Goal: Task Accomplishment & Management: Use online tool/utility

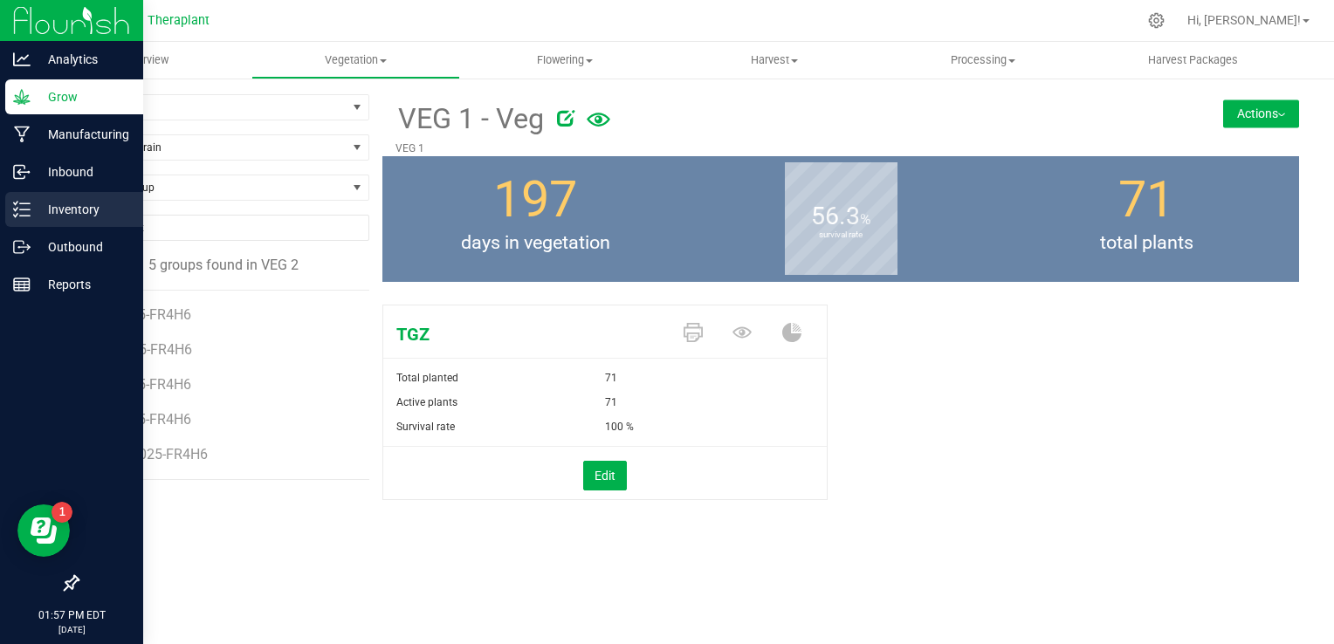
click at [69, 225] on div "Inventory" at bounding box center [74, 209] width 138 height 35
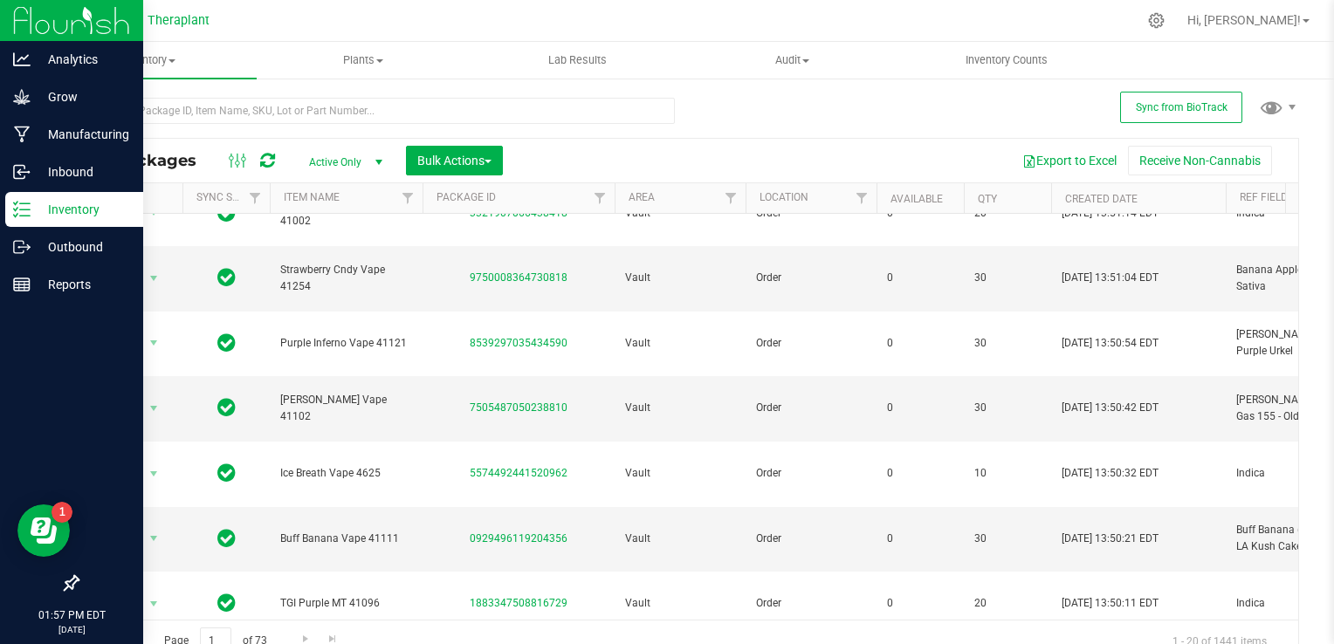
scroll to position [293, 0]
click at [722, 201] on link "Filter" at bounding box center [731, 198] width 29 height 30
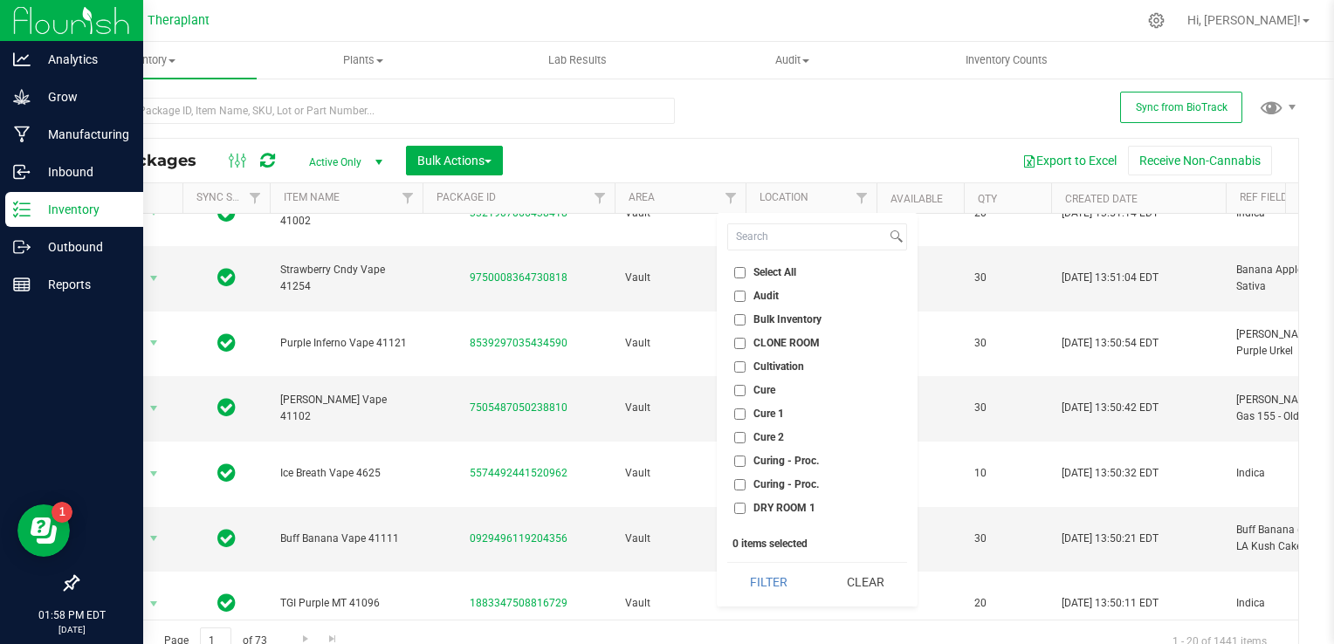
click at [736, 342] on input "CLONE ROOM" at bounding box center [739, 343] width 11 height 11
checkbox input "true"
click at [776, 582] on button "Filter" at bounding box center [769, 582] width 84 height 38
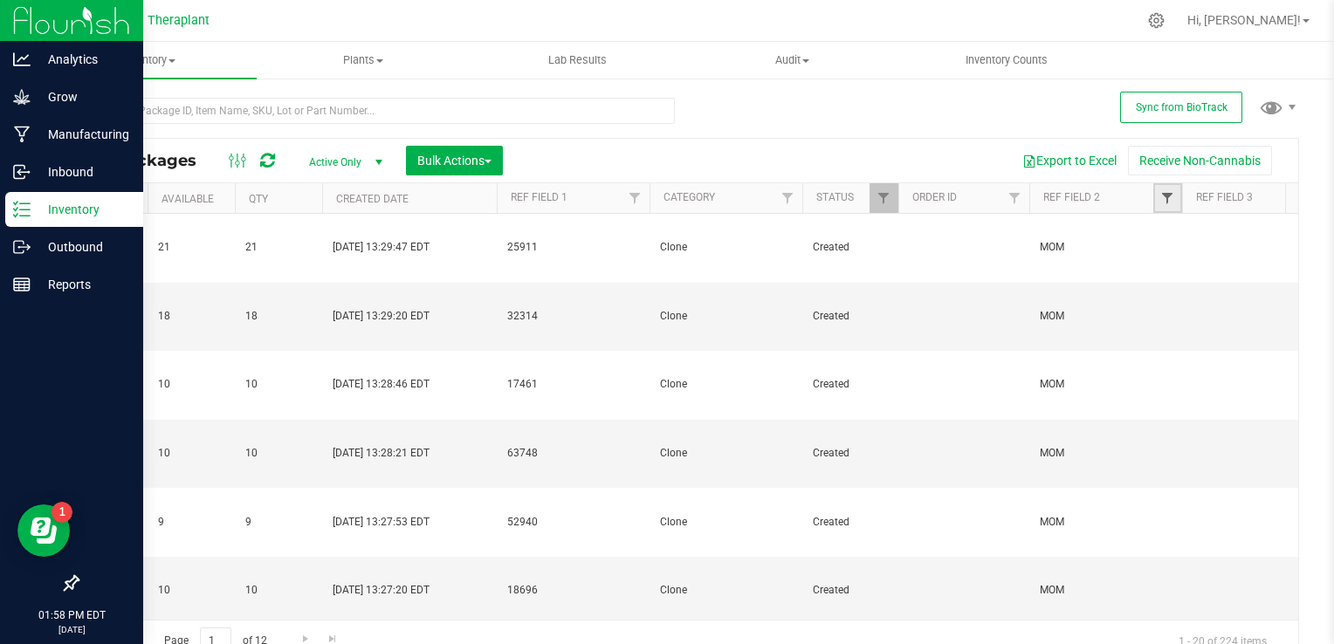
click at [1169, 198] on span "Filter" at bounding box center [1168, 198] width 14 height 14
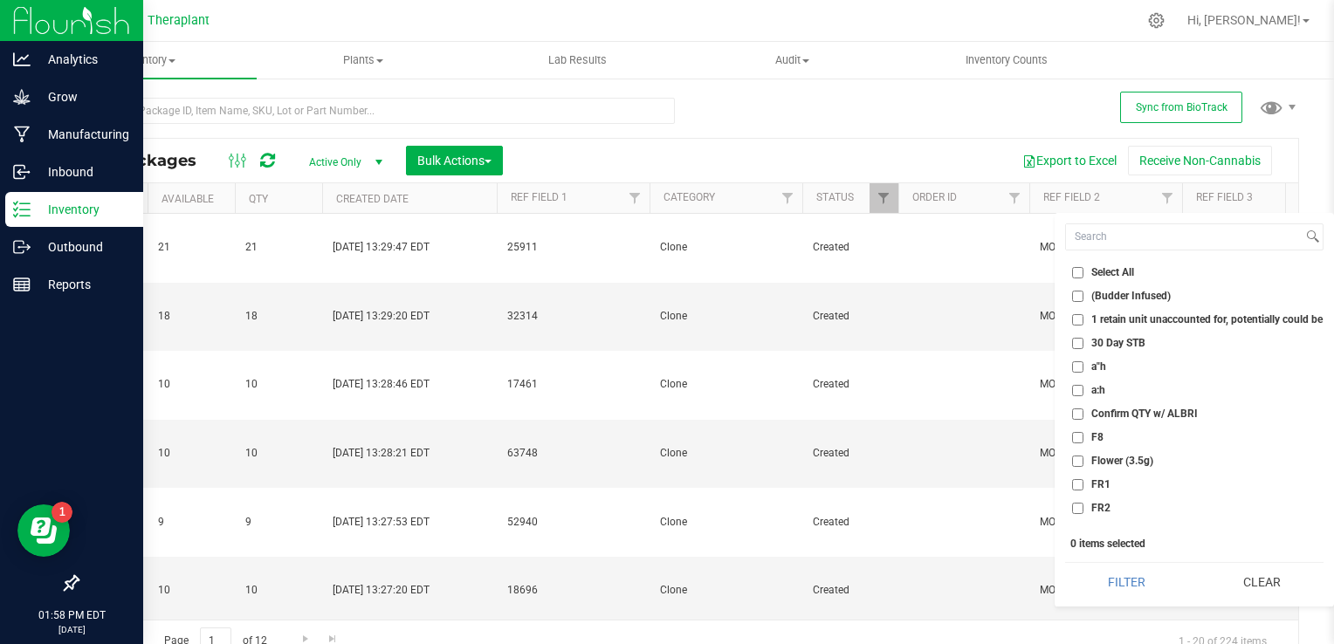
click at [1079, 510] on input "FR2" at bounding box center [1077, 508] width 11 height 11
checkbox input "true"
click at [1132, 578] on button "Filter" at bounding box center [1126, 582] width 123 height 38
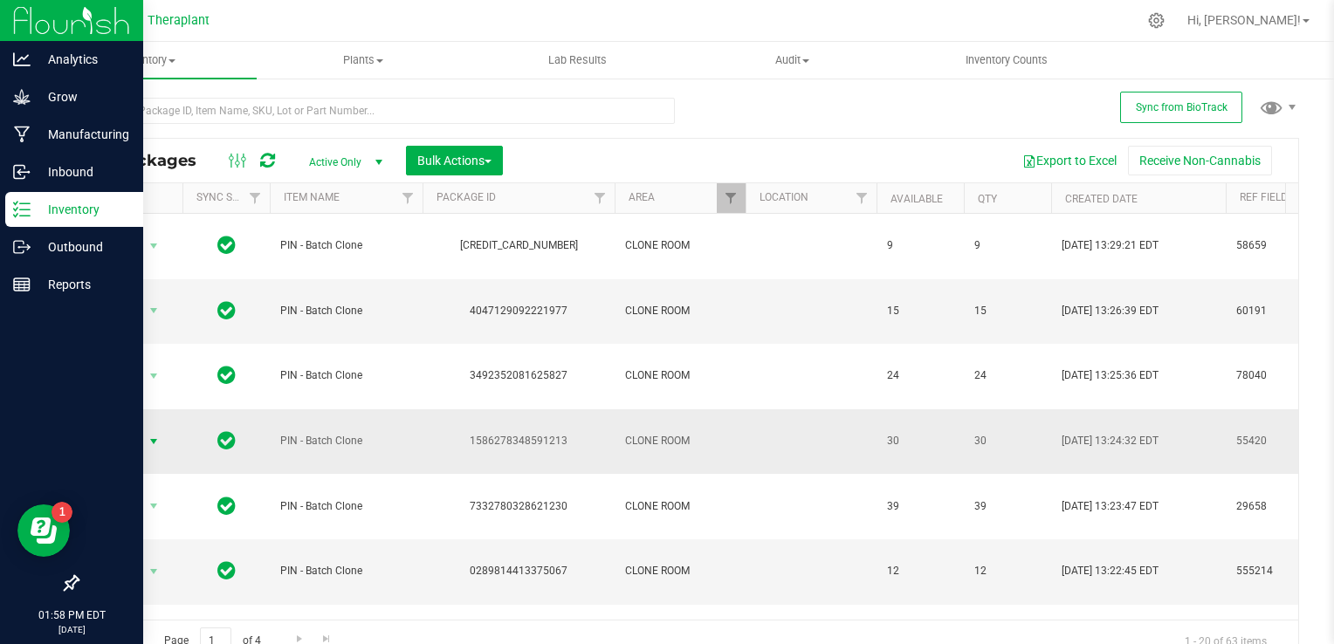
click at [157, 435] on span "select" at bounding box center [154, 442] width 14 height 14
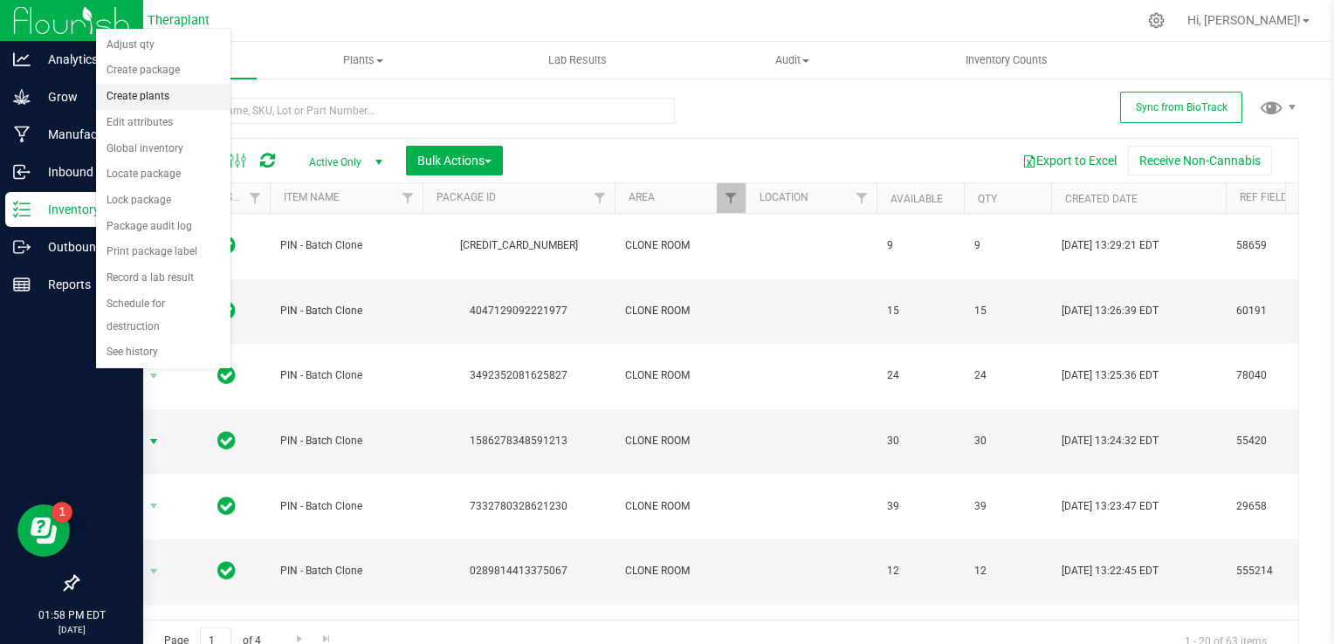
click at [168, 94] on li "Create plants" at bounding box center [163, 97] width 134 height 26
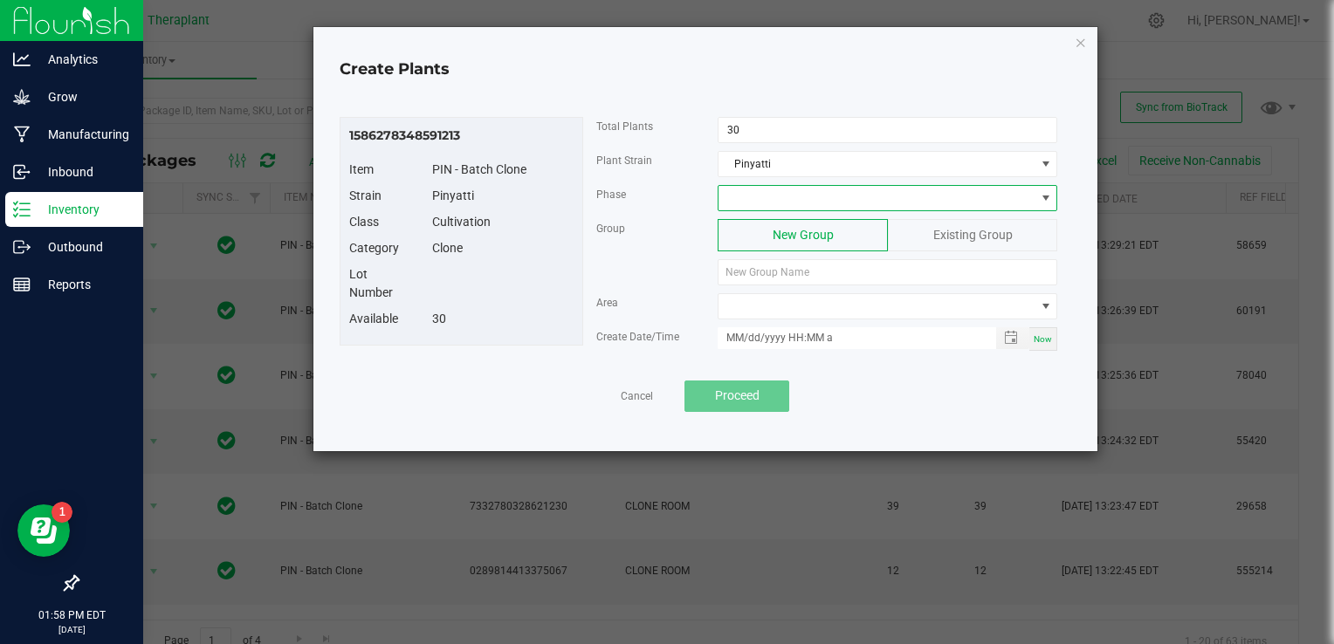
click at [787, 201] on span at bounding box center [877, 198] width 316 height 24
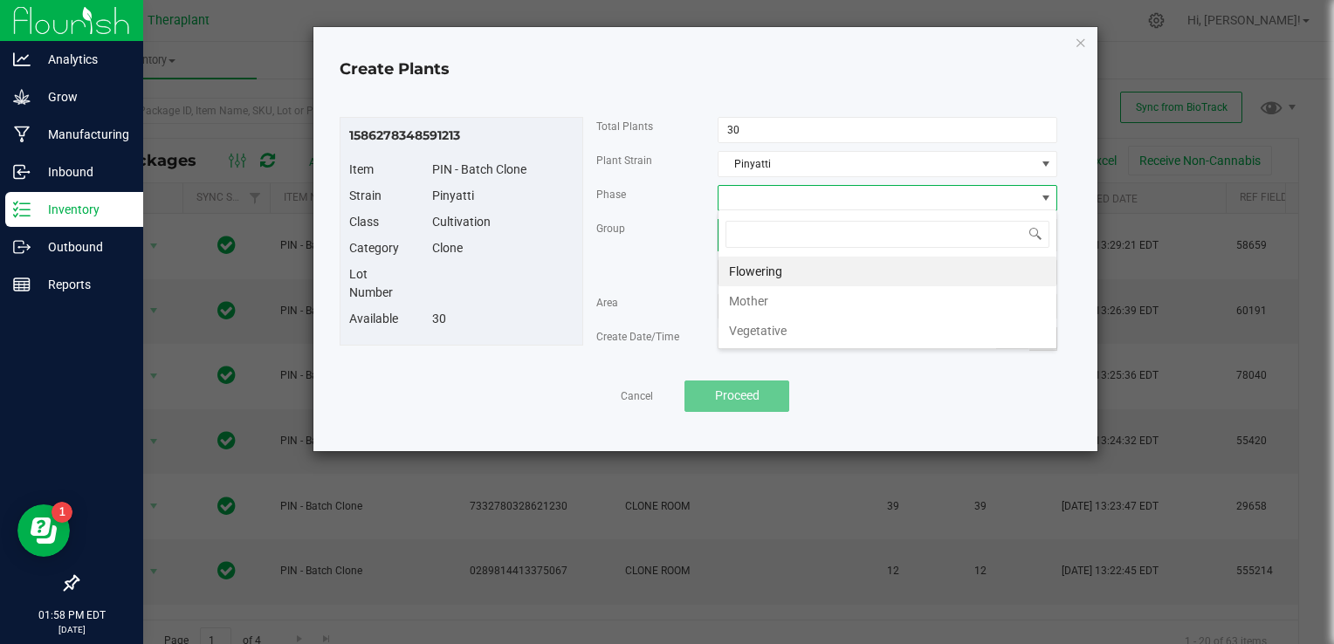
scroll to position [25, 340]
click at [781, 325] on li "Vegetative" at bounding box center [888, 331] width 338 height 30
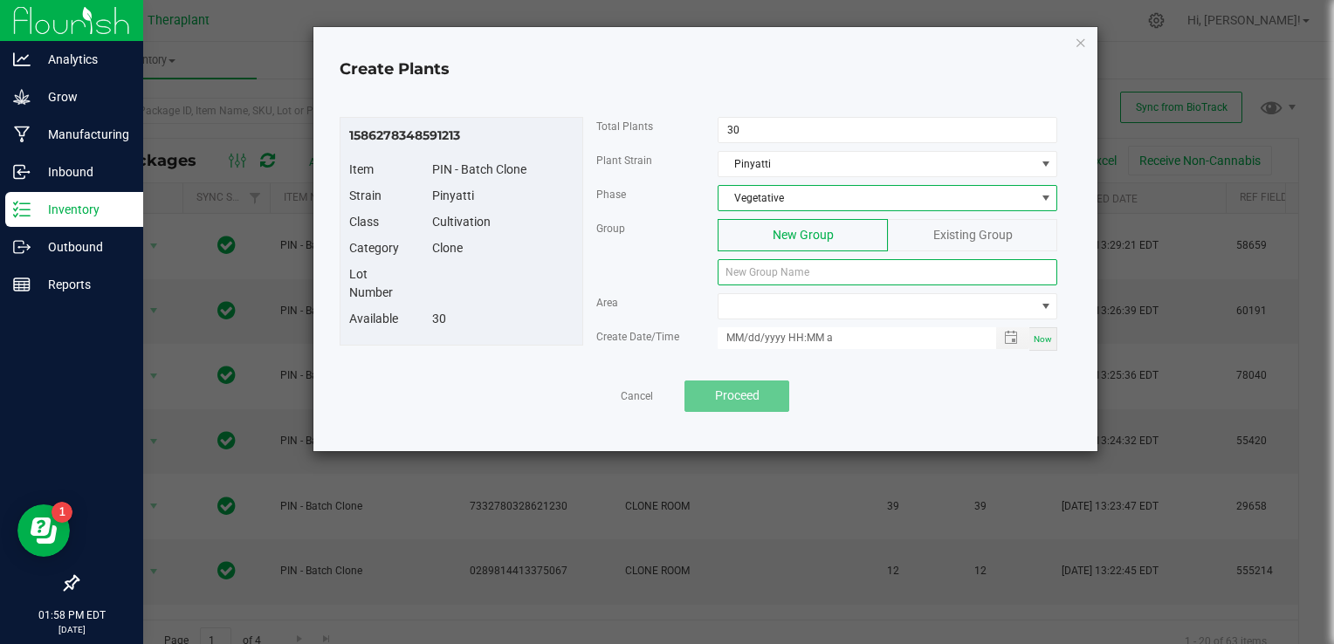
click at [809, 266] on input at bounding box center [888, 272] width 340 height 26
click at [731, 277] on input at bounding box center [888, 272] width 340 height 26
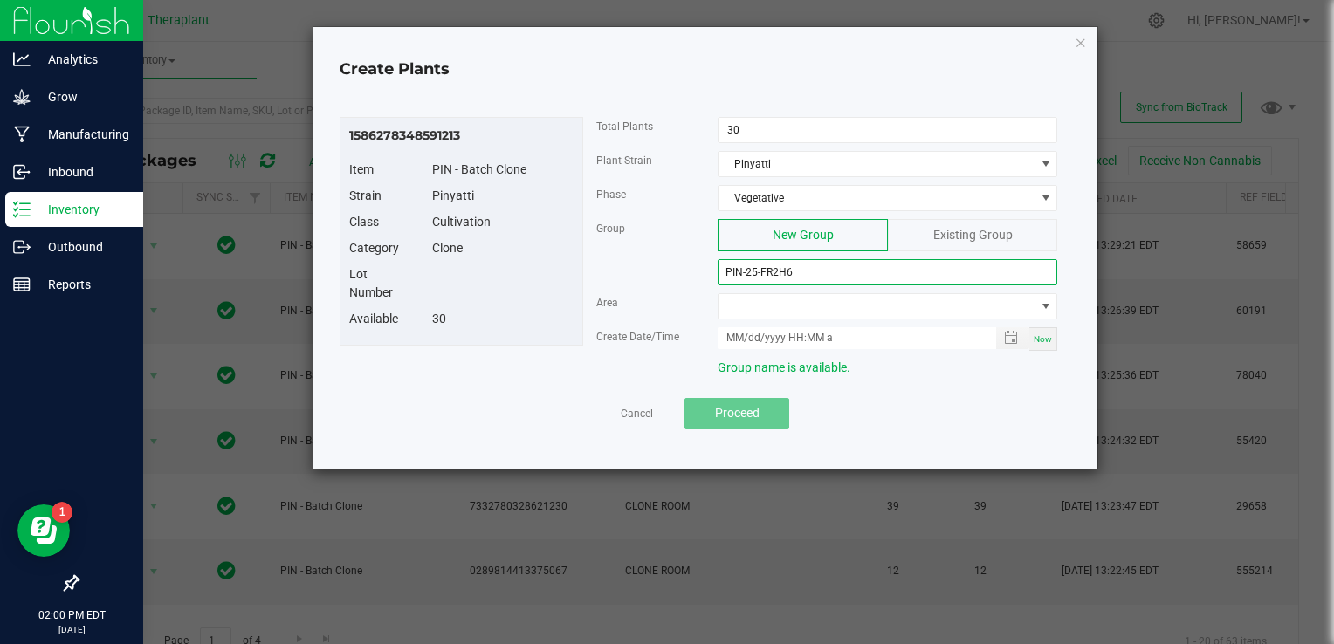
type input "PIN-25-FR2H6"
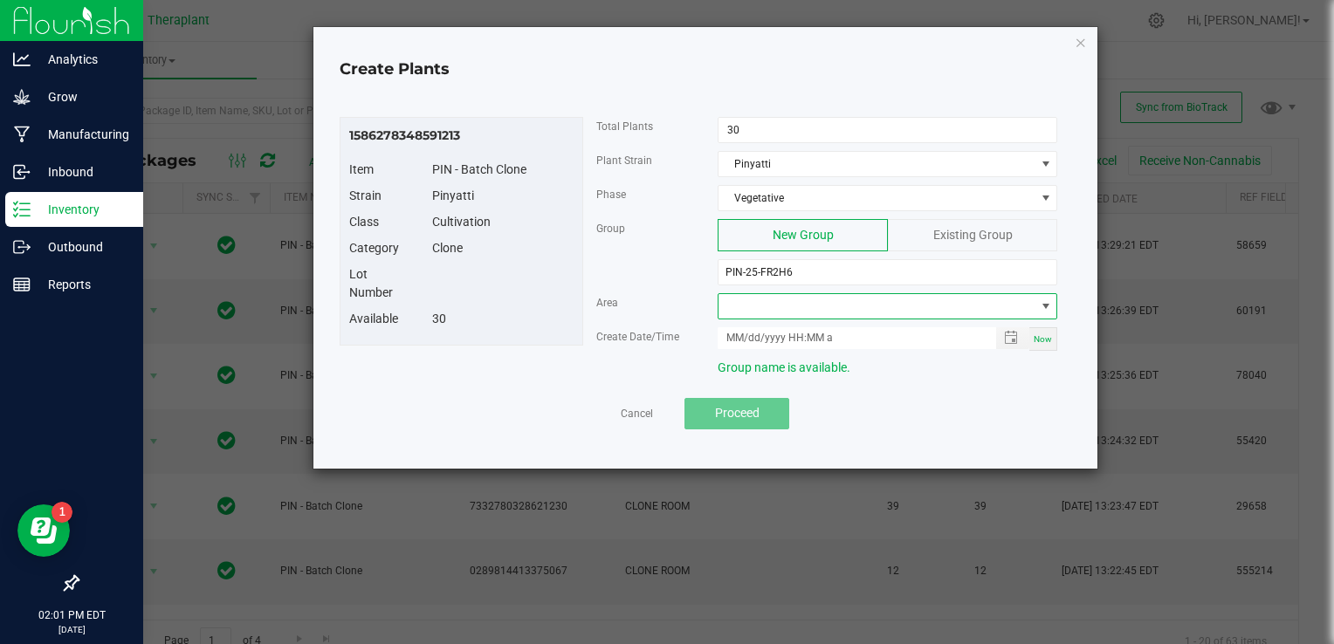
click at [809, 304] on span at bounding box center [877, 306] width 316 height 24
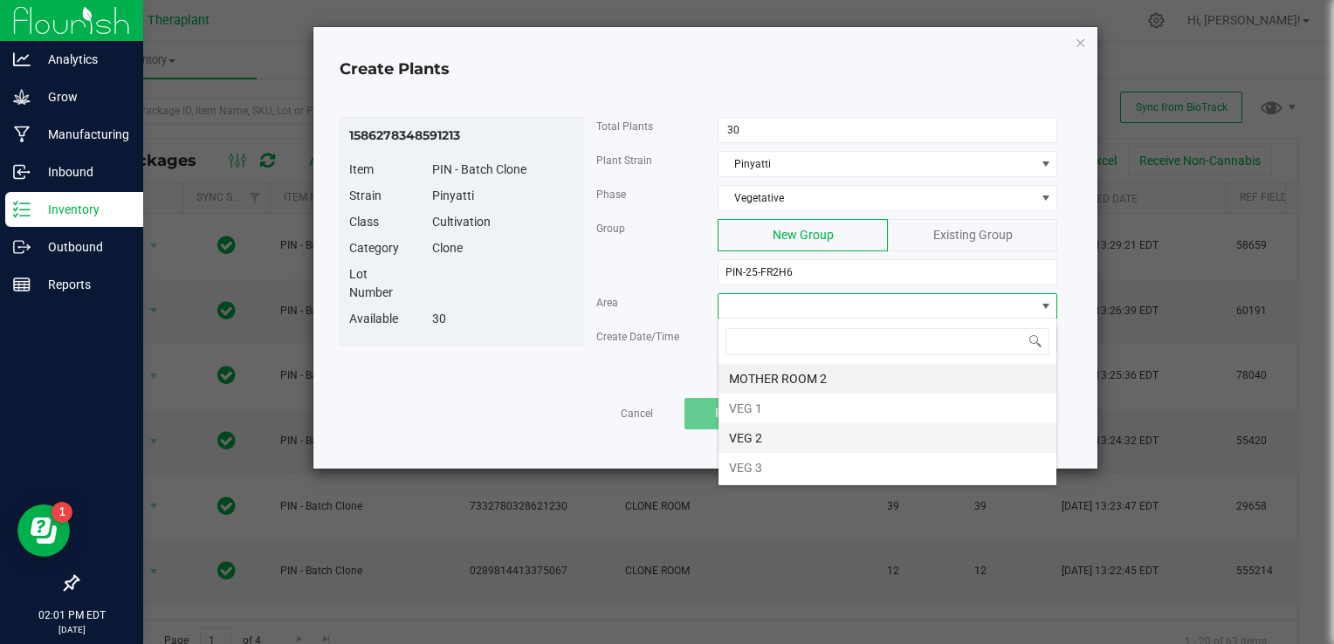
click at [775, 441] on li "VEG 2" at bounding box center [888, 439] width 338 height 30
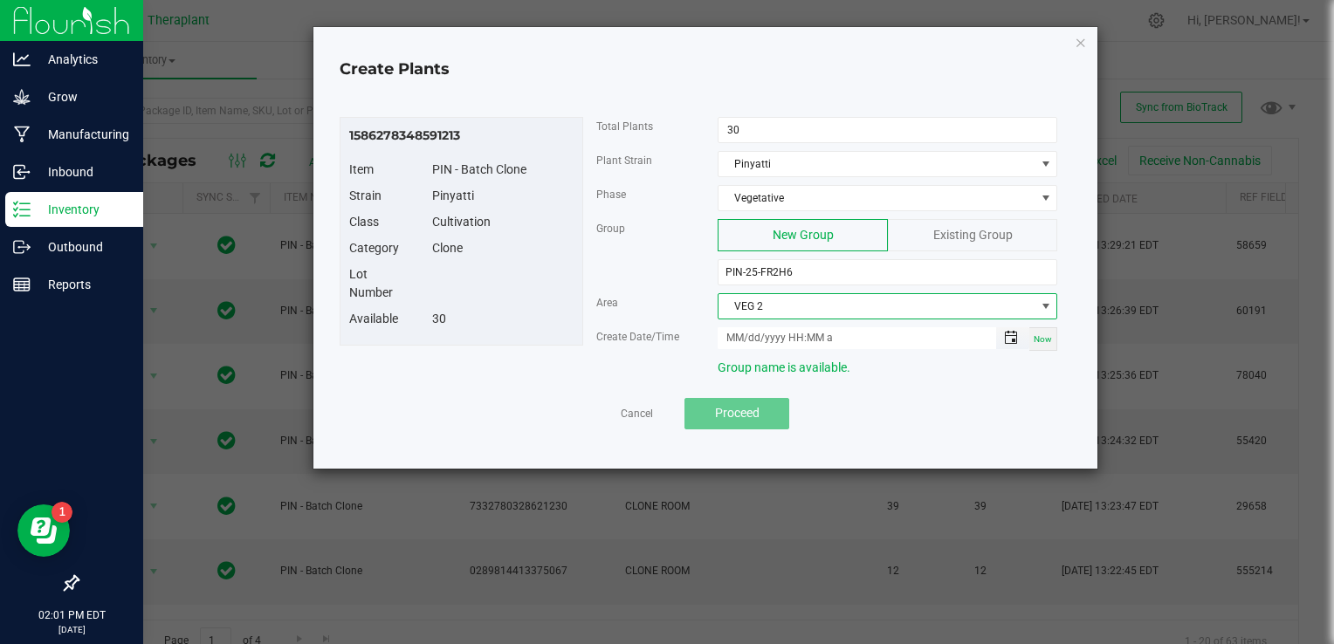
click at [1013, 341] on span "Toggle popup" at bounding box center [1011, 338] width 14 height 14
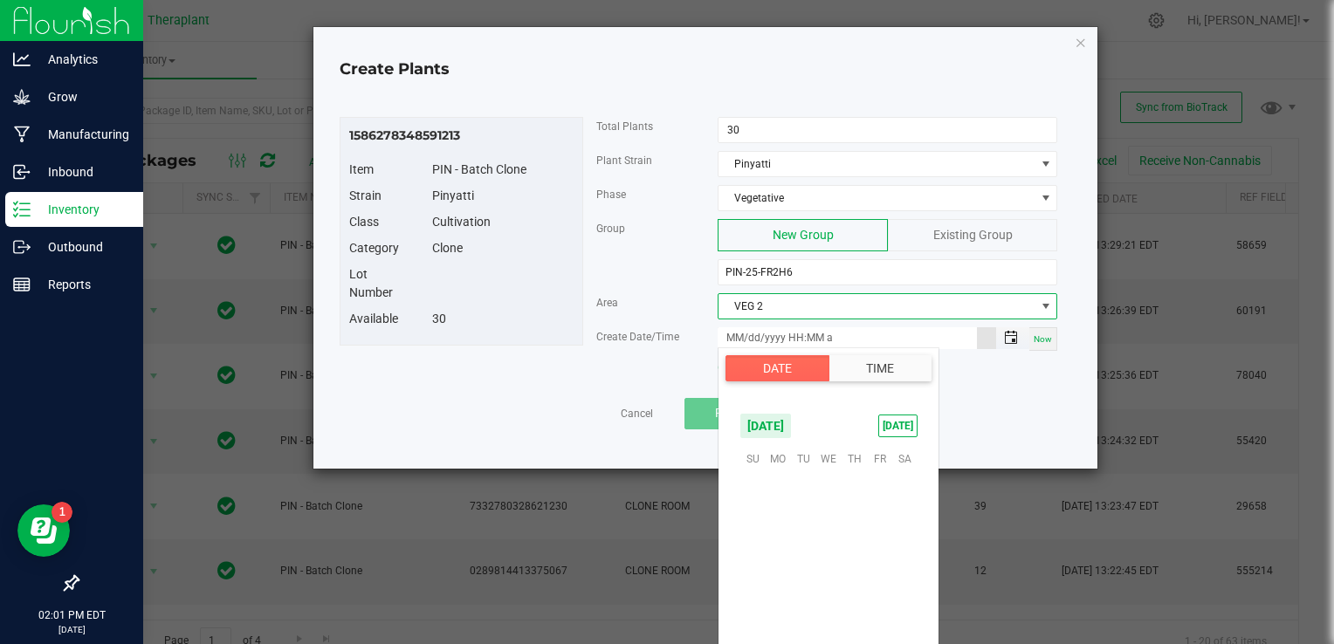
scroll to position [283271, 0]
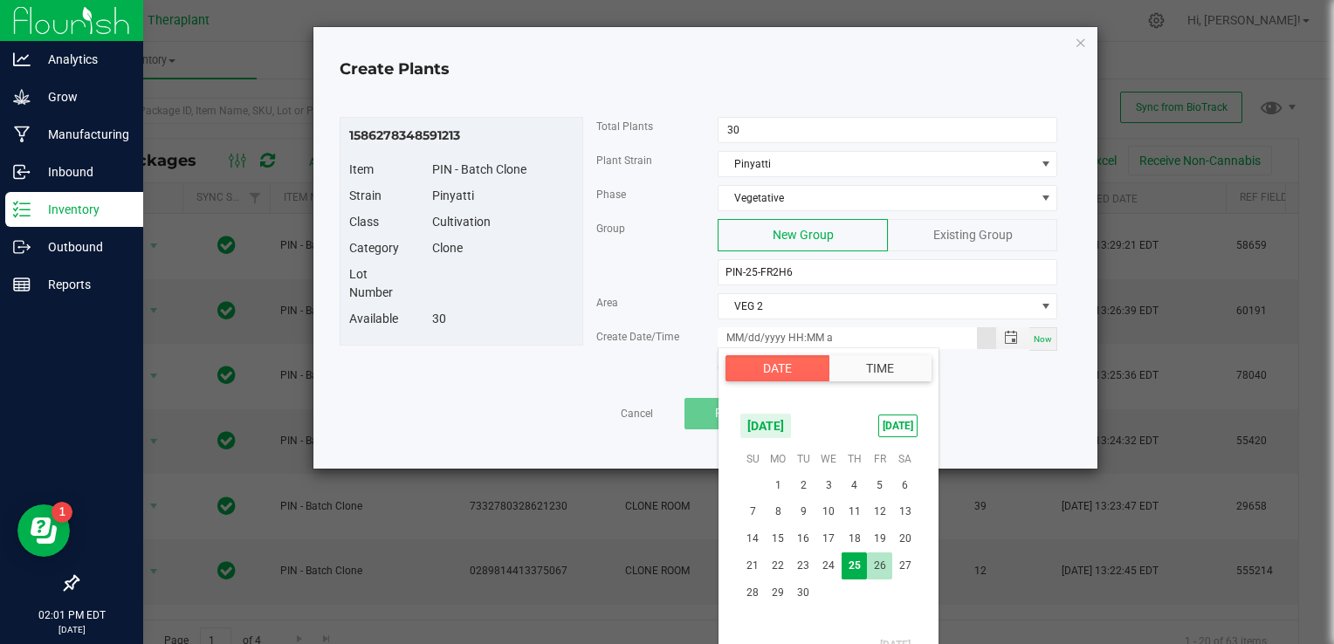
click at [880, 556] on span "26" at bounding box center [879, 566] width 25 height 27
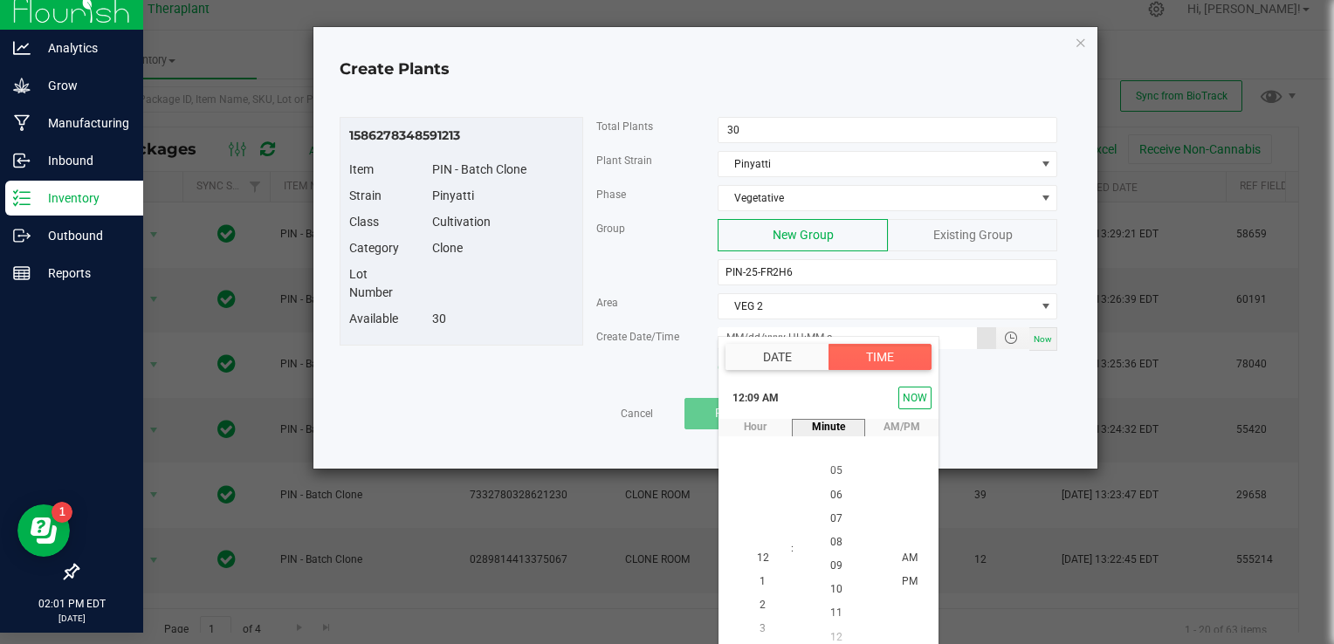
scroll to position [213, 0]
click at [831, 506] on span "07" at bounding box center [837, 511] width 12 height 12
click at [831, 506] on span "05" at bounding box center [837, 511] width 12 height 12
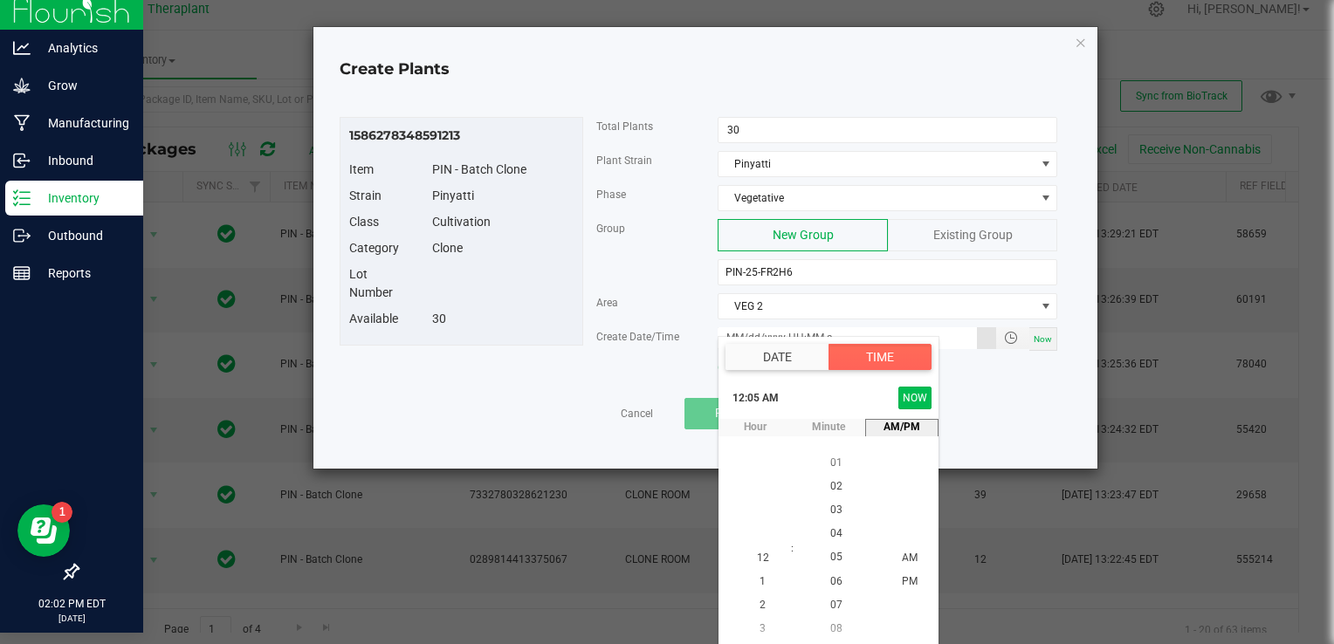
click at [912, 401] on button "NOW" at bounding box center [915, 398] width 33 height 23
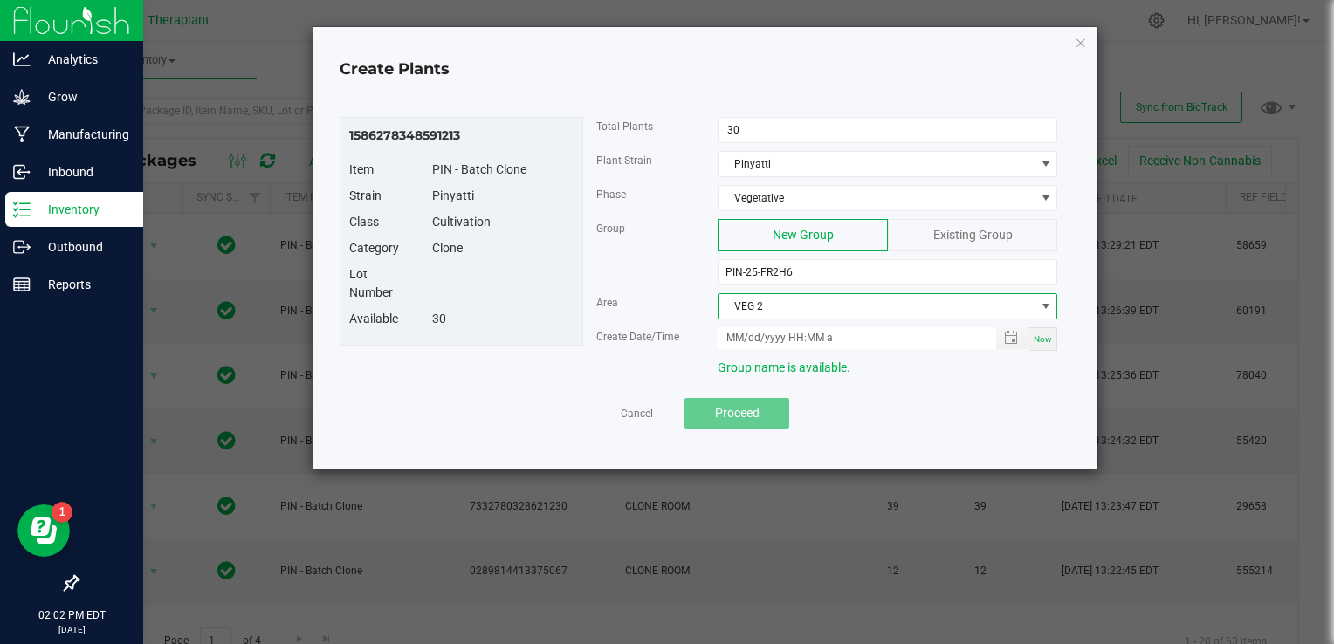
scroll to position [0, 0]
click at [908, 306] on span "VEG 2" at bounding box center [877, 306] width 316 height 24
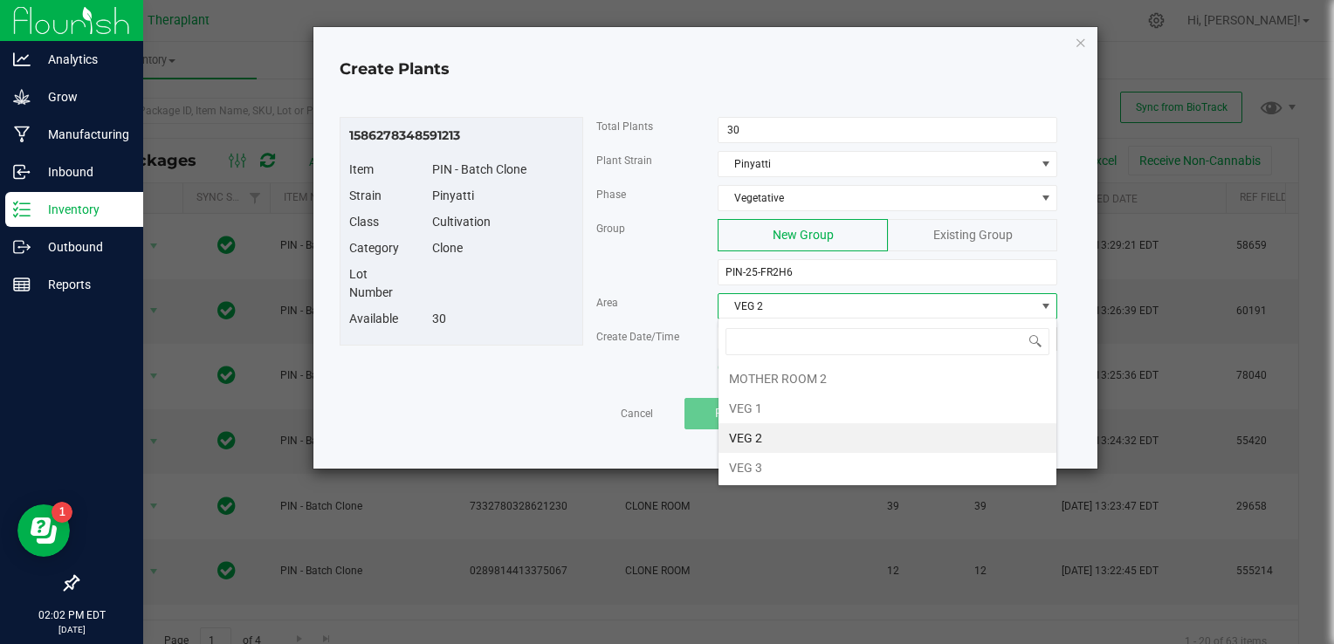
scroll to position [25, 340]
click at [814, 440] on li "VEG 2" at bounding box center [888, 439] width 338 height 30
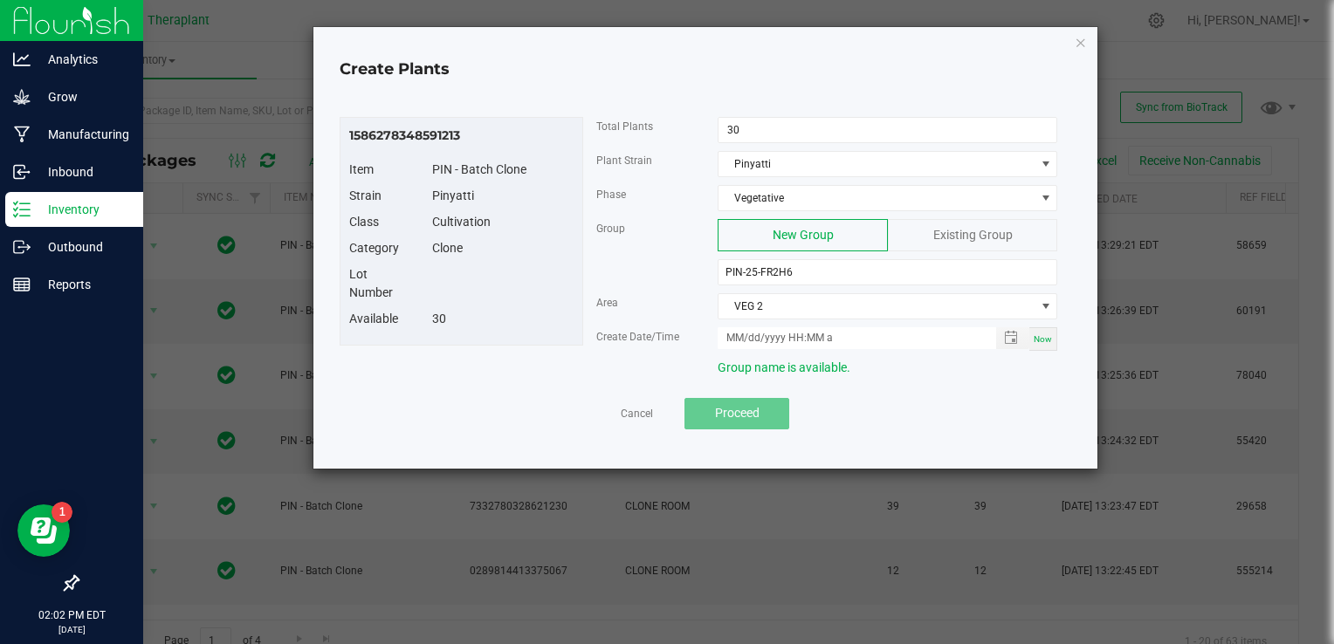
click at [1040, 342] on div "Now" at bounding box center [1044, 339] width 28 height 24
click at [1017, 334] on span "Toggle popup" at bounding box center [1011, 338] width 14 height 14
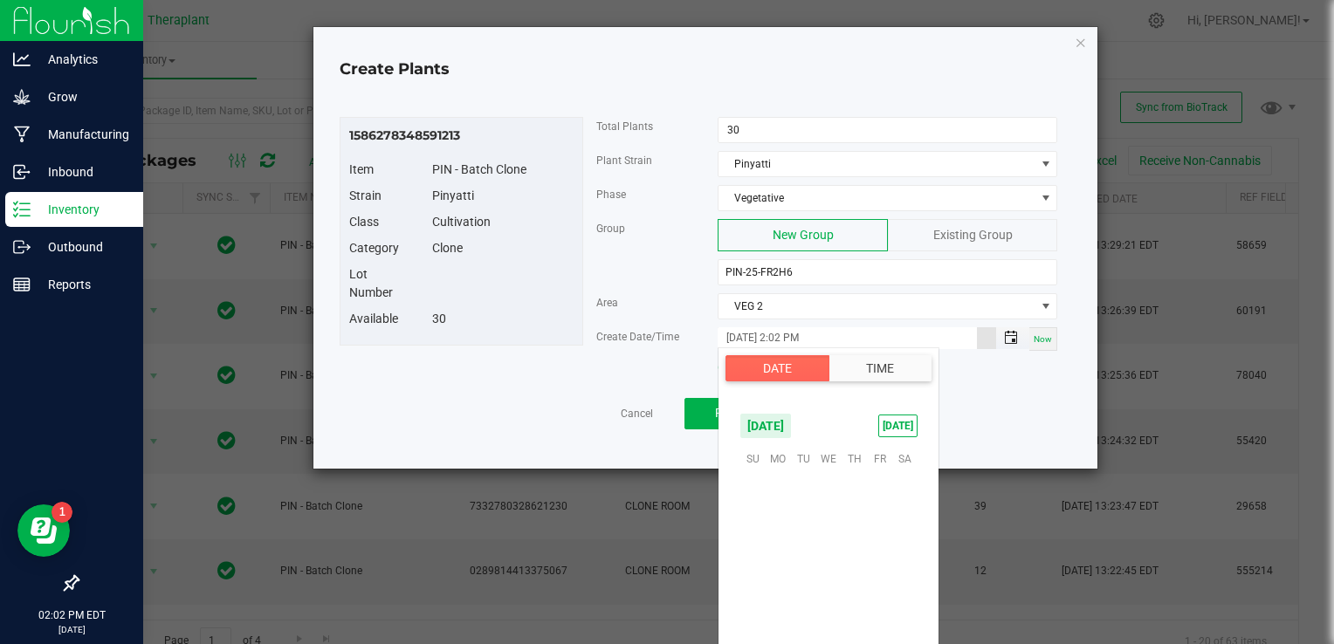
scroll to position [24, 0]
click at [879, 560] on span "26" at bounding box center [879, 566] width 25 height 27
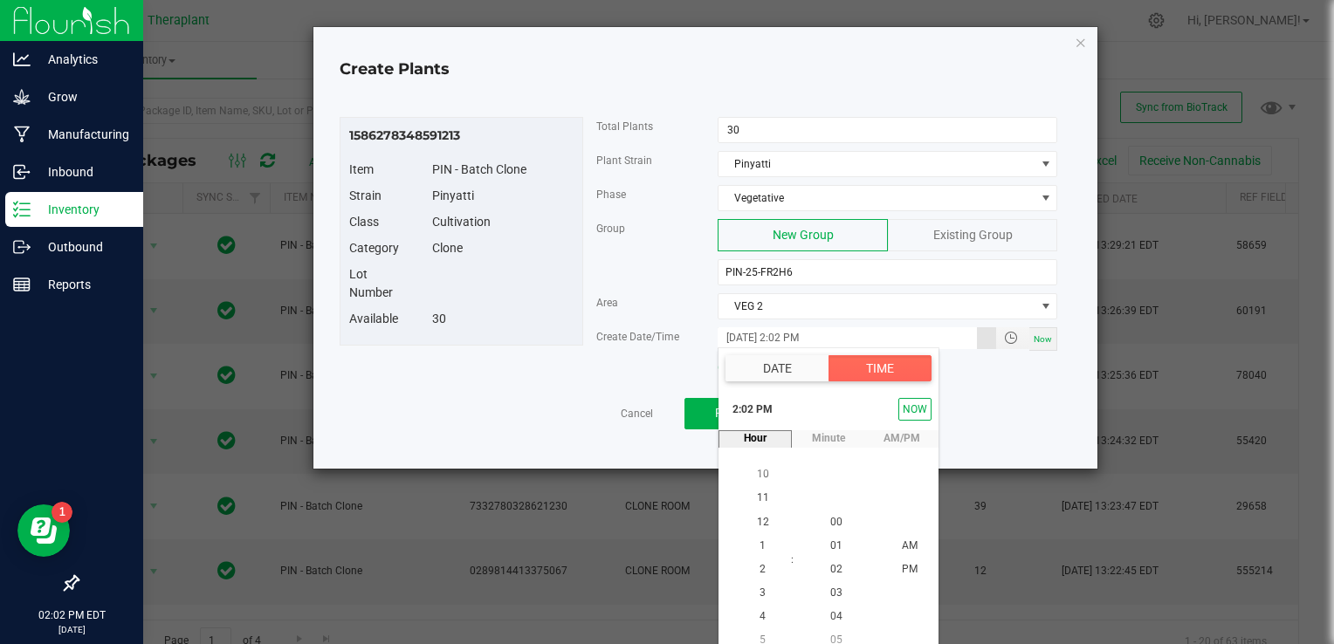
scroll to position [11, 0]
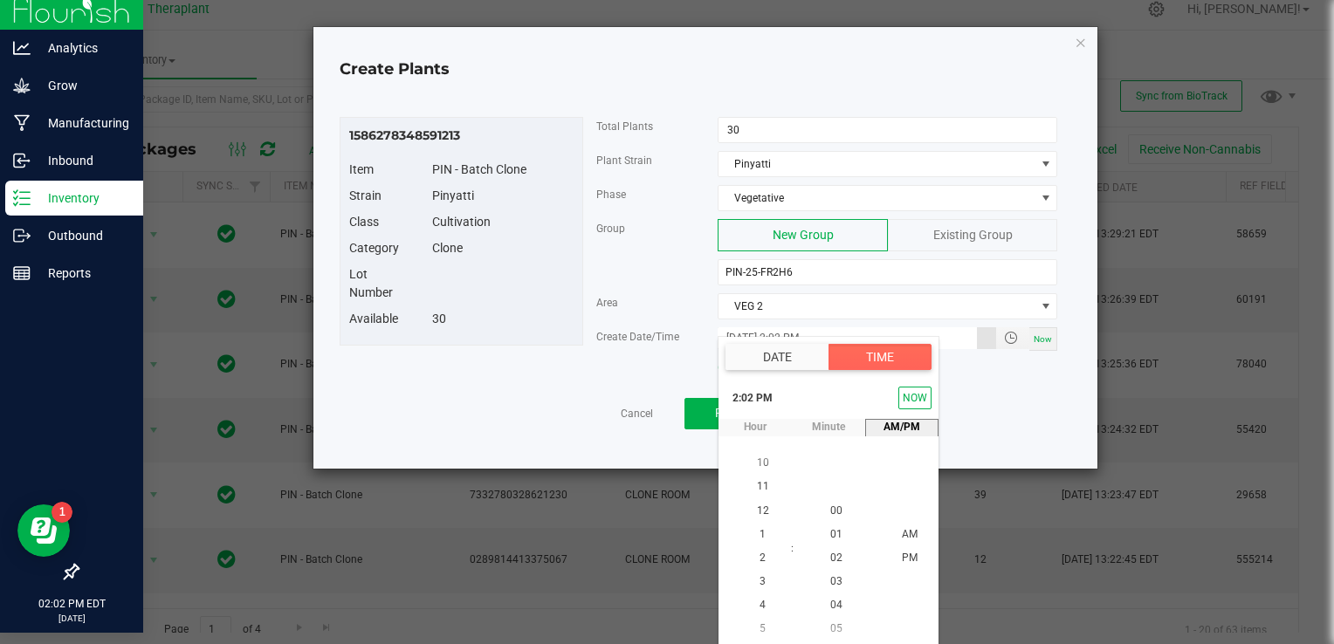
type input "[DATE] 2:02 PM"
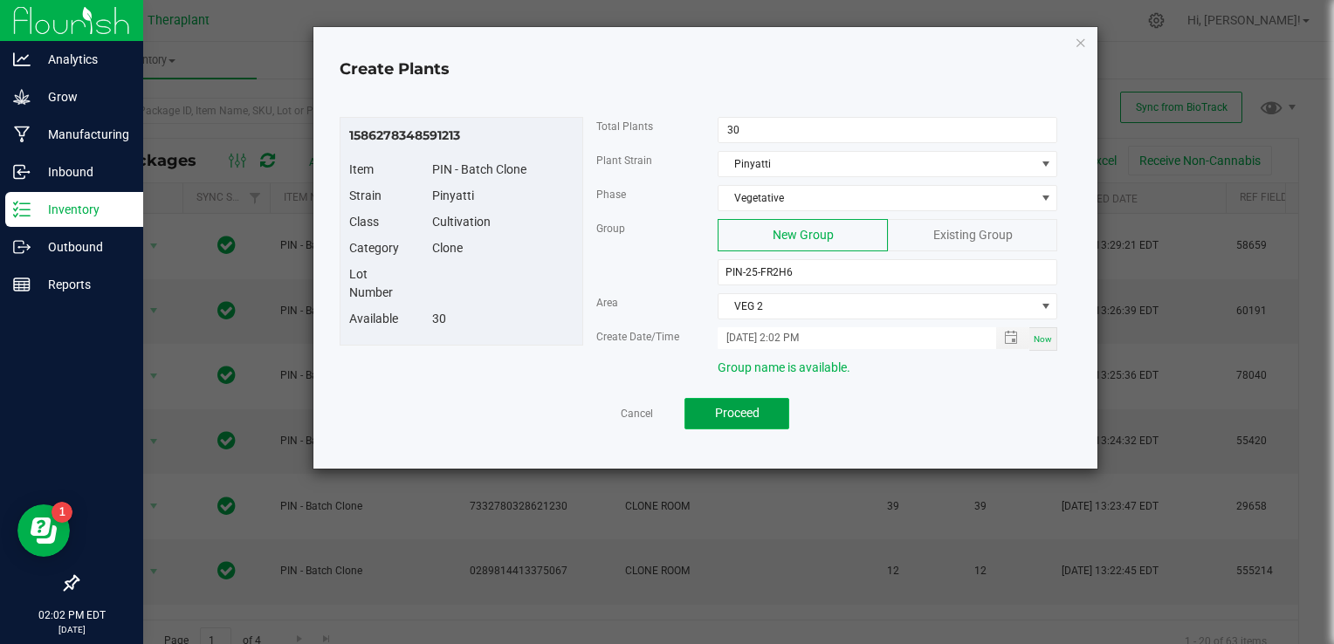
click at [741, 406] on span "Proceed" at bounding box center [737, 413] width 45 height 14
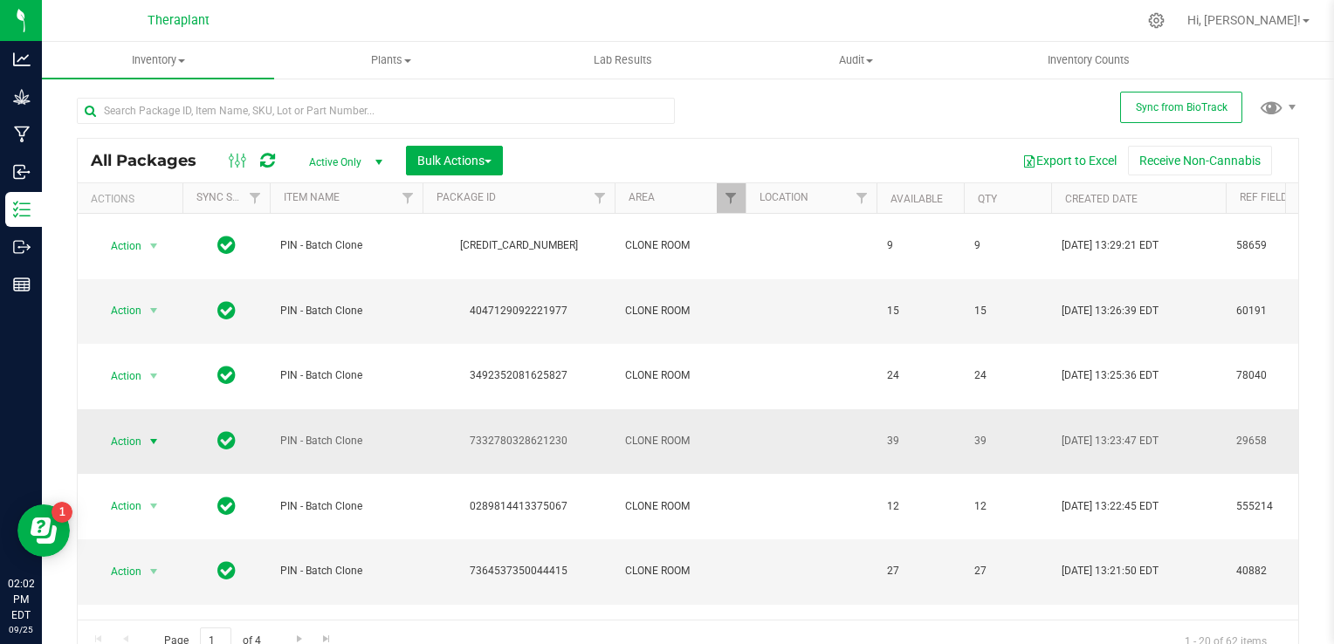
click at [150, 435] on span "select" at bounding box center [154, 442] width 14 height 14
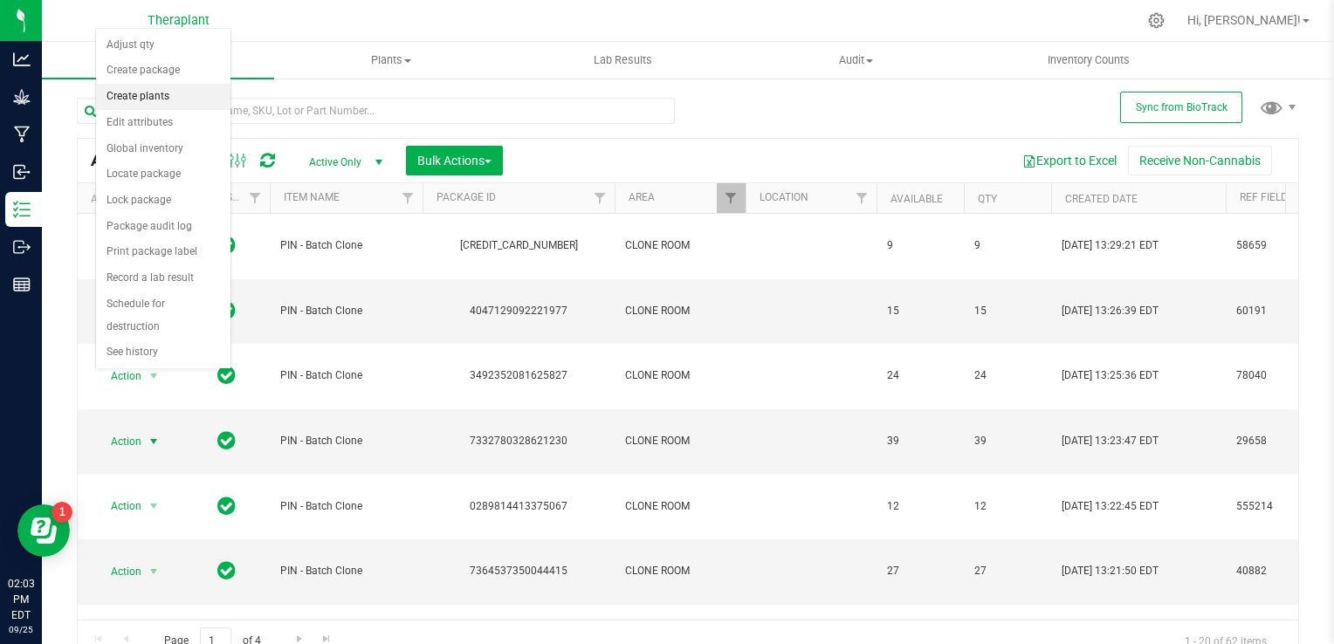
click at [171, 91] on li "Create plants" at bounding box center [163, 97] width 134 height 26
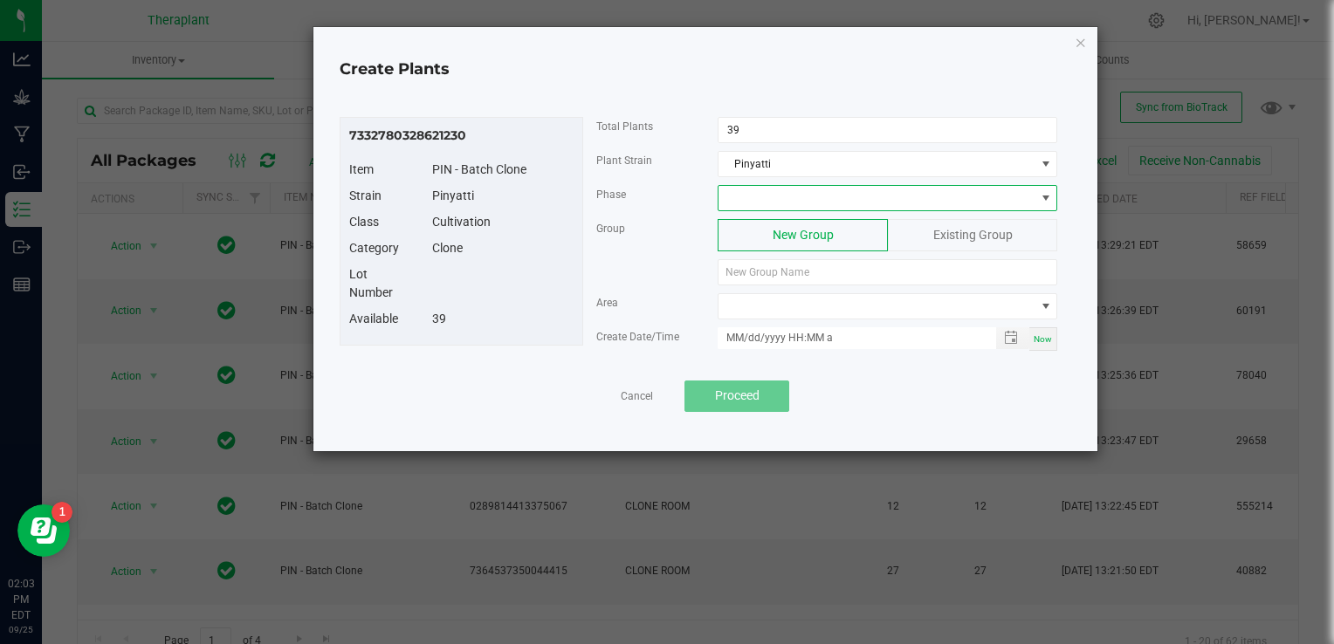
click at [765, 192] on span at bounding box center [877, 198] width 316 height 24
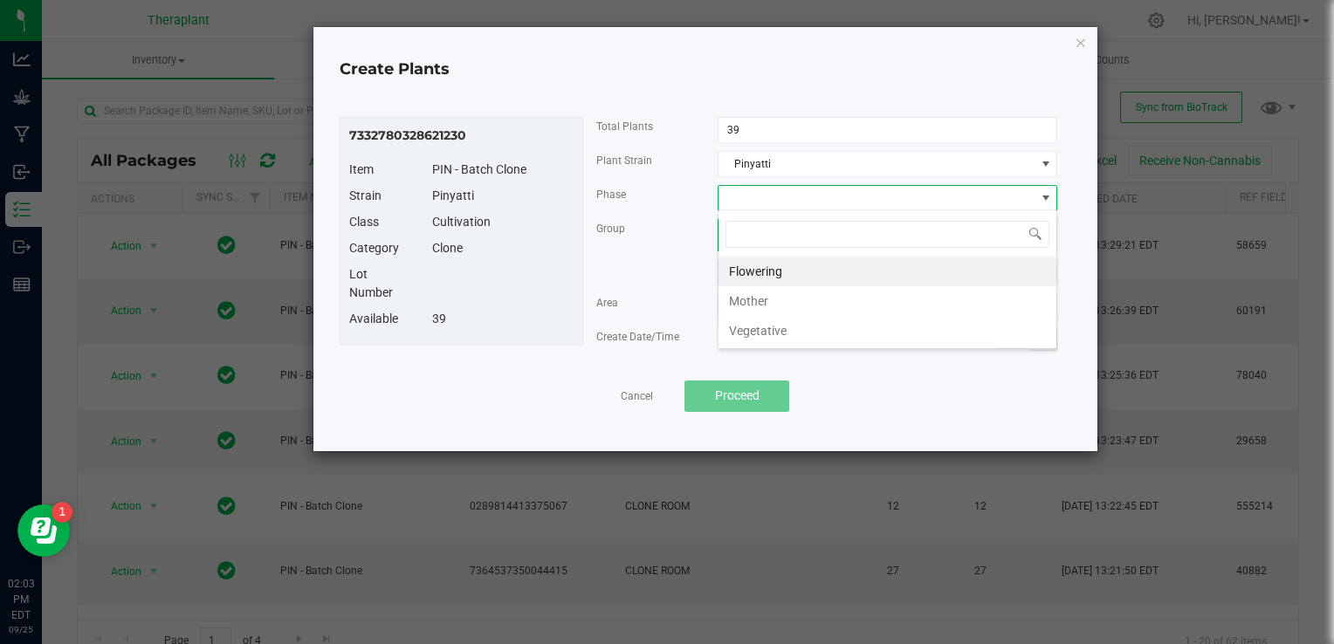
scroll to position [25, 340]
click at [758, 328] on li "Vegetative" at bounding box center [888, 331] width 338 height 30
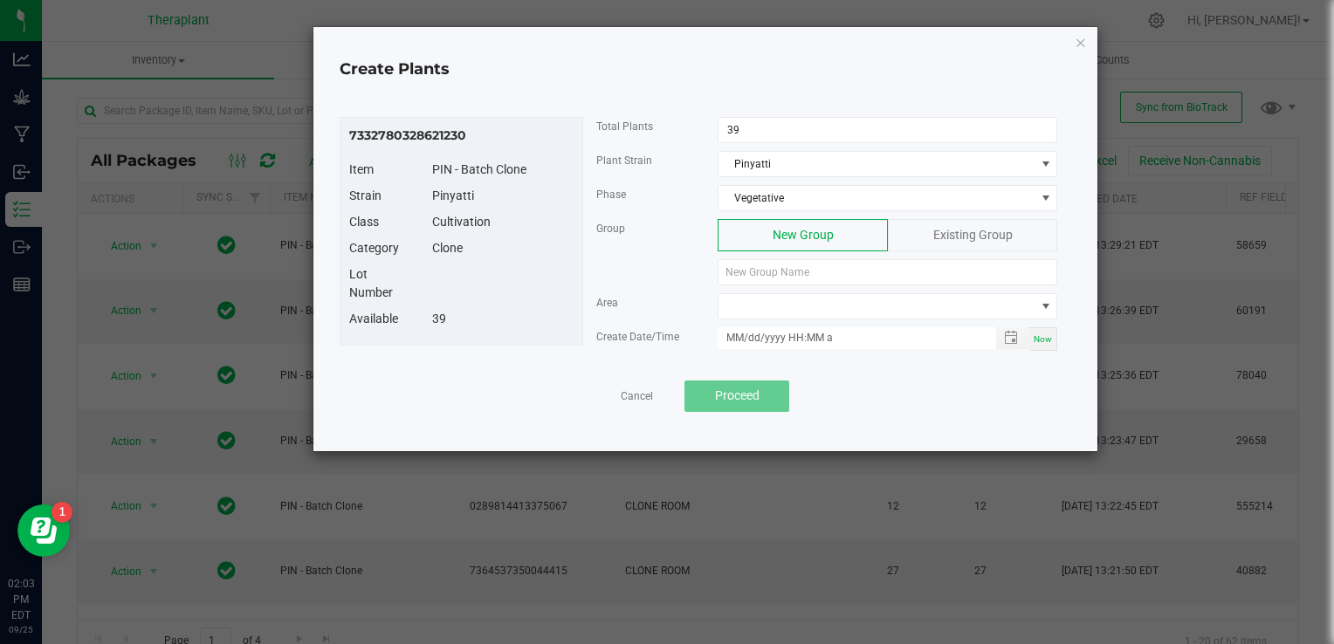
click at [939, 224] on div "Existing Group" at bounding box center [972, 235] width 169 height 32
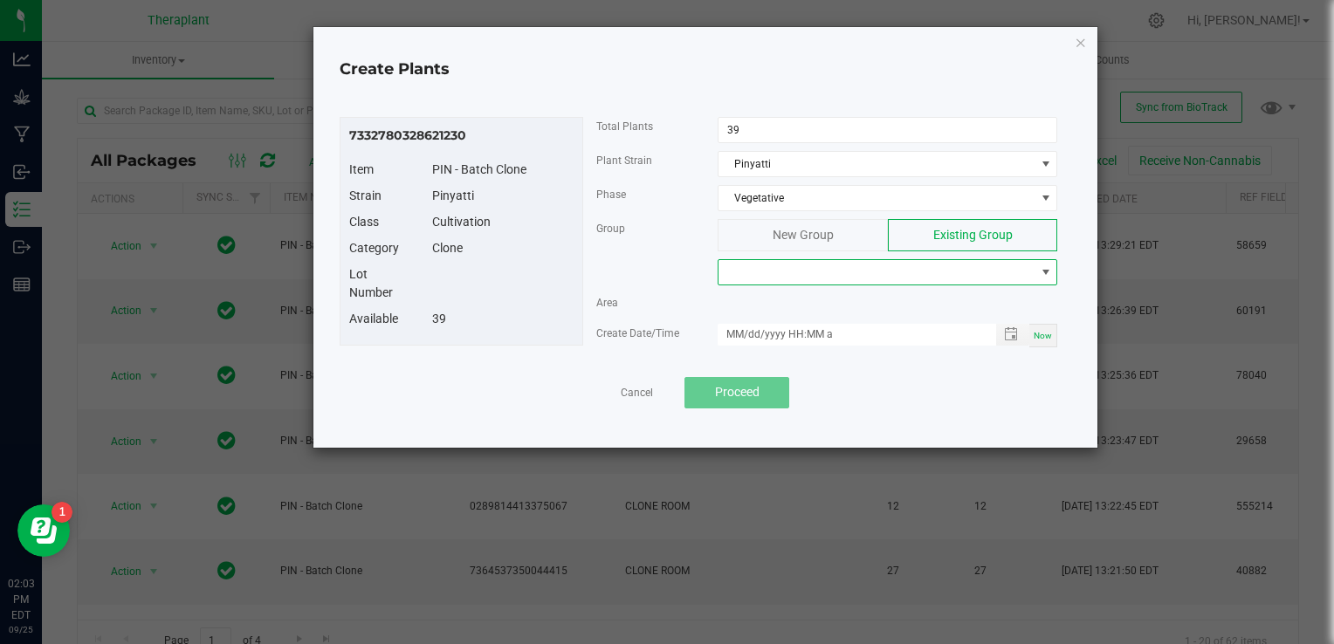
click at [866, 277] on span at bounding box center [877, 272] width 316 height 24
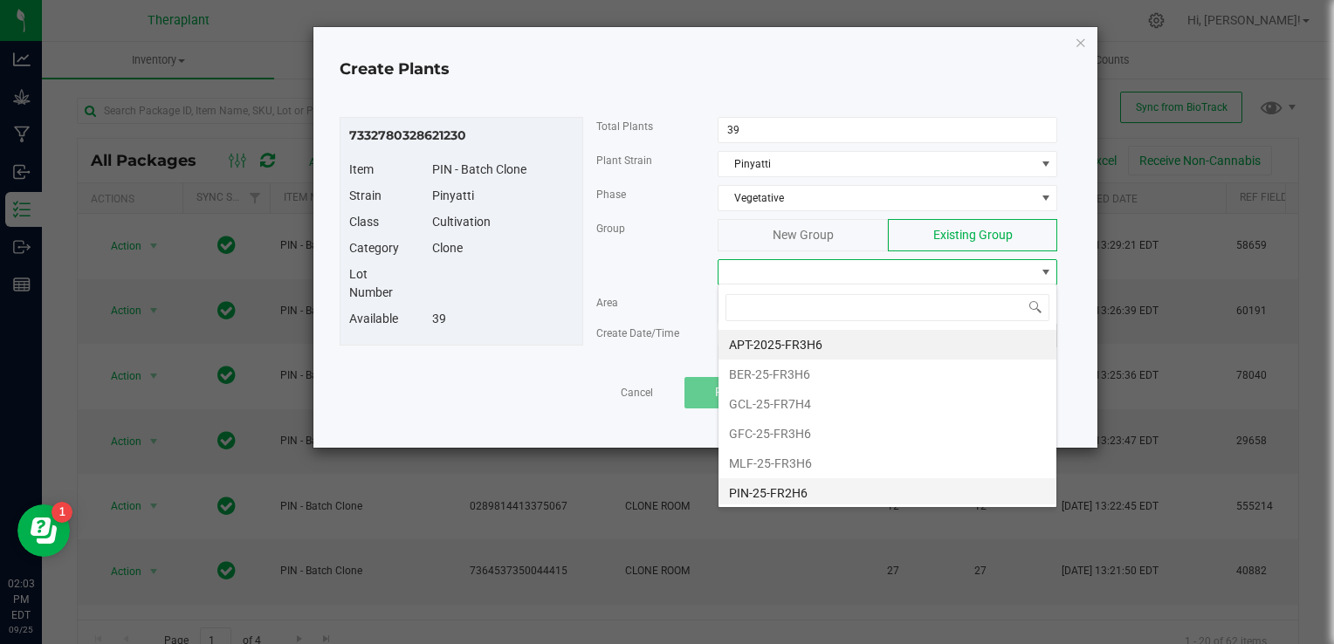
click at [753, 487] on li "PIN-25-FR2H6" at bounding box center [888, 494] width 338 height 30
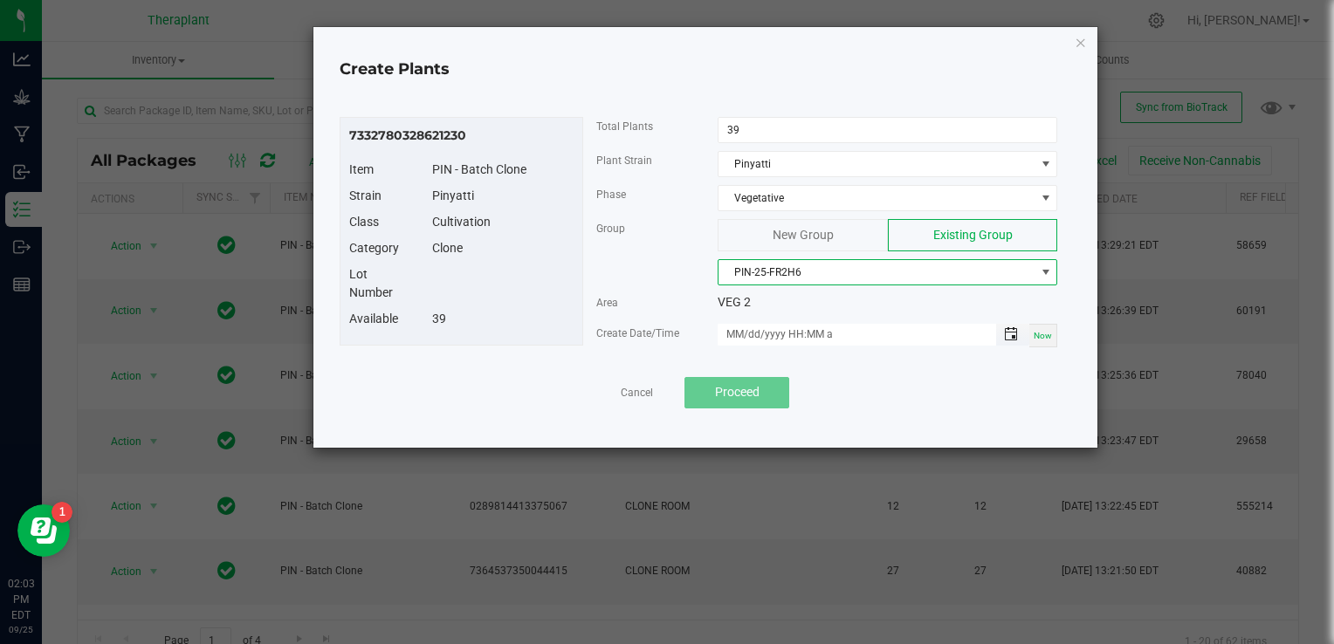
click at [1010, 334] on span "Toggle popup" at bounding box center [1011, 334] width 14 height 14
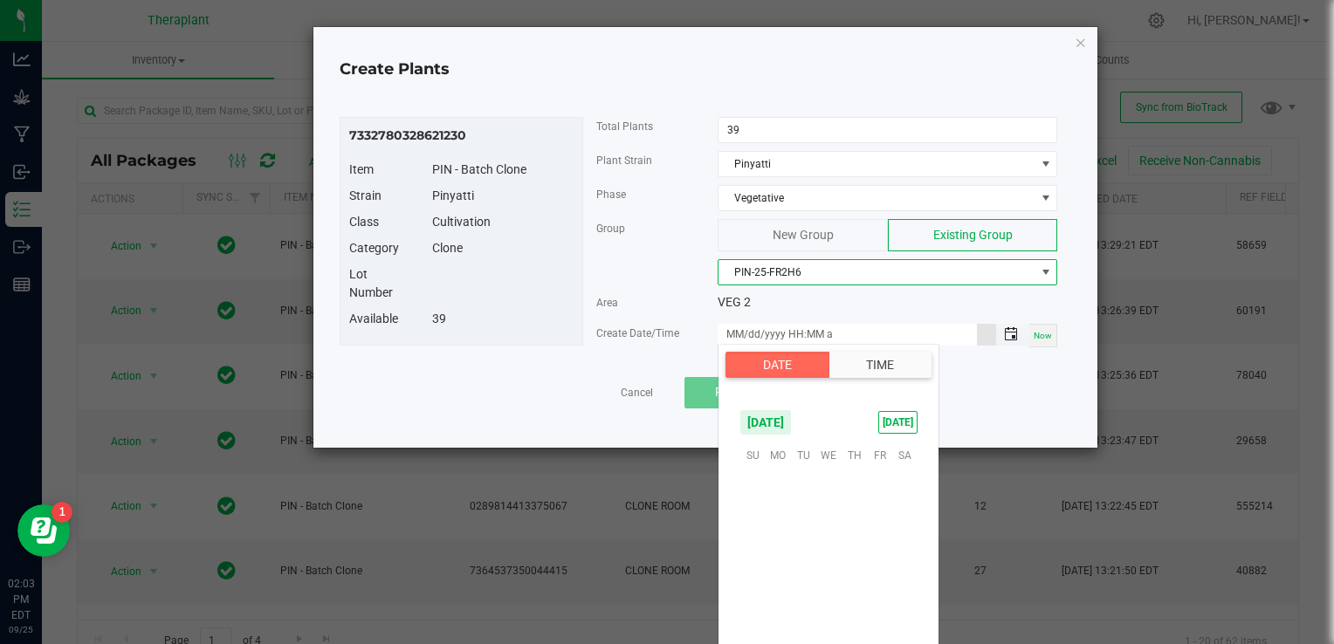
scroll to position [283271, 0]
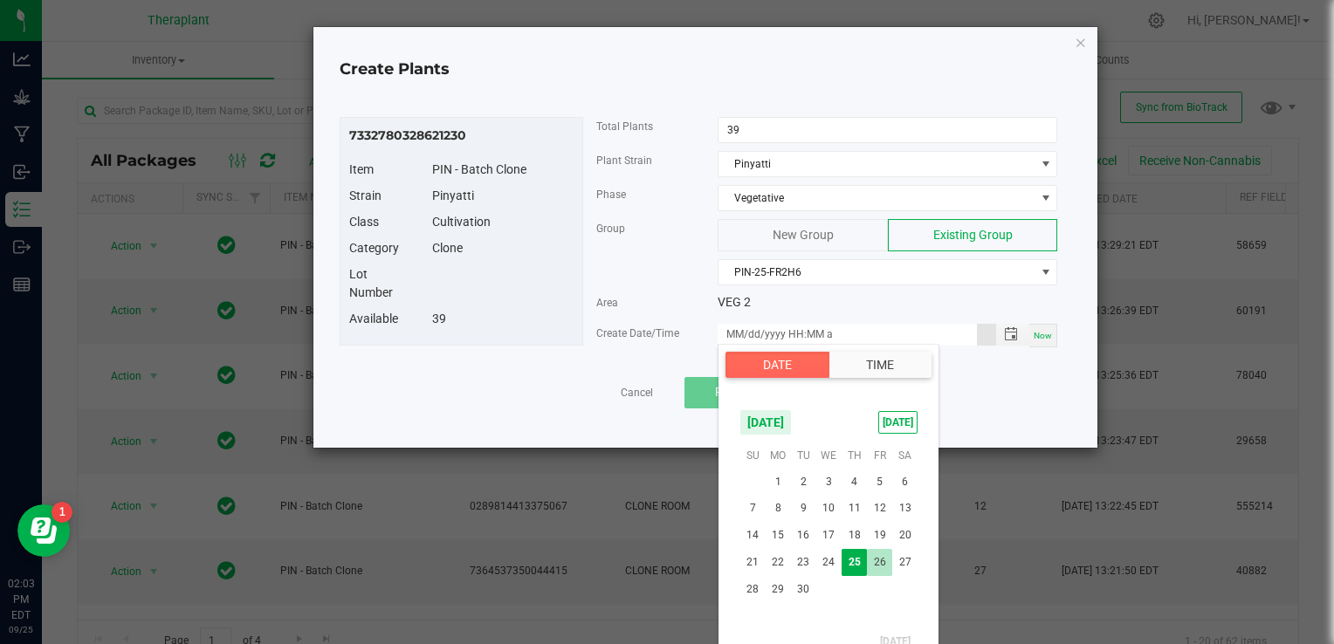
click at [891, 560] on span "26" at bounding box center [879, 562] width 25 height 27
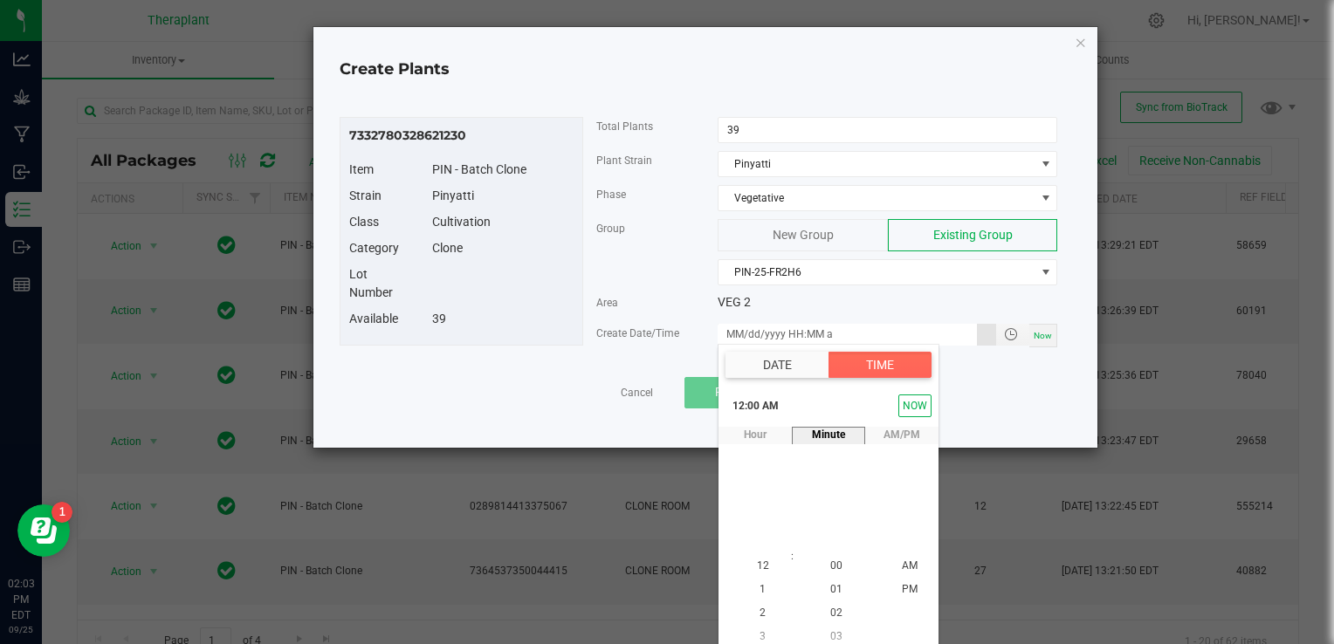
scroll to position [8, 0]
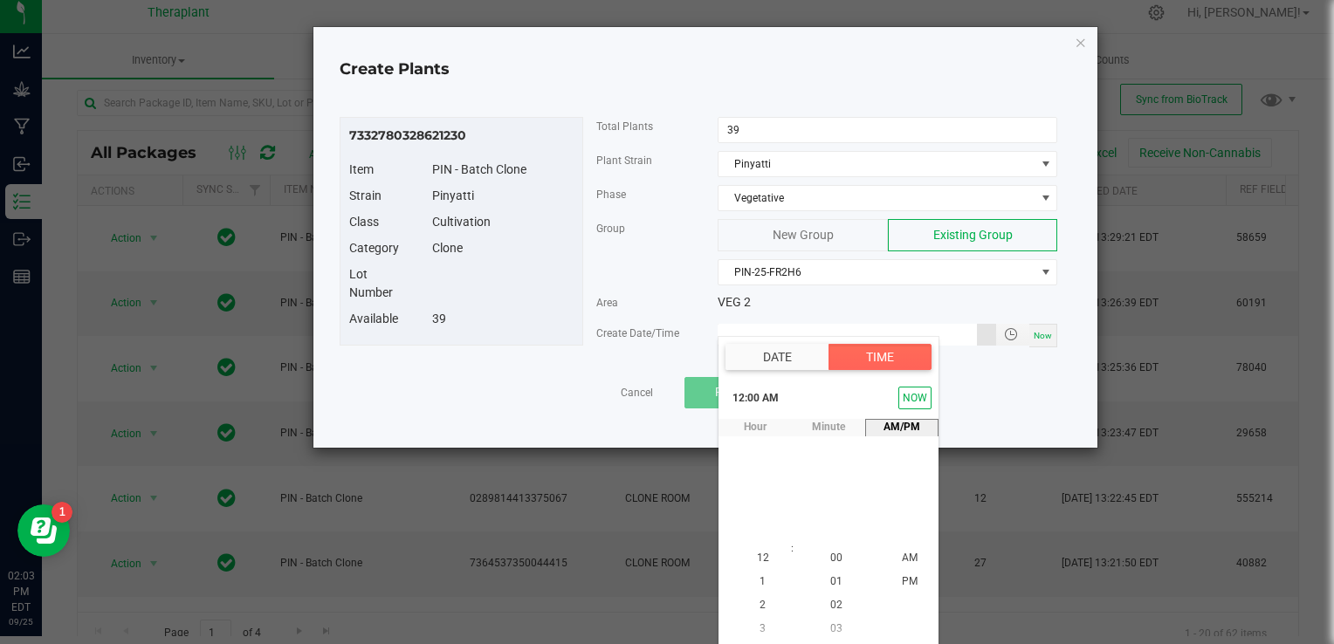
type input "[DATE] 12:00 AM"
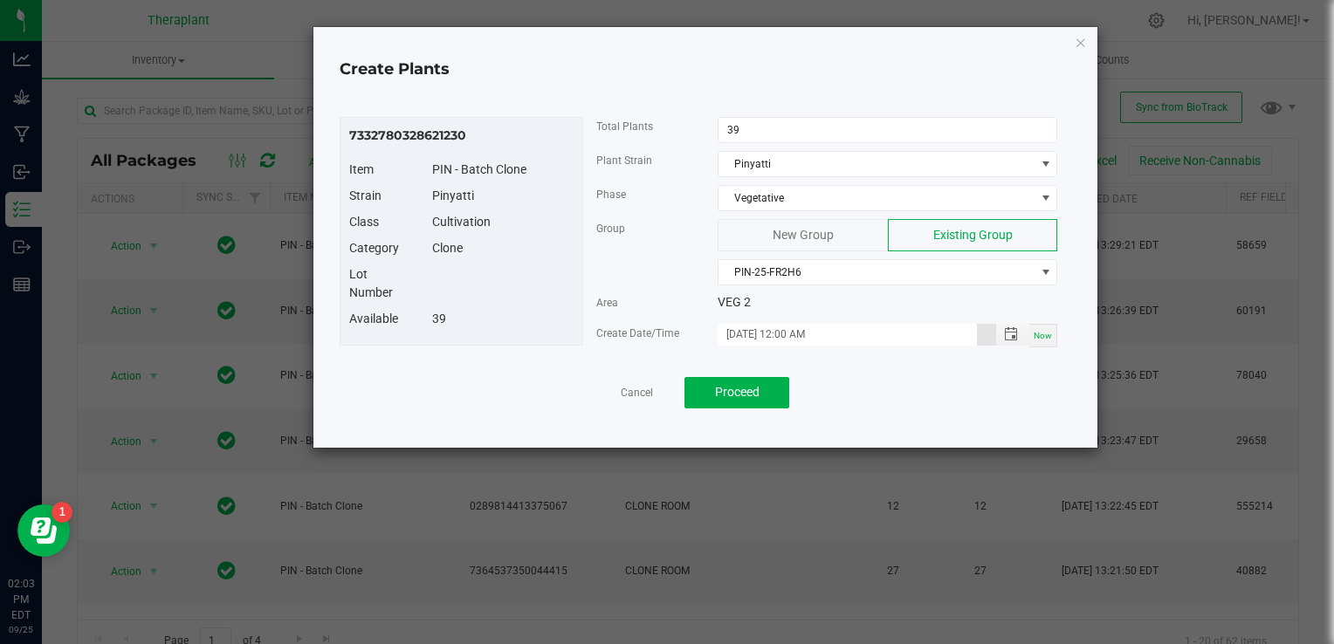
scroll to position [0, 0]
click at [748, 380] on button "Proceed" at bounding box center [737, 392] width 105 height 31
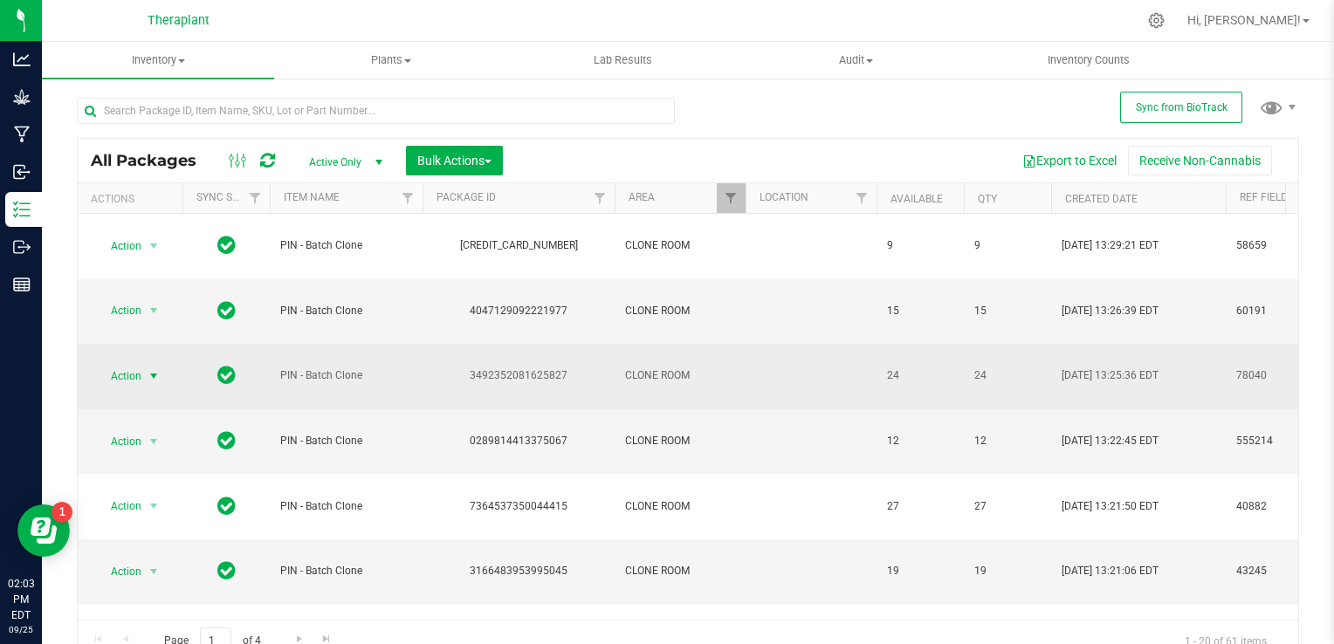
click at [152, 369] on span "select" at bounding box center [154, 376] width 14 height 14
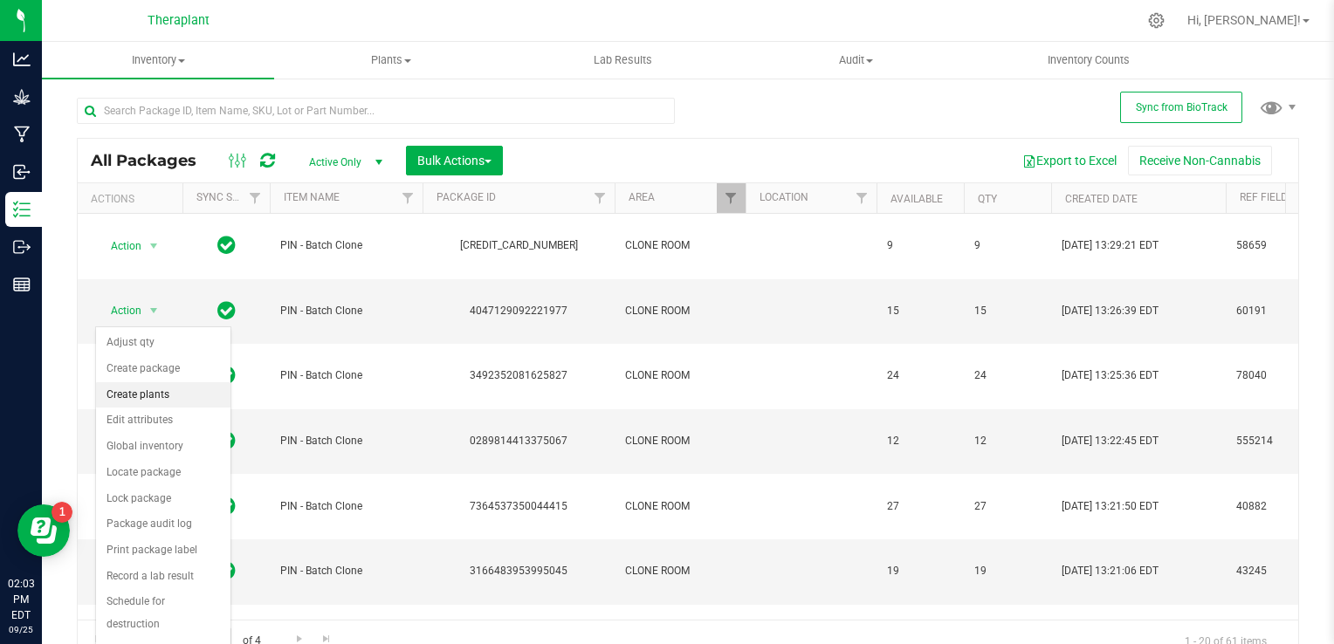
click at [151, 389] on li "Create plants" at bounding box center [163, 396] width 134 height 26
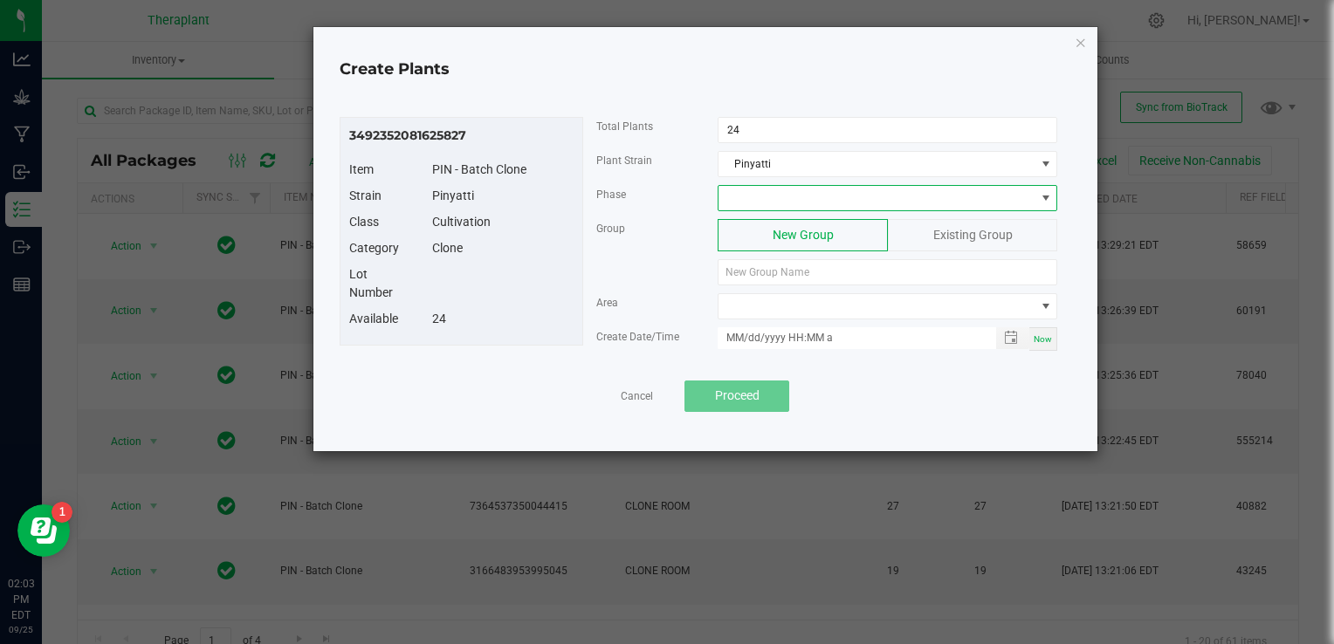
click at [732, 200] on span at bounding box center [877, 198] width 316 height 24
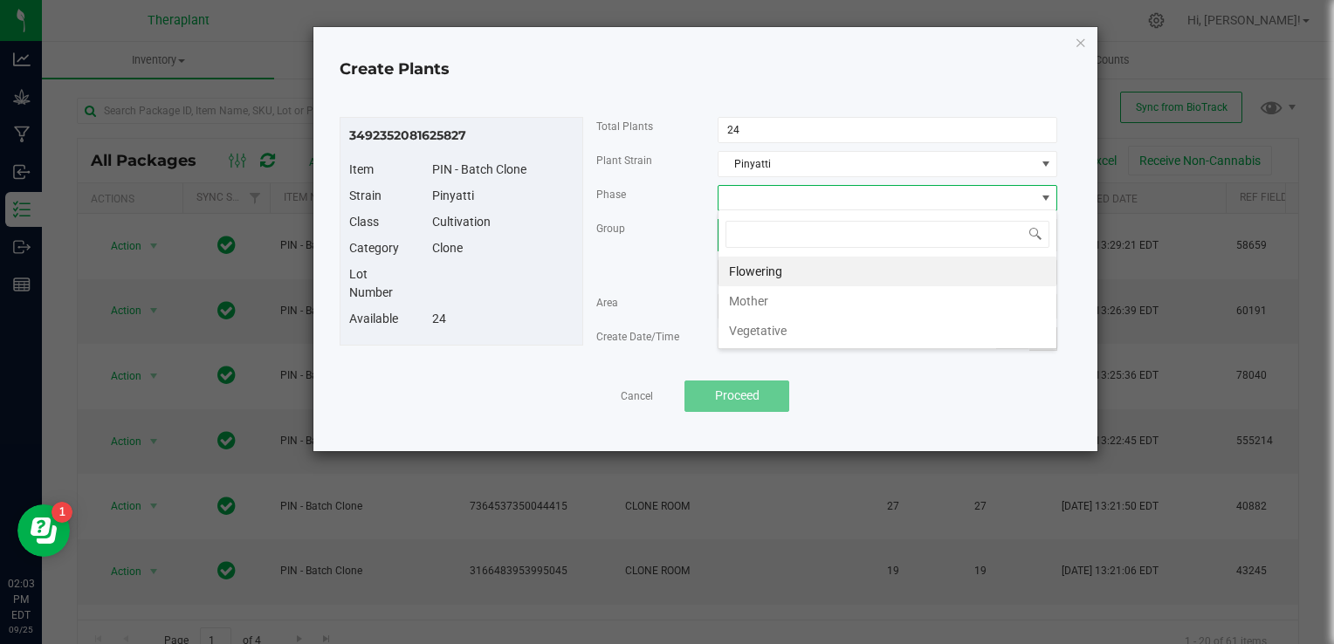
scroll to position [25, 340]
click at [755, 326] on li "Vegetative" at bounding box center [888, 331] width 338 height 30
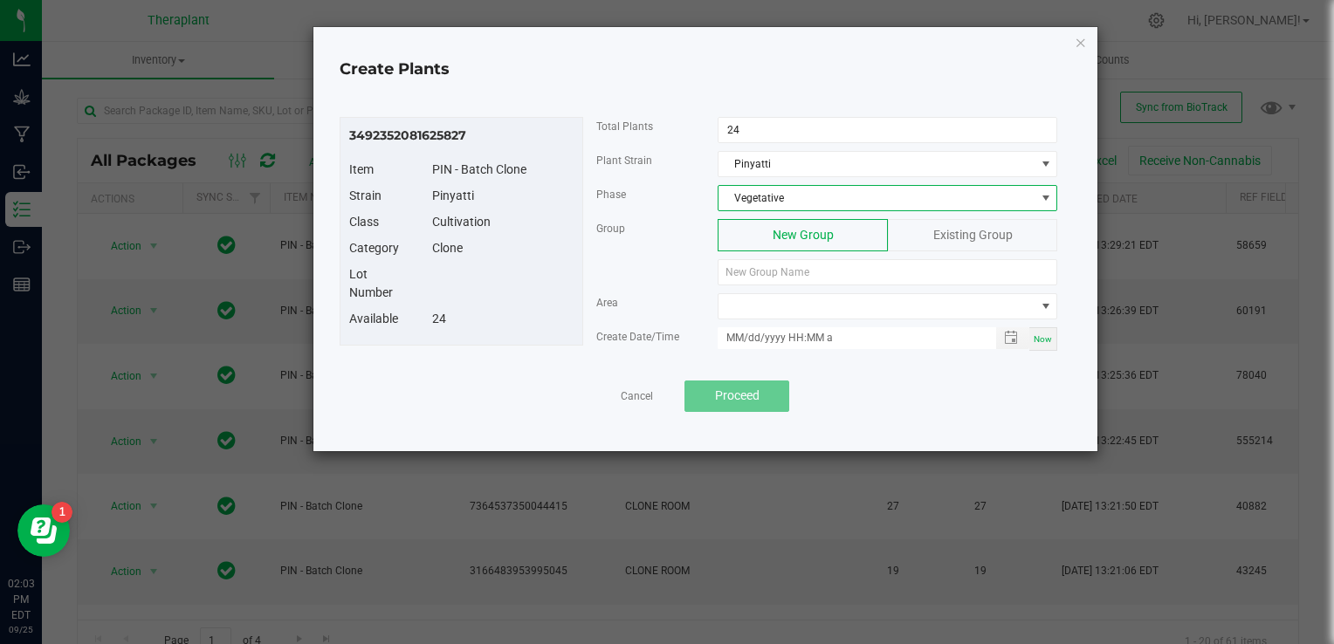
click at [942, 239] on span "Existing Group" at bounding box center [973, 235] width 79 height 14
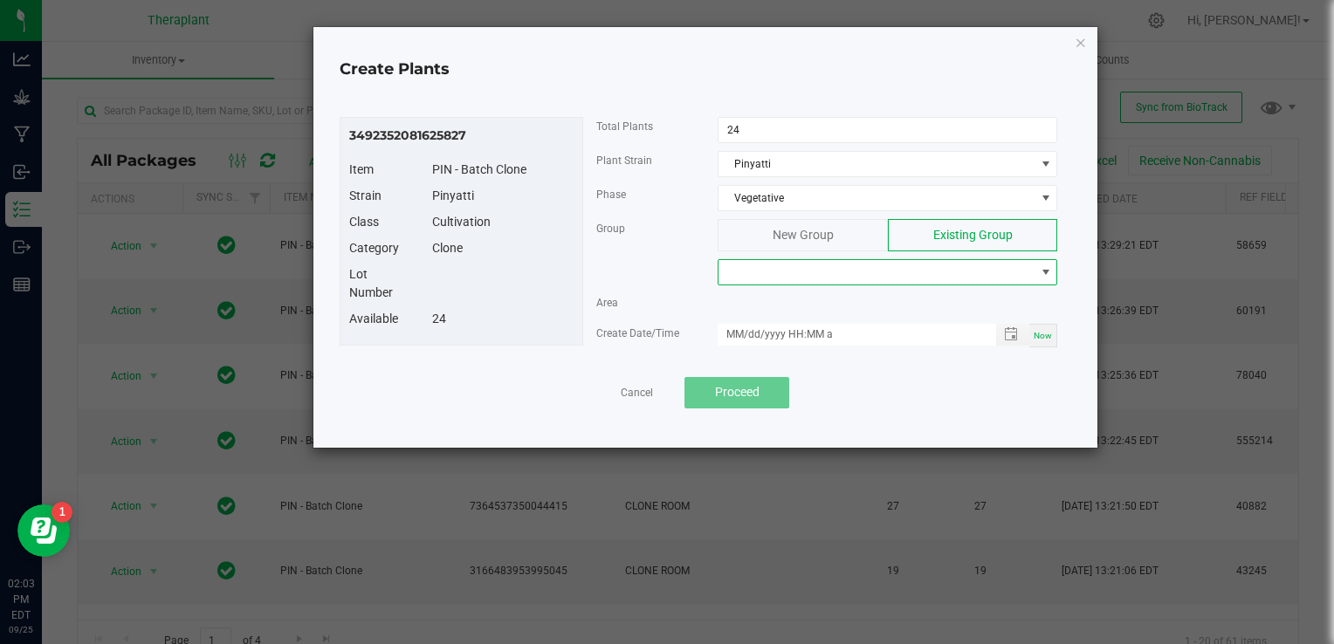
click at [866, 277] on span at bounding box center [877, 272] width 316 height 24
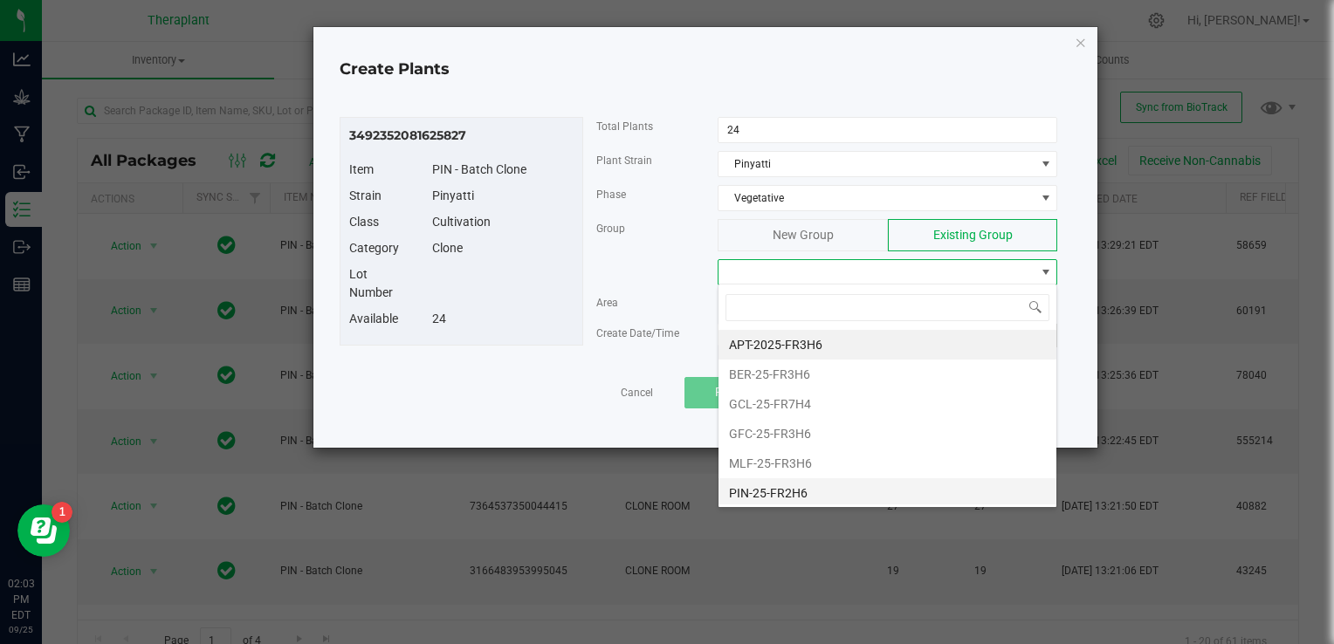
click at [777, 494] on li "PIN-25-FR2H6" at bounding box center [888, 494] width 338 height 30
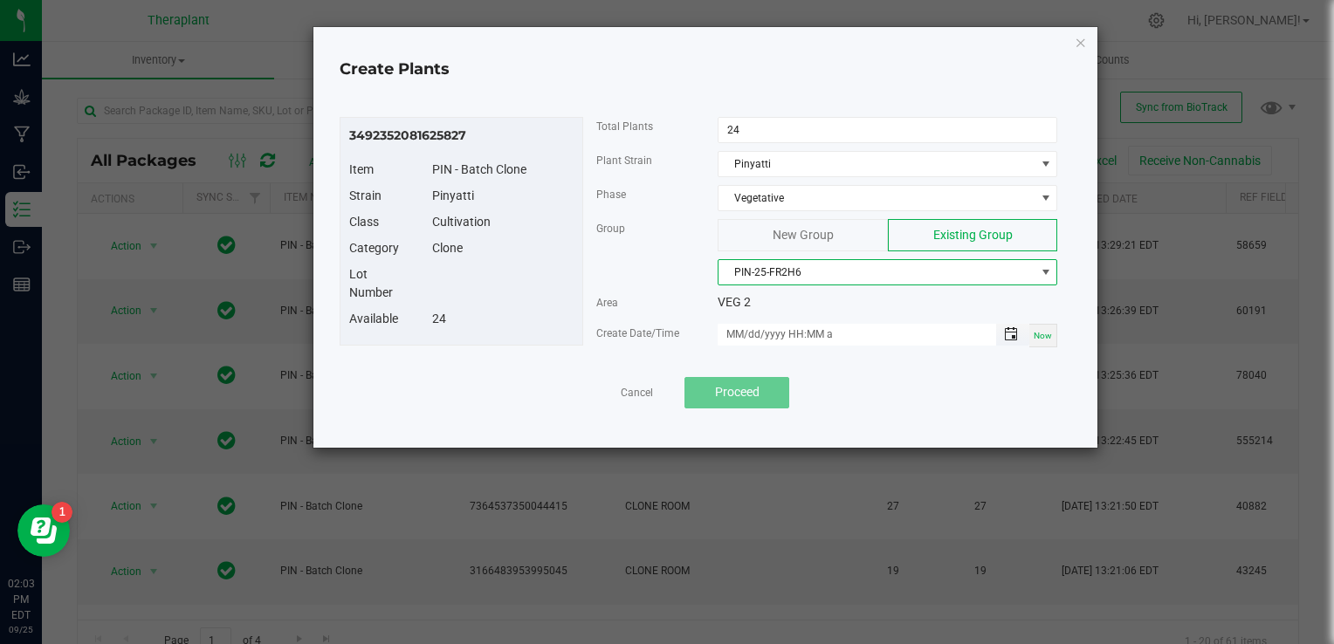
click at [1013, 327] on span "Toggle popup" at bounding box center [1011, 334] width 14 height 14
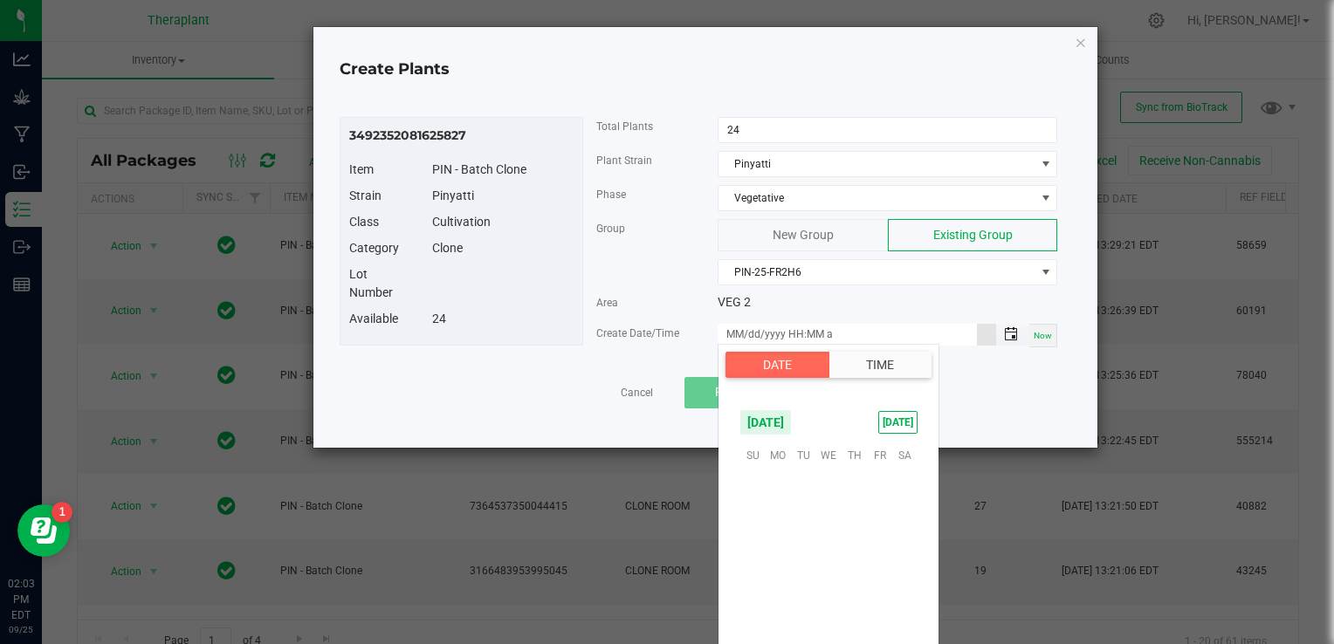
scroll to position [283271, 0]
click at [884, 552] on span "26" at bounding box center [879, 562] width 25 height 27
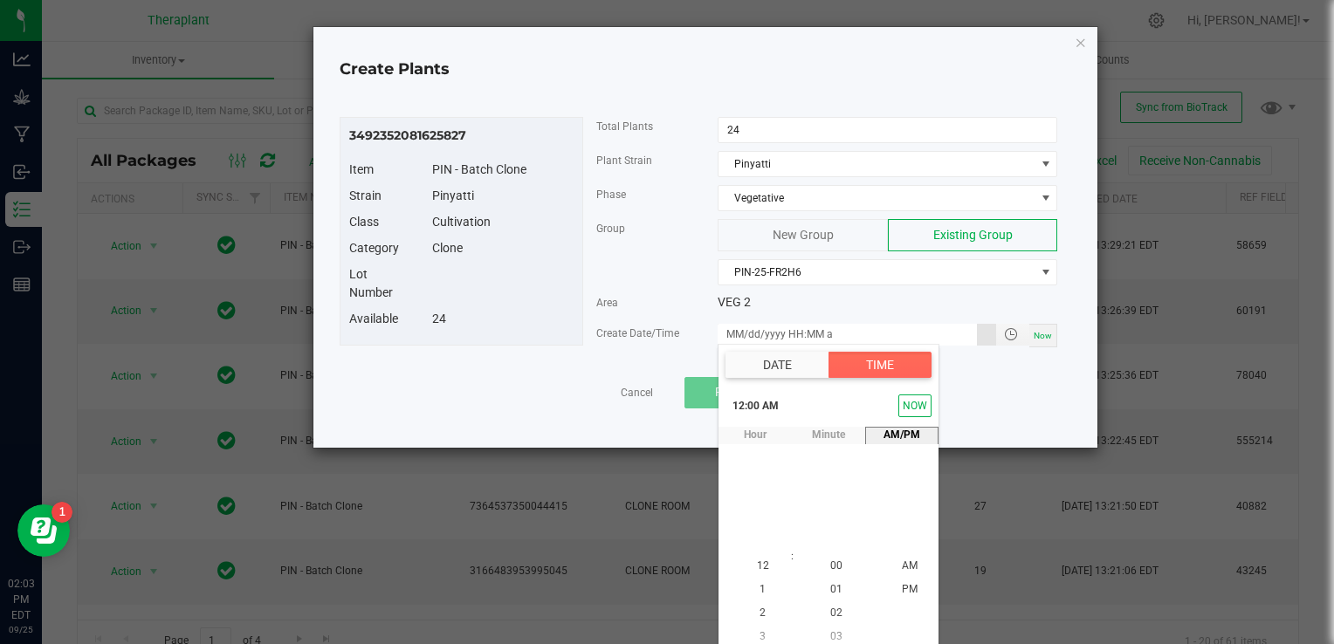
scroll to position [8, 0]
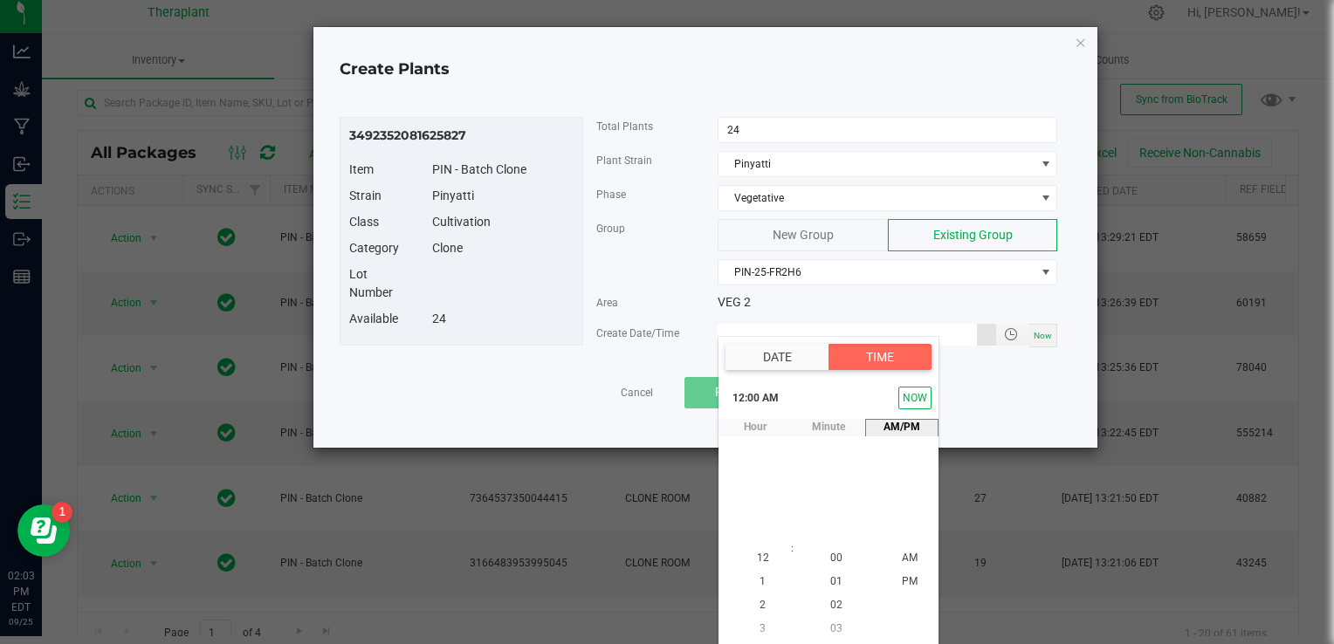
type input "[DATE] 12:00 AM"
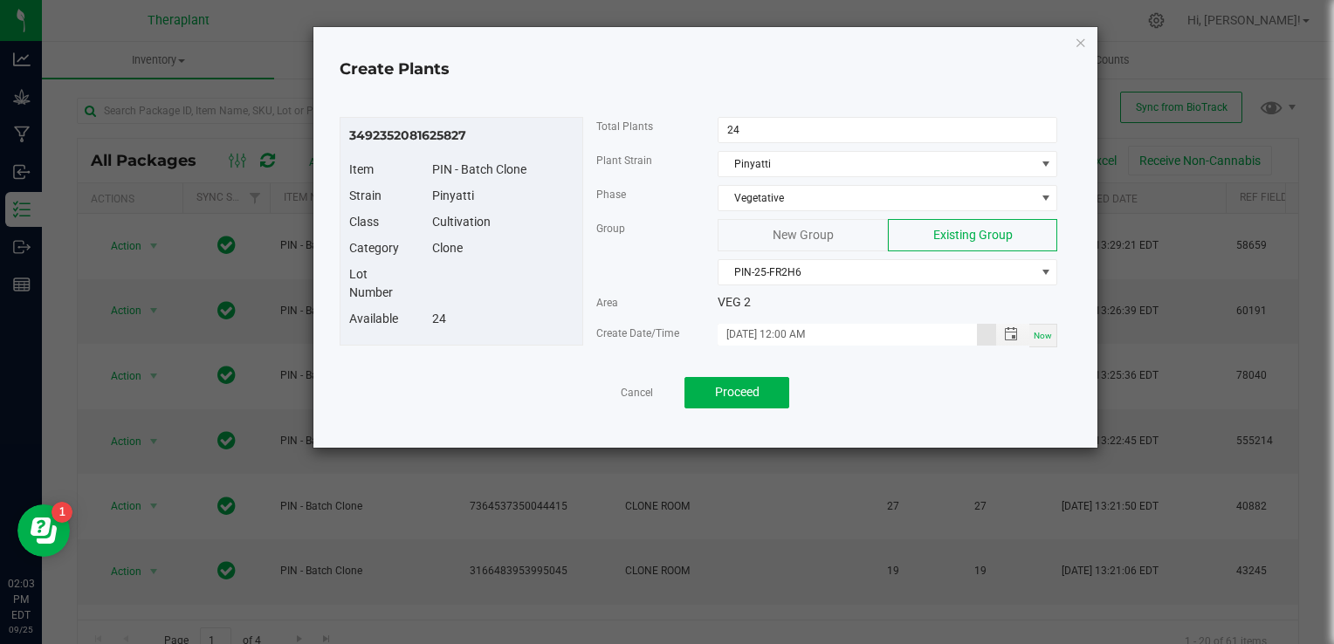
scroll to position [0, 0]
click at [744, 385] on span "Proceed" at bounding box center [737, 392] width 45 height 14
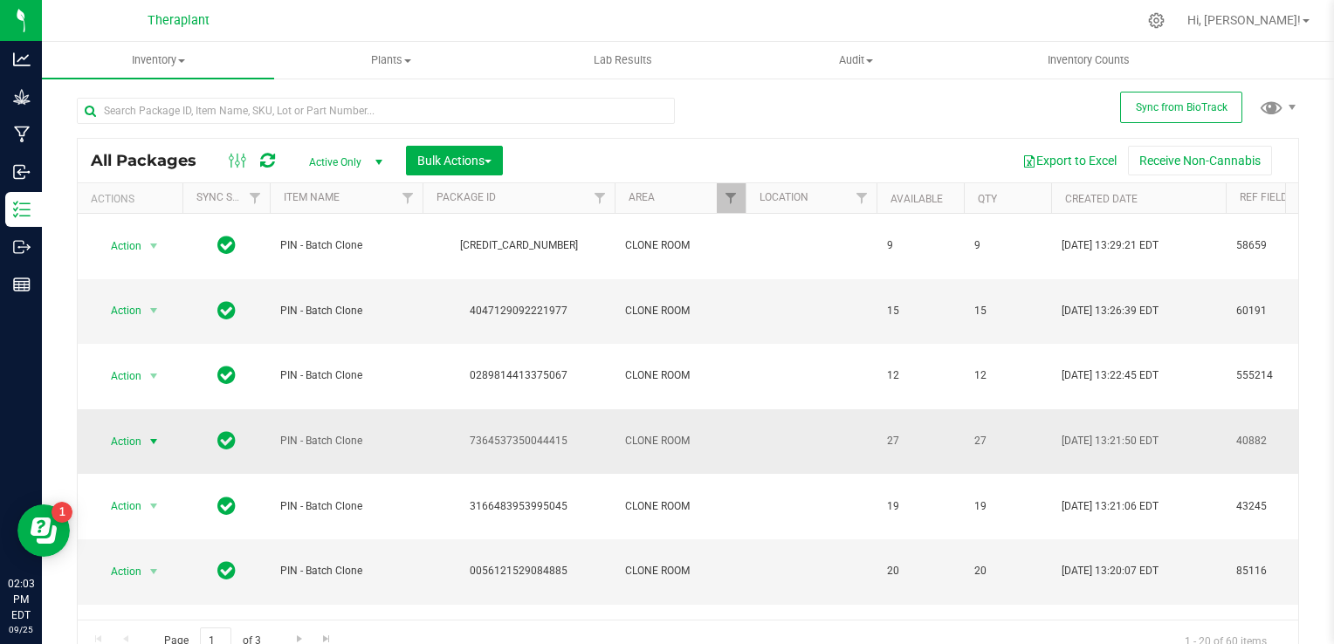
click at [161, 435] on span "select" at bounding box center [154, 442] width 14 height 14
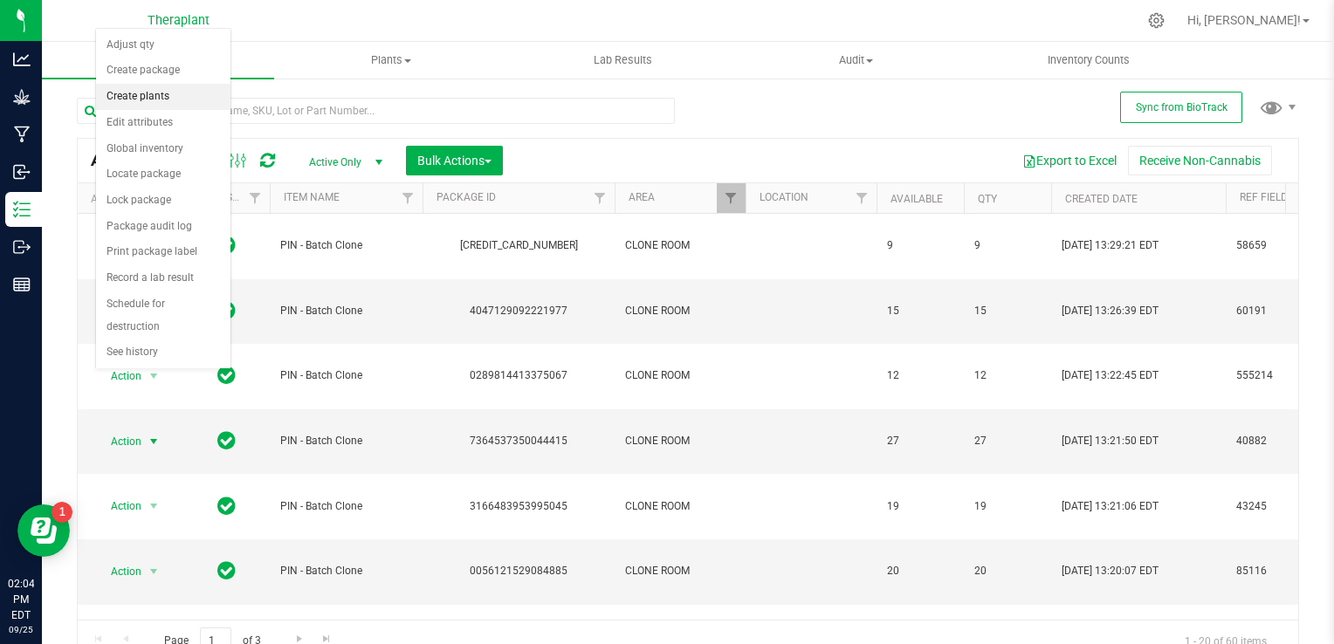
click at [161, 99] on li "Create plants" at bounding box center [163, 97] width 134 height 26
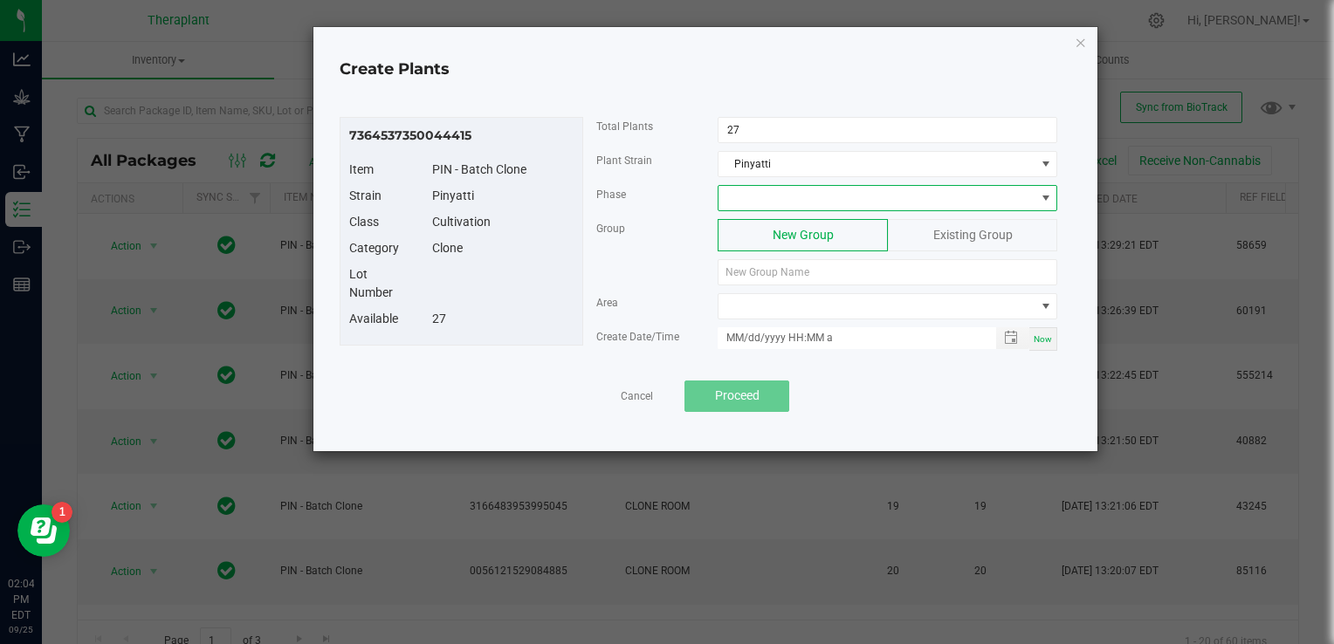
click at [794, 196] on span at bounding box center [877, 198] width 316 height 24
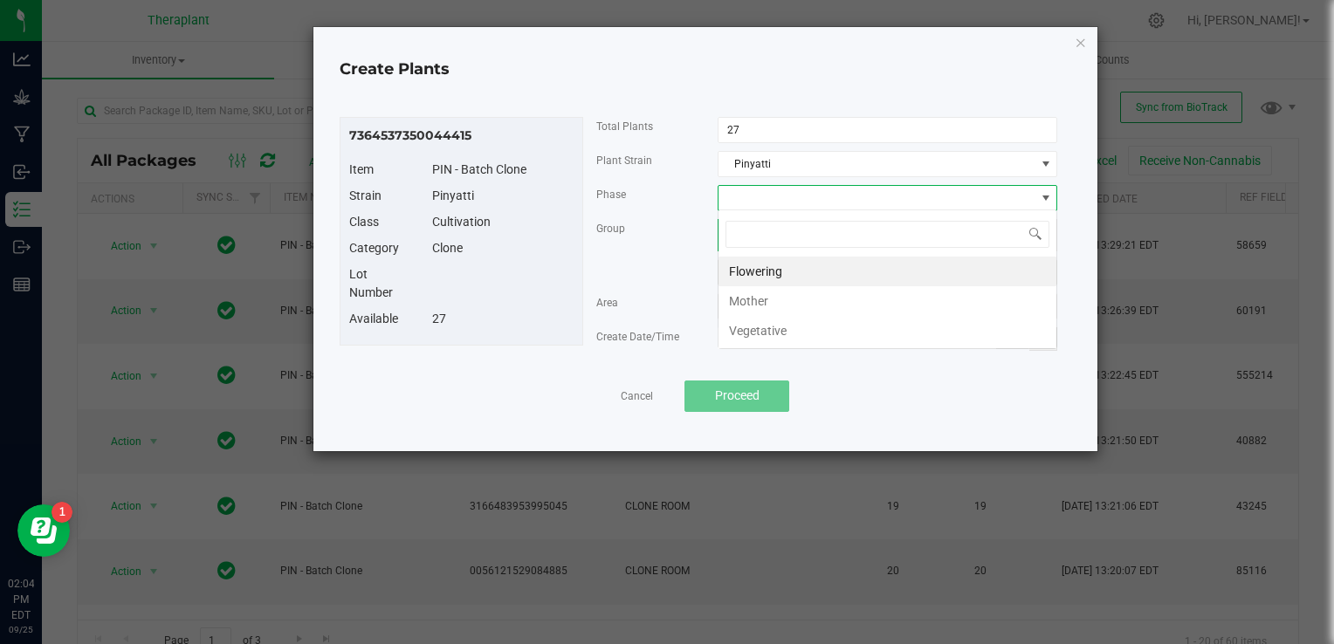
scroll to position [25, 340]
click at [777, 333] on li "Vegetative" at bounding box center [888, 331] width 338 height 30
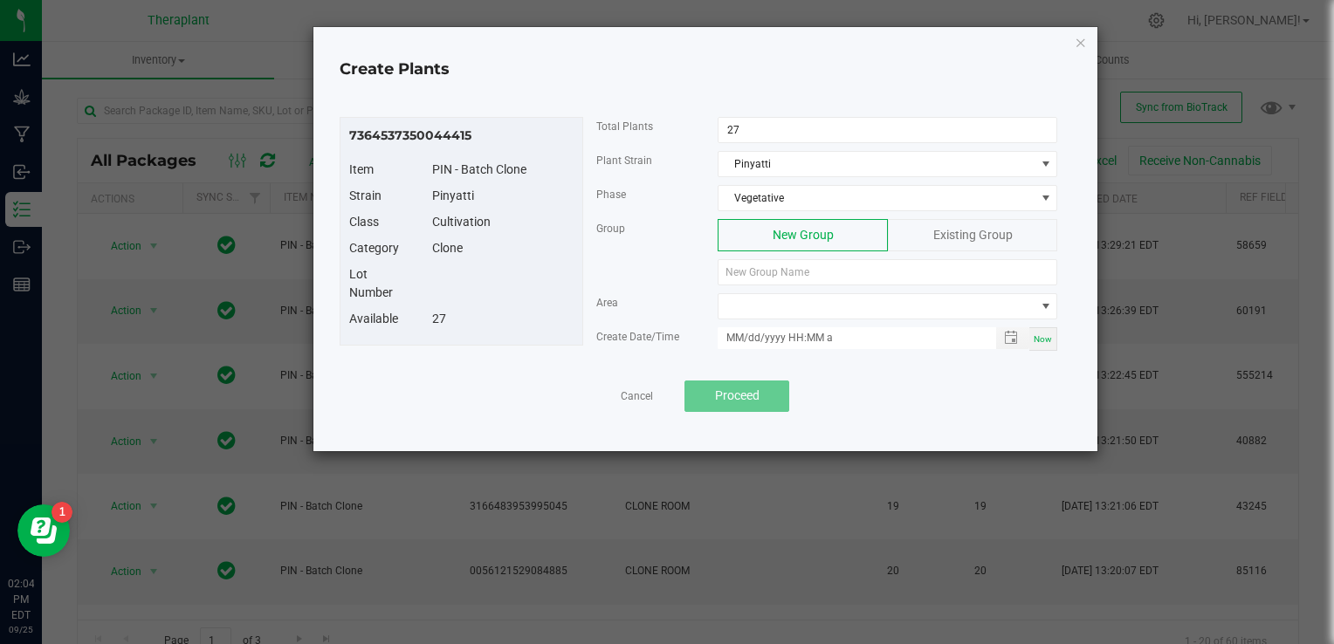
click at [956, 228] on span "Existing Group" at bounding box center [973, 235] width 79 height 14
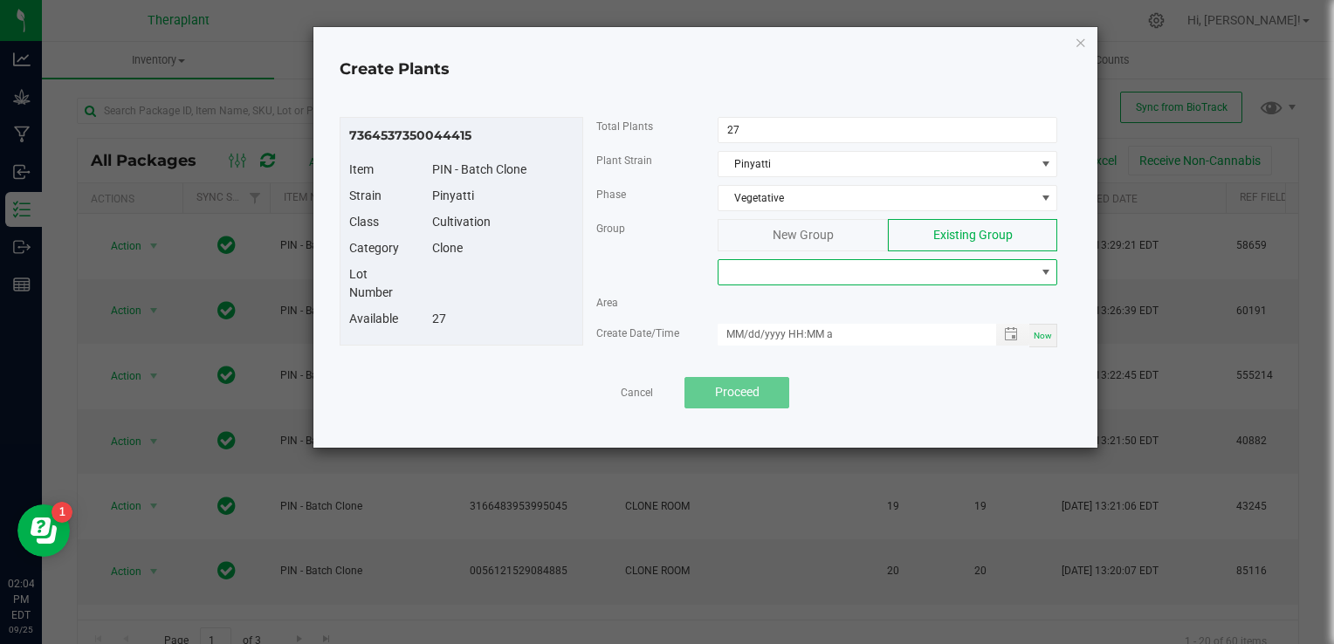
click at [841, 264] on span at bounding box center [877, 272] width 316 height 24
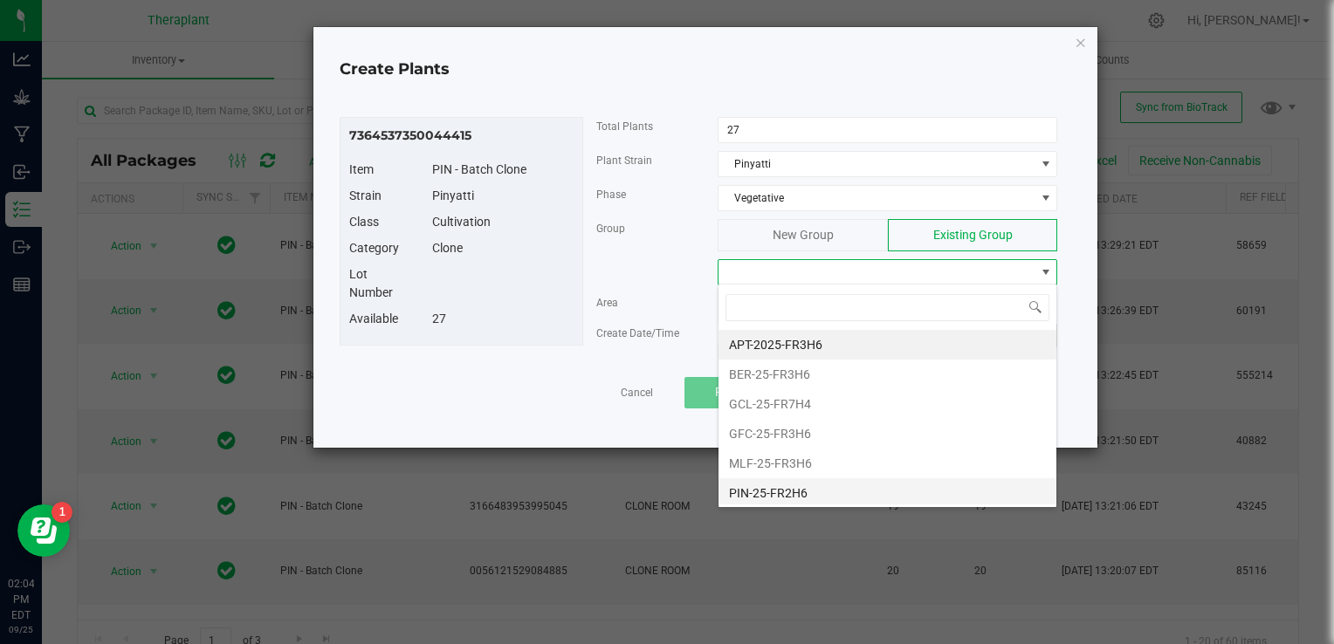
click at [737, 499] on li "PIN-25-FR2H6" at bounding box center [888, 494] width 338 height 30
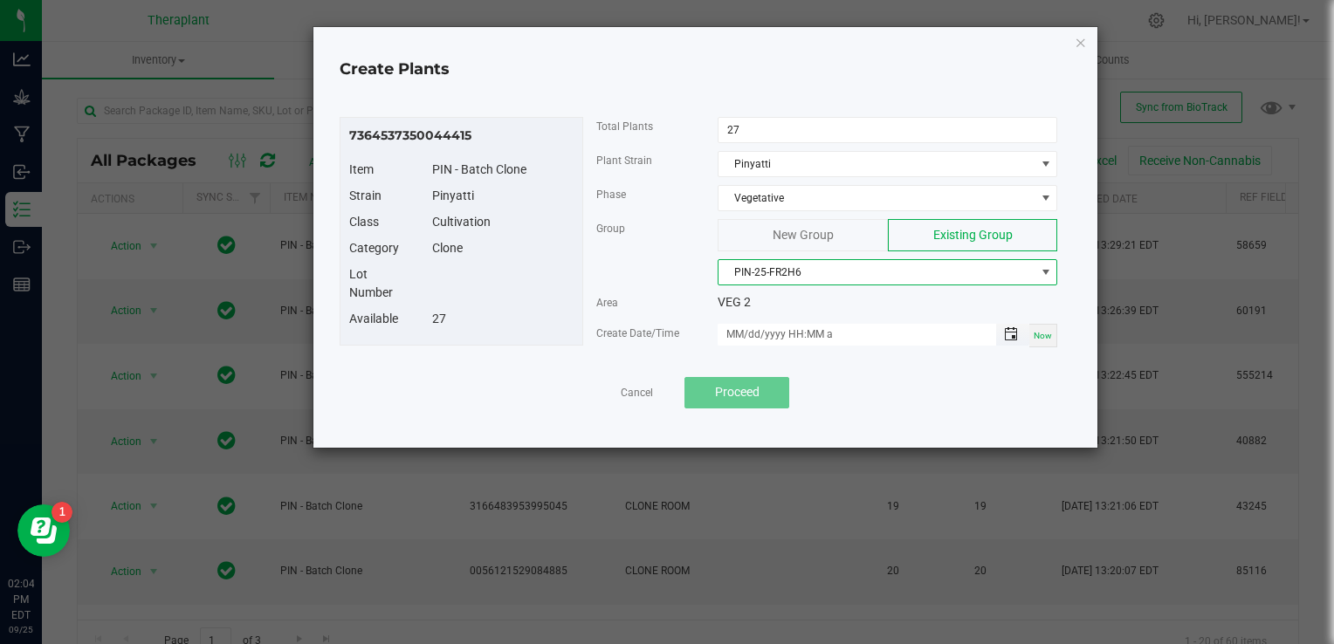
click at [1006, 335] on span "Toggle popup" at bounding box center [1011, 334] width 14 height 14
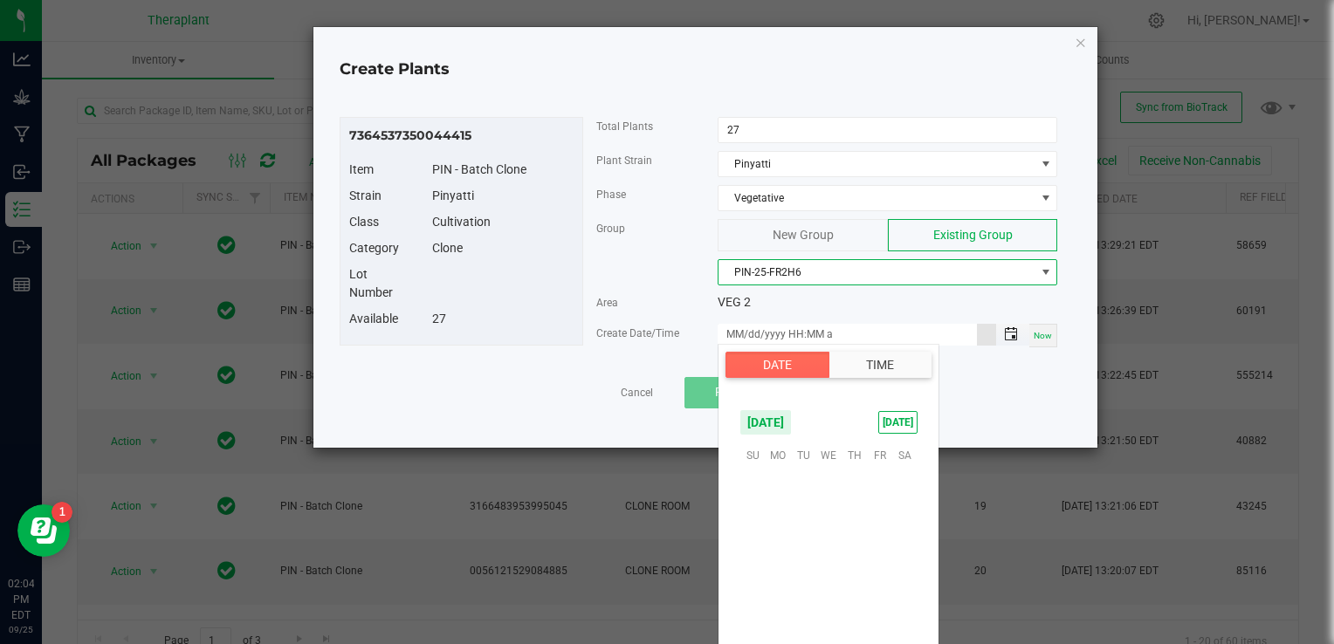
scroll to position [283271, 0]
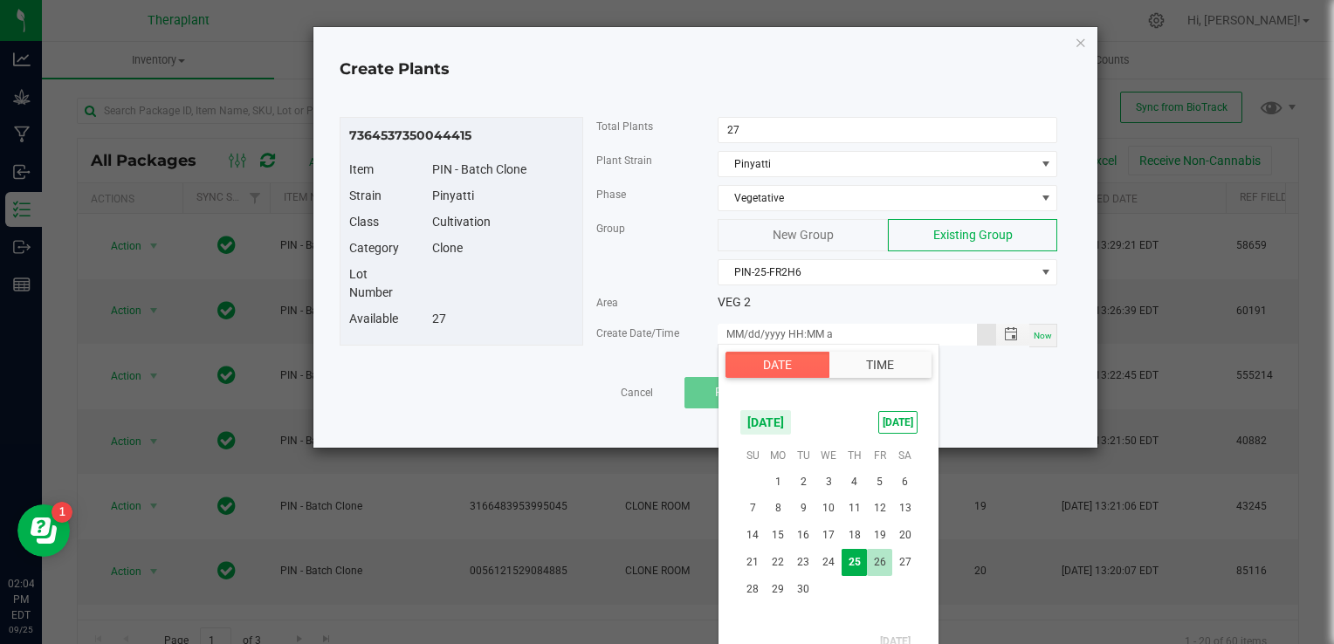
click at [877, 555] on span "26" at bounding box center [879, 562] width 25 height 27
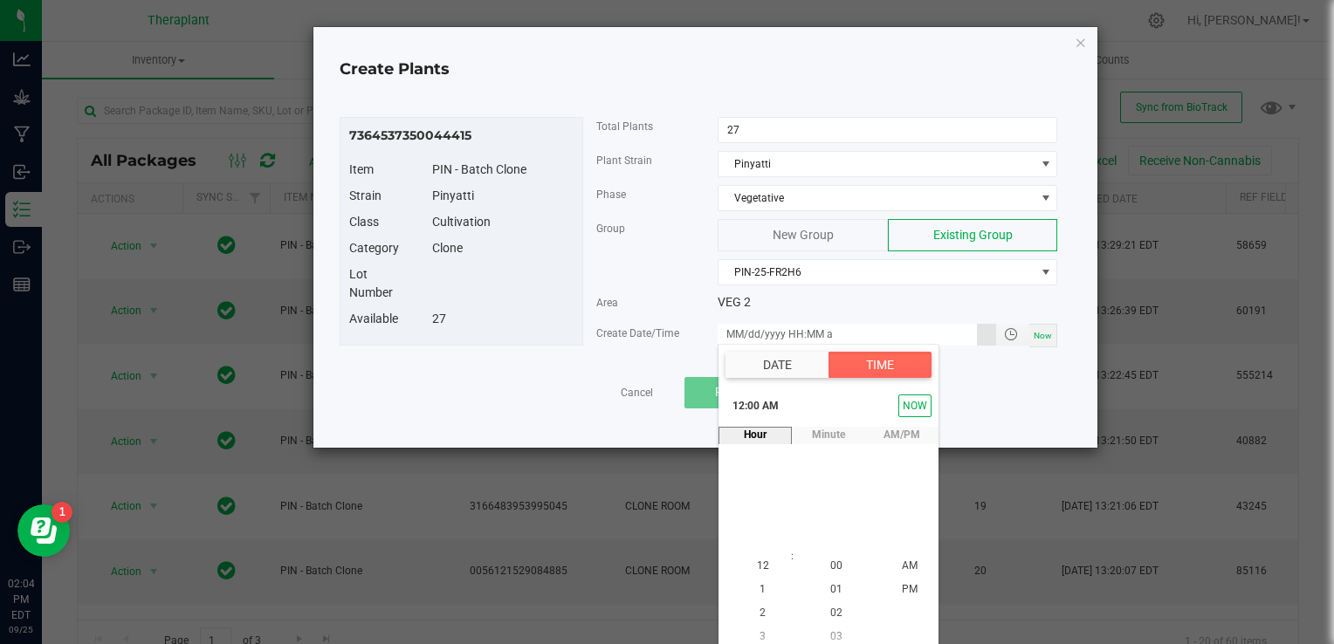
scroll to position [8, 0]
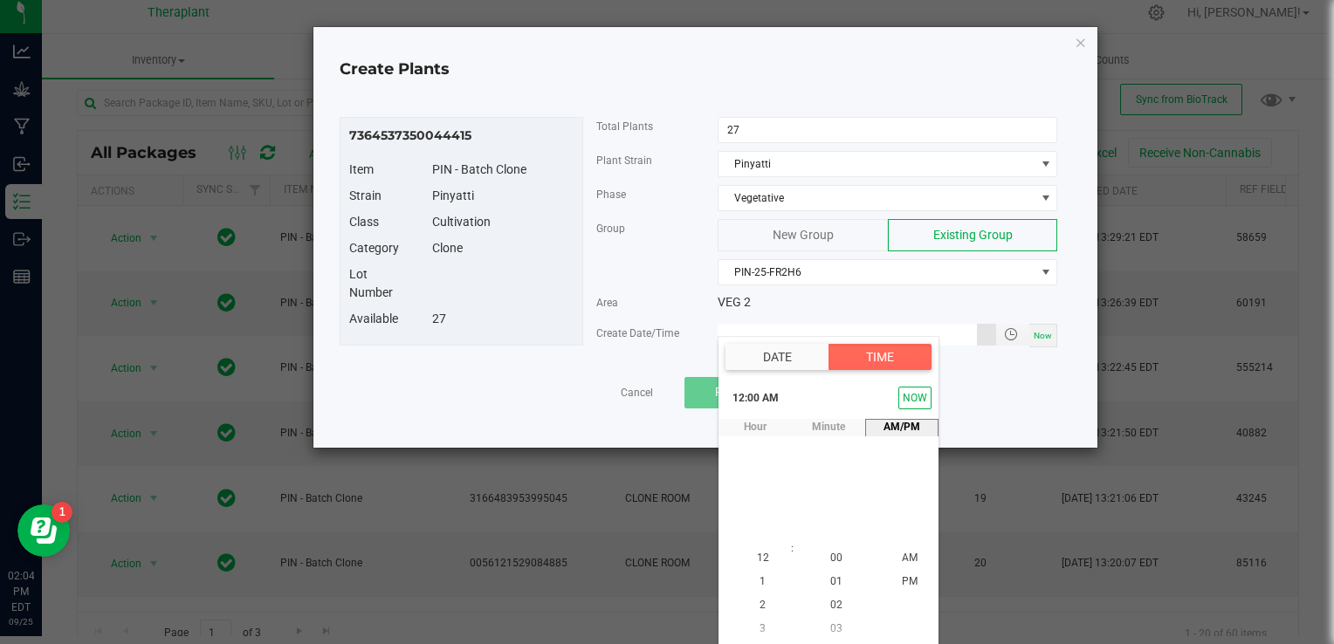
type input "[DATE] 12:00 AM"
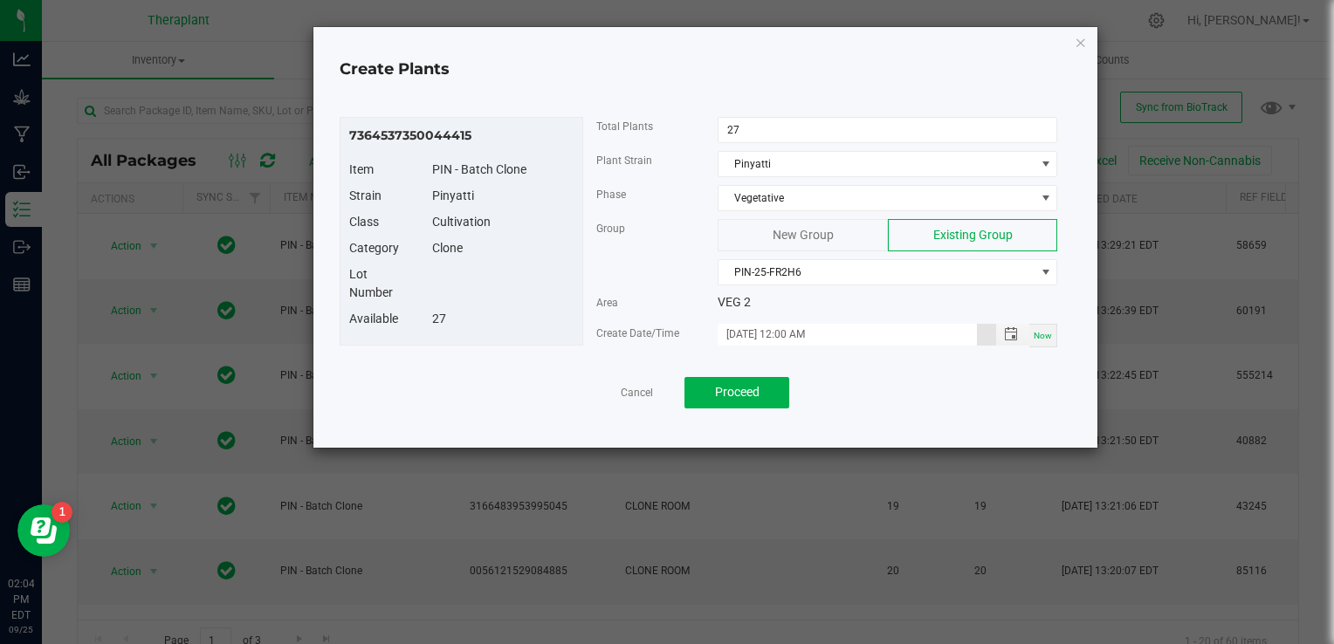
scroll to position [0, 0]
click at [762, 396] on button "Proceed" at bounding box center [737, 392] width 105 height 31
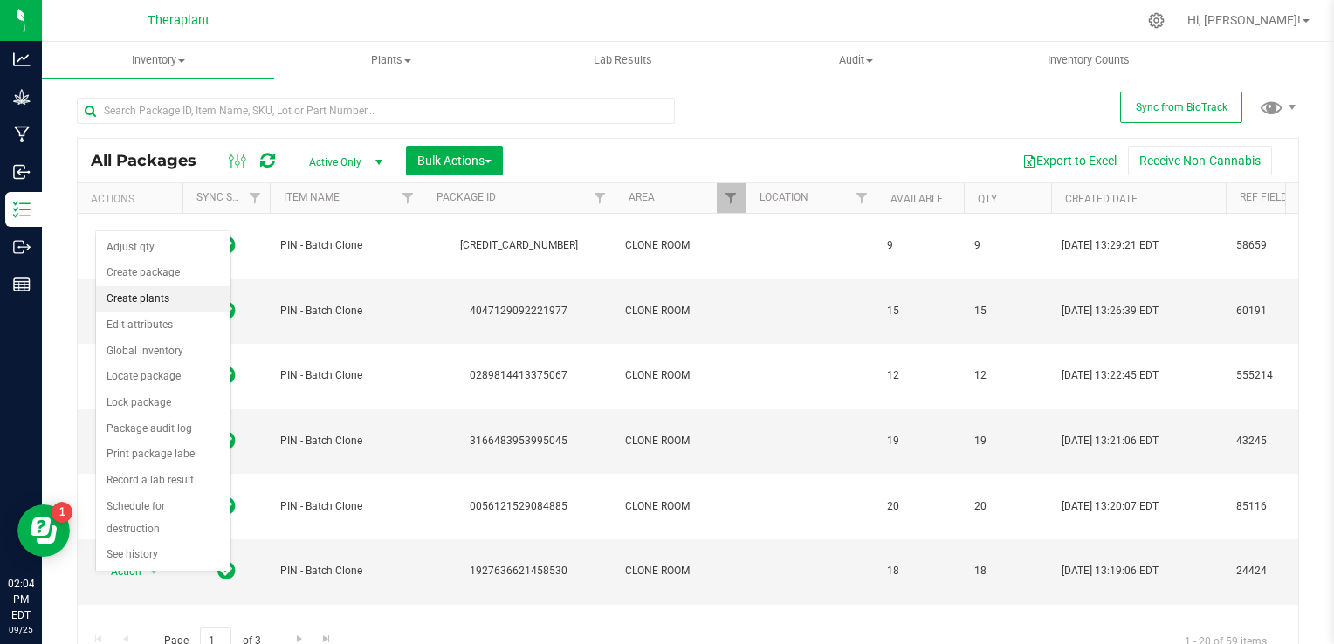
click at [155, 300] on li "Create plants" at bounding box center [163, 299] width 134 height 26
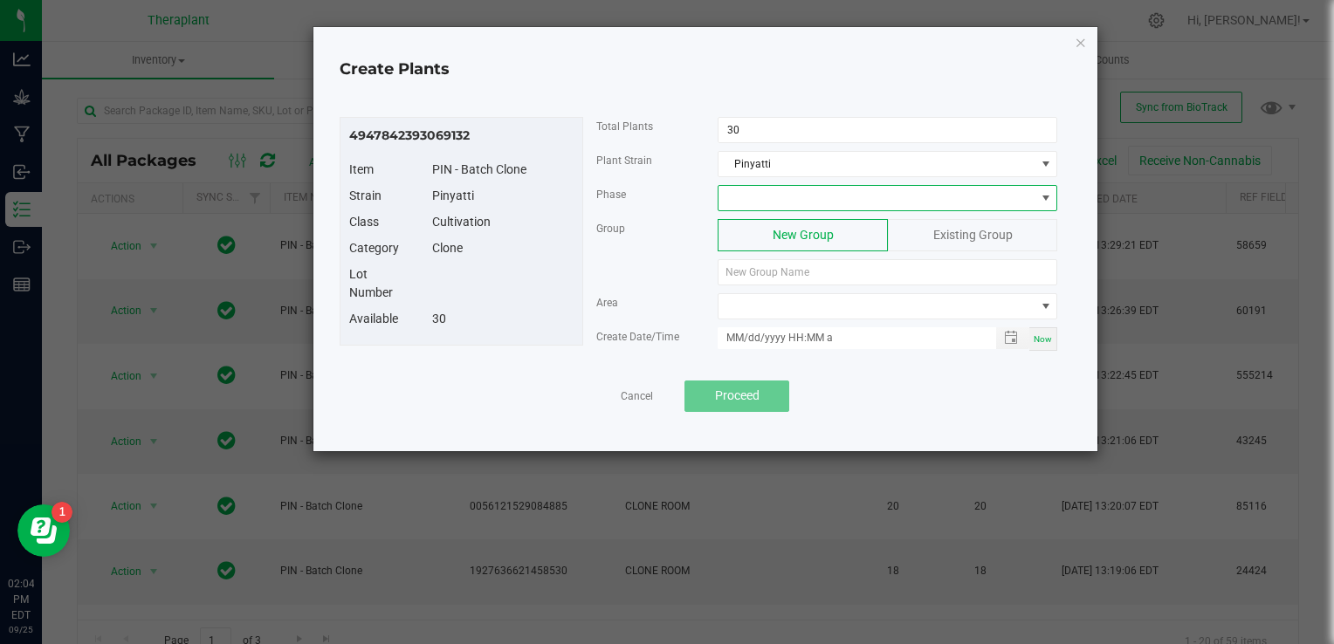
click at [760, 194] on span at bounding box center [877, 198] width 316 height 24
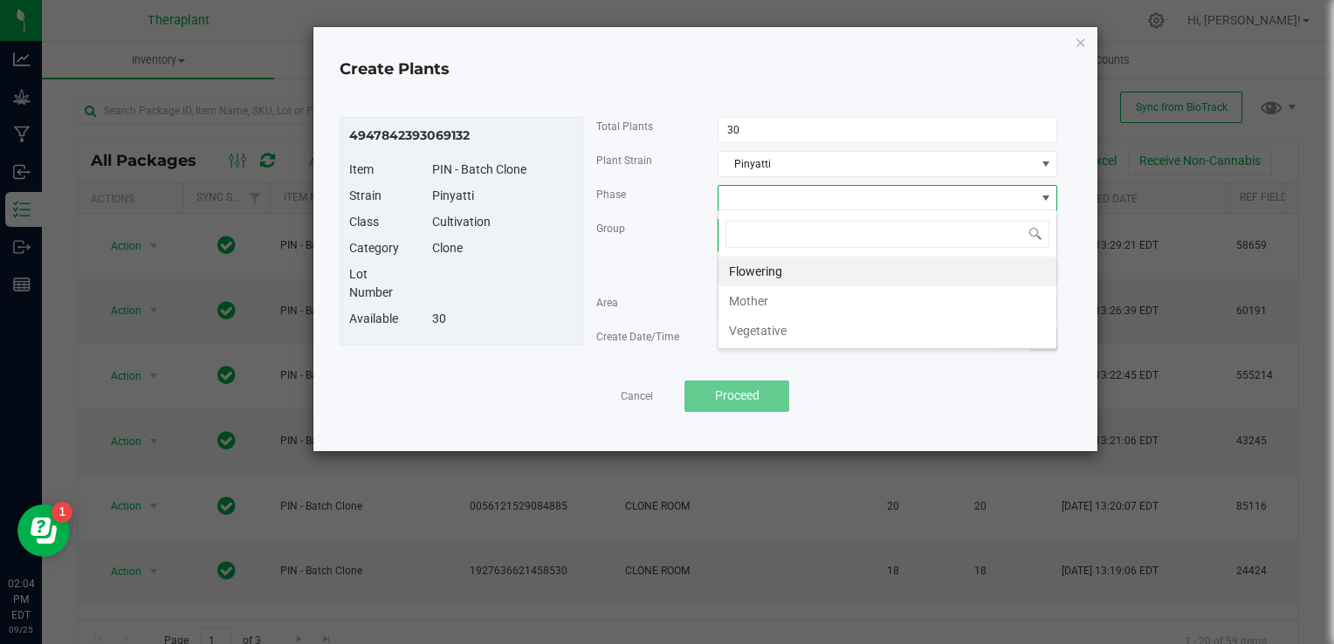
scroll to position [25, 340]
click at [748, 333] on li "Vegetative" at bounding box center [888, 331] width 338 height 30
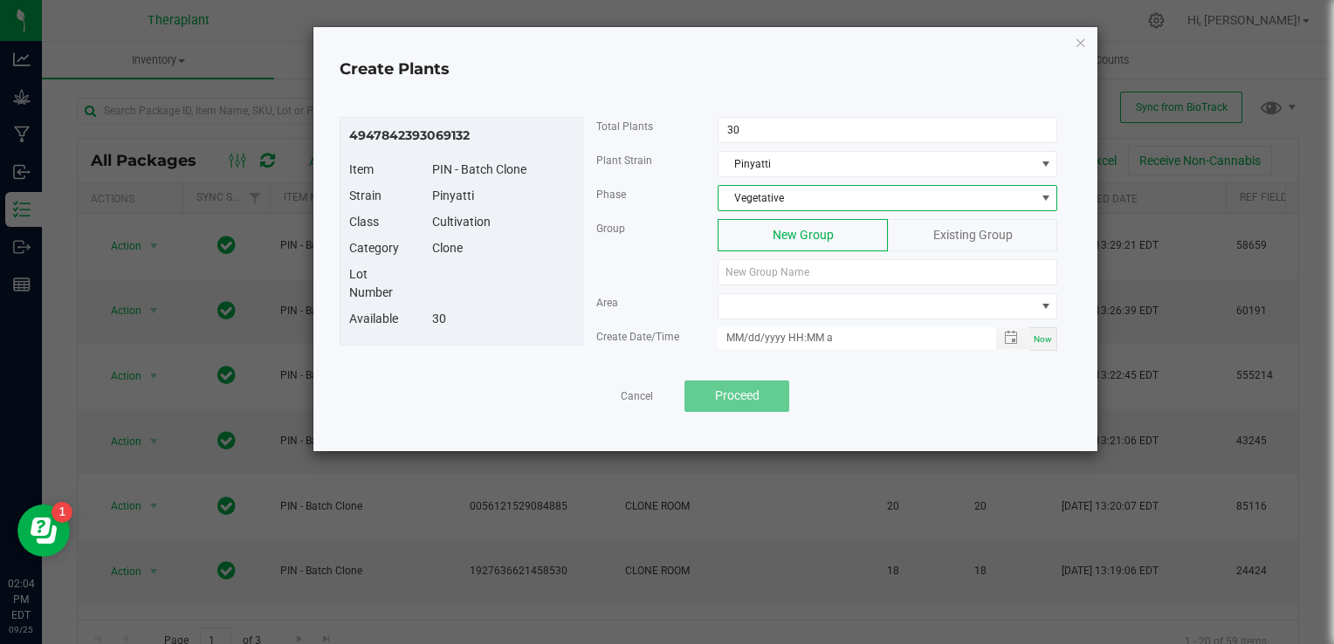
click at [913, 242] on div "Existing Group" at bounding box center [972, 235] width 169 height 32
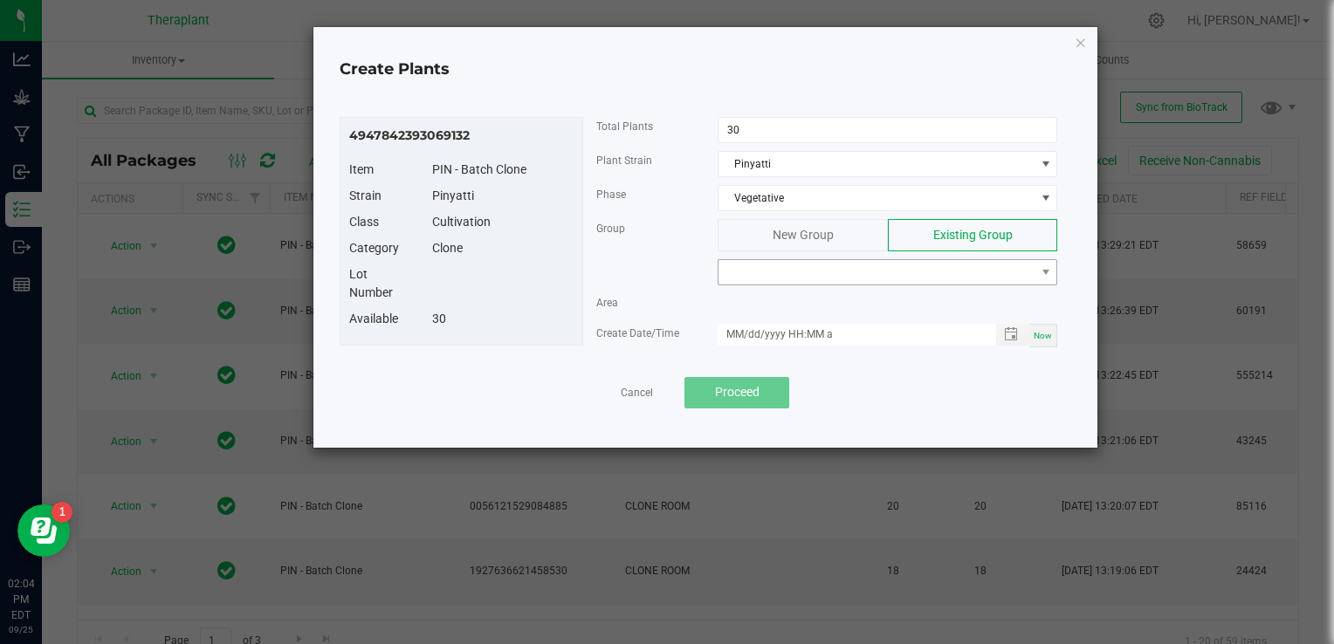
drag, startPoint x: 831, startPoint y: 285, endPoint x: 847, endPoint y: 272, distance: 19.9
click at [847, 272] on div "Group New Group Existing Group" at bounding box center [827, 256] width 488 height 74
click at [847, 272] on span at bounding box center [877, 272] width 316 height 24
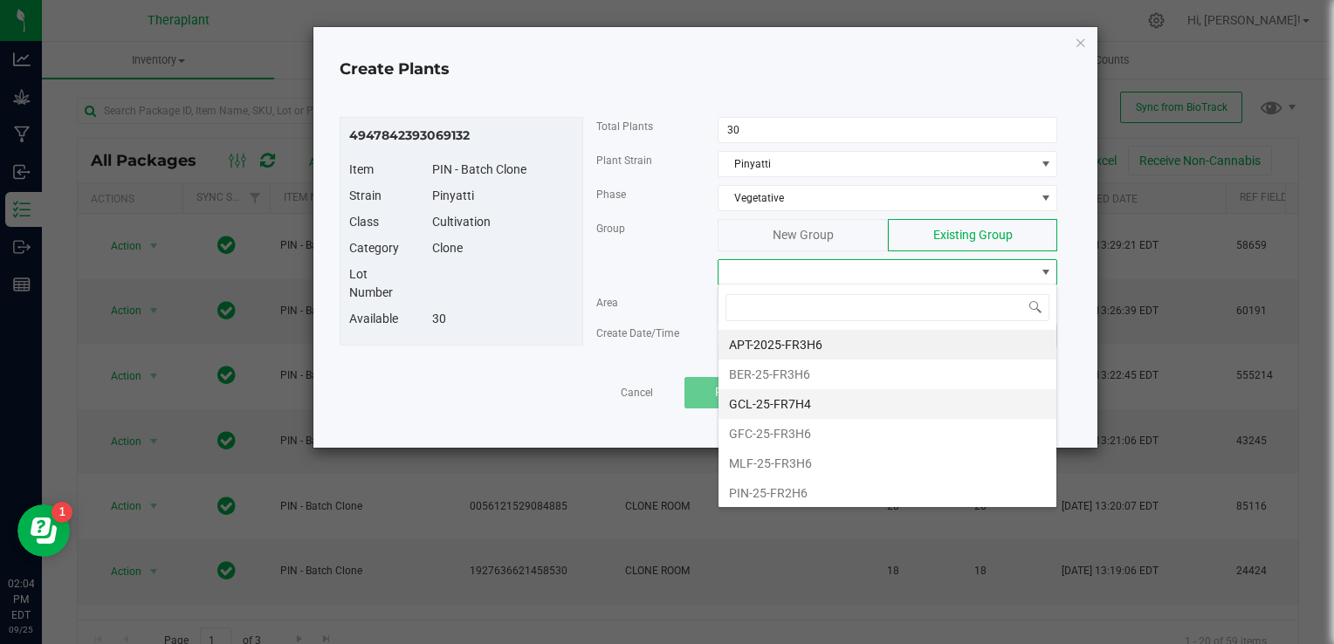
scroll to position [148, 0]
click at [780, 337] on li "PIN-25-FR2H6" at bounding box center [888, 346] width 338 height 30
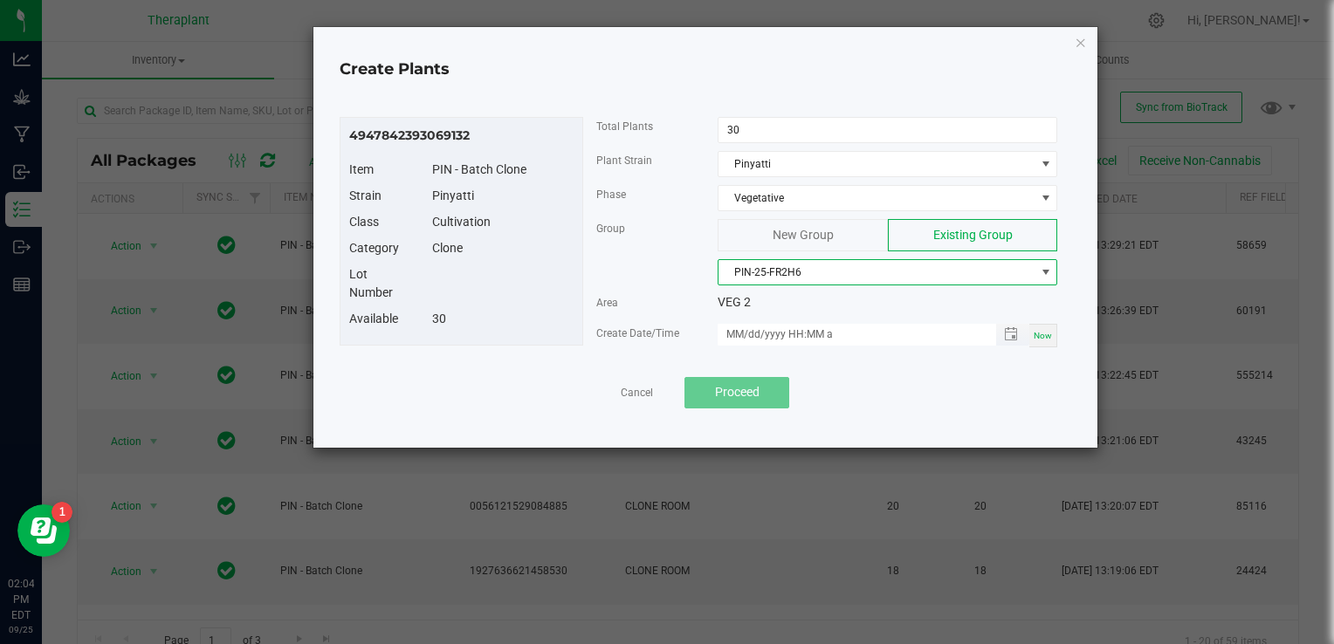
click at [1003, 324] on span "Toggle popup" at bounding box center [1013, 335] width 34 height 22
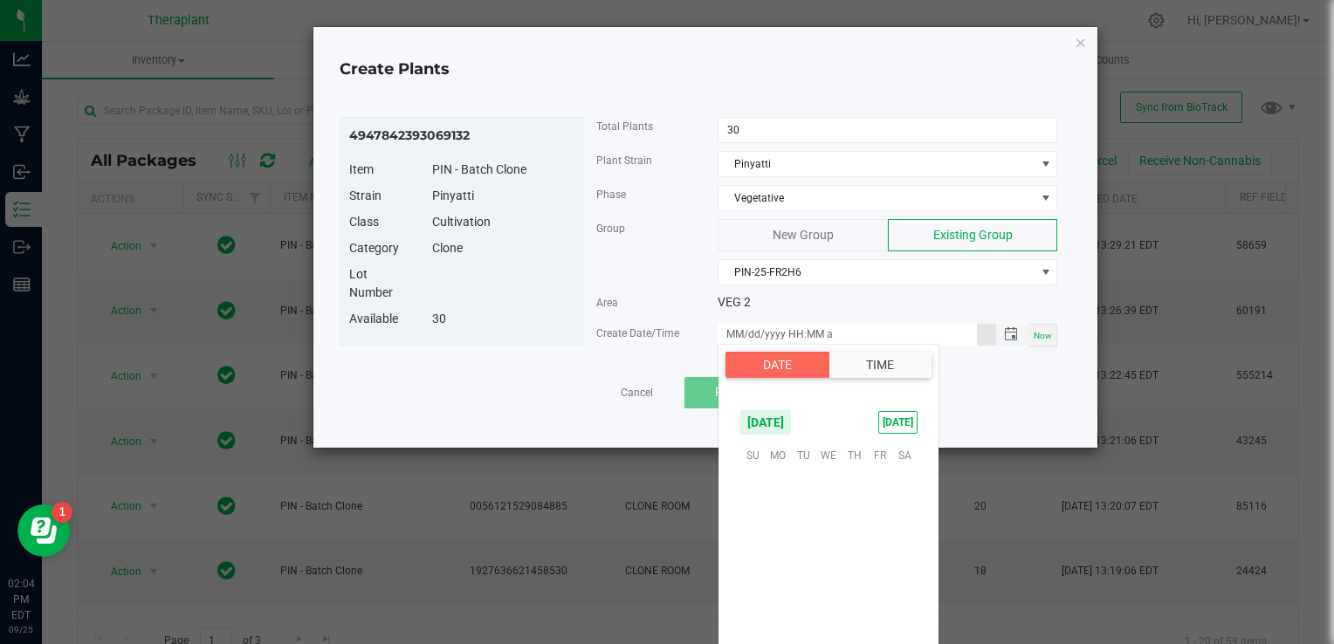
scroll to position [283271, 0]
click at [877, 562] on span "26" at bounding box center [879, 562] width 25 height 27
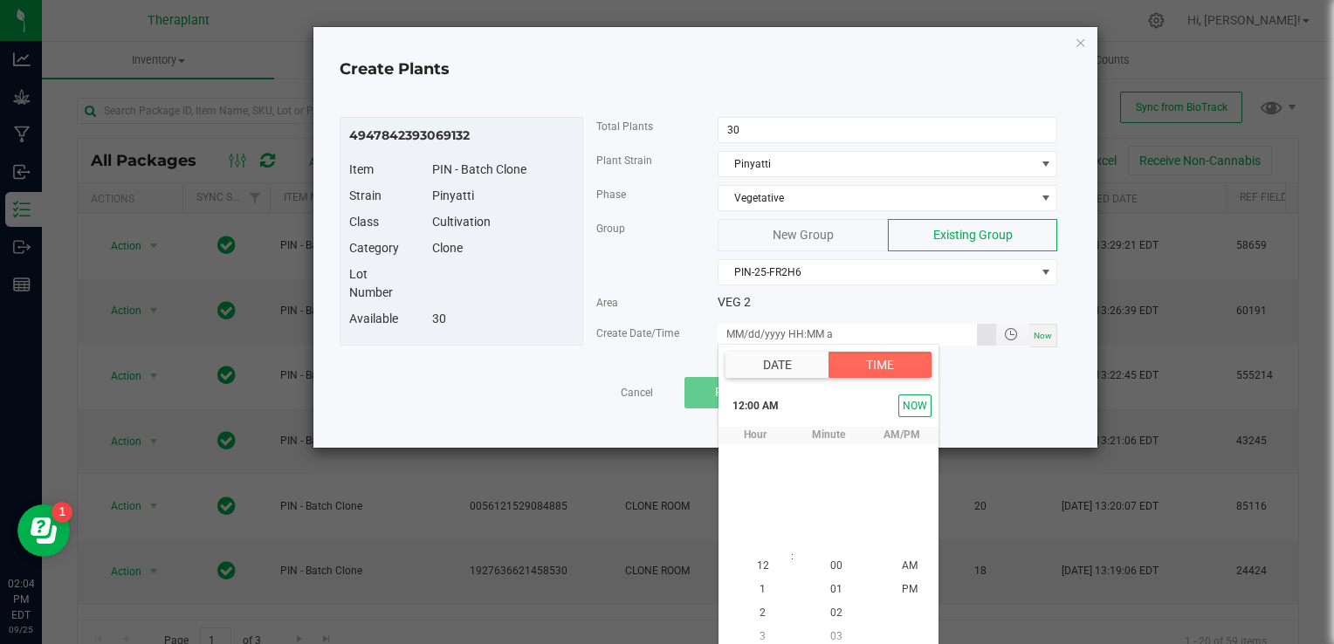
scroll to position [8, 0]
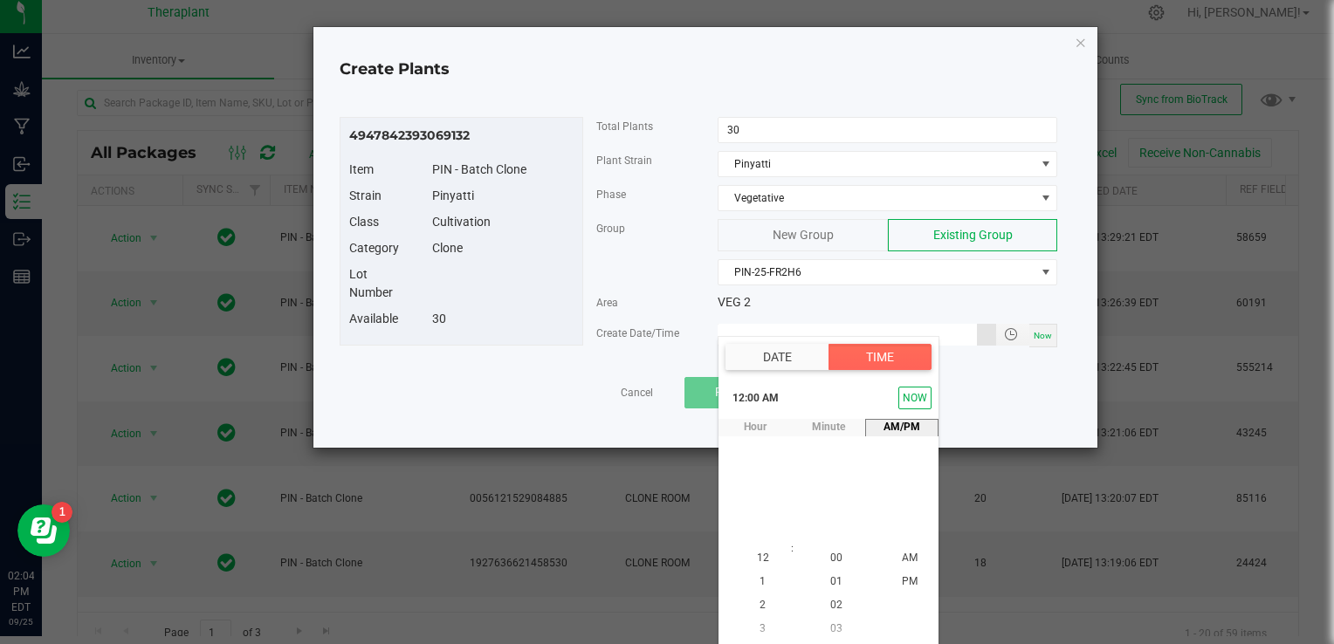
type input "[DATE] 12:00 AM"
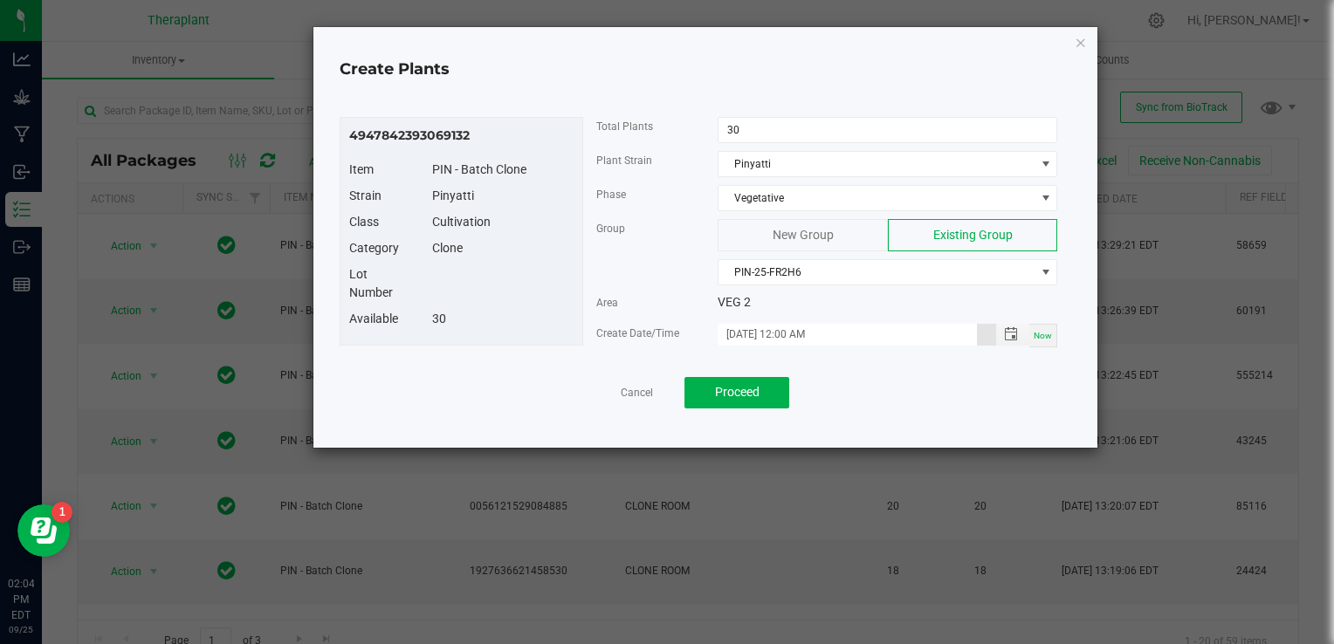
scroll to position [0, 0]
click at [755, 389] on span "Proceed" at bounding box center [737, 392] width 45 height 14
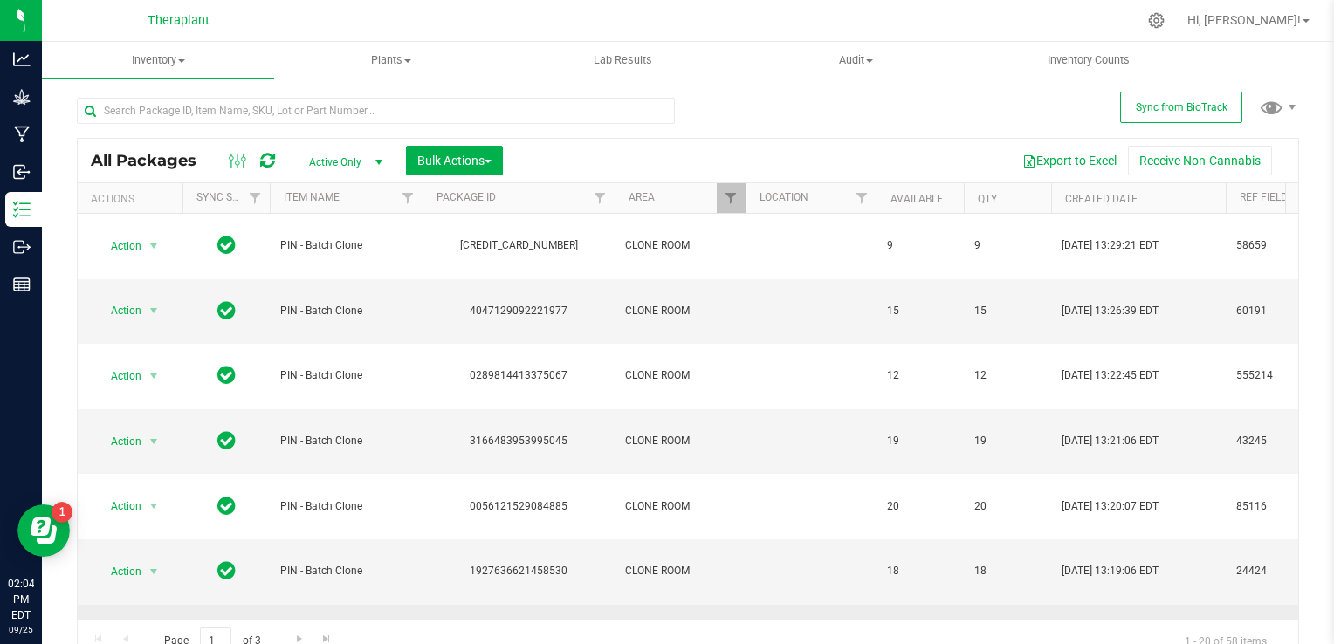
click at [148, 630] on span "select" at bounding box center [154, 637] width 14 height 14
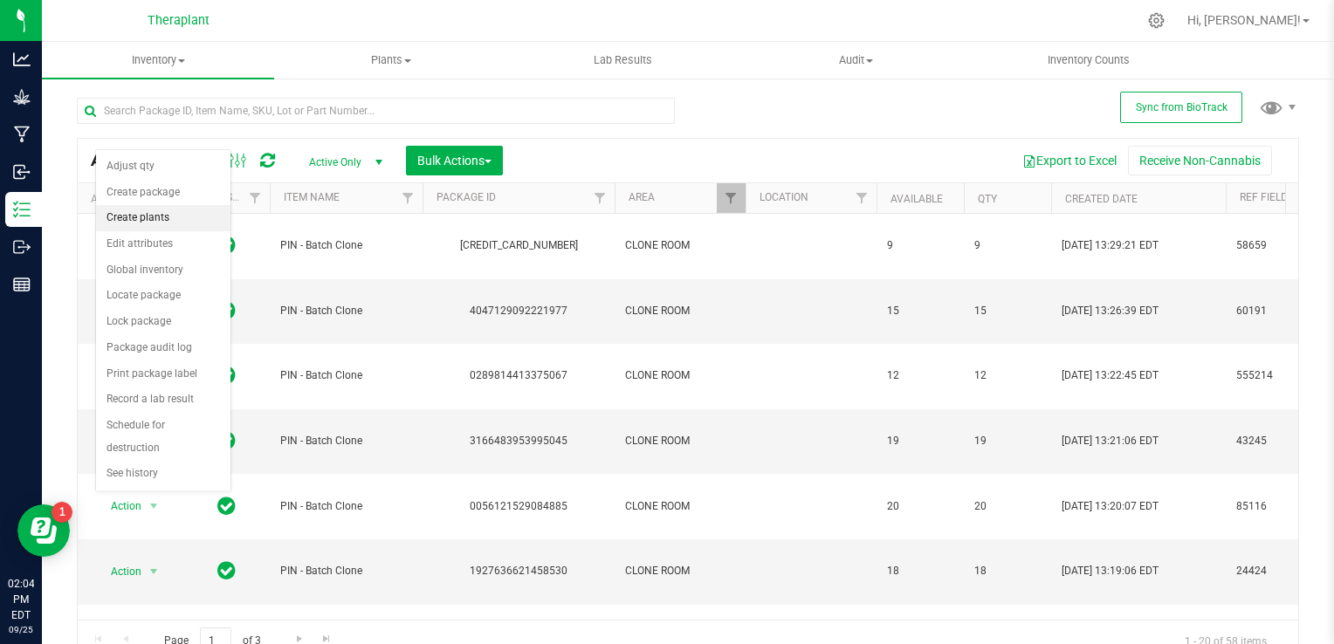
click at [153, 224] on li "Create plants" at bounding box center [163, 218] width 134 height 26
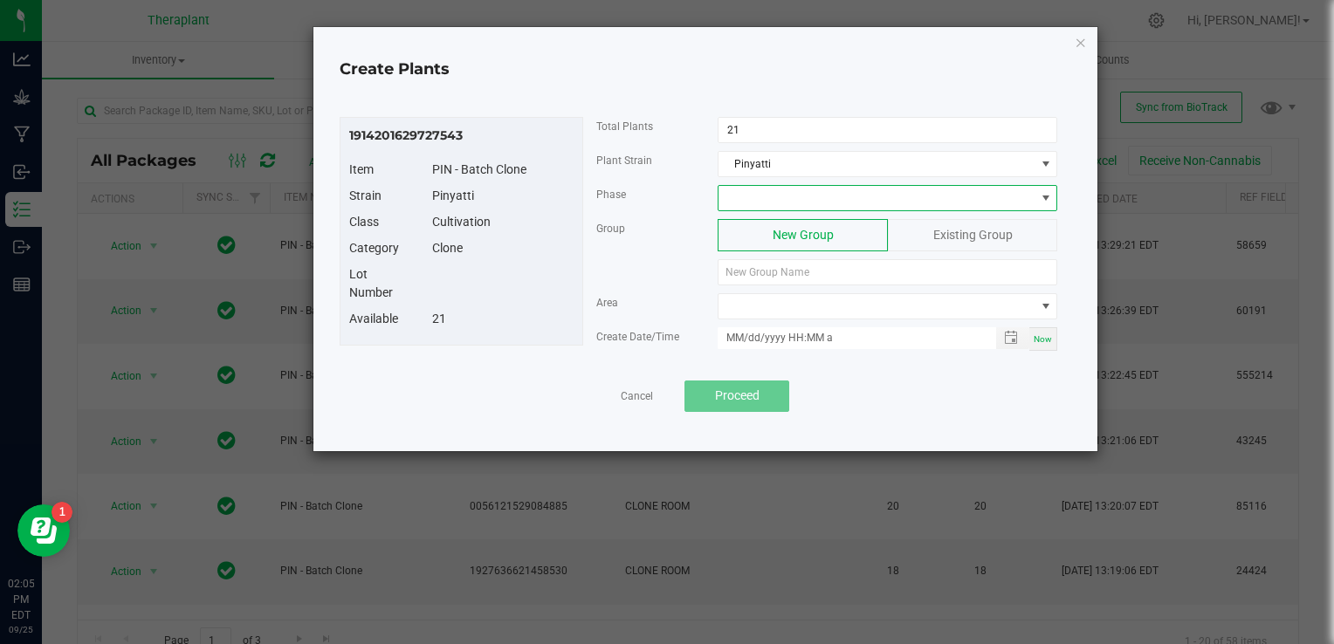
click at [725, 200] on span at bounding box center [877, 198] width 316 height 24
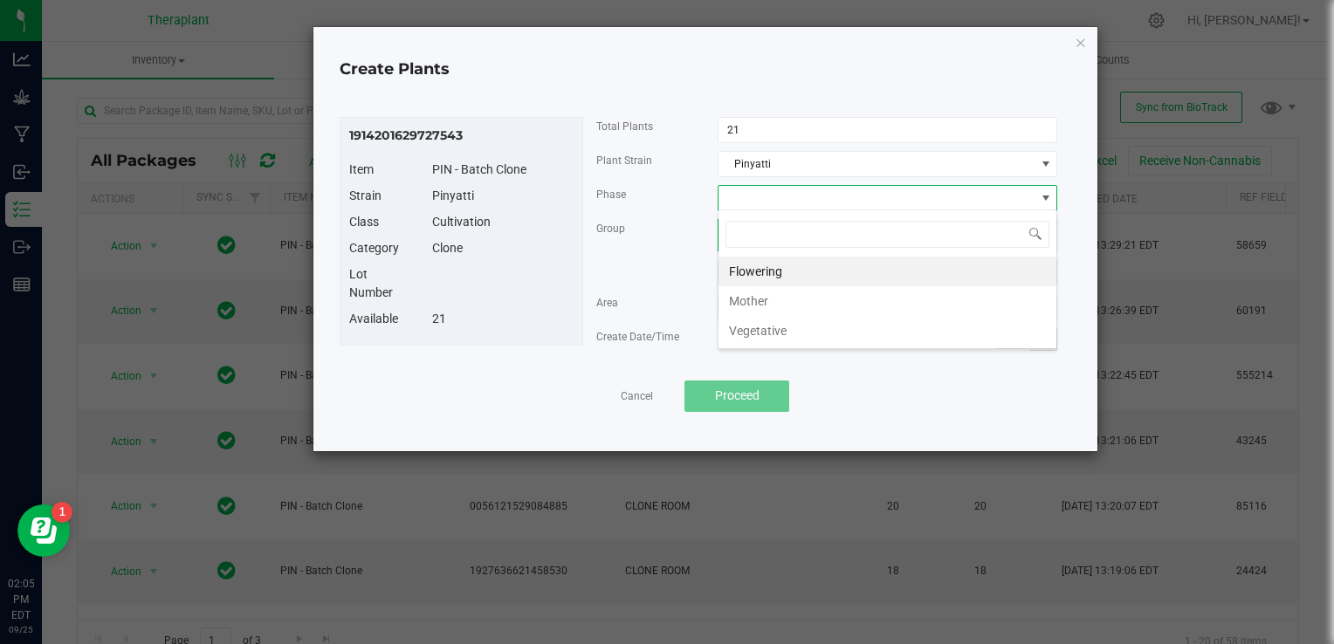
scroll to position [25, 340]
click at [809, 331] on li "Vegetative" at bounding box center [888, 331] width 338 height 30
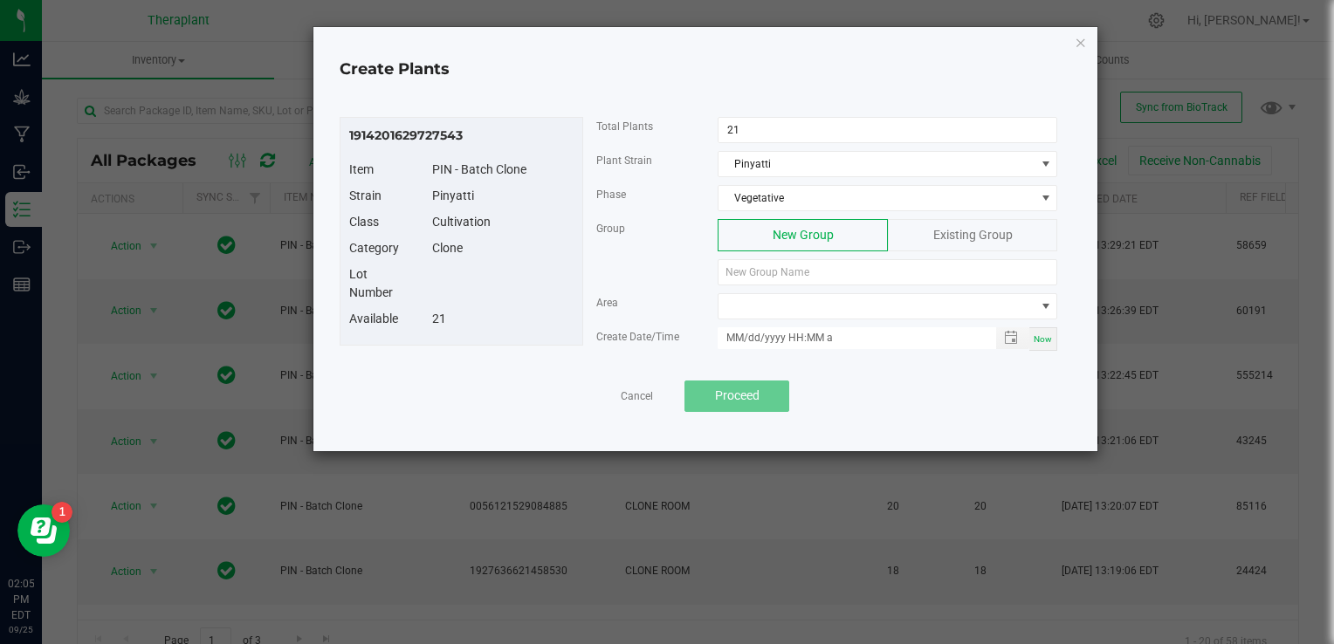
click at [965, 238] on span "Existing Group" at bounding box center [973, 235] width 79 height 14
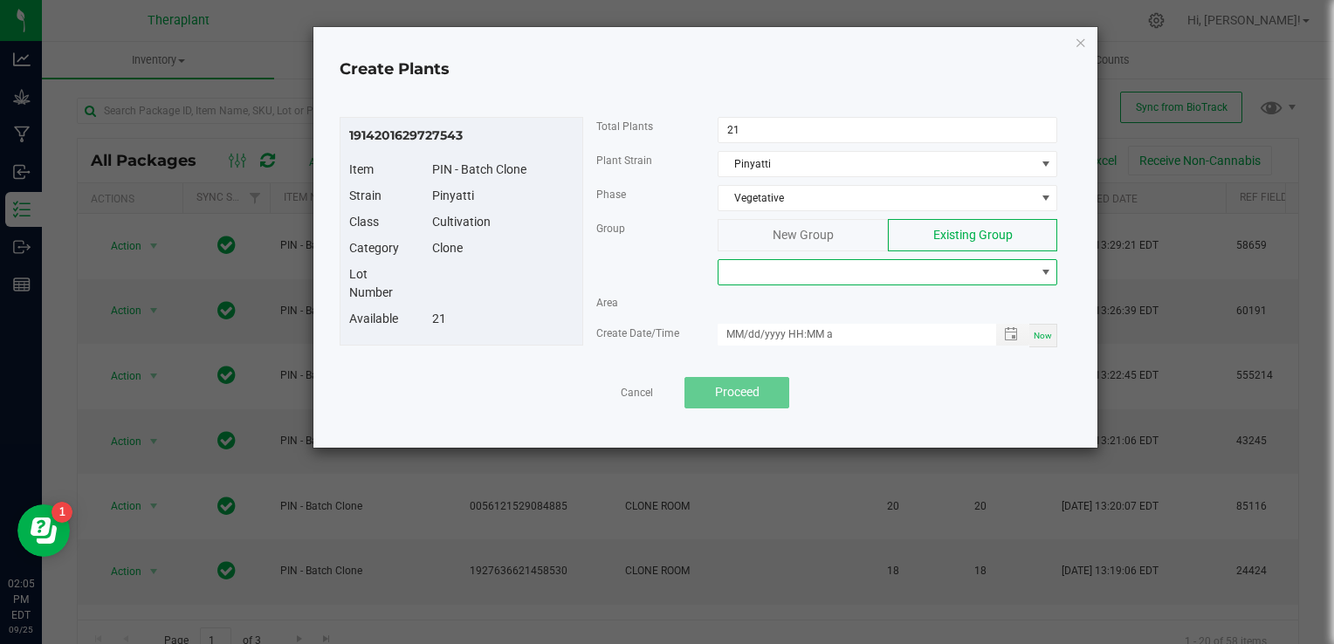
click at [886, 274] on span at bounding box center [877, 272] width 316 height 24
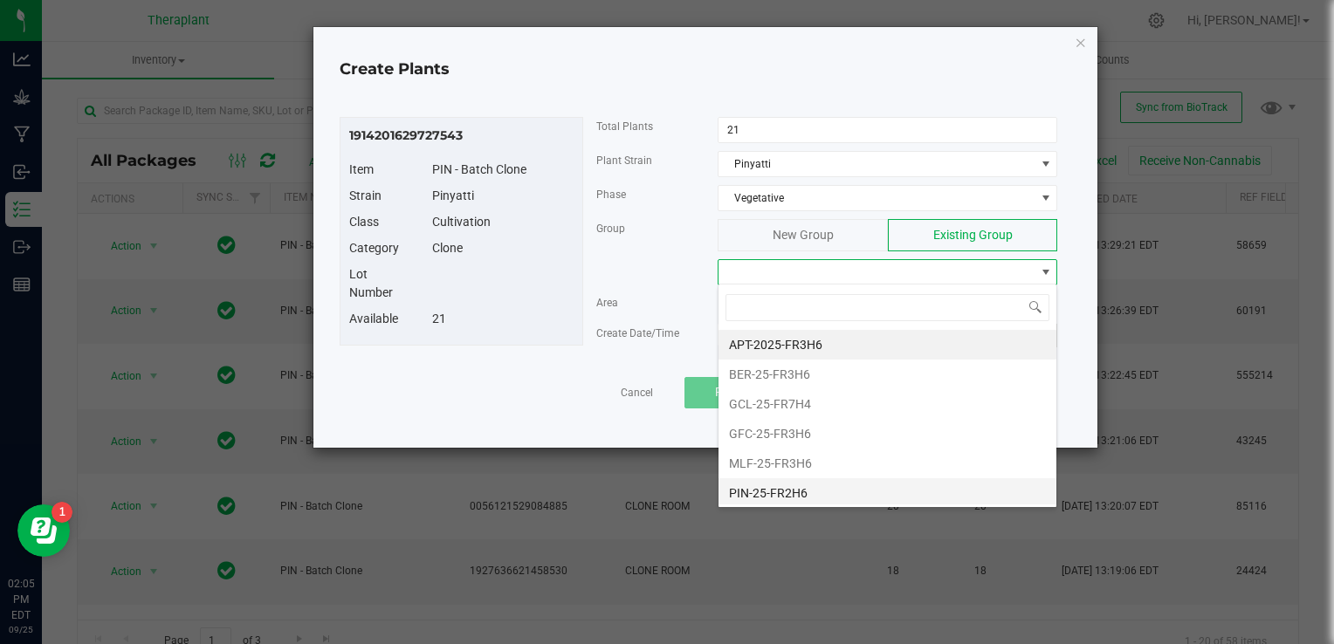
drag, startPoint x: 886, startPoint y: 274, endPoint x: 779, endPoint y: 498, distance: 248.0
click at [779, 498] on li "PIN-25-FR2H6" at bounding box center [888, 494] width 338 height 30
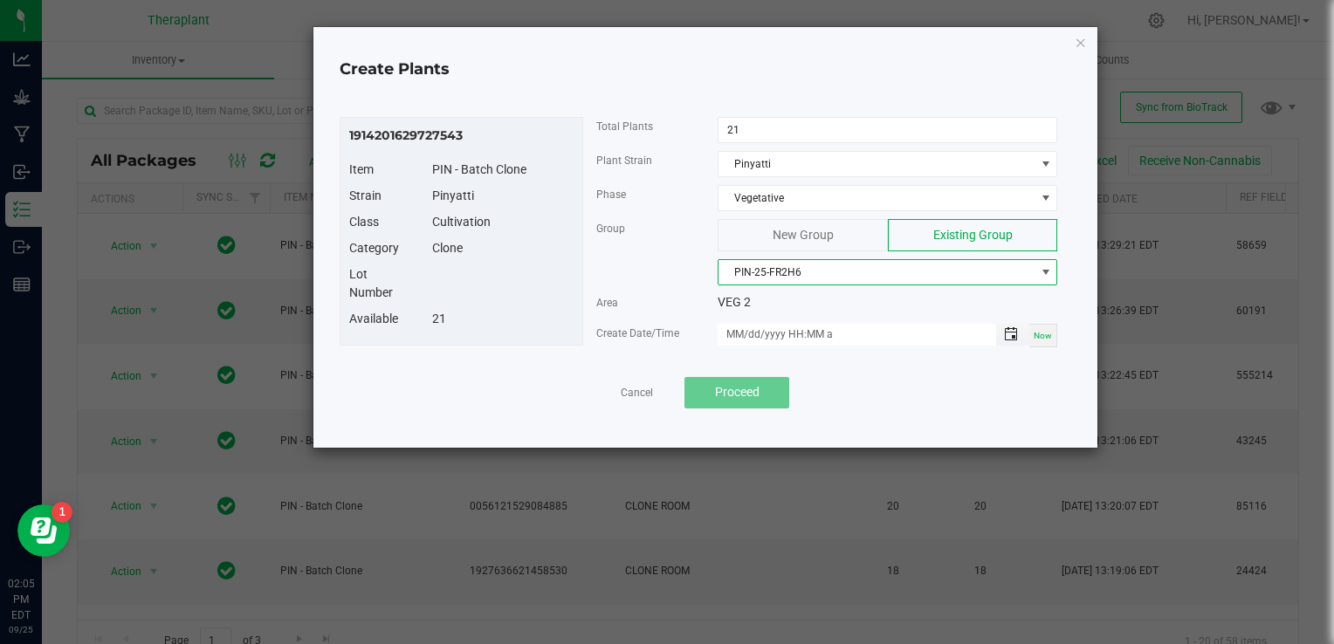
click at [1014, 327] on span "Toggle popup" at bounding box center [1011, 334] width 14 height 14
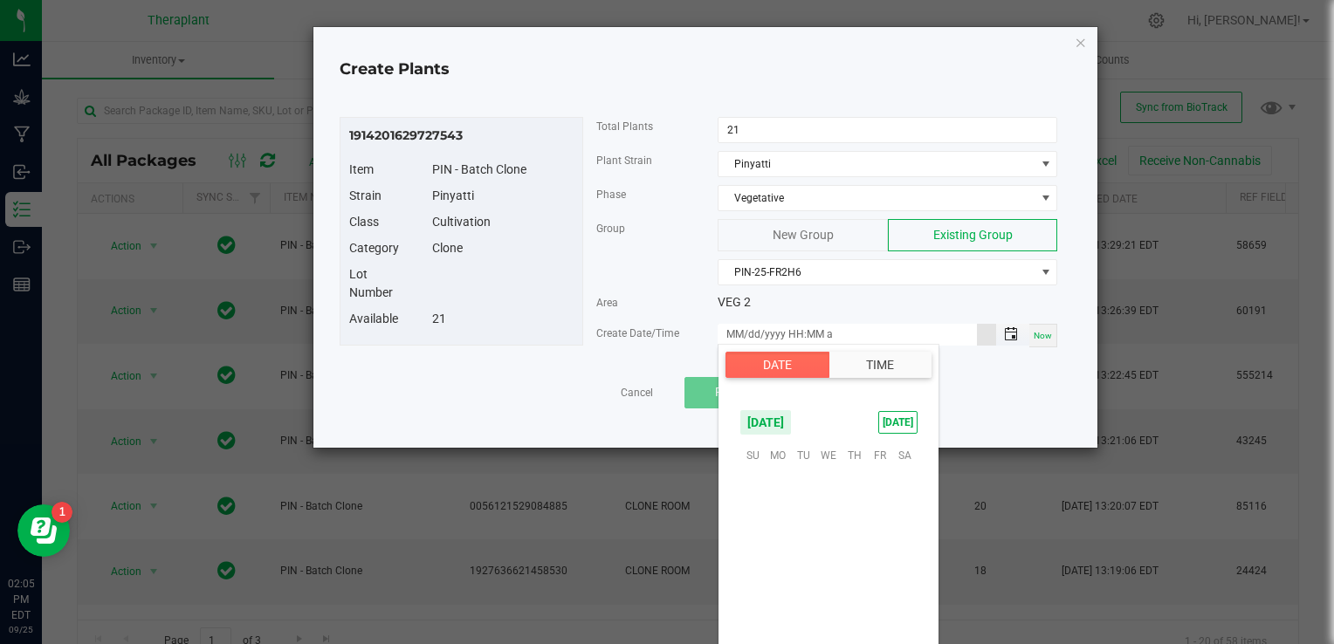
scroll to position [283271, 0]
click at [885, 568] on span "26" at bounding box center [879, 562] width 25 height 27
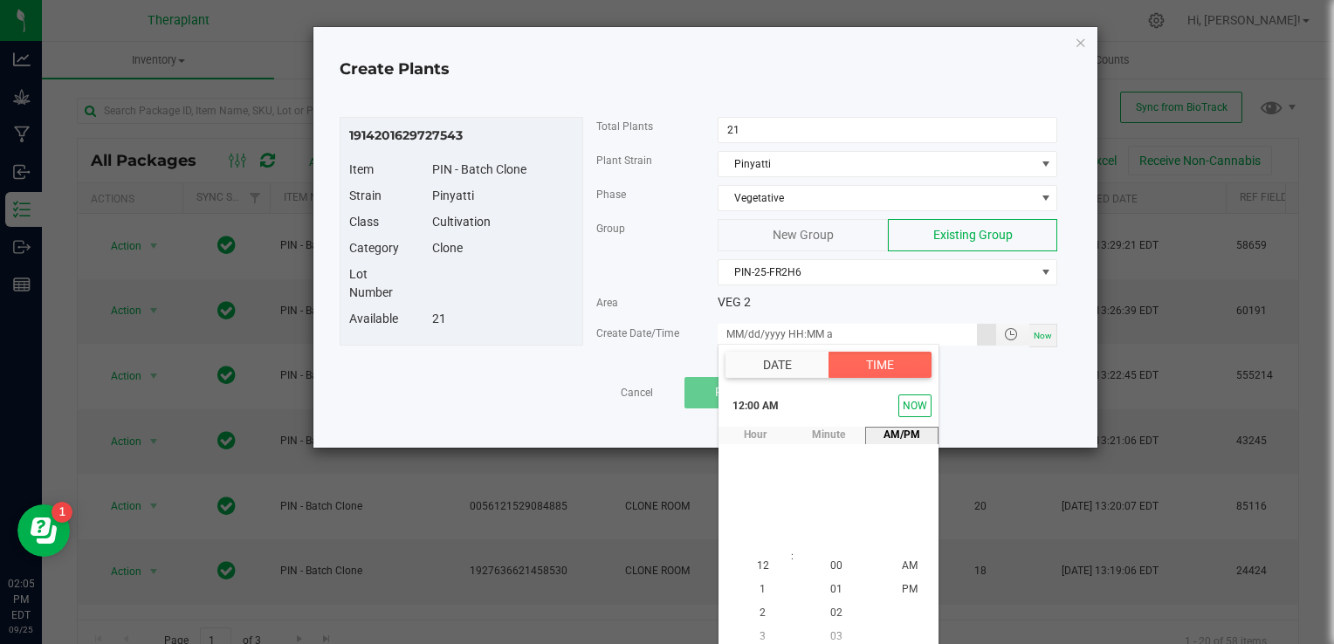
scroll to position [8, 0]
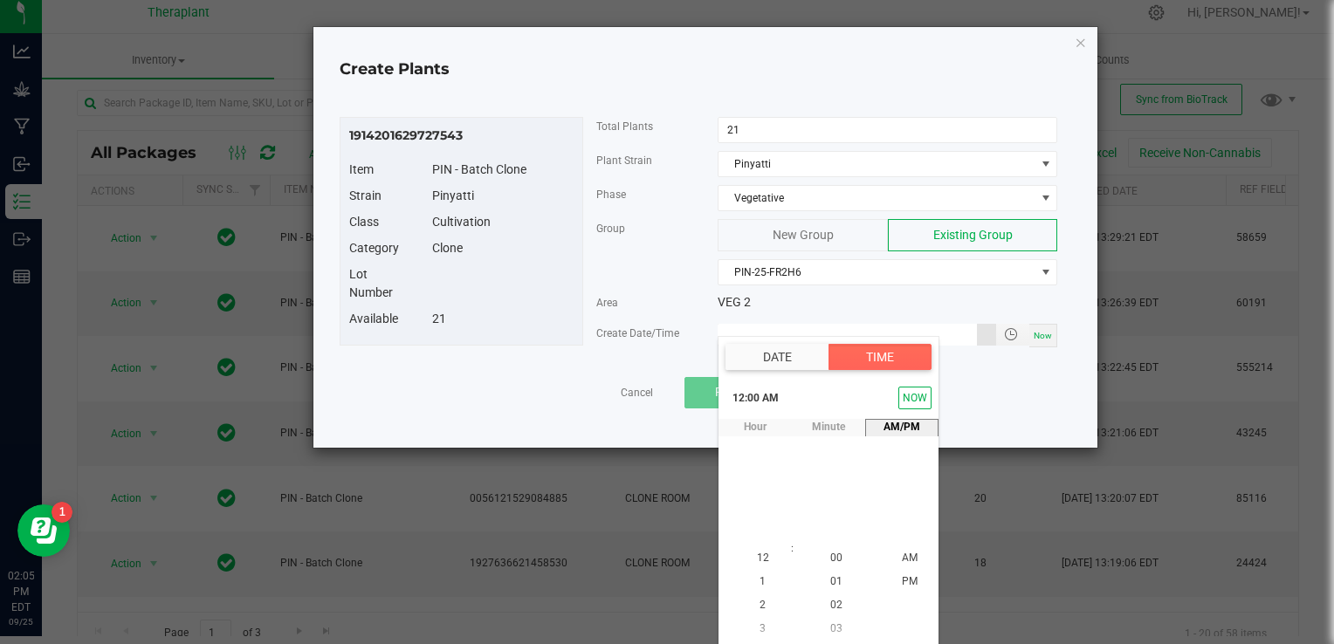
type input "[DATE] 12:00 AM"
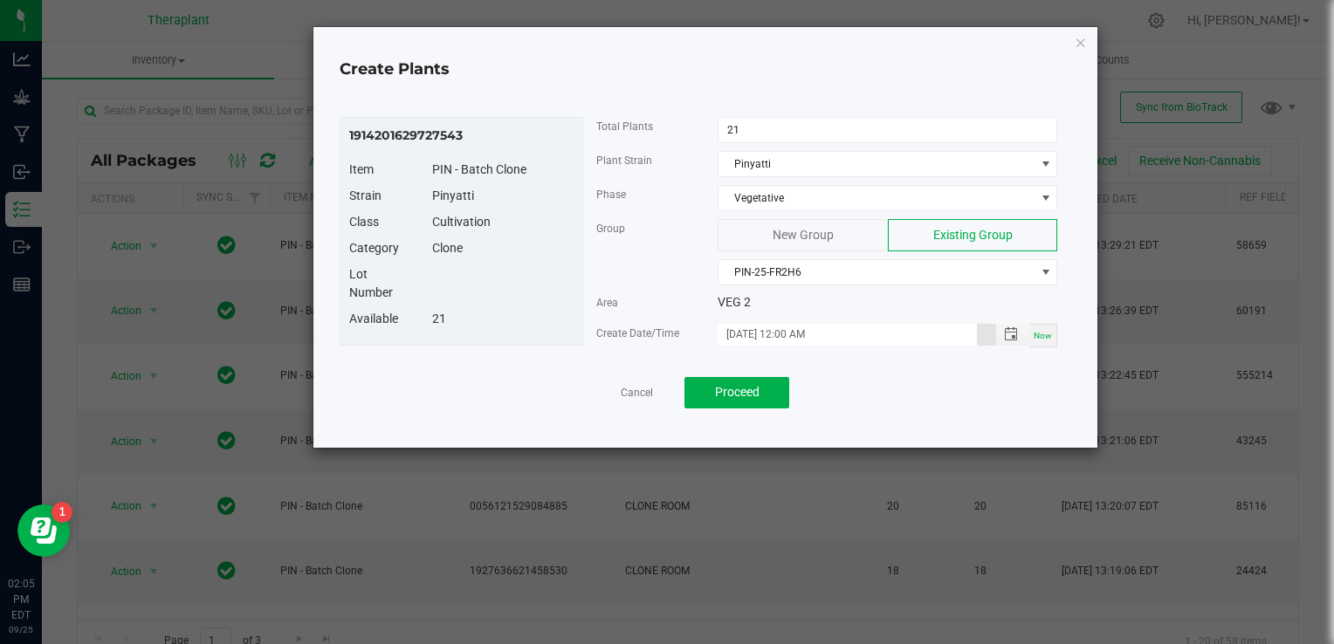
scroll to position [0, 0]
click at [762, 387] on button "Proceed" at bounding box center [737, 392] width 105 height 31
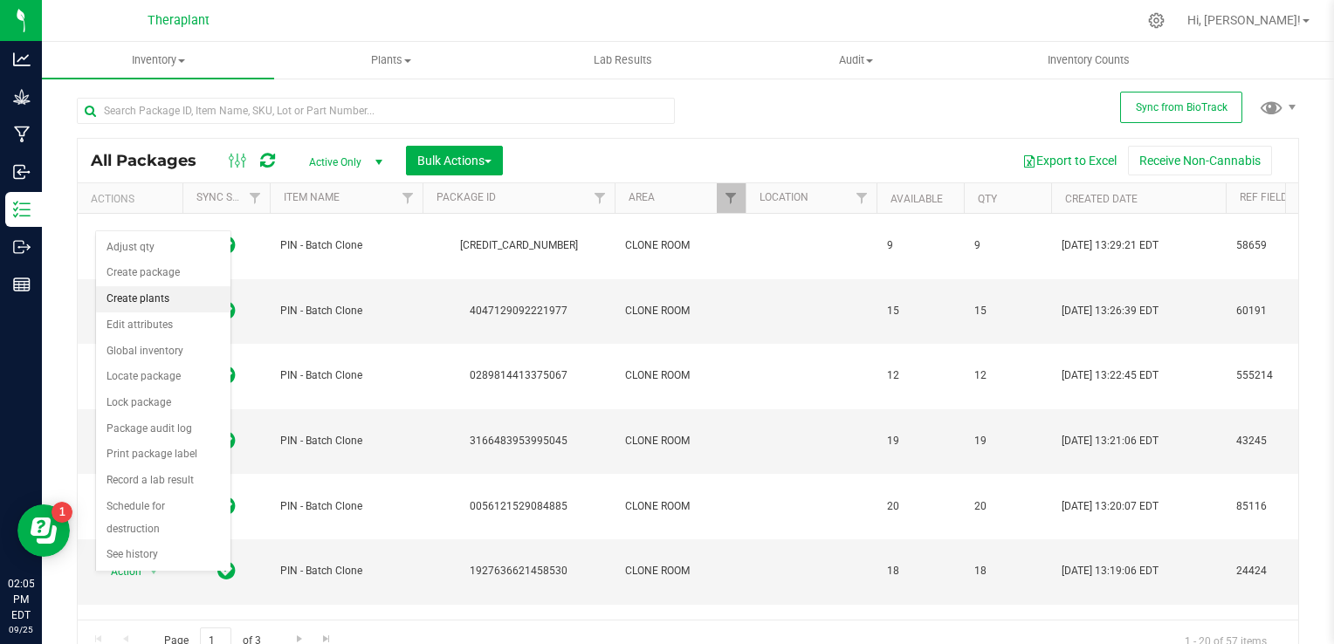
click at [185, 294] on li "Create plants" at bounding box center [163, 299] width 134 height 26
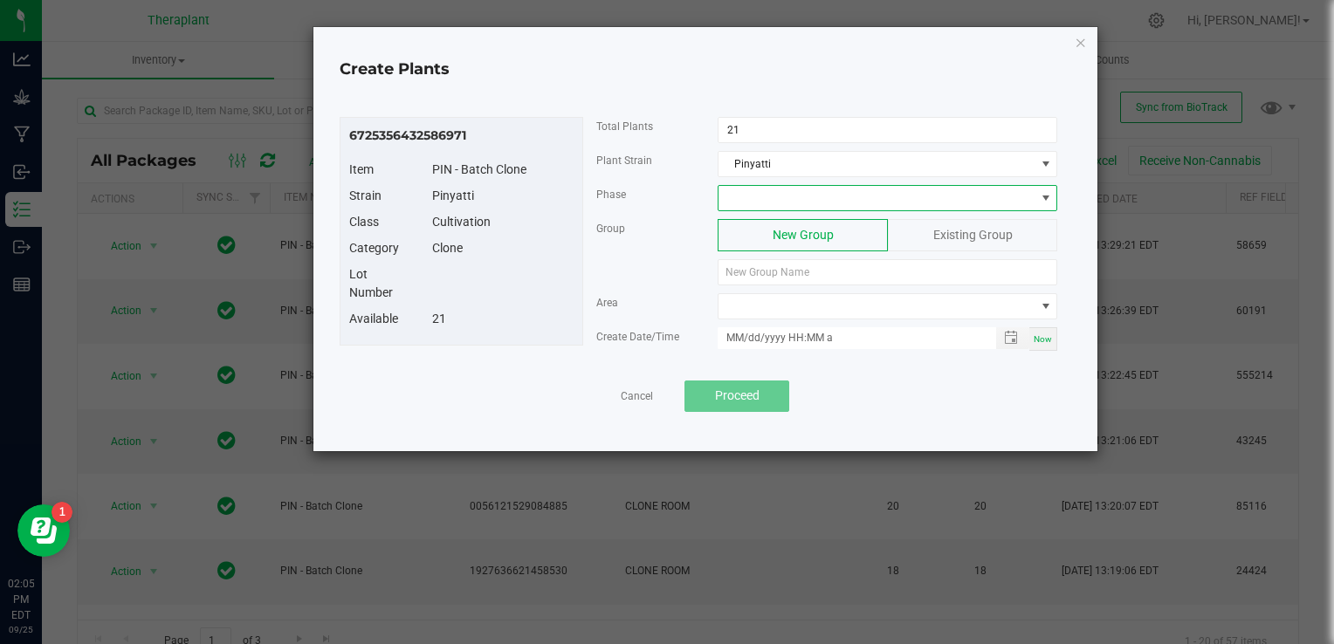
click at [751, 205] on span at bounding box center [877, 198] width 316 height 24
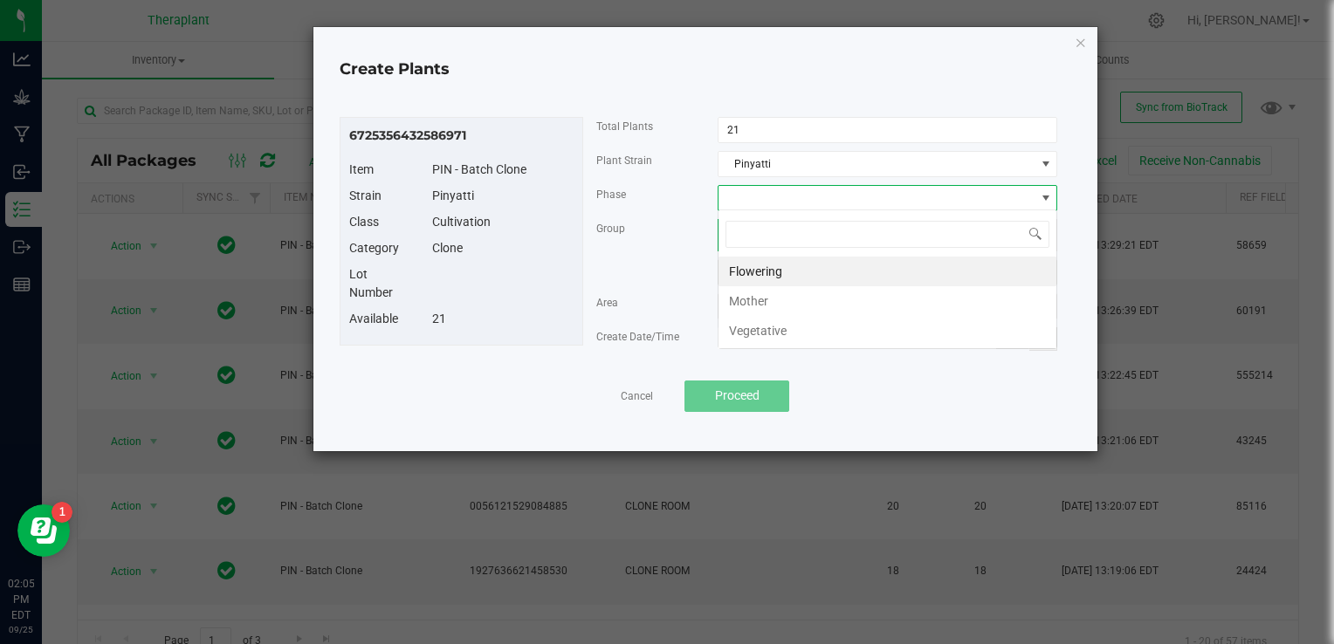
scroll to position [25, 340]
click at [743, 324] on li "Vegetative" at bounding box center [888, 331] width 338 height 30
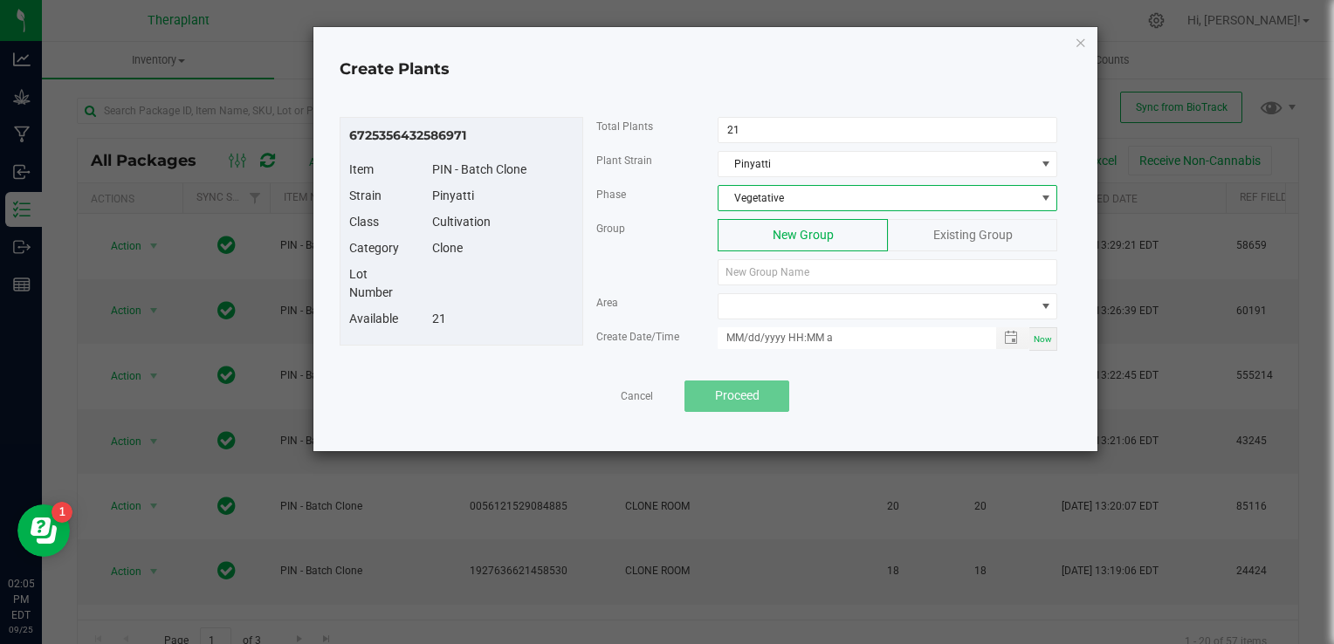
click at [920, 226] on div "Existing Group" at bounding box center [972, 235] width 169 height 32
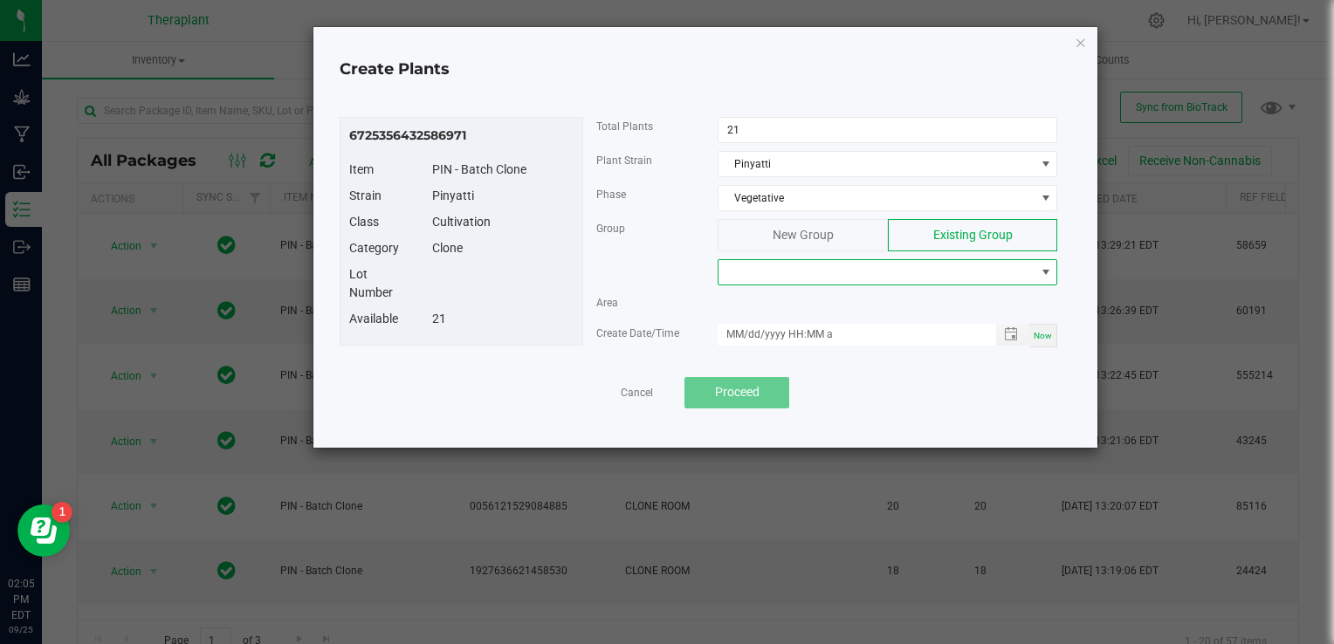
click at [830, 271] on span at bounding box center [877, 272] width 316 height 24
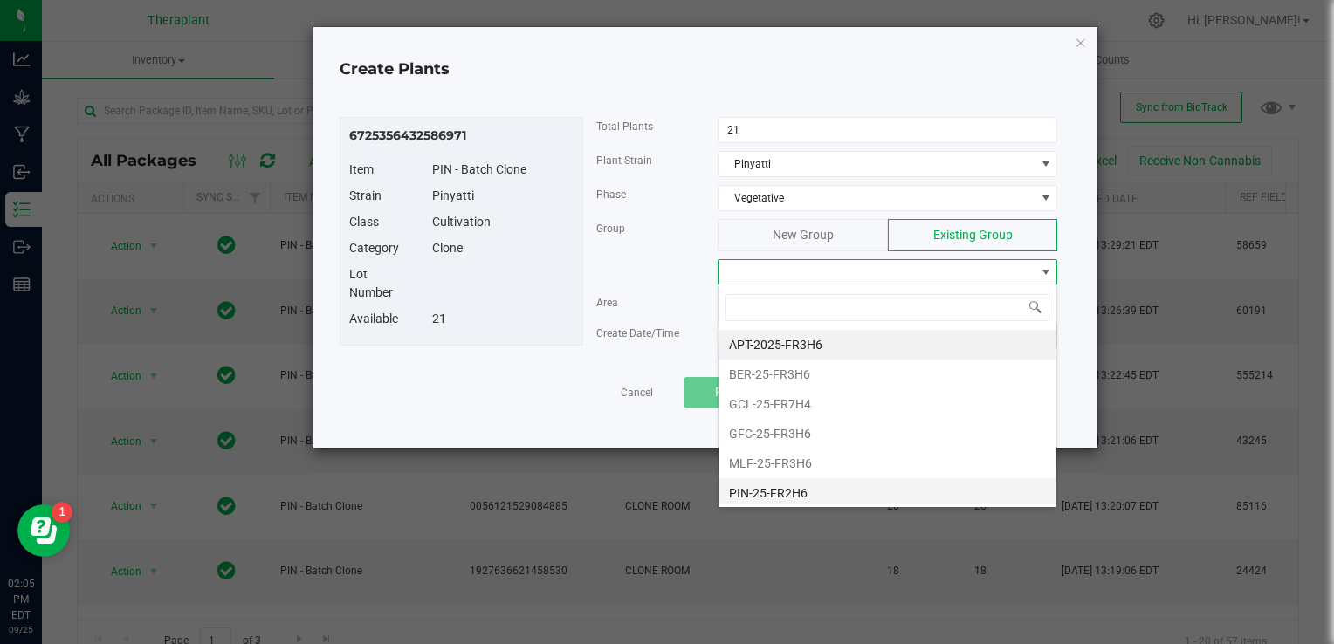
click at [770, 500] on li "PIN-25-FR2H6" at bounding box center [888, 494] width 338 height 30
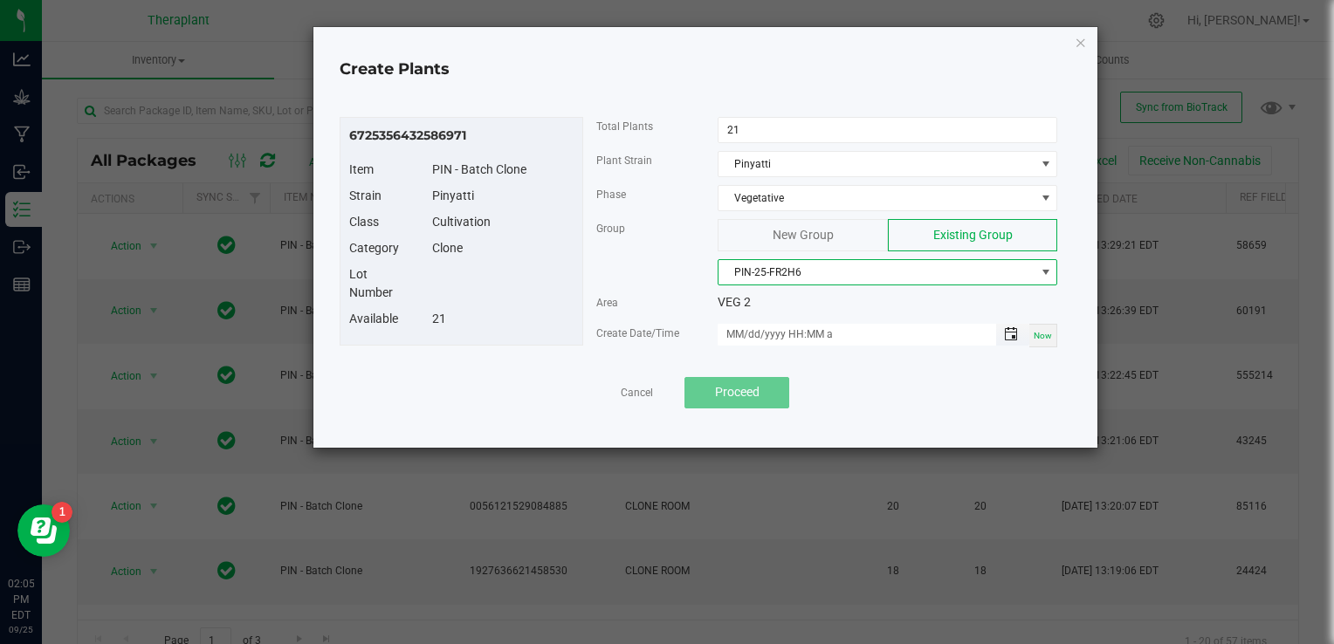
click at [1010, 327] on span "Toggle popup" at bounding box center [1011, 334] width 14 height 14
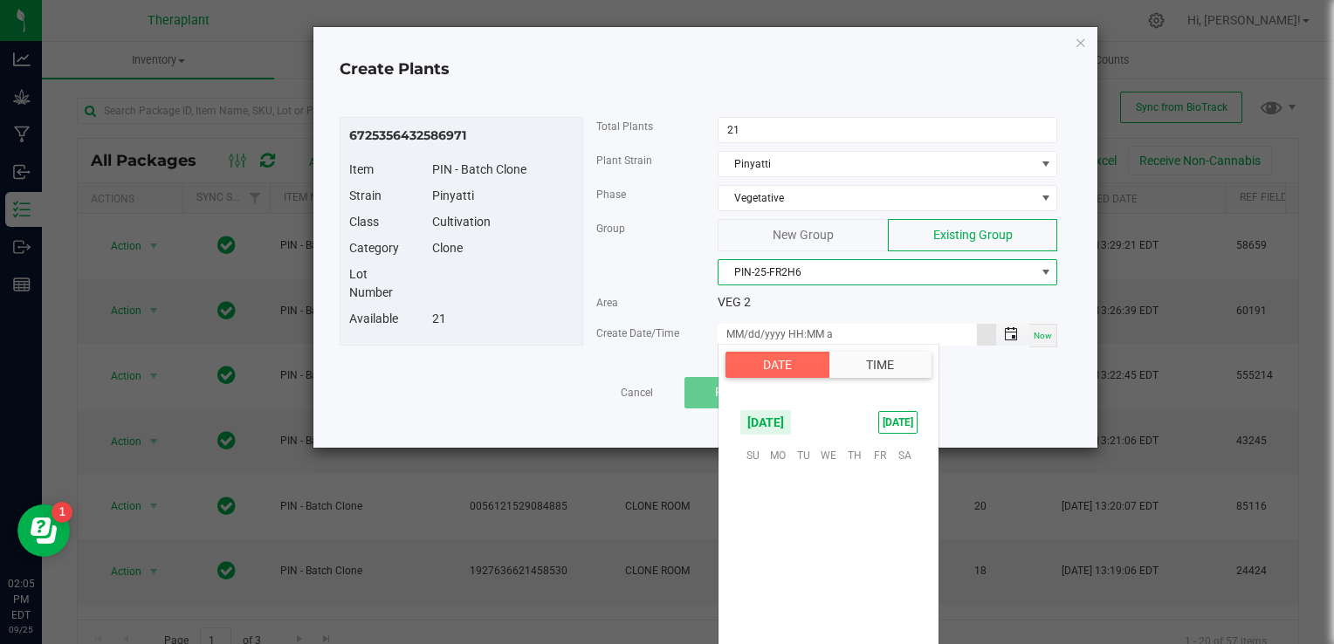
scroll to position [283271, 0]
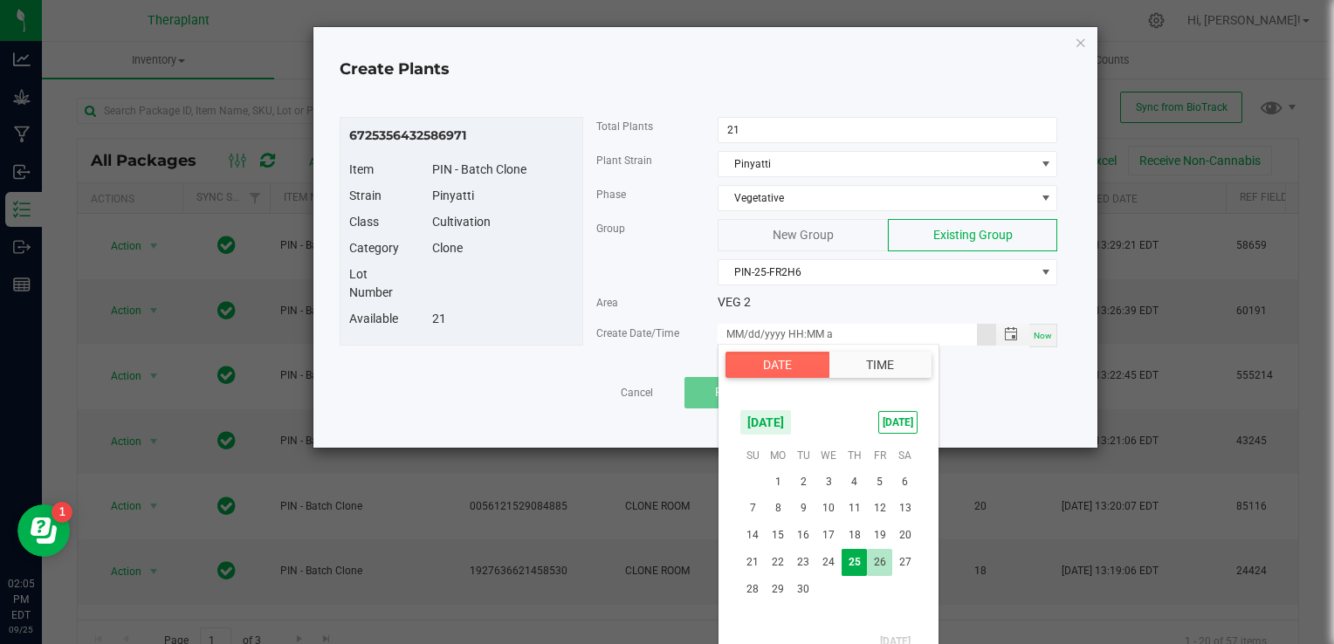
click at [878, 555] on span "26" at bounding box center [879, 562] width 25 height 27
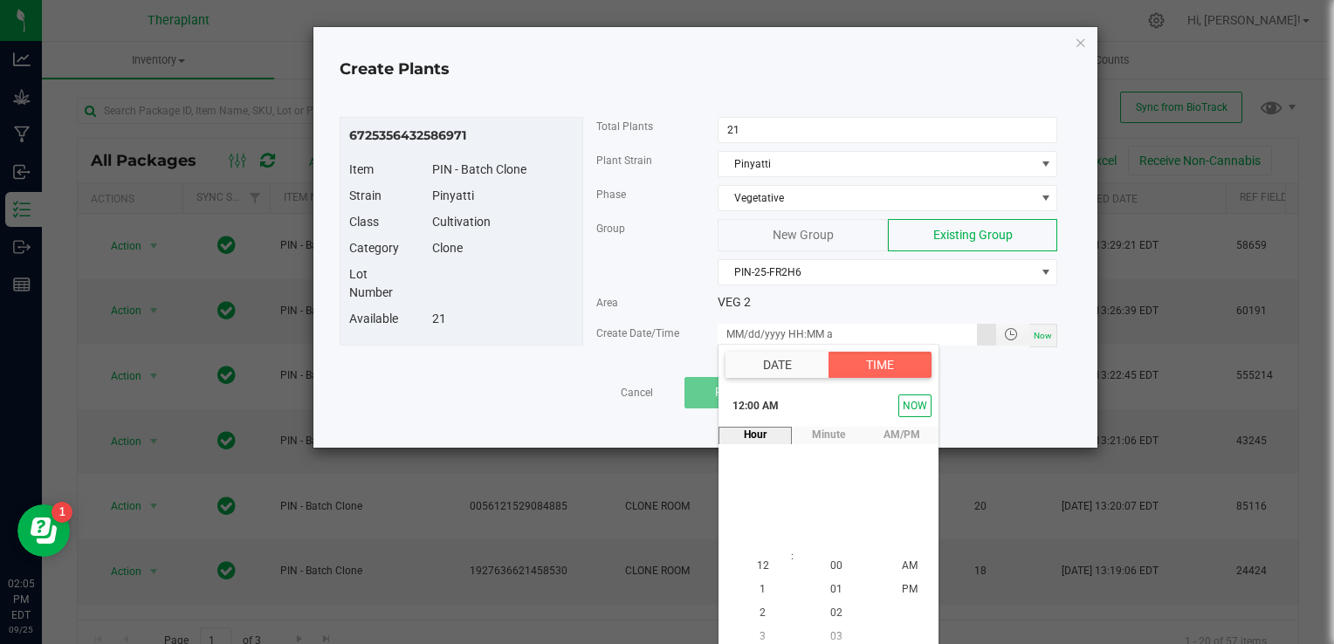
scroll to position [8, 0]
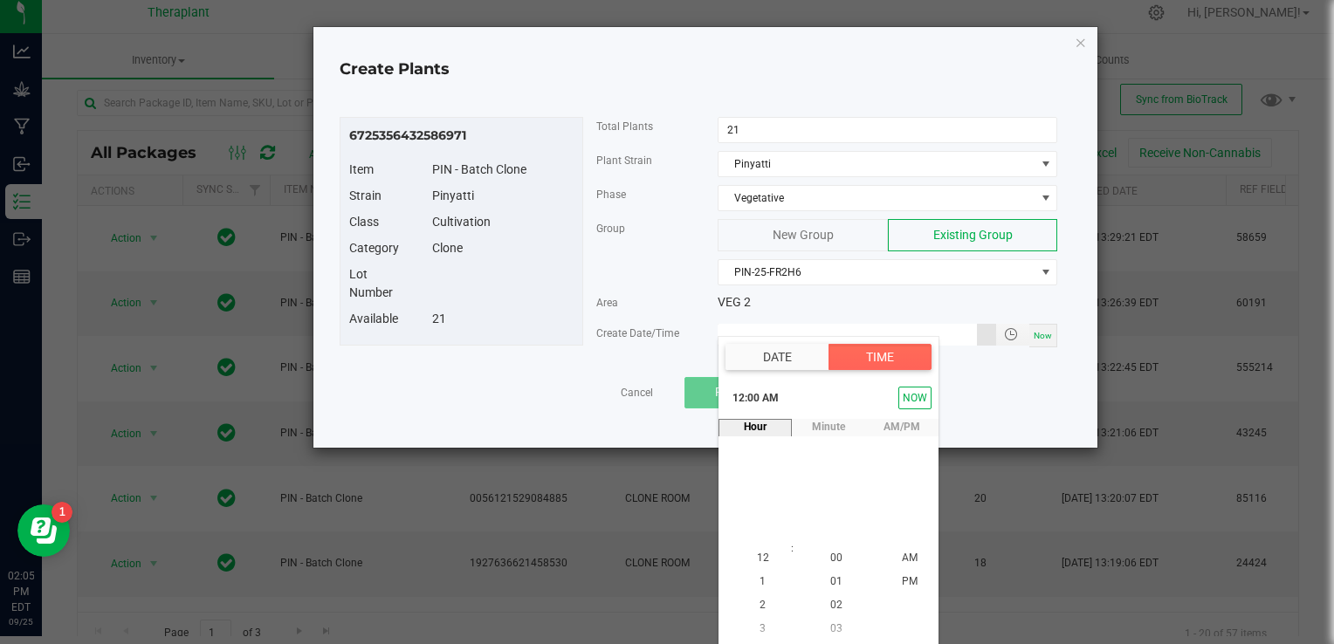
type input "[DATE] 12:00 AM"
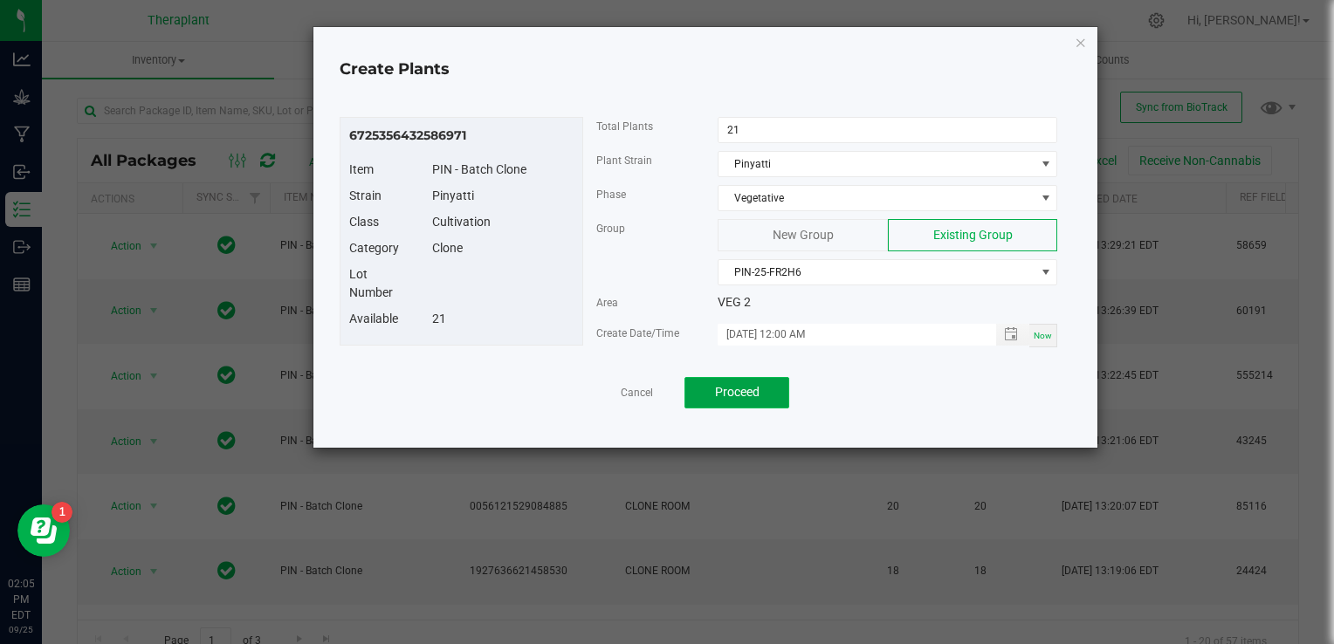
click at [707, 400] on button "Proceed" at bounding box center [737, 392] width 105 height 31
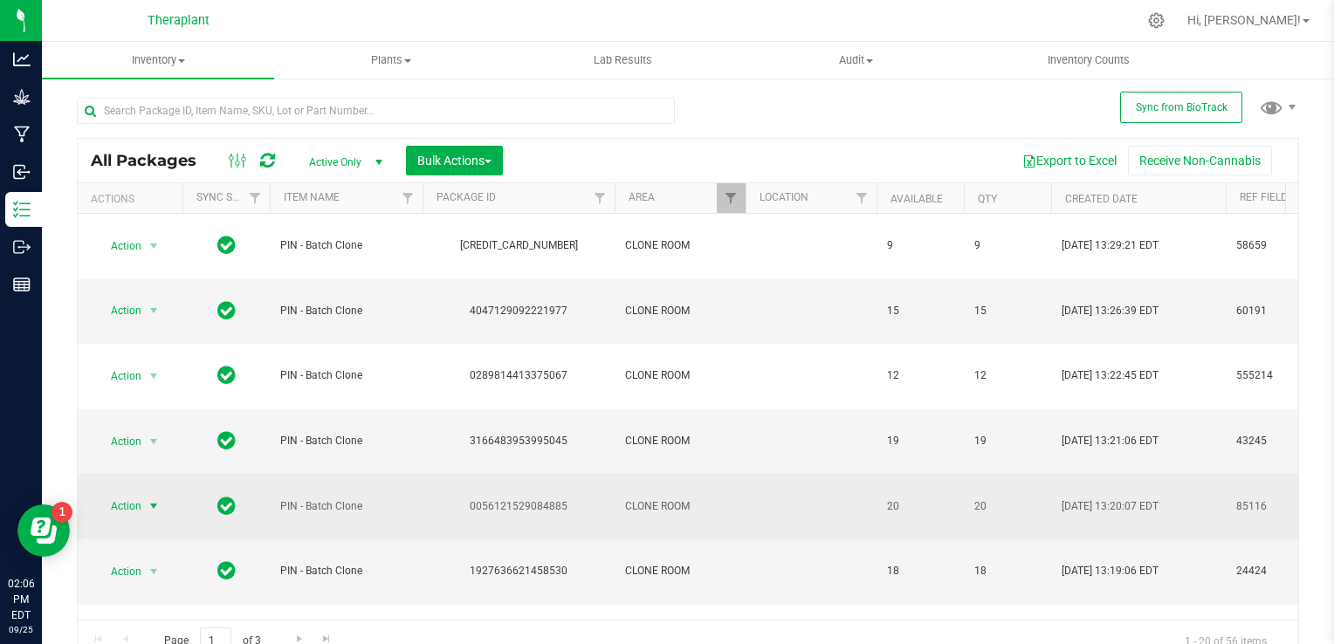
click at [153, 500] on span "select" at bounding box center [154, 507] width 14 height 14
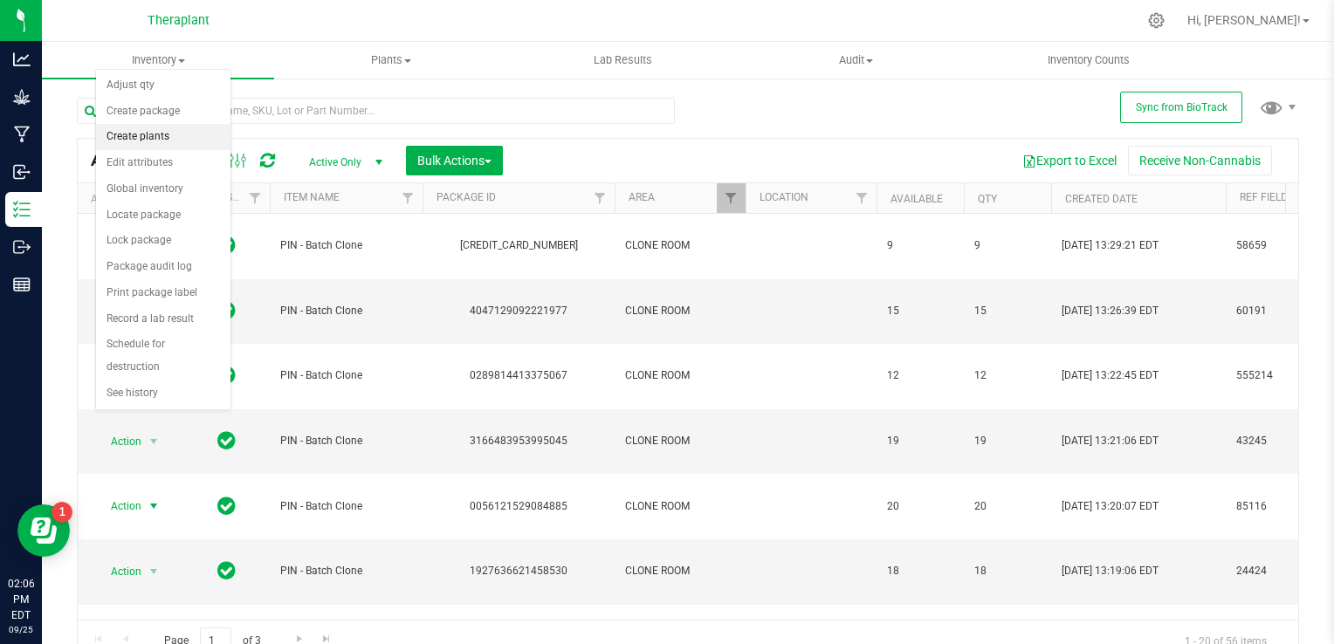
click at [169, 138] on li "Create plants" at bounding box center [163, 137] width 134 height 26
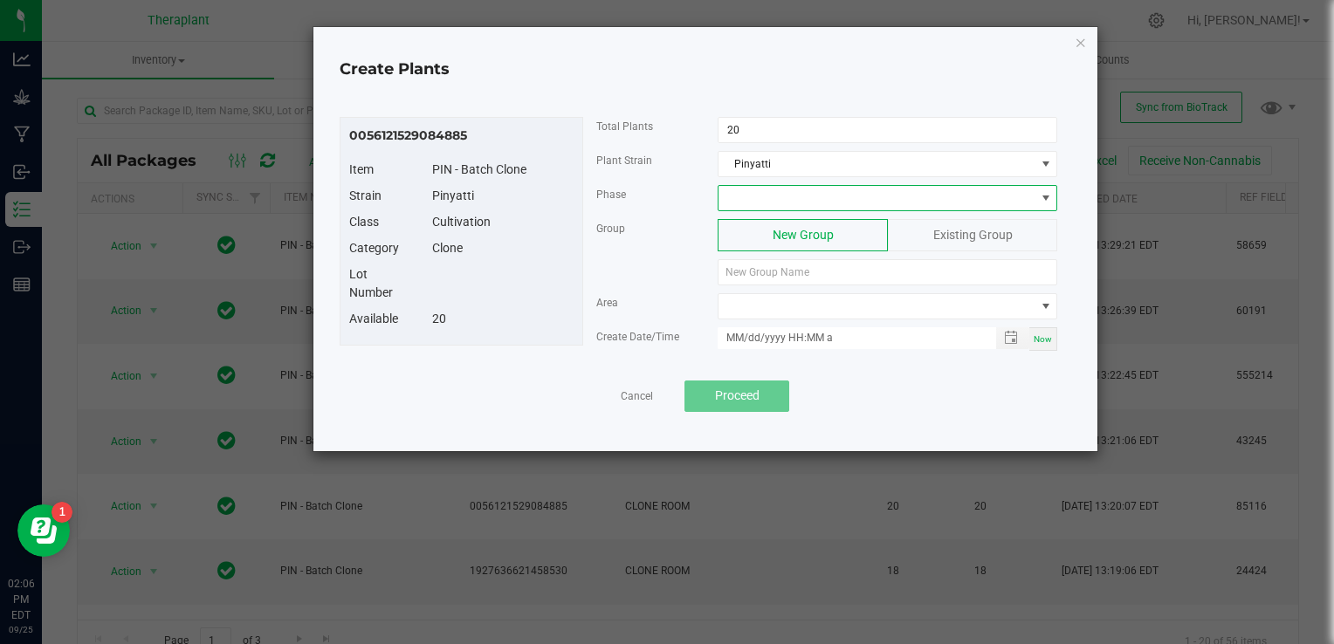
click at [797, 208] on span at bounding box center [877, 198] width 316 height 24
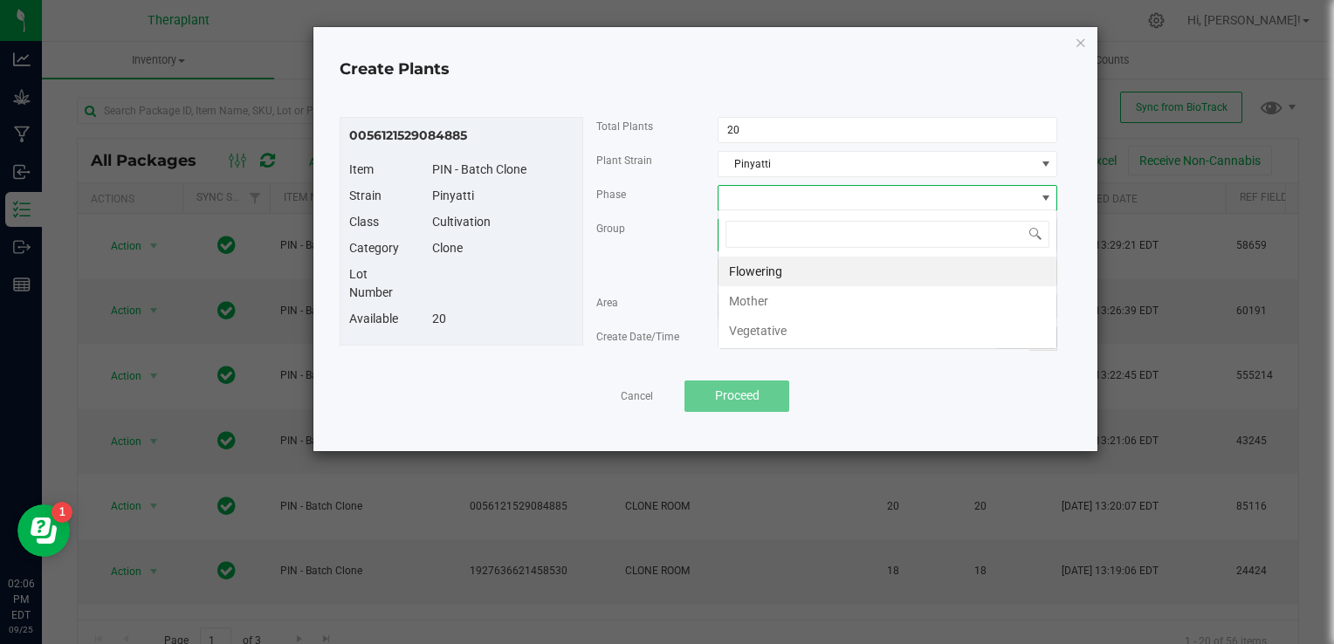
scroll to position [25, 340]
click at [761, 334] on li "Vegetative" at bounding box center [888, 331] width 338 height 30
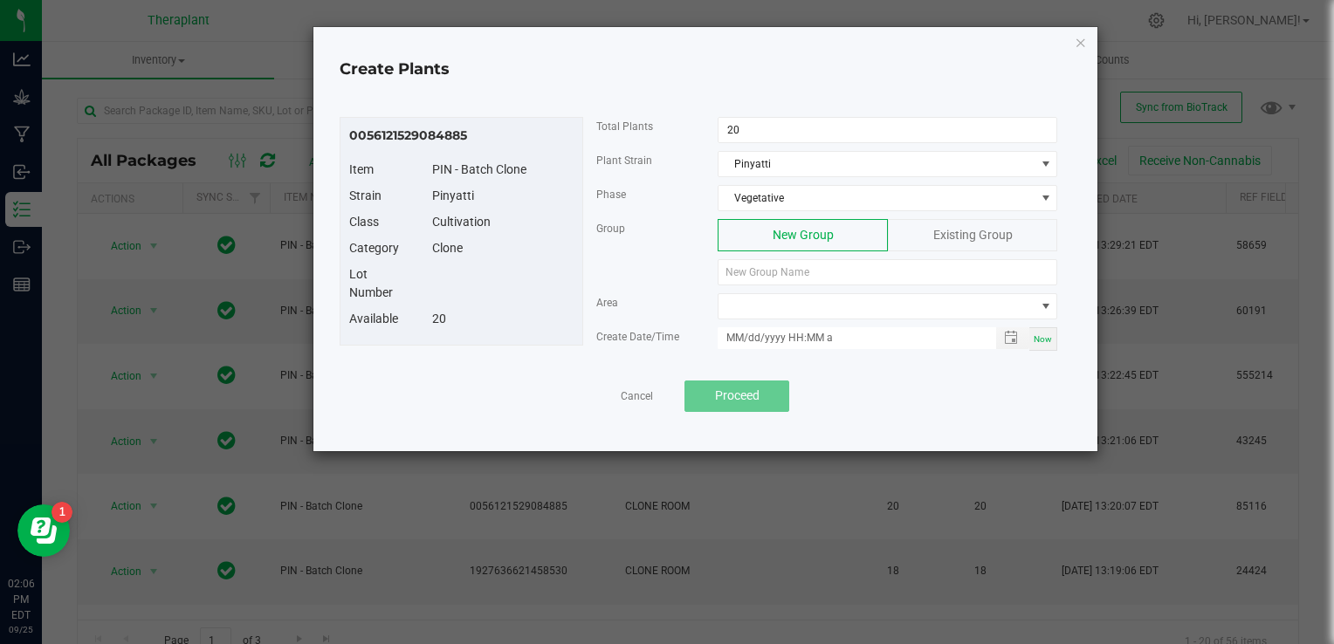
click at [983, 224] on div "Existing Group" at bounding box center [972, 235] width 169 height 32
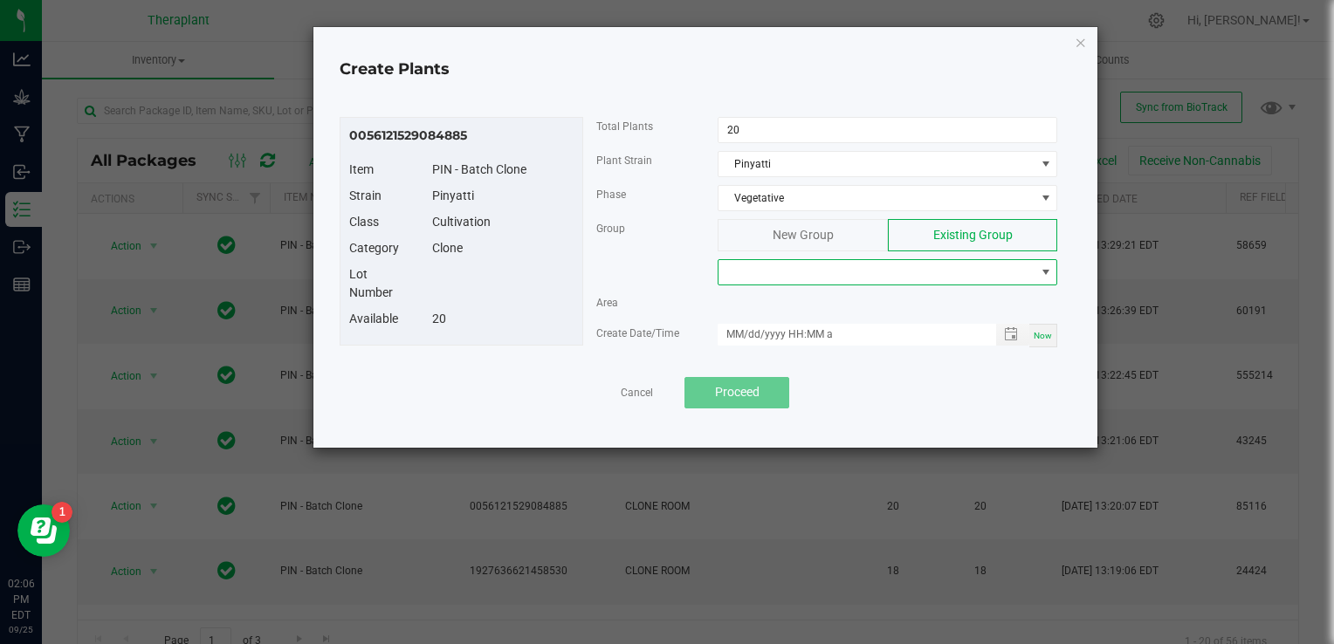
click at [778, 263] on span at bounding box center [877, 272] width 316 height 24
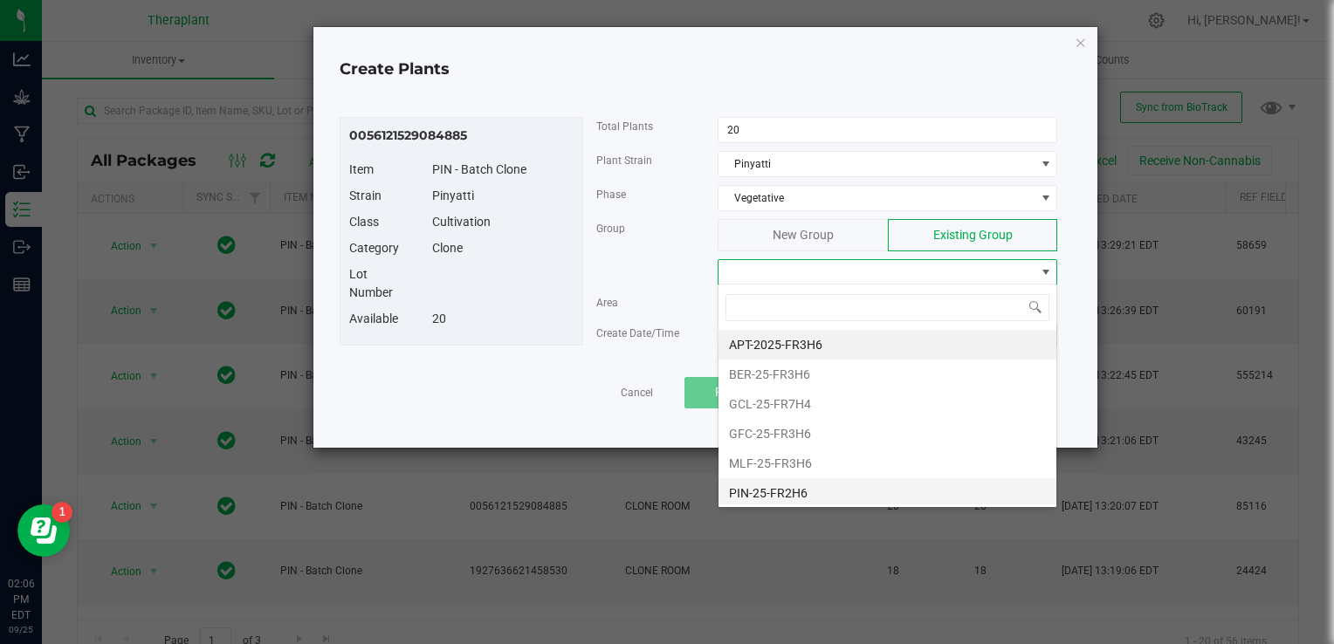
click at [755, 490] on li "PIN-25-FR2H6" at bounding box center [888, 494] width 338 height 30
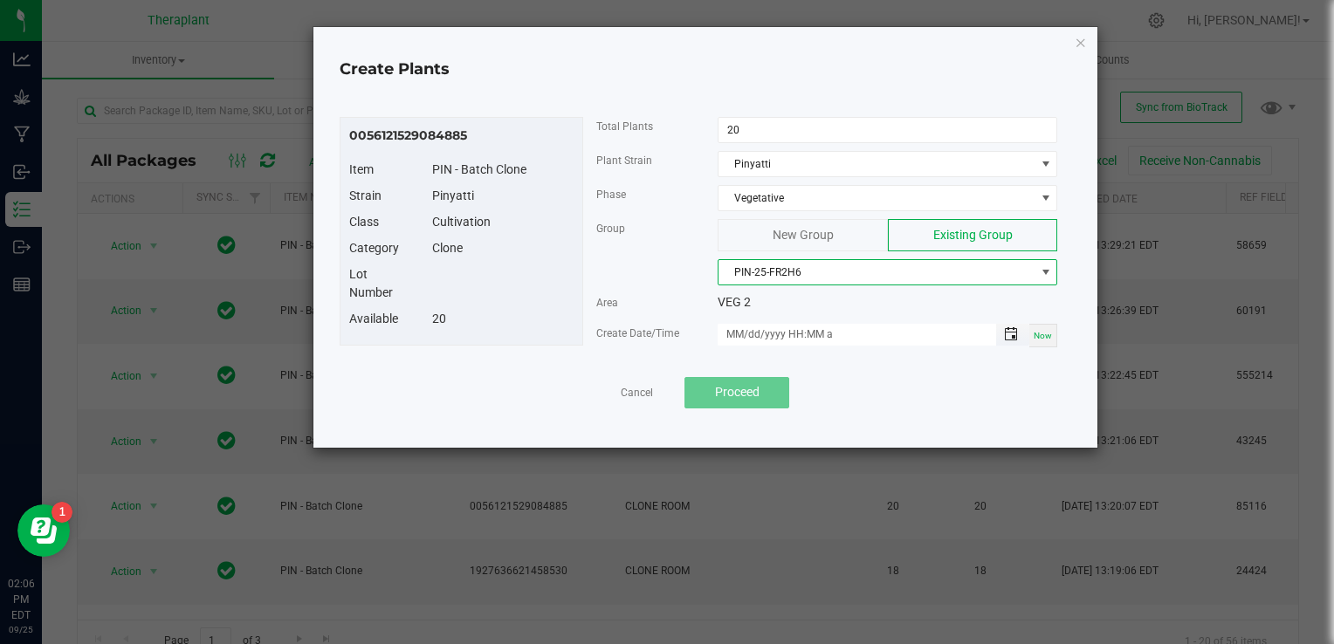
click at [1018, 332] on span "Toggle popup" at bounding box center [1011, 334] width 14 height 14
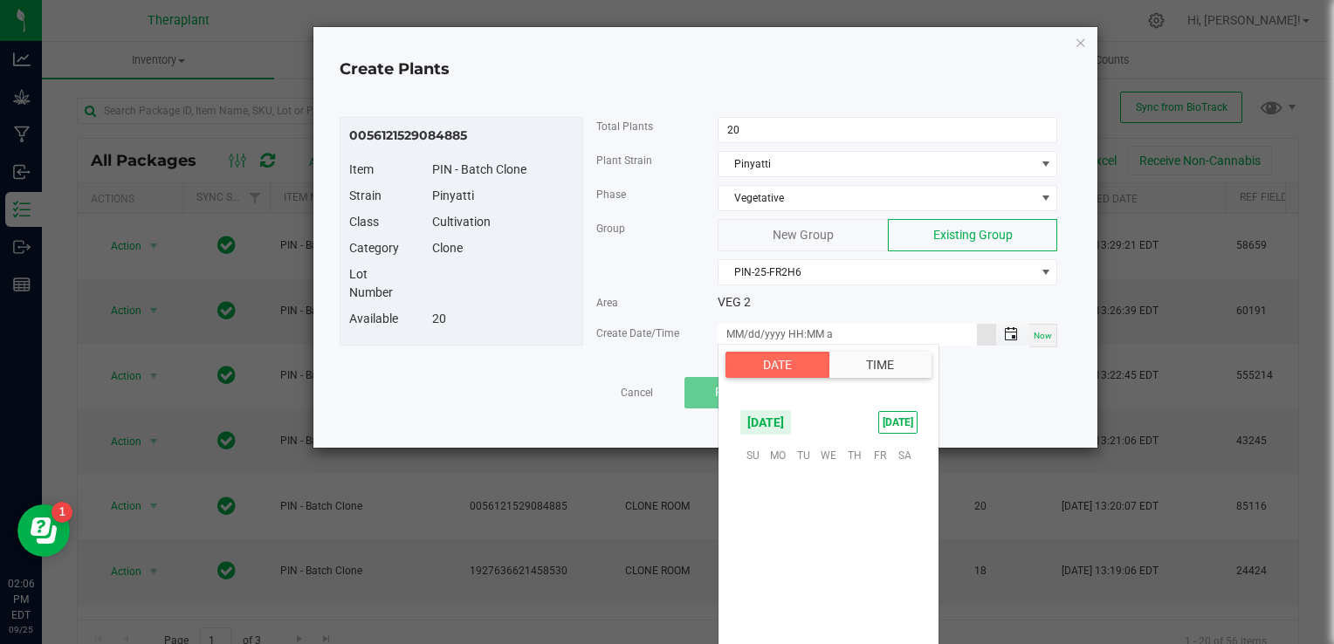
scroll to position [283271, 0]
click at [886, 556] on span "26" at bounding box center [879, 562] width 25 height 27
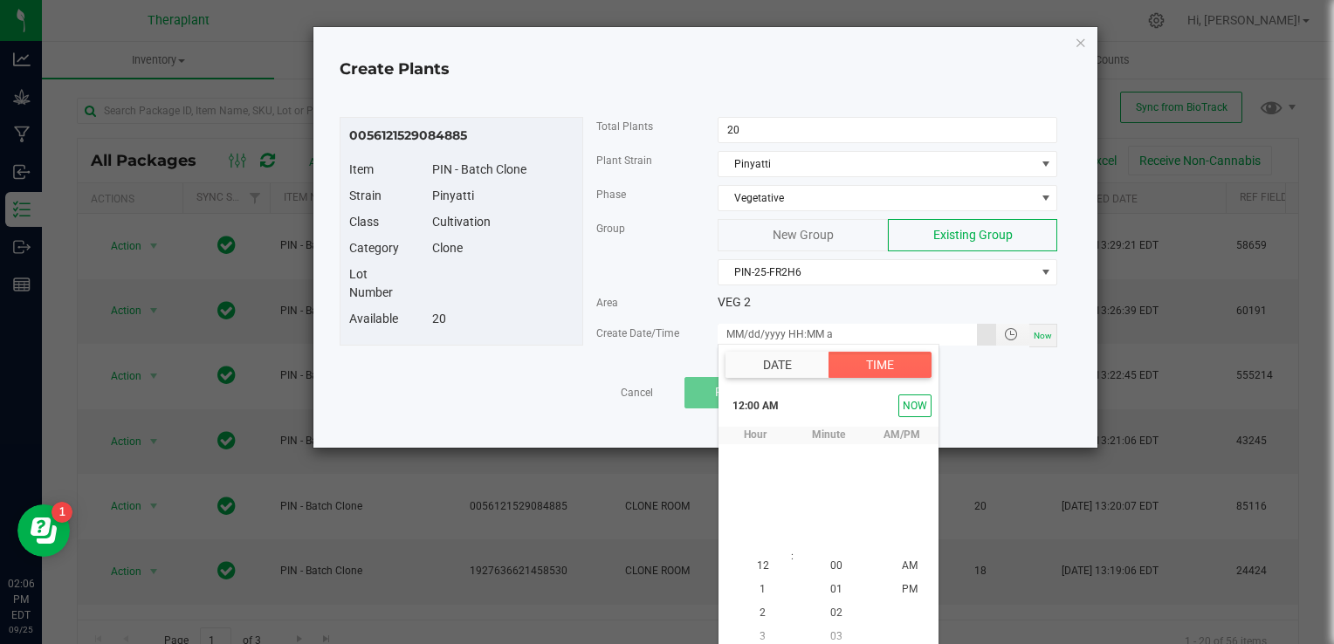
scroll to position [8, 0]
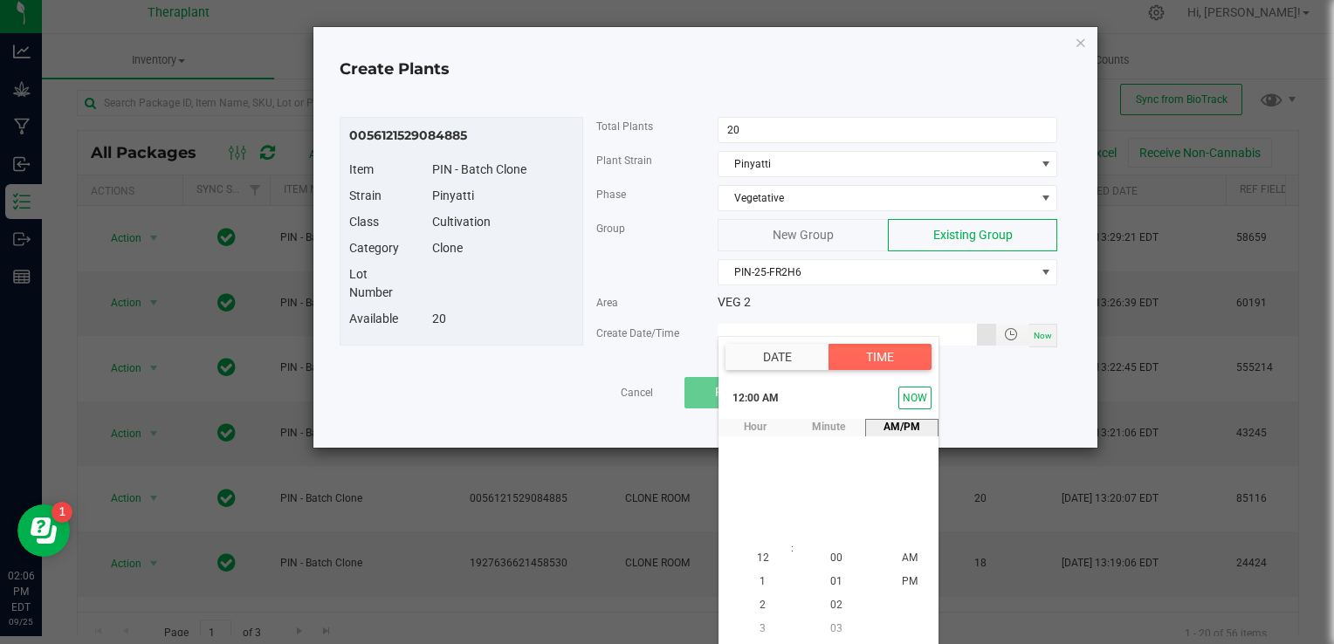
type input "[DATE] 12:00 AM"
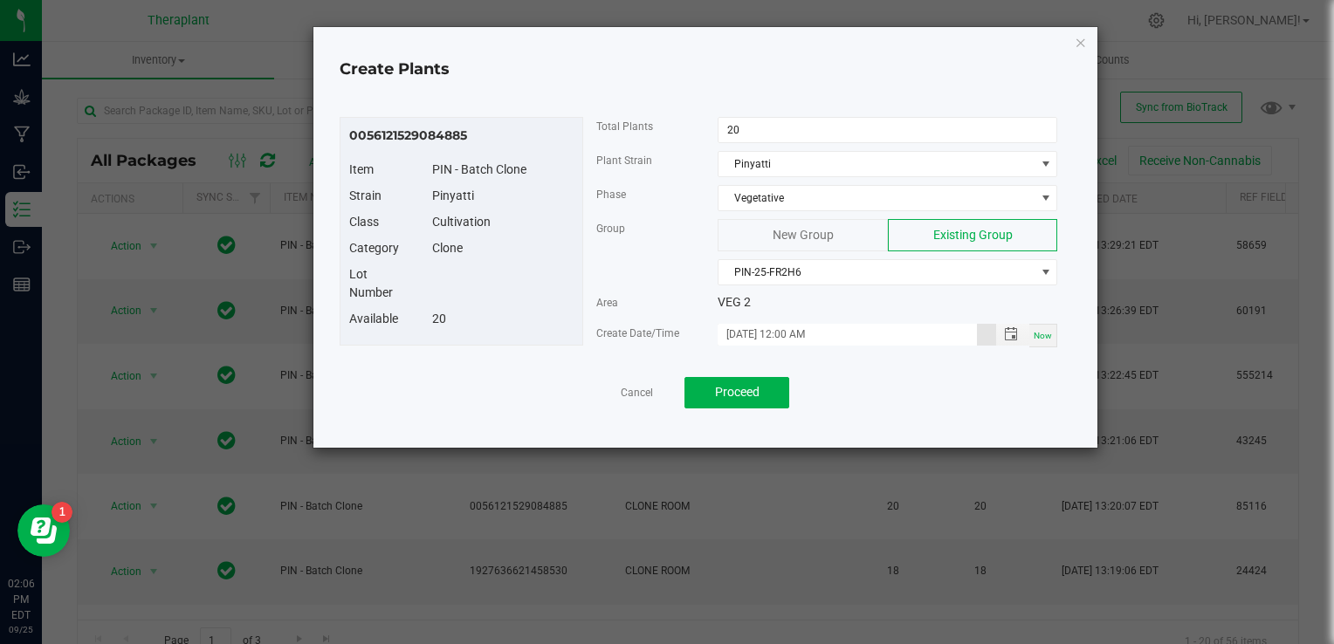
scroll to position [0, 0]
click at [755, 389] on span "Proceed" at bounding box center [737, 392] width 45 height 14
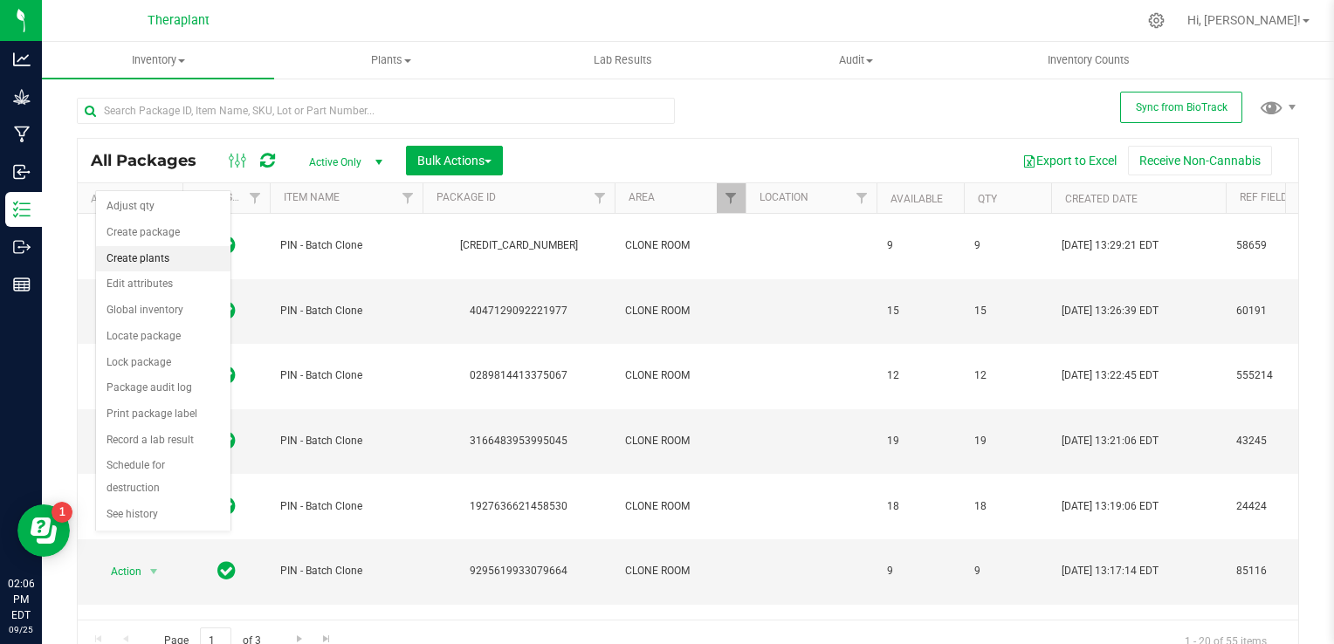
click at [152, 246] on li "Create plants" at bounding box center [163, 259] width 134 height 26
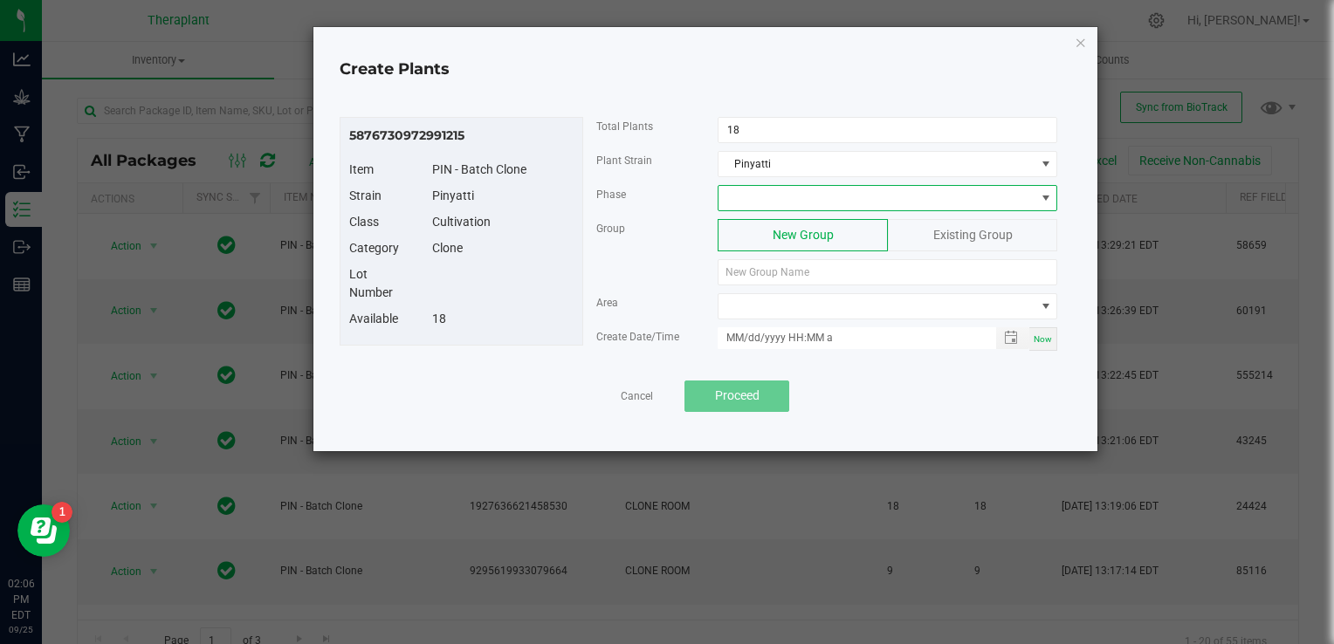
click at [785, 209] on span at bounding box center [888, 198] width 340 height 26
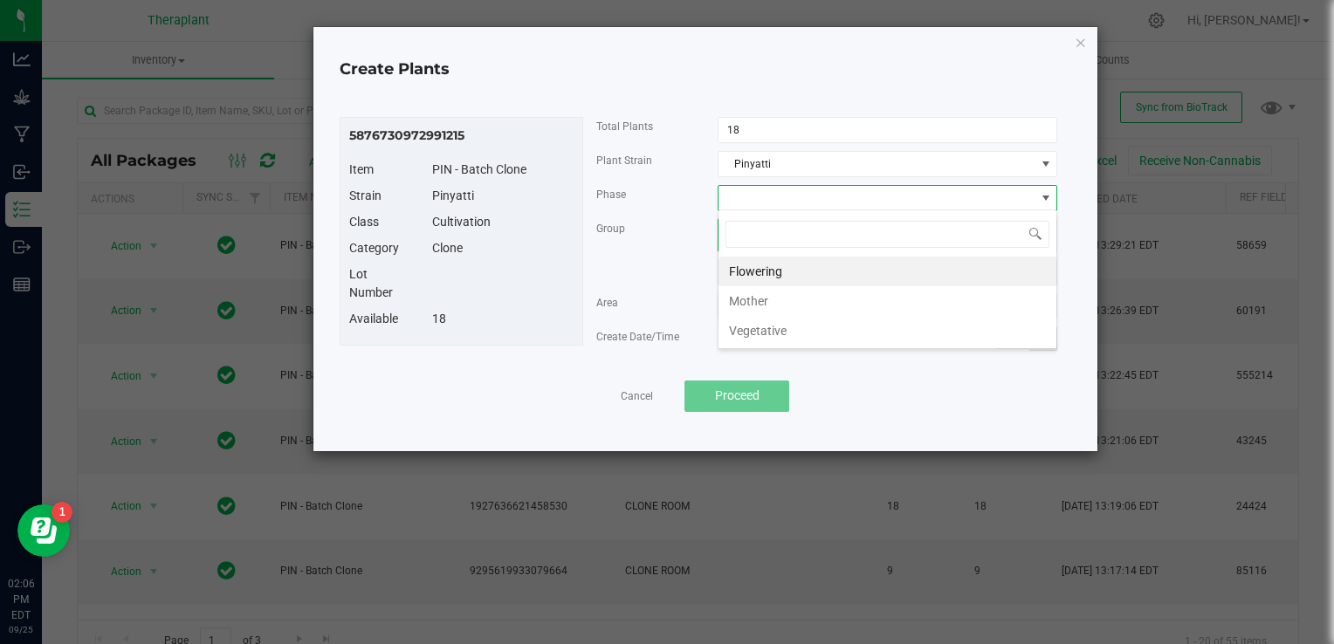
scroll to position [25, 340]
click at [779, 316] on li "Vegetative" at bounding box center [888, 331] width 338 height 30
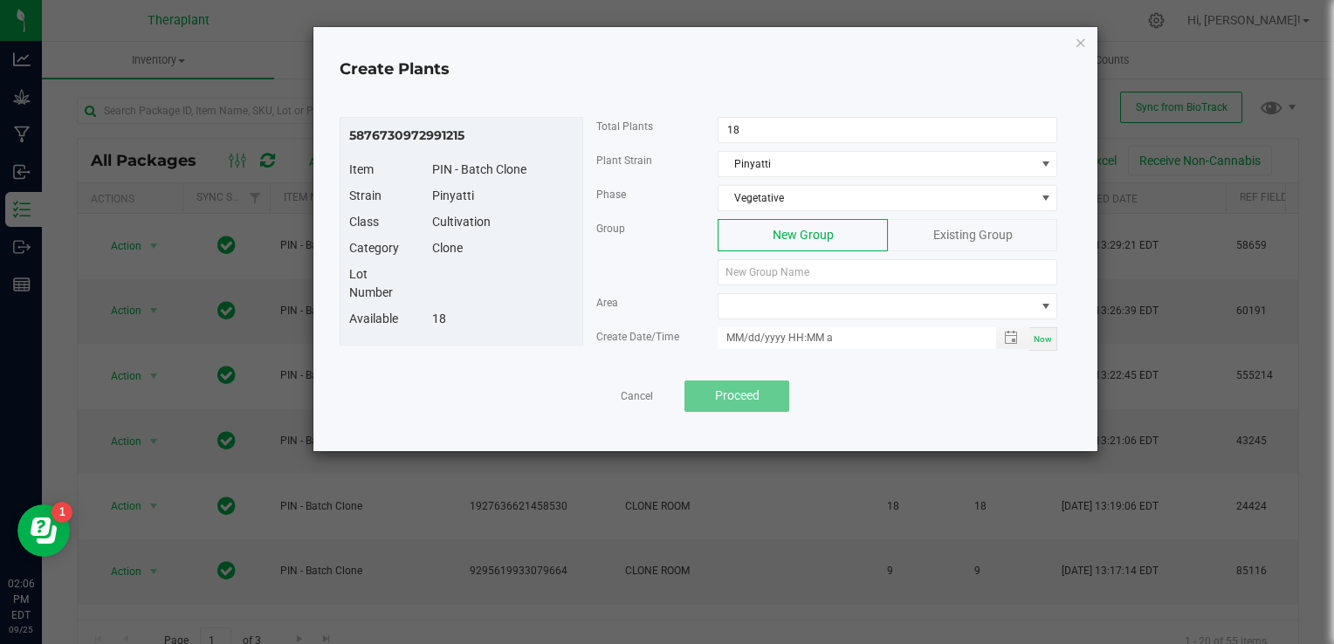
click at [946, 249] on div "Existing Group" at bounding box center [972, 235] width 169 height 32
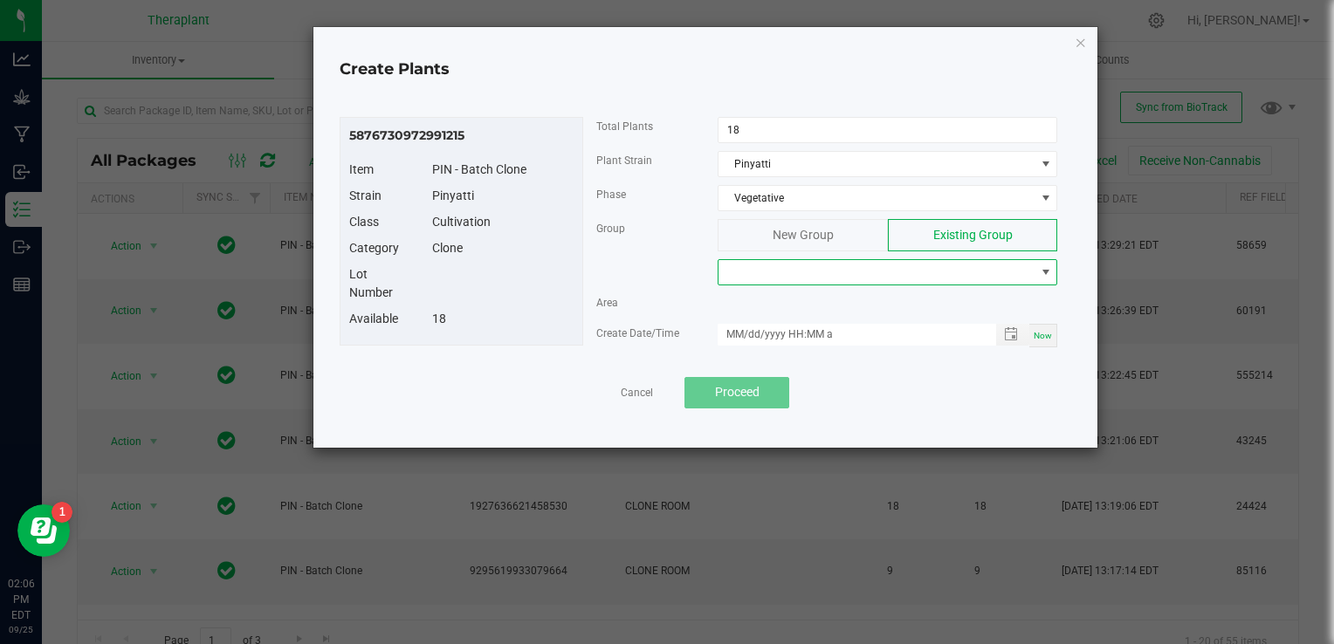
click at [929, 268] on span at bounding box center [877, 272] width 316 height 24
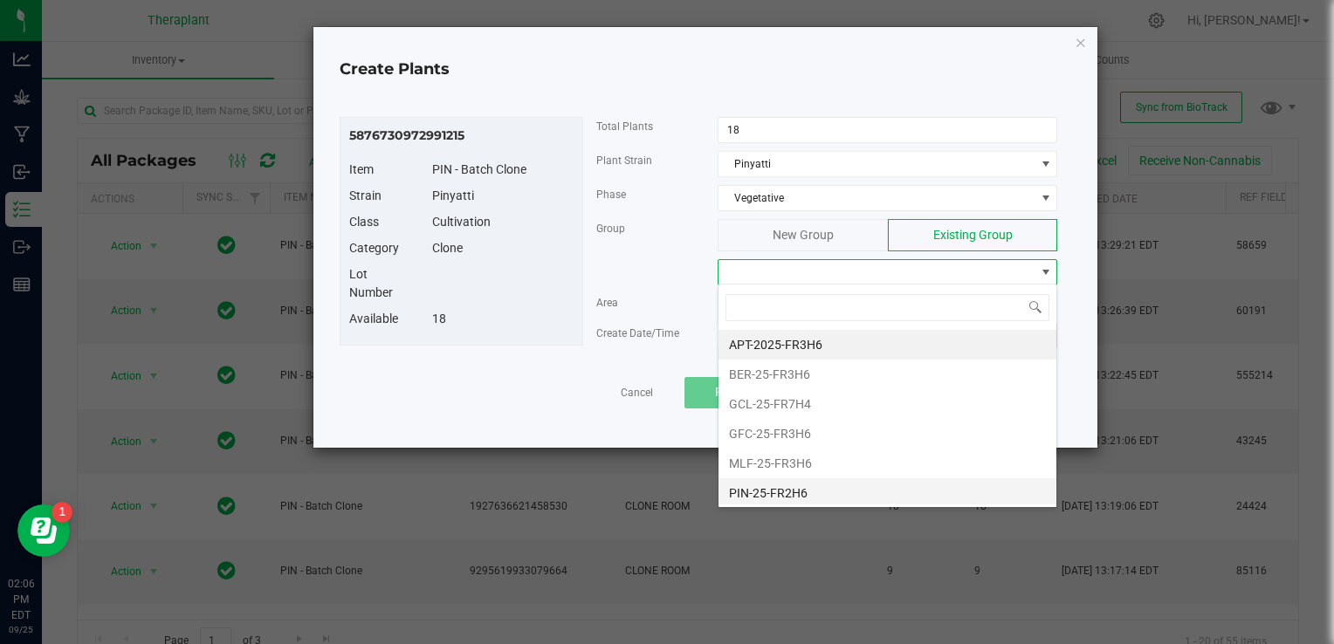
click at [760, 499] on li "PIN-25-FR2H6" at bounding box center [888, 494] width 338 height 30
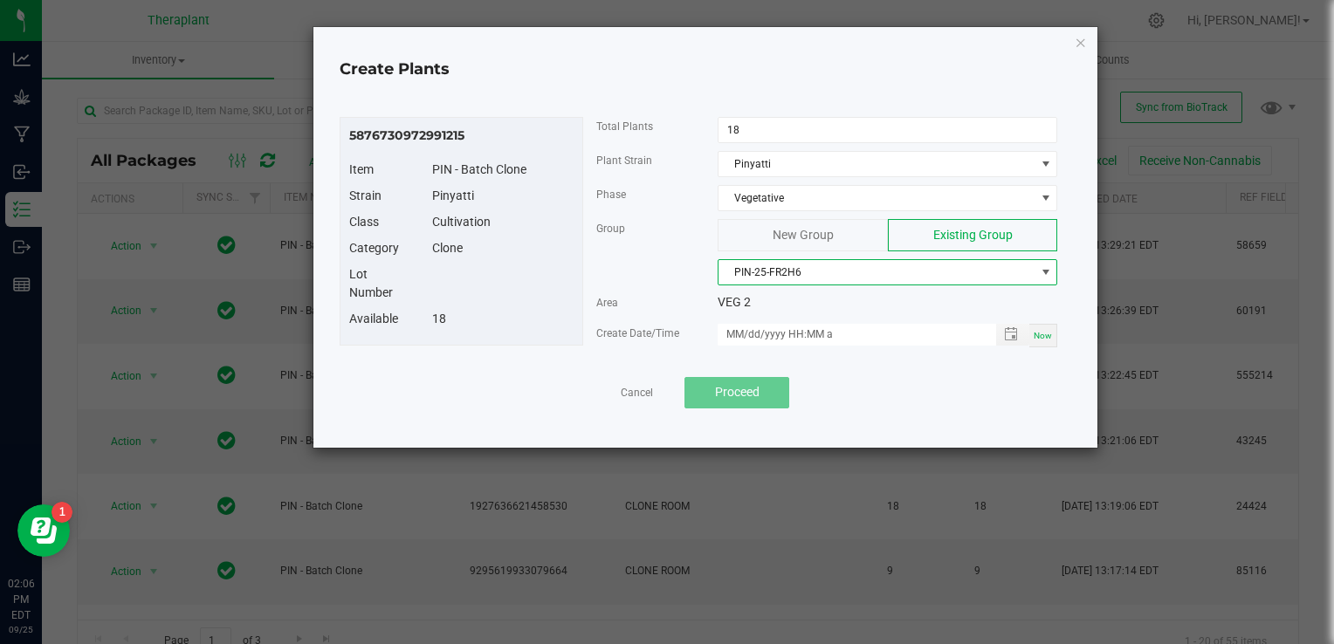
click at [1034, 340] on div "Now" at bounding box center [1044, 336] width 28 height 24
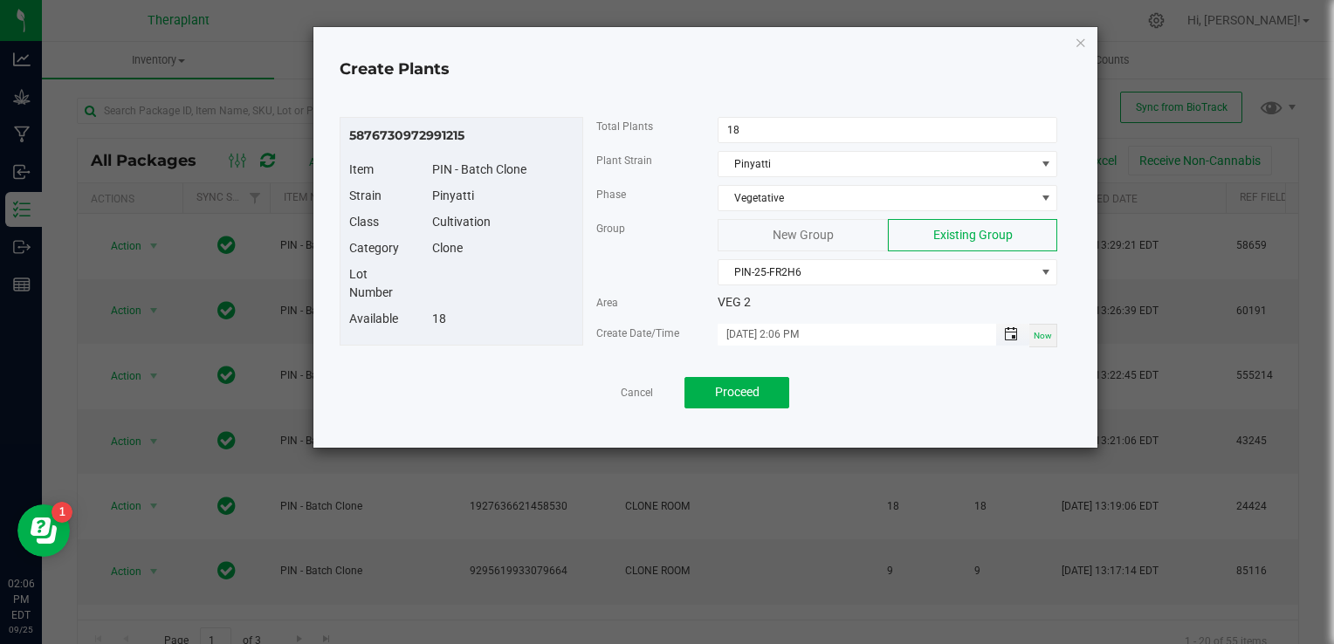
click at [1015, 334] on span "Toggle popup" at bounding box center [1011, 334] width 14 height 14
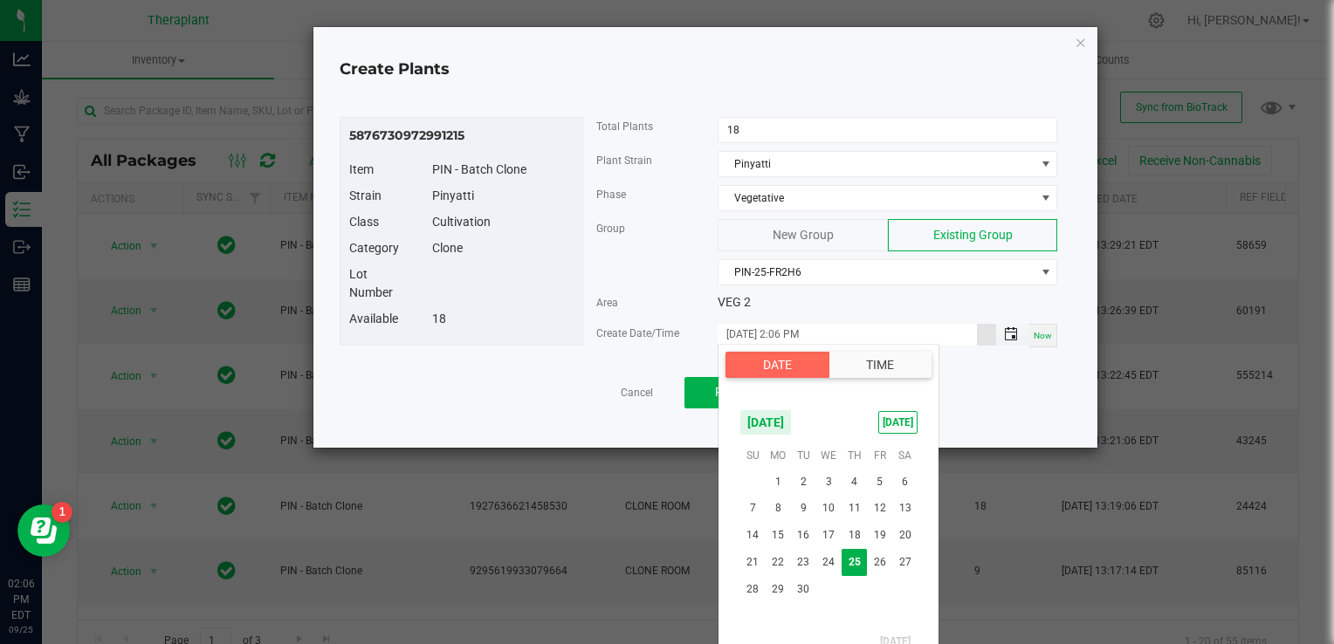
scroll to position [24, 0]
click at [877, 557] on span "26" at bounding box center [879, 562] width 25 height 27
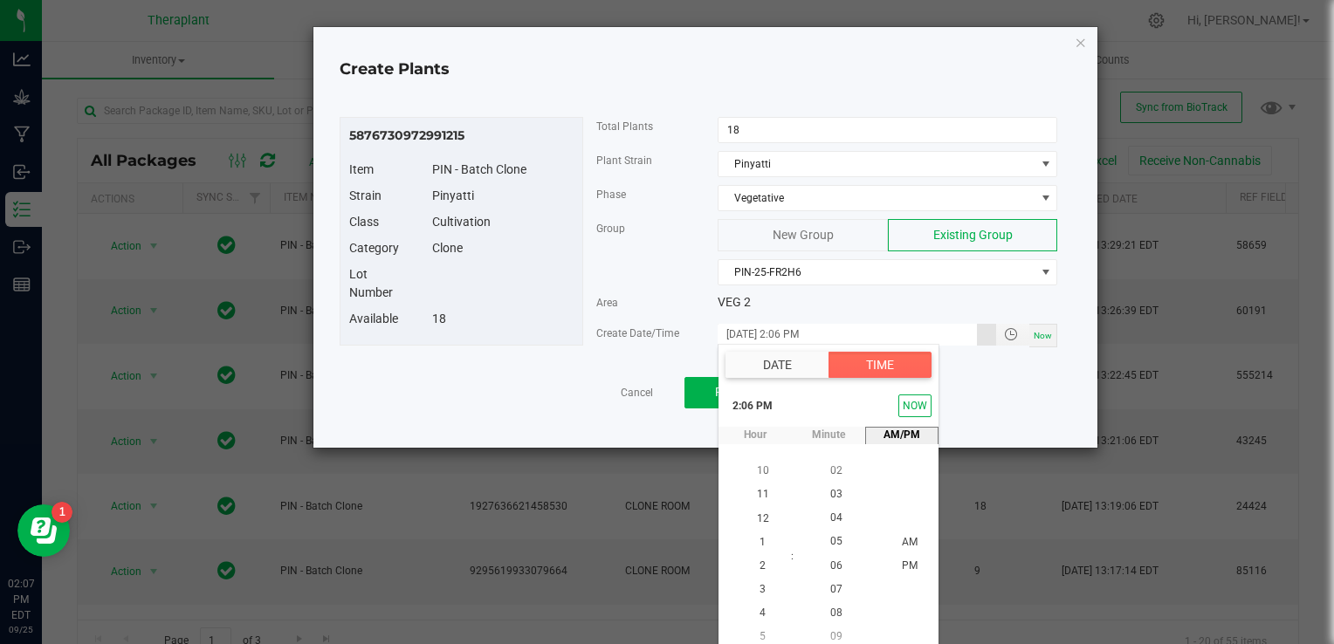
scroll to position [8, 0]
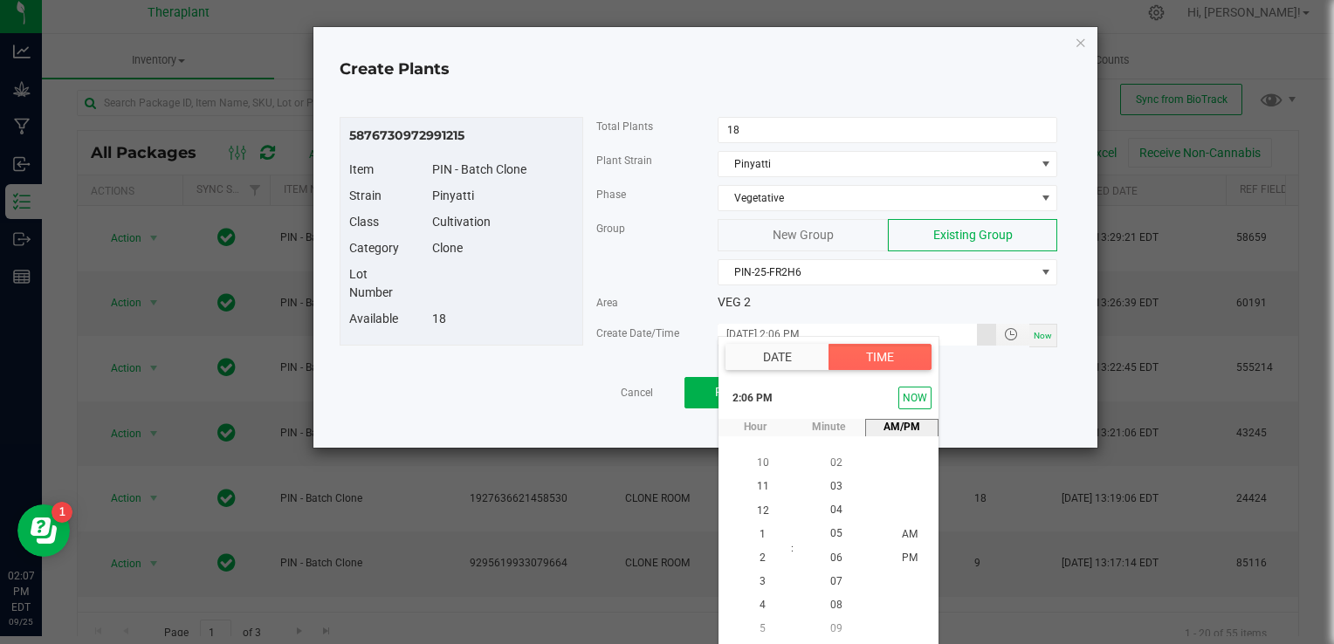
type input "[DATE] 2:06 PM"
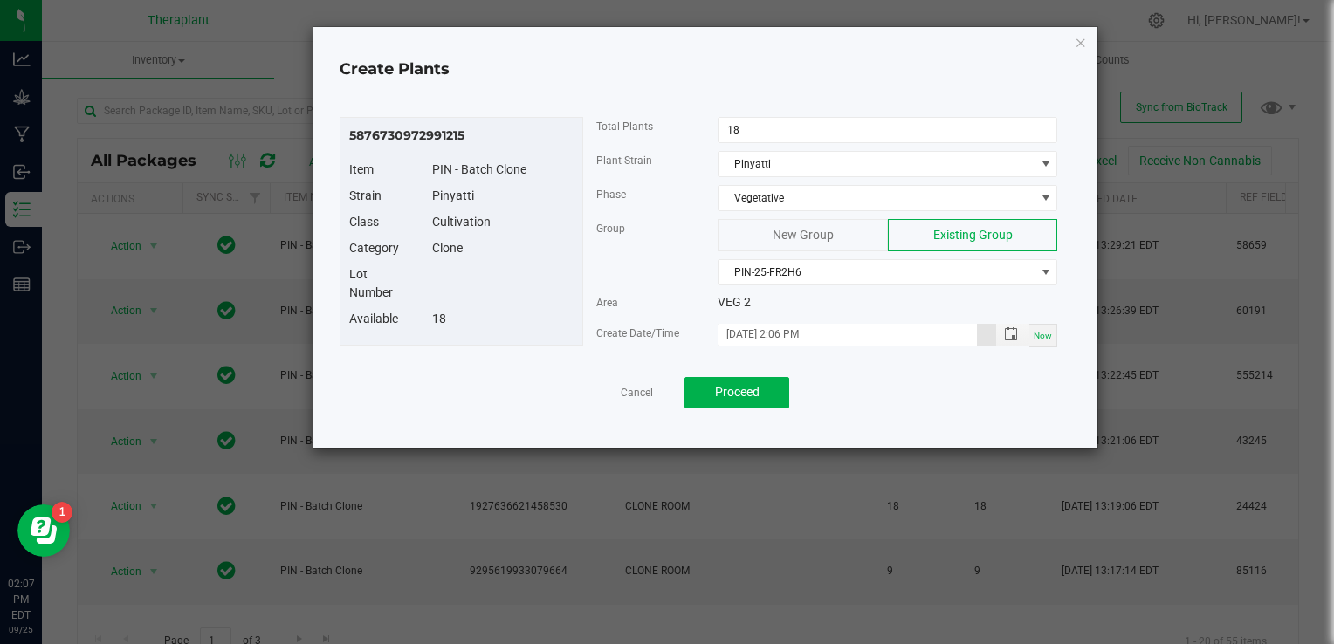
scroll to position [0, 0]
click at [748, 385] on span "Proceed" at bounding box center [737, 392] width 45 height 14
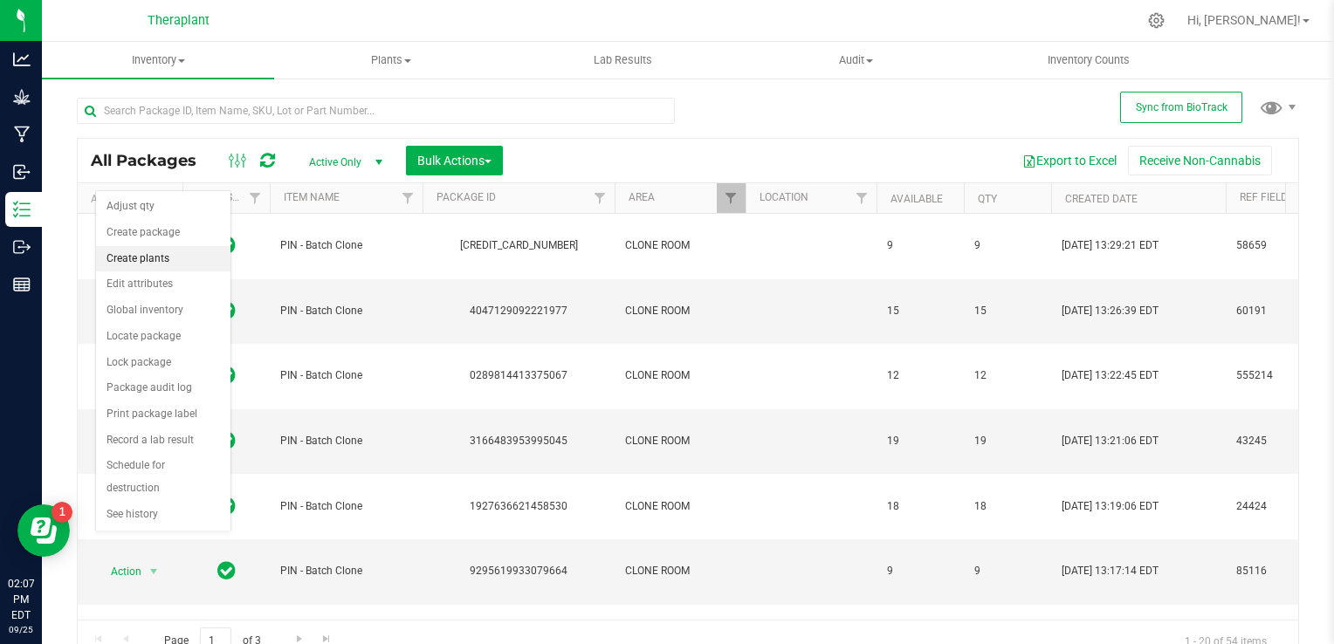
click at [163, 265] on li "Create plants" at bounding box center [163, 259] width 134 height 26
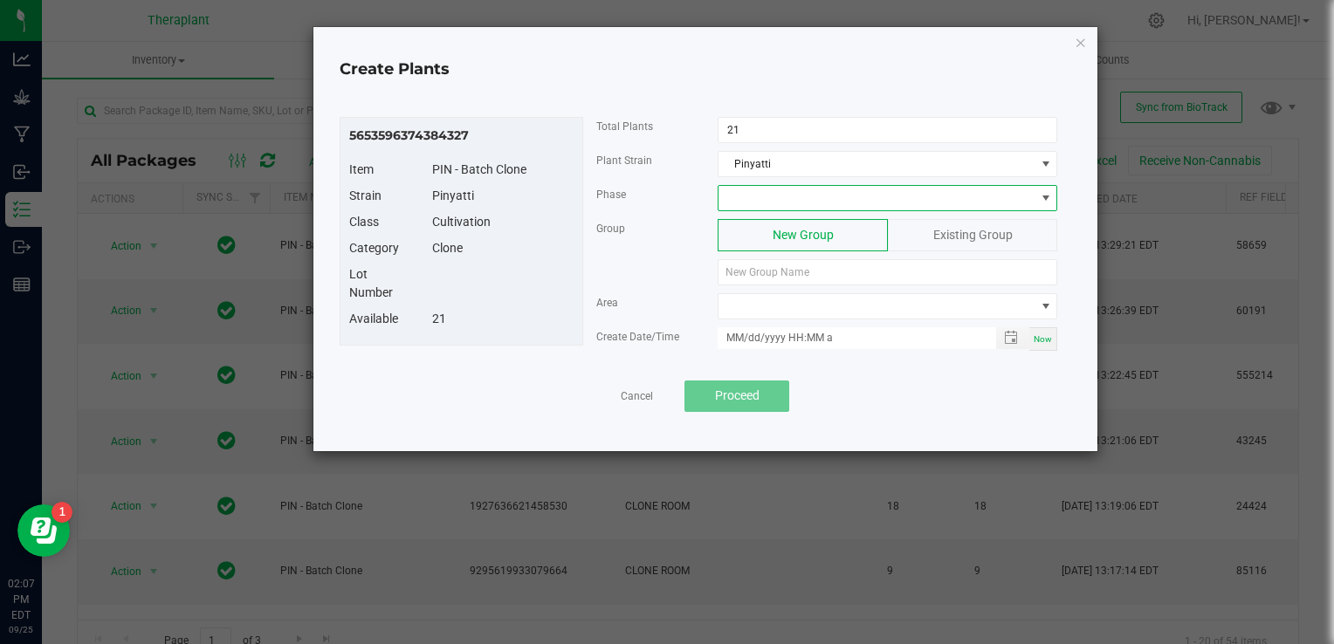
click at [747, 201] on span at bounding box center [877, 198] width 316 height 24
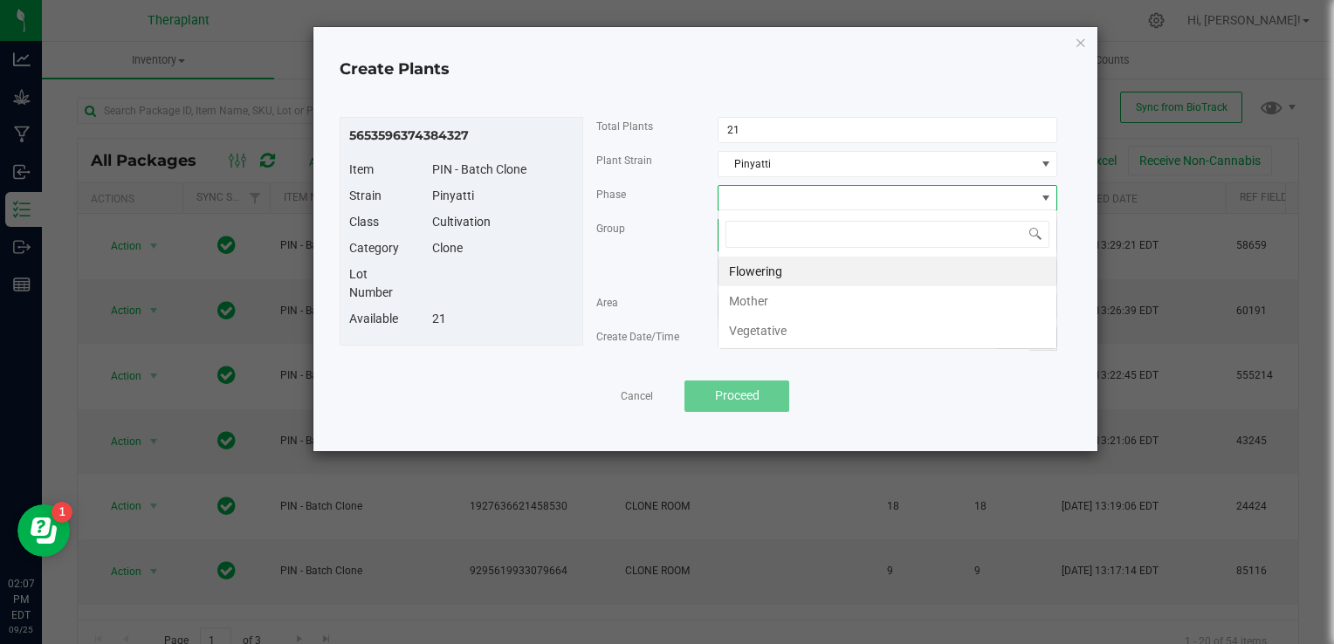
scroll to position [25, 340]
click at [760, 329] on li "Vegetative" at bounding box center [888, 331] width 338 height 30
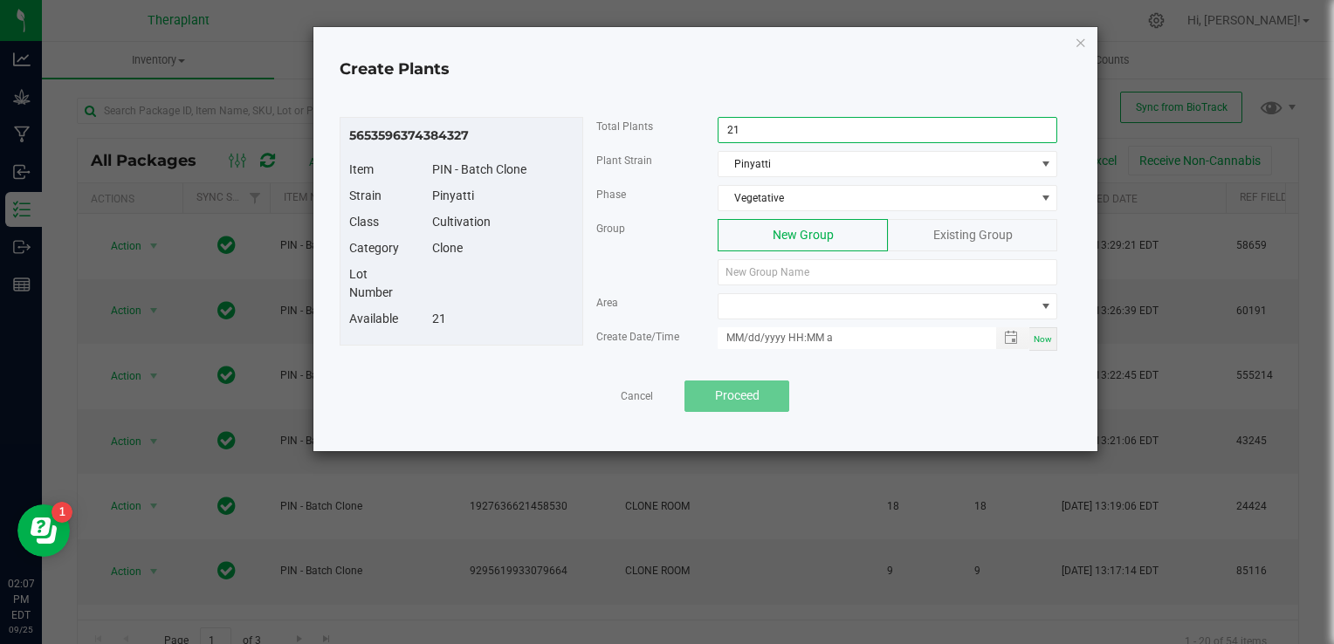
click at [751, 131] on input "21" at bounding box center [888, 130] width 338 height 24
type input "20"
click at [951, 244] on div "Existing Group" at bounding box center [972, 235] width 169 height 32
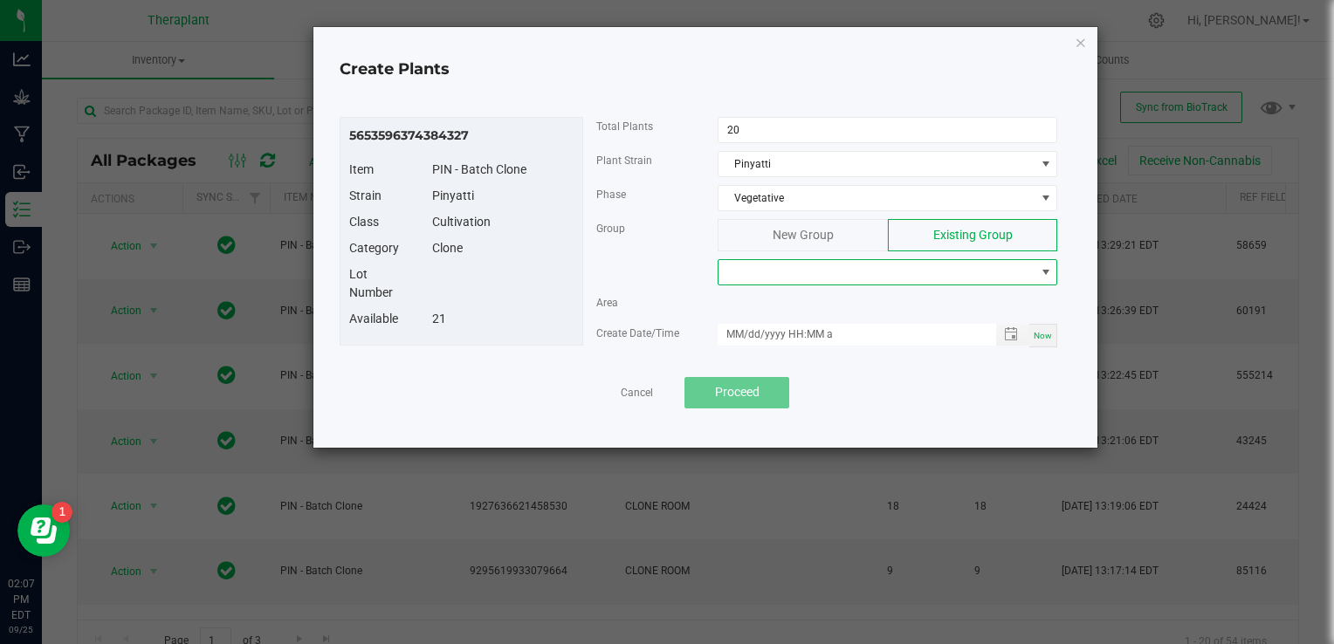
click at [866, 281] on span at bounding box center [877, 272] width 316 height 24
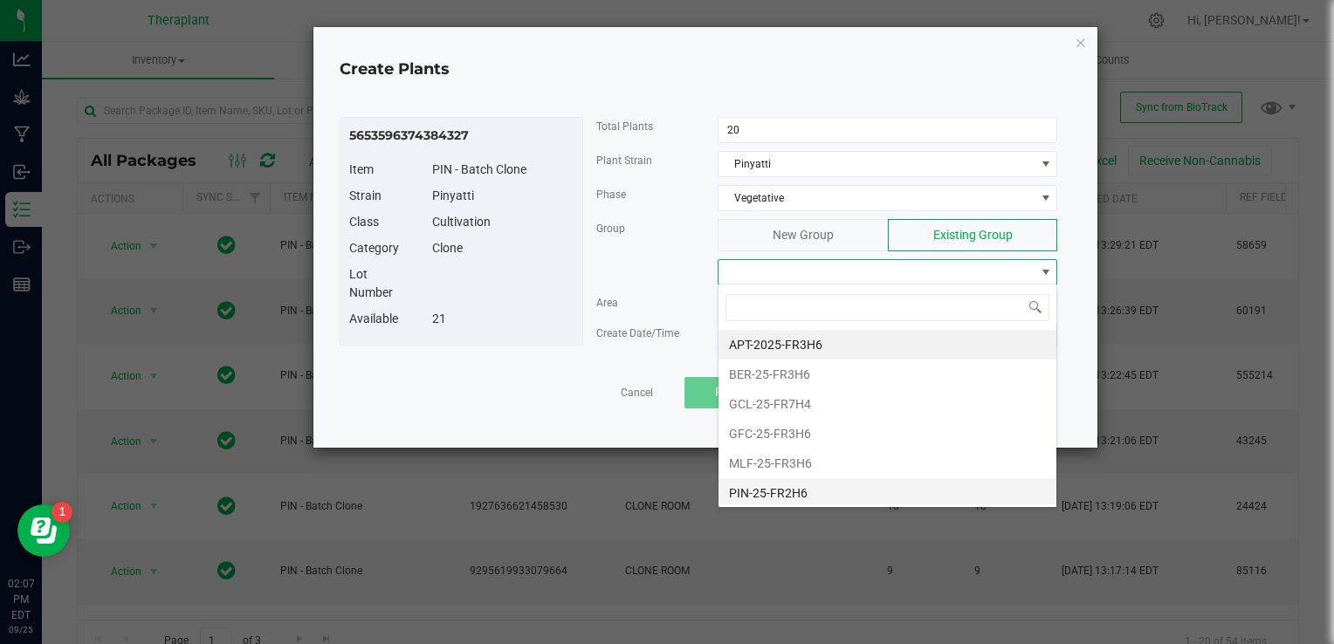
click at [817, 493] on li "PIN-25-FR2H6" at bounding box center [888, 494] width 338 height 30
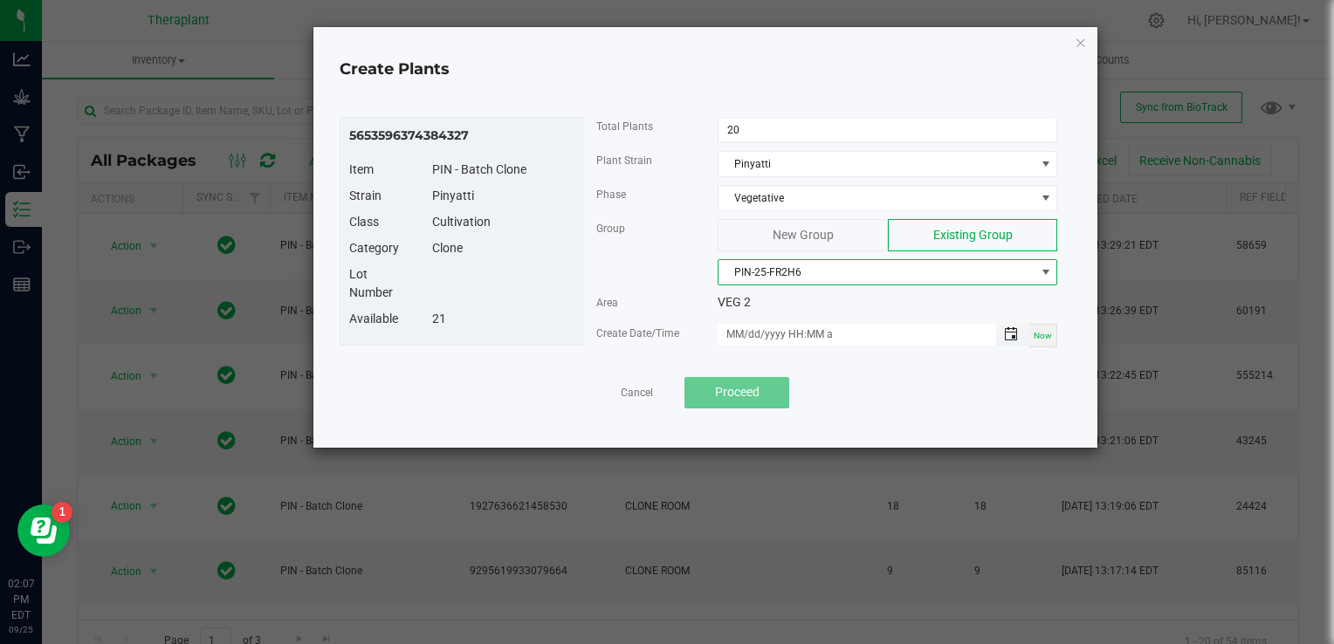
click at [1012, 334] on span "Toggle popup" at bounding box center [1011, 334] width 14 height 14
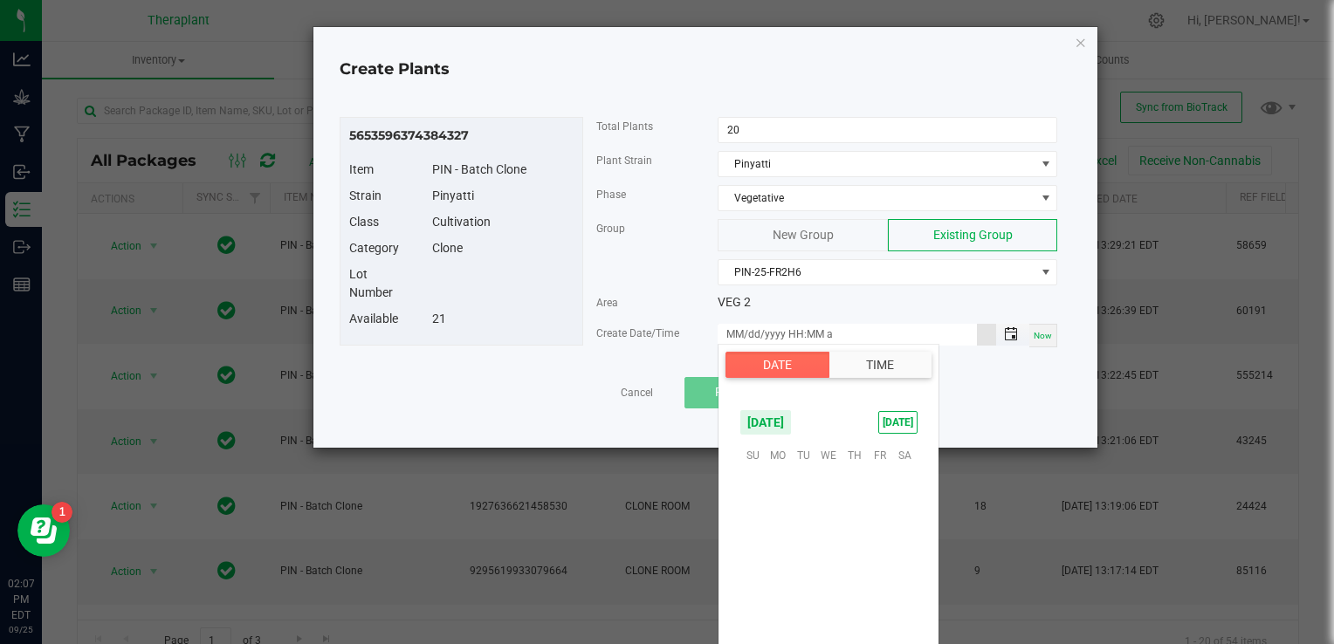
scroll to position [283271, 0]
click at [870, 565] on span "26" at bounding box center [879, 562] width 25 height 27
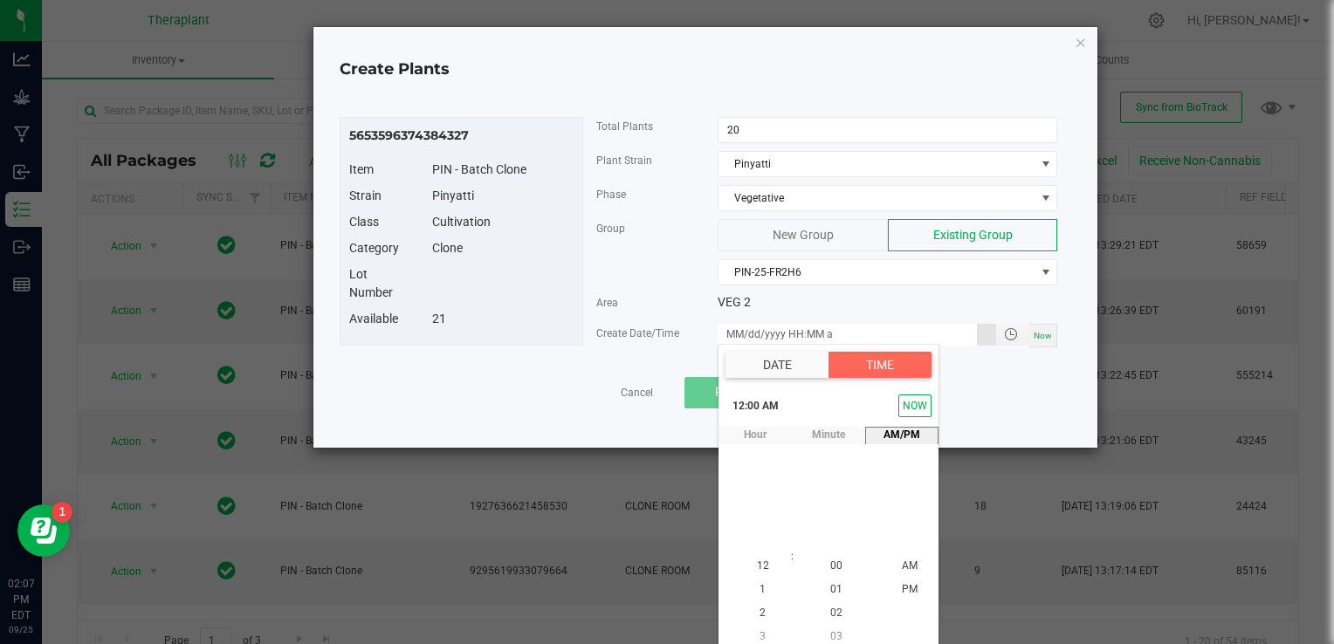
scroll to position [8, 0]
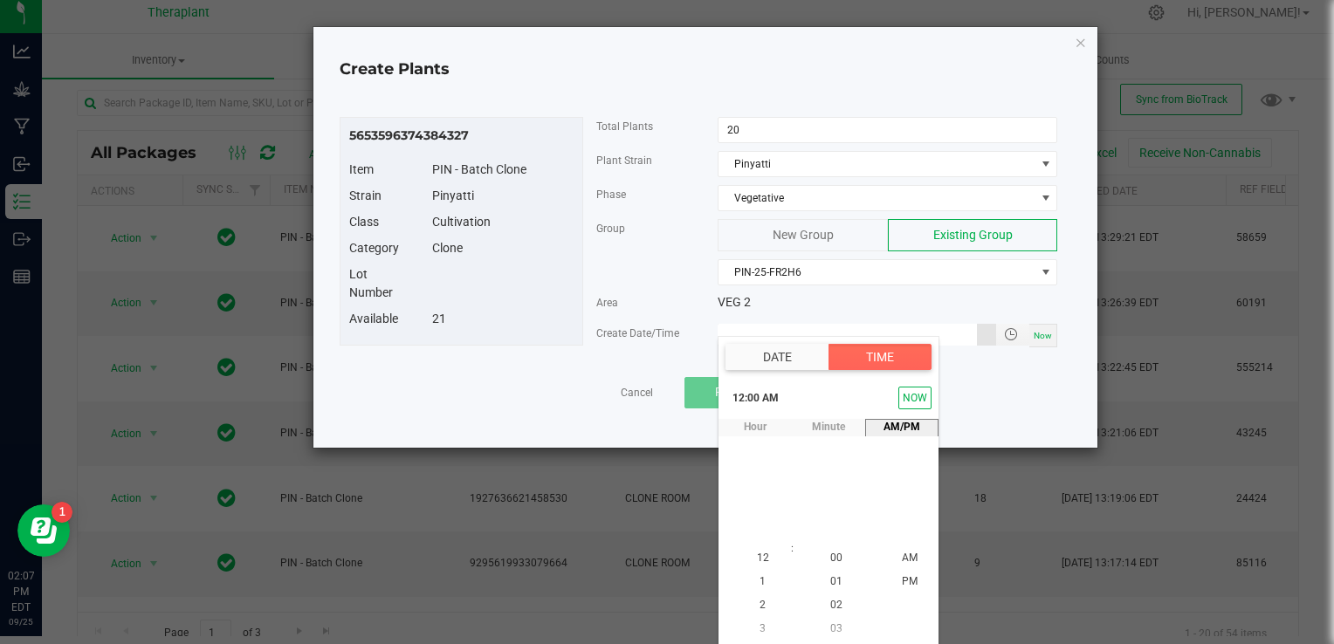
type input "[DATE] 12:00 AM"
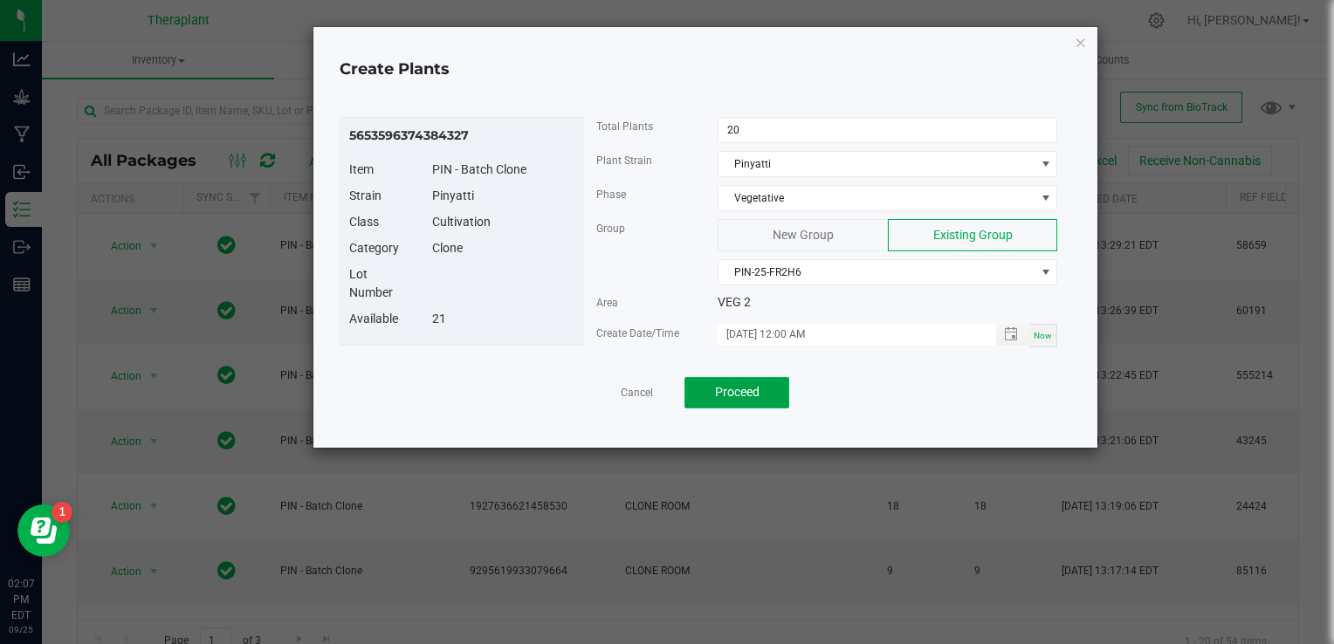
click at [717, 392] on span "Proceed" at bounding box center [737, 392] width 45 height 14
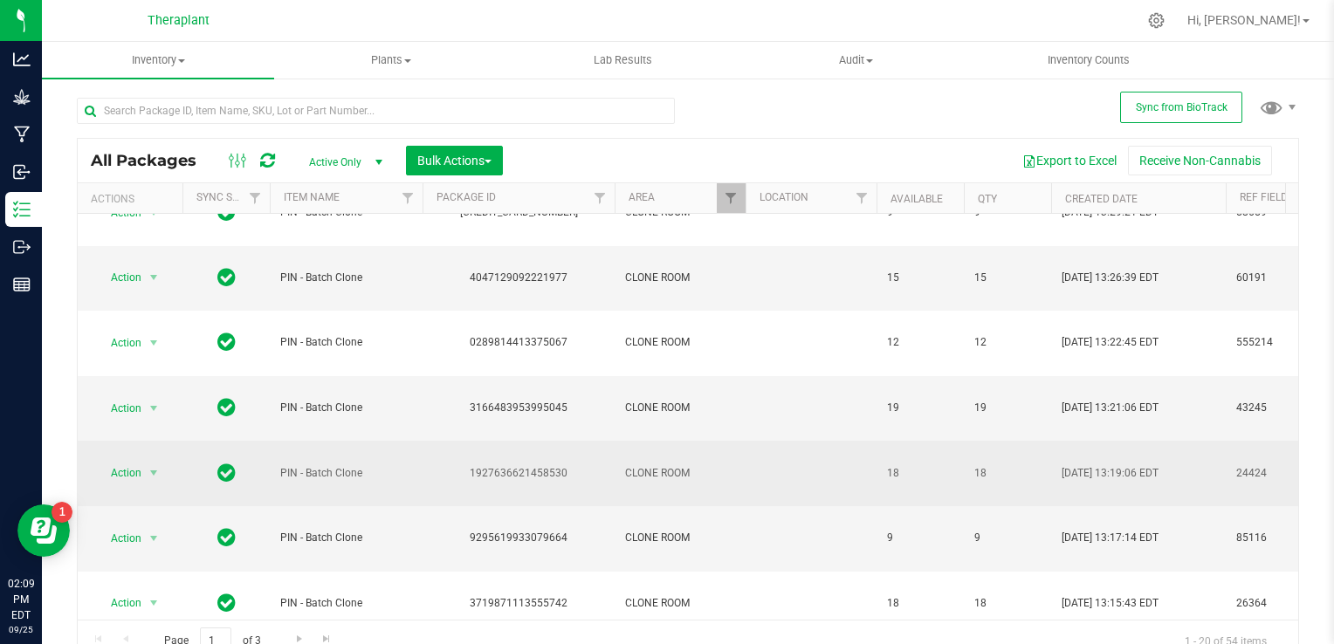
scroll to position [35, 0]
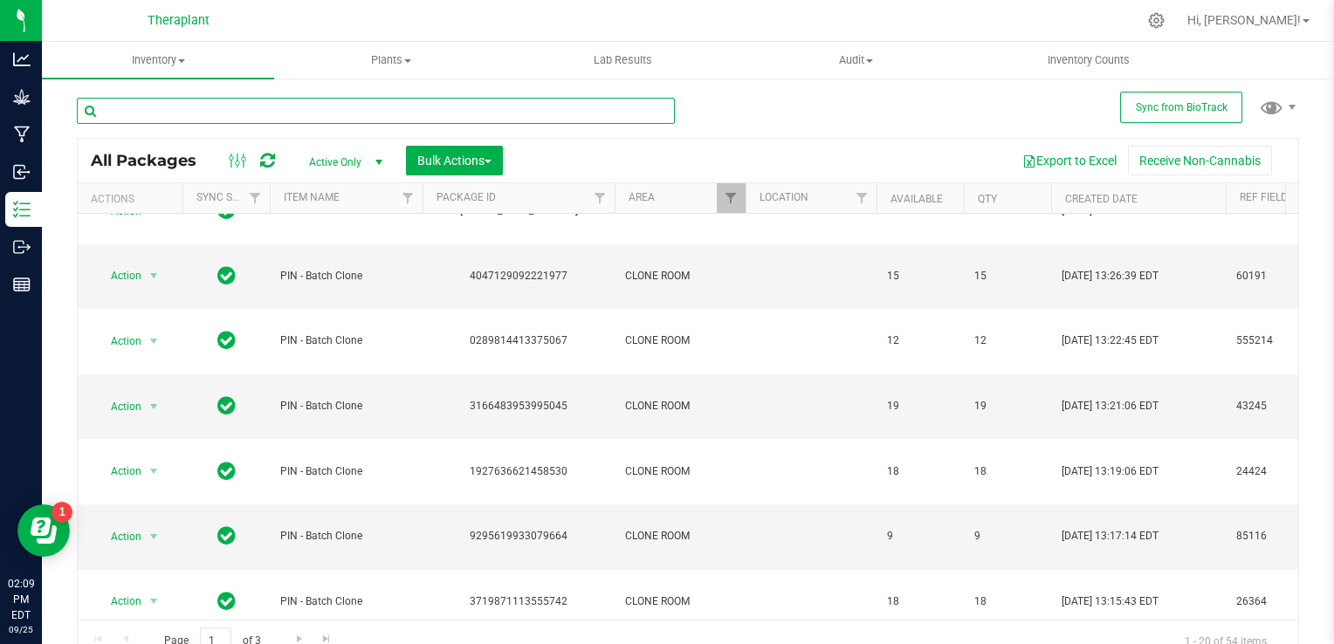
click at [253, 121] on input "text" at bounding box center [376, 111] width 598 height 26
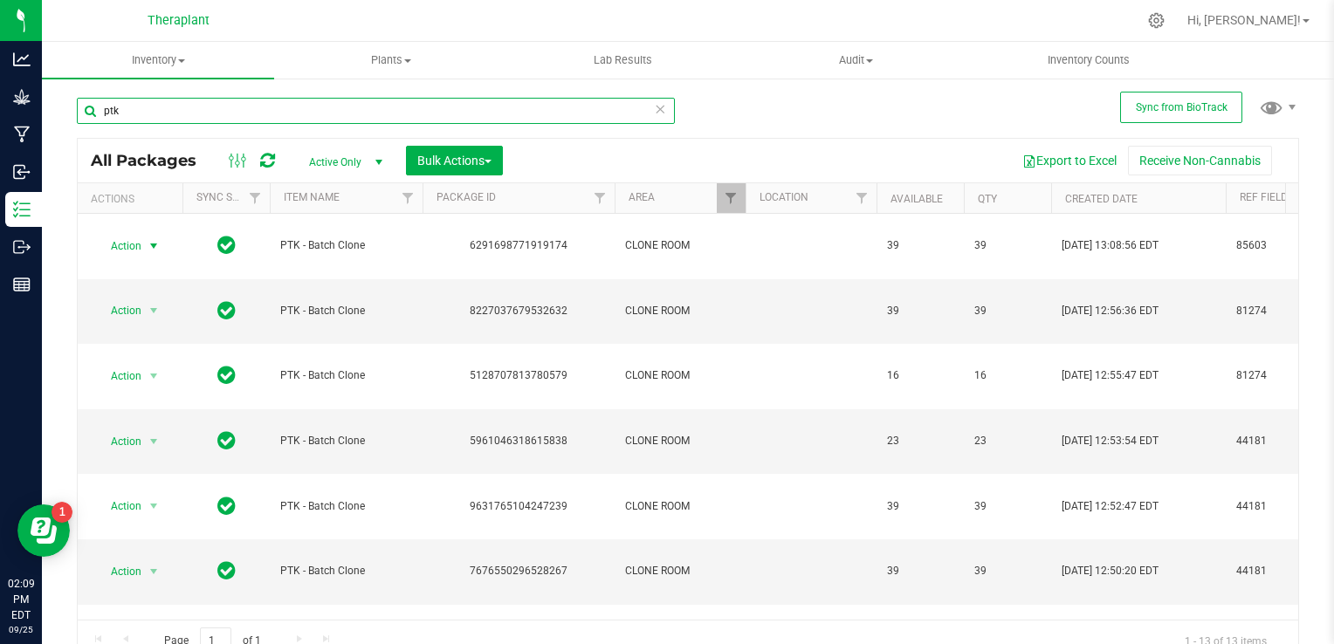
type input "ptk"
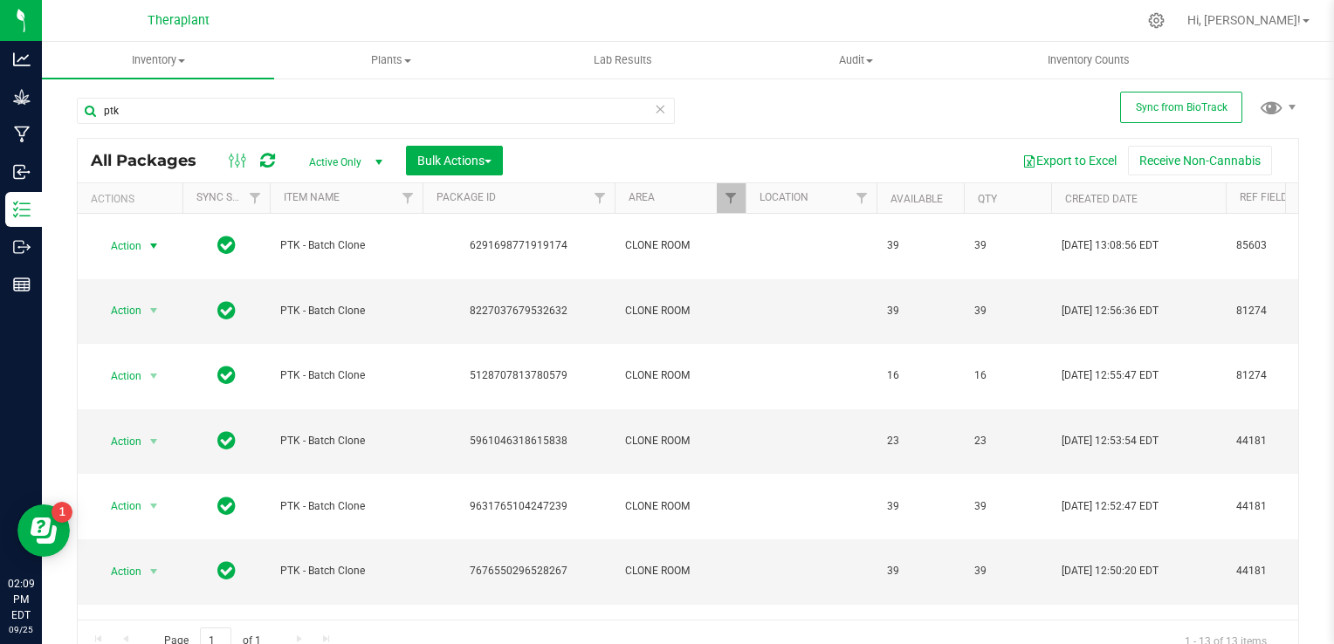
click at [161, 239] on span "select" at bounding box center [154, 246] width 14 height 14
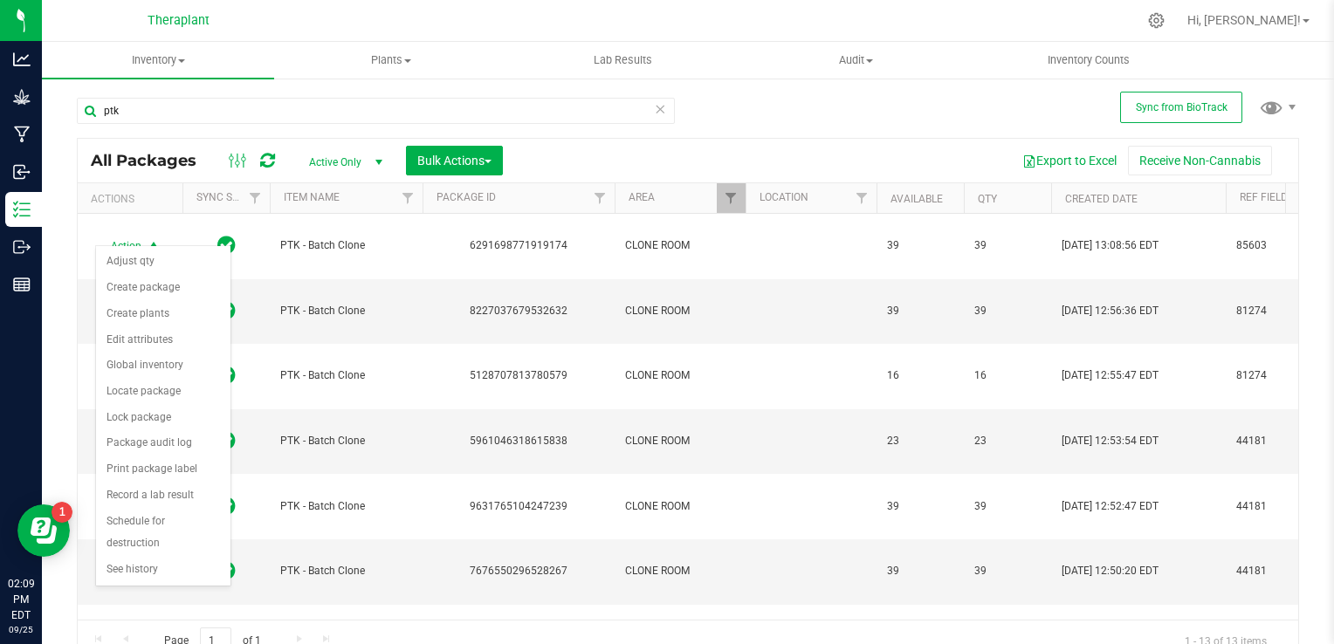
click at [161, 239] on span "select" at bounding box center [154, 246] width 14 height 14
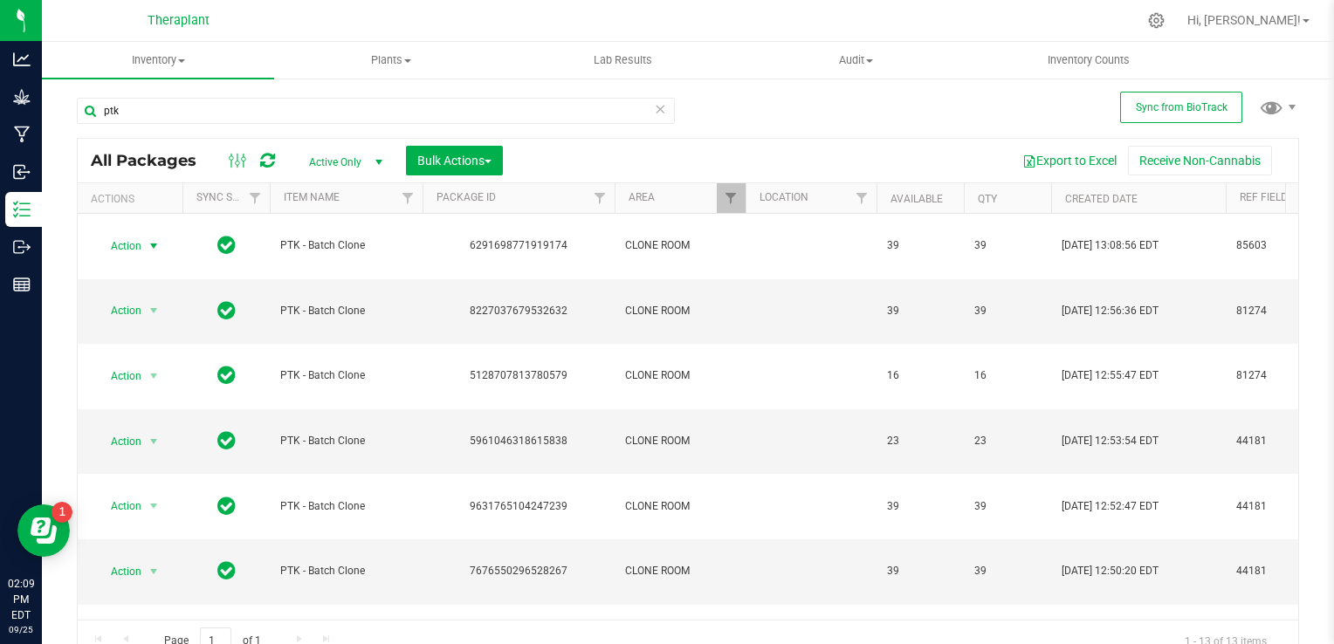
click at [161, 239] on span "select" at bounding box center [154, 246] width 14 height 14
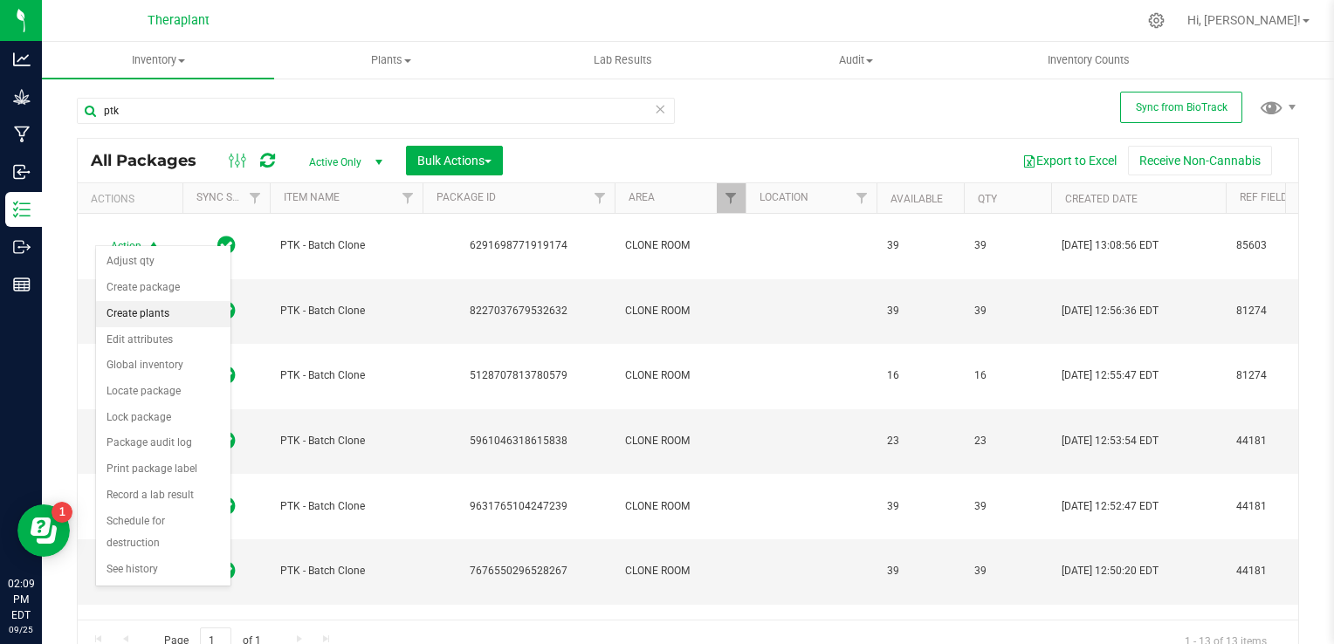
click at [148, 322] on li "Create plants" at bounding box center [163, 314] width 134 height 26
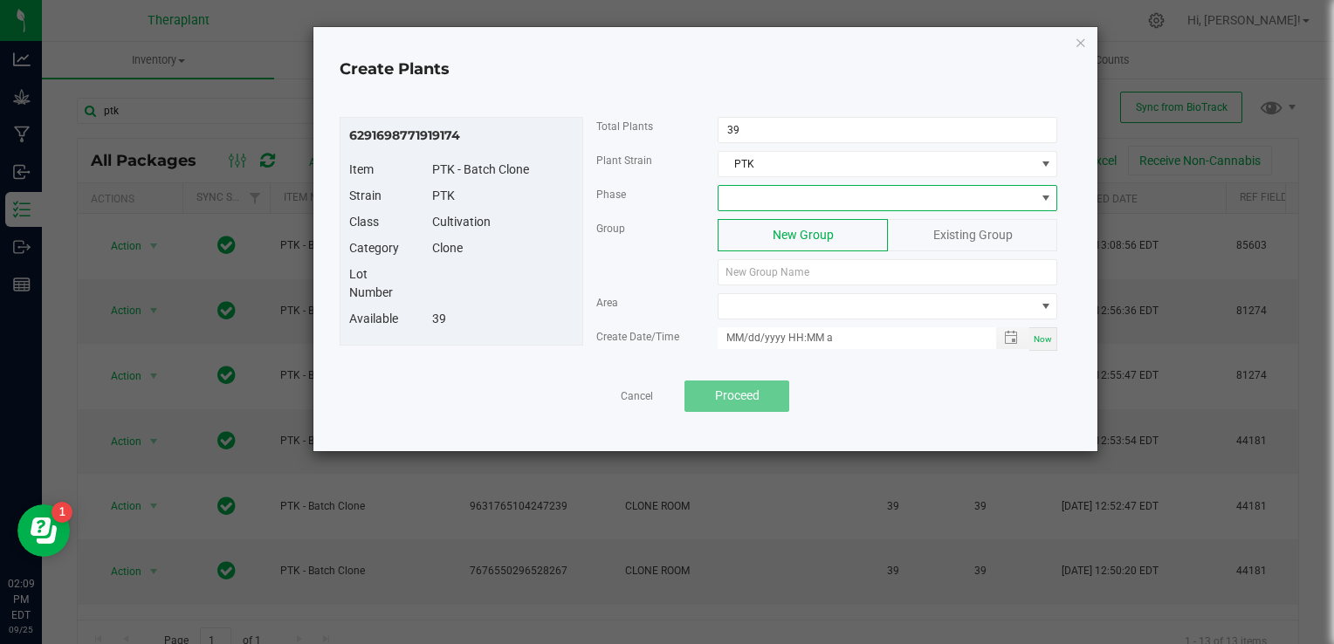
click at [742, 203] on span at bounding box center [877, 198] width 316 height 24
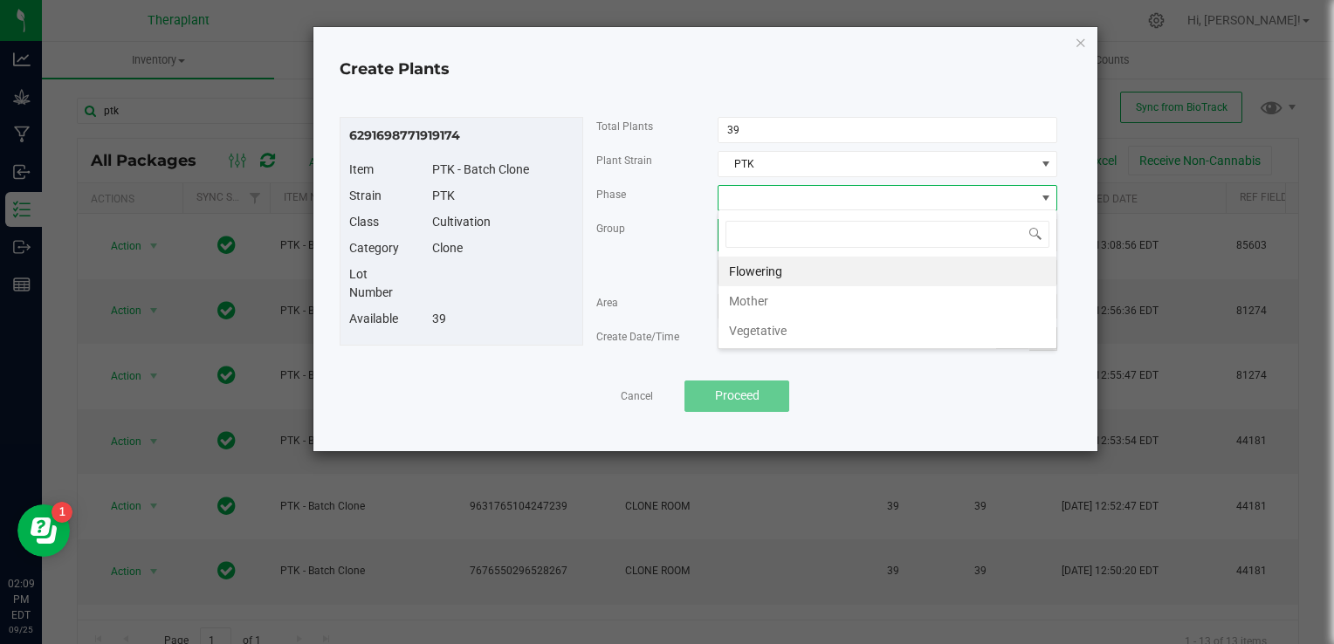
scroll to position [25, 340]
click at [747, 330] on li "Vegetative" at bounding box center [888, 331] width 338 height 30
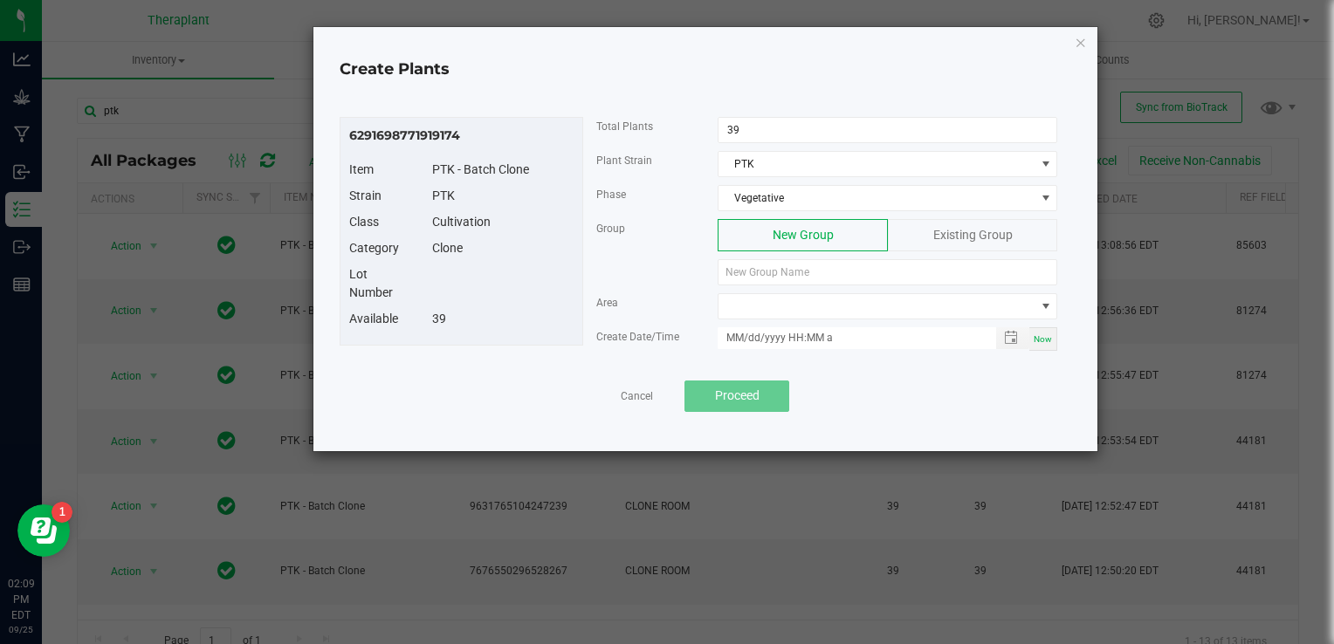
click at [941, 224] on div "Existing Group" at bounding box center [972, 235] width 169 height 32
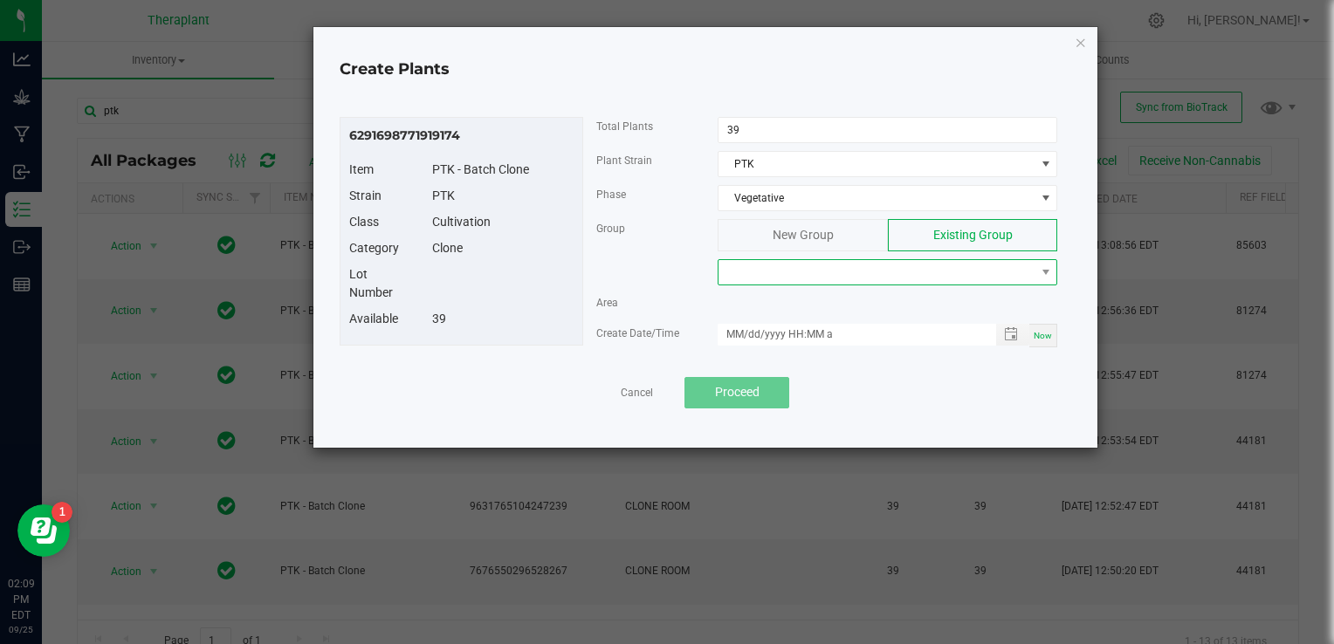
click at [810, 276] on span at bounding box center [877, 272] width 316 height 24
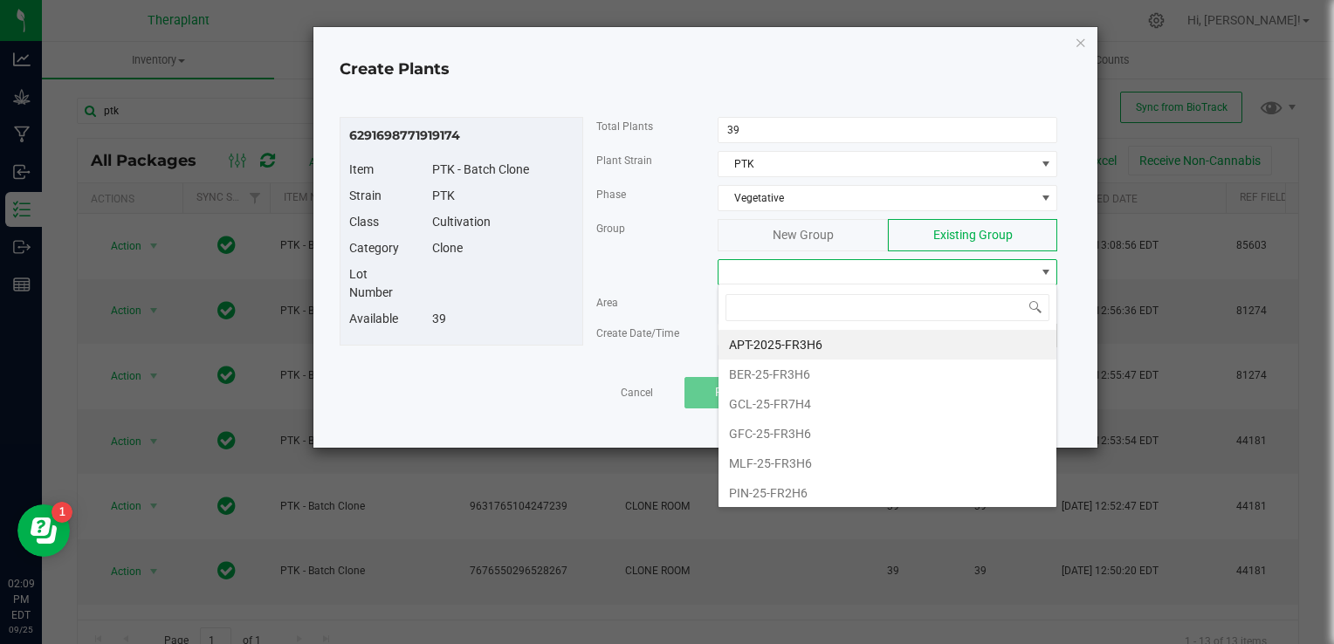
click at [807, 277] on span at bounding box center [877, 272] width 316 height 24
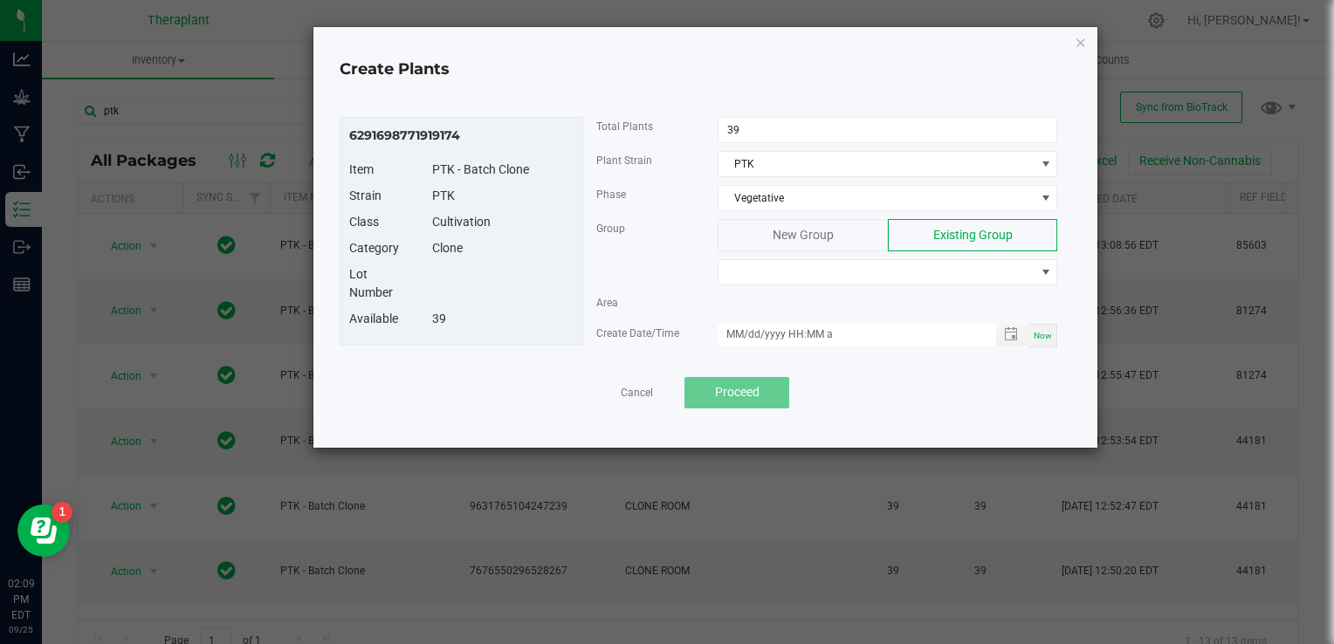
click at [819, 238] on span "New Group" at bounding box center [803, 235] width 61 height 14
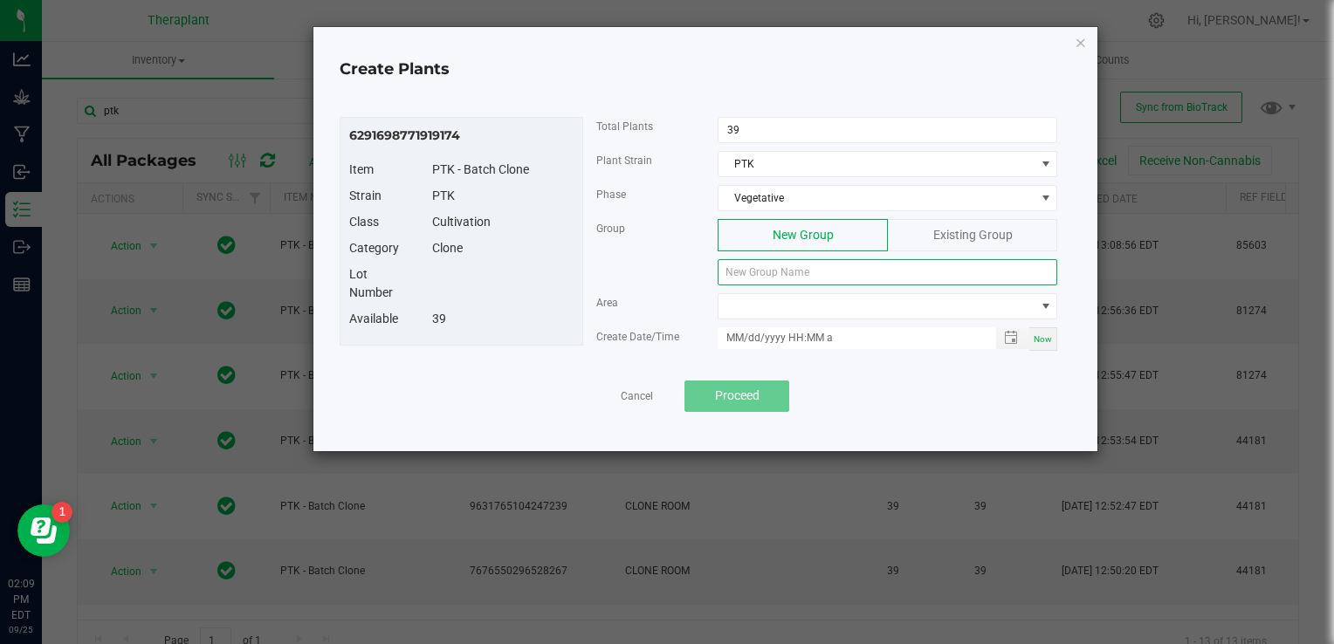
click at [800, 264] on input at bounding box center [888, 272] width 340 height 26
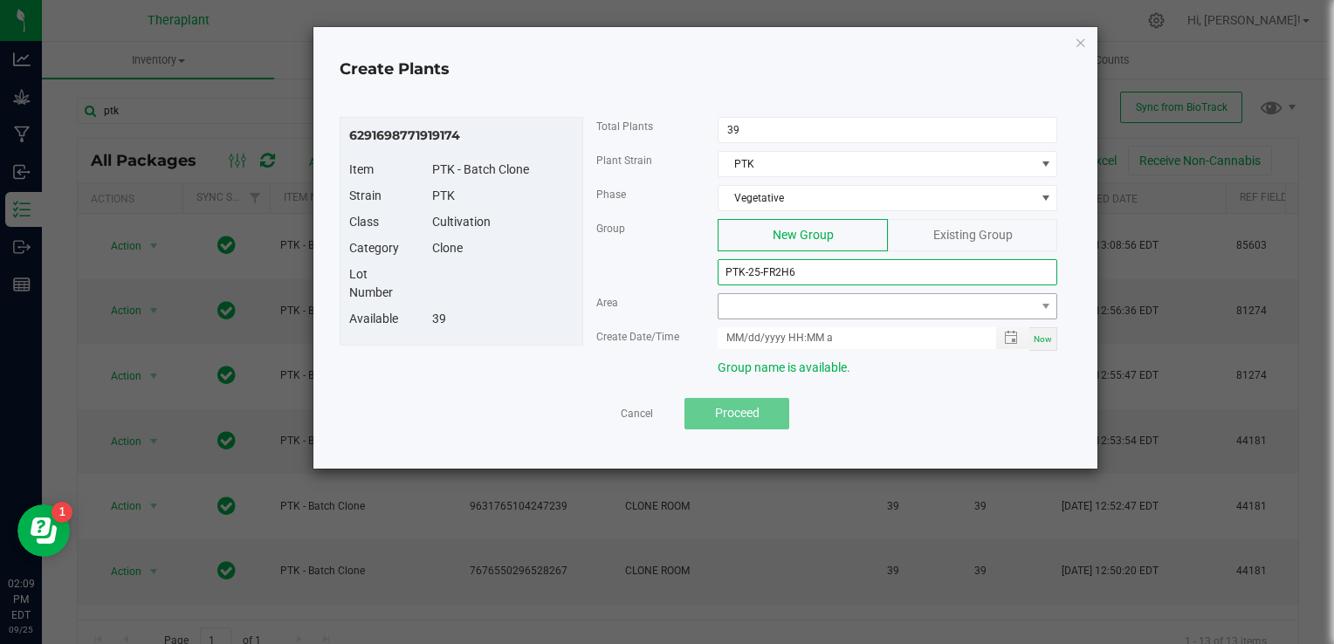
type input "PTK-25-FR2H6"
click at [915, 299] on span at bounding box center [877, 306] width 316 height 24
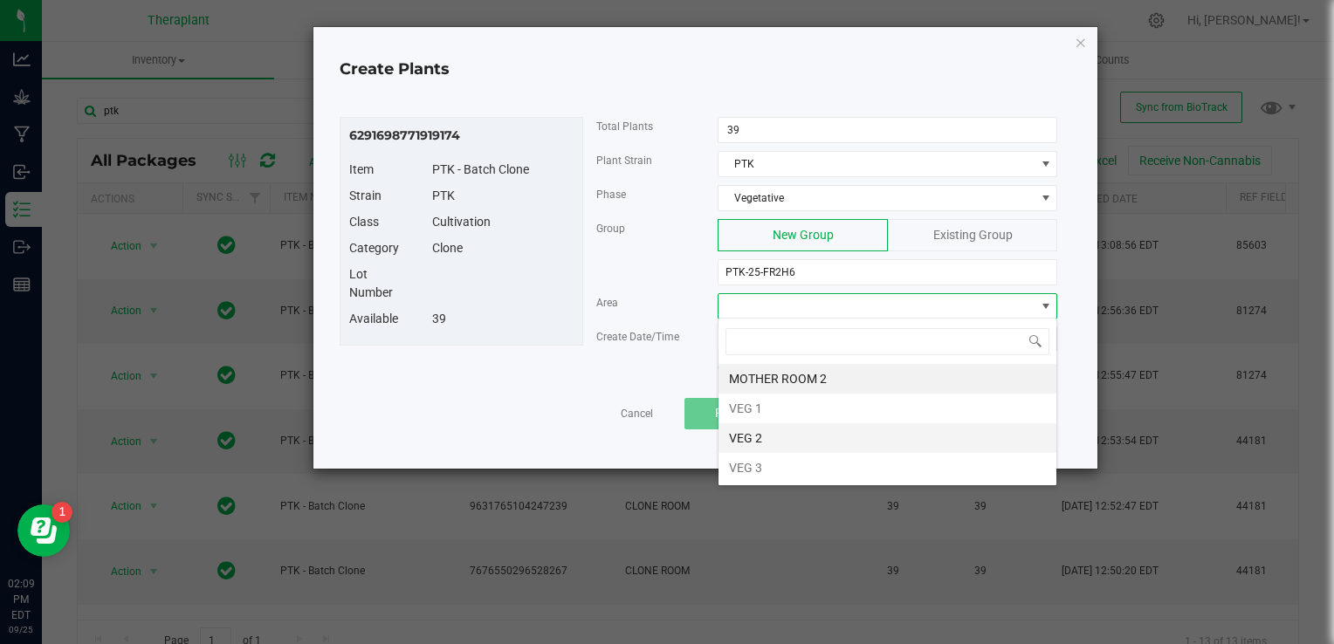
click at [790, 430] on li "VEG 2" at bounding box center [888, 439] width 338 height 30
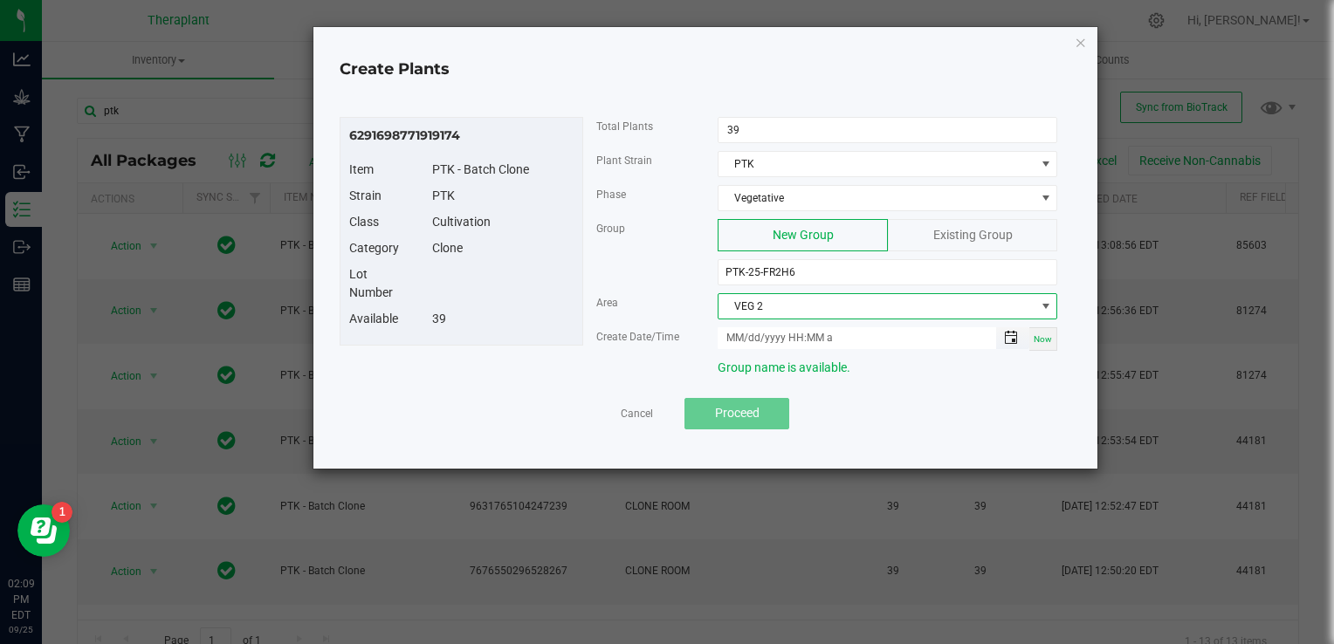
click at [1010, 341] on span "Toggle popup" at bounding box center [1011, 338] width 14 height 14
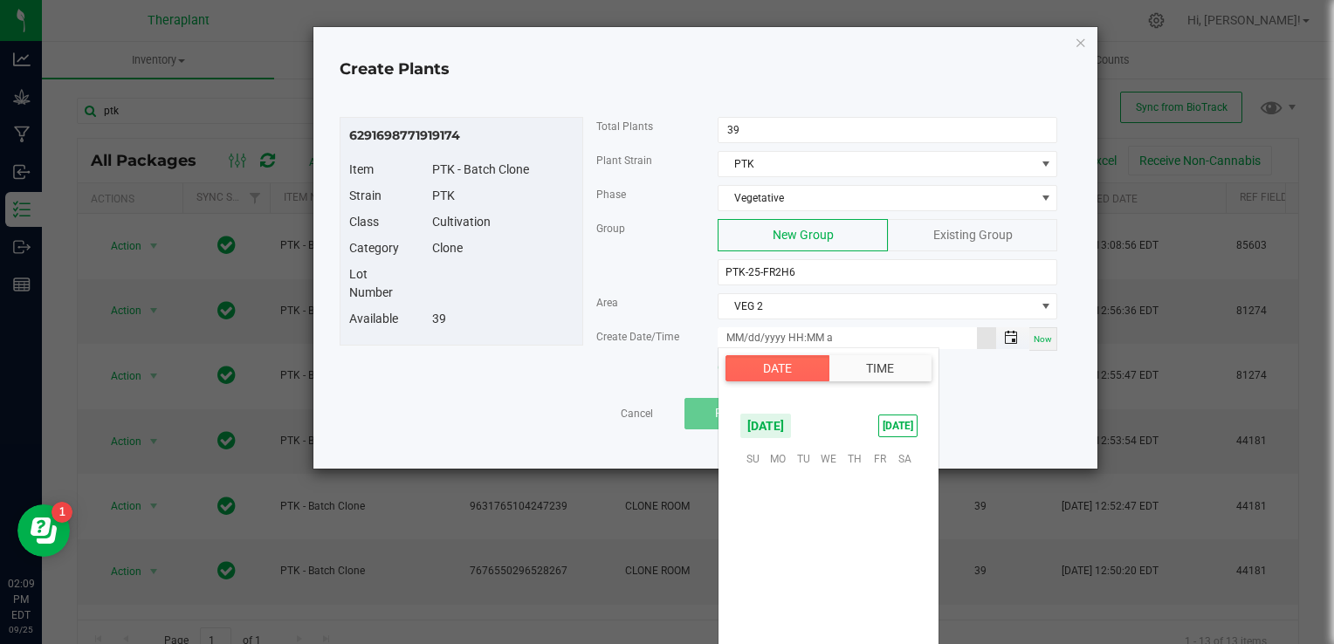
scroll to position [283271, 0]
click at [884, 564] on span "26" at bounding box center [879, 566] width 25 height 27
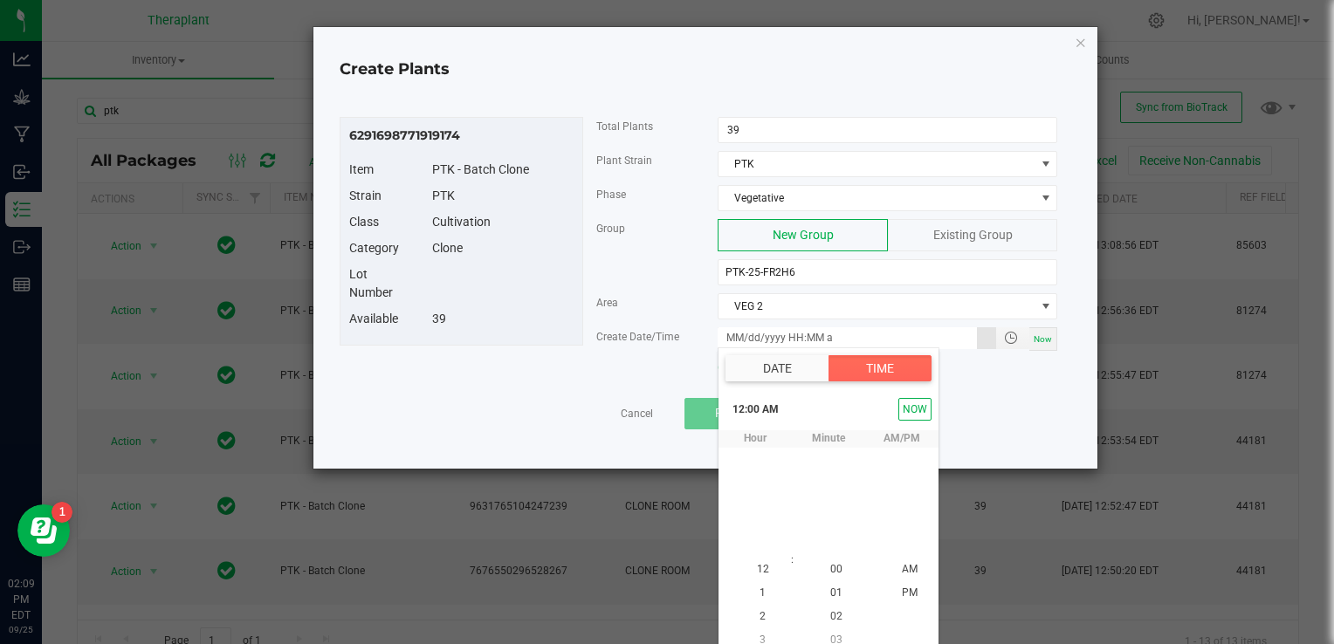
scroll to position [11, 0]
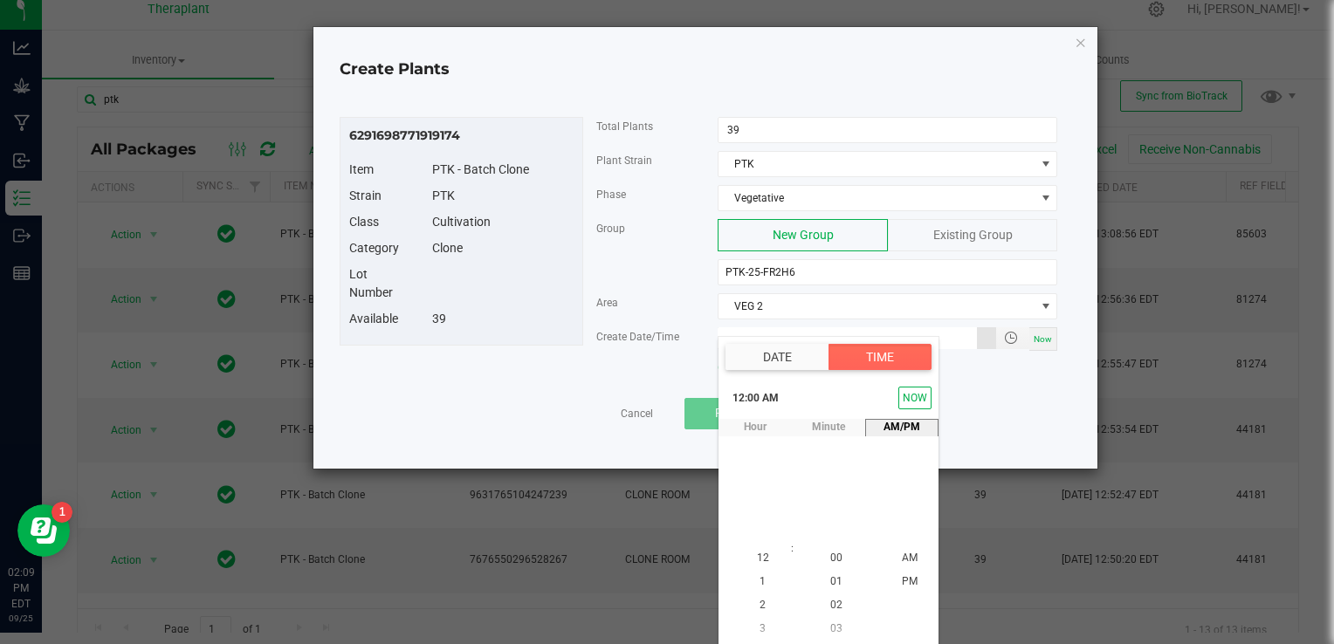
type input "[DATE] 12:00 AM"
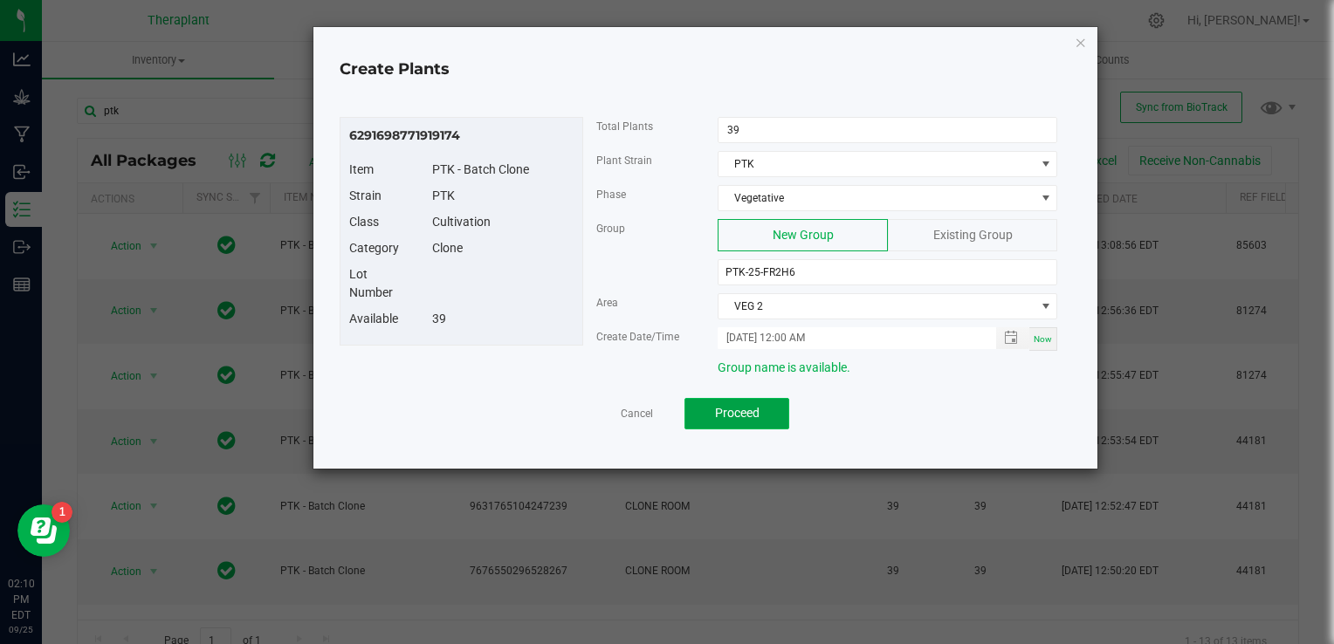
click at [776, 414] on button "Proceed" at bounding box center [737, 413] width 105 height 31
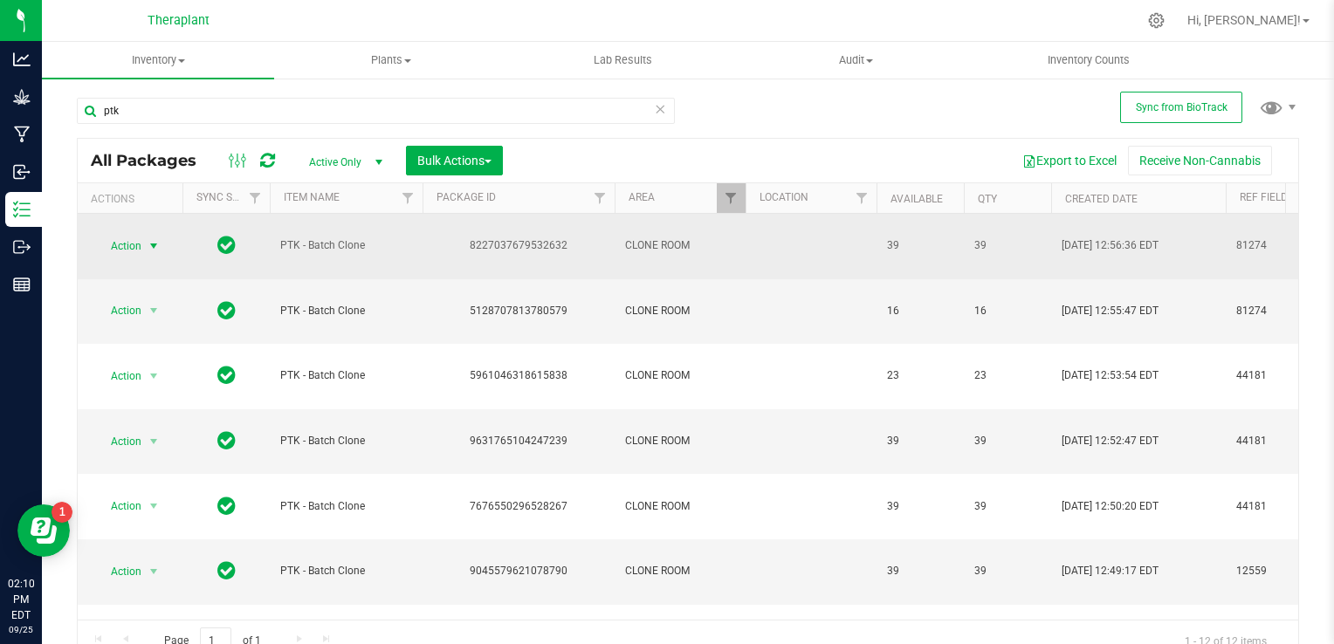
click at [148, 239] on span "select" at bounding box center [154, 246] width 14 height 14
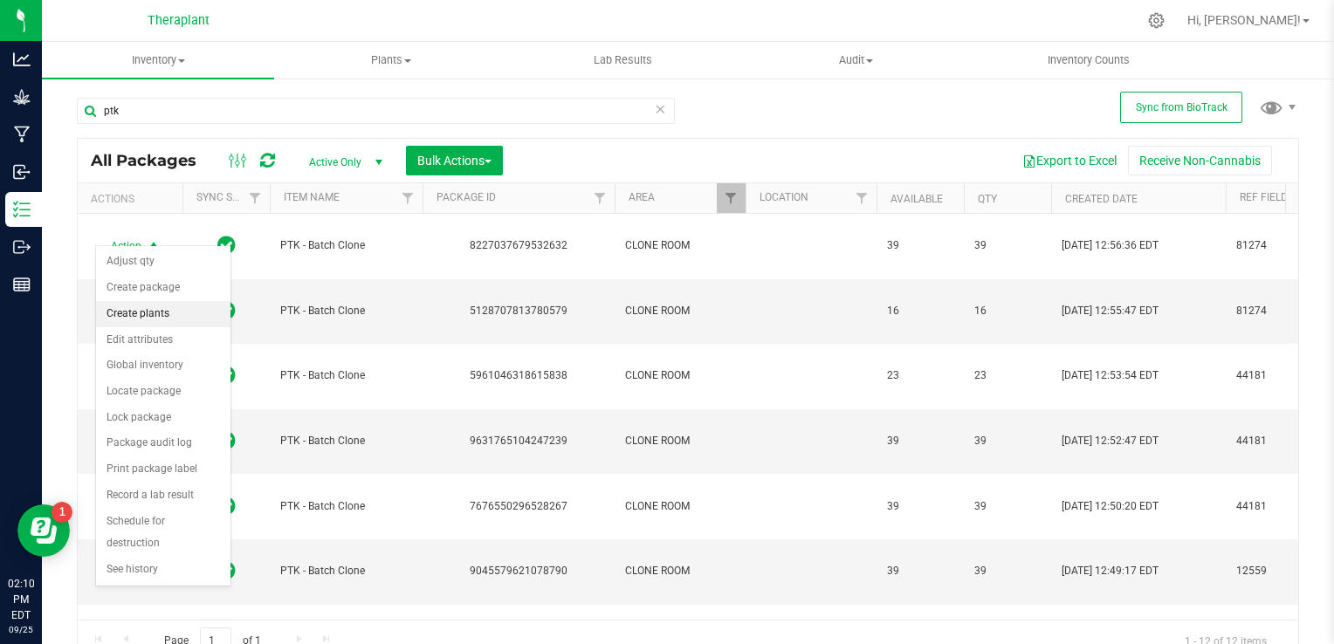
click at [169, 324] on li "Create plants" at bounding box center [163, 314] width 134 height 26
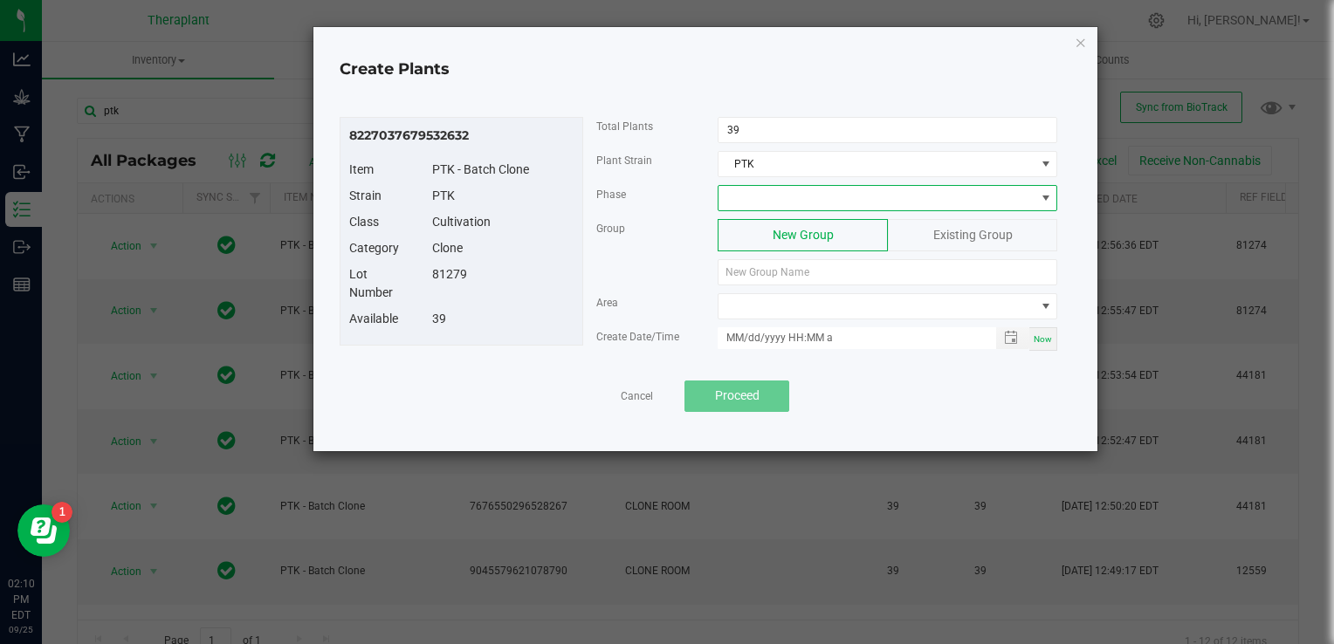
click at [732, 196] on span at bounding box center [877, 198] width 316 height 24
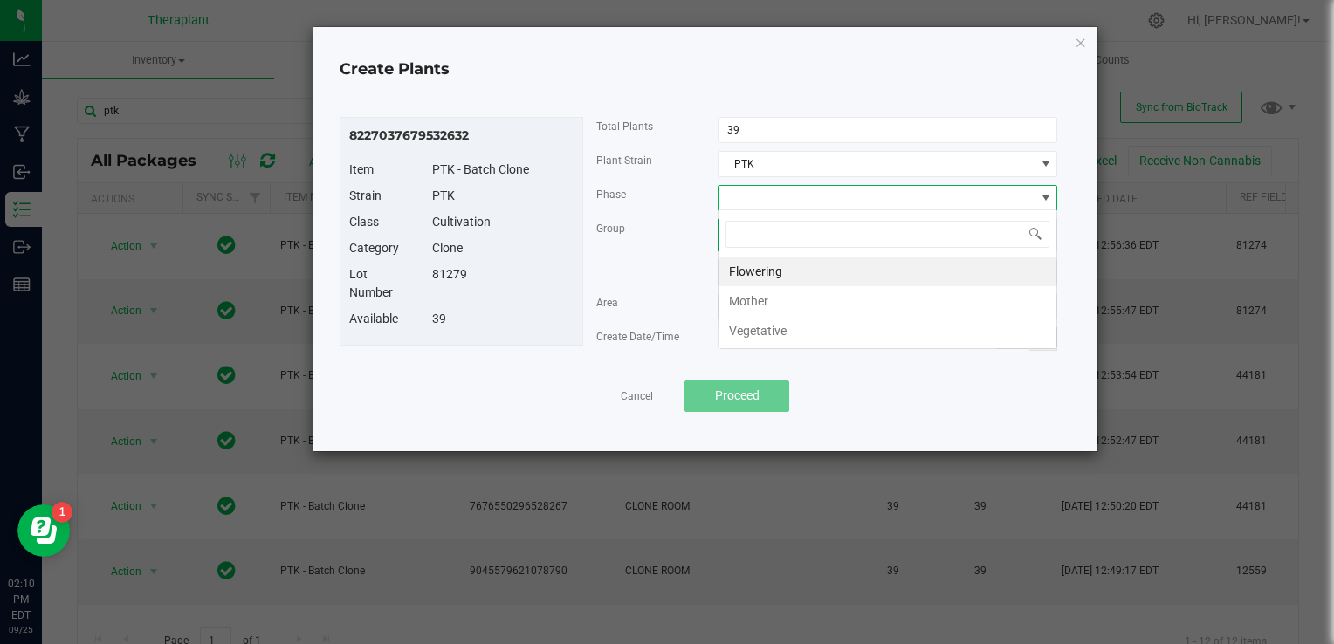
scroll to position [25, 340]
click at [751, 334] on li "Vegetative" at bounding box center [888, 331] width 338 height 30
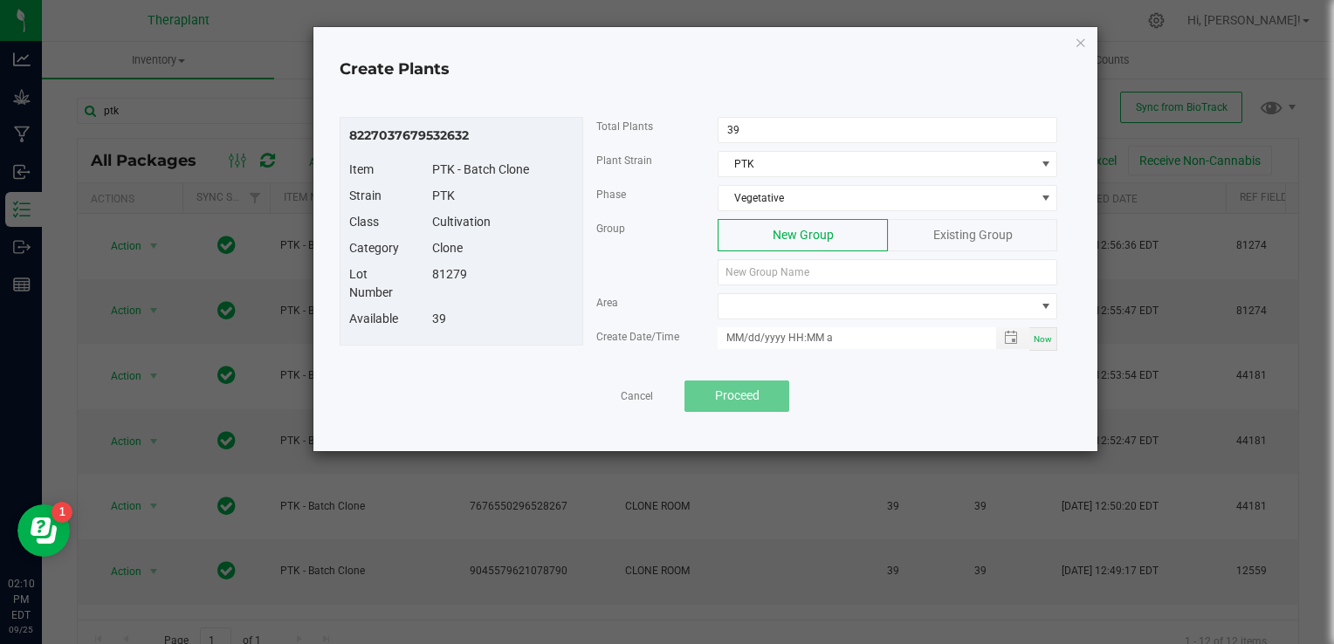
click at [938, 243] on div "Existing Group" at bounding box center [972, 235] width 169 height 32
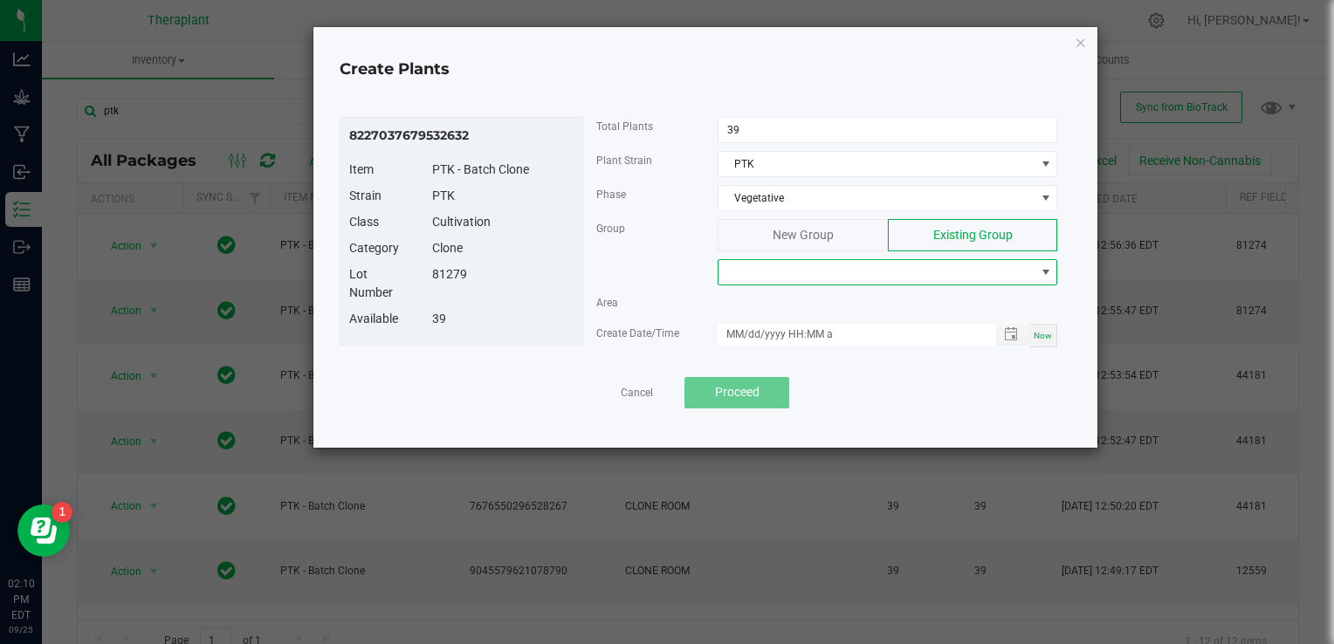
click at [861, 278] on span at bounding box center [877, 272] width 316 height 24
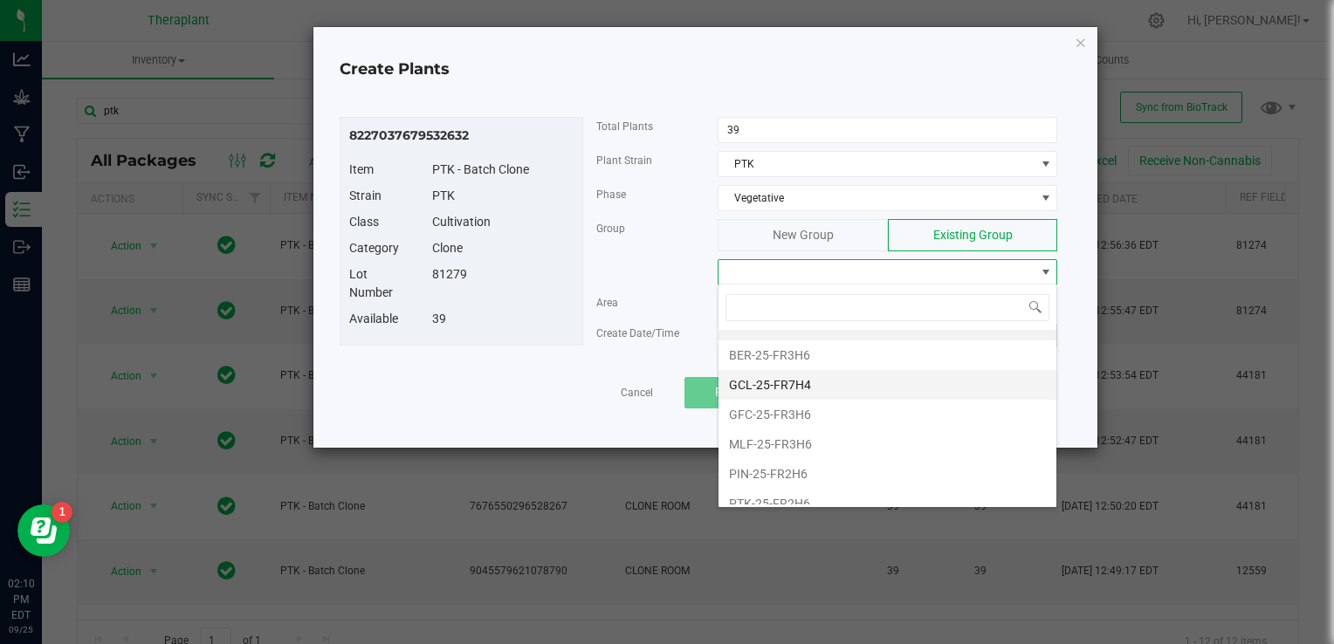
scroll to position [24, 0]
click at [772, 498] on li "PTK-25-FR2H6" at bounding box center [888, 499] width 338 height 30
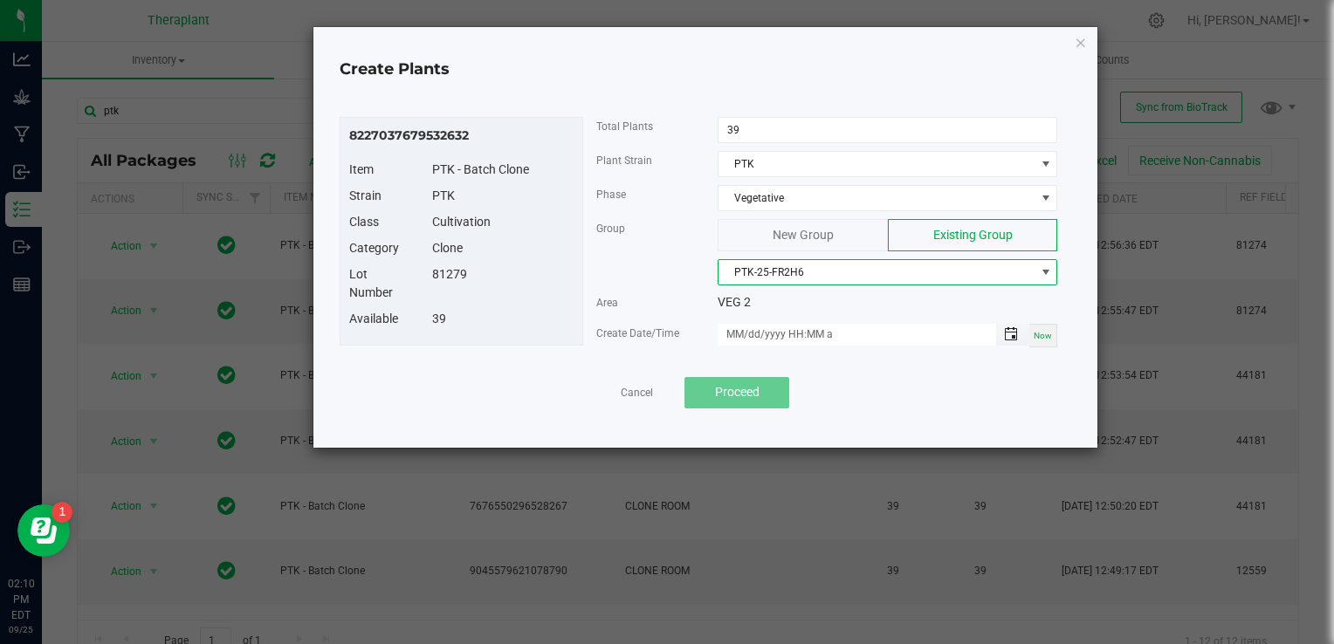
click at [1017, 330] on span "Toggle popup" at bounding box center [1011, 334] width 14 height 14
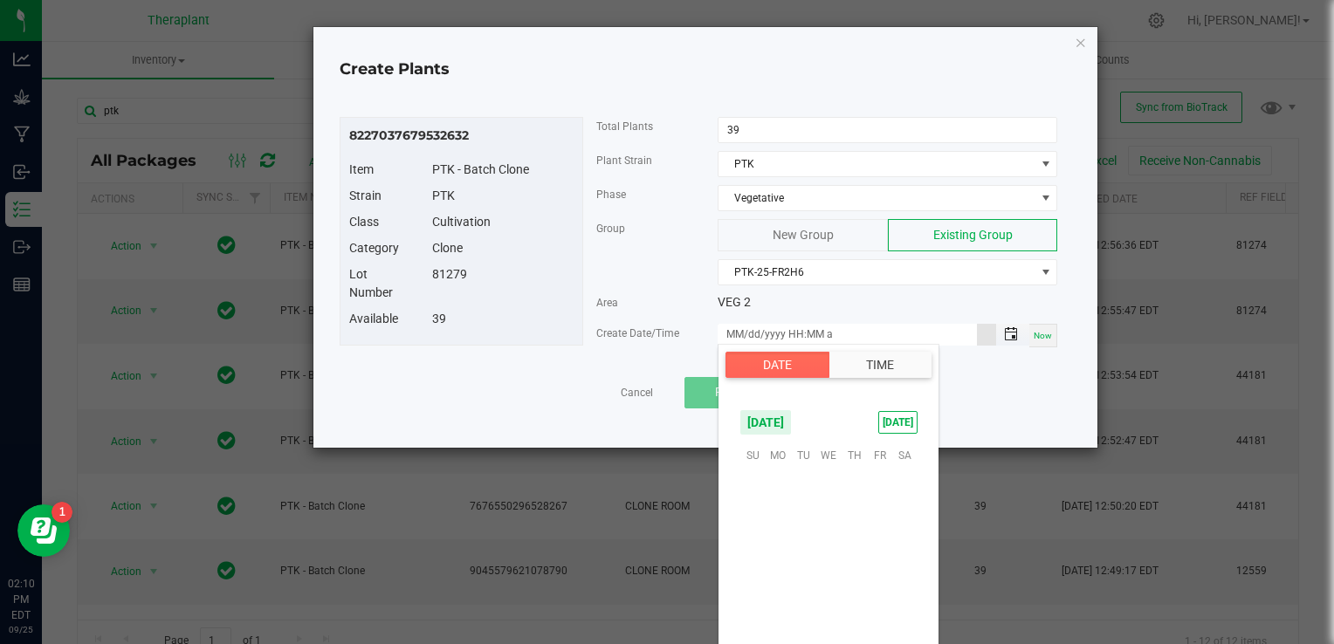
scroll to position [283271, 0]
click at [877, 564] on span "26" at bounding box center [879, 562] width 25 height 27
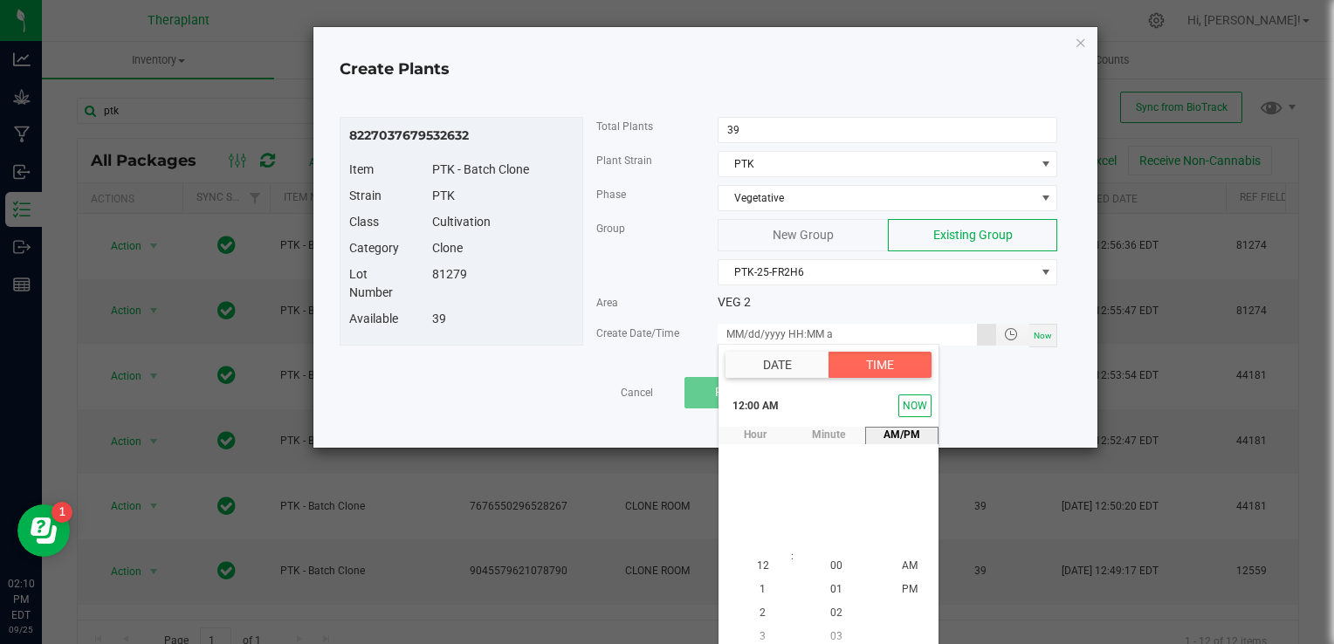
scroll to position [8, 0]
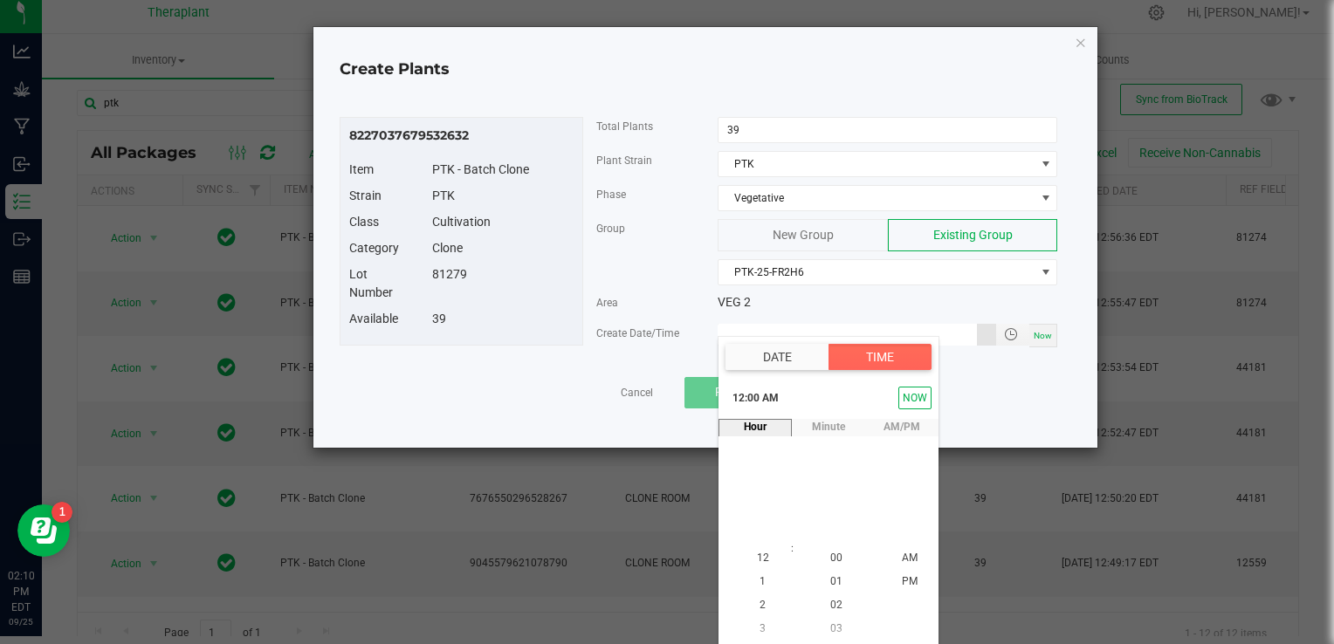
type input "[DATE] 12:00 AM"
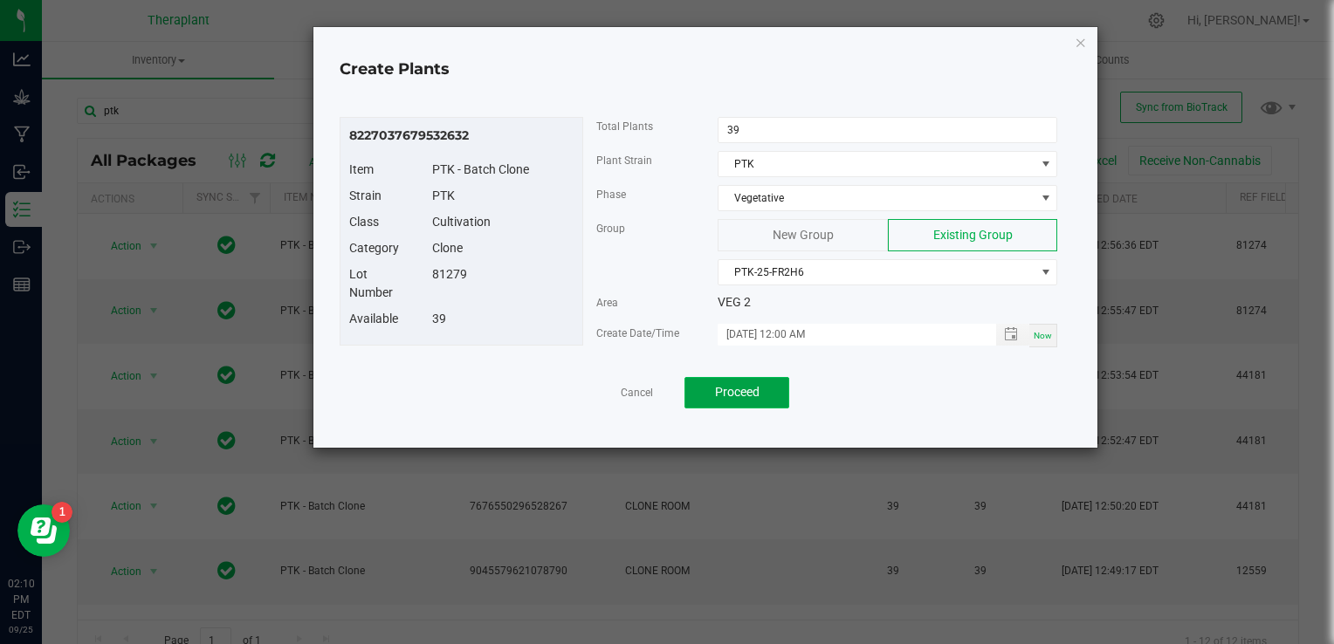
click at [777, 396] on button "Proceed" at bounding box center [737, 392] width 105 height 31
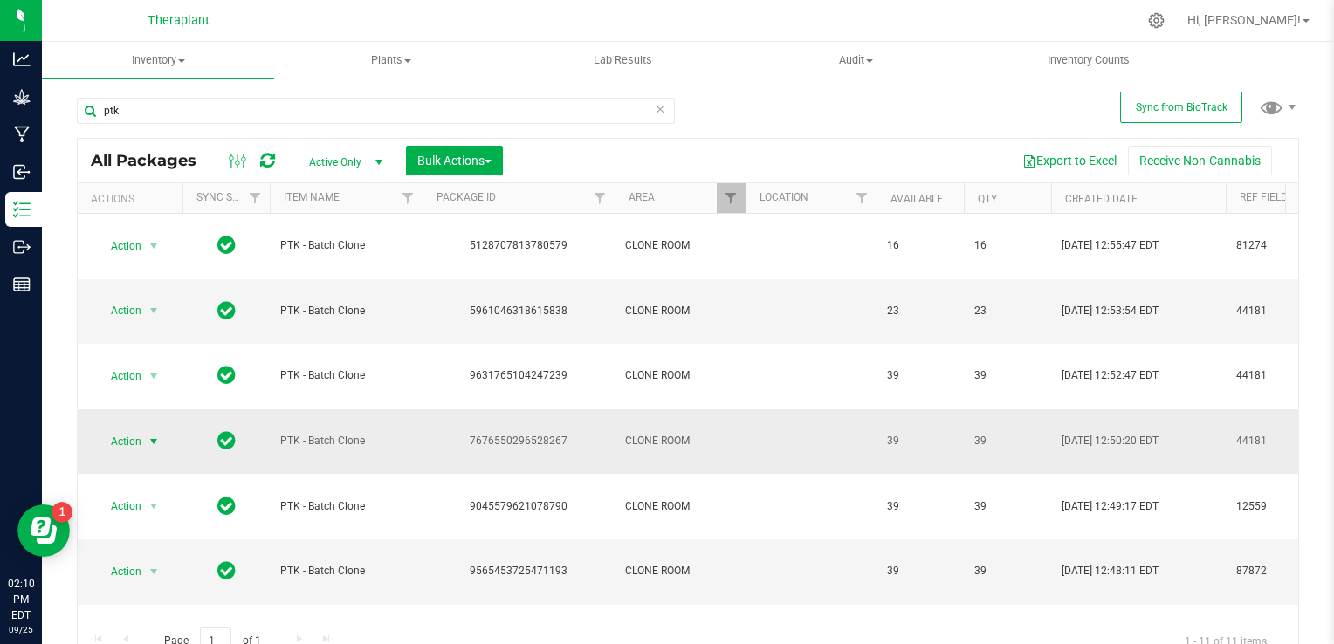
click at [157, 435] on span "select" at bounding box center [154, 442] width 14 height 14
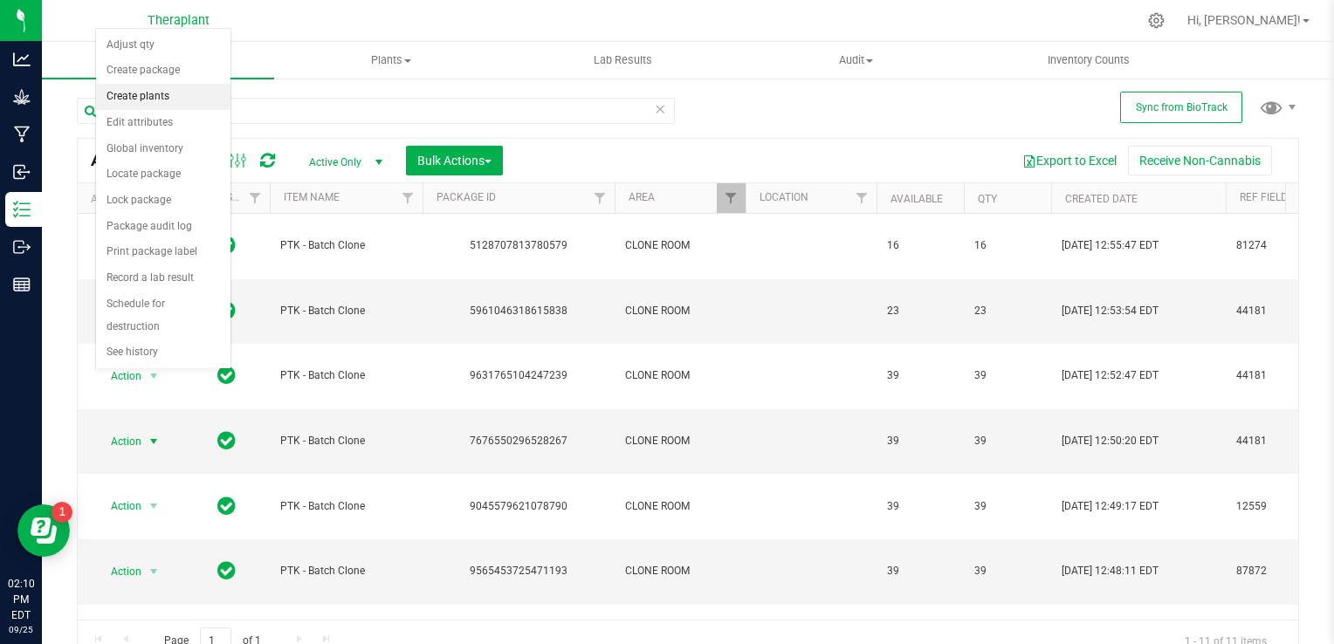
click at [157, 86] on li "Create plants" at bounding box center [163, 97] width 134 height 26
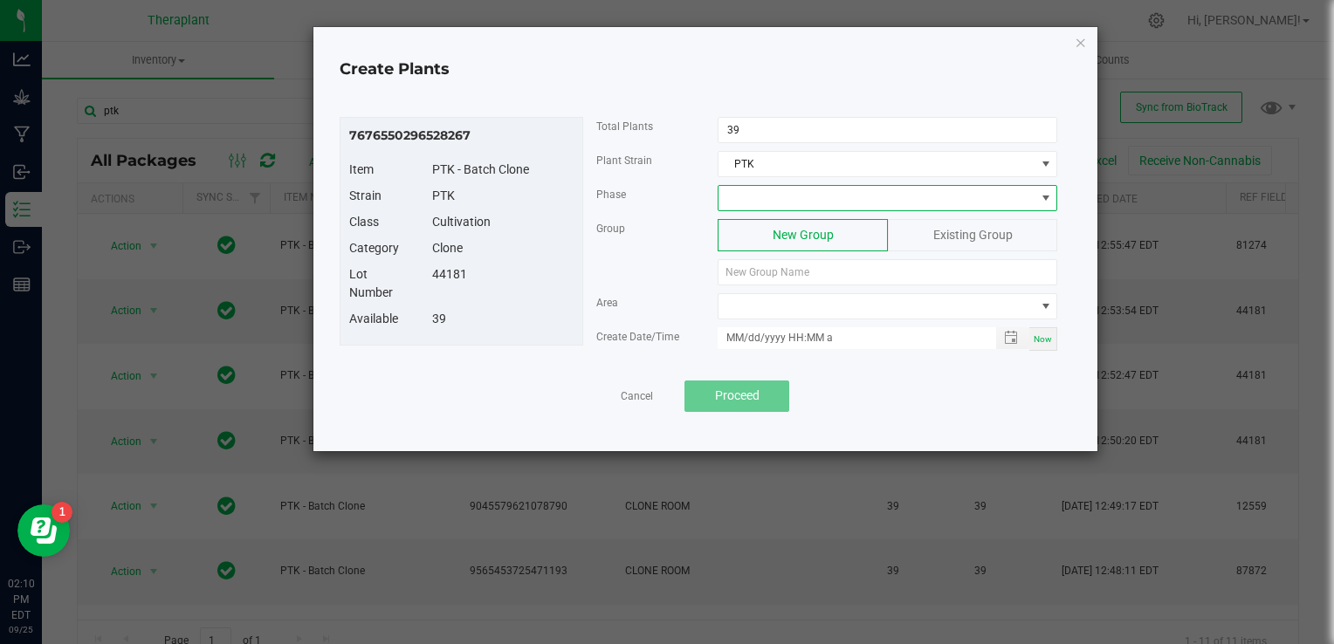
click at [793, 204] on span at bounding box center [877, 198] width 316 height 24
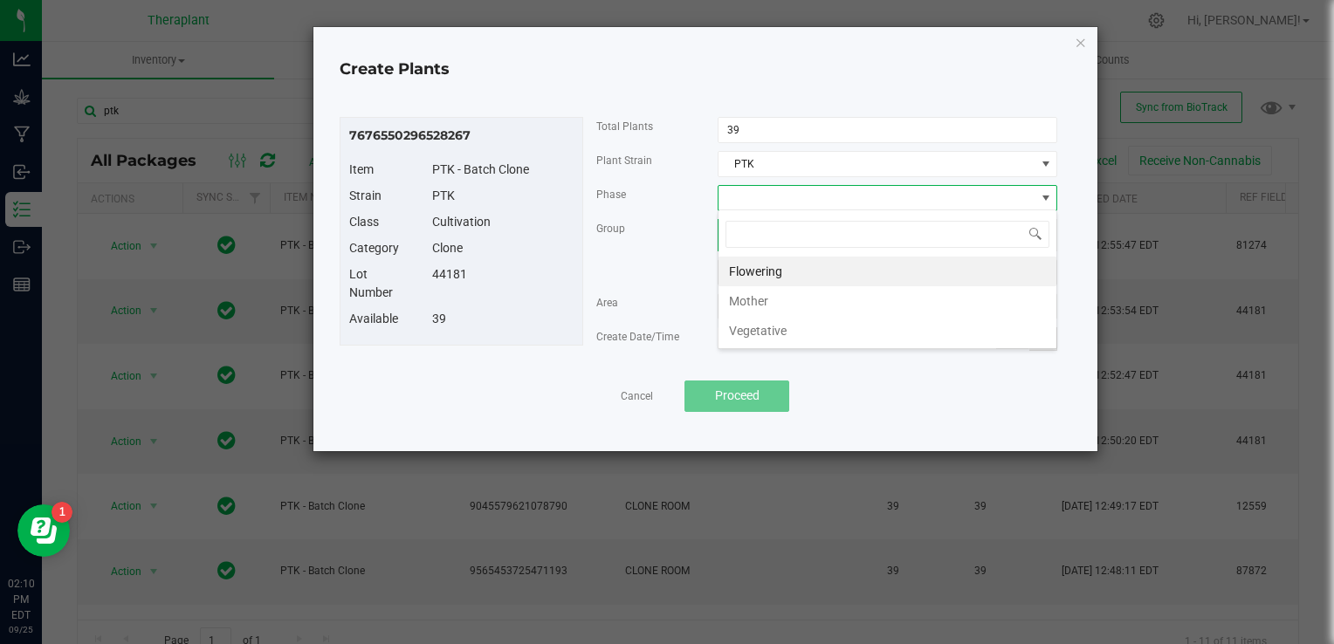
scroll to position [25, 340]
click at [782, 337] on li "Vegetative" at bounding box center [888, 331] width 338 height 30
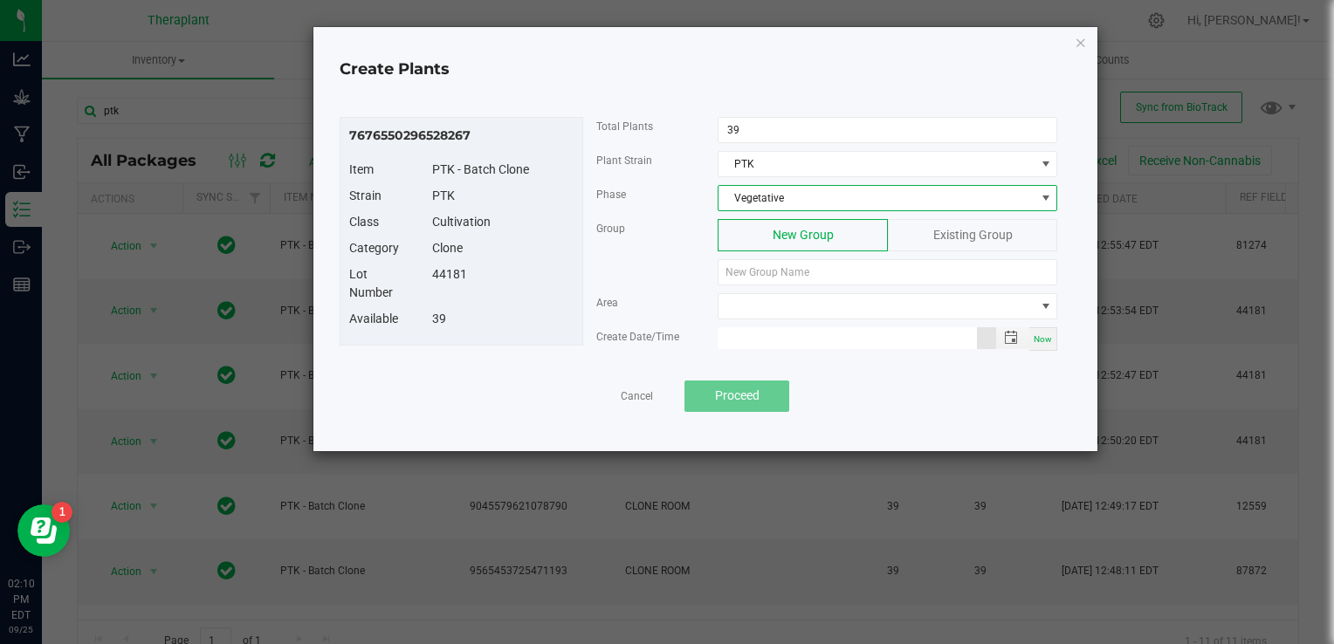
type input "month/day/year hour:minute AM"
click at [782, 337] on input "month/day/year hour:minute AM" at bounding box center [847, 338] width 259 height 22
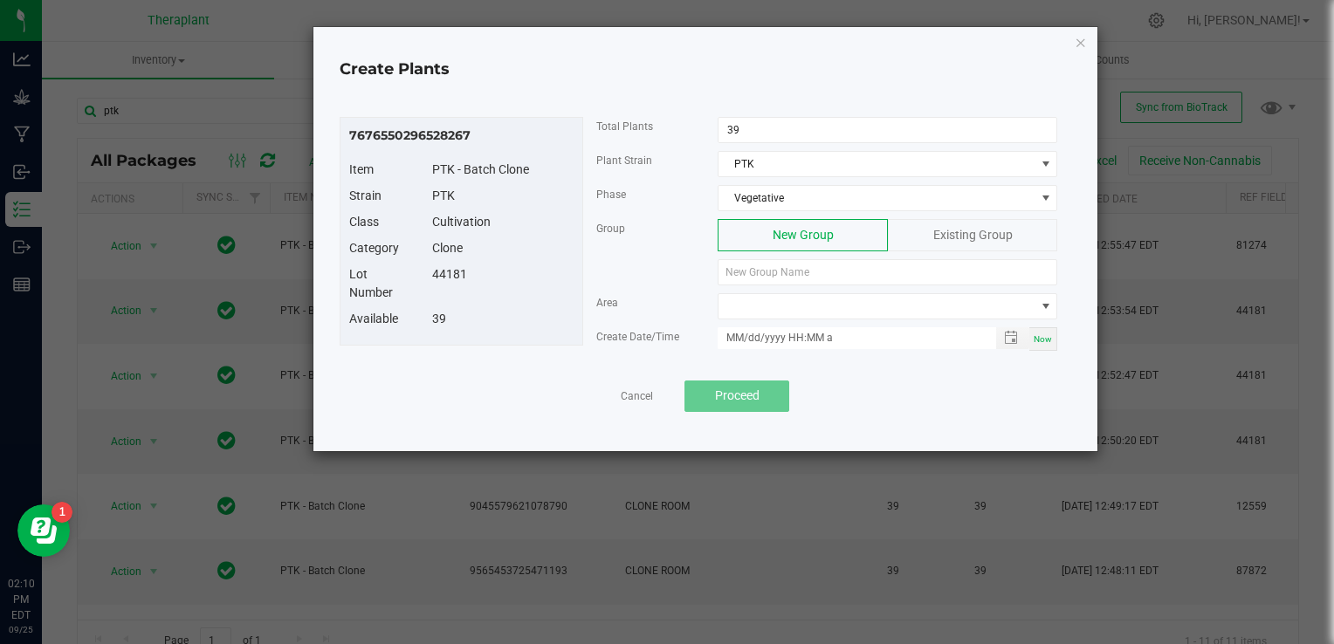
click at [944, 241] on div "Existing Group" at bounding box center [972, 235] width 169 height 32
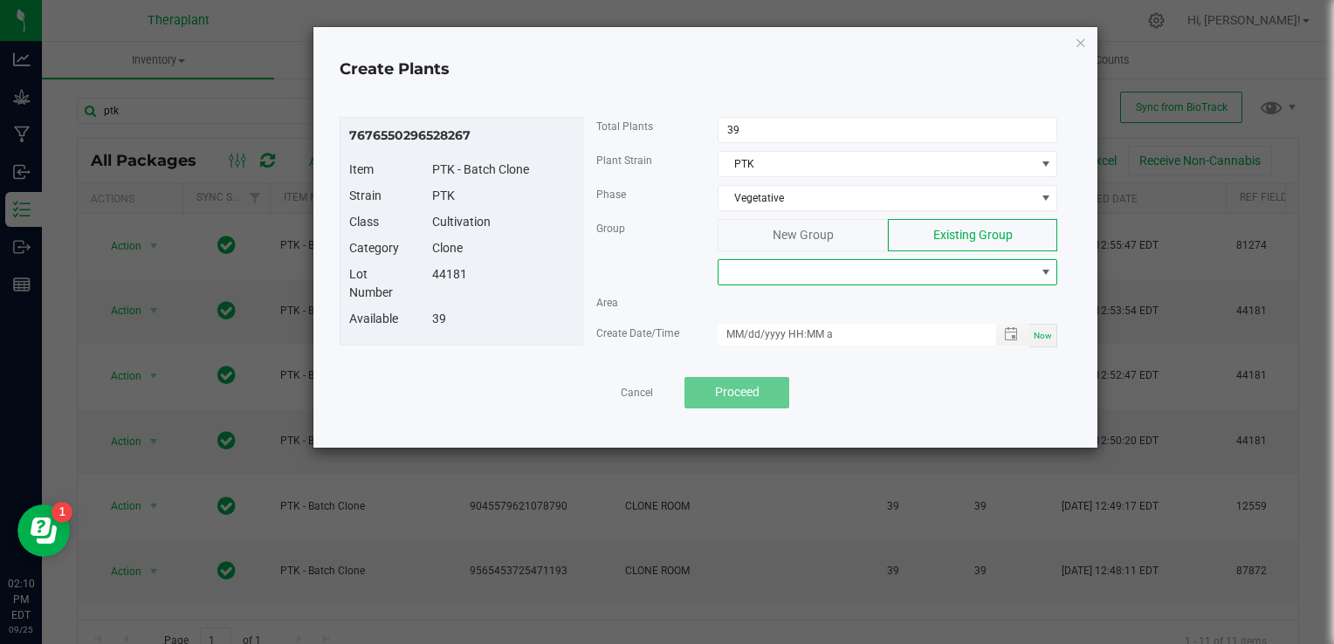
click at [899, 279] on span at bounding box center [877, 272] width 316 height 24
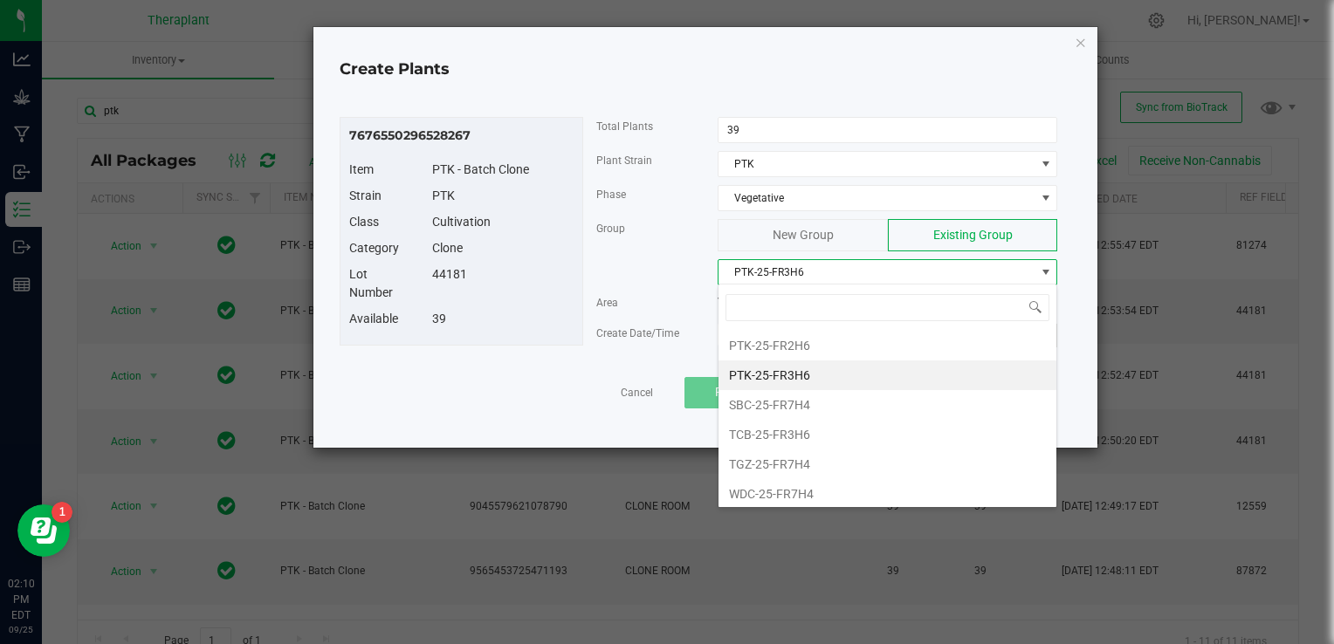
scroll to position [176, 0]
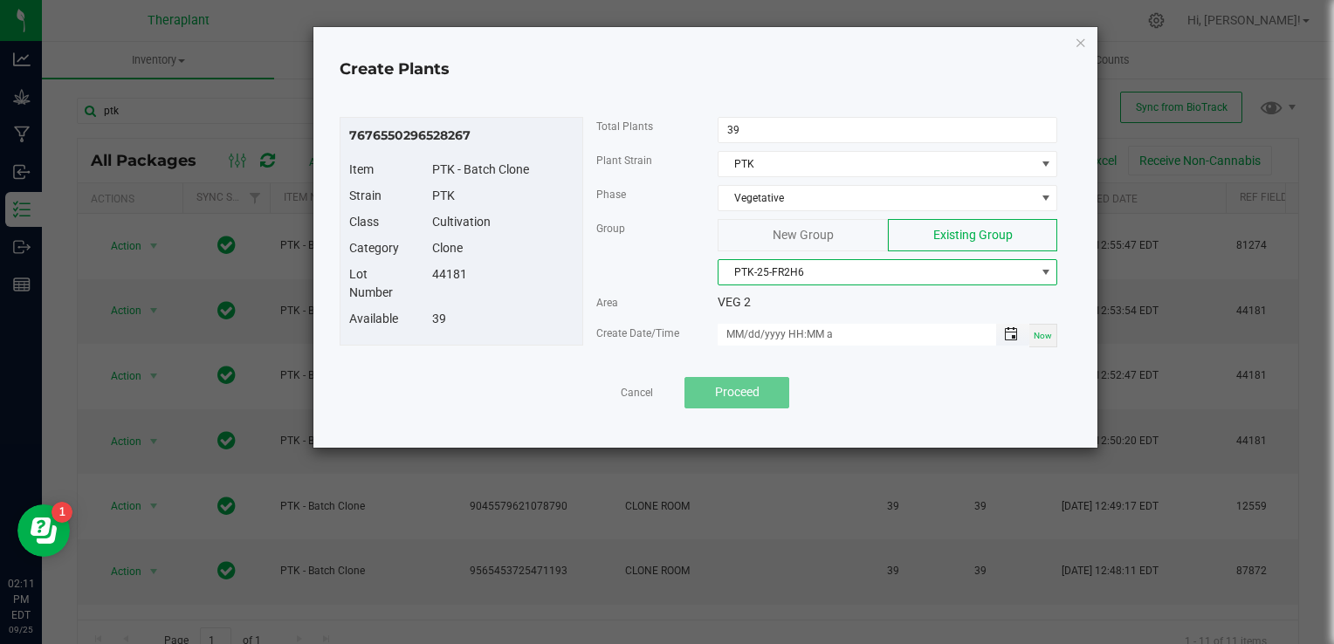
click at [1016, 329] on span "Toggle popup" at bounding box center [1011, 334] width 14 height 14
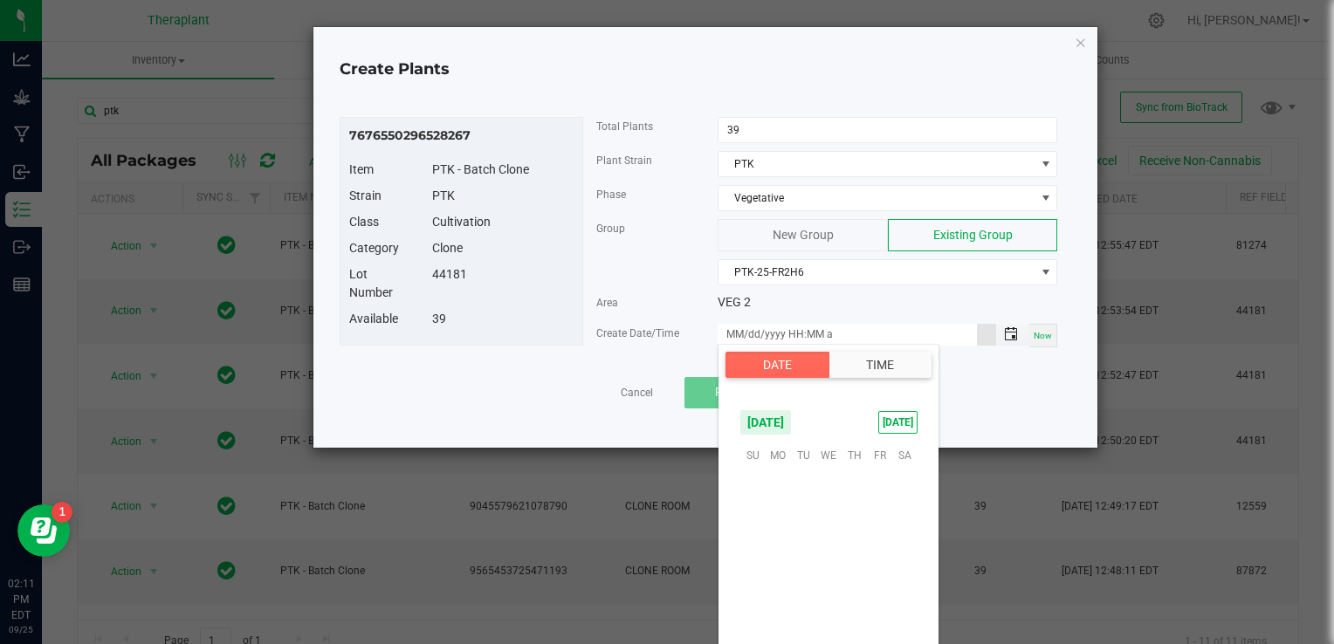
scroll to position [283271, 0]
click at [885, 558] on span "26" at bounding box center [879, 562] width 25 height 27
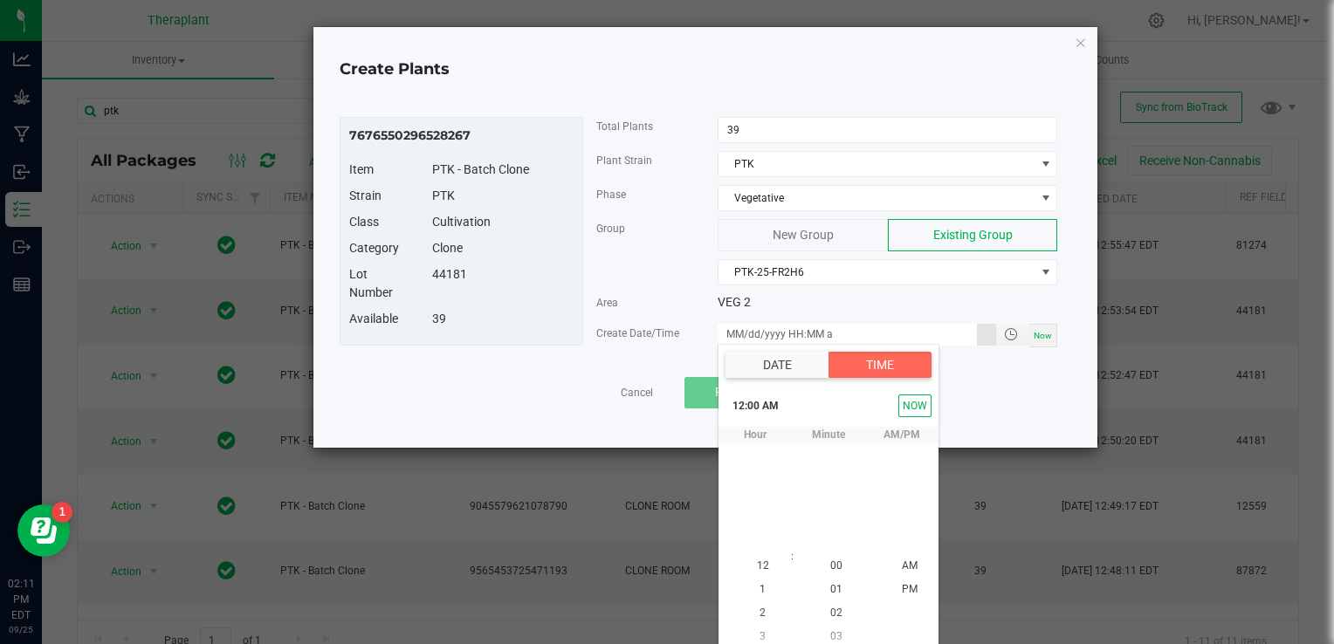
scroll to position [8, 0]
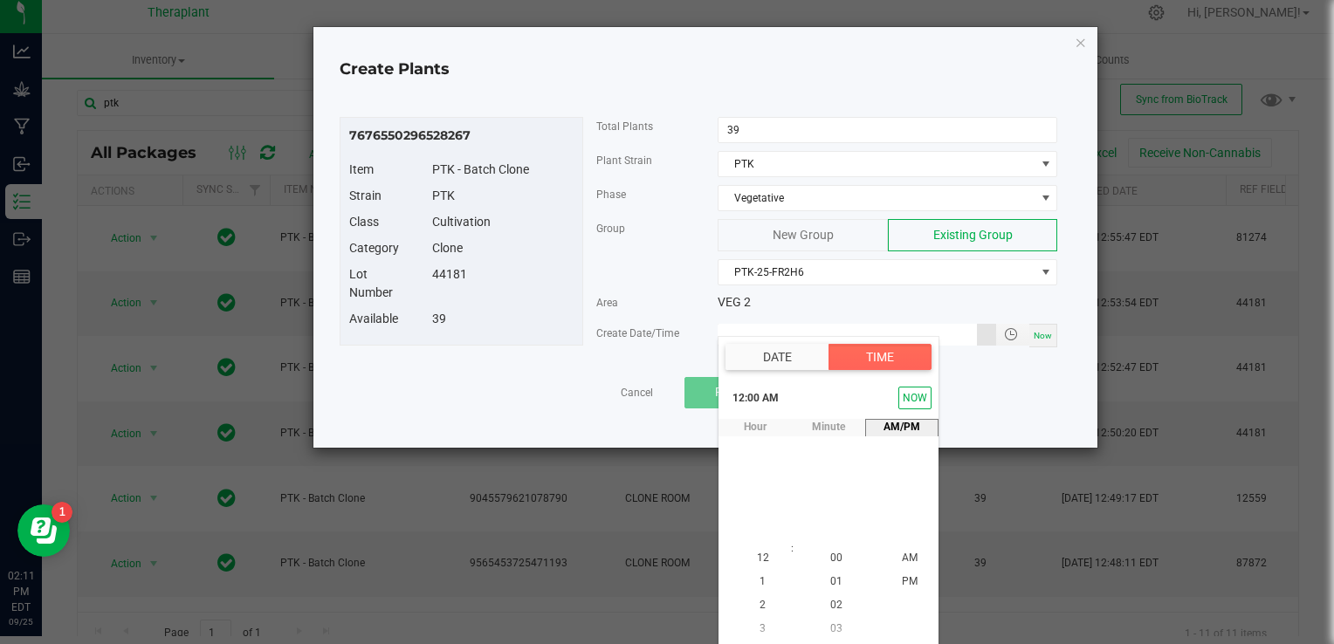
type input "[DATE] 12:00 AM"
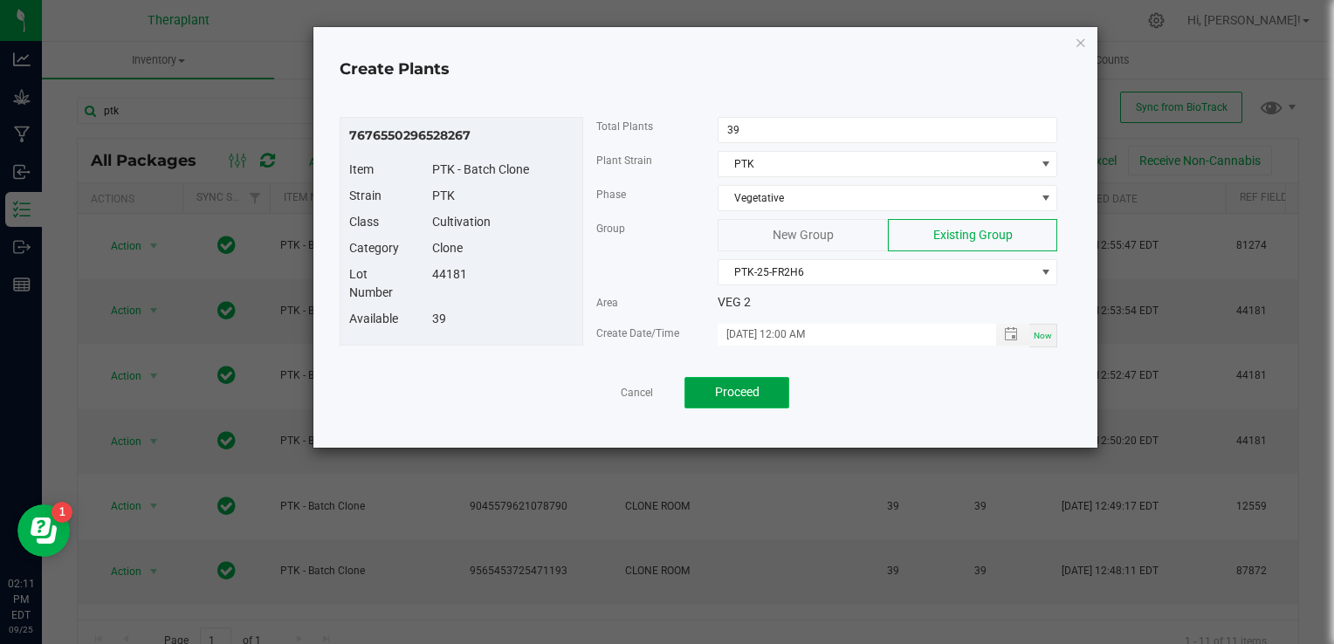
click at [752, 385] on span "Proceed" at bounding box center [737, 392] width 45 height 14
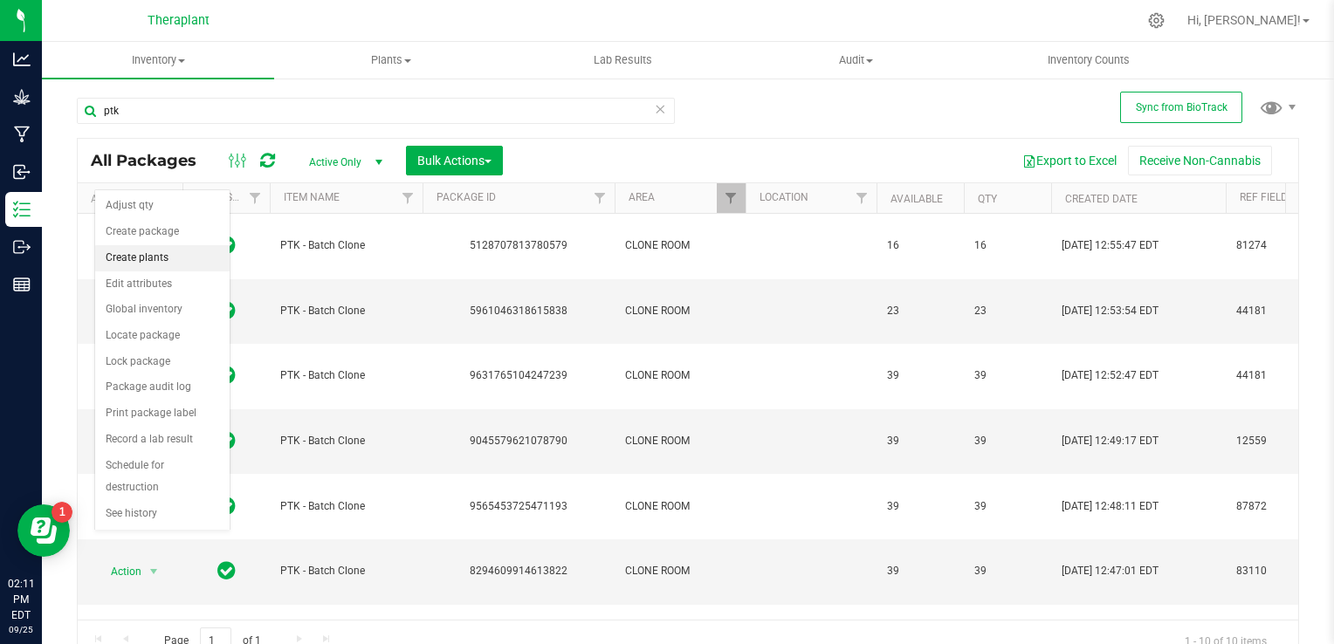
click at [165, 254] on li "Create plants" at bounding box center [162, 258] width 134 height 26
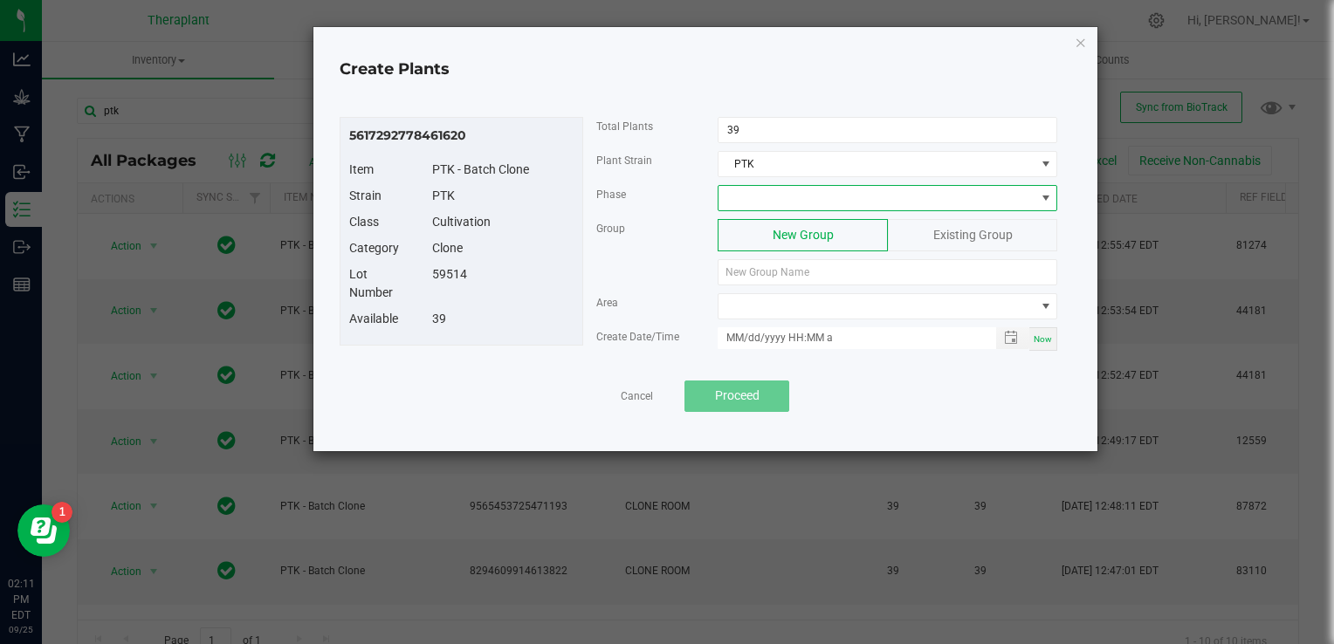
click at [774, 198] on span at bounding box center [877, 198] width 316 height 24
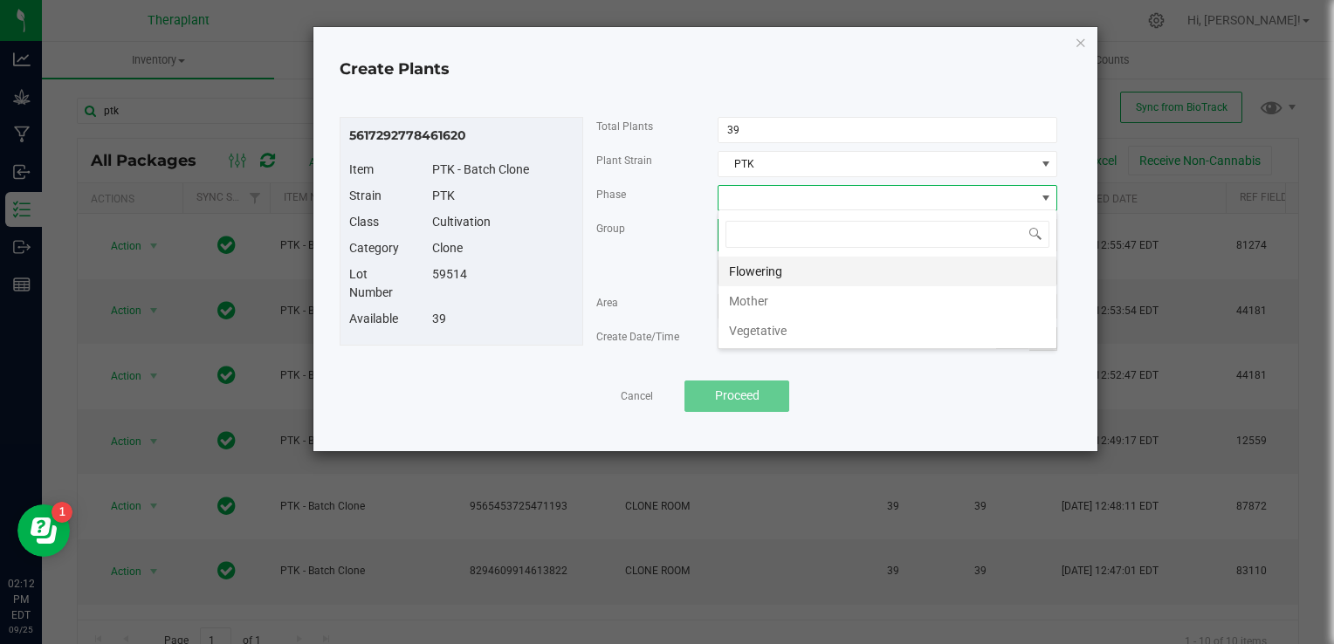
scroll to position [25, 340]
click at [748, 337] on li "Vegetative" at bounding box center [888, 331] width 338 height 30
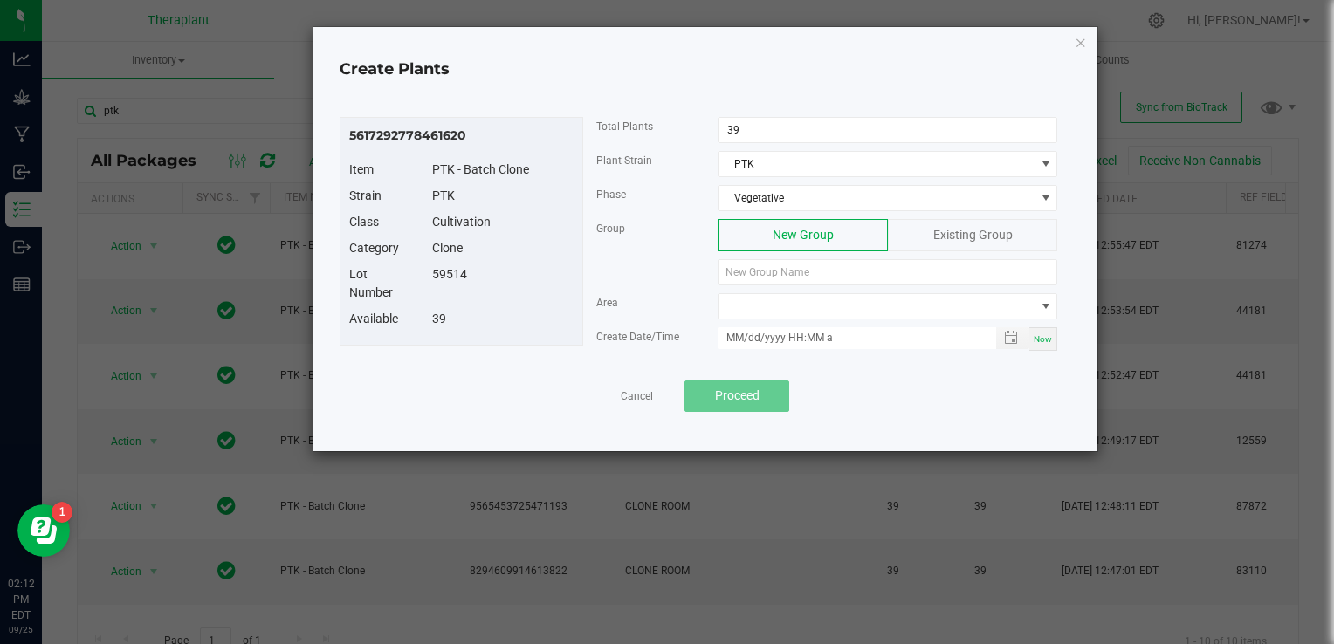
click at [957, 241] on div "Existing Group" at bounding box center [972, 235] width 169 height 32
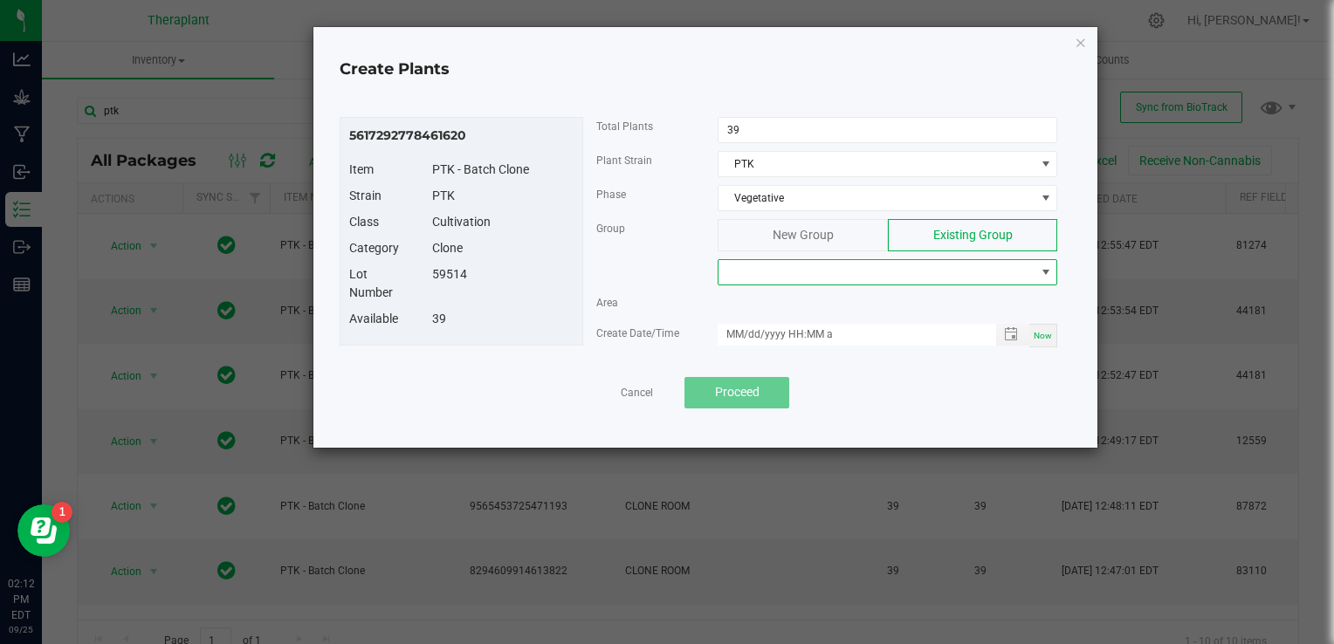
click at [866, 278] on span at bounding box center [877, 272] width 316 height 24
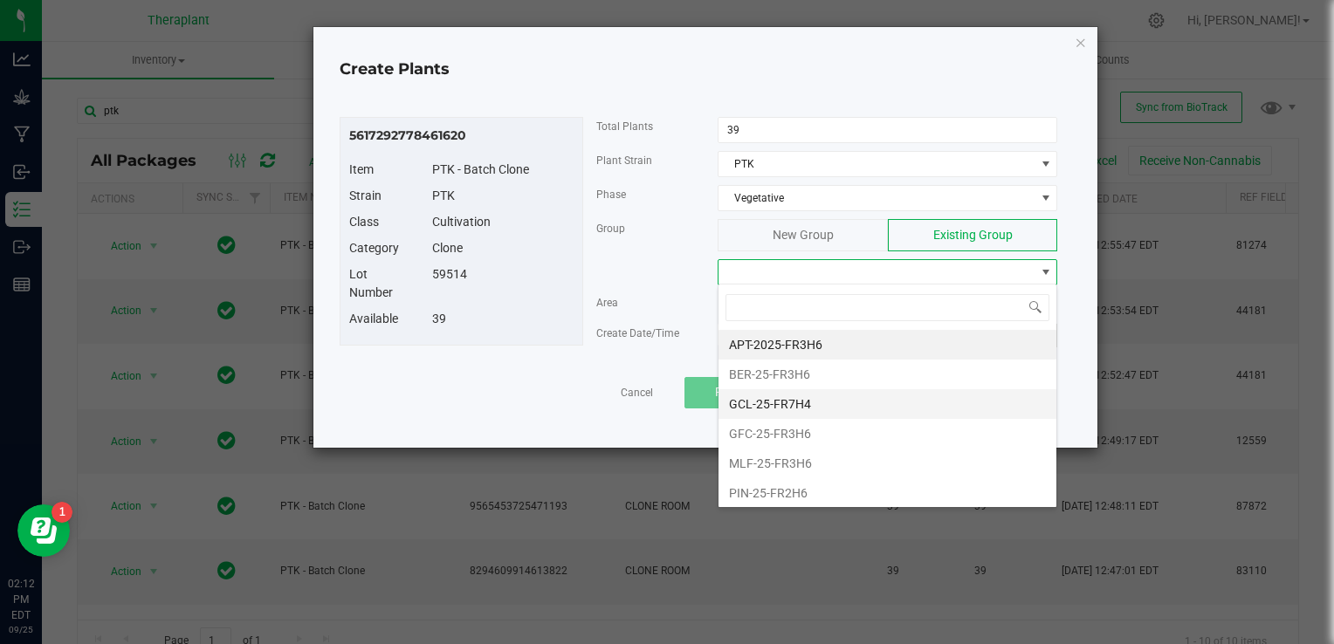
scroll to position [38, 0]
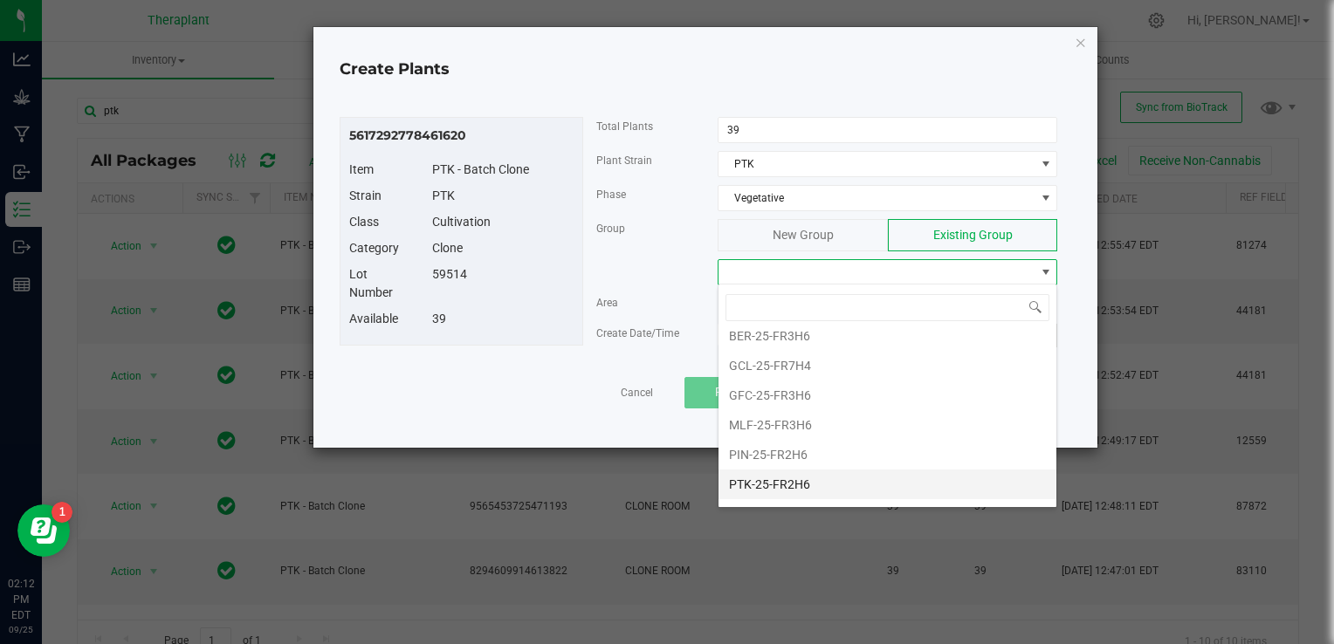
click at [779, 475] on li "PTK-25-FR2H6" at bounding box center [888, 485] width 338 height 30
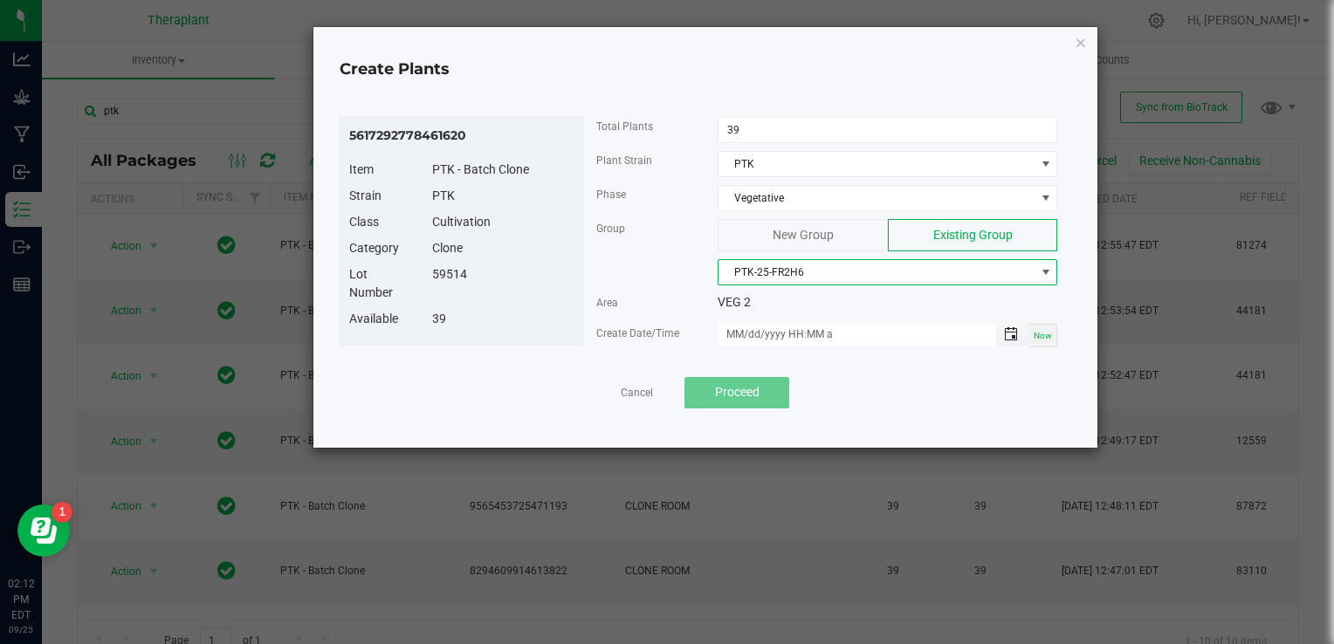
click at [1011, 337] on span "Toggle popup" at bounding box center [1011, 334] width 14 height 14
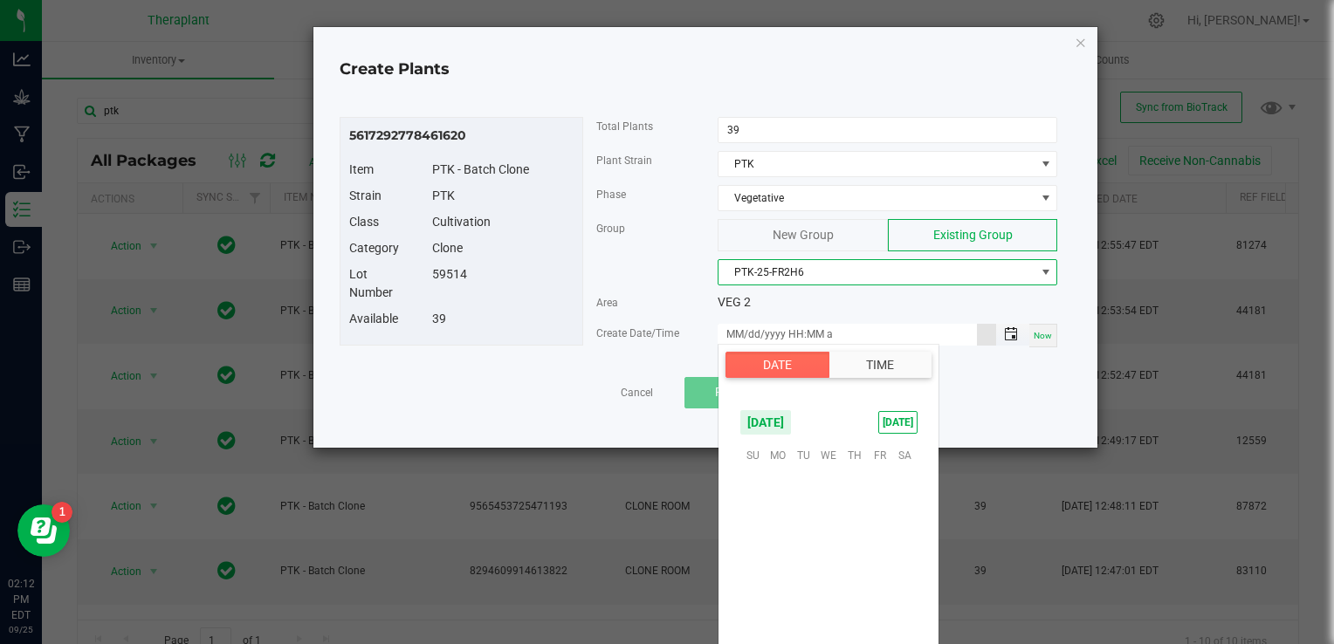
scroll to position [283271, 0]
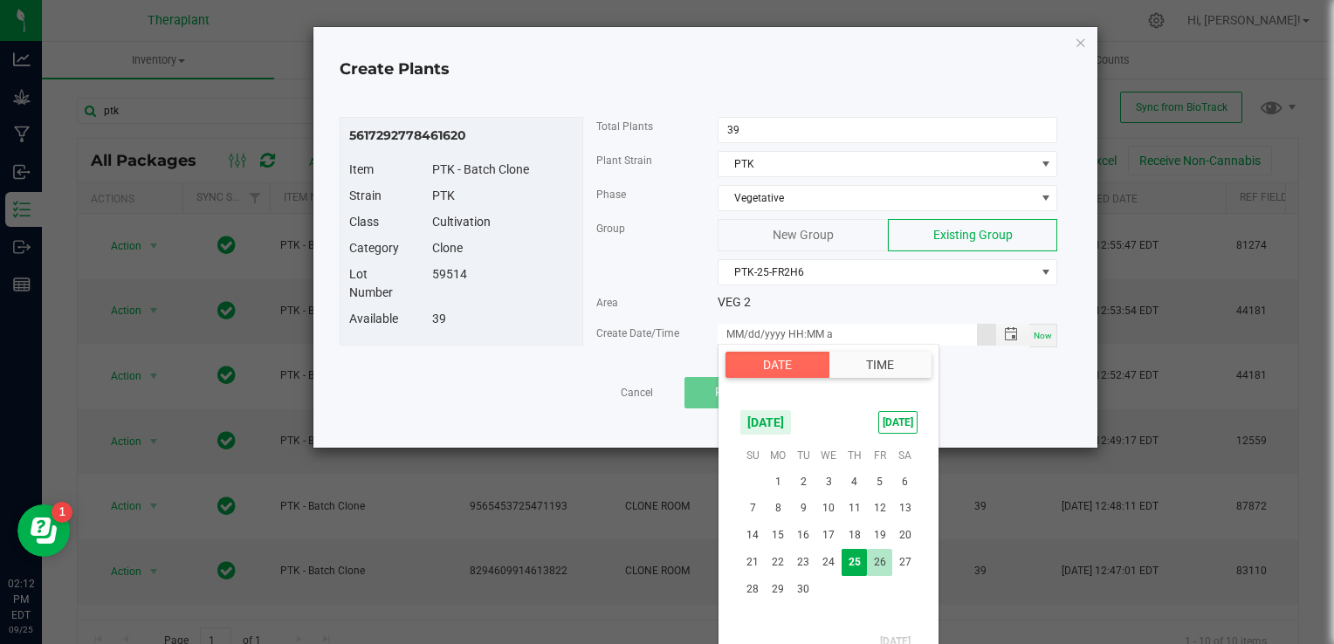
click at [882, 555] on span "26" at bounding box center [879, 562] width 25 height 27
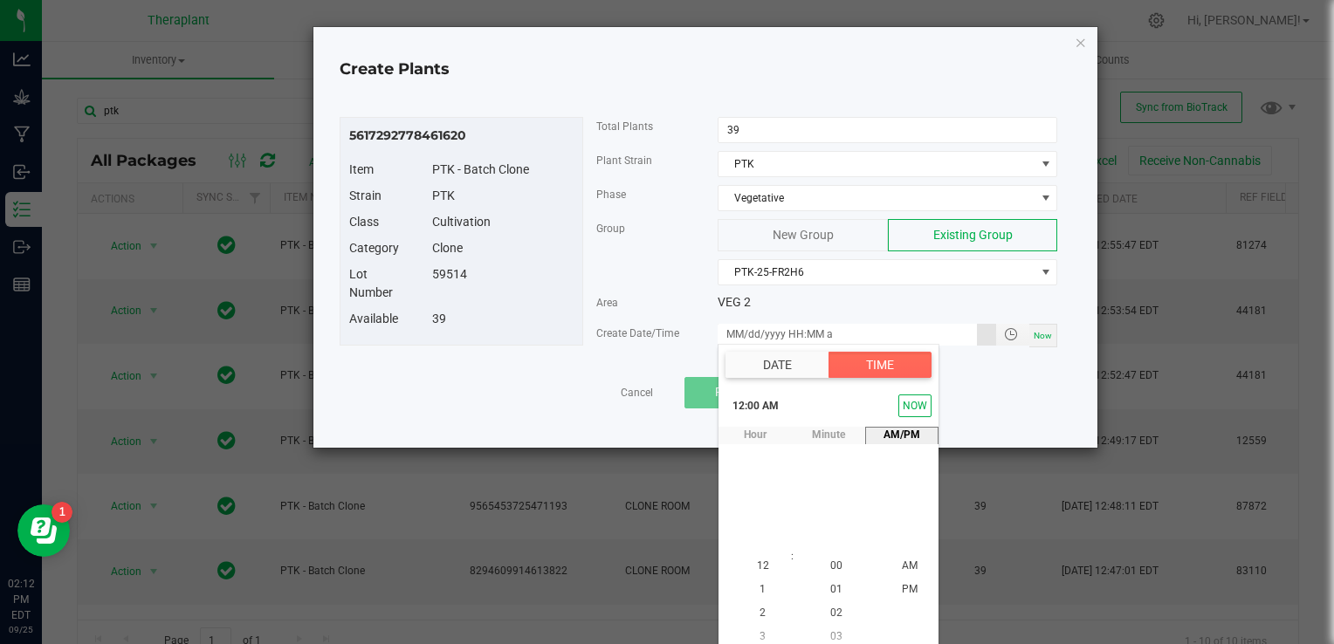
scroll to position [8, 0]
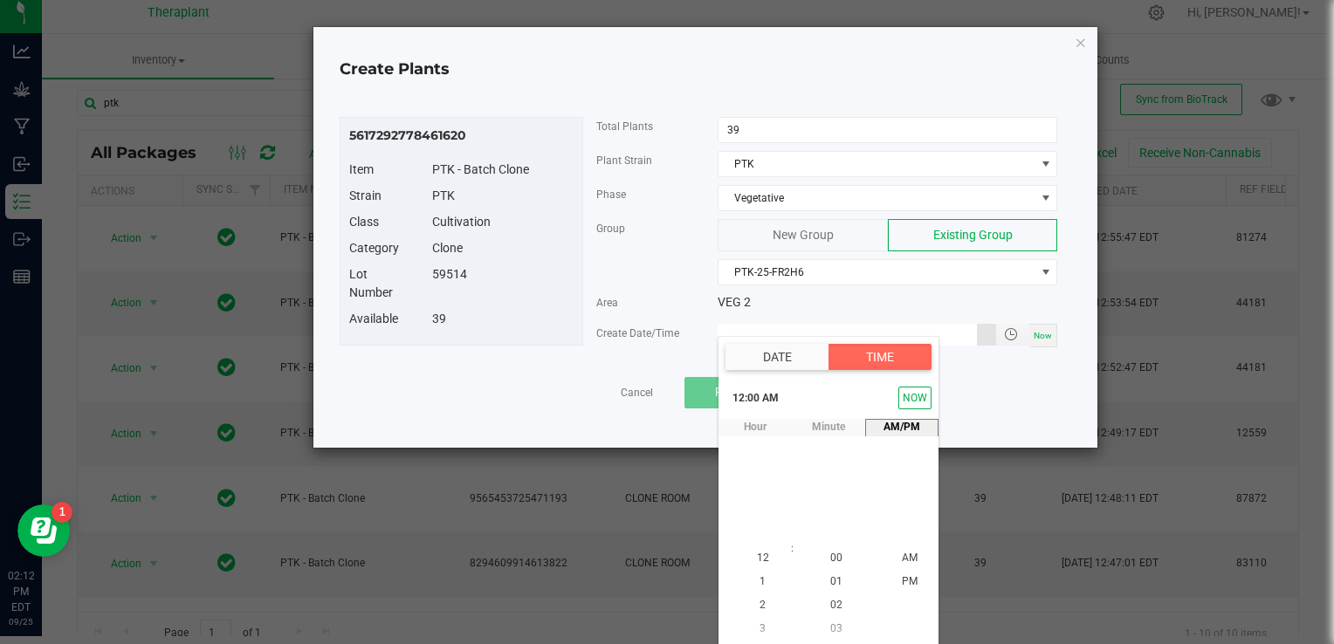
type input "[DATE] 12:00 AM"
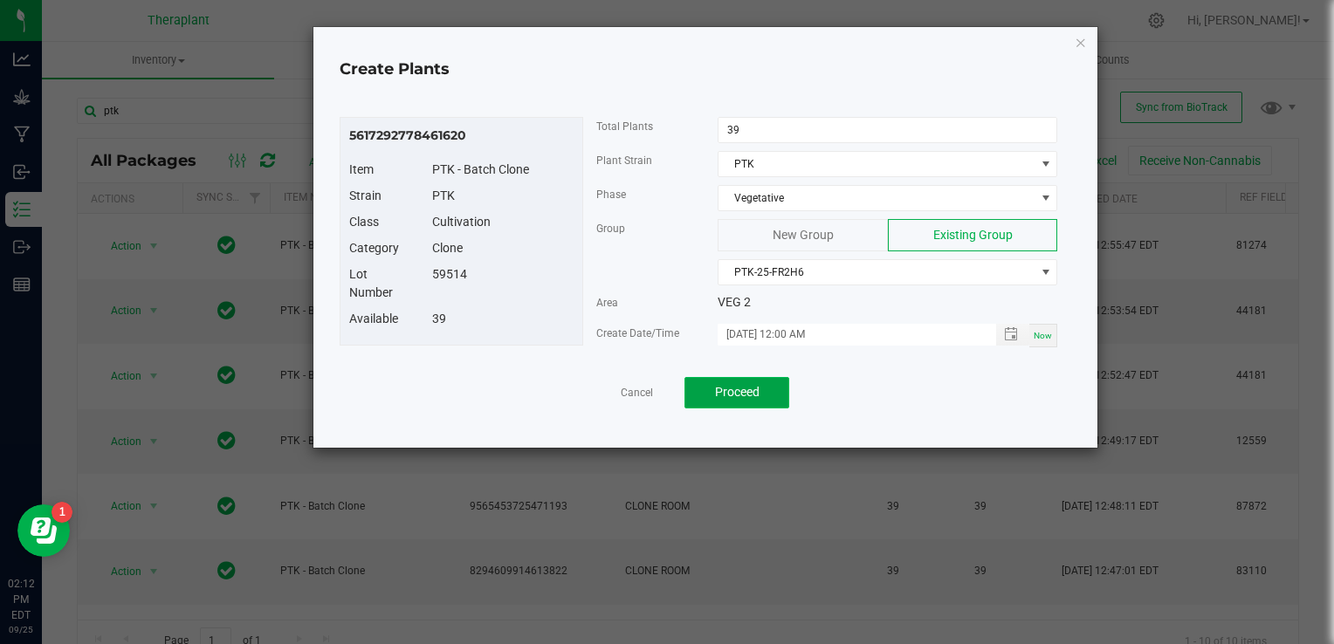
click at [755, 385] on span "Proceed" at bounding box center [737, 392] width 45 height 14
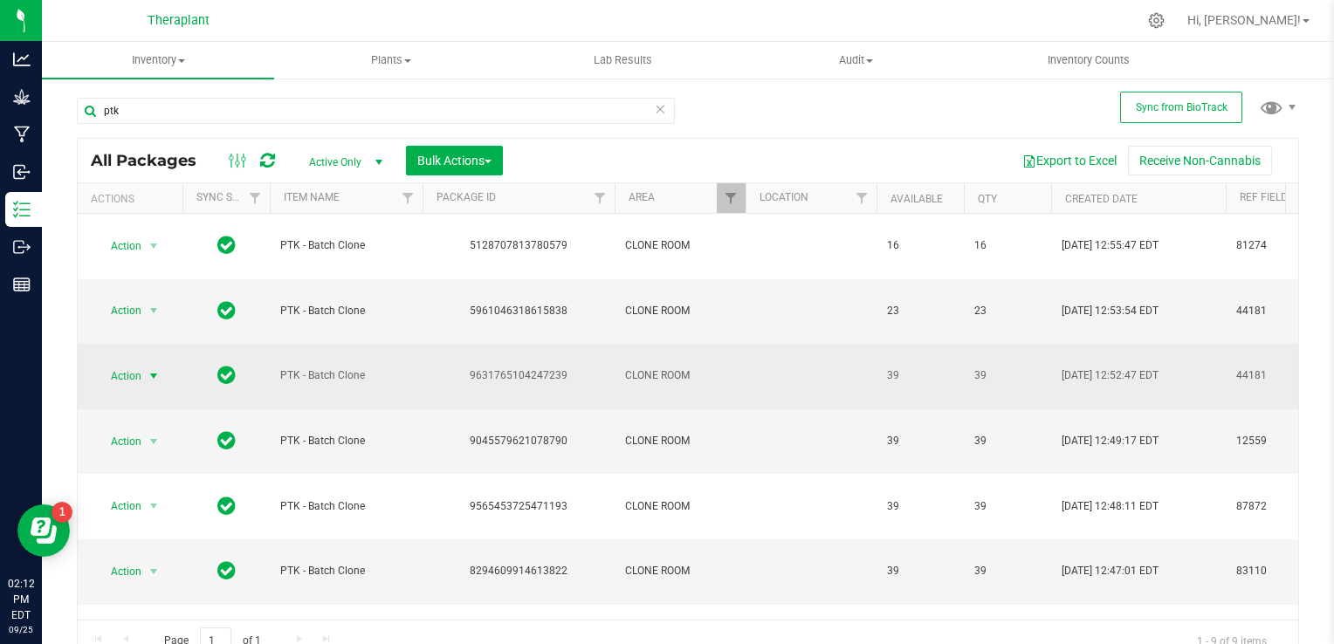
click at [156, 369] on span "select" at bounding box center [154, 376] width 14 height 14
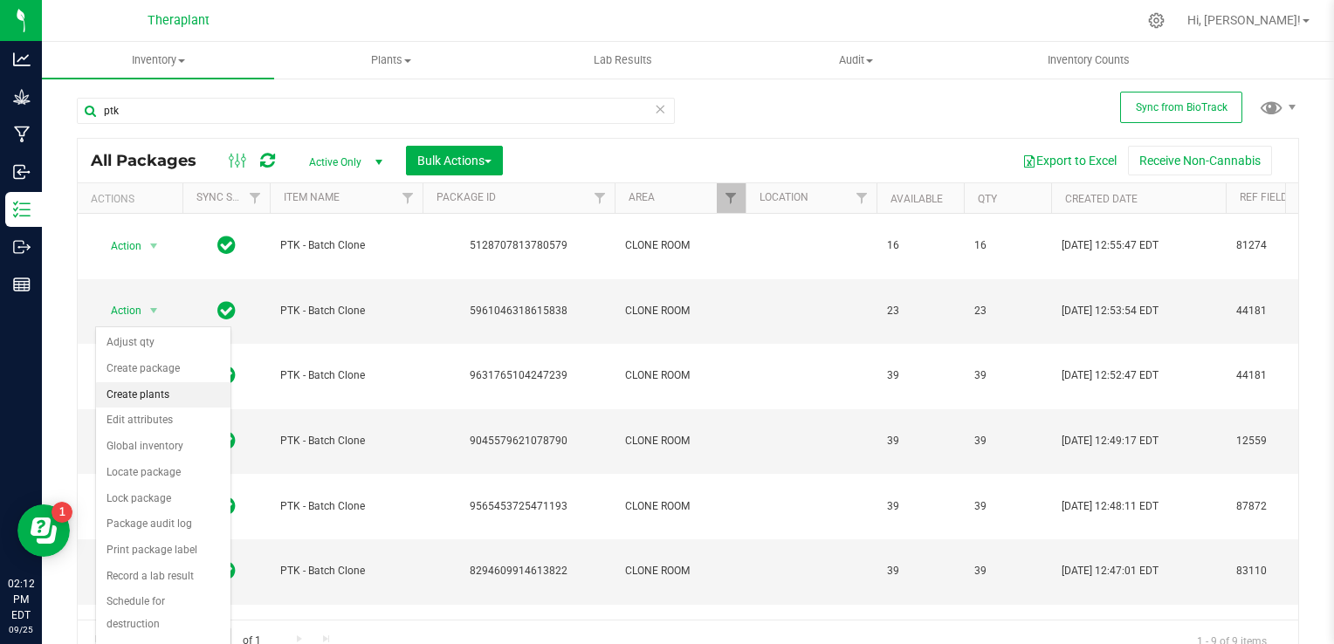
drag, startPoint x: 157, startPoint y: 376, endPoint x: 164, endPoint y: 396, distance: 22.1
click at [164, 396] on ul "Adjust qty Create package Create plants Edit attributes Global inventory Locate…" at bounding box center [163, 497] width 134 height 334
click at [164, 396] on li "Create plants" at bounding box center [163, 396] width 134 height 26
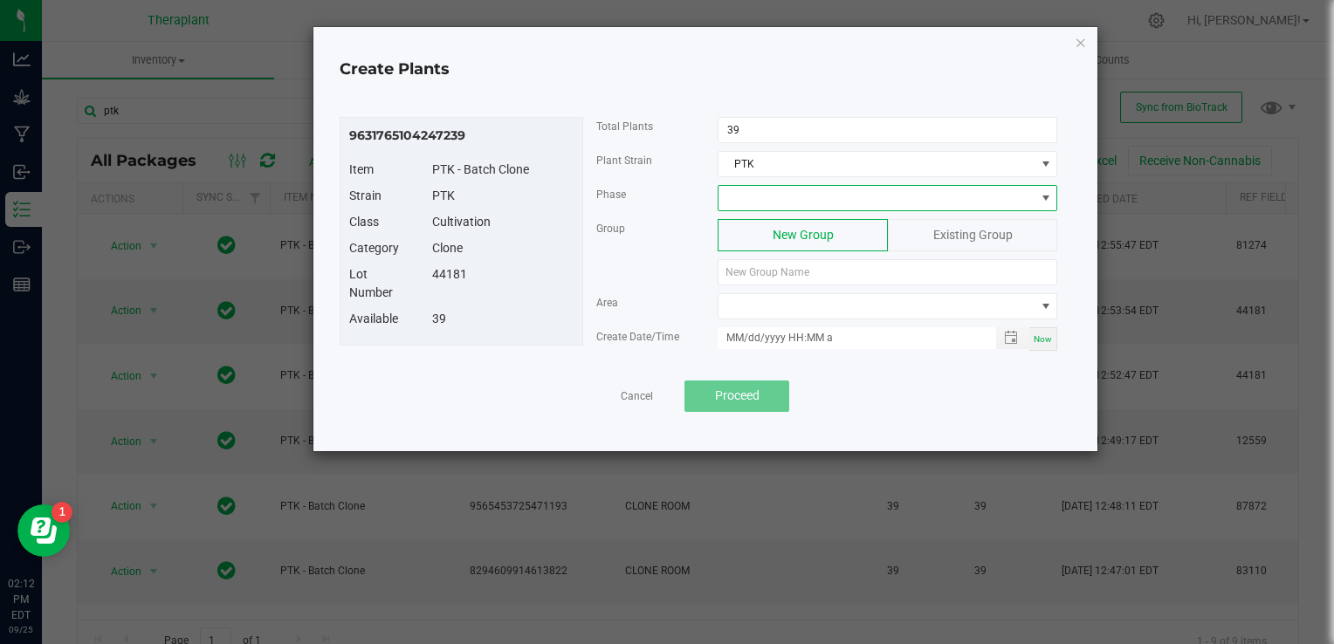
click at [767, 201] on span at bounding box center [877, 198] width 316 height 24
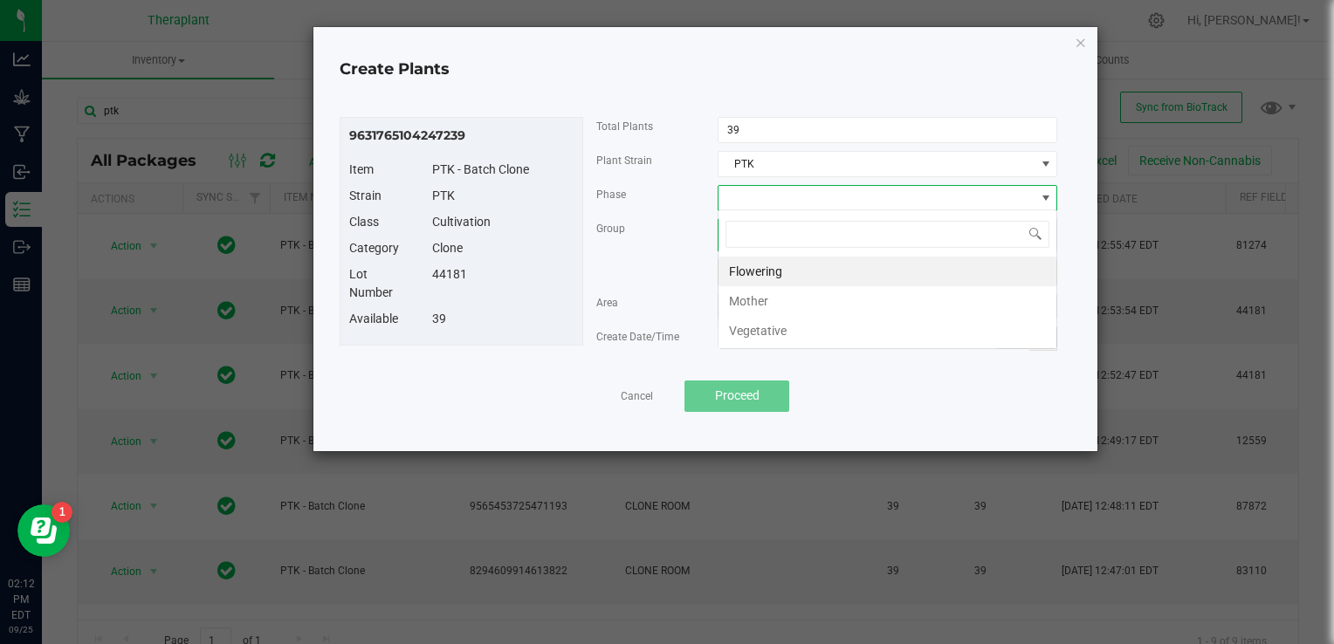
scroll to position [25, 340]
click at [751, 323] on li "Vegetative" at bounding box center [888, 331] width 338 height 30
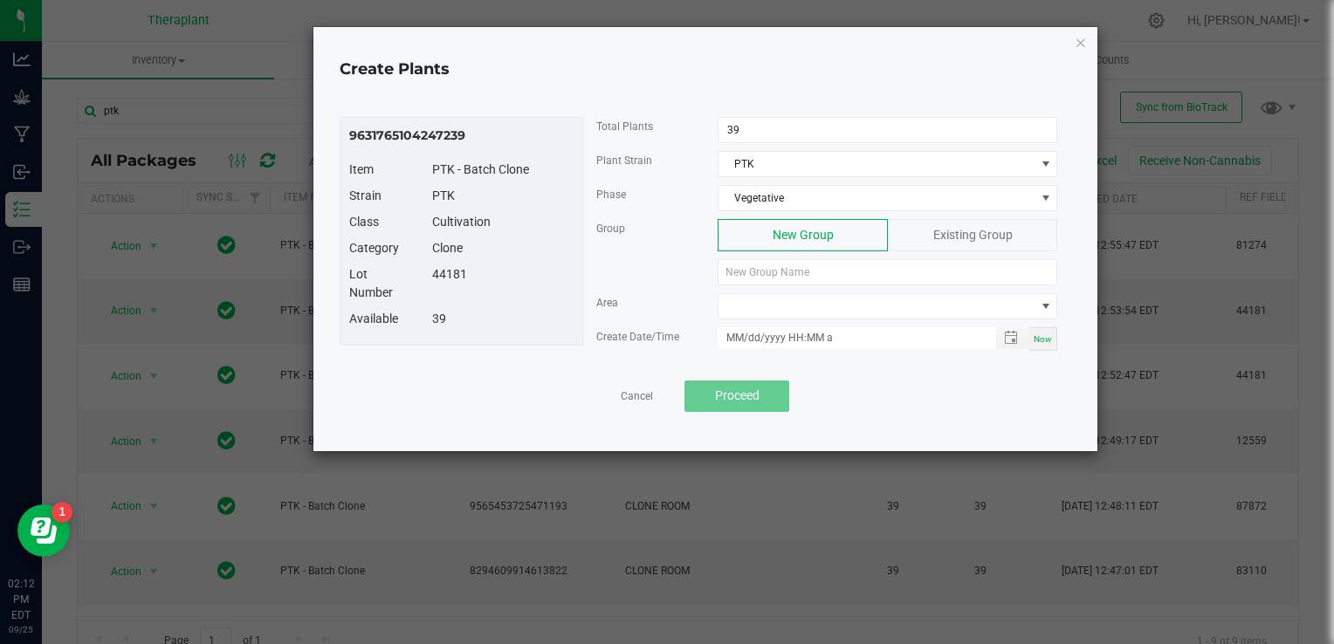
click at [919, 231] on div "Existing Group" at bounding box center [972, 235] width 169 height 32
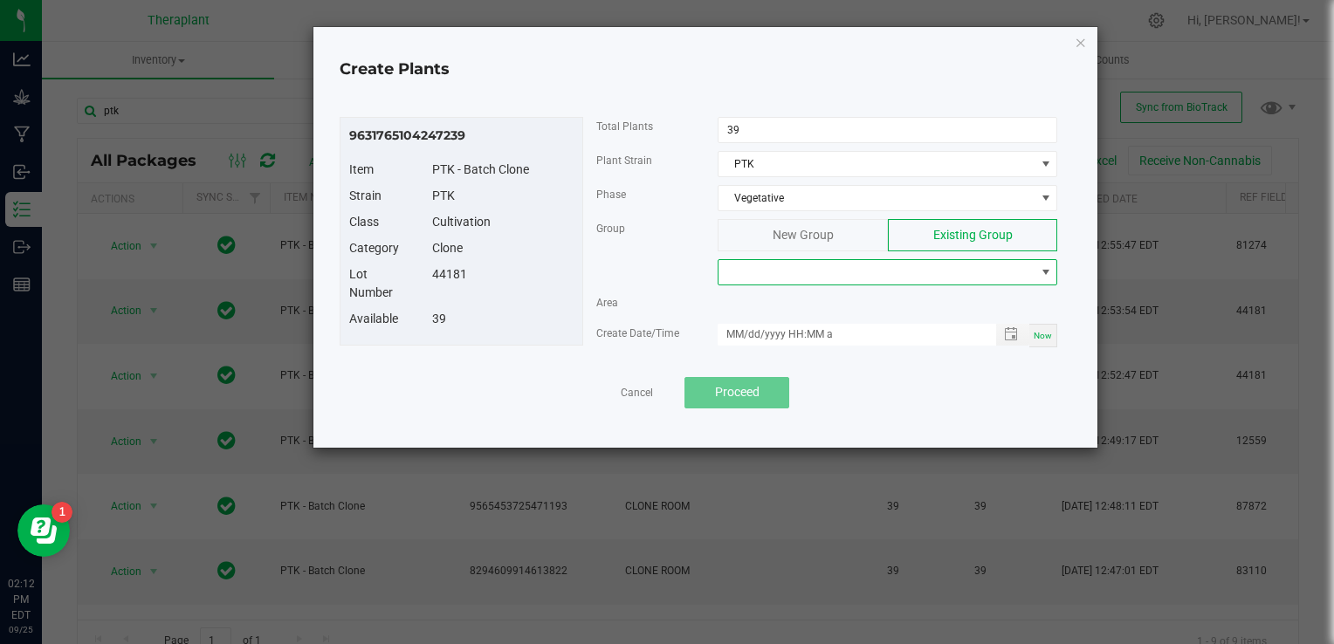
click at [875, 274] on span at bounding box center [877, 272] width 316 height 24
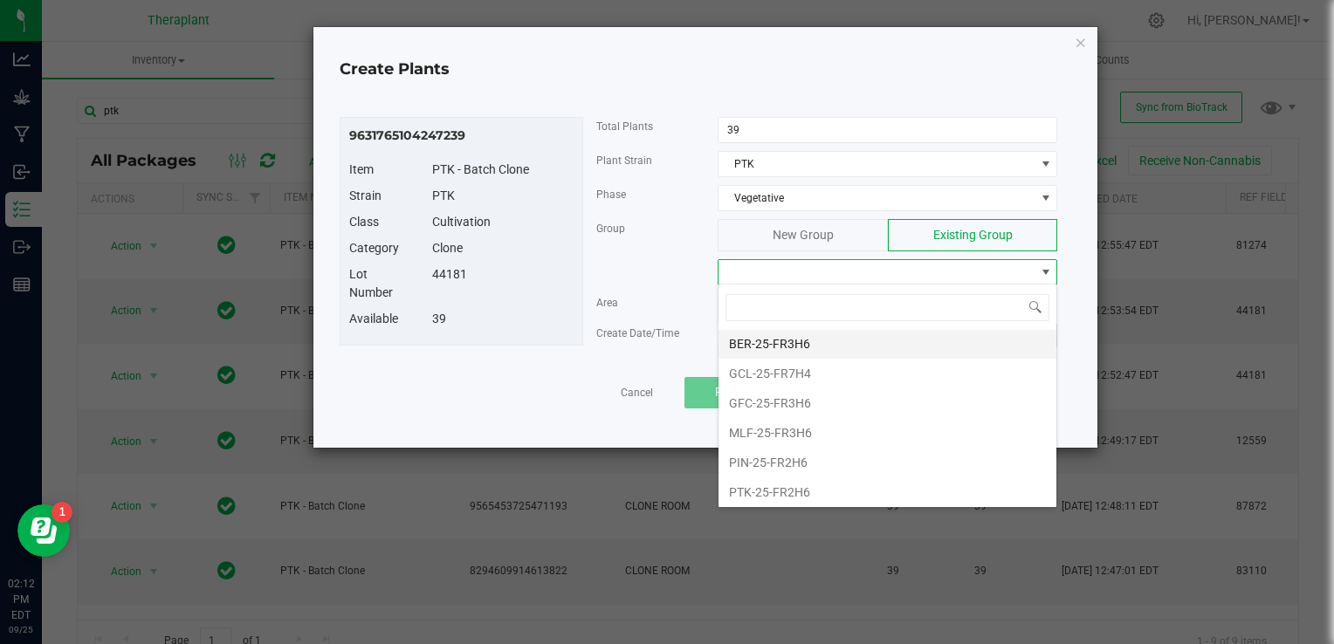
scroll to position [31, 0]
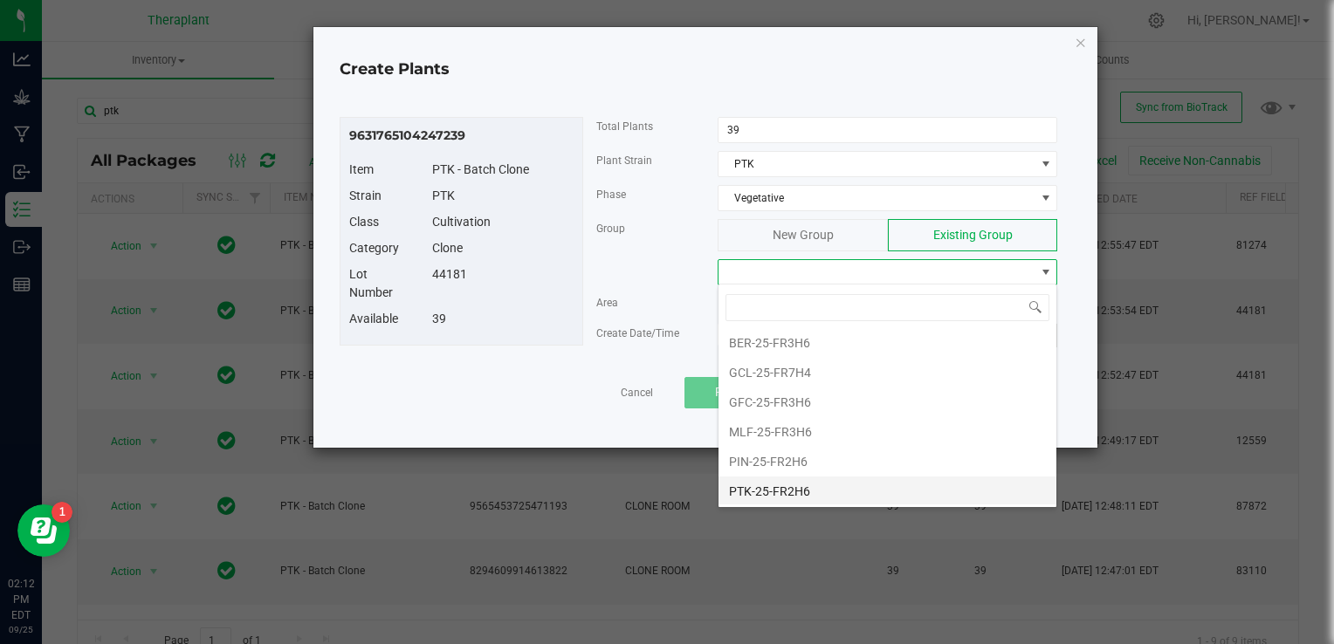
click at [805, 486] on li "PTK-25-FR2H6" at bounding box center [888, 492] width 338 height 30
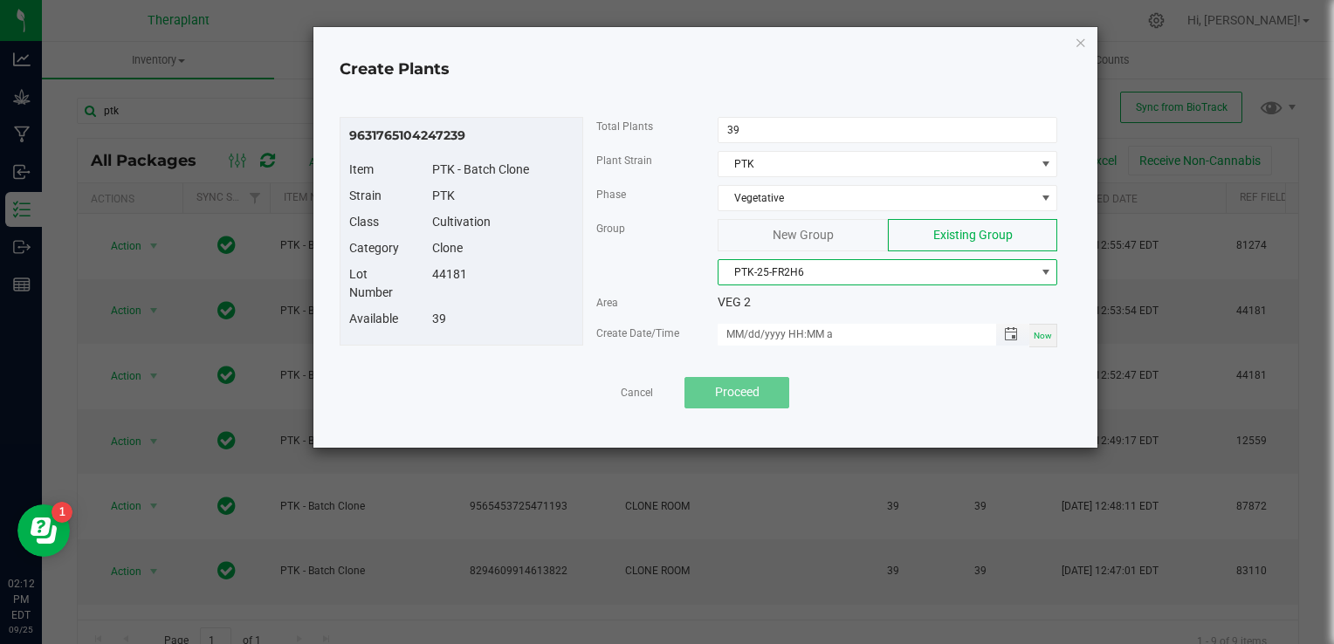
click at [1003, 337] on span "Toggle popup" at bounding box center [1011, 334] width 30 height 14
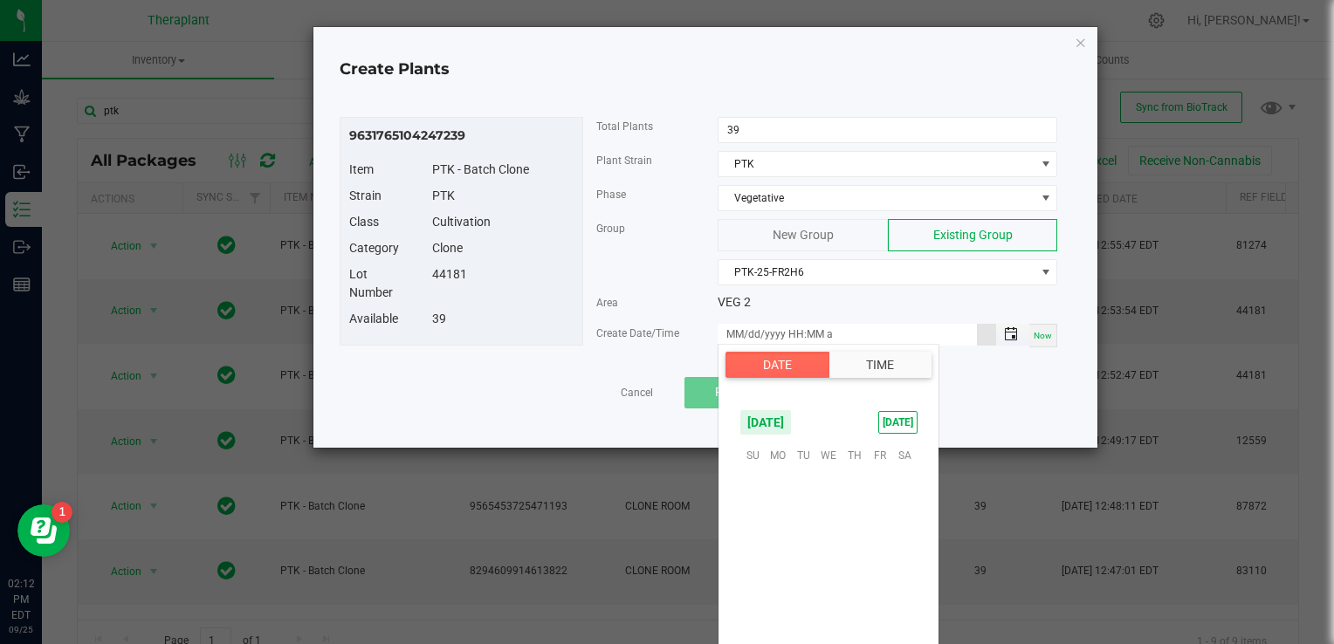
scroll to position [283271, 0]
click at [888, 561] on span "26" at bounding box center [879, 562] width 25 height 27
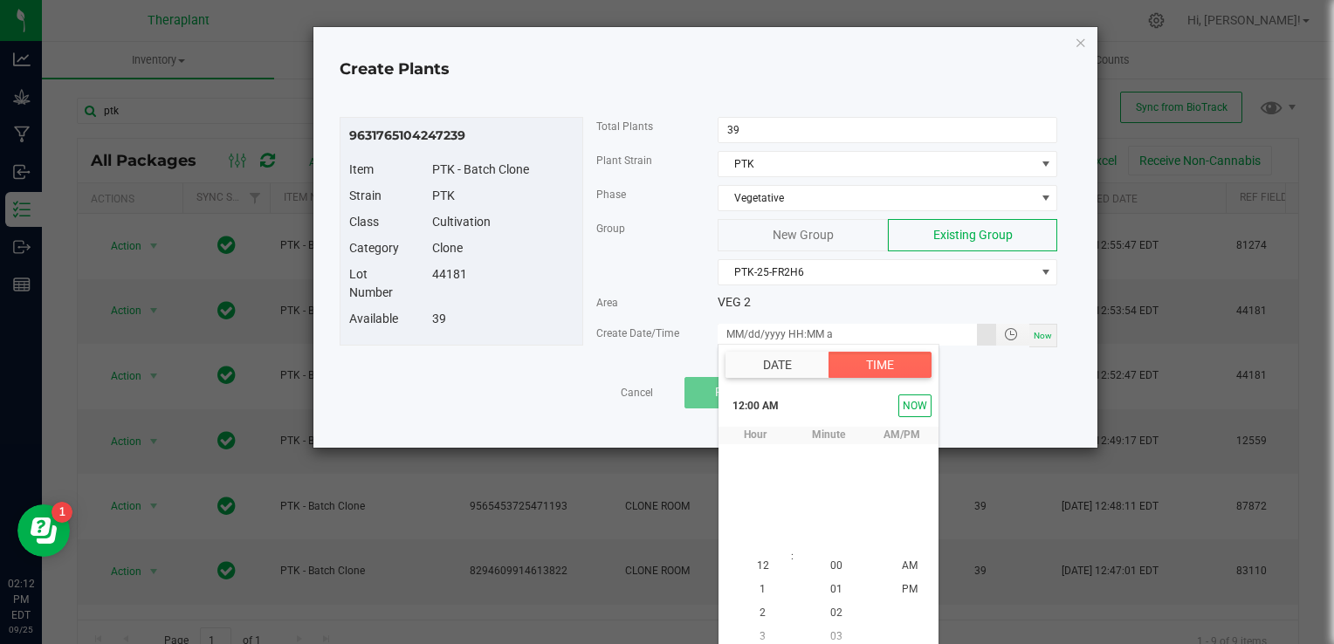
scroll to position [8, 0]
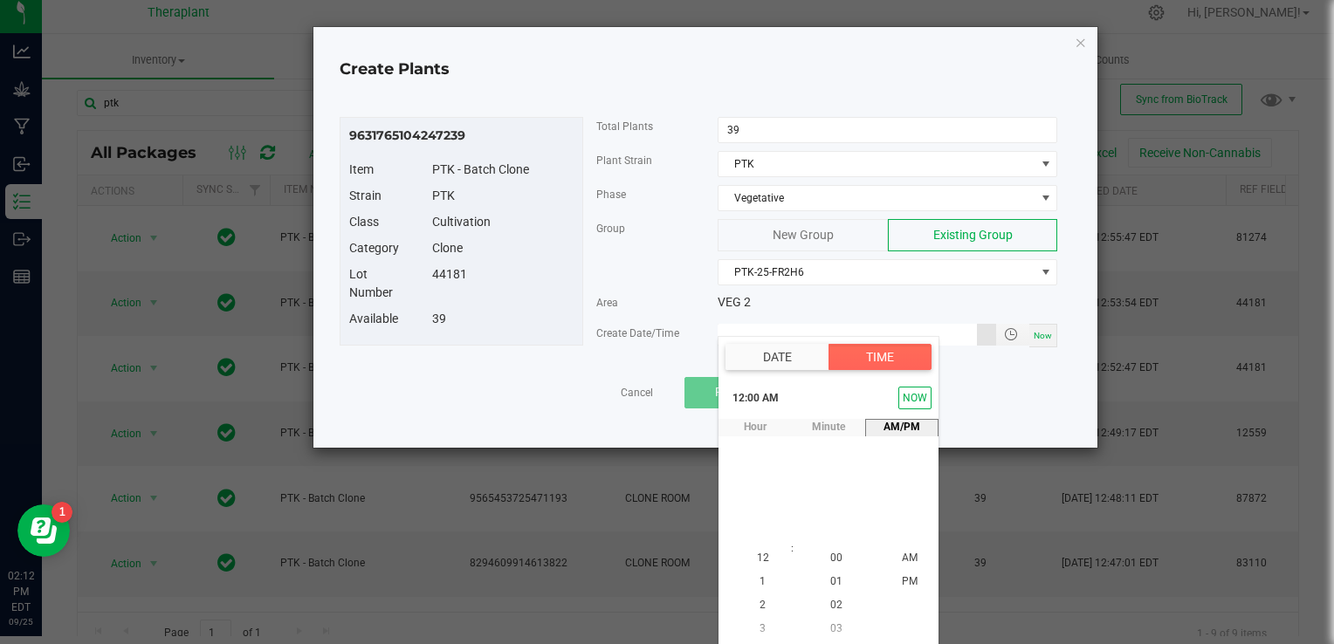
type input "[DATE] 12:00 AM"
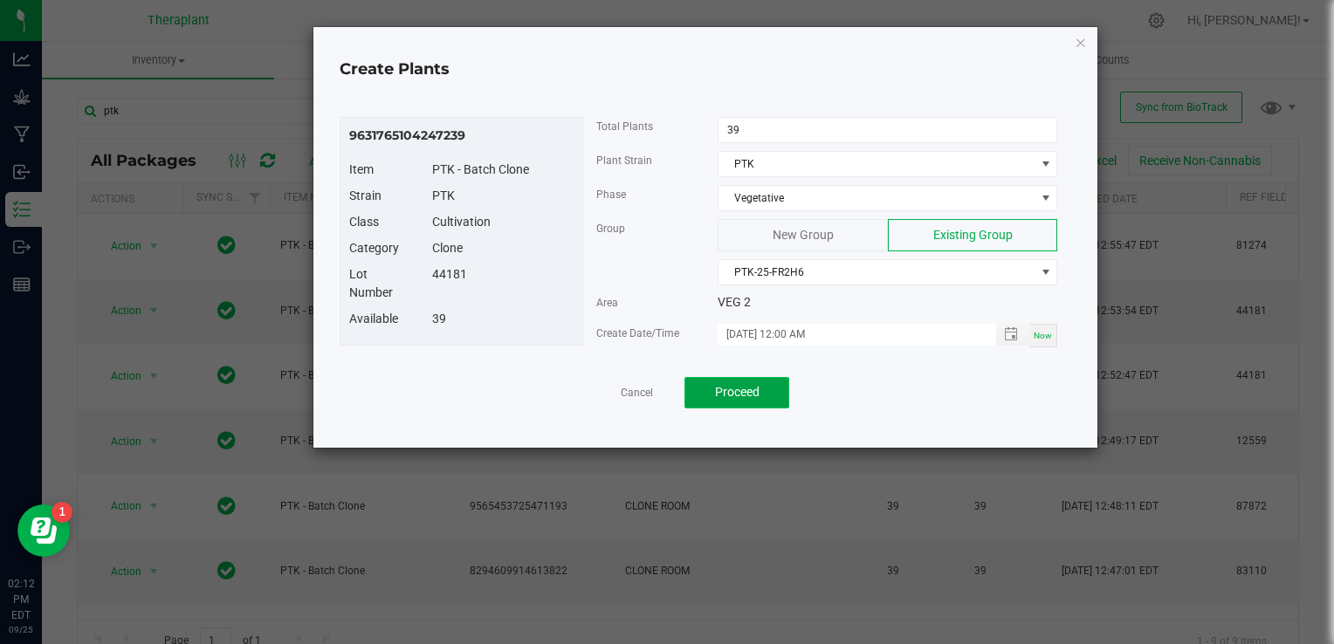
click at [741, 389] on span "Proceed" at bounding box center [737, 392] width 45 height 14
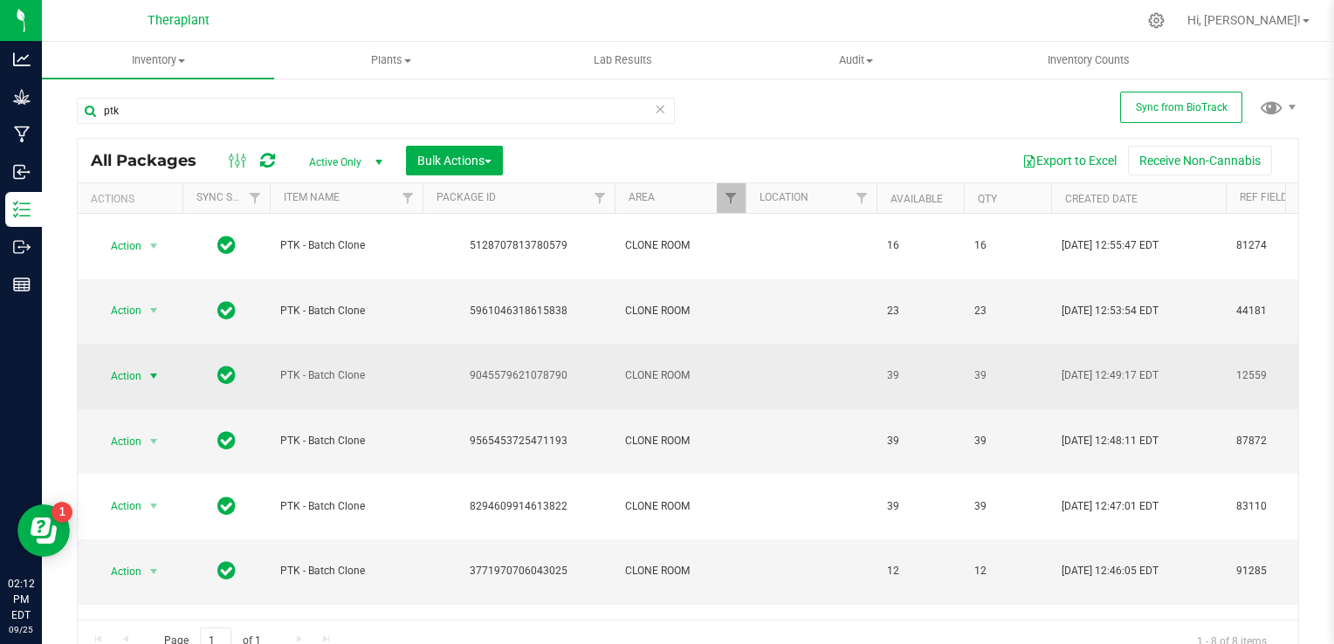
click at [154, 369] on span "select" at bounding box center [154, 376] width 14 height 14
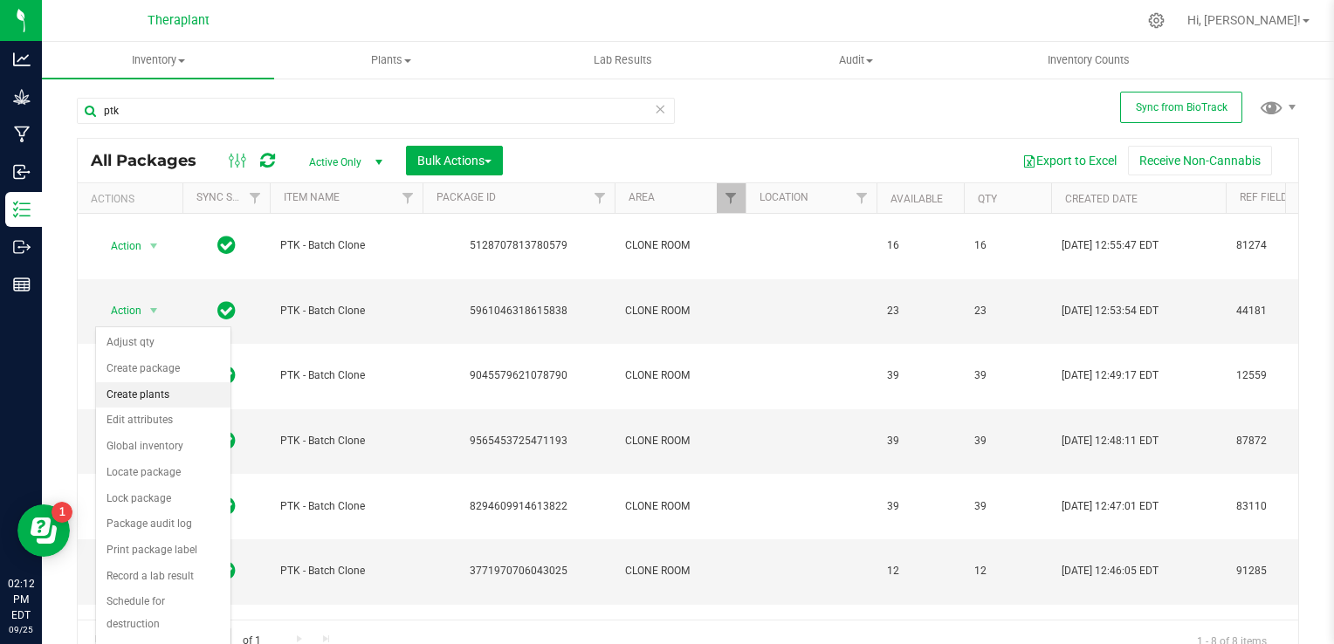
click at [162, 396] on li "Create plants" at bounding box center [163, 396] width 134 height 26
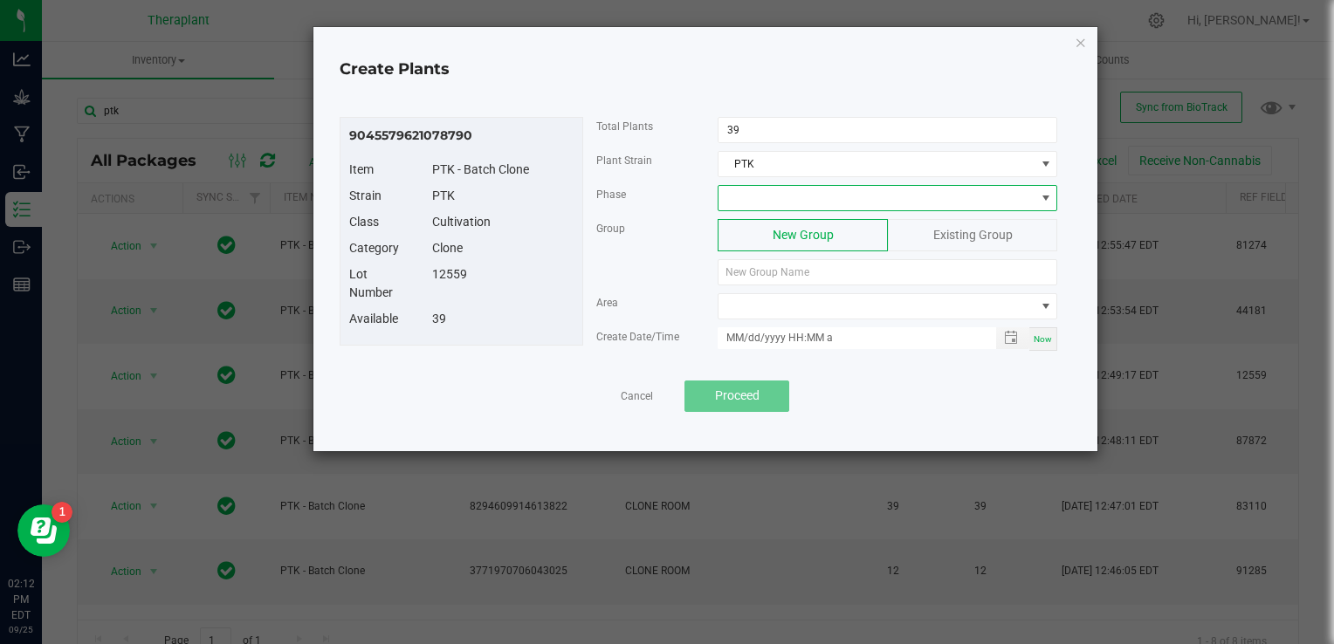
click at [745, 194] on span at bounding box center [877, 198] width 316 height 24
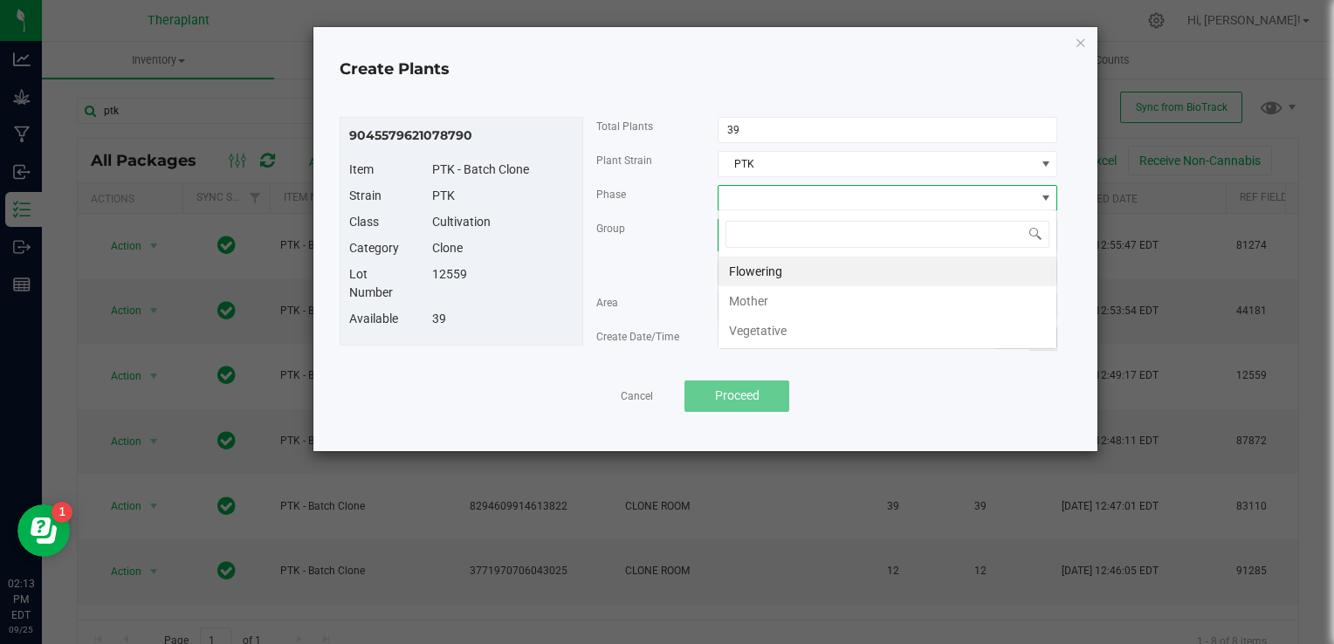
scroll to position [25, 340]
click at [766, 327] on li "Vegetative" at bounding box center [888, 331] width 338 height 30
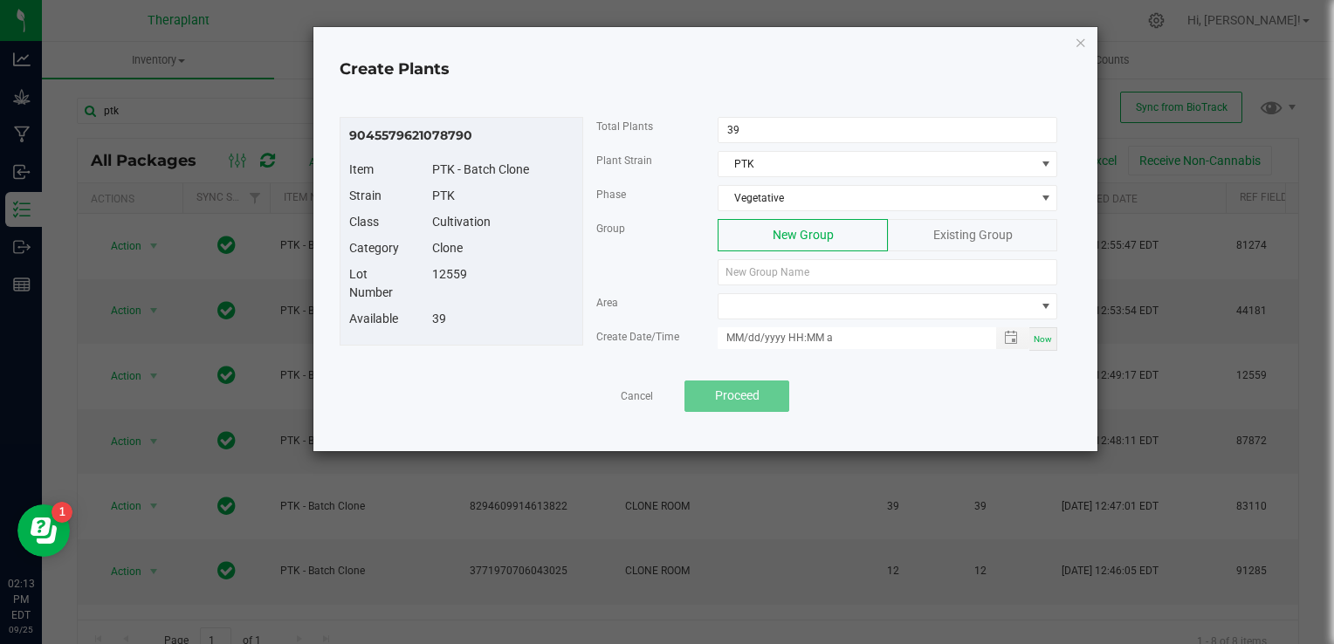
click at [944, 219] on div "Existing Group" at bounding box center [972, 235] width 169 height 32
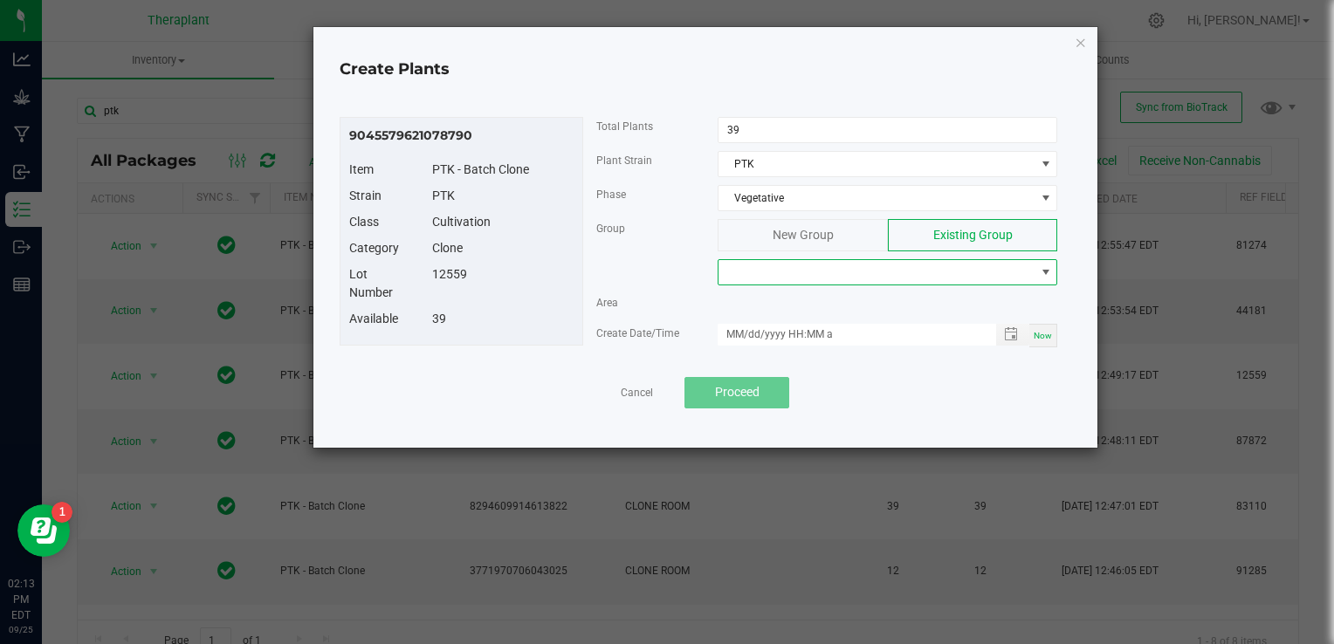
click at [887, 266] on span at bounding box center [877, 272] width 316 height 24
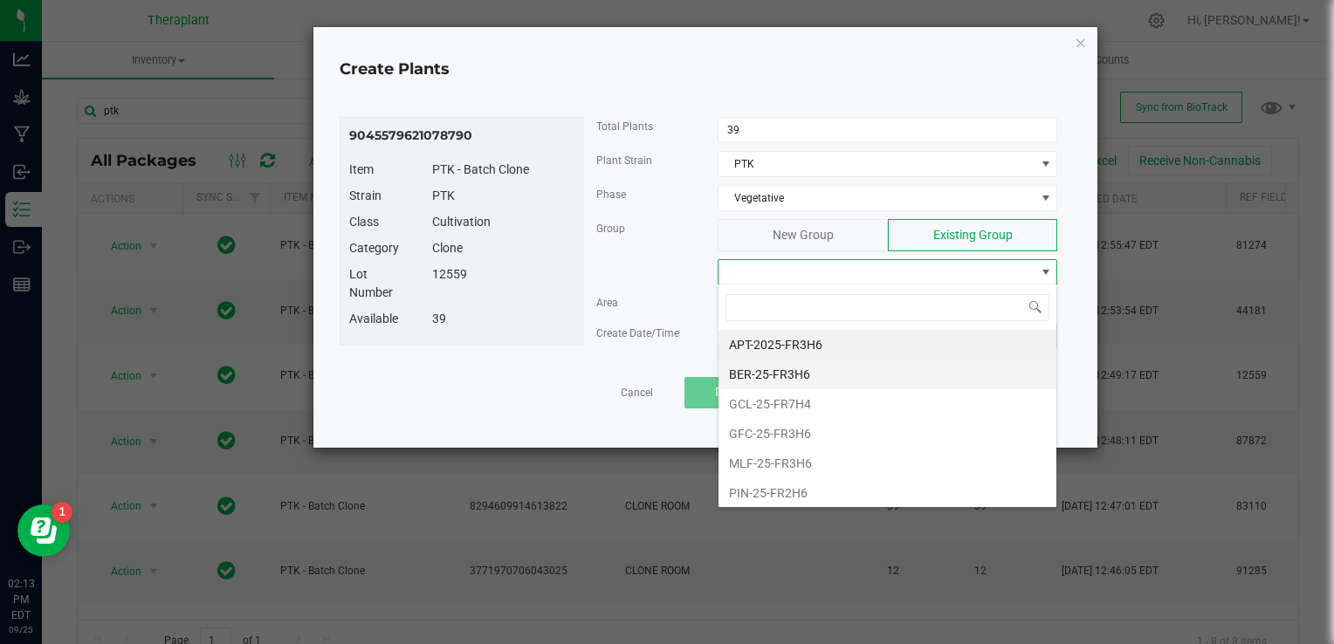
scroll to position [24, 0]
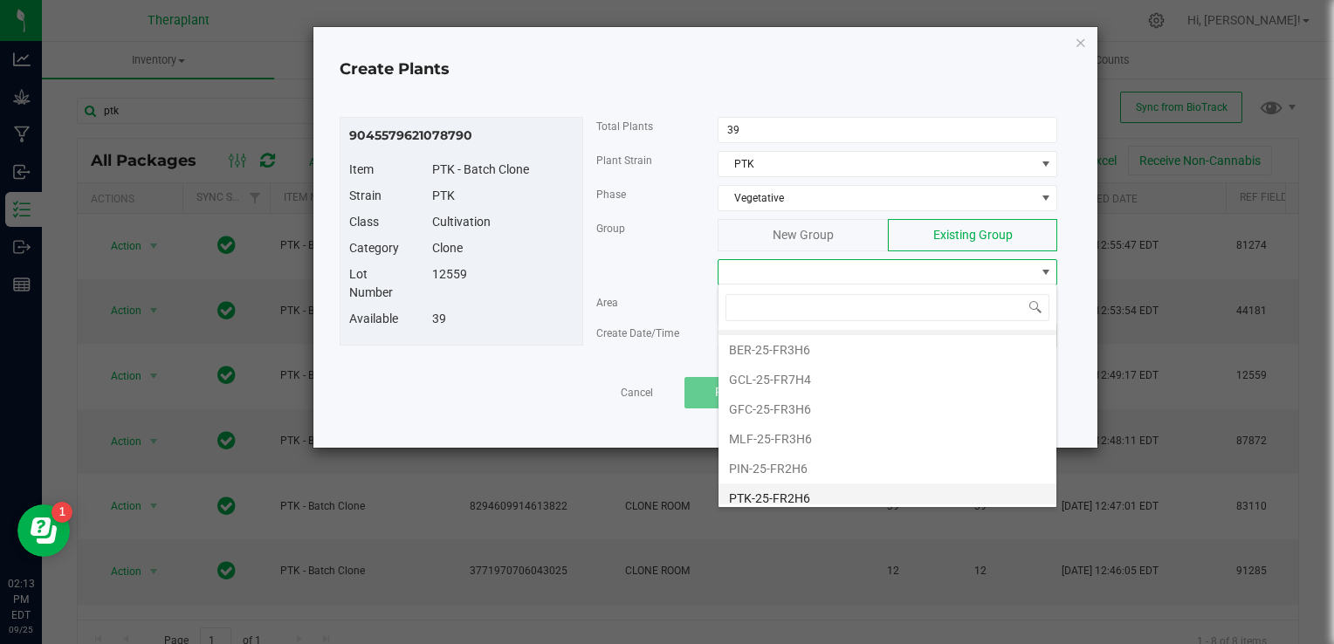
click at [804, 487] on li "PTK-25-FR2H6" at bounding box center [888, 499] width 338 height 30
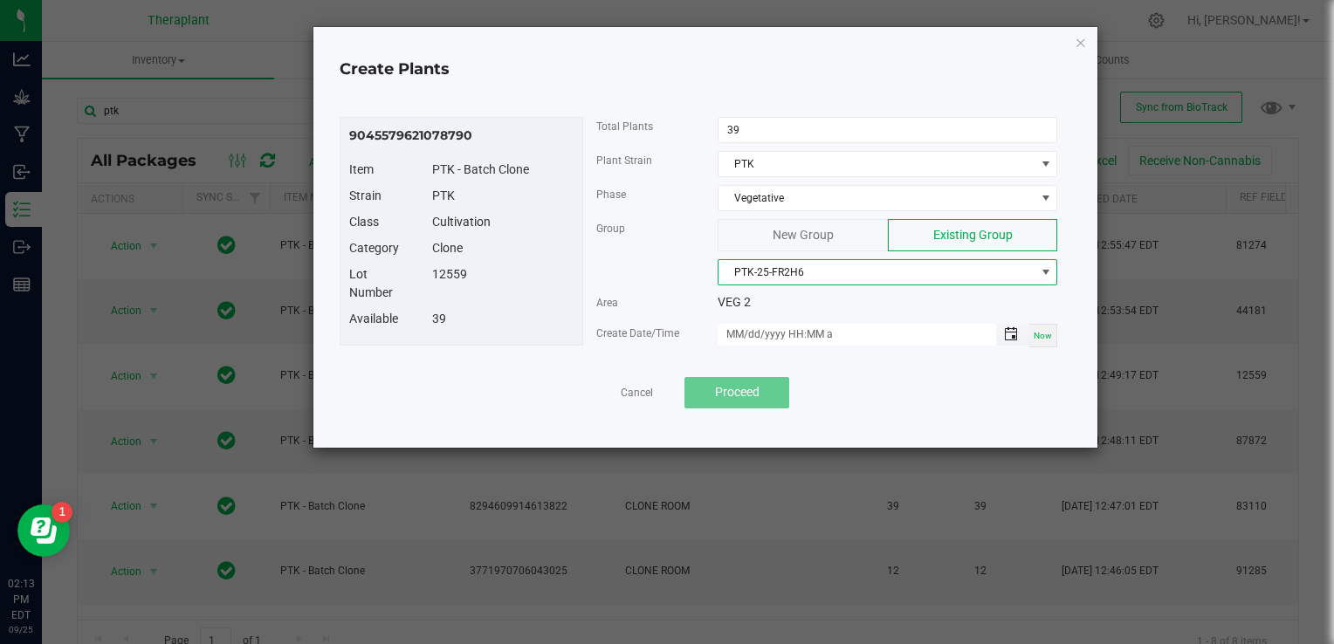
click at [1010, 333] on span "Toggle popup" at bounding box center [1011, 334] width 14 height 14
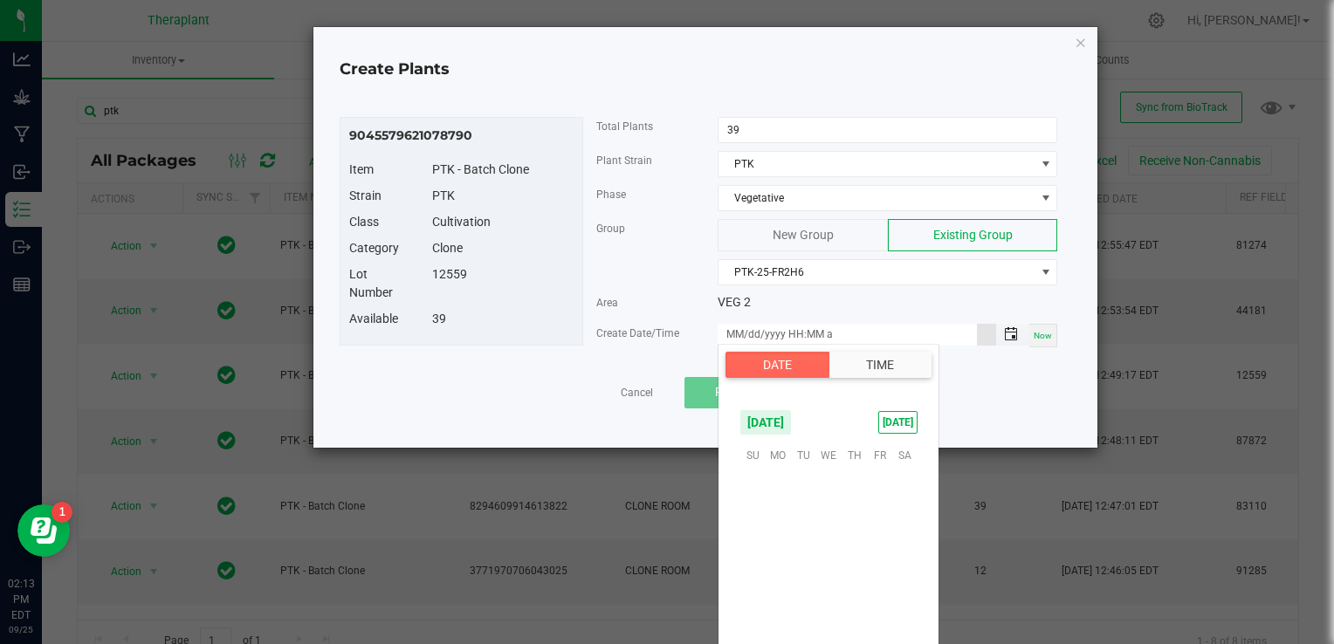
scroll to position [283271, 0]
click at [887, 561] on span "26" at bounding box center [879, 562] width 25 height 27
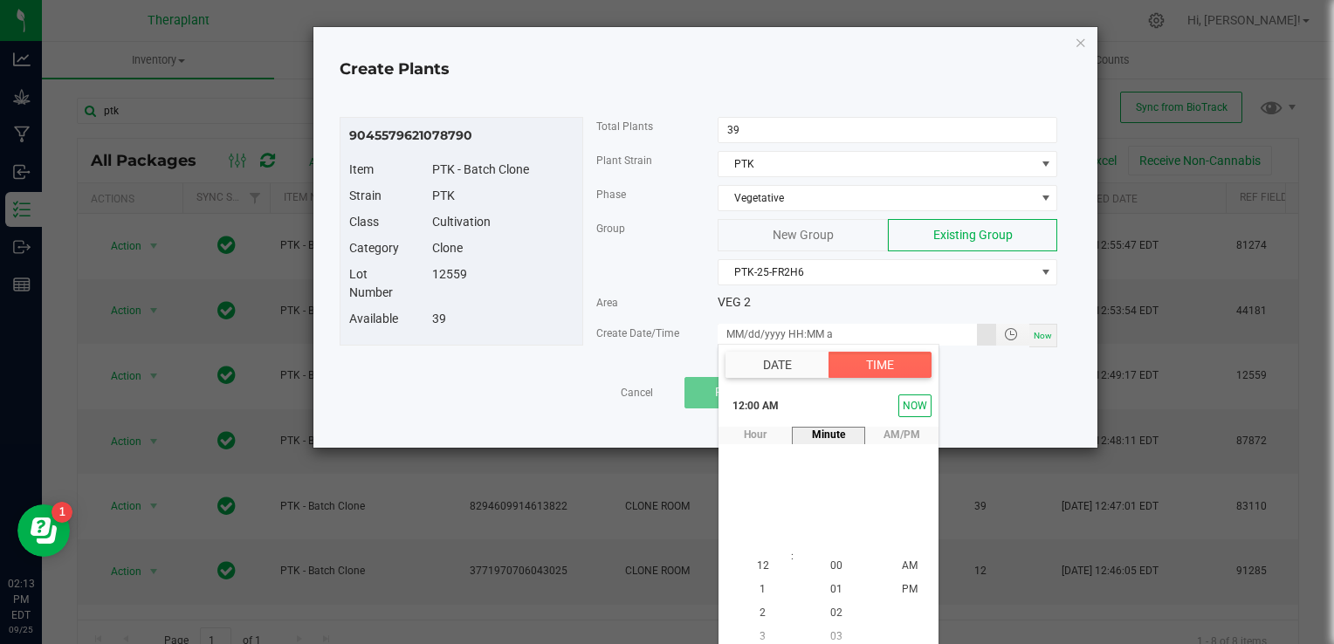
scroll to position [8, 0]
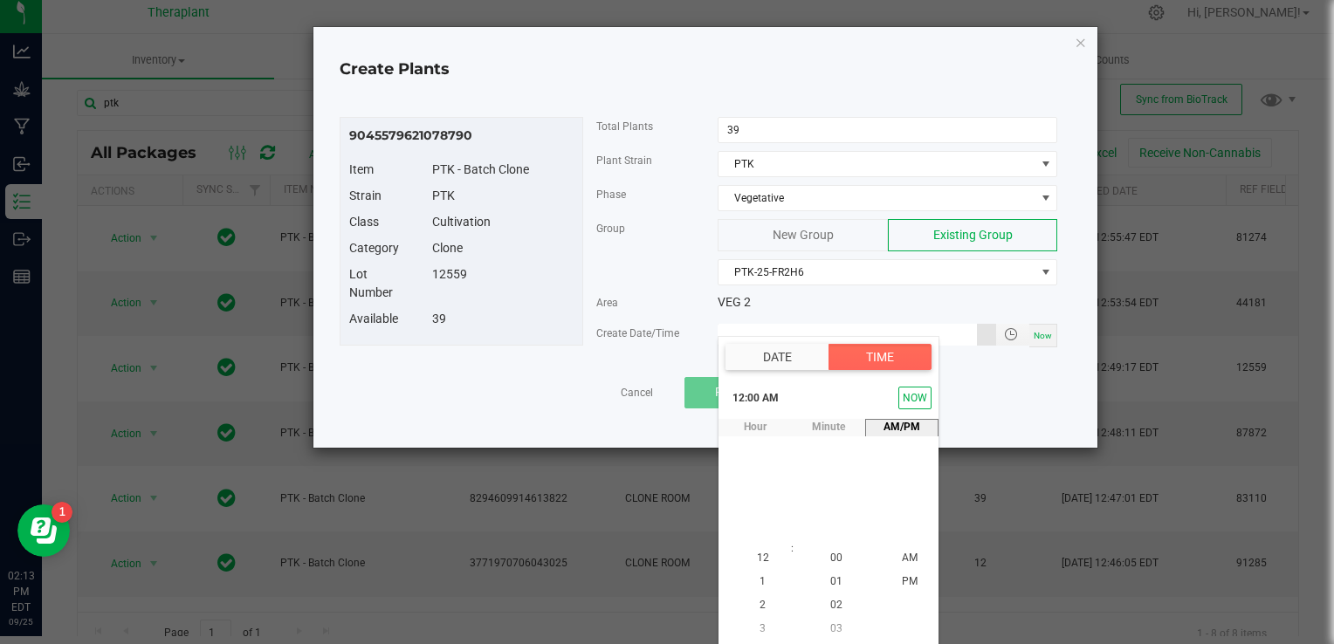
type input "[DATE] 12:00 AM"
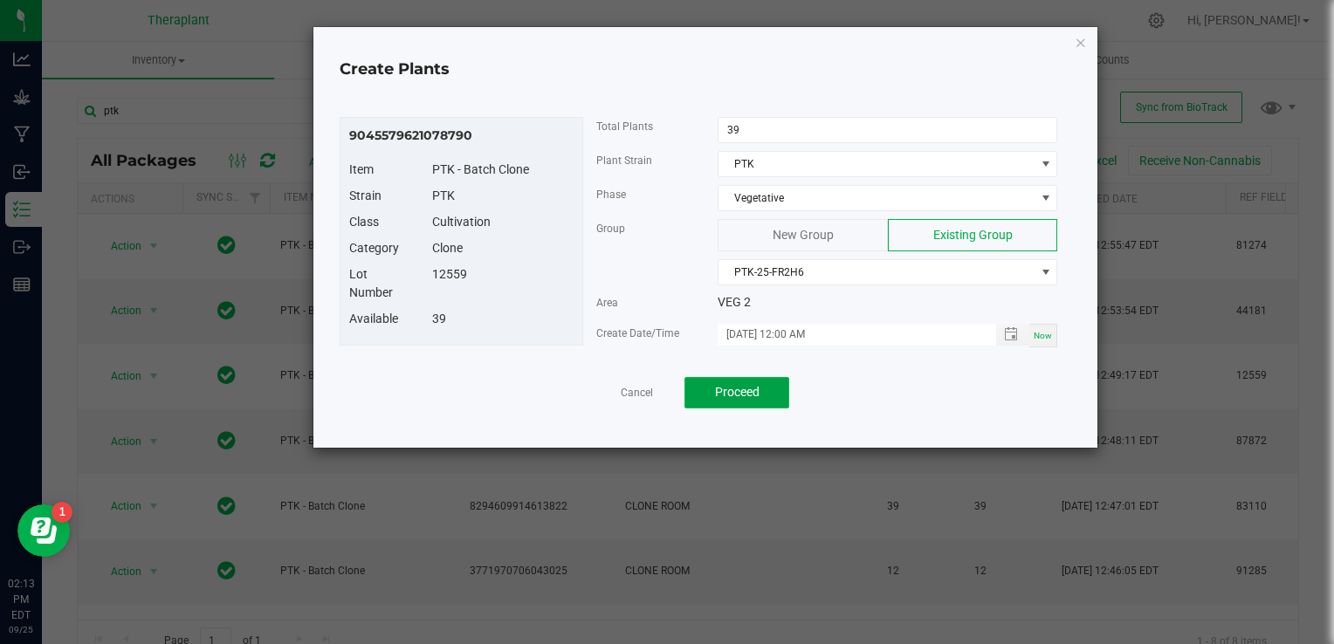
click at [737, 397] on button "Proceed" at bounding box center [737, 392] width 105 height 31
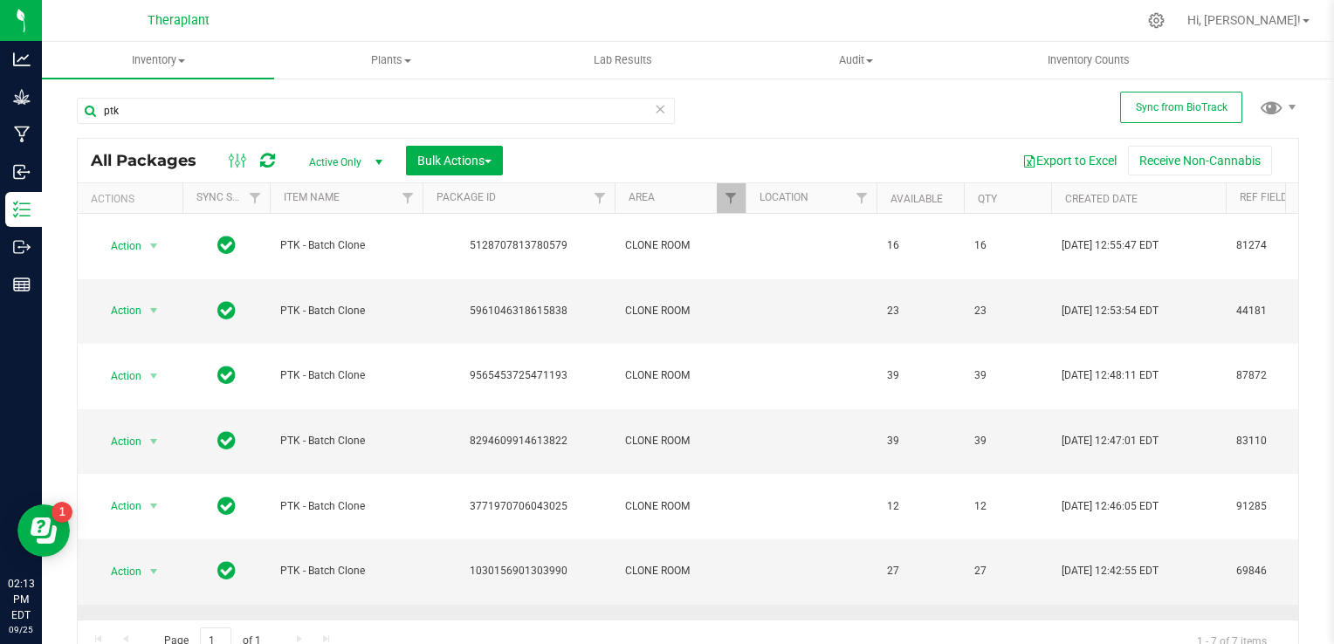
click at [152, 630] on span "select" at bounding box center [154, 637] width 14 height 14
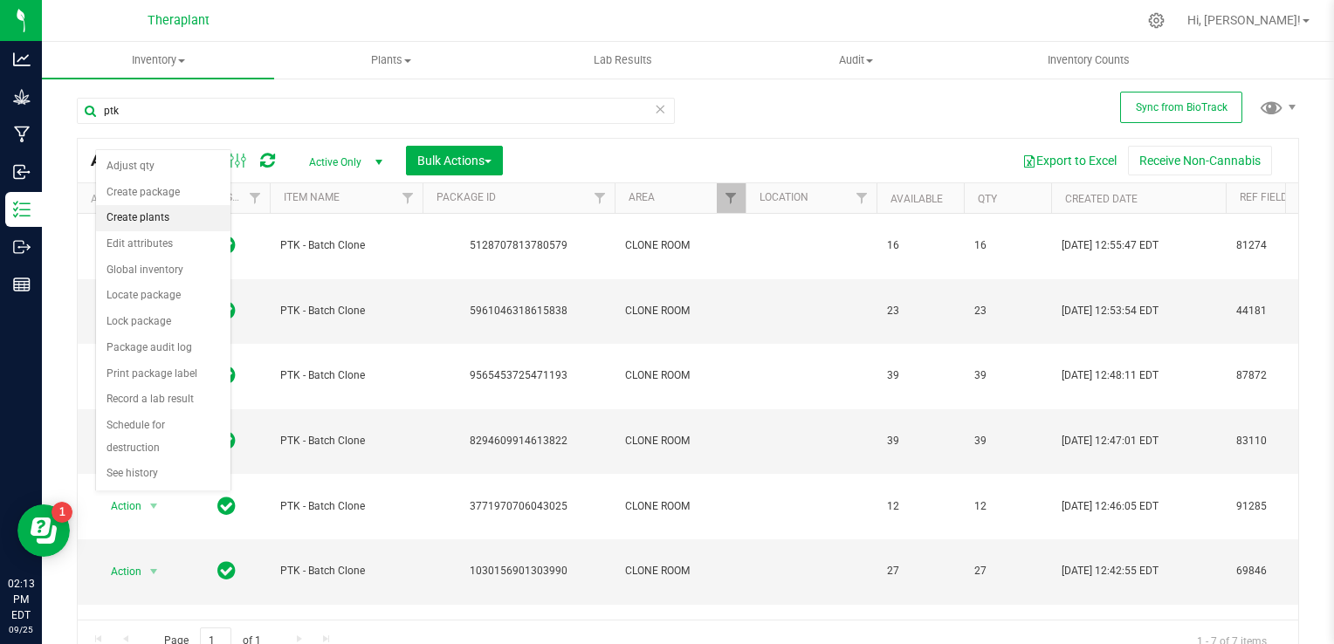
click at [156, 215] on li "Create plants" at bounding box center [163, 218] width 134 height 26
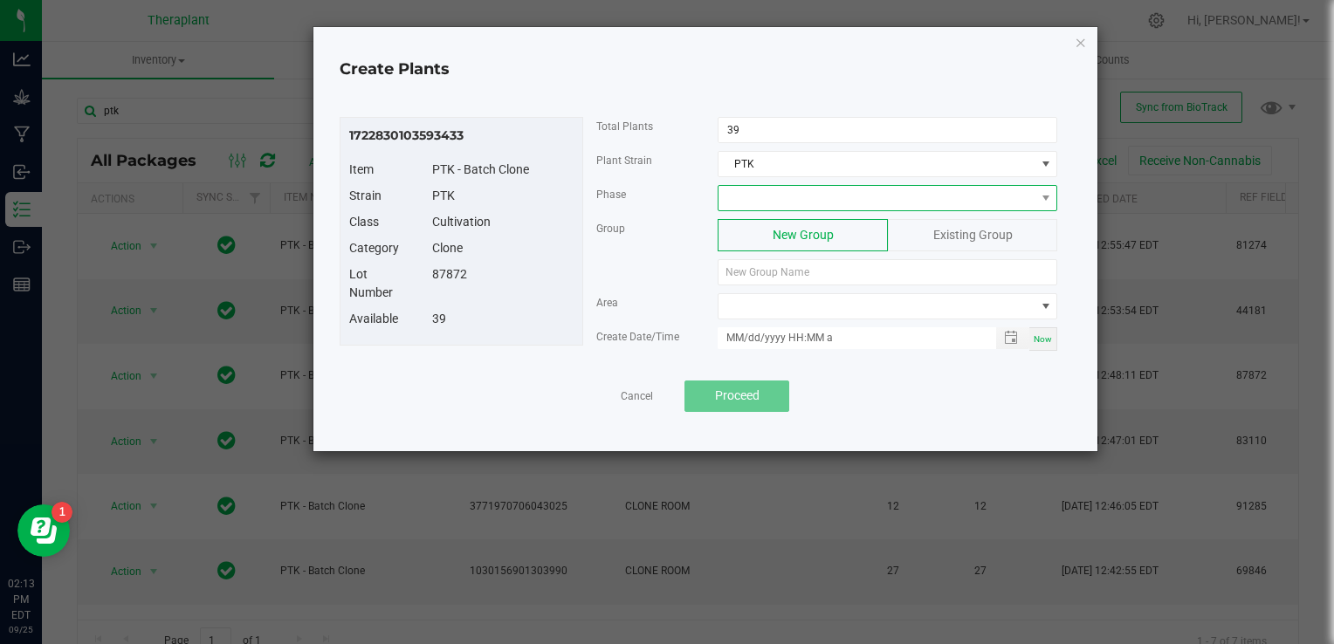
click at [833, 193] on span at bounding box center [877, 198] width 316 height 24
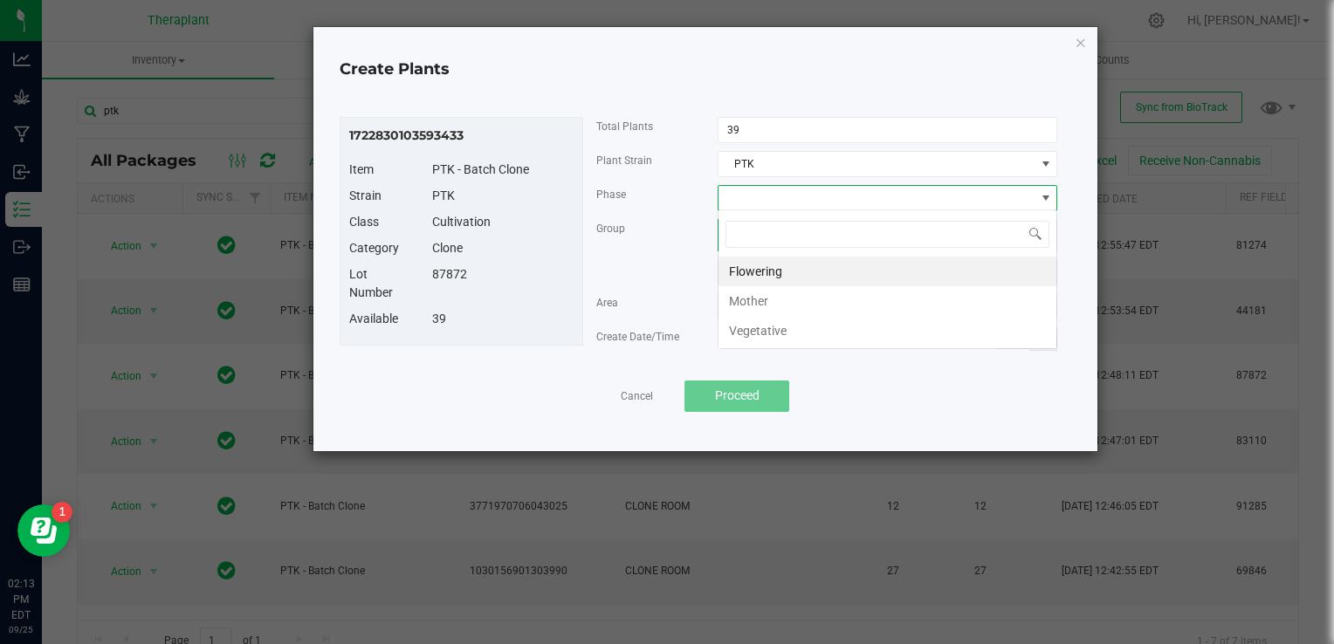
scroll to position [25, 340]
click at [799, 334] on li "Vegetative" at bounding box center [888, 331] width 338 height 30
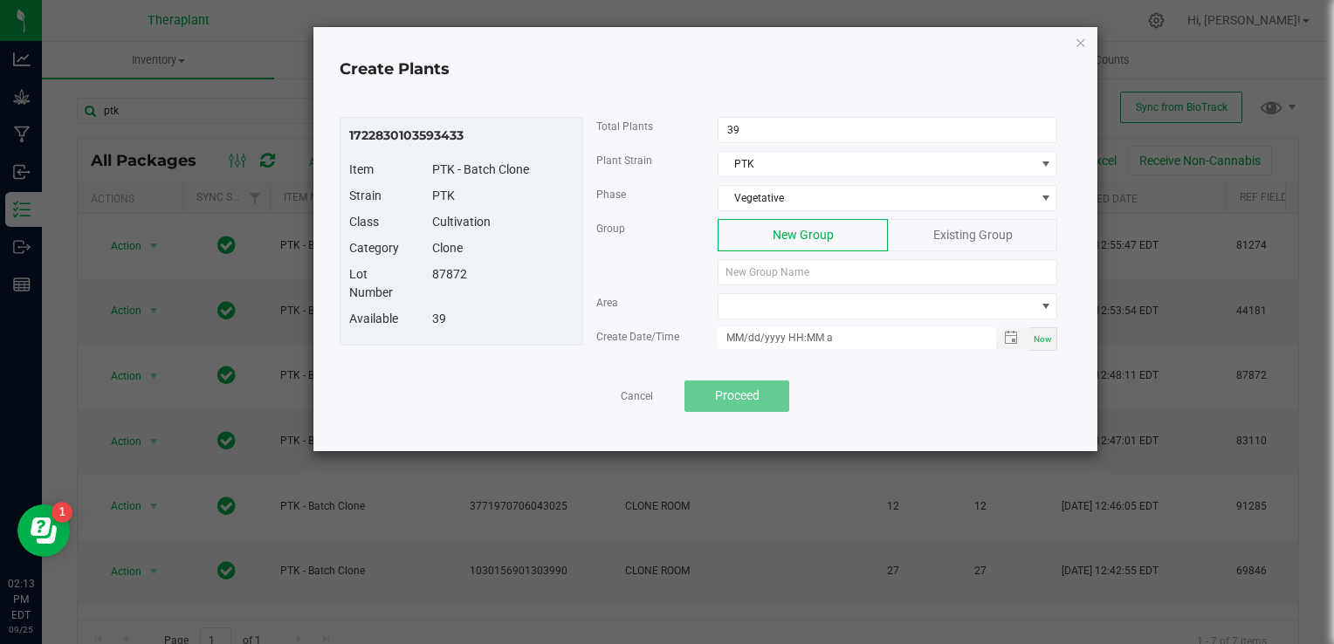
click at [922, 243] on div "Existing Group" at bounding box center [972, 235] width 169 height 32
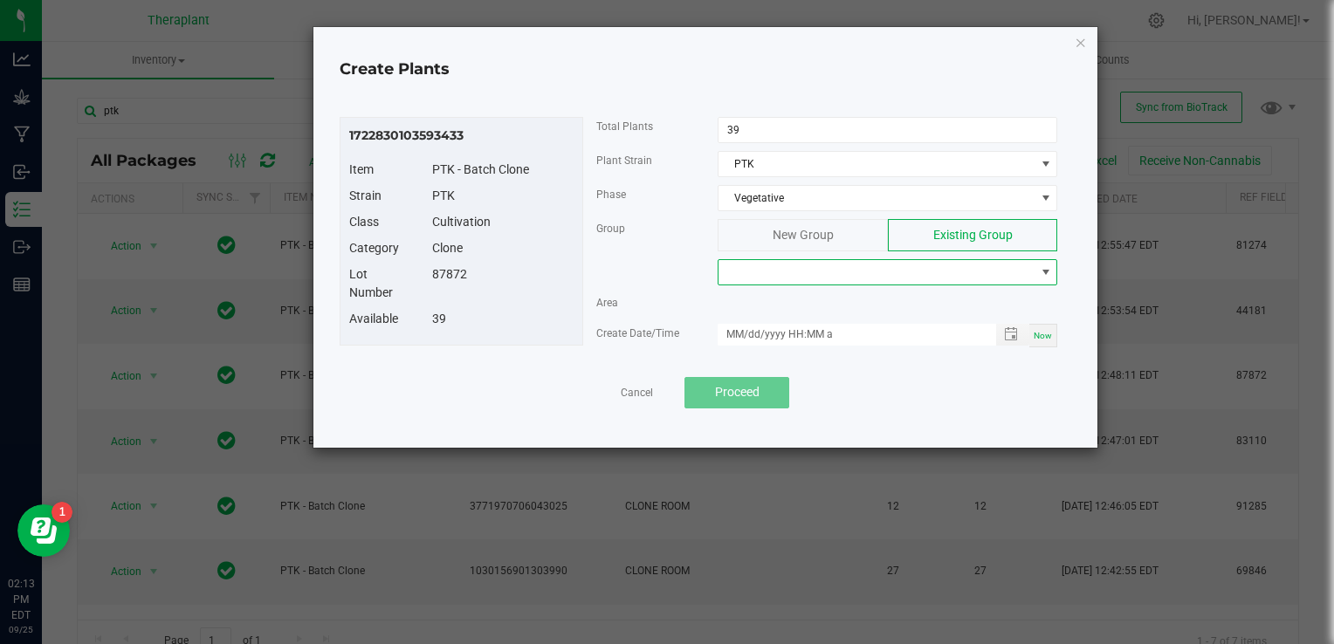
click at [872, 267] on span at bounding box center [877, 272] width 316 height 24
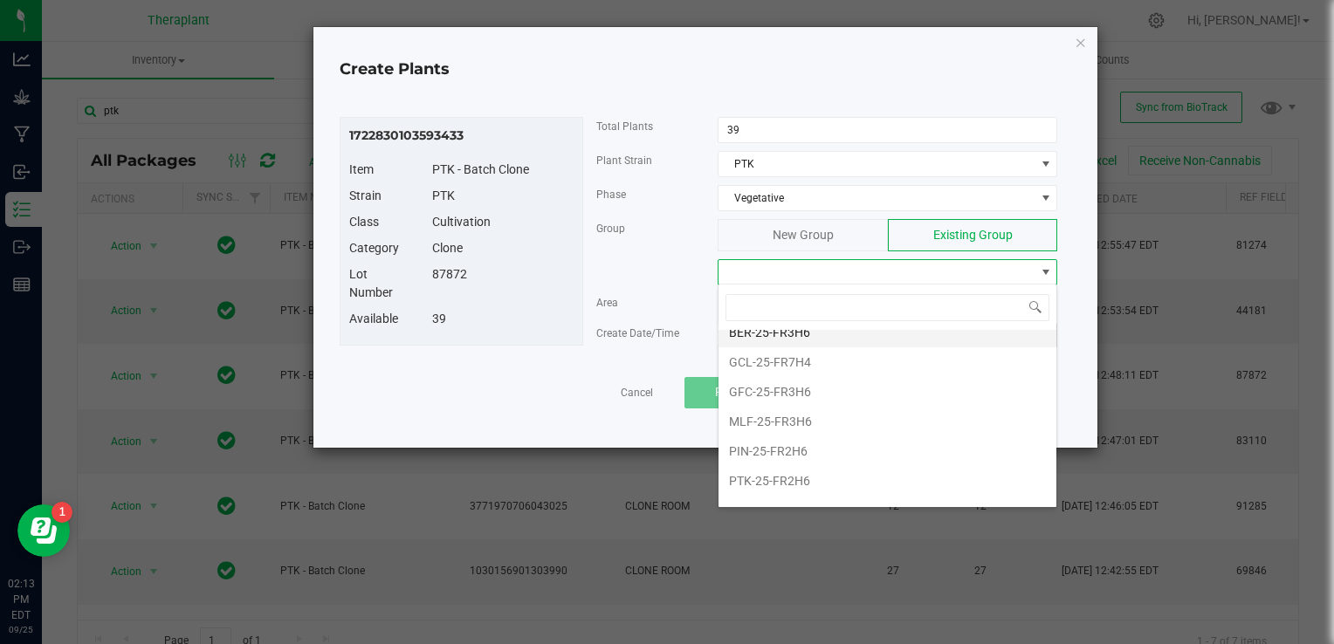
scroll to position [45, 0]
click at [775, 470] on li "PTK-25-FR2H6" at bounding box center [888, 478] width 338 height 30
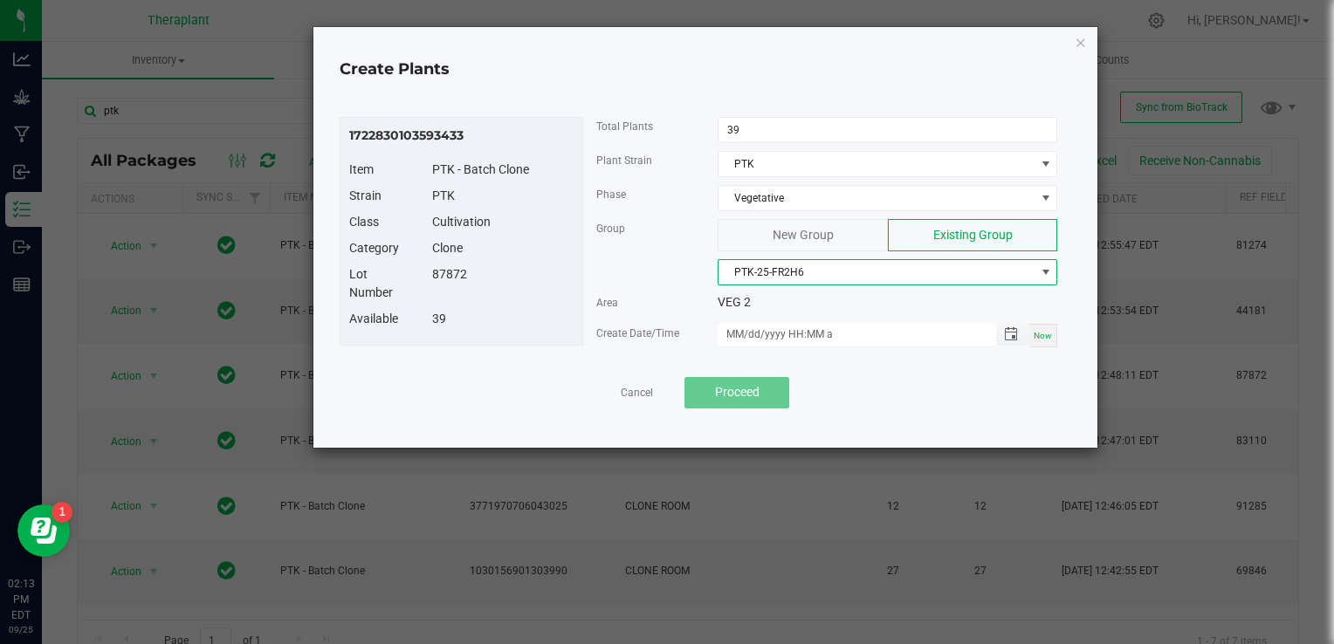
click at [1004, 332] on span "Toggle popup" at bounding box center [1011, 334] width 30 height 14
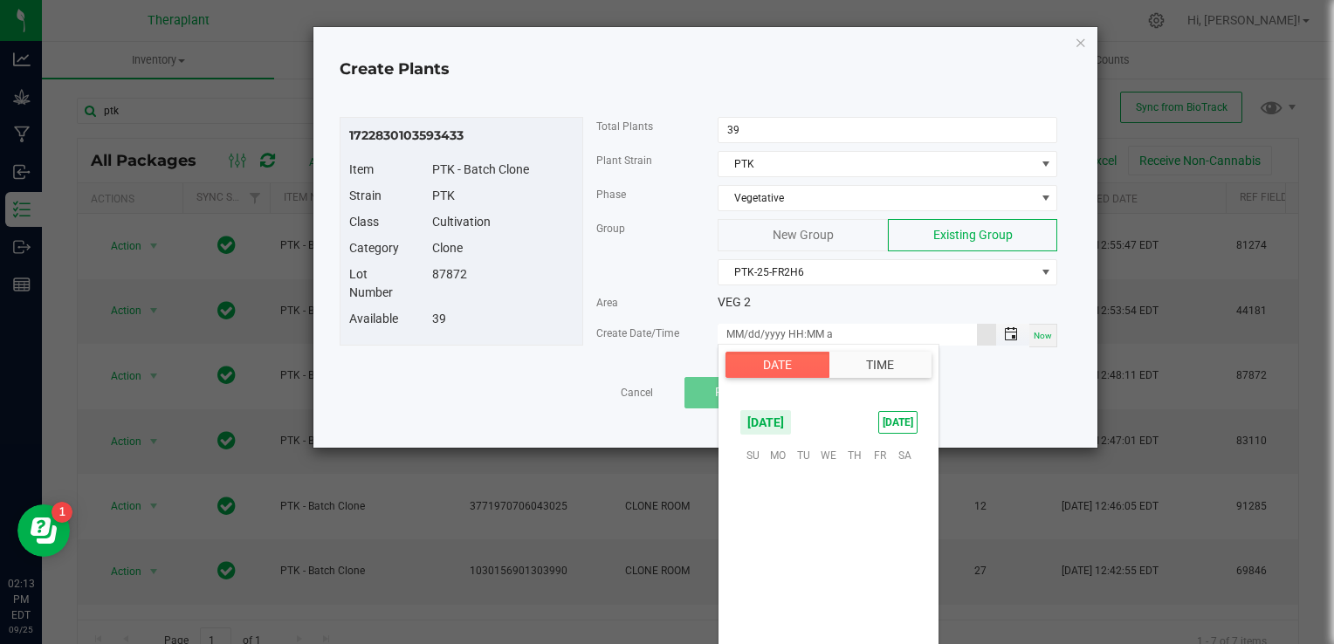
scroll to position [283271, 0]
click at [879, 562] on span "26" at bounding box center [879, 562] width 25 height 27
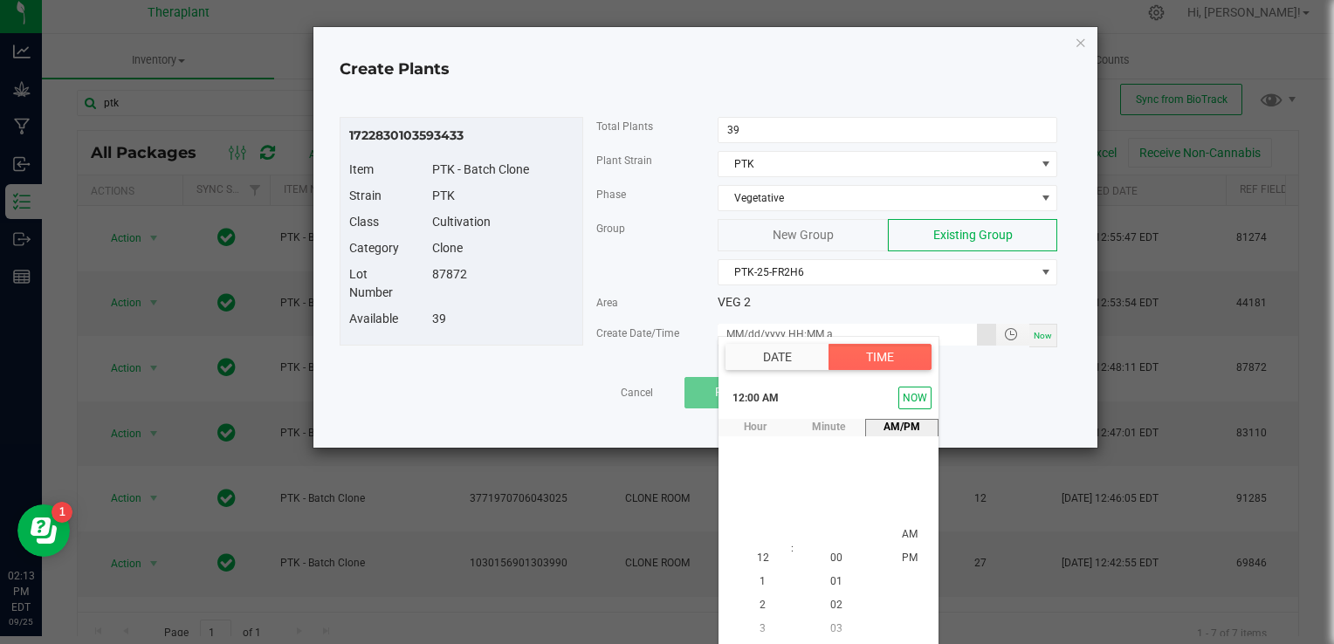
scroll to position [284, 0]
type input "[DATE] 12:00 PM"
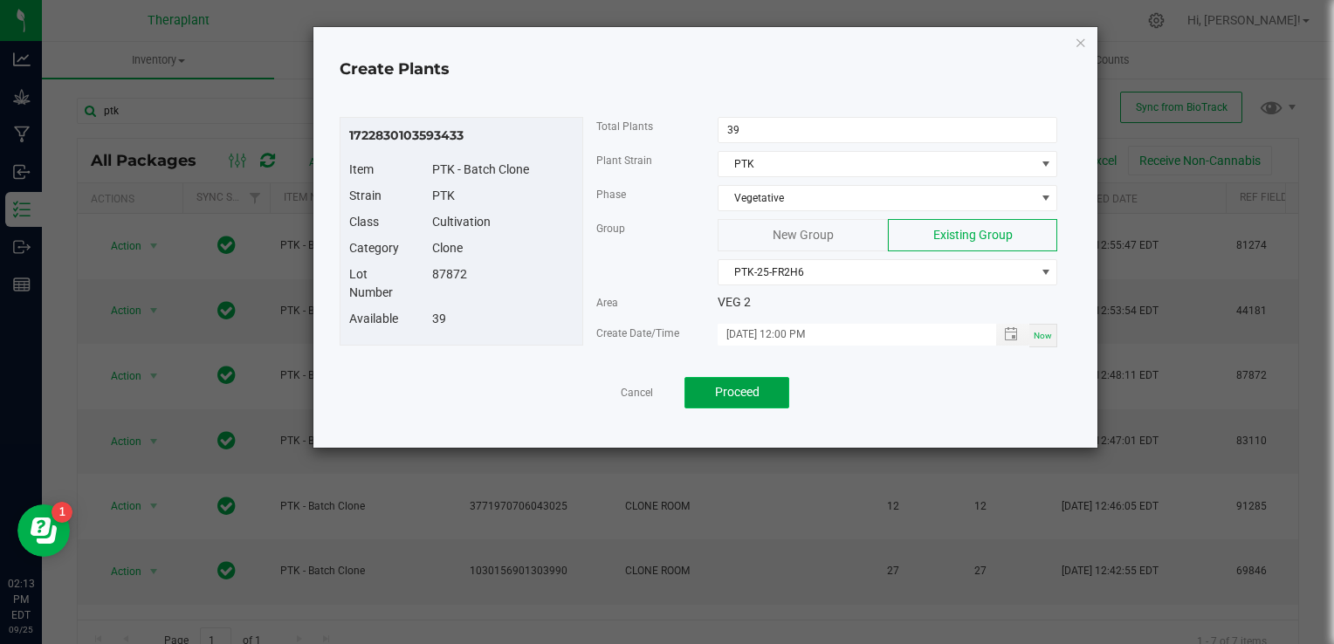
click at [748, 394] on span "Proceed" at bounding box center [737, 392] width 45 height 14
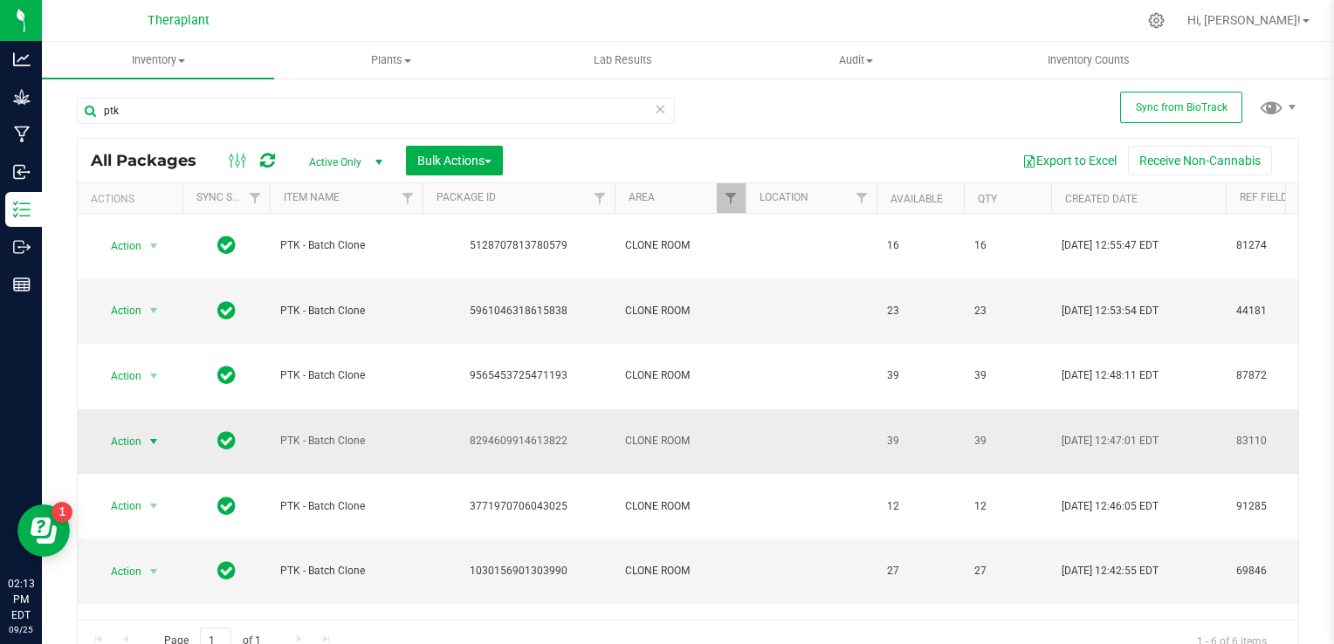
click at [150, 435] on span "select" at bounding box center [154, 442] width 14 height 14
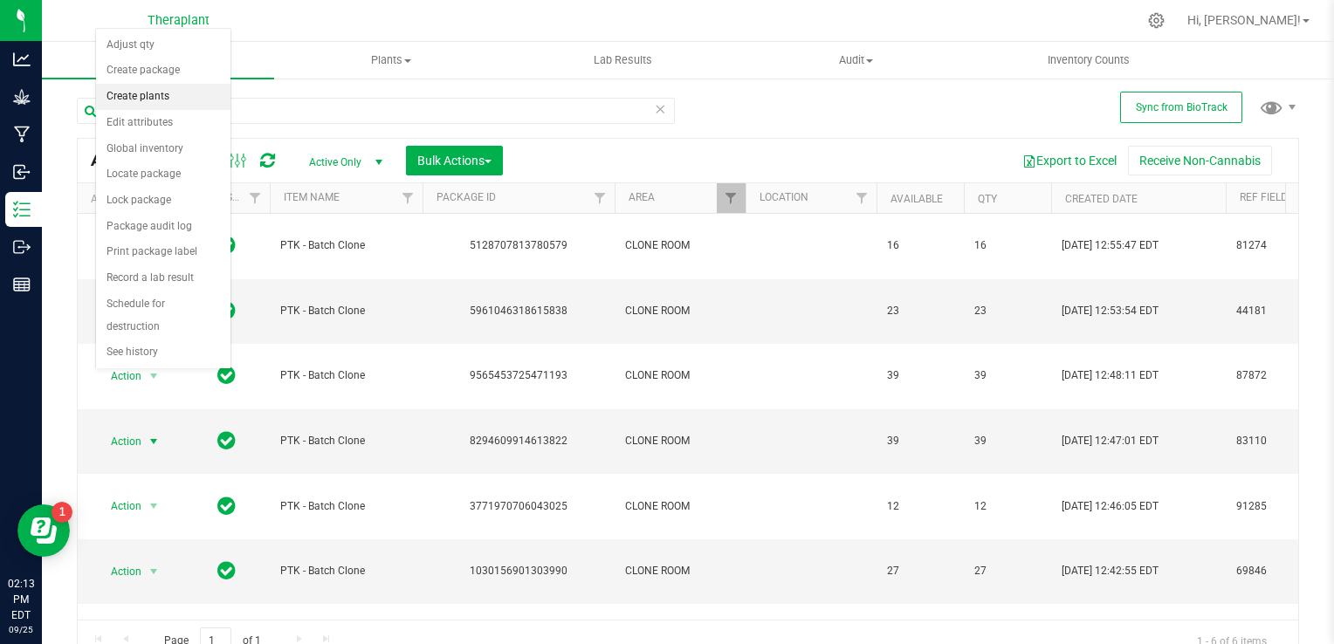
click at [169, 89] on li "Create plants" at bounding box center [163, 97] width 134 height 26
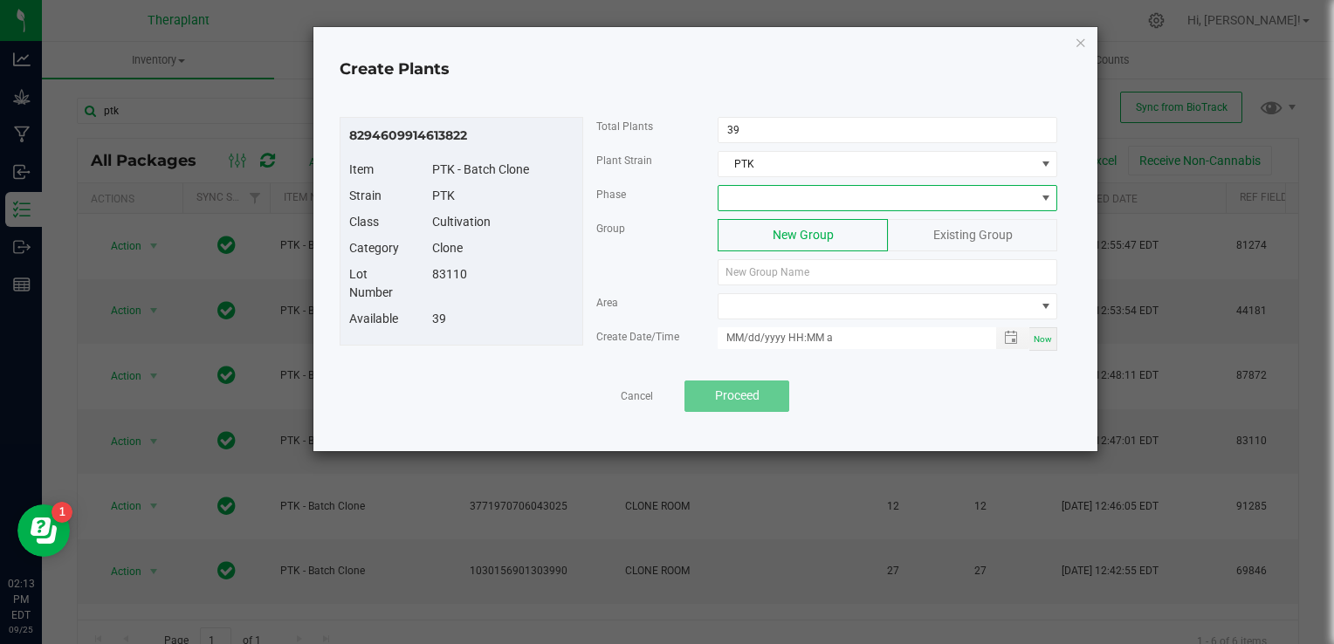
click at [757, 197] on span at bounding box center [877, 198] width 316 height 24
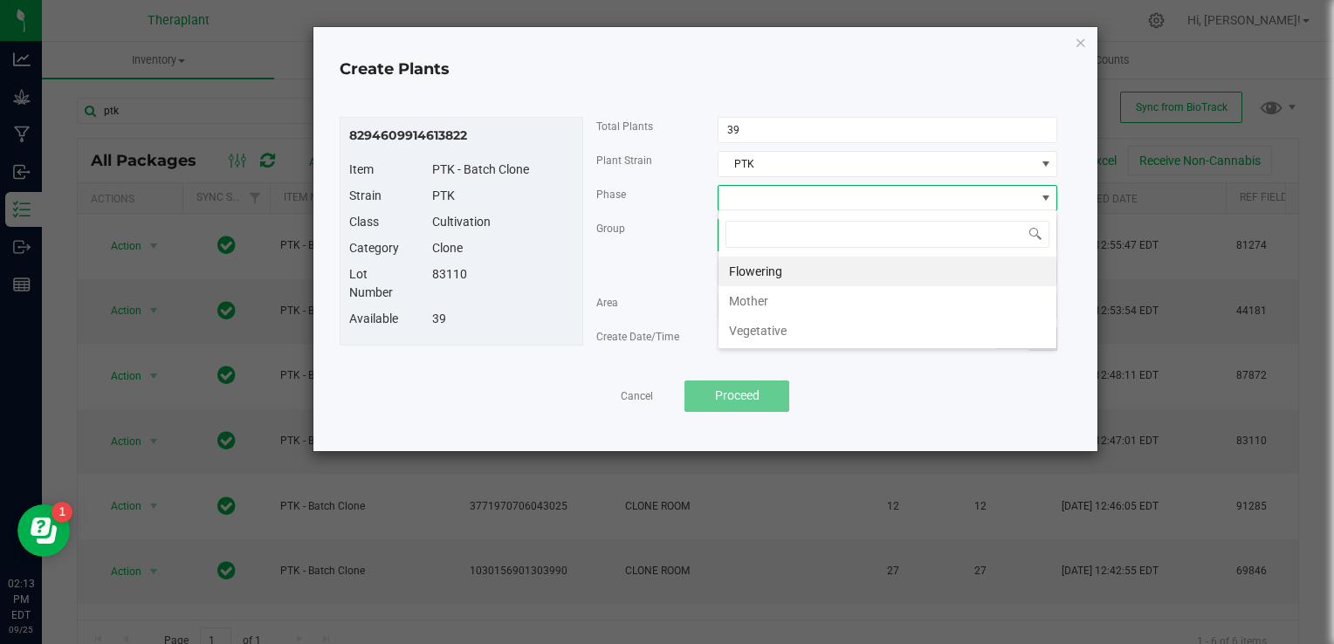
scroll to position [25, 340]
click at [755, 330] on li "Vegetative" at bounding box center [888, 331] width 338 height 30
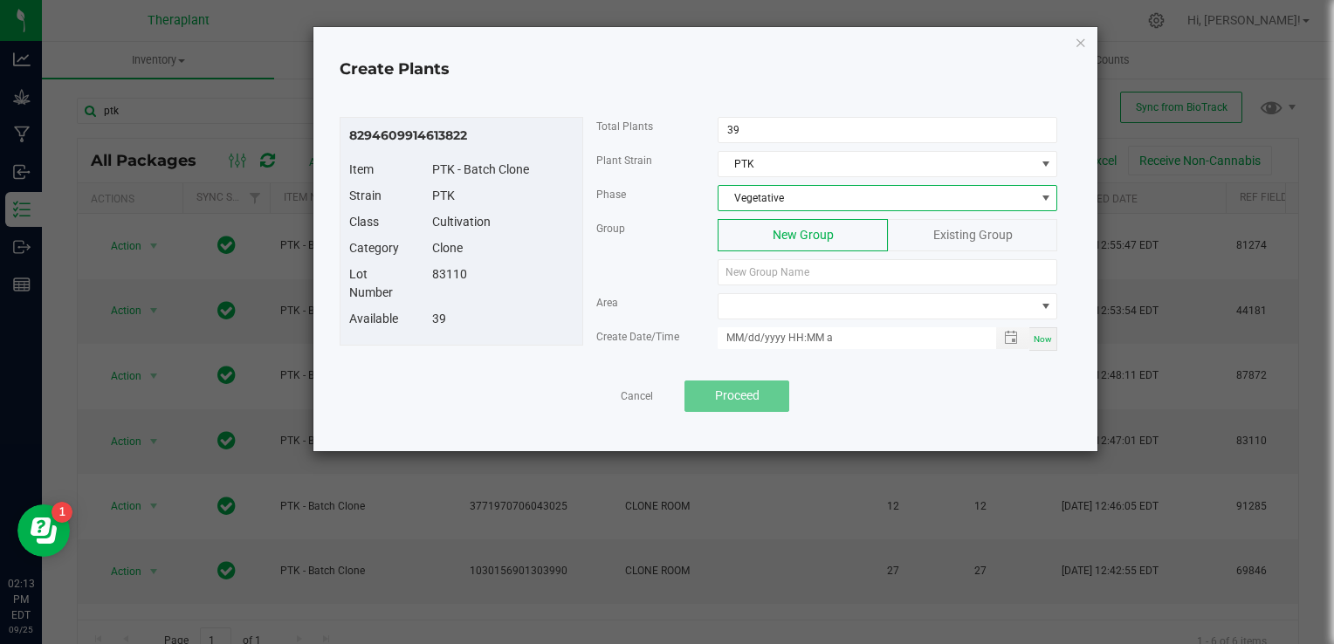
click at [929, 239] on div "Existing Group" at bounding box center [972, 235] width 169 height 32
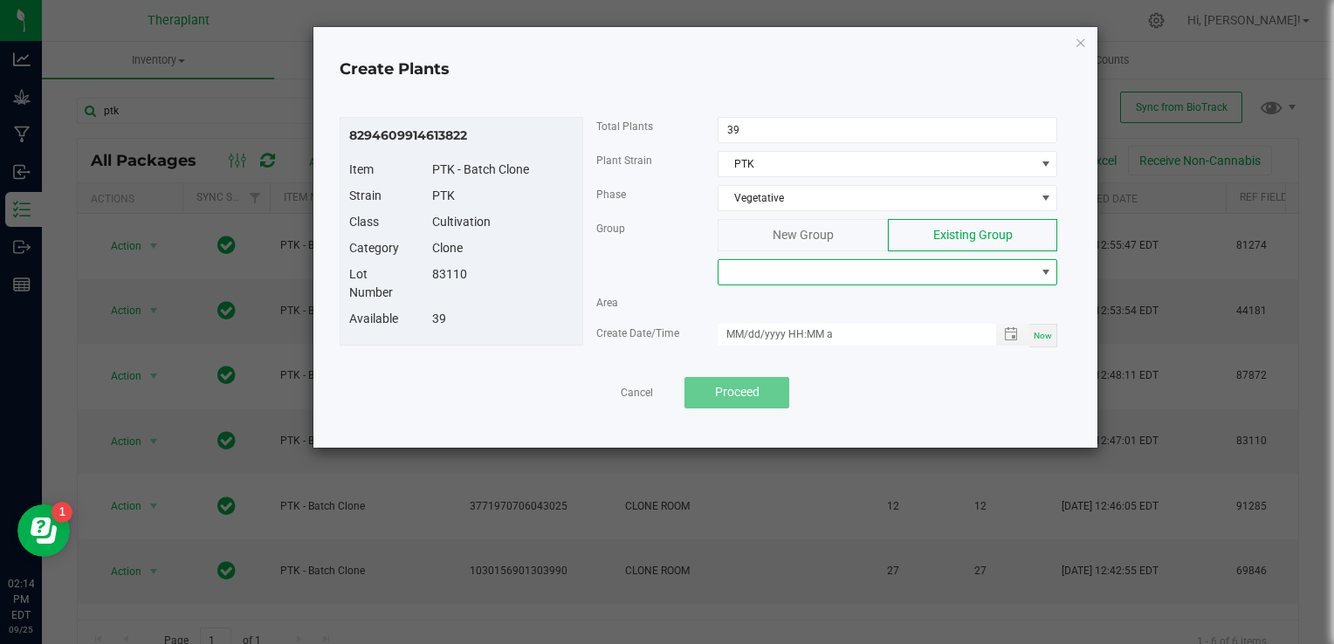
click at [888, 270] on span at bounding box center [877, 272] width 316 height 24
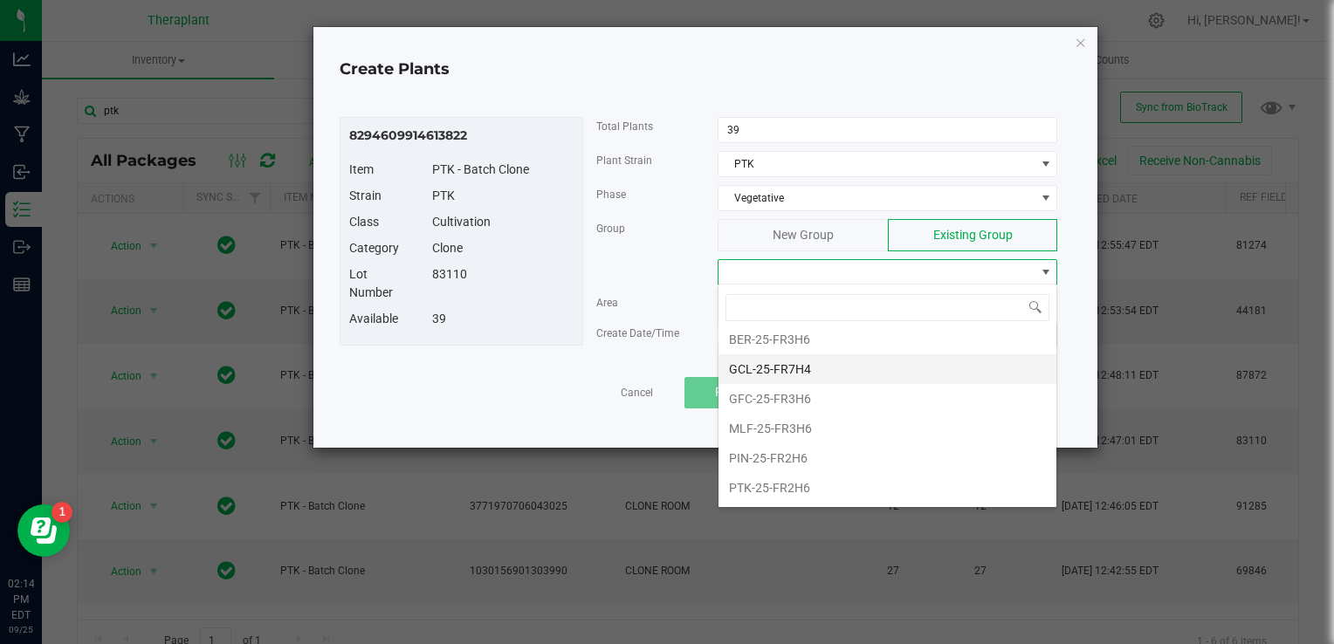
scroll to position [40, 0]
click at [796, 469] on li "PTK-25-FR2H6" at bounding box center [888, 483] width 338 height 30
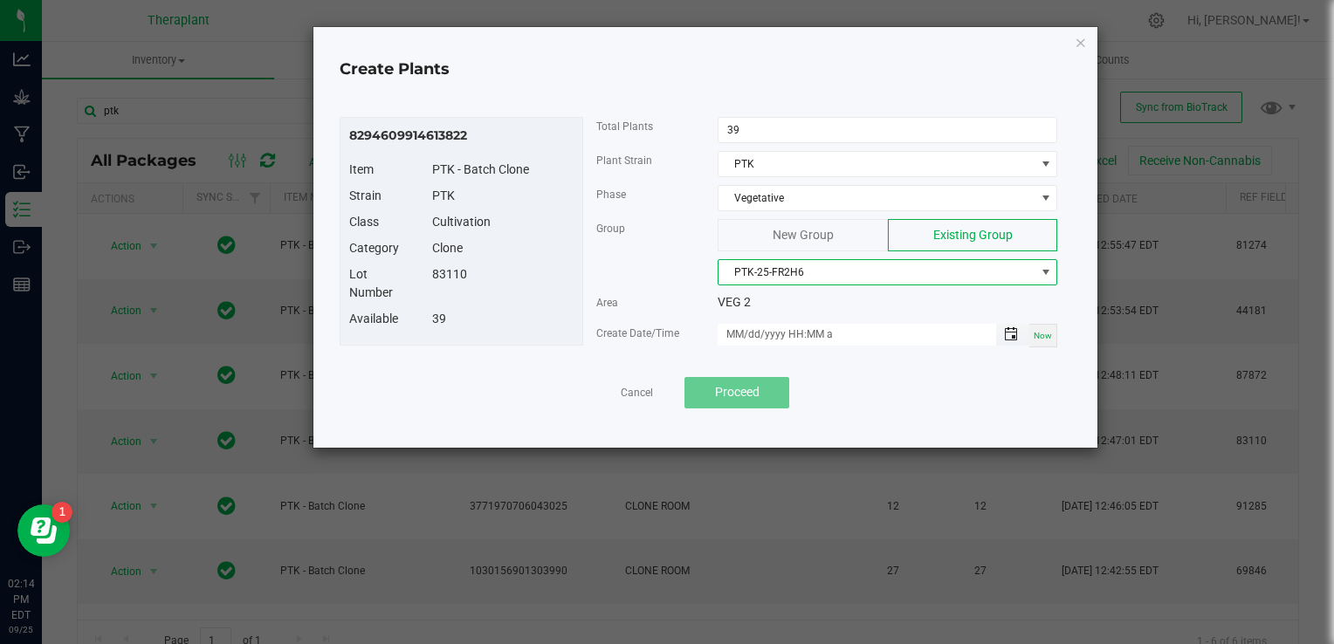
click at [1009, 338] on span "Toggle popup" at bounding box center [1011, 334] width 14 height 14
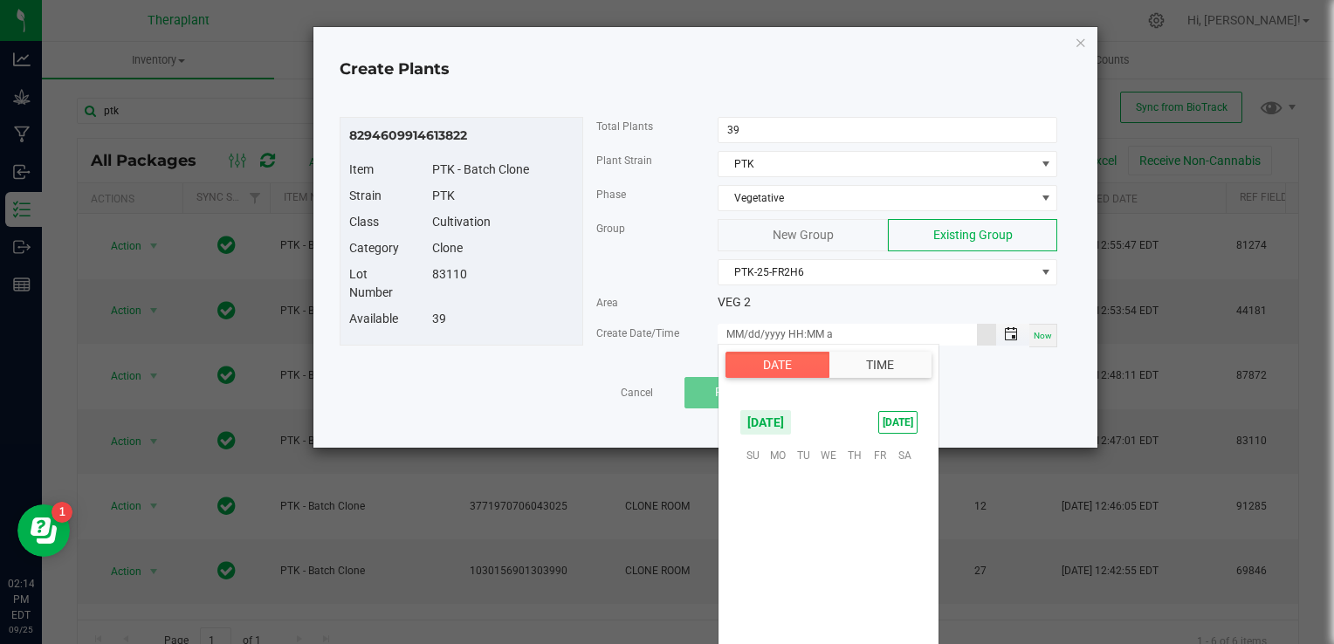
scroll to position [283271, 0]
click at [887, 562] on span "26" at bounding box center [879, 562] width 25 height 27
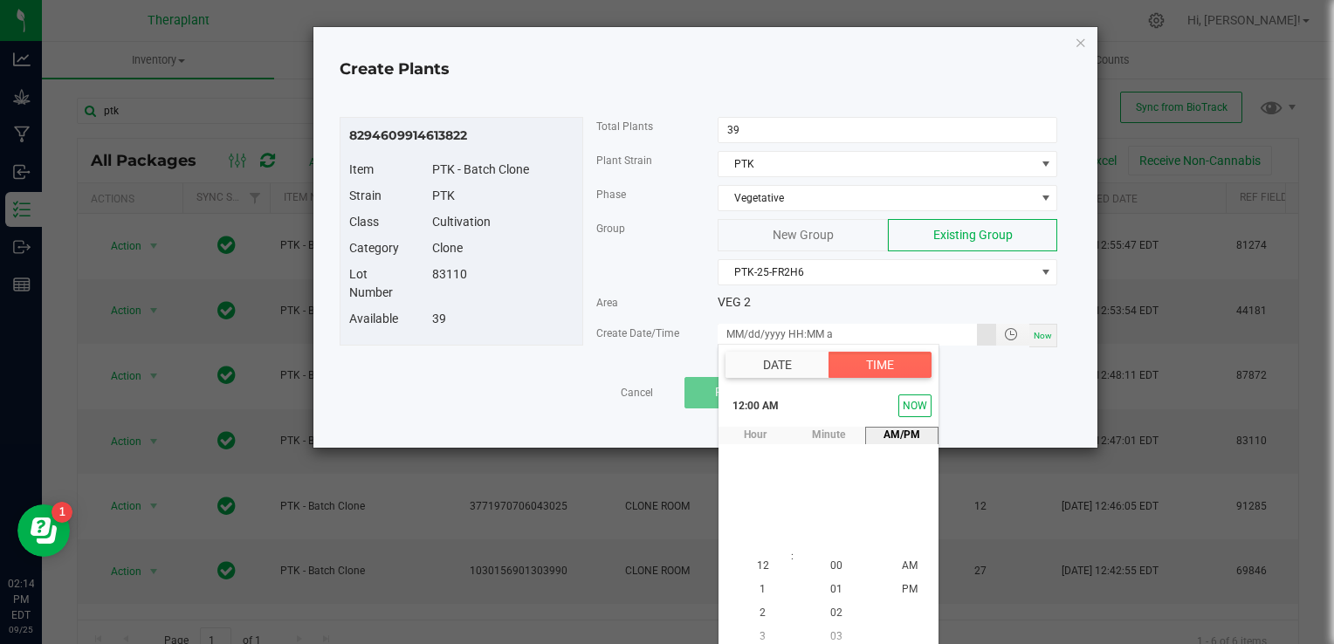
scroll to position [8, 0]
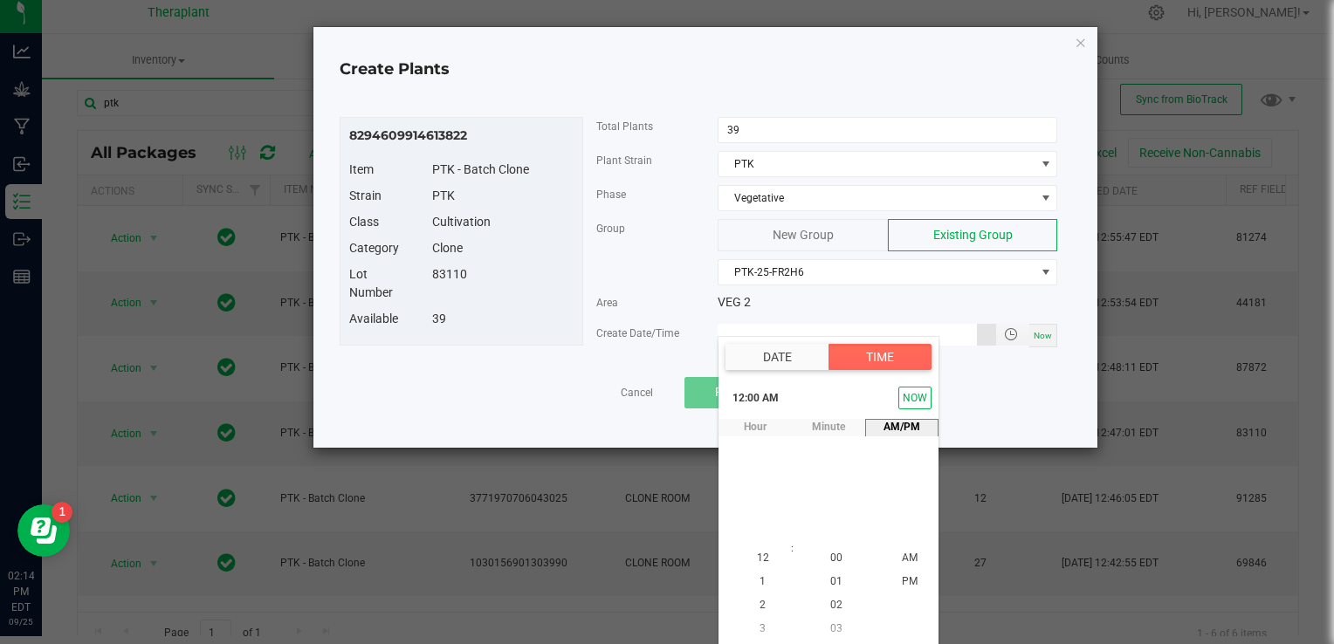
type input "[DATE] 12:00 AM"
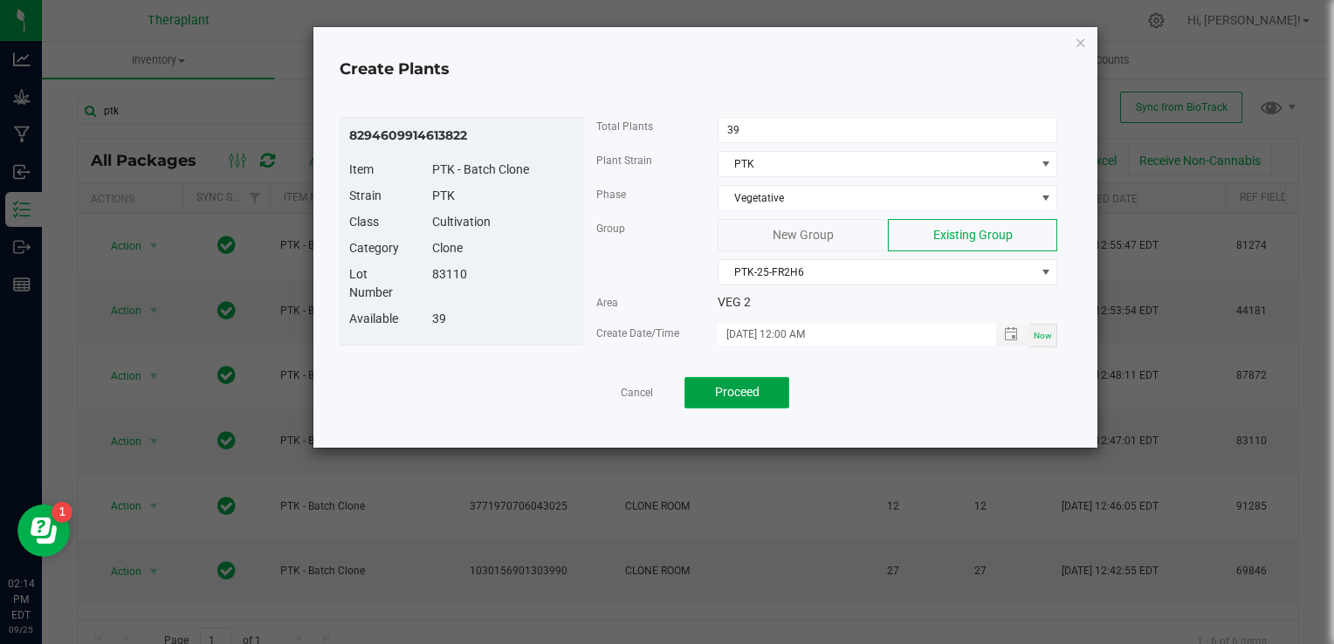
click at [779, 384] on button "Proceed" at bounding box center [737, 392] width 105 height 31
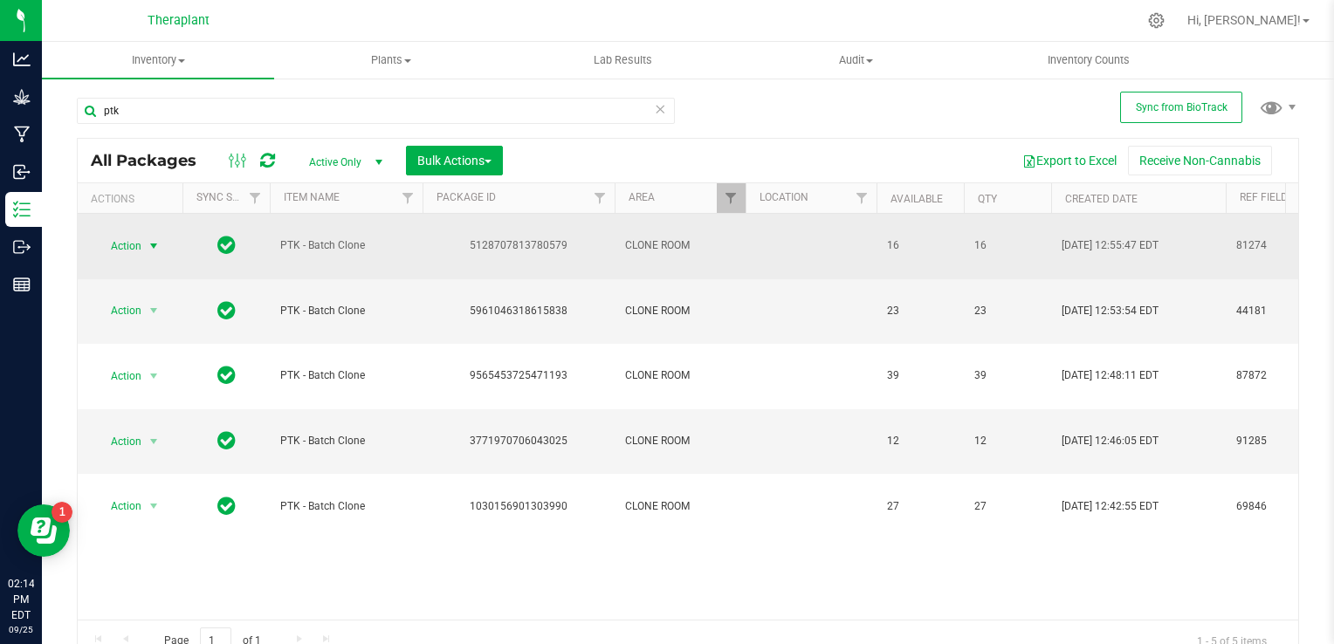
click at [151, 239] on span "select" at bounding box center [154, 246] width 14 height 14
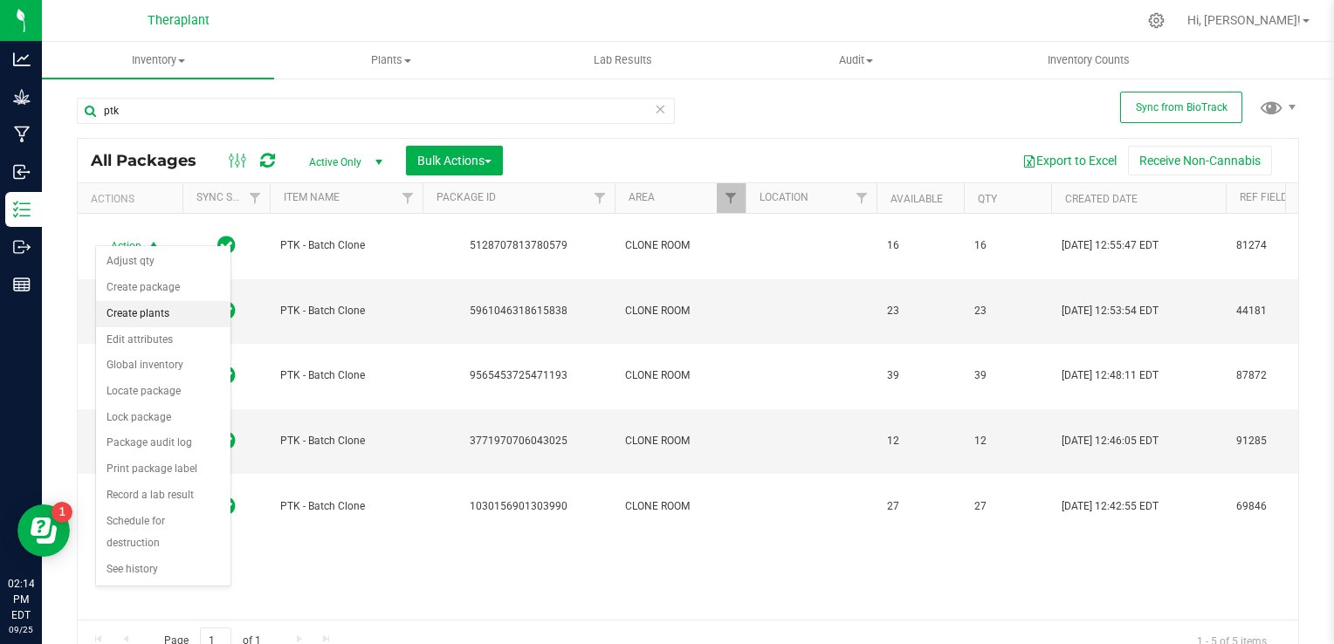
click at [158, 315] on li "Create plants" at bounding box center [163, 314] width 134 height 26
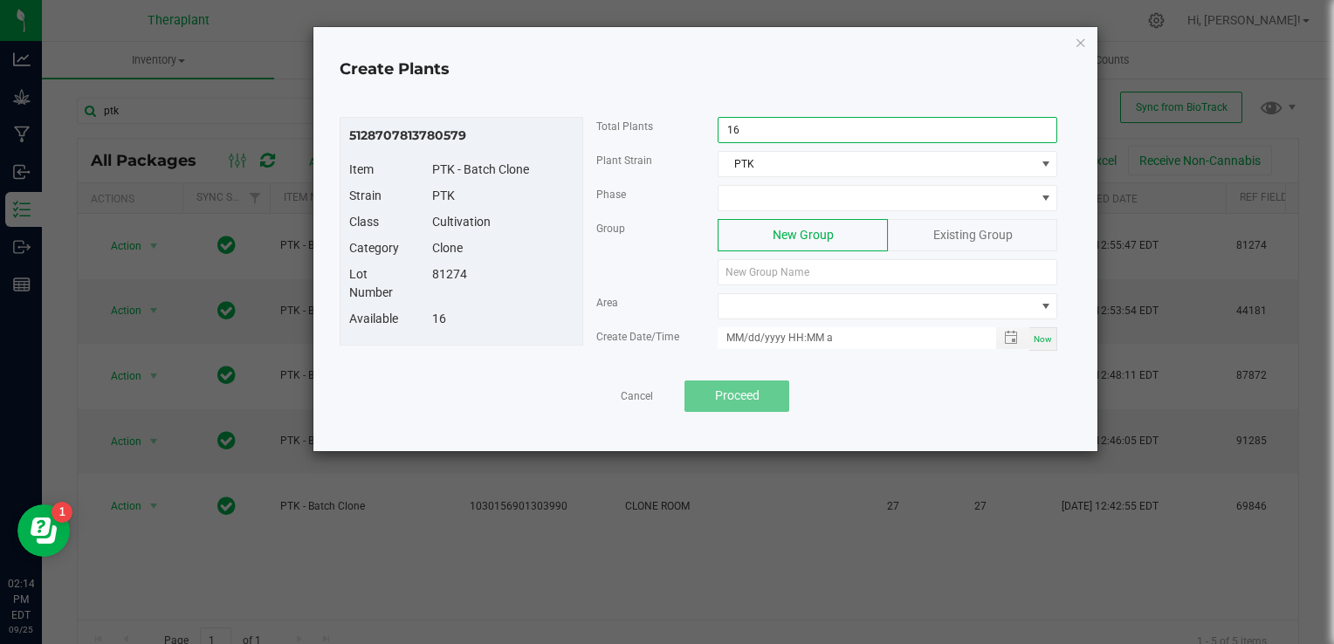
click at [748, 140] on input "16" at bounding box center [888, 130] width 338 height 24
type input "8"
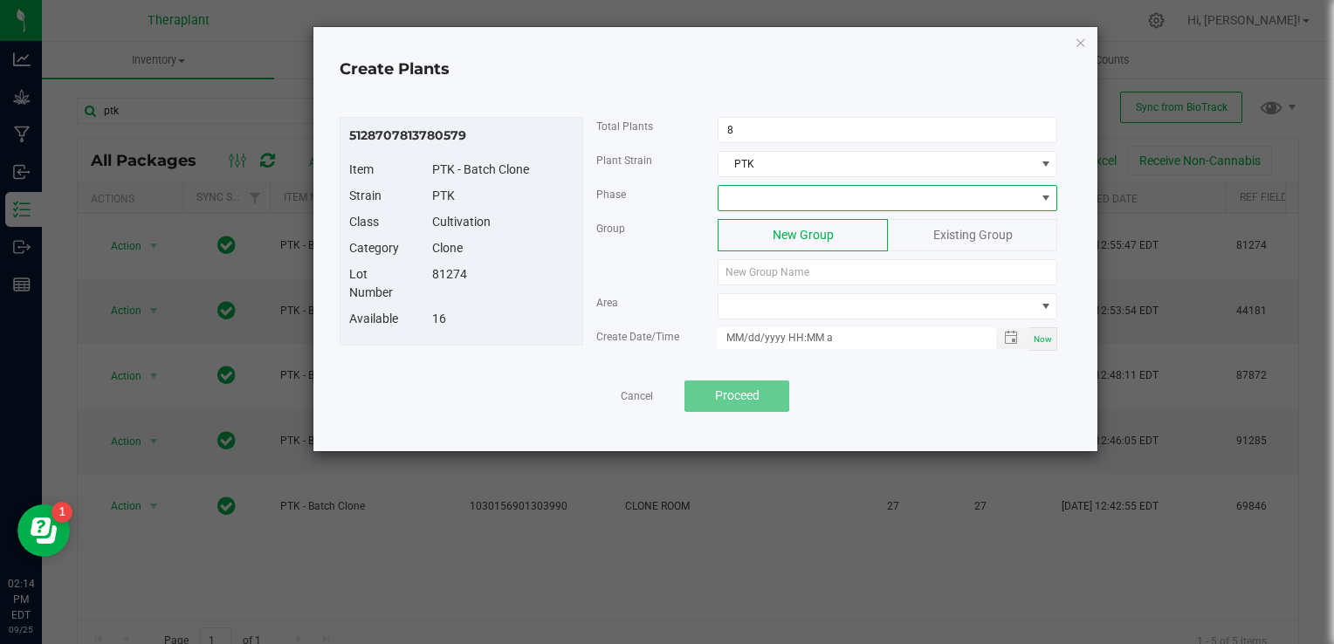
click at [783, 188] on span at bounding box center [877, 198] width 316 height 24
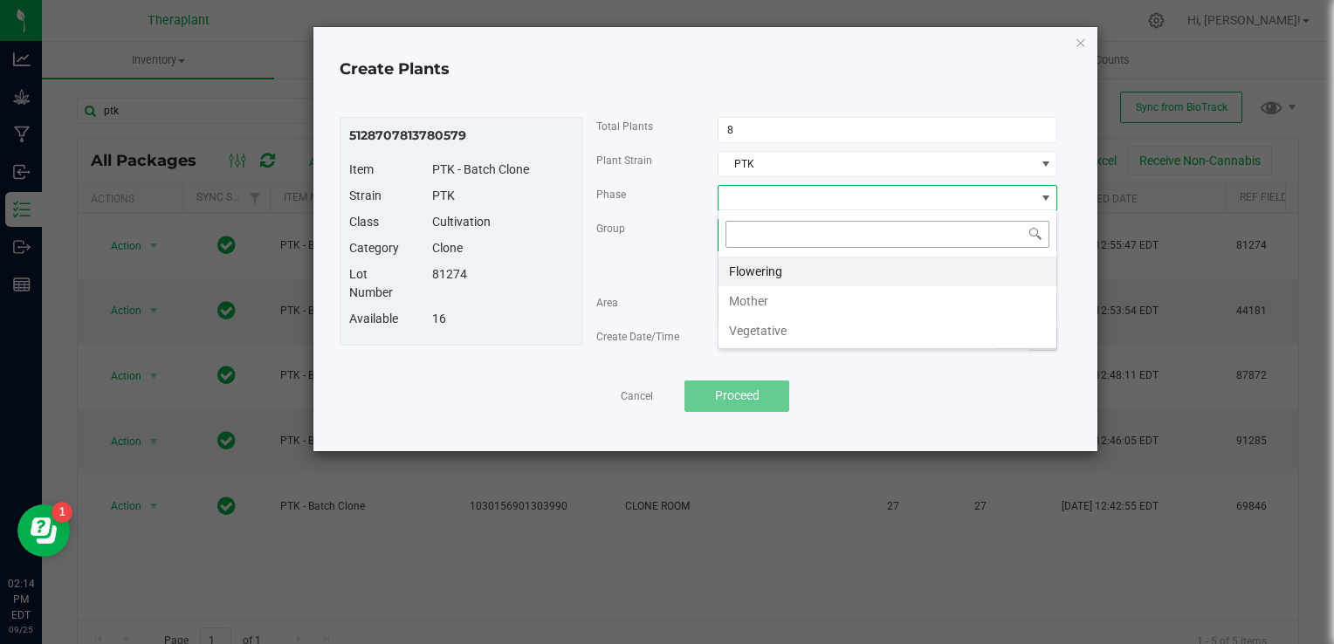
scroll to position [25, 340]
click at [770, 328] on li "Vegetative" at bounding box center [888, 331] width 338 height 30
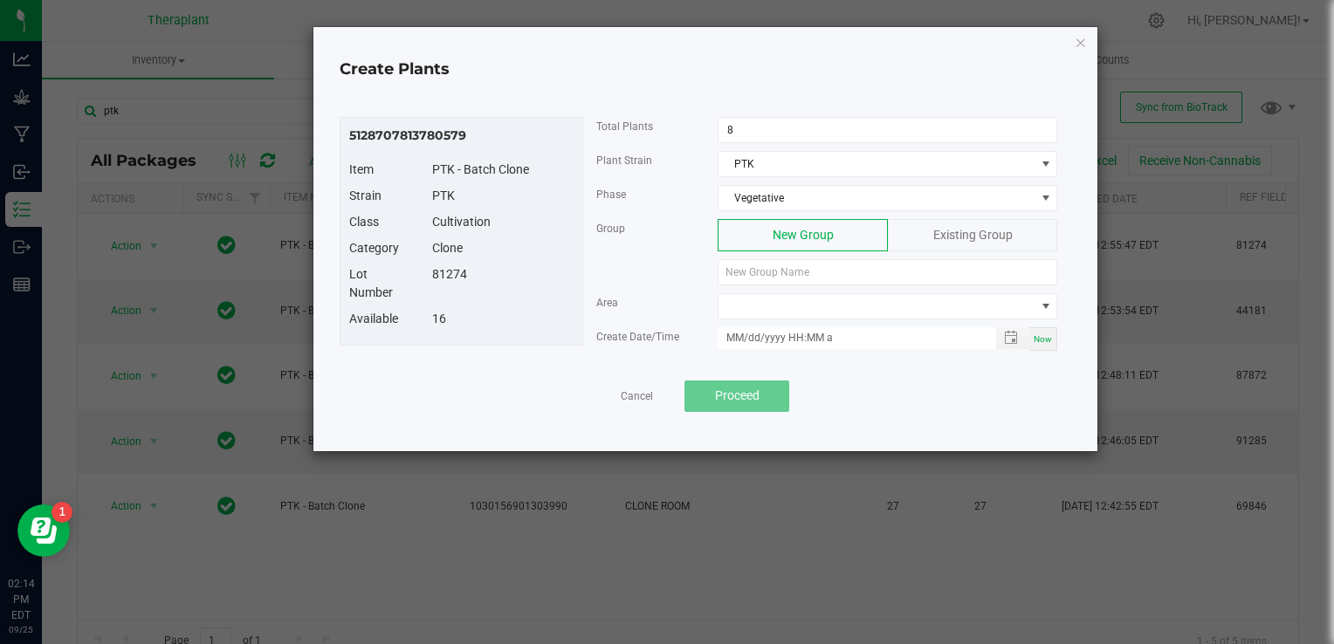
click at [923, 233] on div "Existing Group" at bounding box center [972, 235] width 169 height 32
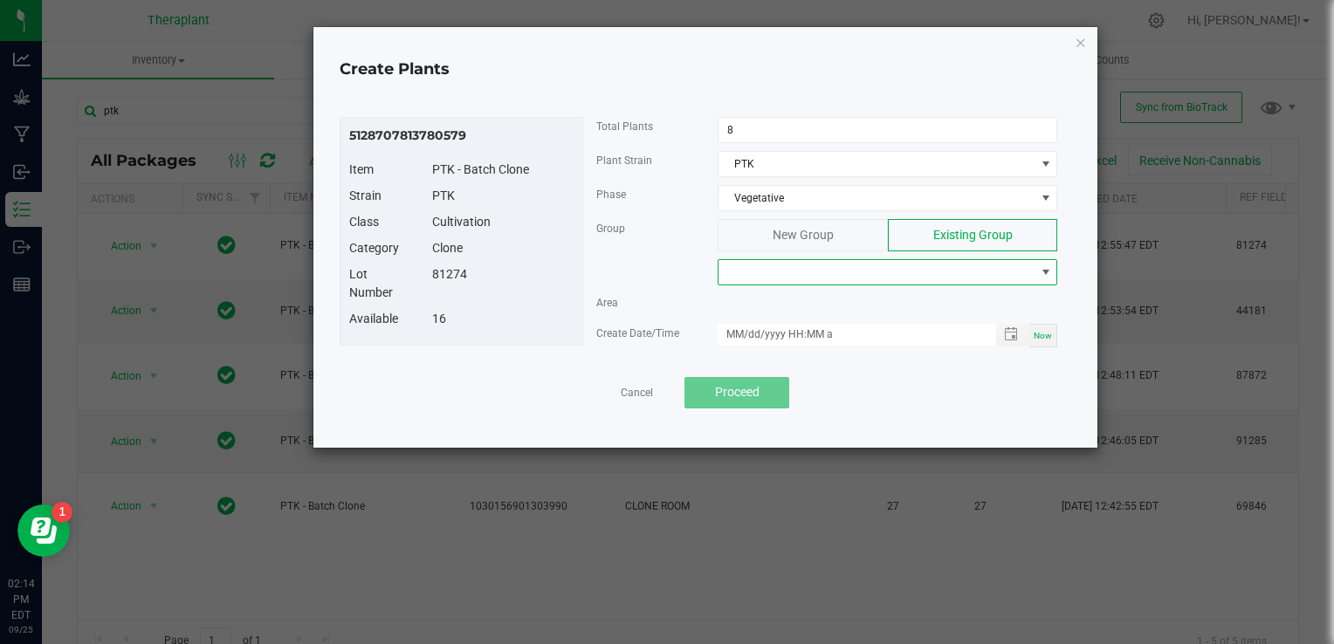
click at [882, 281] on span at bounding box center [877, 272] width 316 height 24
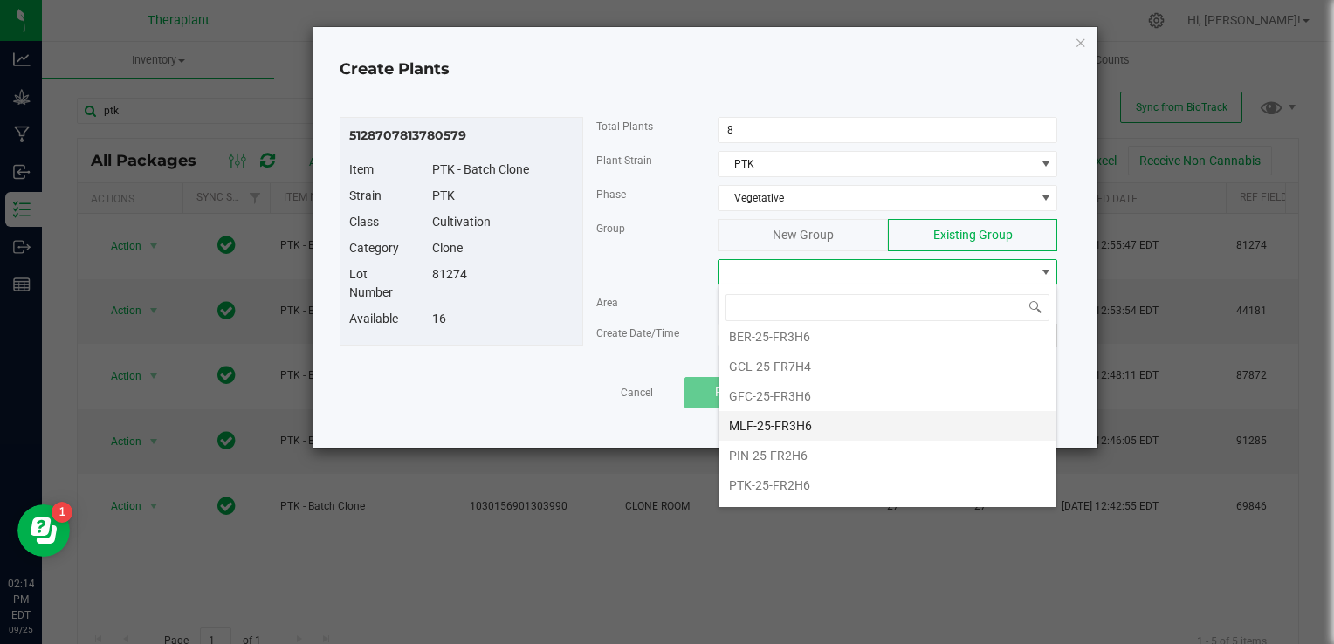
scroll to position [38, 0]
click at [793, 478] on li "PTK-25-FR2H6" at bounding box center [888, 485] width 338 height 30
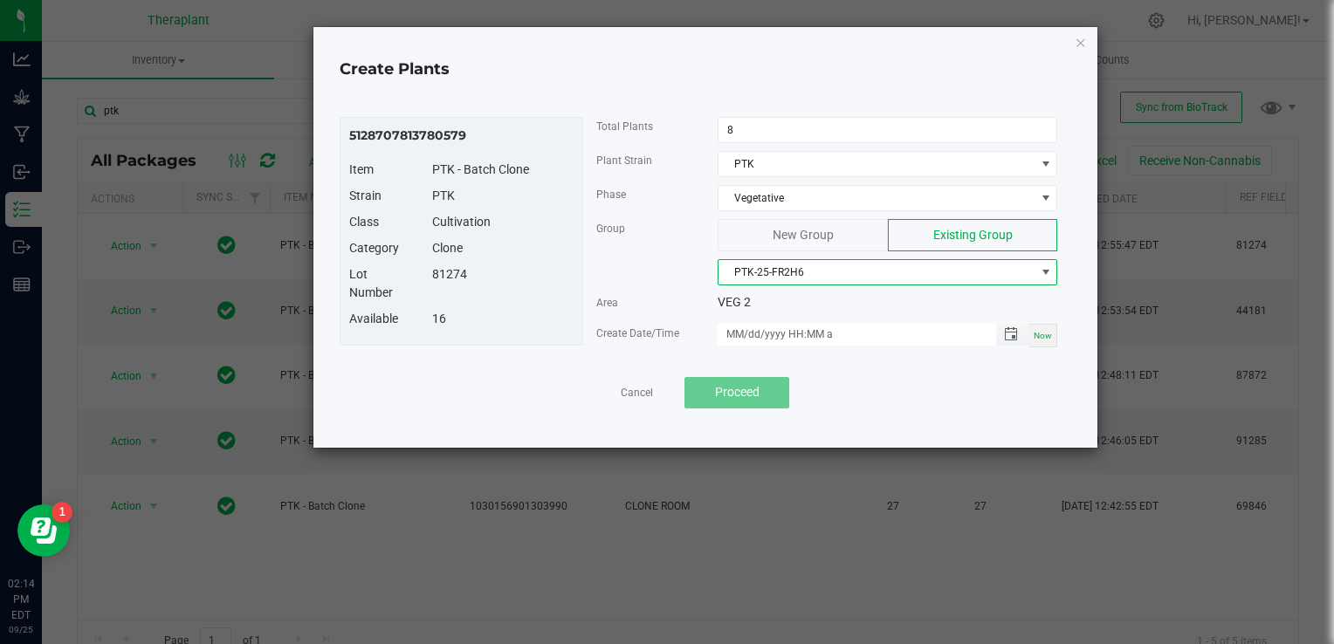
click at [1021, 327] on span "Toggle popup" at bounding box center [1011, 334] width 30 height 14
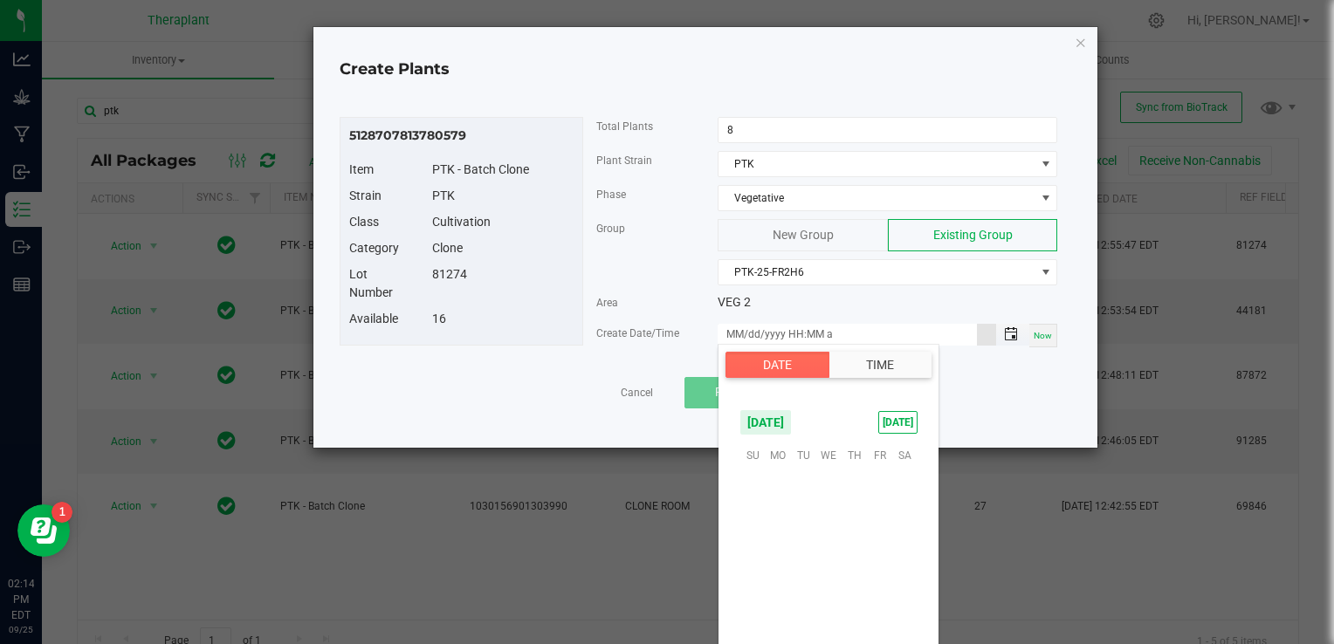
scroll to position [283271, 0]
click at [879, 559] on span "26" at bounding box center [879, 562] width 25 height 27
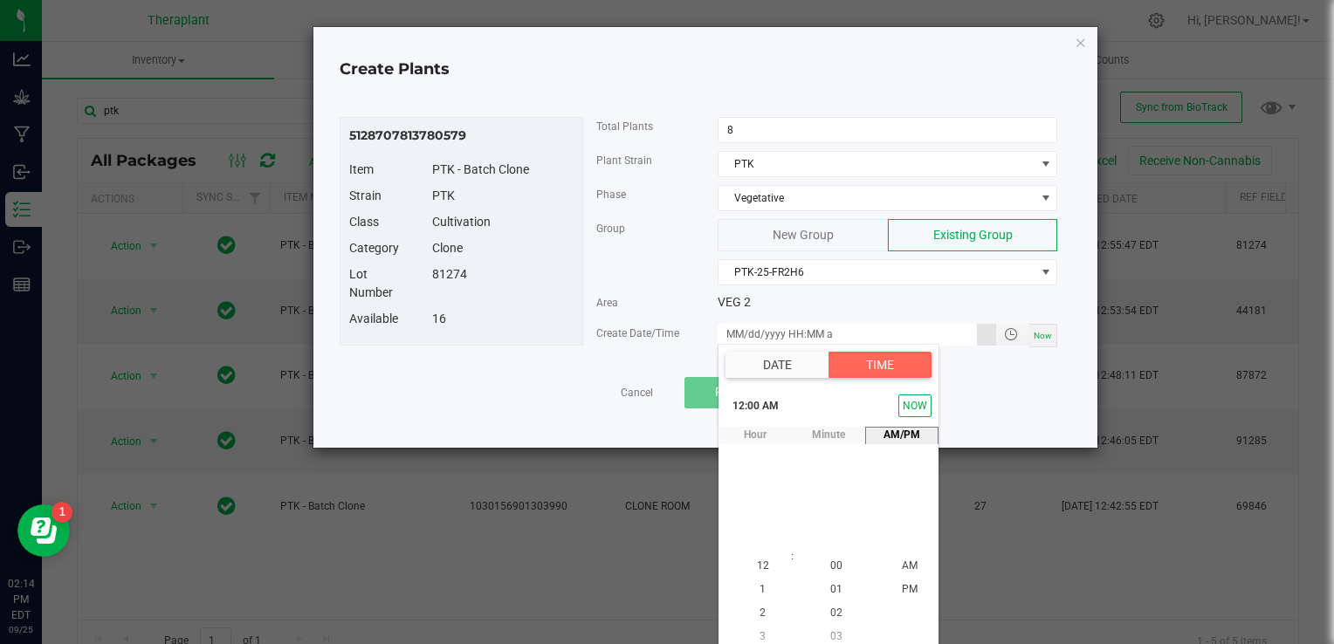
scroll to position [8, 0]
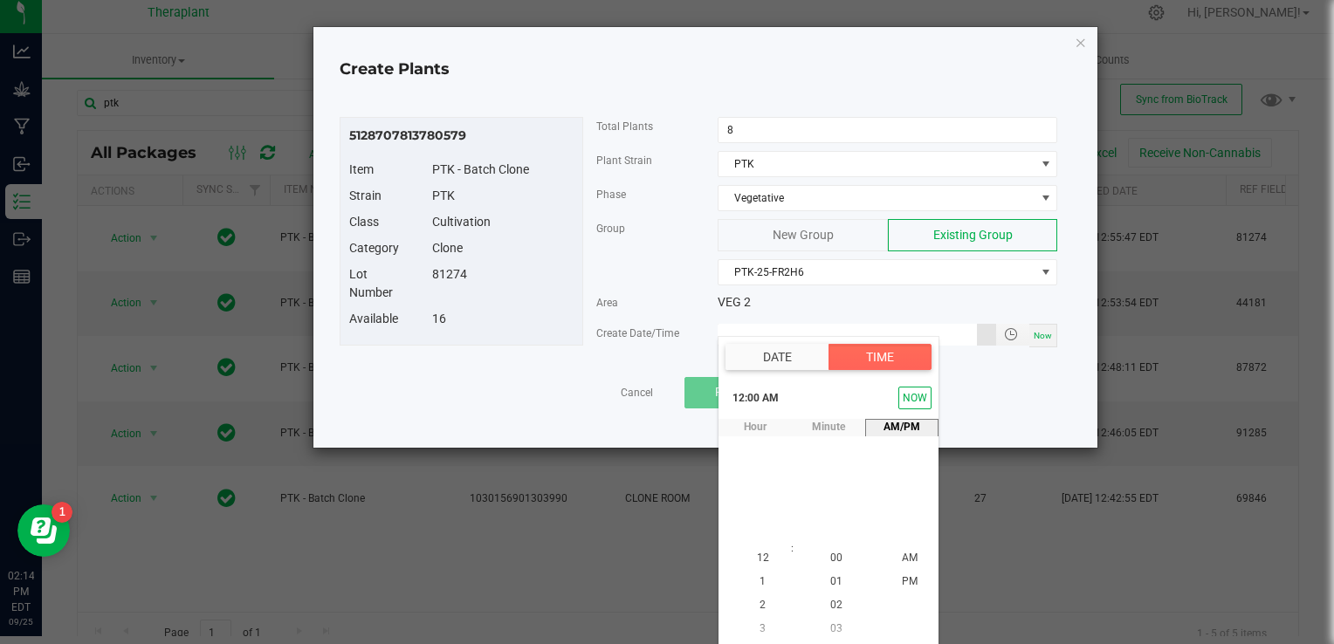
type input "[DATE] 12:00 AM"
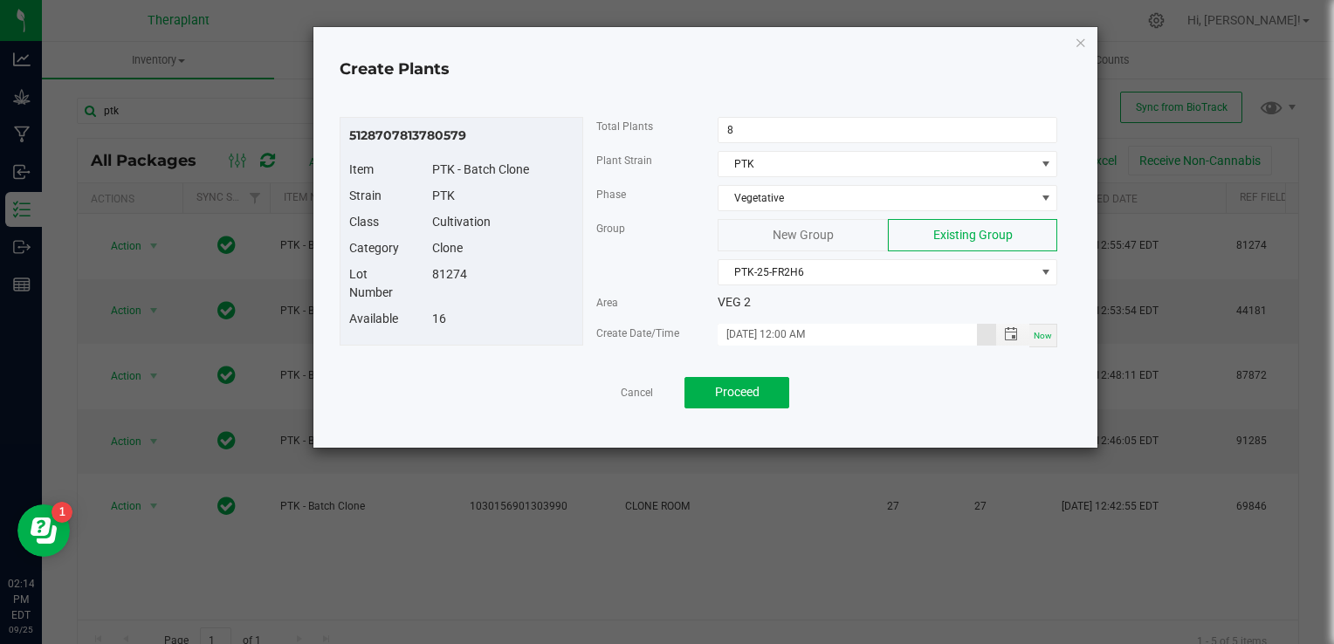
scroll to position [0, 0]
click at [774, 393] on button "Proceed" at bounding box center [737, 392] width 105 height 31
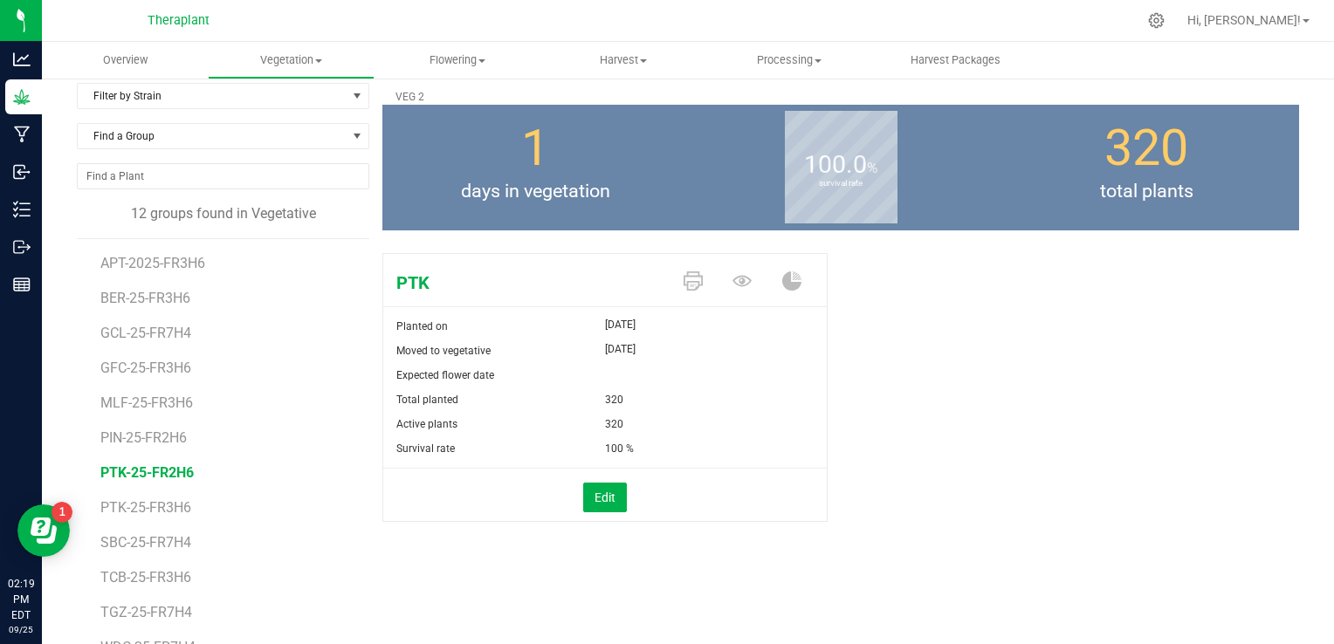
scroll to position [52, 0]
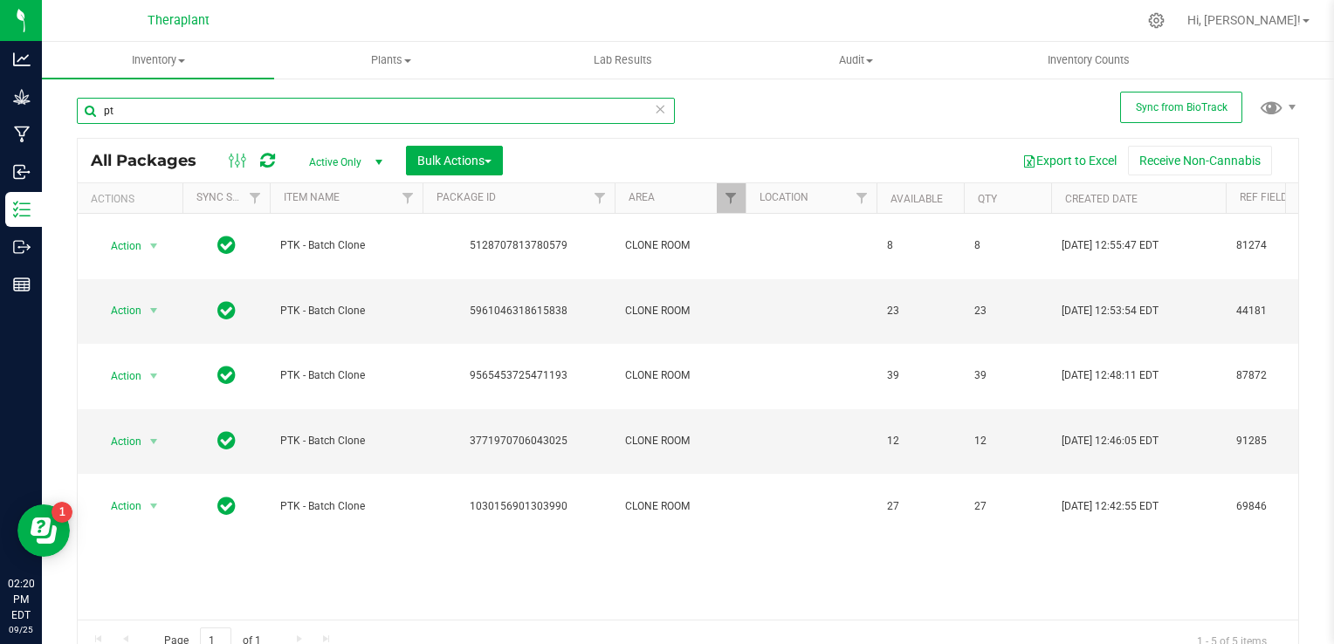
type input "p"
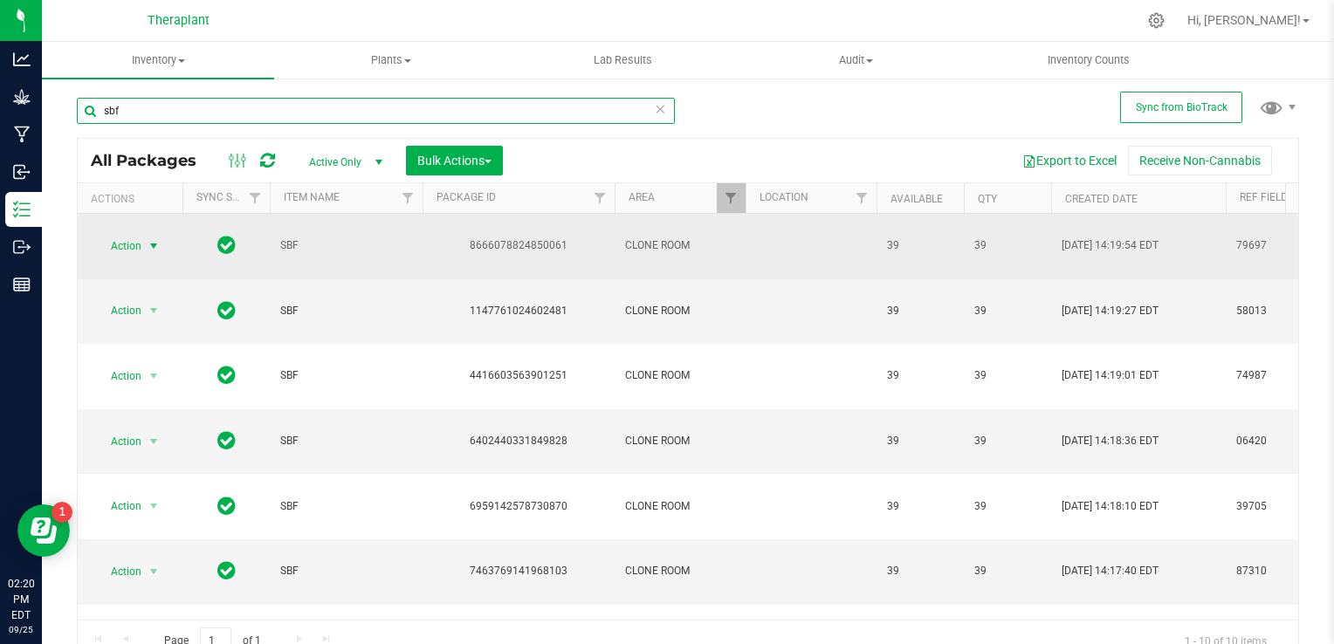
type input "sbf"
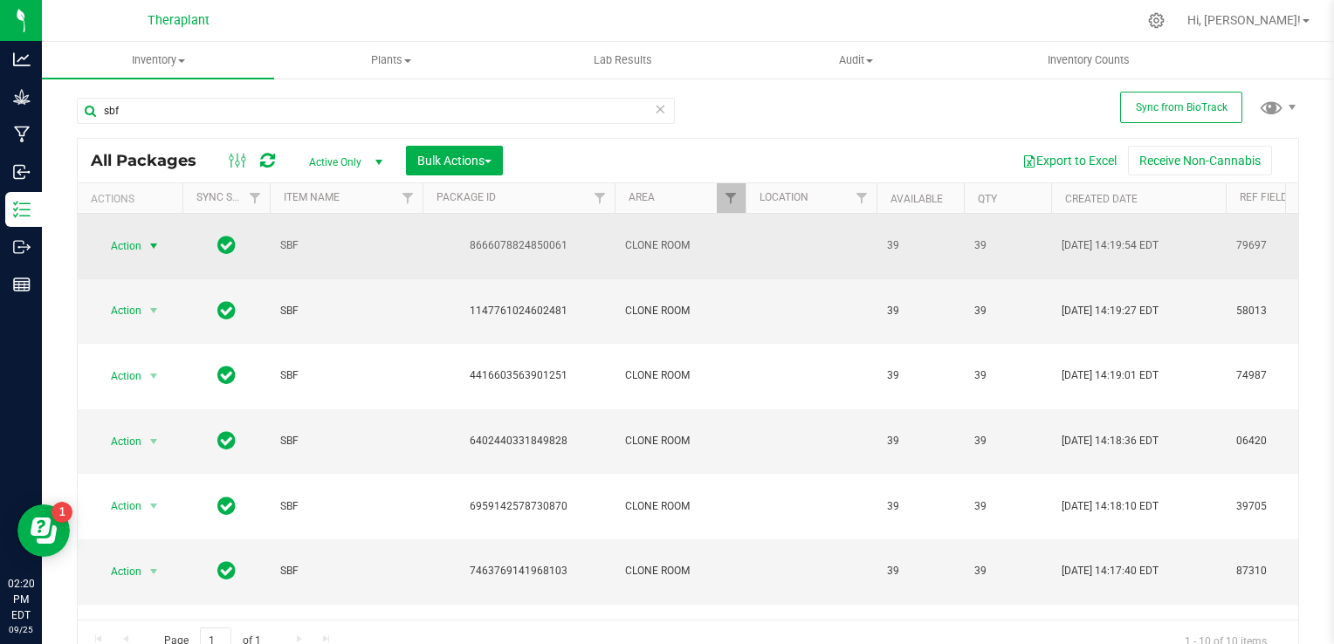
click at [150, 239] on span "select" at bounding box center [154, 246] width 14 height 14
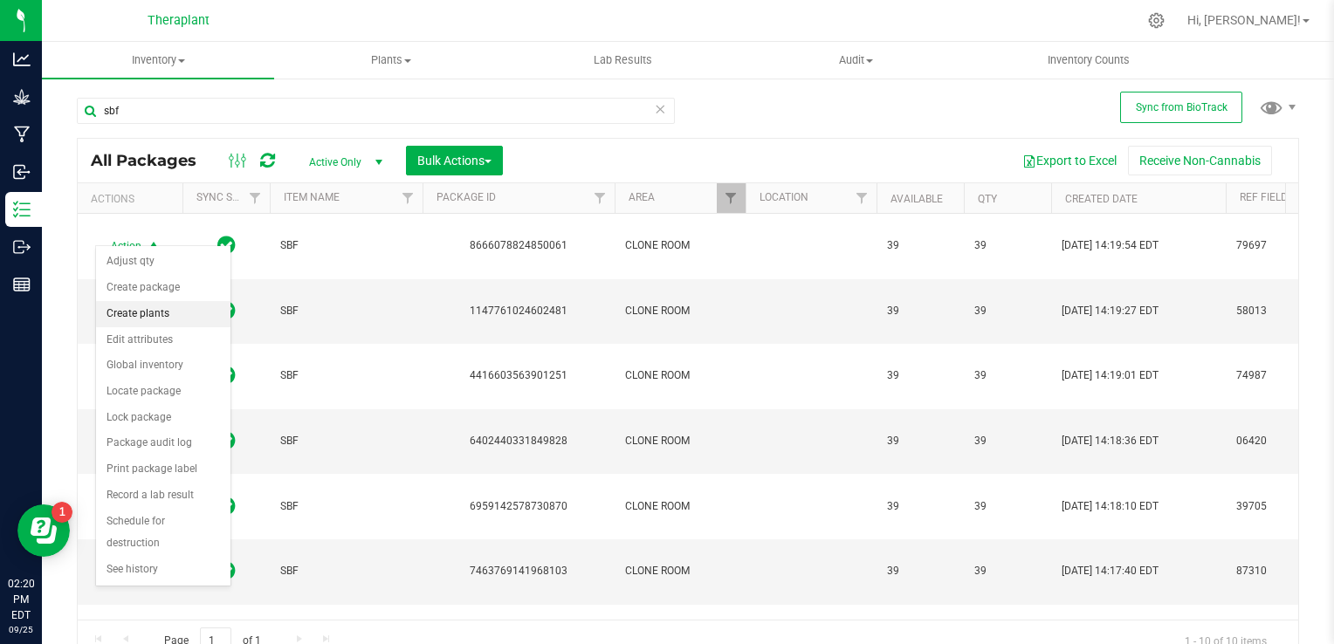
click at [151, 310] on li "Create plants" at bounding box center [163, 314] width 134 height 26
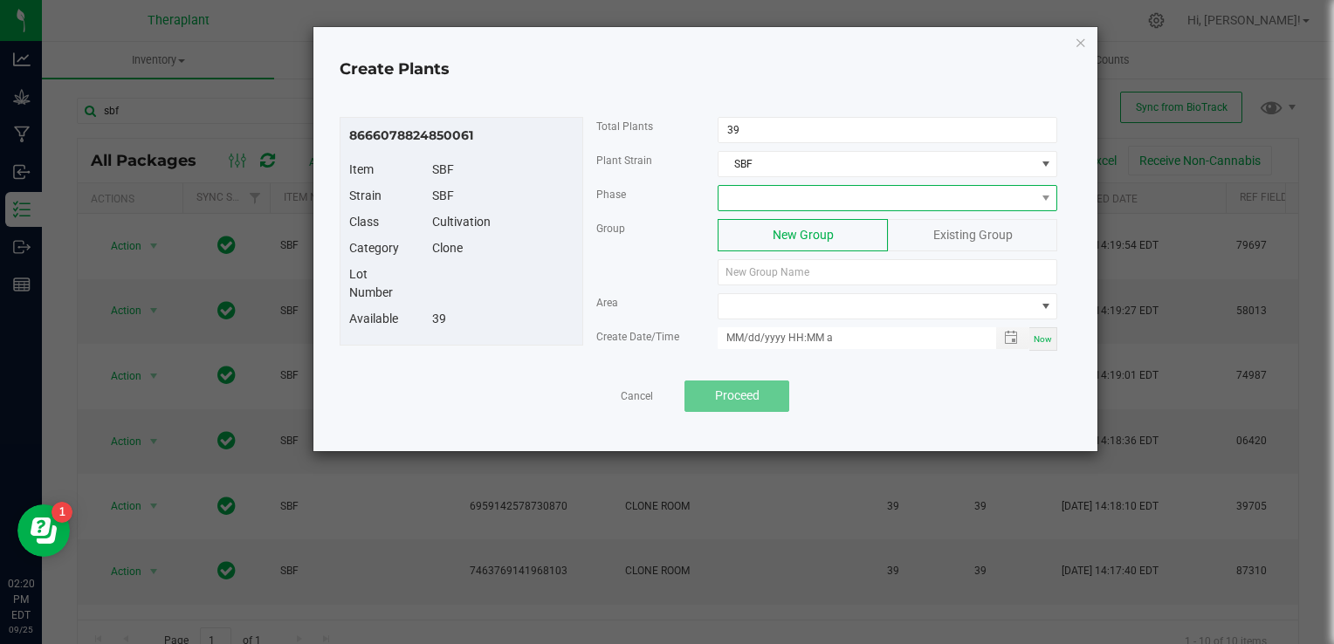
click at [793, 190] on span at bounding box center [877, 198] width 316 height 24
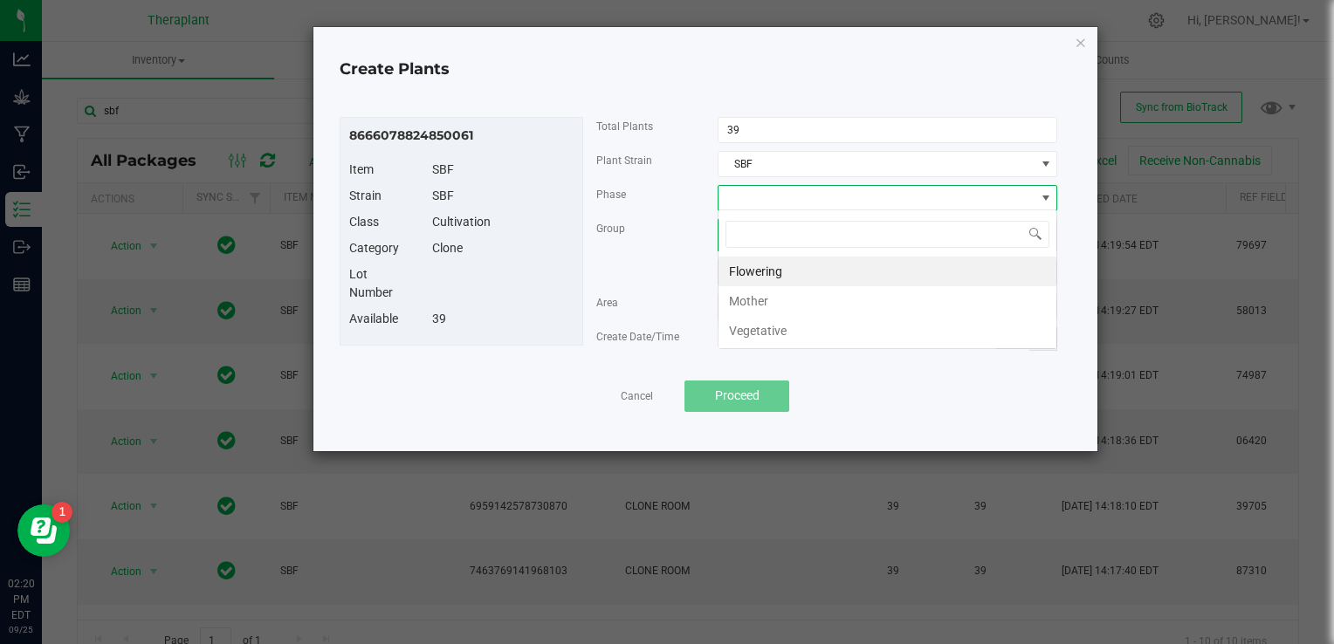
scroll to position [25, 340]
click at [759, 336] on li "Vegetative" at bounding box center [888, 331] width 338 height 30
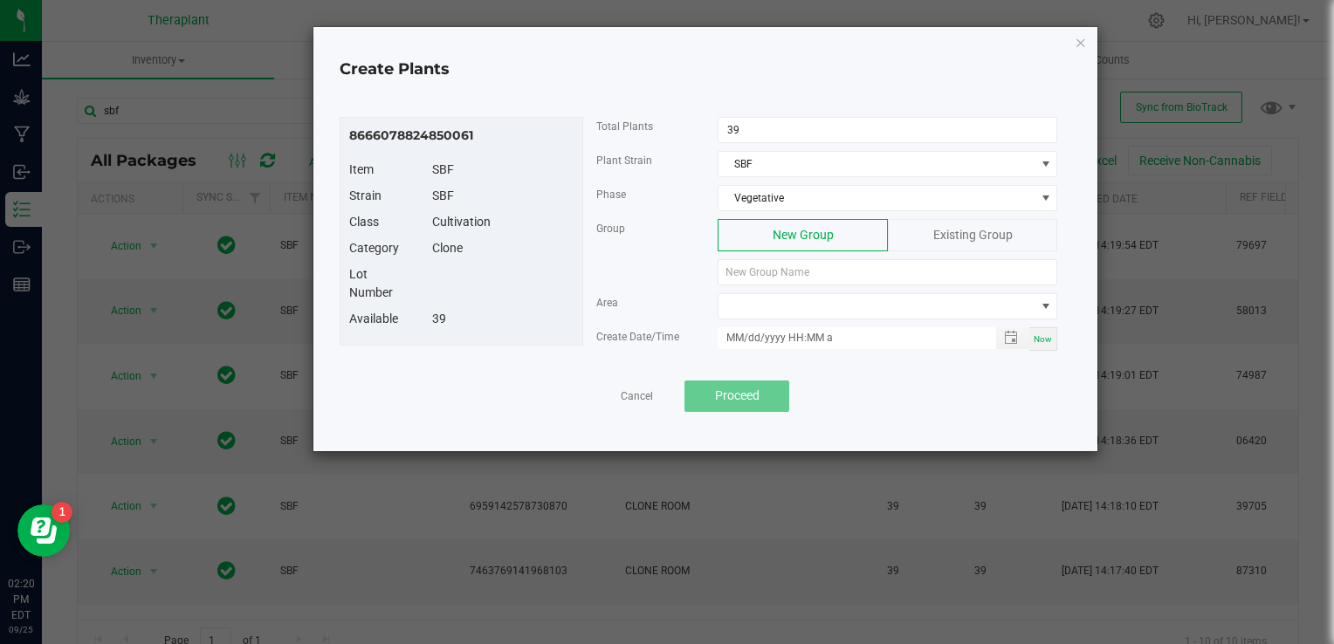
click at [926, 225] on div "Existing Group" at bounding box center [972, 235] width 169 height 32
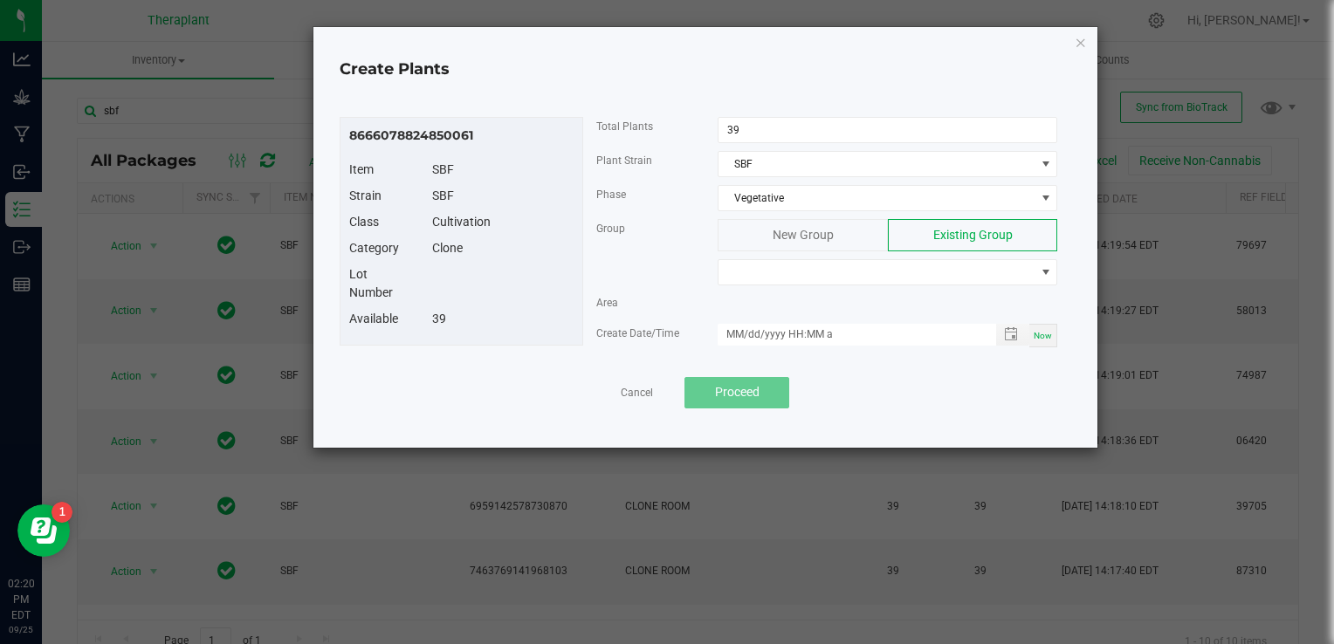
click at [793, 237] on span "New Group" at bounding box center [803, 235] width 61 height 14
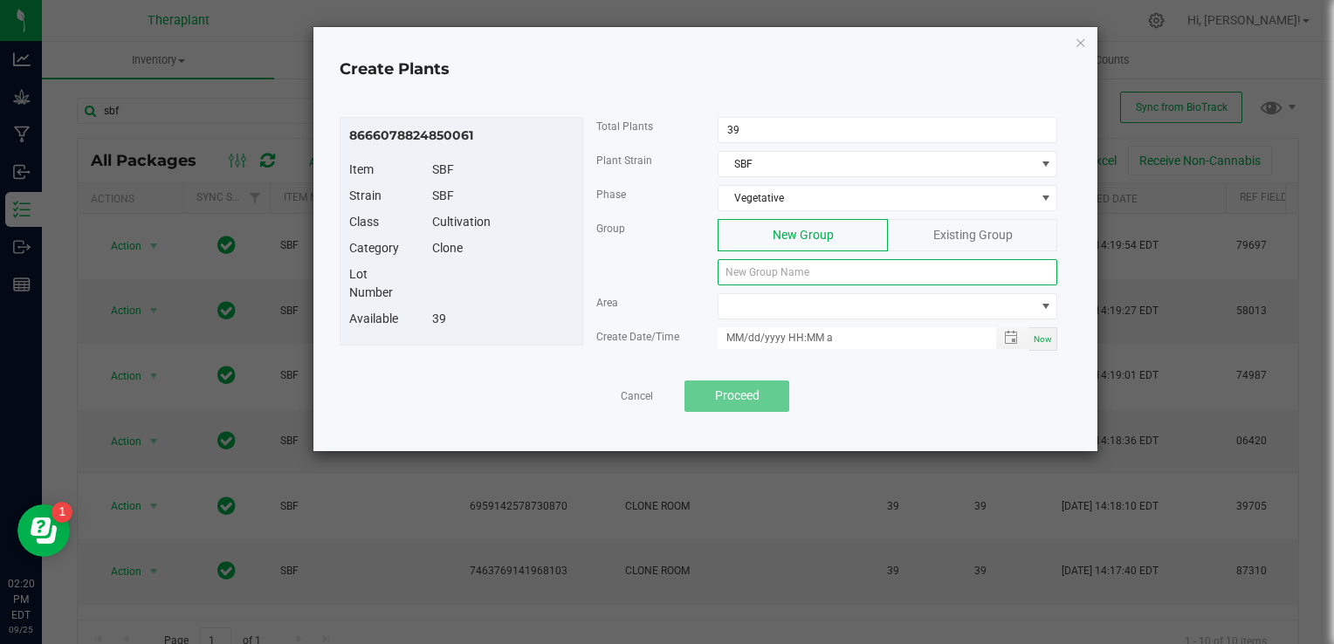
click at [777, 267] on input at bounding box center [888, 272] width 340 height 26
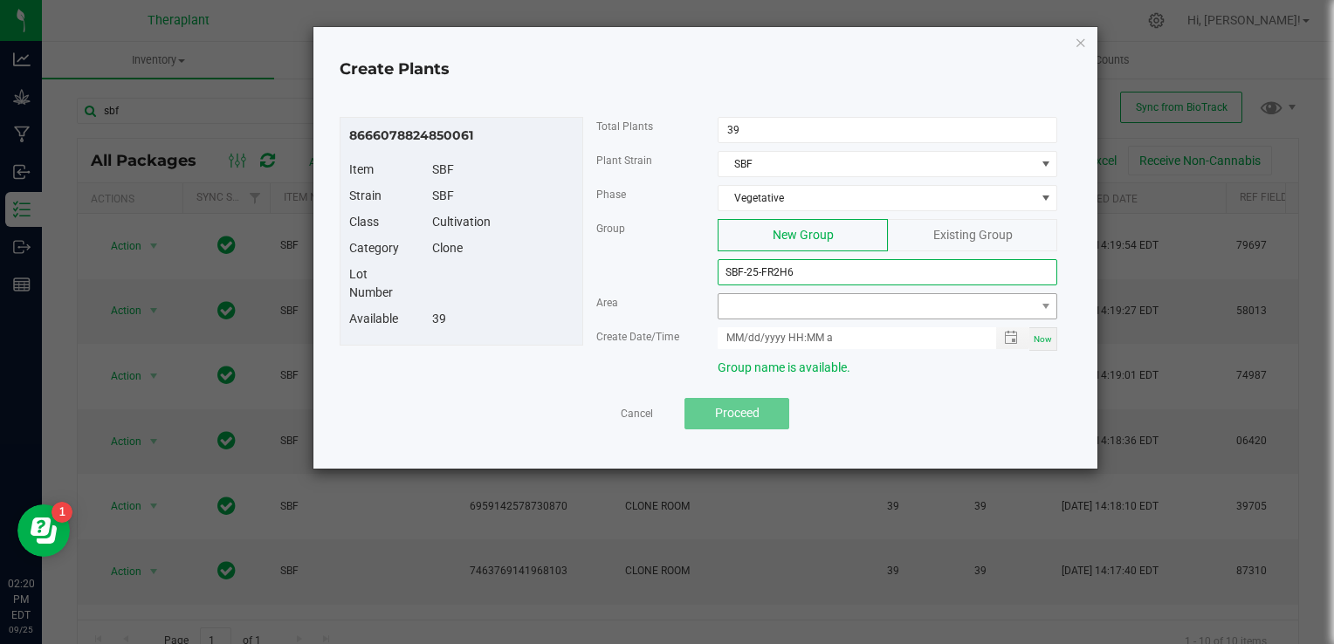
type input "SBF-25-FR2H6"
click at [765, 306] on span at bounding box center [877, 306] width 316 height 24
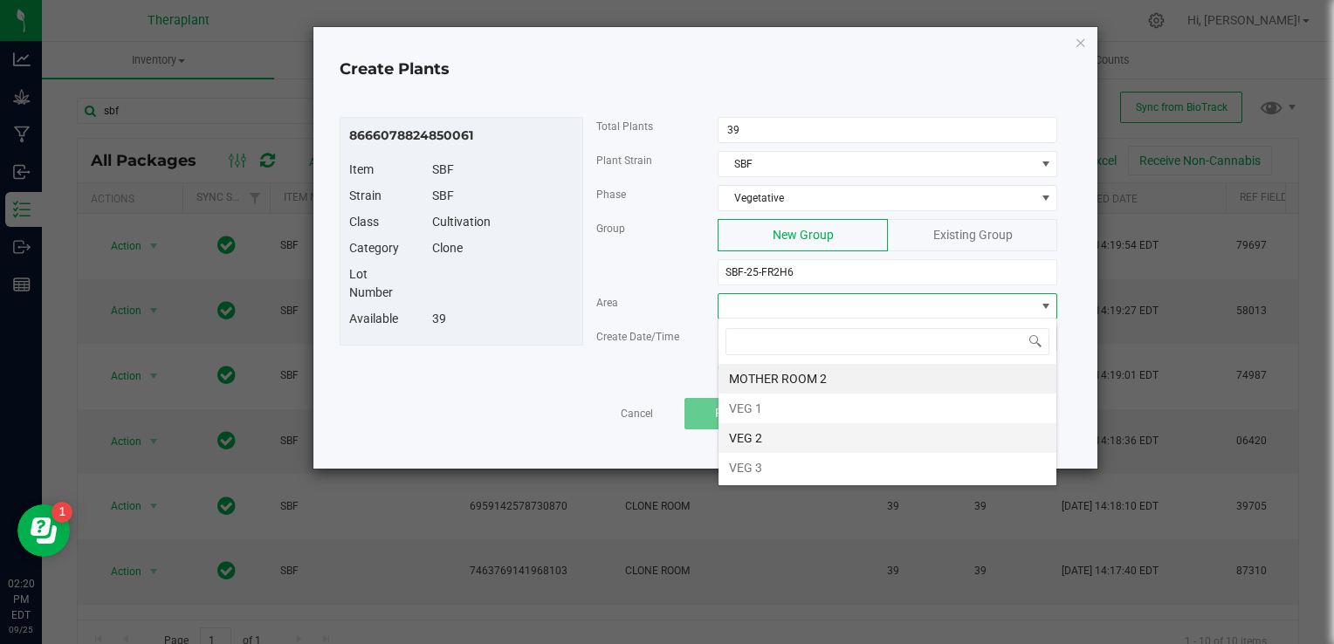
click at [755, 442] on li "VEG 2" at bounding box center [888, 439] width 338 height 30
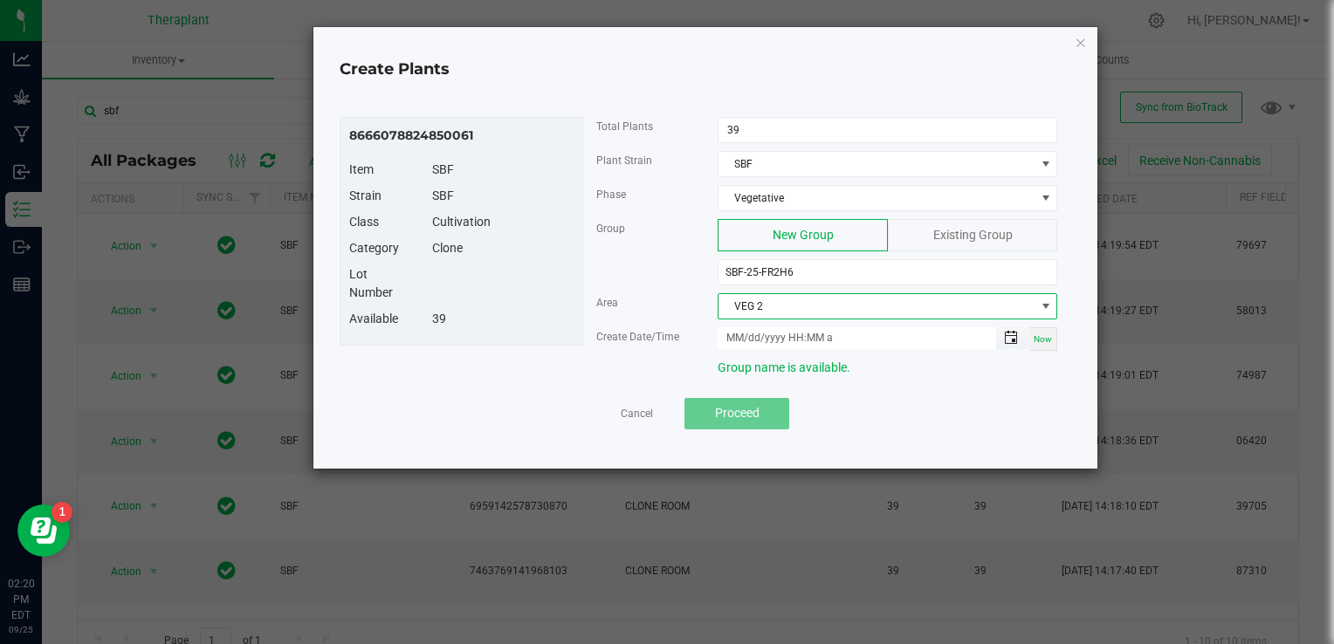
click at [1010, 336] on span "Toggle popup" at bounding box center [1011, 338] width 14 height 14
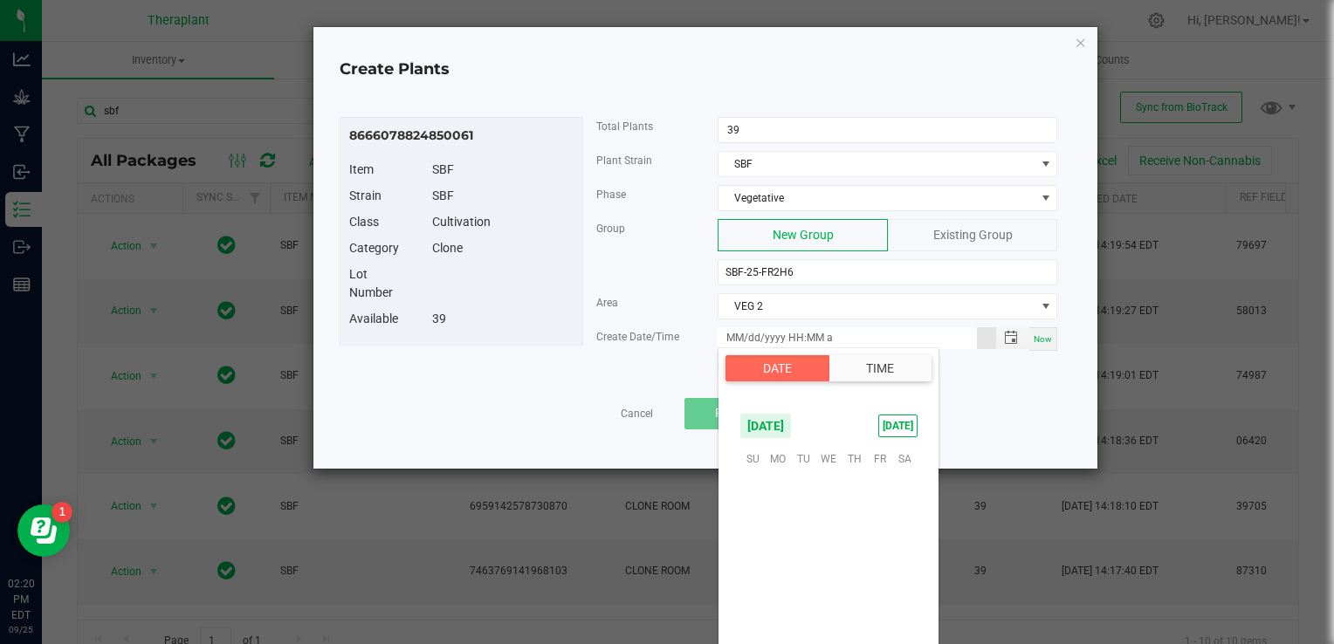
scroll to position [283271, 0]
click at [880, 559] on span "26" at bounding box center [879, 566] width 25 height 27
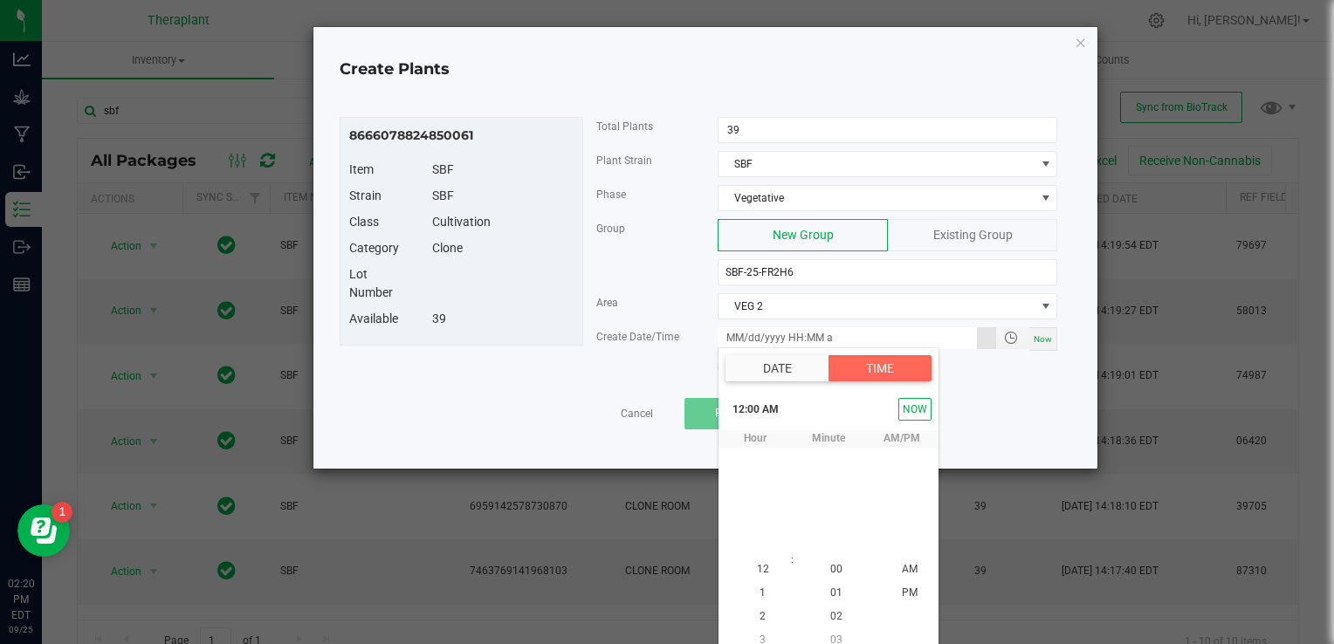
scroll to position [11, 0]
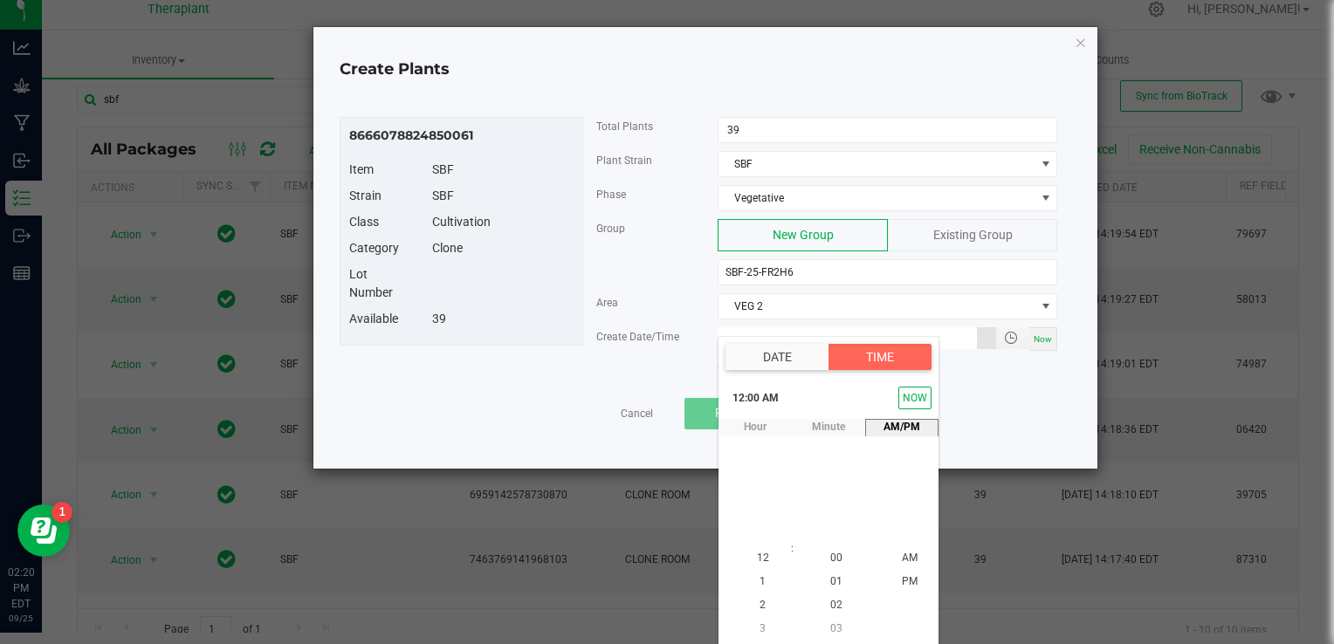
type input "[DATE] 12:00 AM"
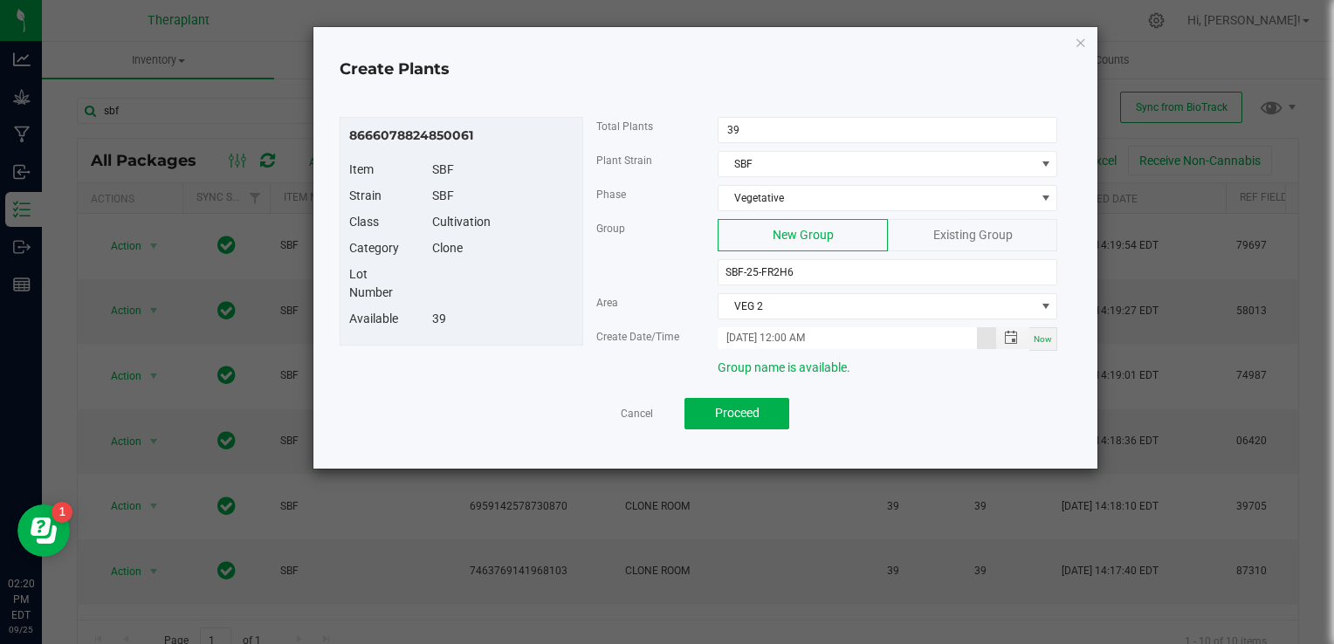
scroll to position [0, 0]
click at [753, 407] on span "Proceed" at bounding box center [737, 413] width 45 height 14
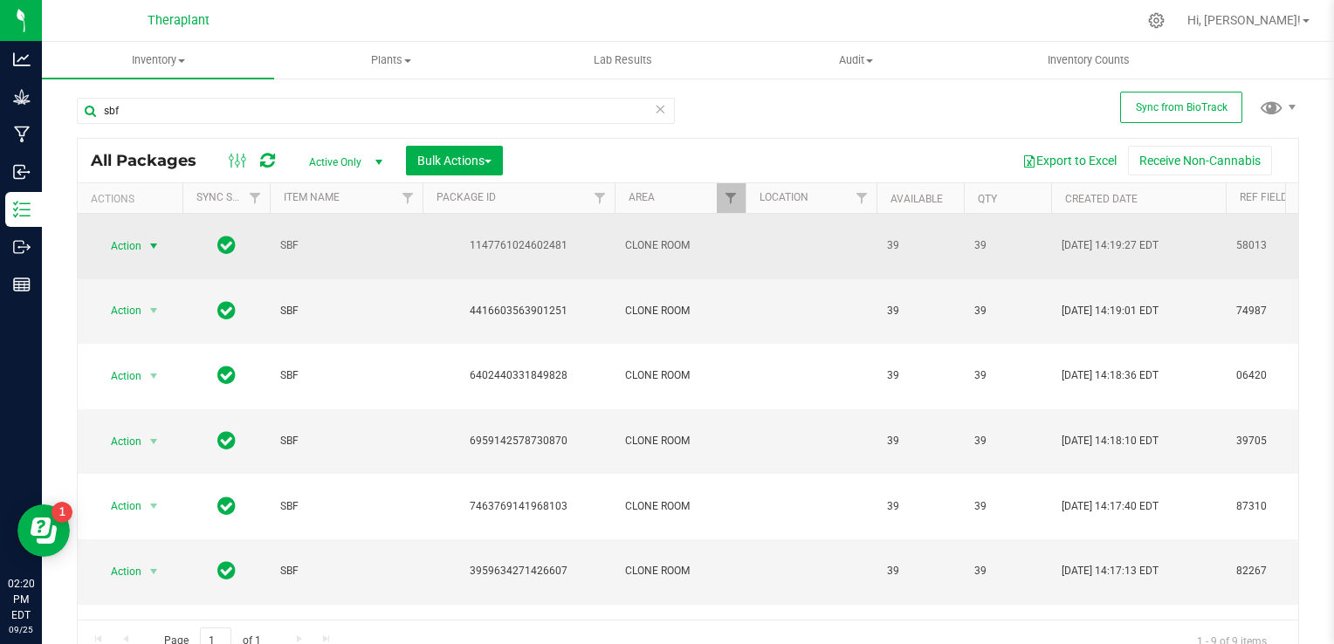
click at [151, 239] on span "select" at bounding box center [154, 246] width 14 height 14
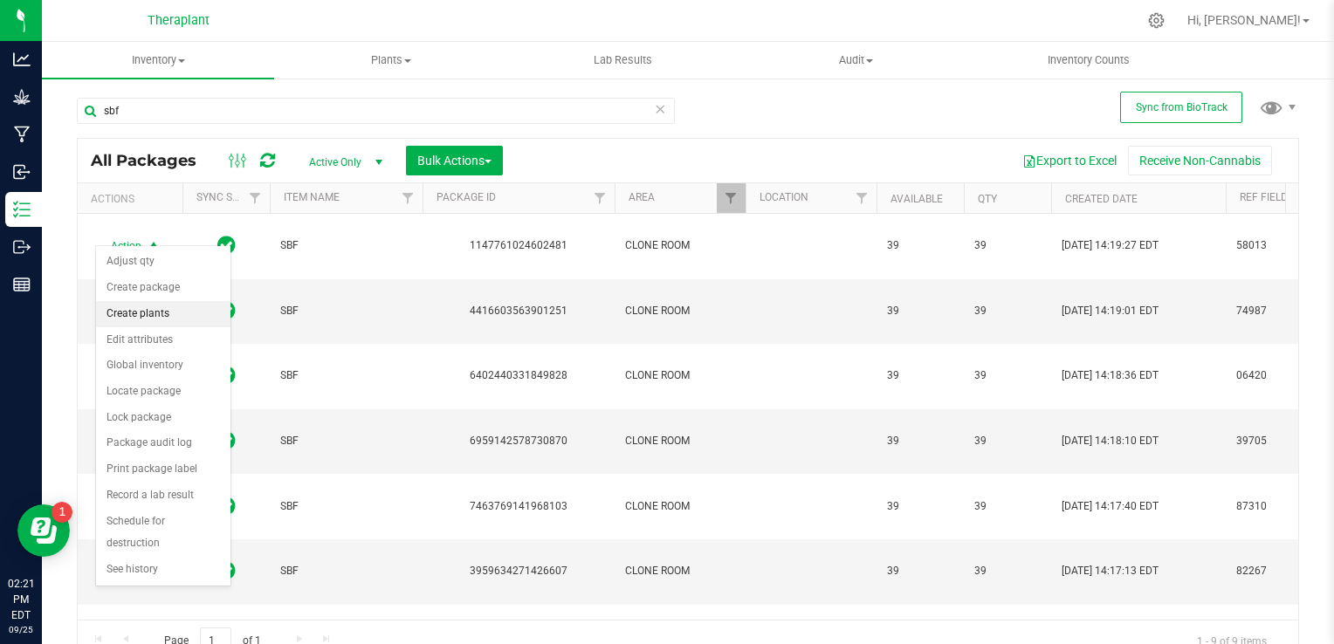
click at [162, 310] on li "Create plants" at bounding box center [163, 314] width 134 height 26
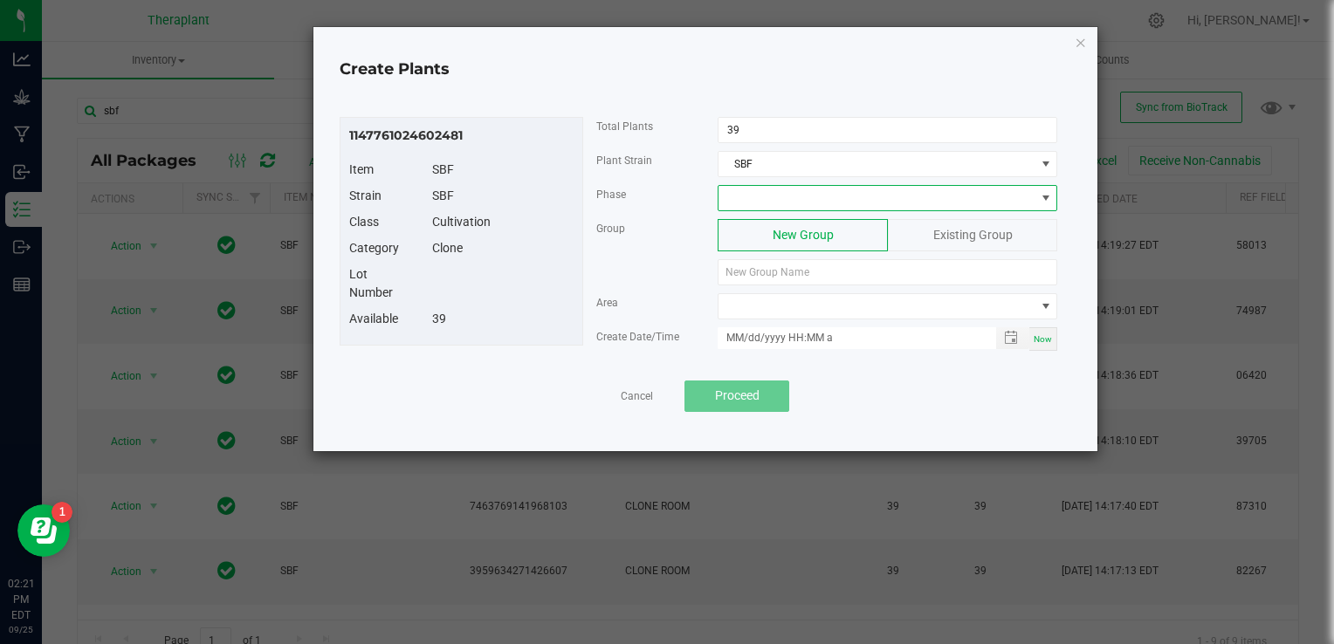
click at [775, 196] on span at bounding box center [877, 198] width 316 height 24
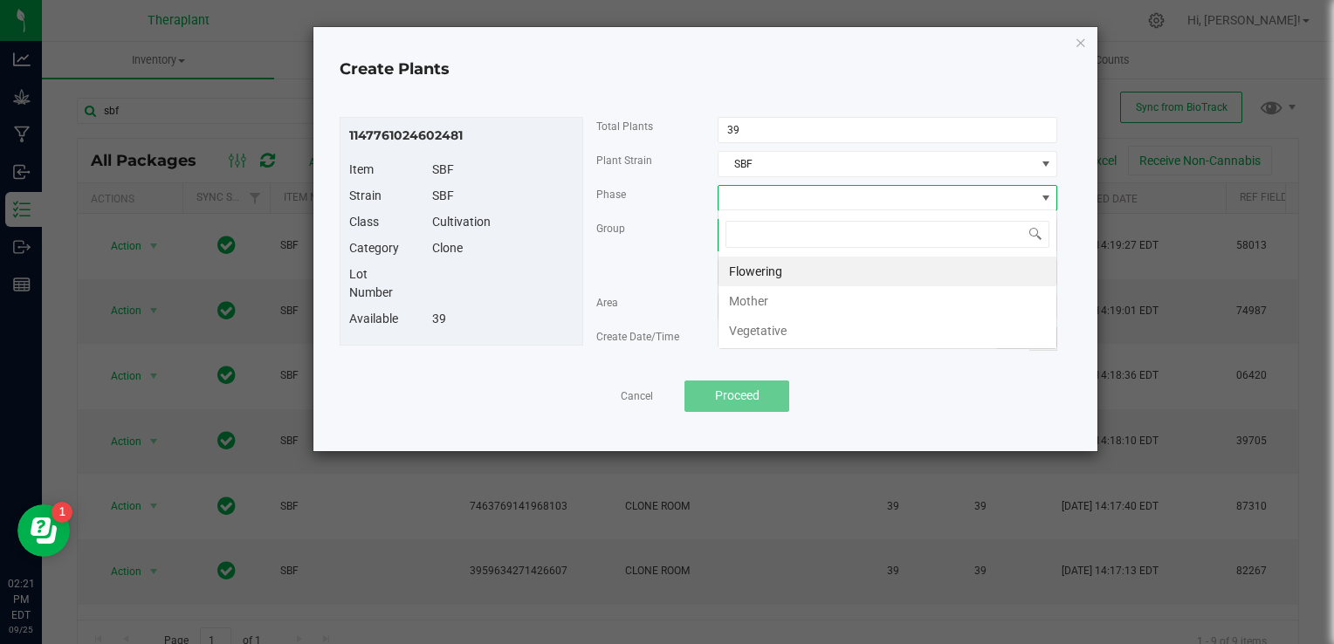
scroll to position [25, 340]
click at [773, 331] on li "Vegetative" at bounding box center [888, 331] width 338 height 30
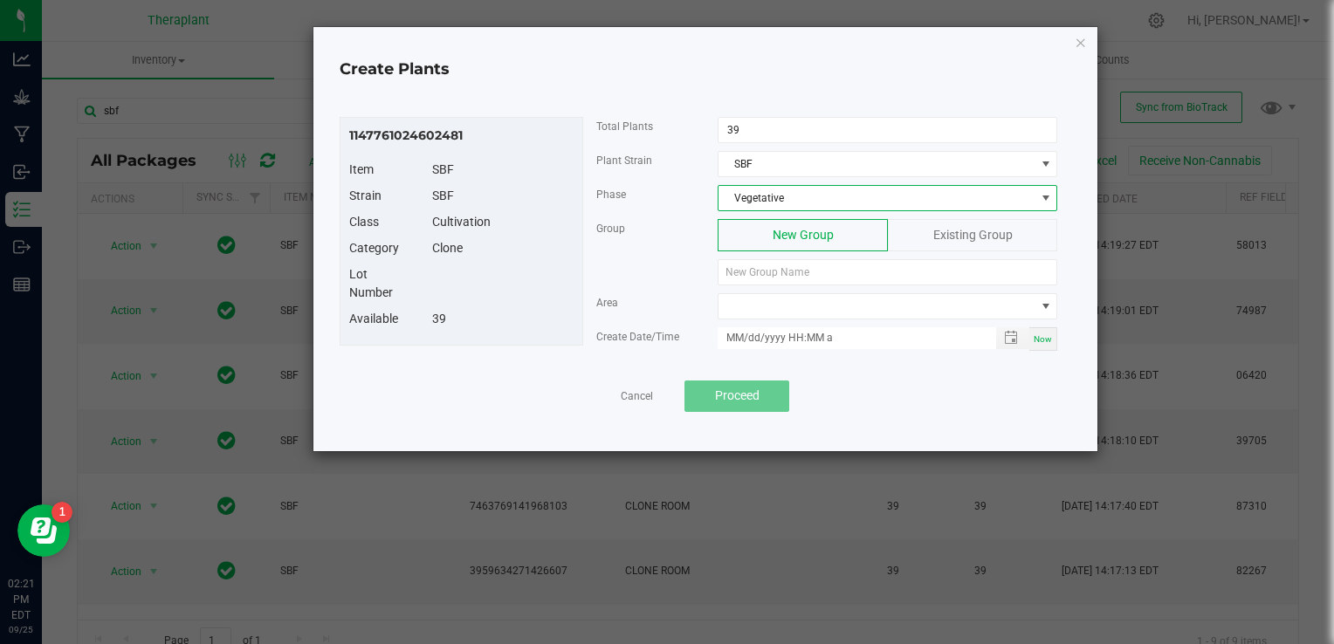
click at [951, 237] on span "Existing Group" at bounding box center [973, 235] width 79 height 14
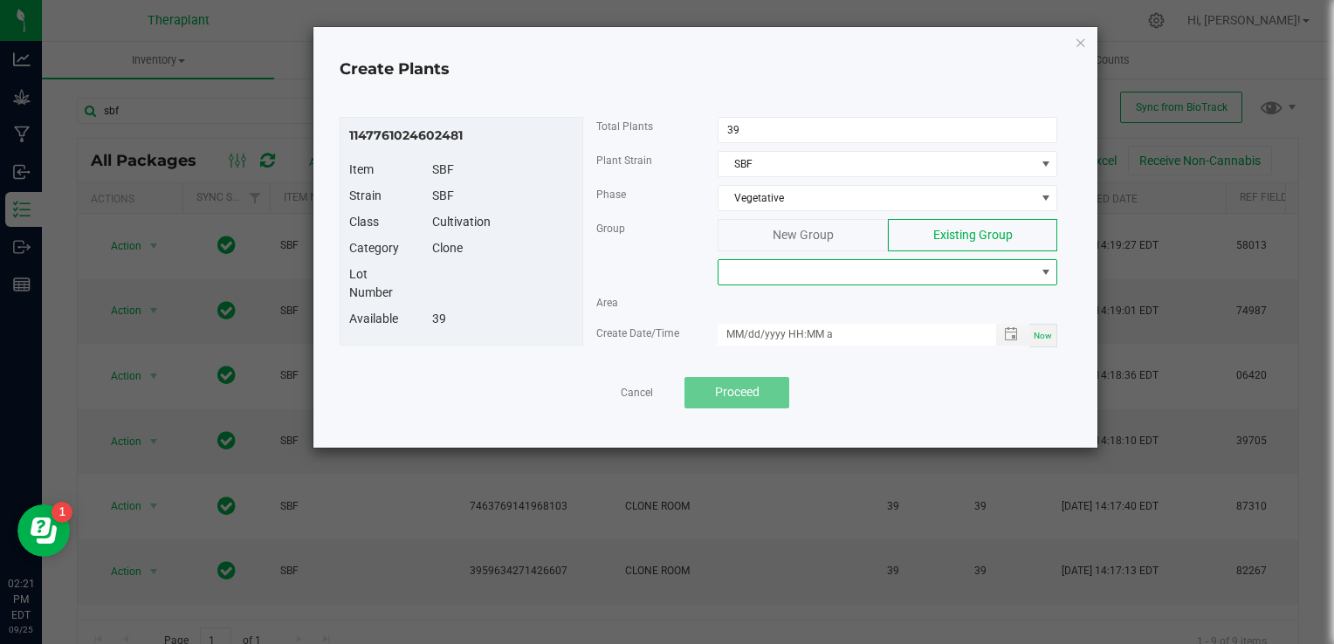
click at [863, 265] on span at bounding box center [877, 272] width 316 height 24
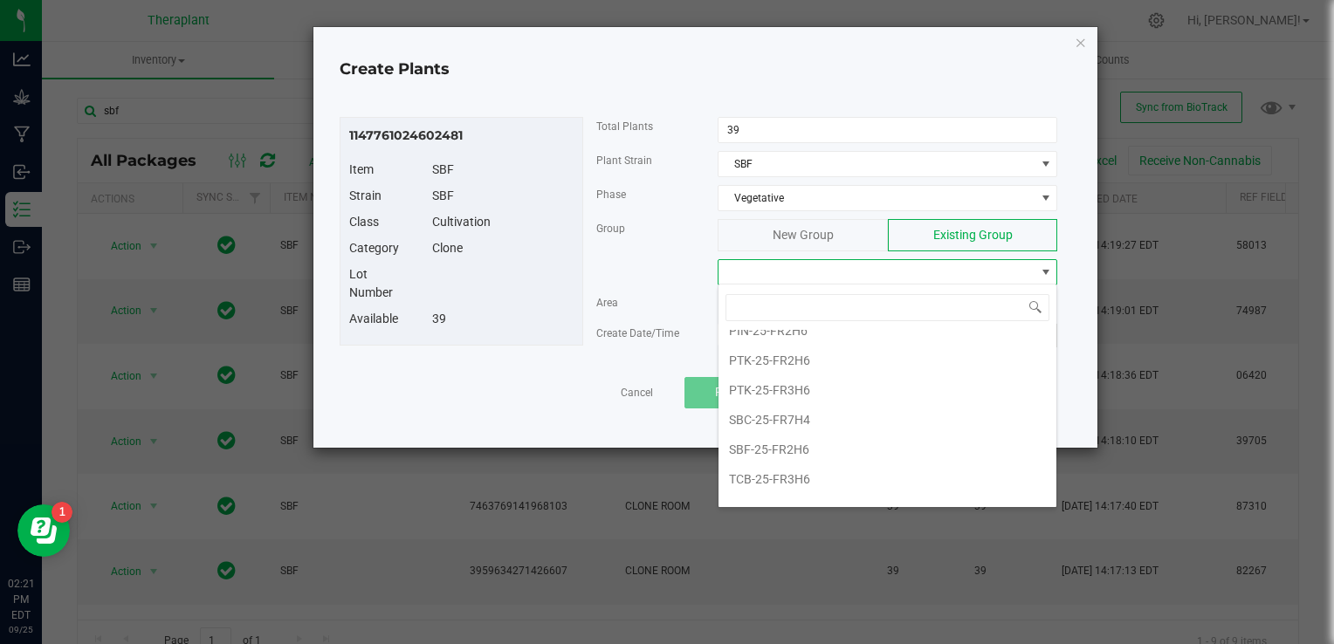
scroll to position [164, 0]
click at [789, 449] on li "SBF-25-FR2H6" at bounding box center [888, 448] width 338 height 30
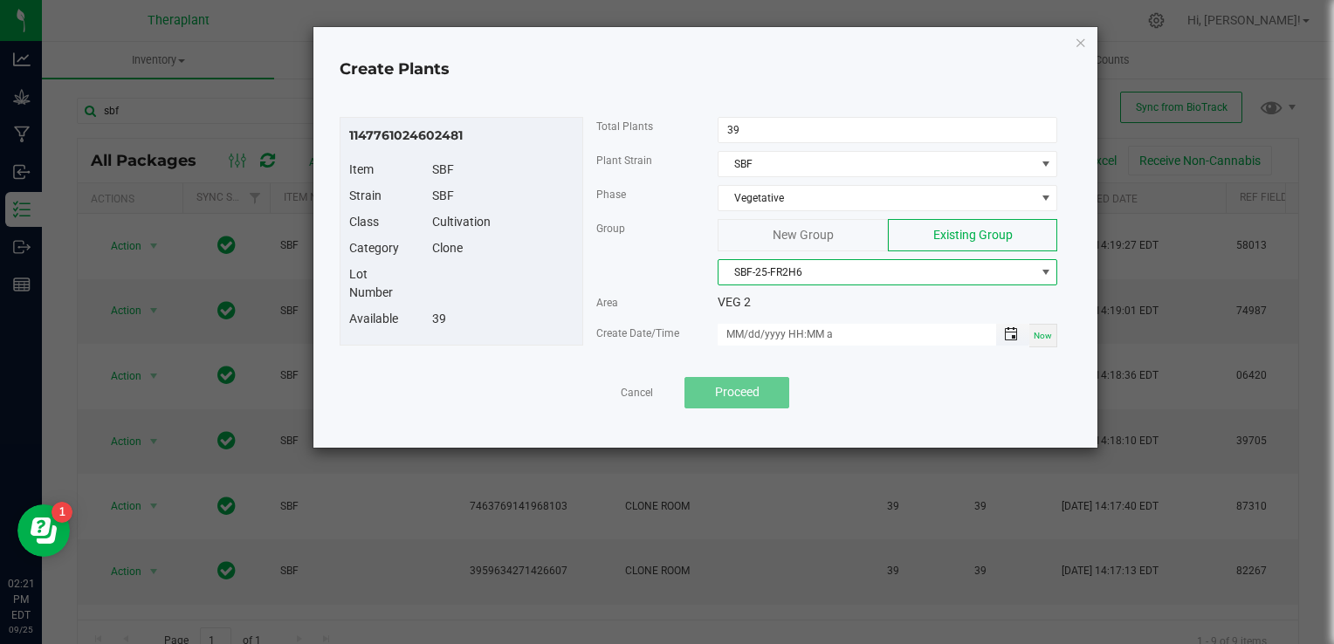
click at [1005, 334] on span "Toggle popup" at bounding box center [1011, 334] width 14 height 14
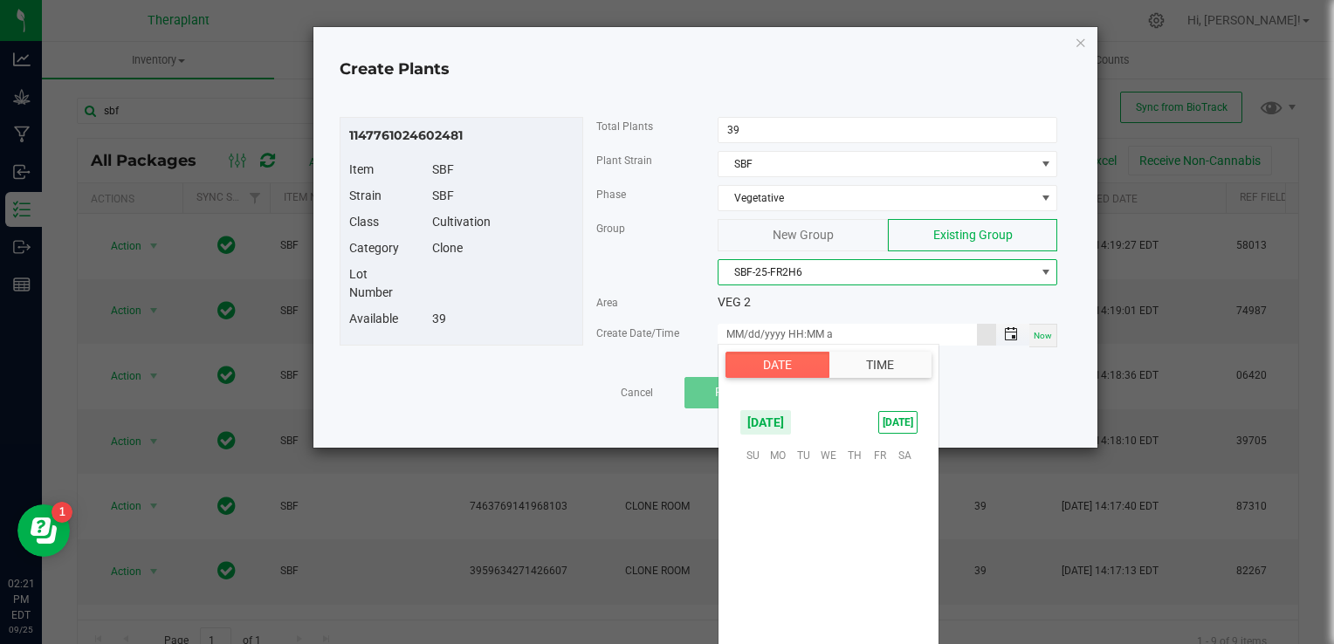
scroll to position [283271, 0]
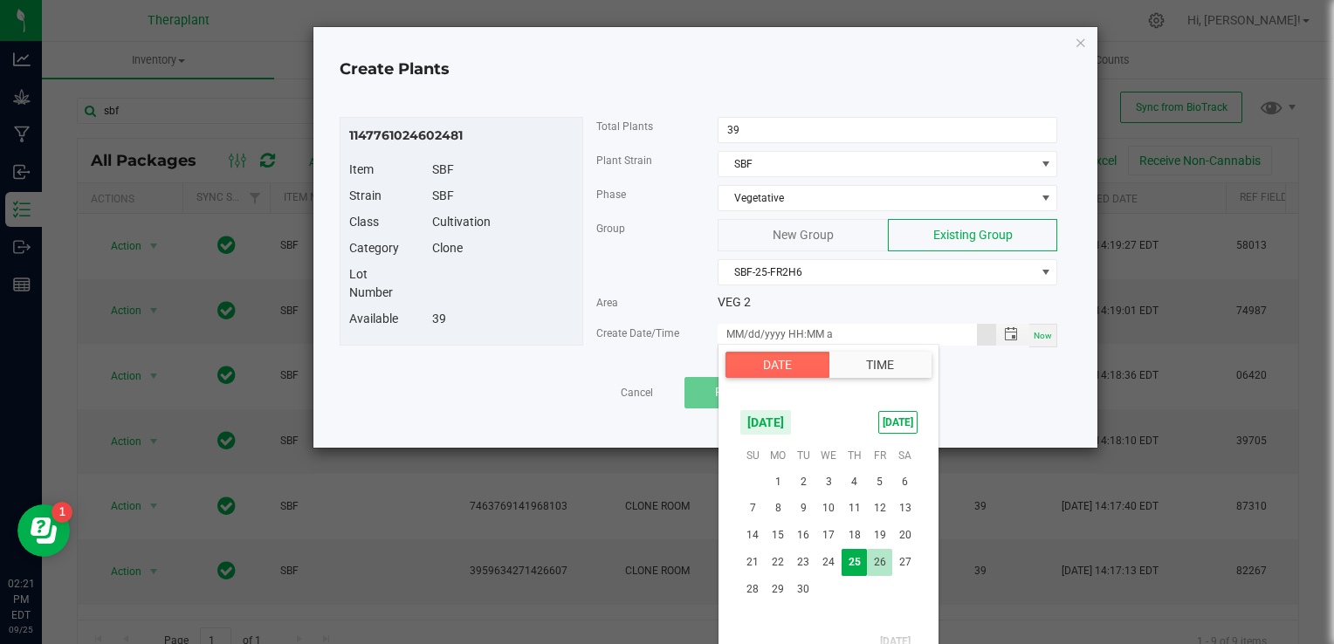
click at [883, 560] on span "26" at bounding box center [879, 562] width 25 height 27
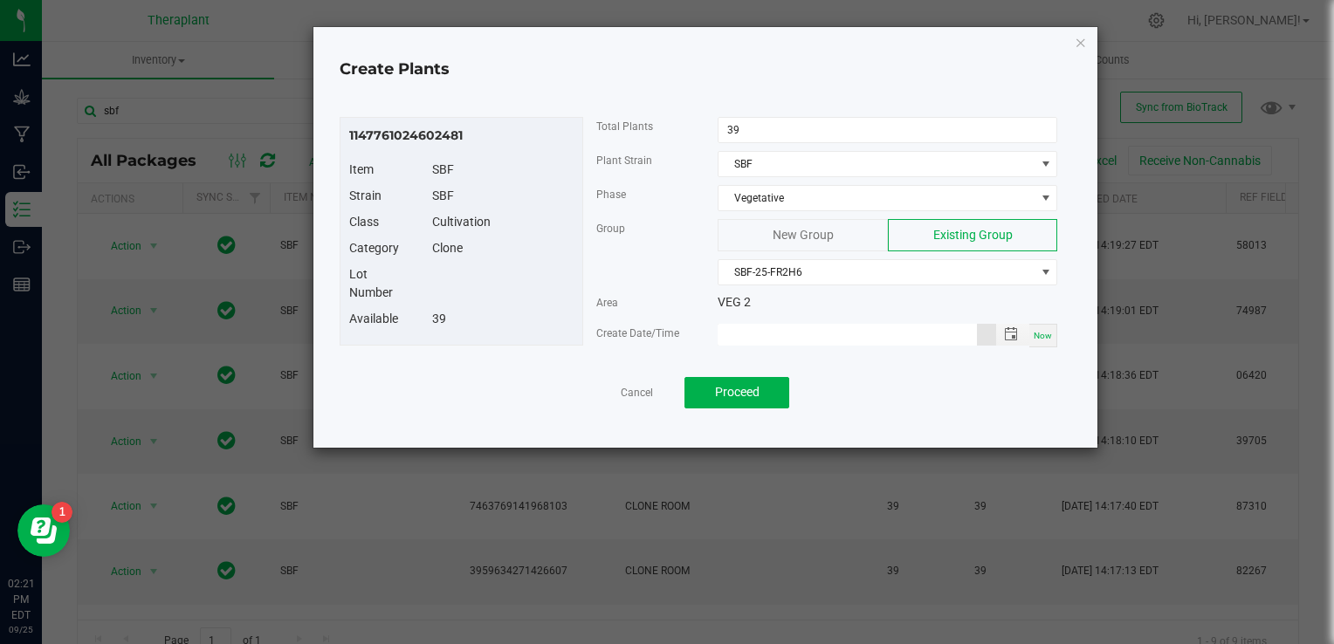
type input "[DATE] 12:00 AM"
click at [727, 385] on span "Proceed" at bounding box center [737, 392] width 45 height 14
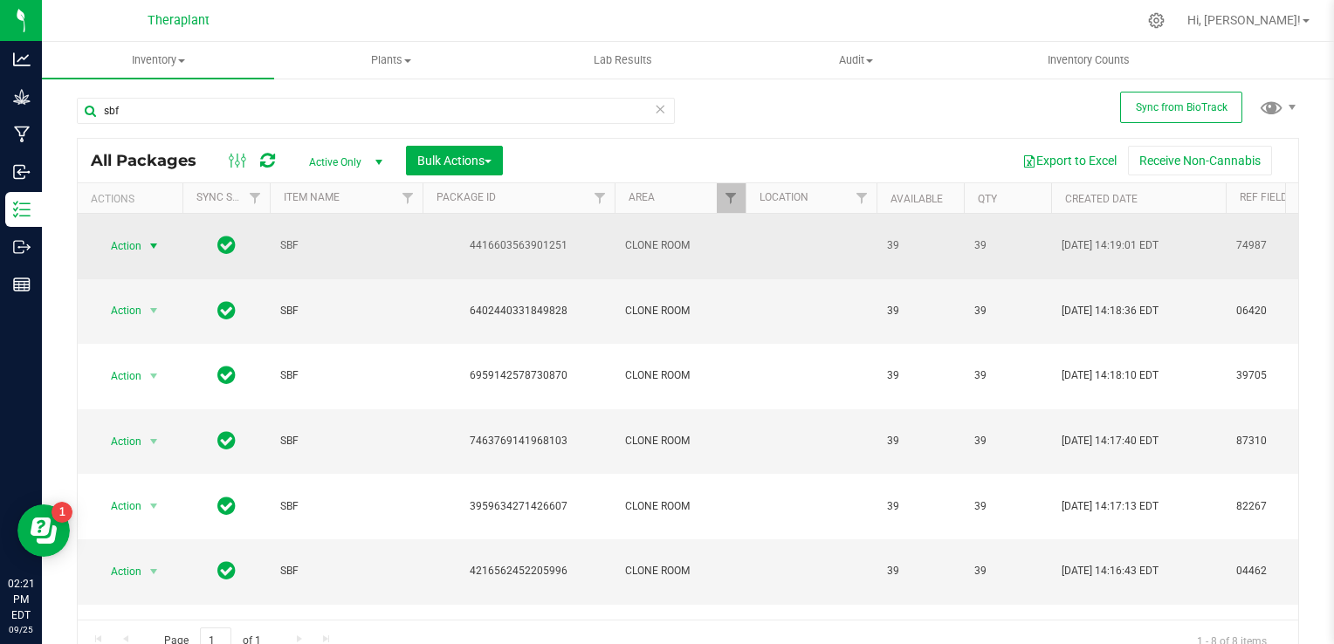
click at [159, 239] on span "select" at bounding box center [154, 246] width 14 height 14
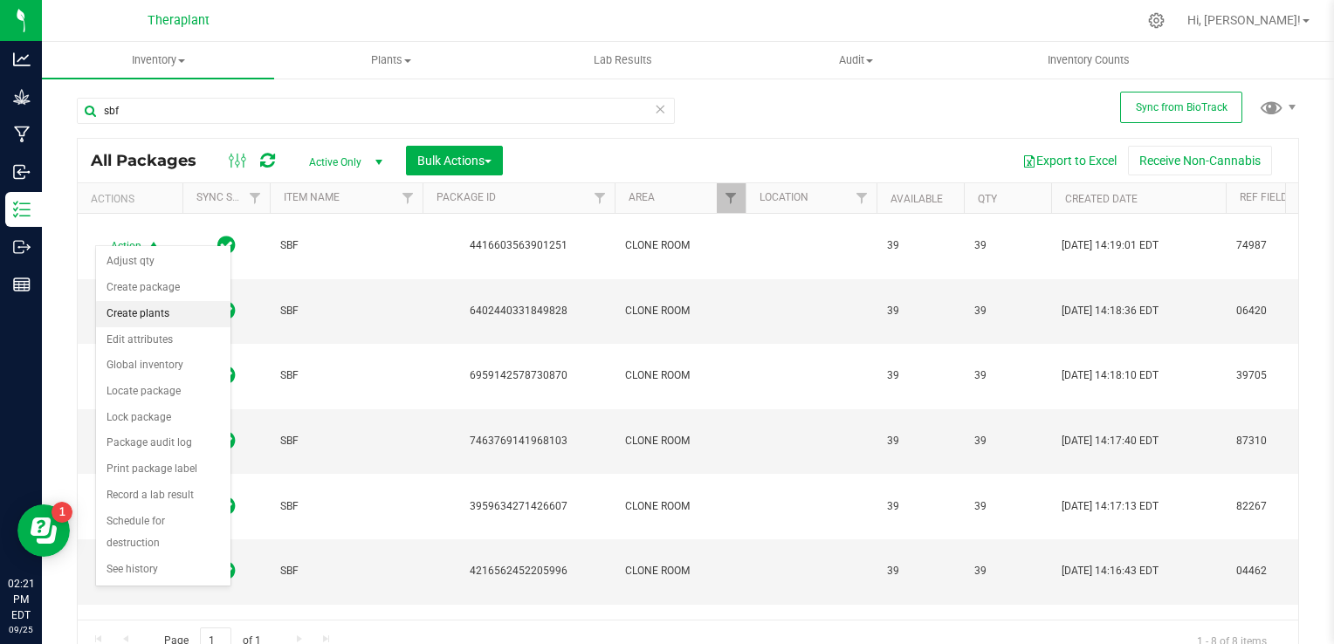
click at [149, 310] on li "Create plants" at bounding box center [163, 314] width 134 height 26
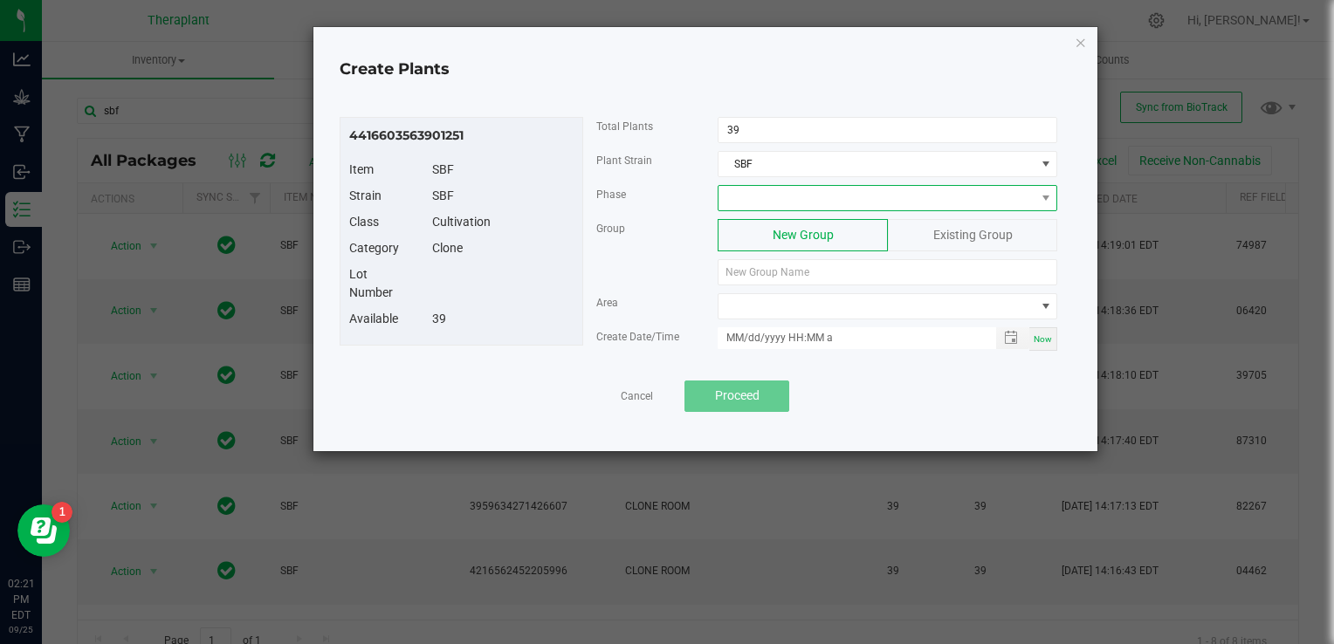
click at [729, 190] on span at bounding box center [877, 198] width 316 height 24
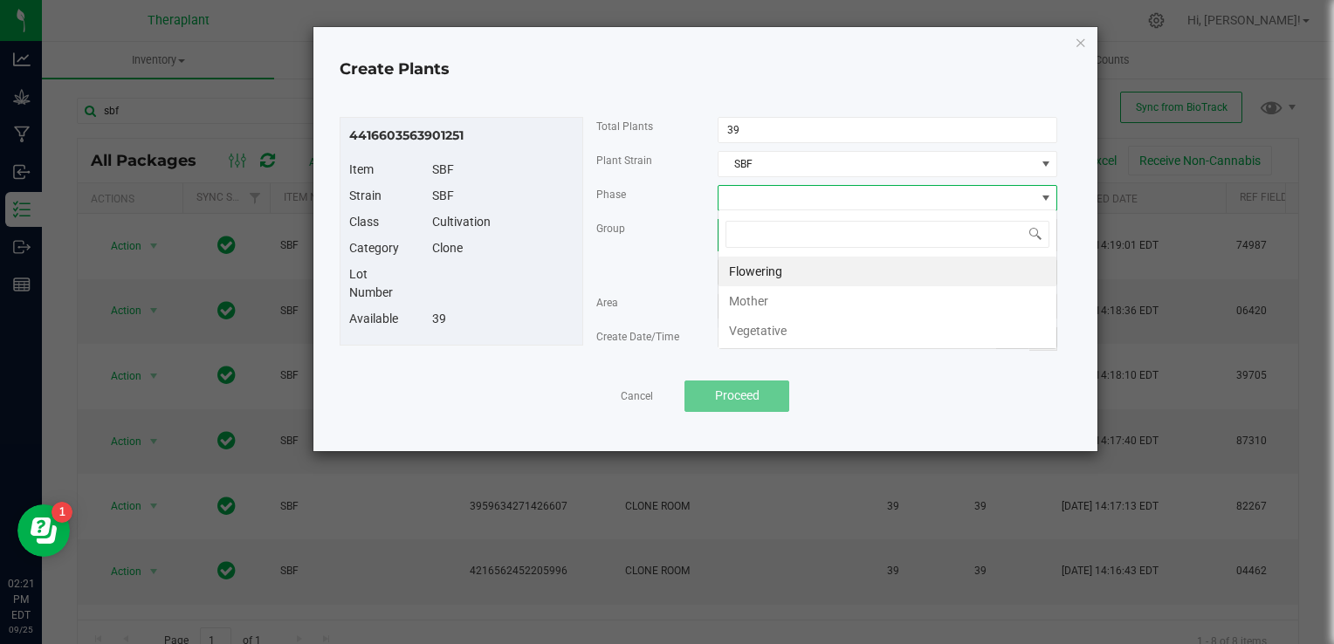
scroll to position [25, 340]
click at [740, 336] on li "Vegetative" at bounding box center [888, 331] width 338 height 30
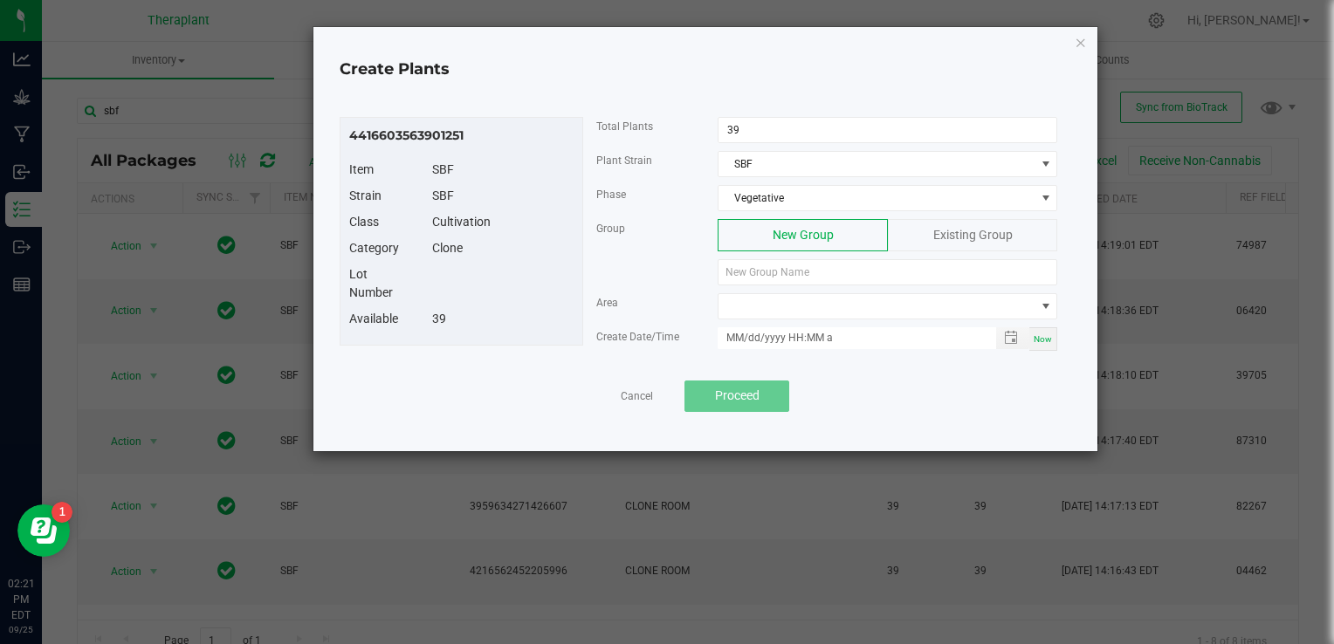
click at [990, 238] on span "Existing Group" at bounding box center [973, 235] width 79 height 14
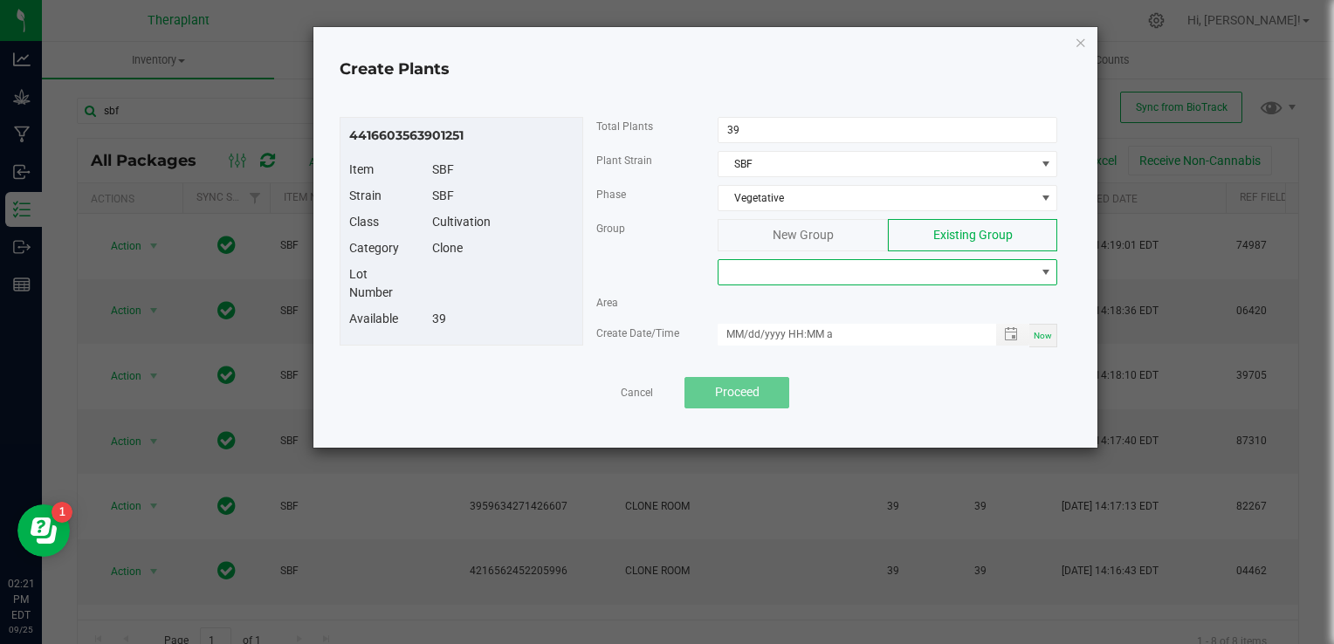
click at [843, 277] on span at bounding box center [877, 272] width 316 height 24
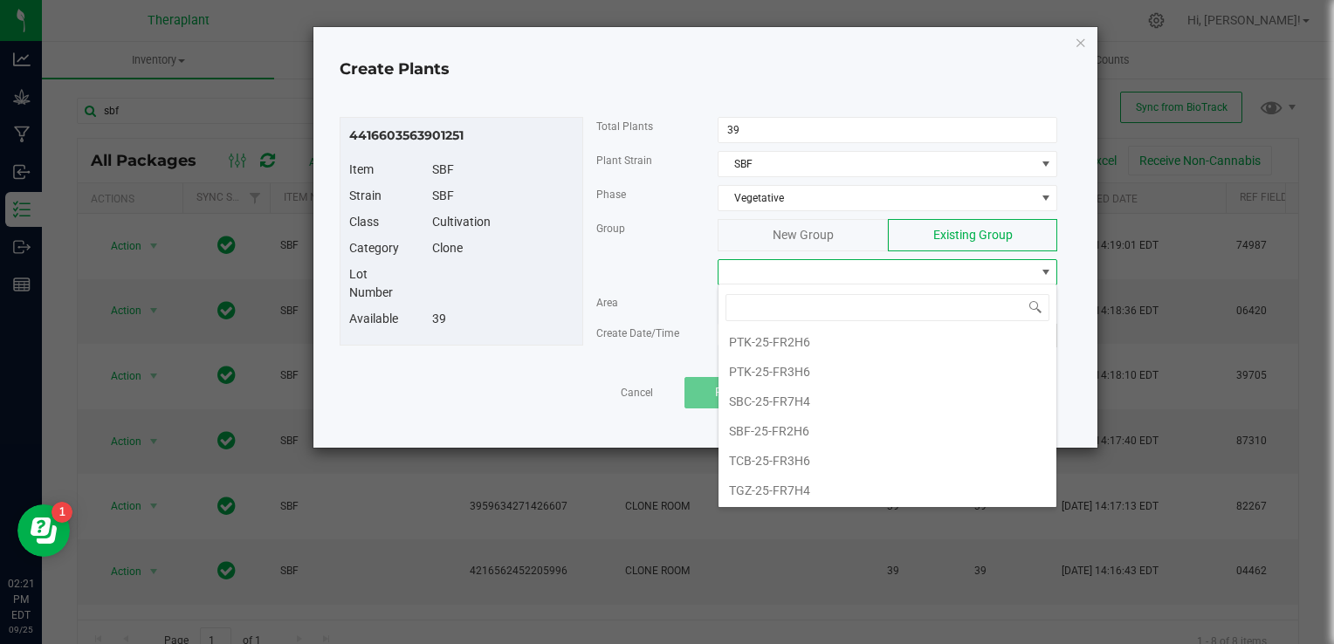
scroll to position [196, 0]
click at [775, 419] on li "SBF-25-FR2H6" at bounding box center [888, 417] width 338 height 30
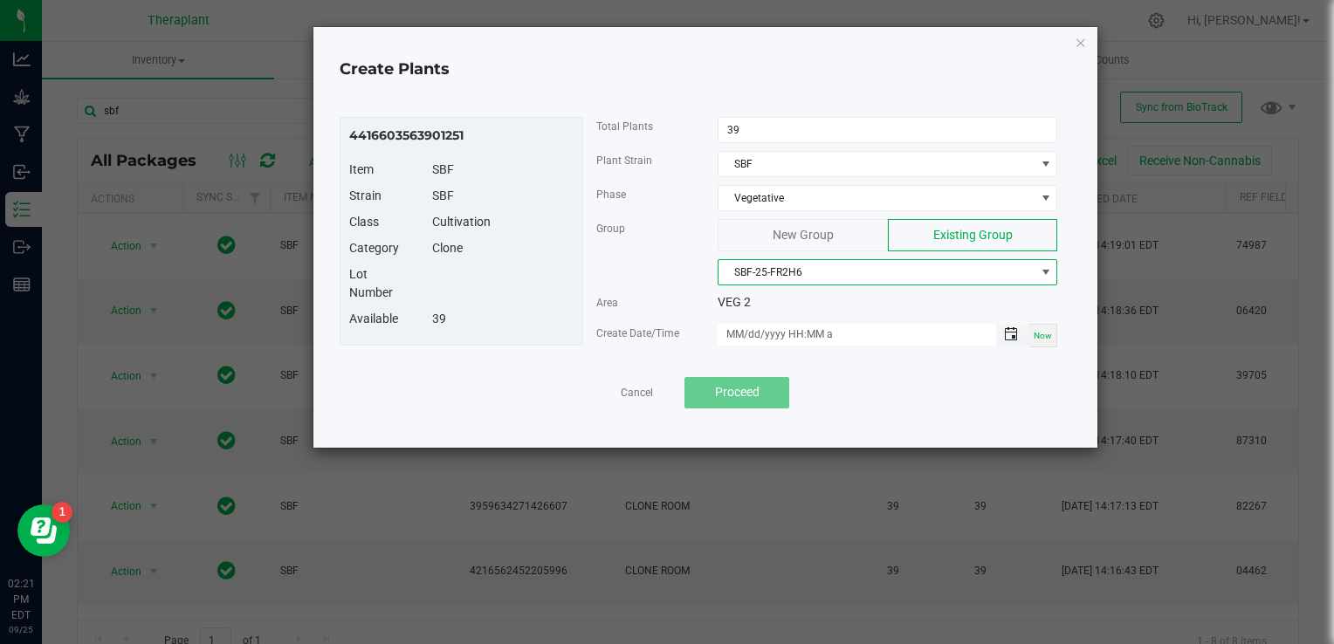
click at [1009, 333] on span "Toggle popup" at bounding box center [1011, 334] width 14 height 14
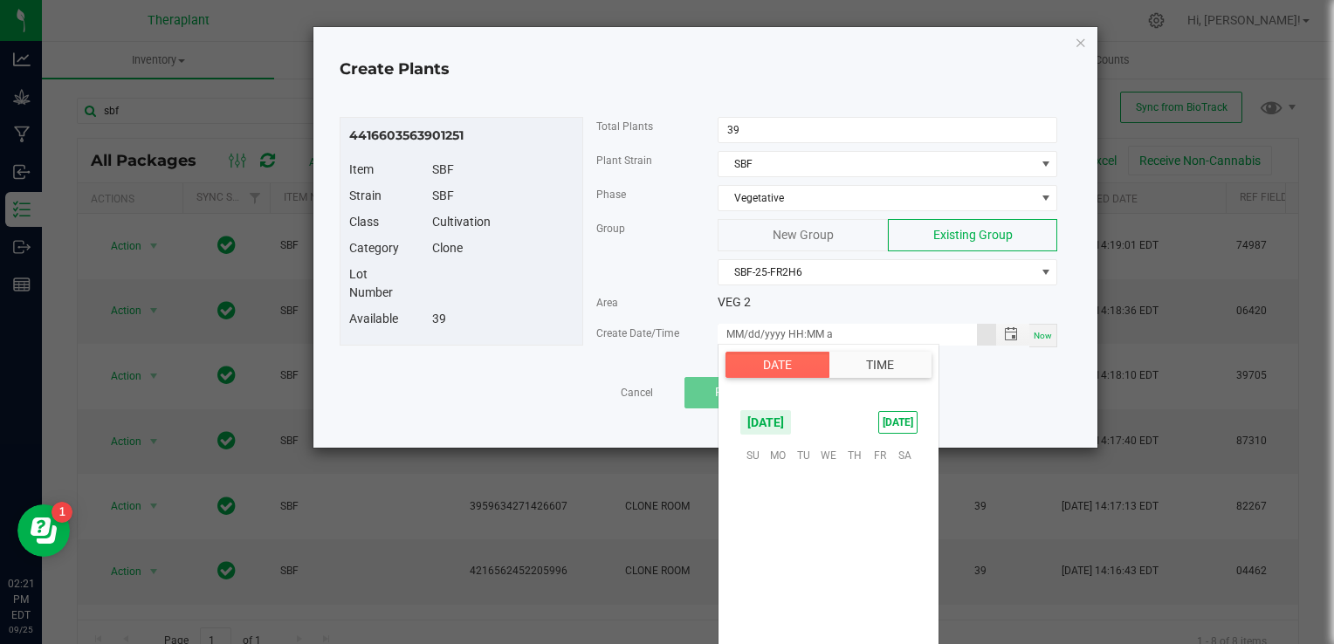
scroll to position [283271, 0]
click at [881, 559] on span "26" at bounding box center [879, 562] width 25 height 27
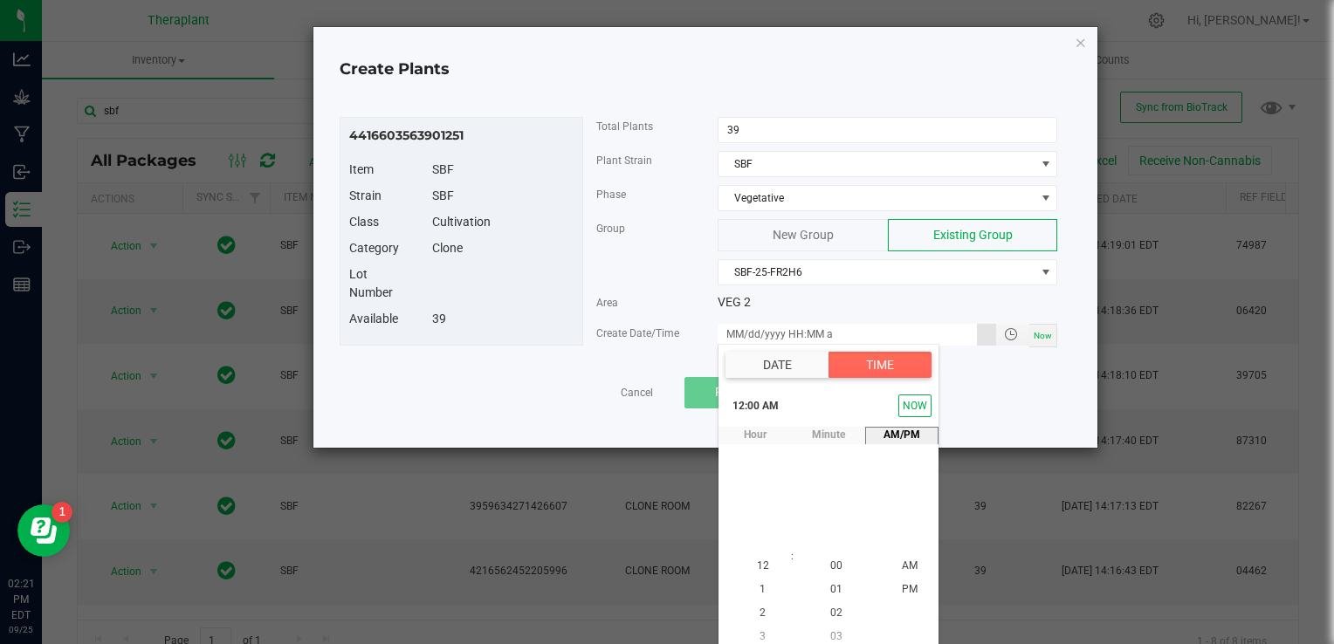
scroll to position [8, 0]
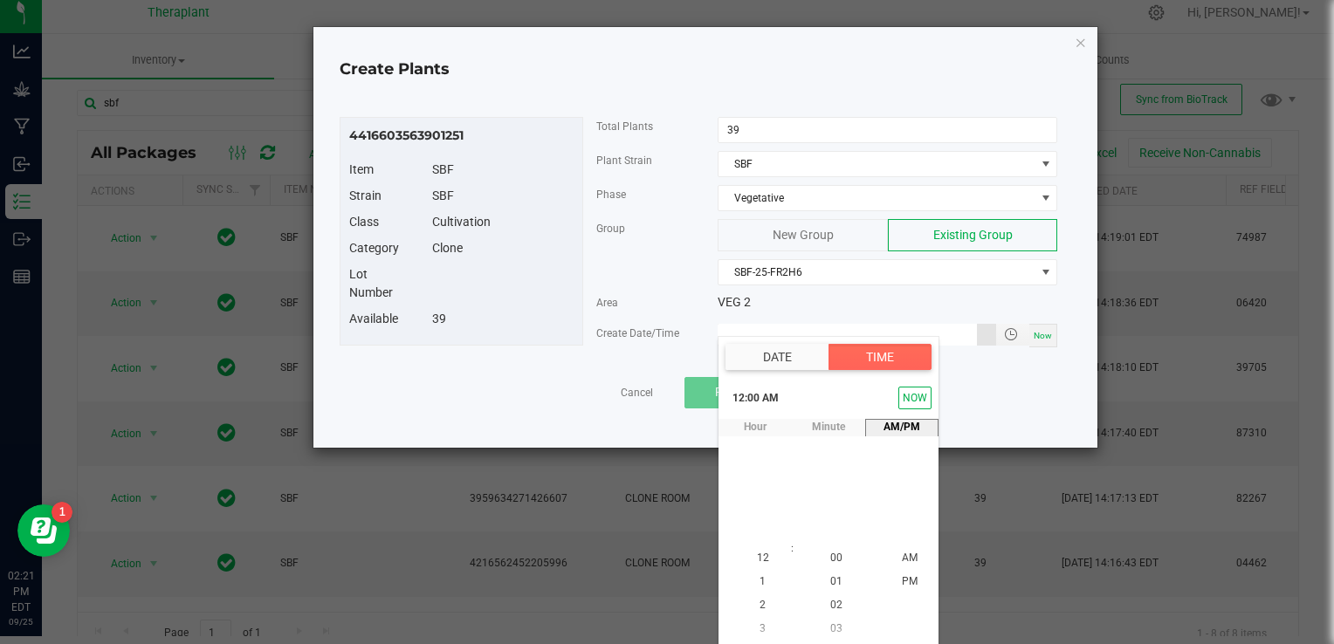
type input "[DATE] 12:00 AM"
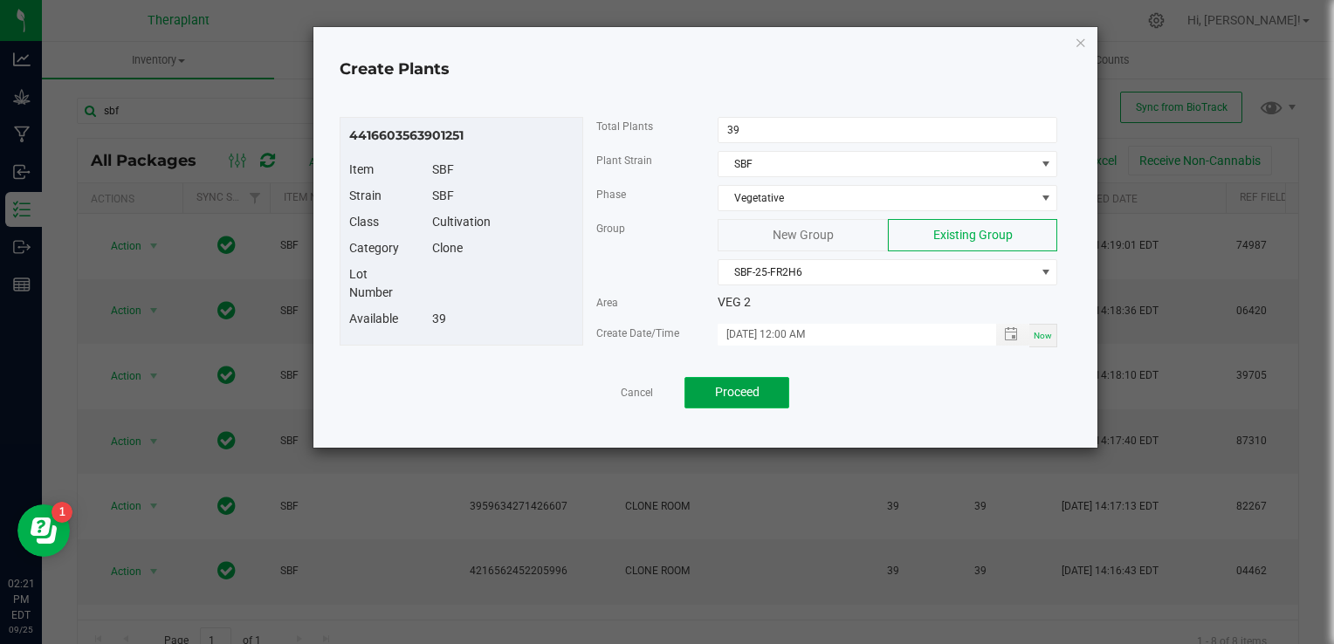
click at [738, 393] on span "Proceed" at bounding box center [737, 392] width 45 height 14
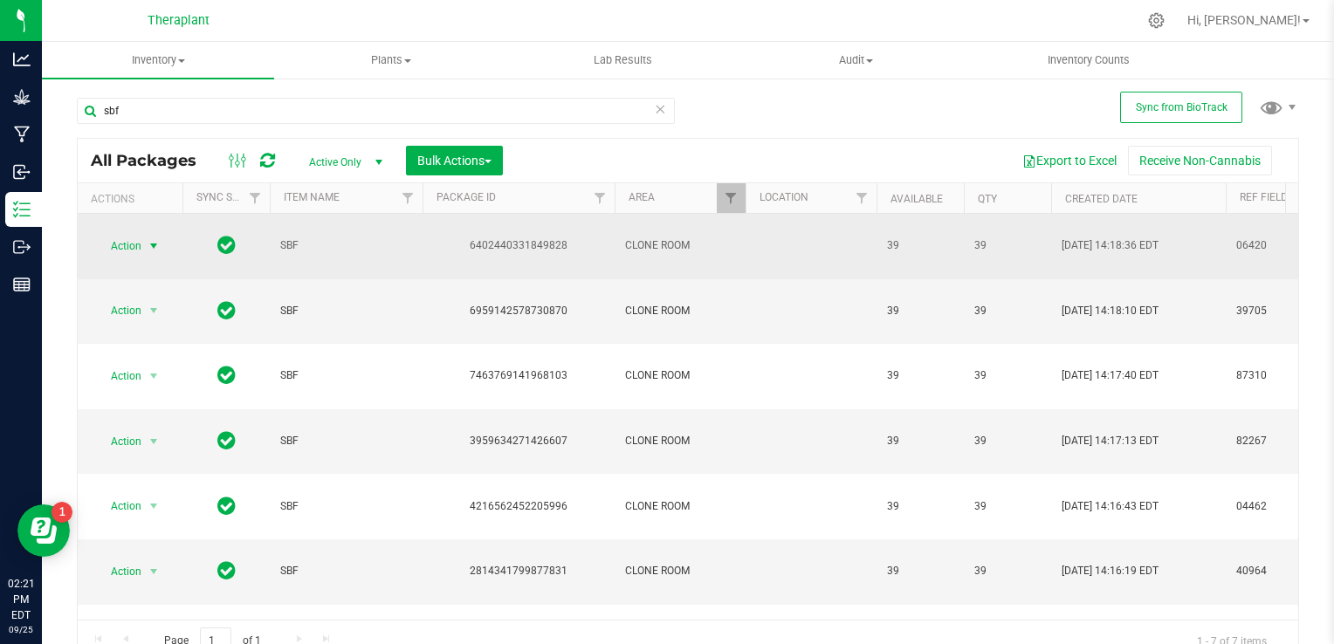
click at [143, 237] on span "select" at bounding box center [154, 246] width 22 height 24
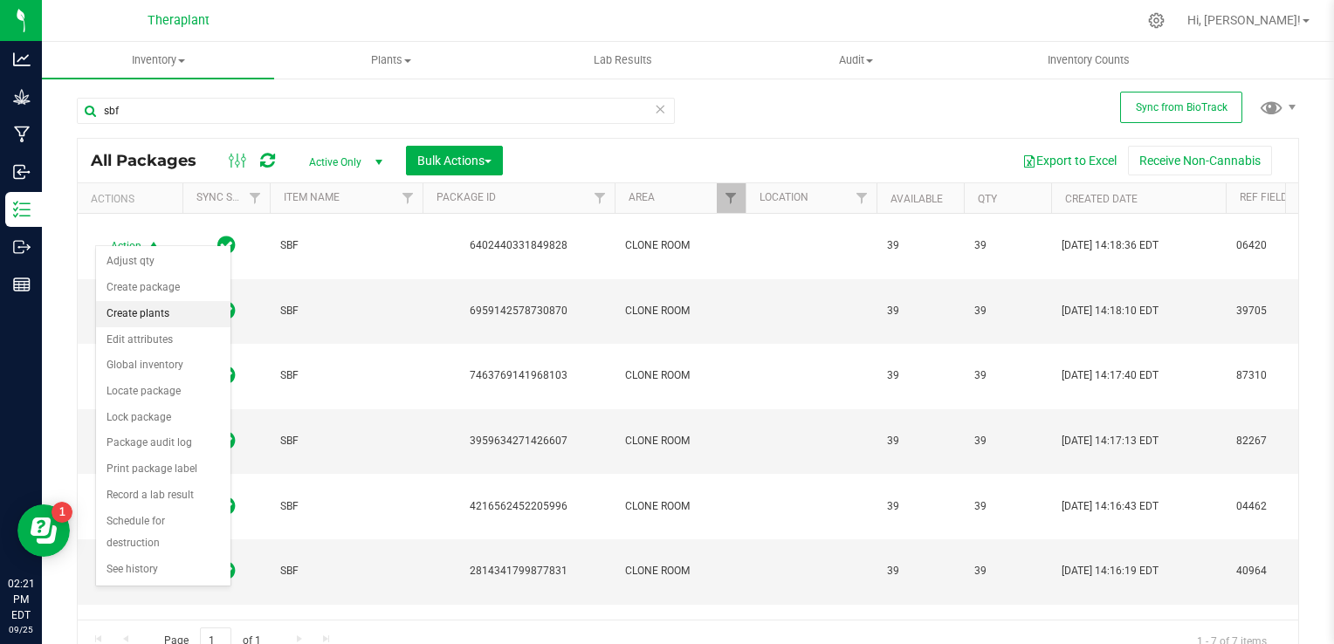
click at [126, 312] on li "Create plants" at bounding box center [163, 314] width 134 height 26
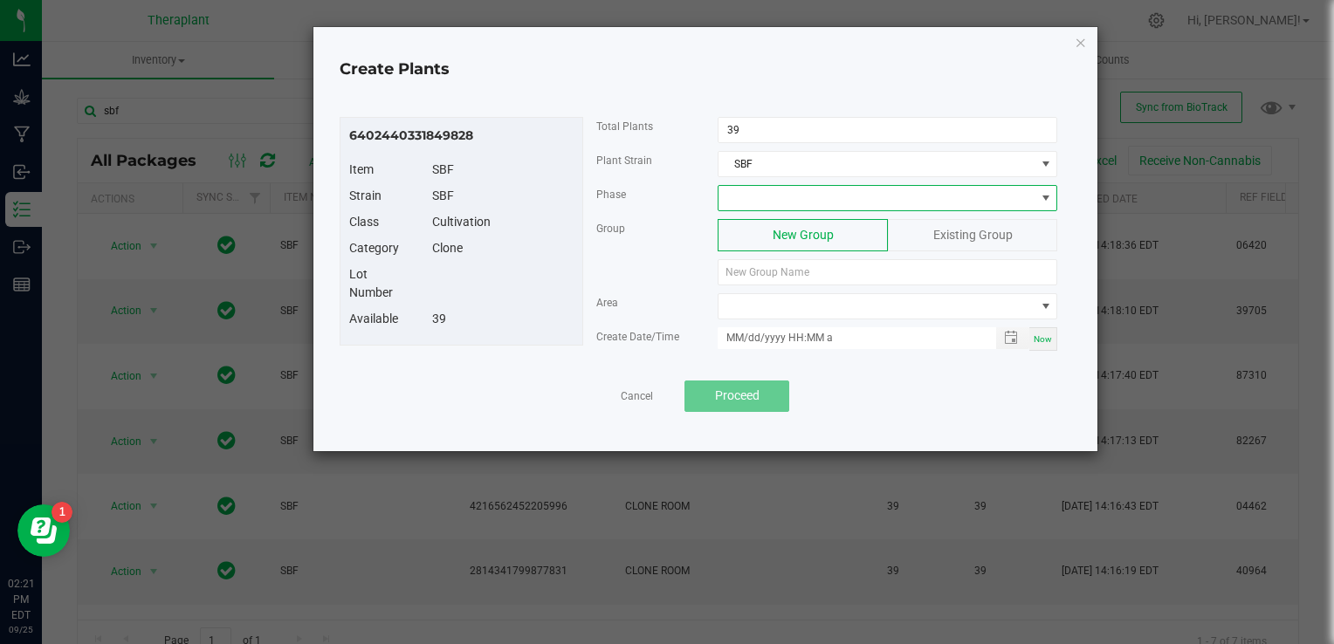
click at [829, 194] on span at bounding box center [877, 198] width 316 height 24
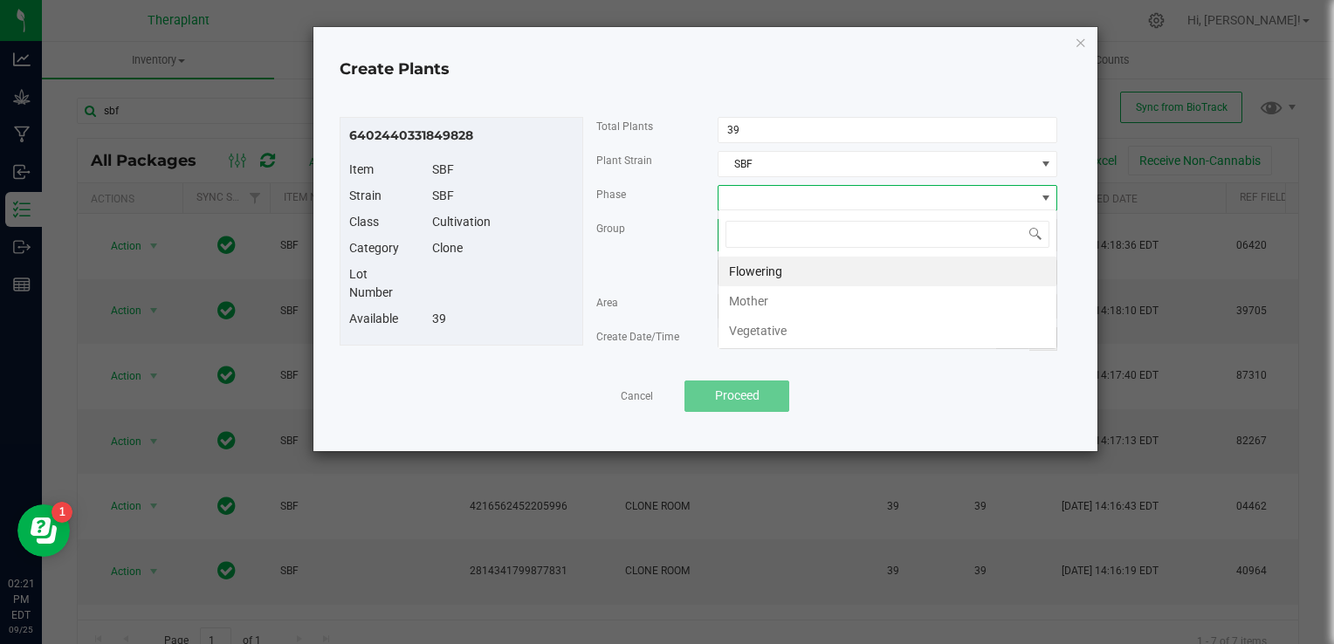
scroll to position [25, 340]
click at [771, 327] on li "Vegetative" at bounding box center [888, 331] width 338 height 30
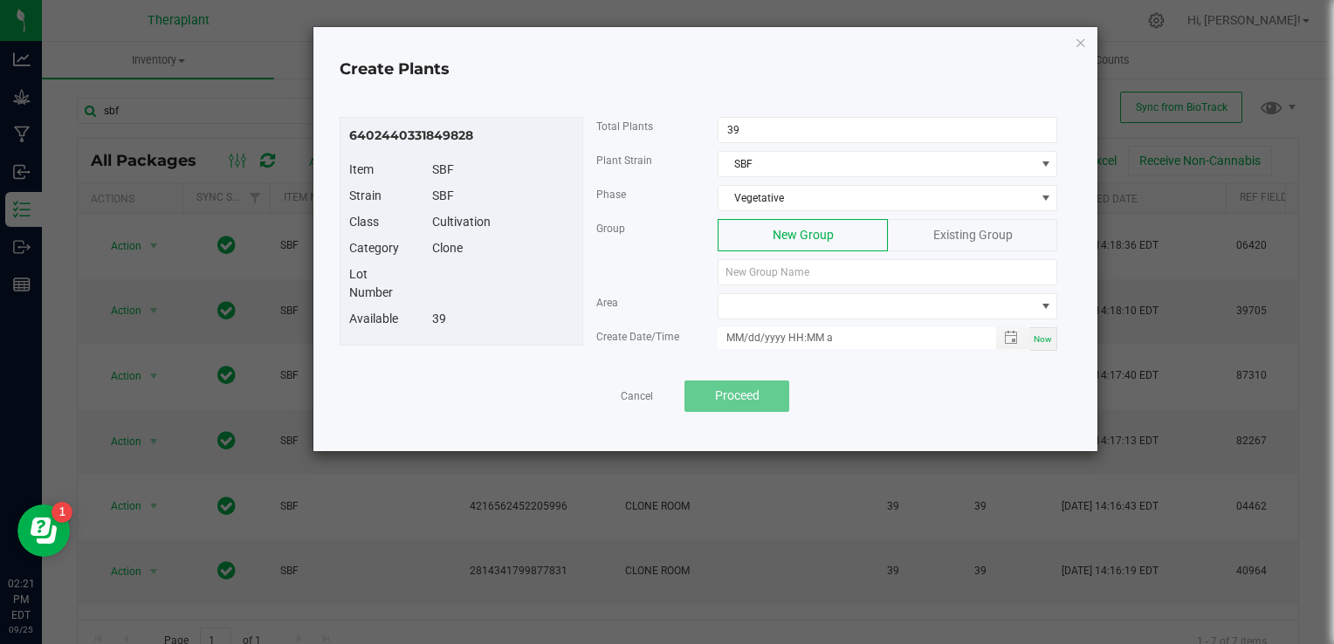
click at [978, 231] on span "Existing Group" at bounding box center [973, 235] width 79 height 14
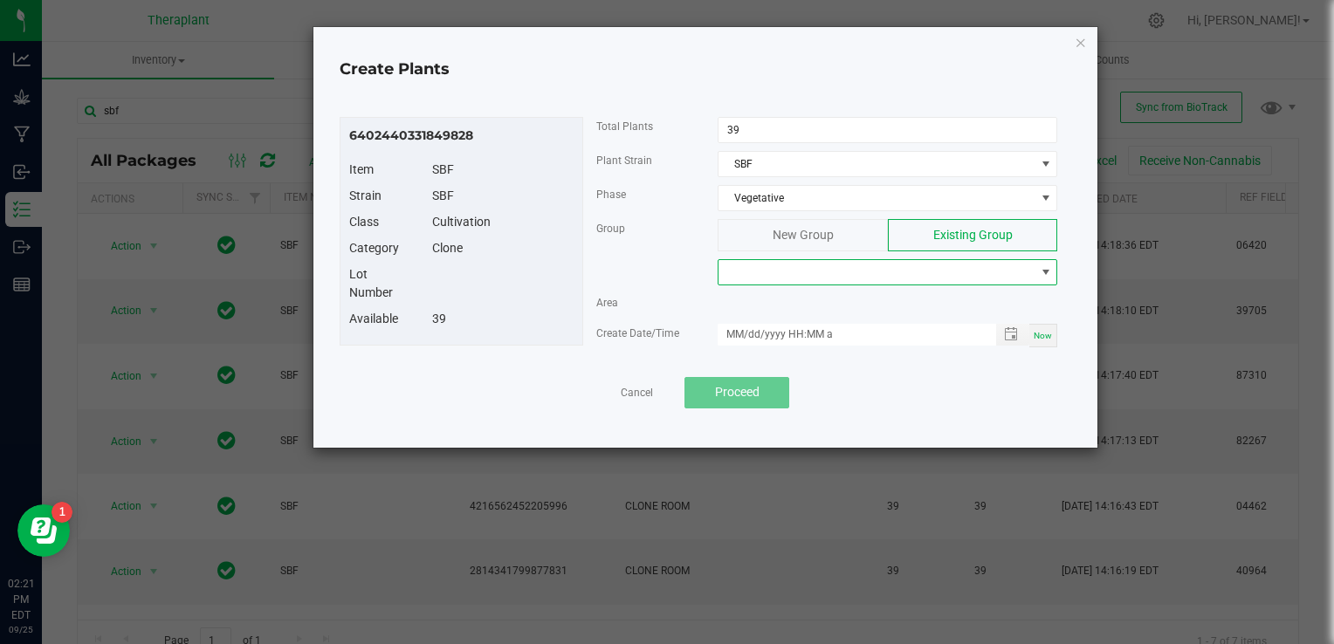
click at [934, 262] on span at bounding box center [877, 272] width 316 height 24
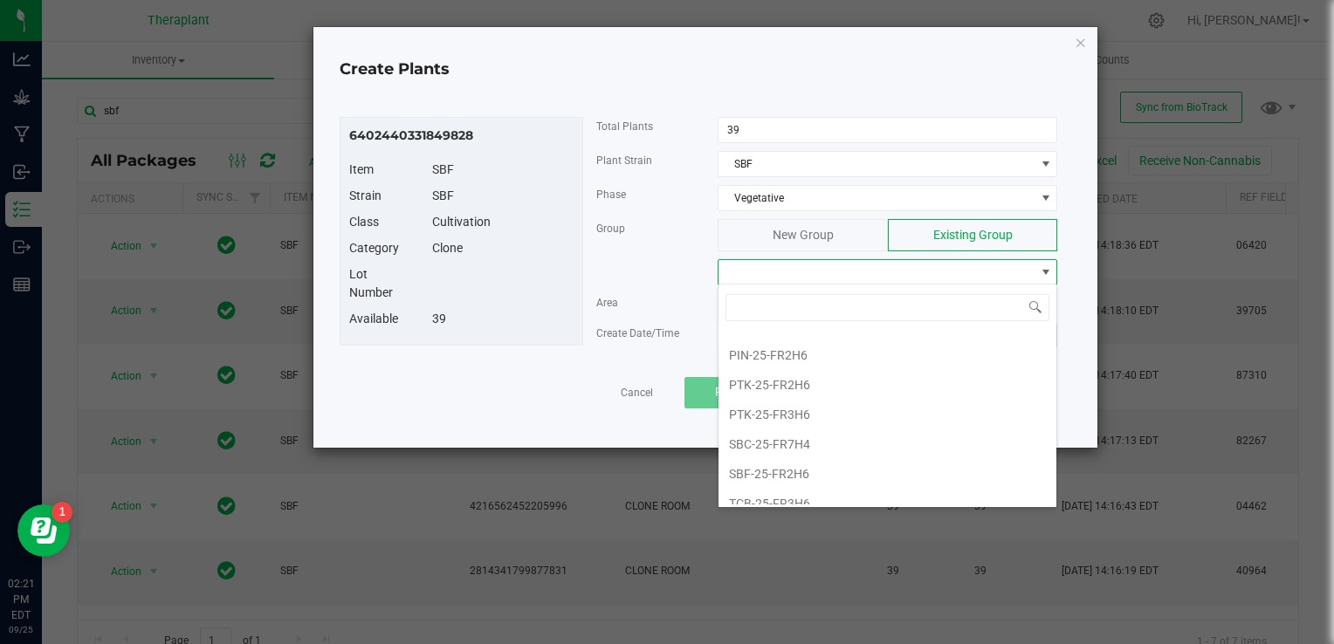
scroll to position [148, 0]
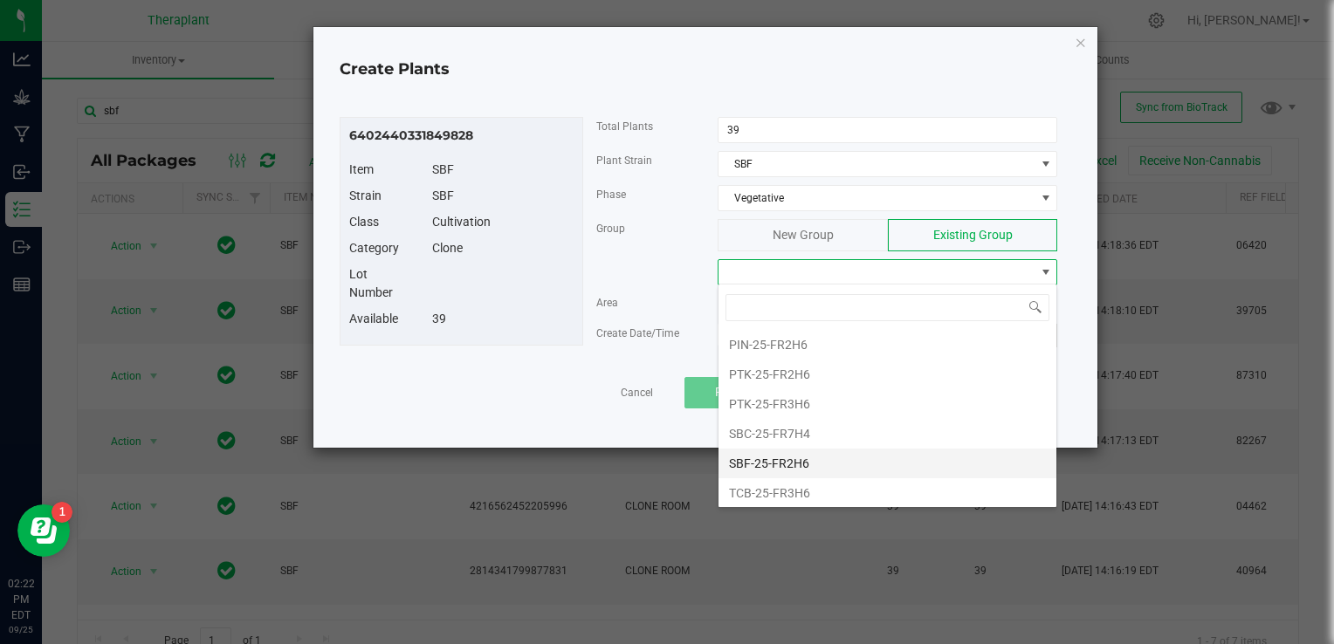
click at [844, 456] on li "SBF-25-FR2H6" at bounding box center [888, 464] width 338 height 30
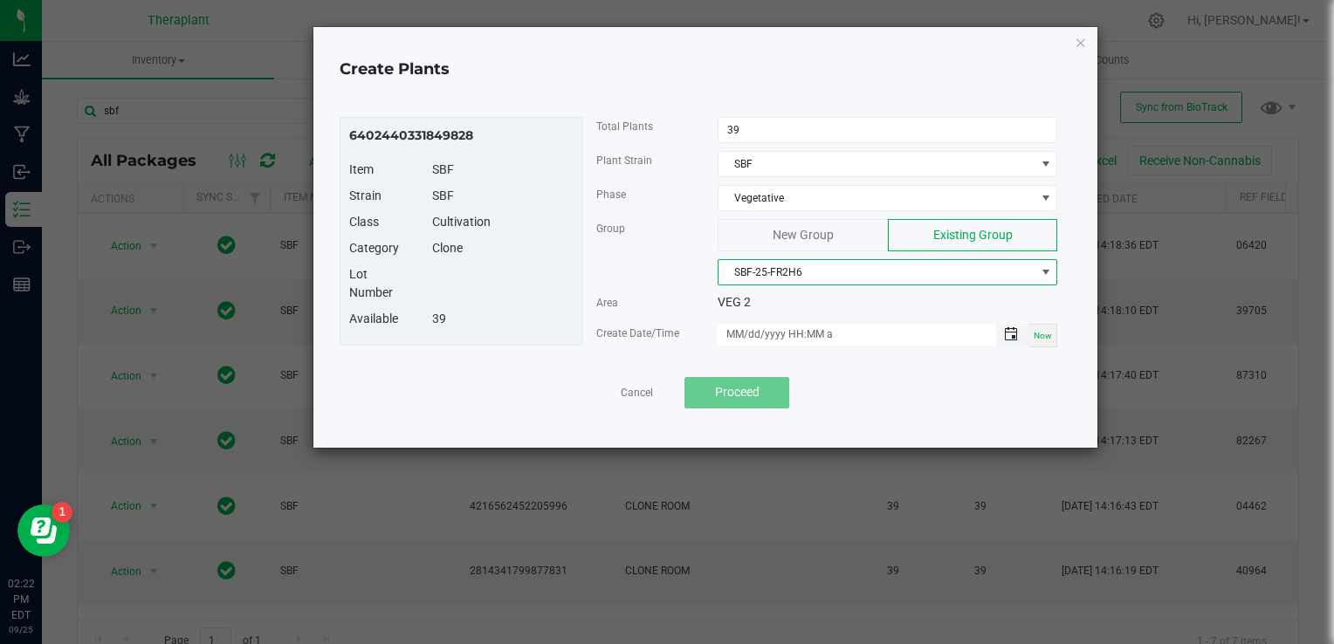
click at [1014, 333] on span "Toggle popup" at bounding box center [1011, 334] width 14 height 14
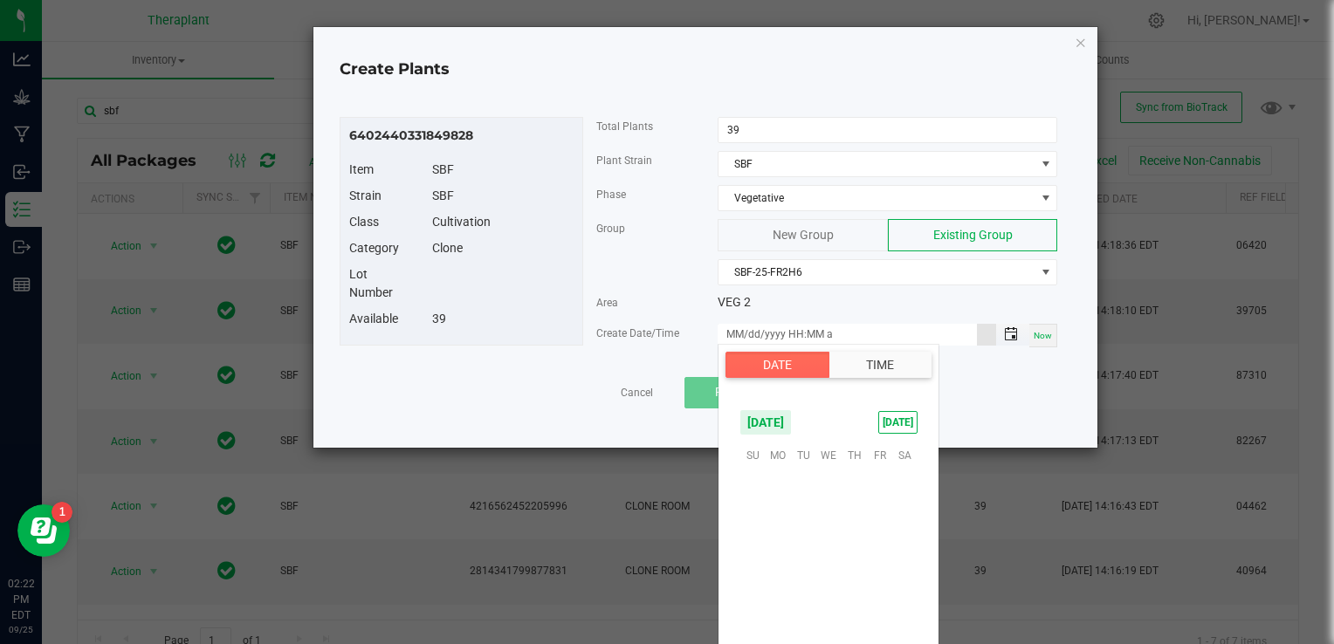
scroll to position [283271, 0]
click at [885, 557] on span "26" at bounding box center [879, 562] width 25 height 27
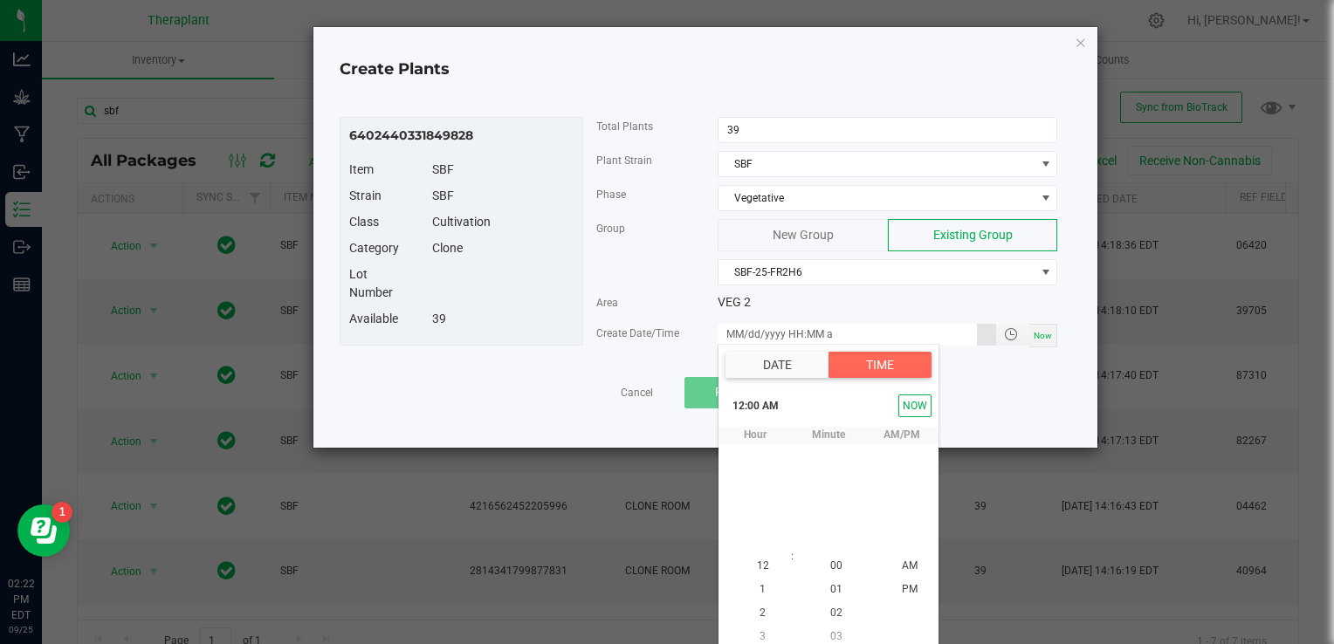
scroll to position [8, 0]
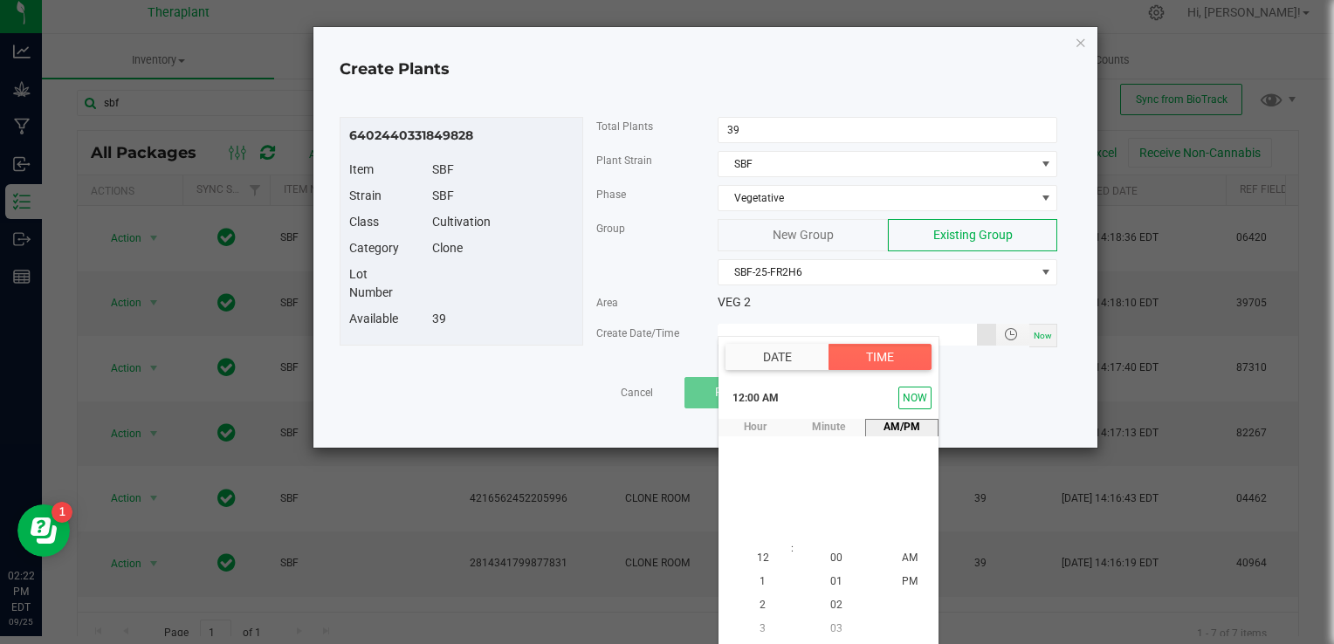
type input "[DATE] 12:00 AM"
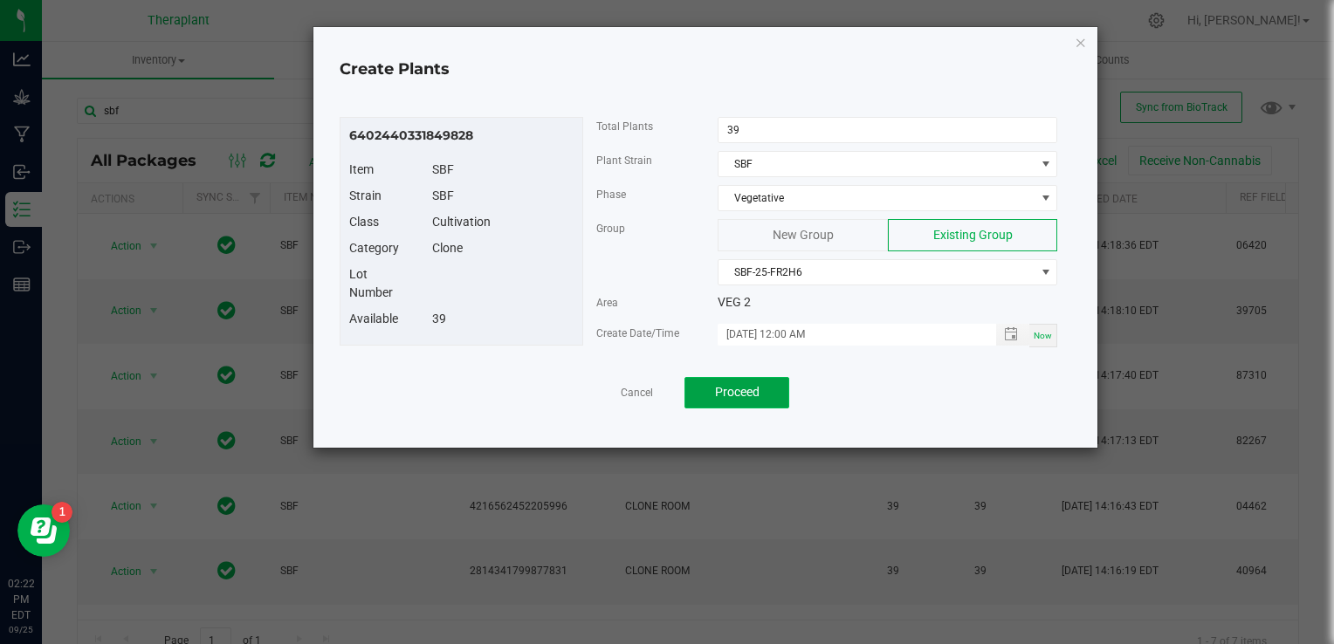
click at [745, 403] on button "Proceed" at bounding box center [737, 392] width 105 height 31
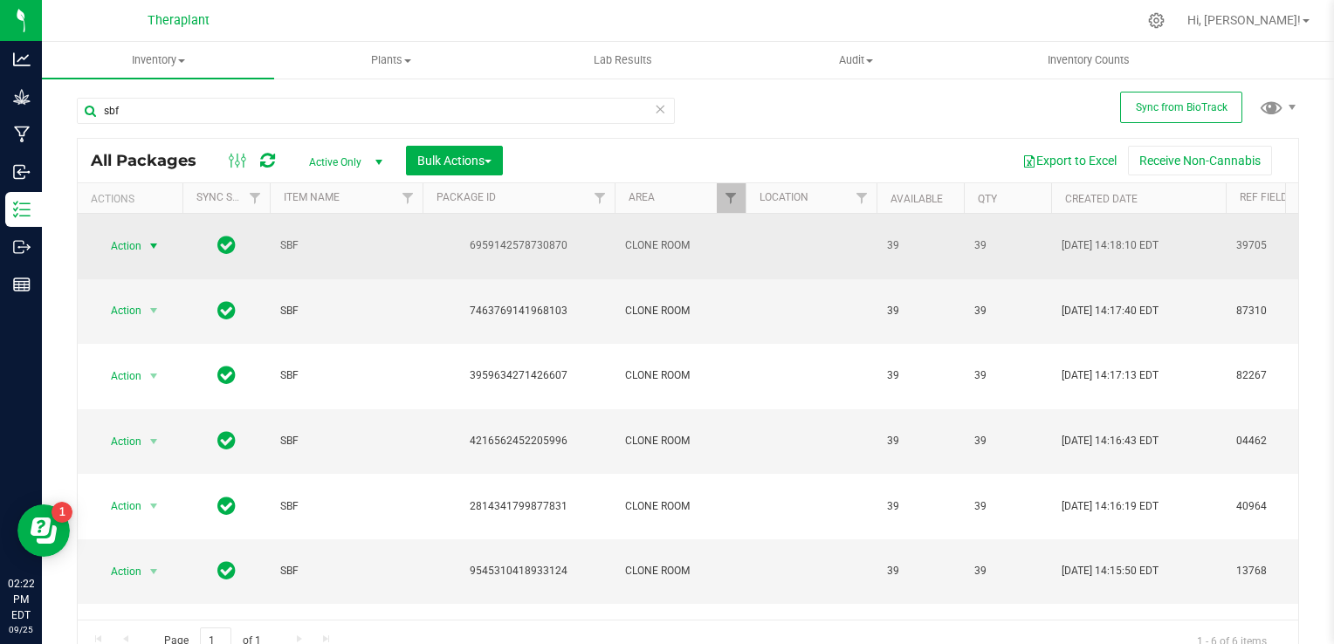
click at [151, 239] on span "select" at bounding box center [154, 246] width 14 height 14
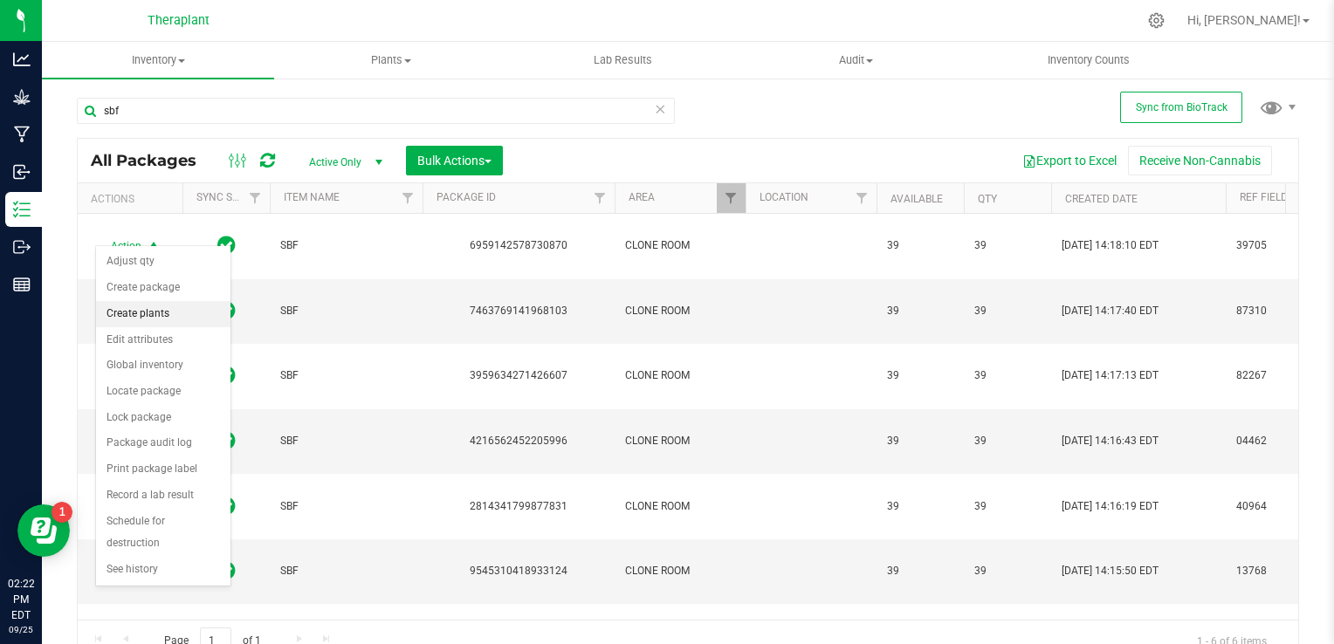
click at [150, 311] on li "Create plants" at bounding box center [163, 314] width 134 height 26
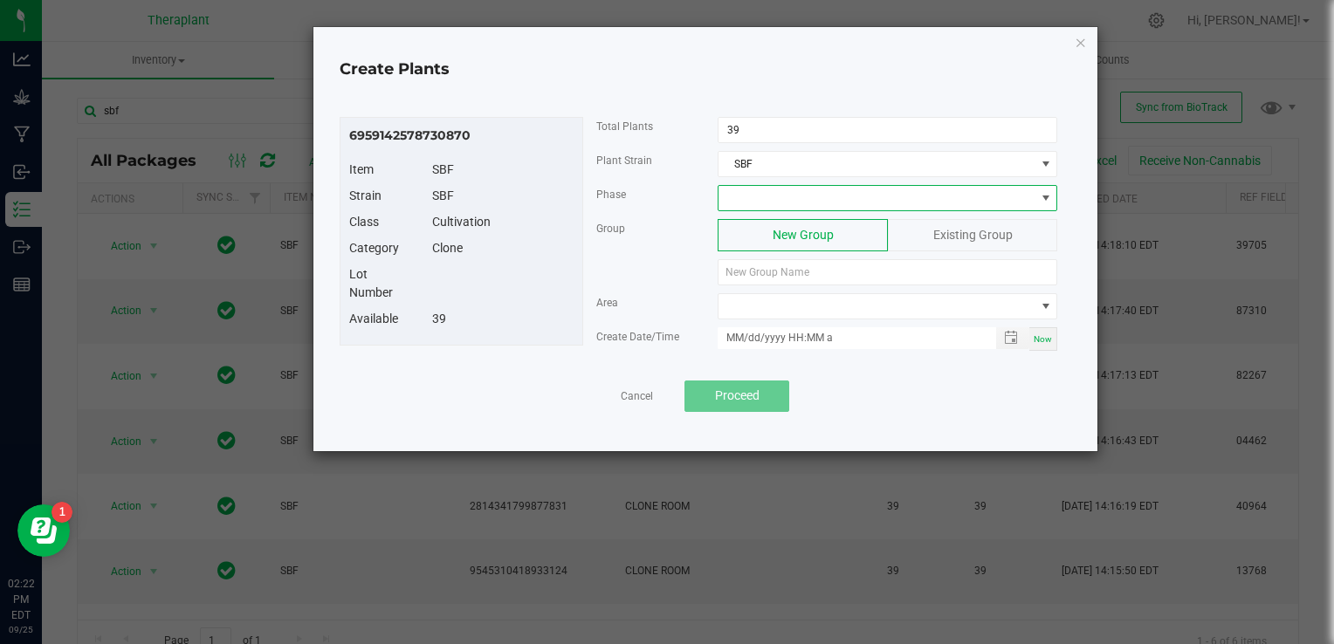
click at [746, 187] on span at bounding box center [877, 198] width 316 height 24
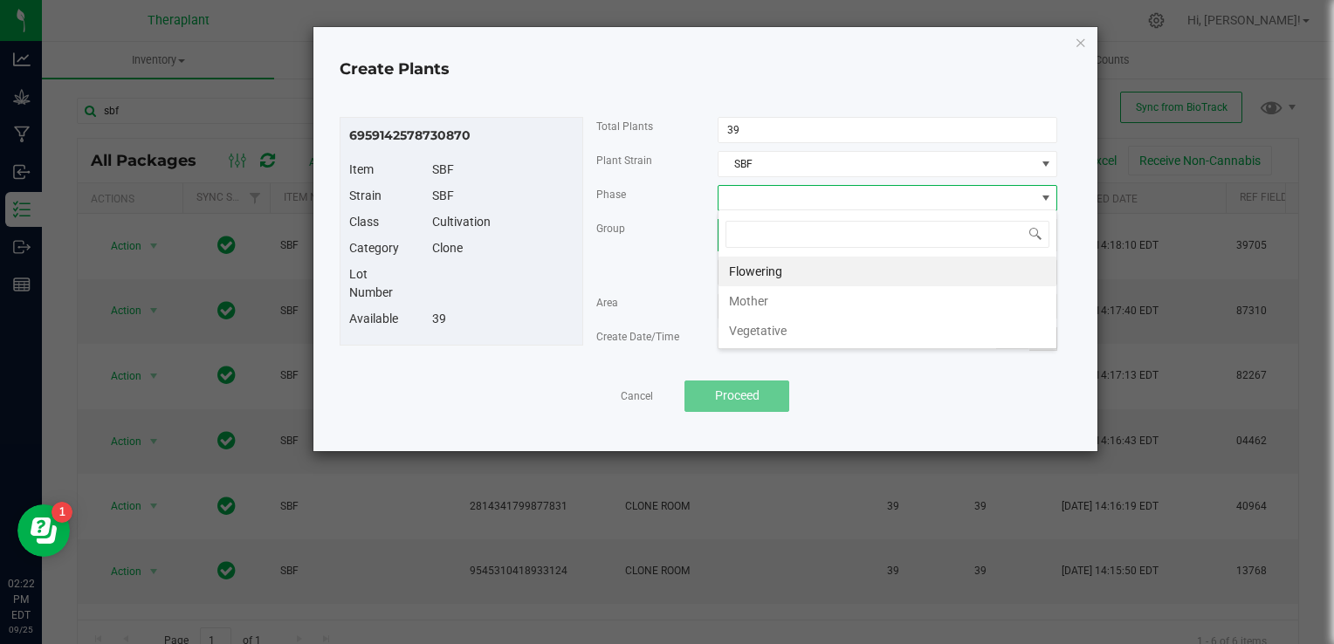
scroll to position [25, 340]
click at [752, 340] on li "Vegetative" at bounding box center [888, 331] width 338 height 30
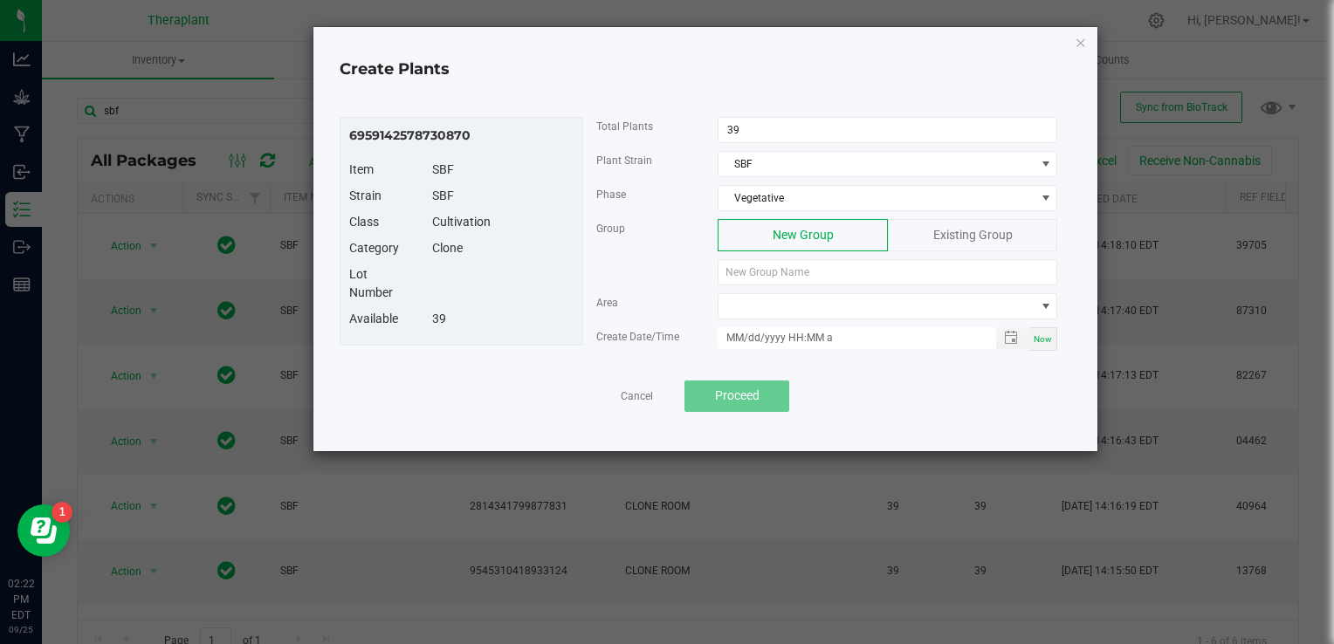
click at [989, 243] on div "Existing Group" at bounding box center [972, 235] width 169 height 32
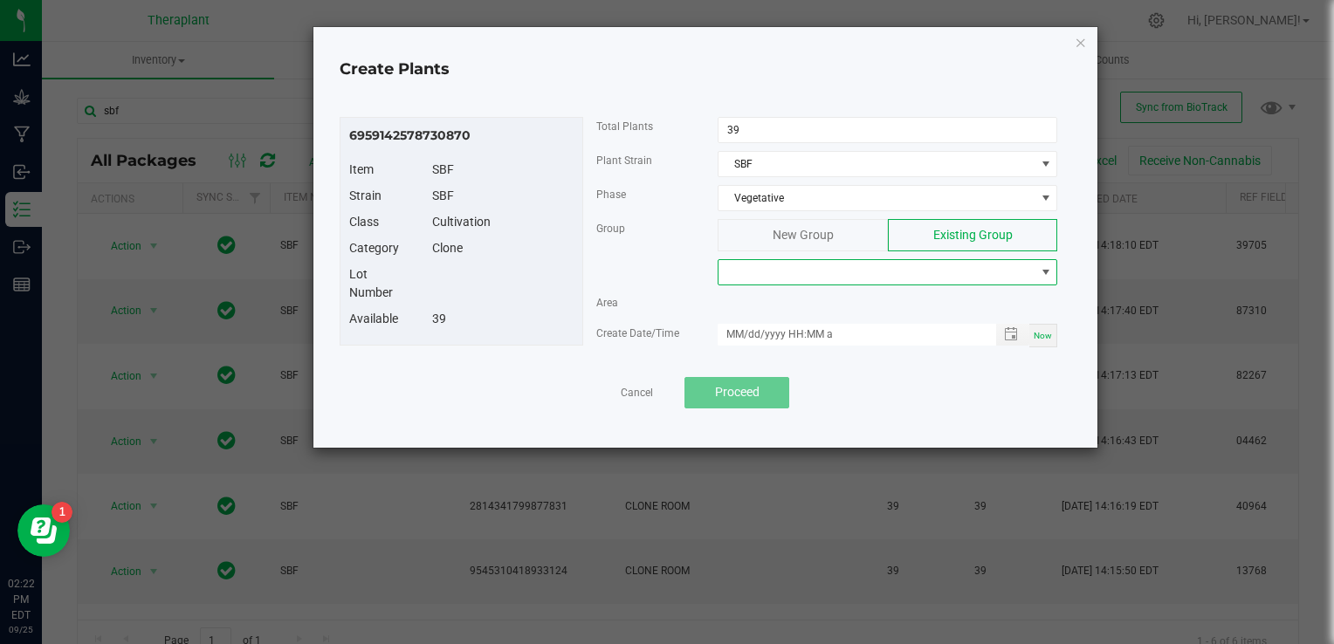
click at [777, 274] on span at bounding box center [877, 272] width 316 height 24
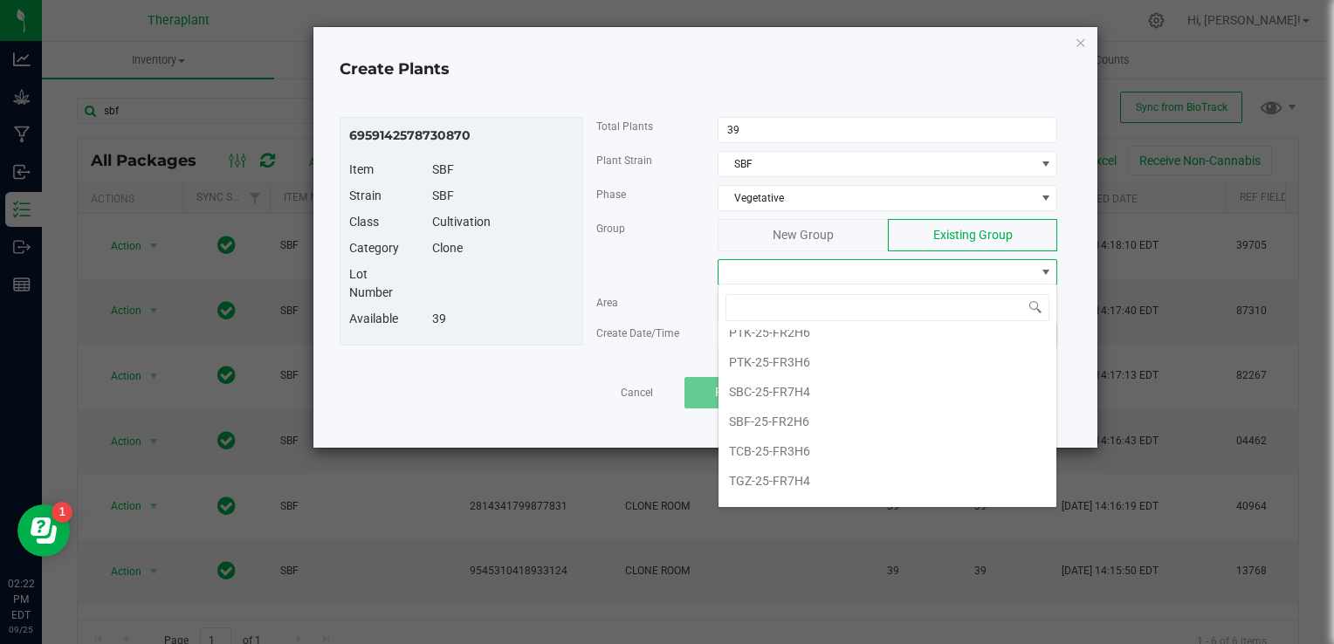
scroll to position [203, 0]
click at [755, 414] on li "SBF-25-FR2H6" at bounding box center [888, 410] width 338 height 30
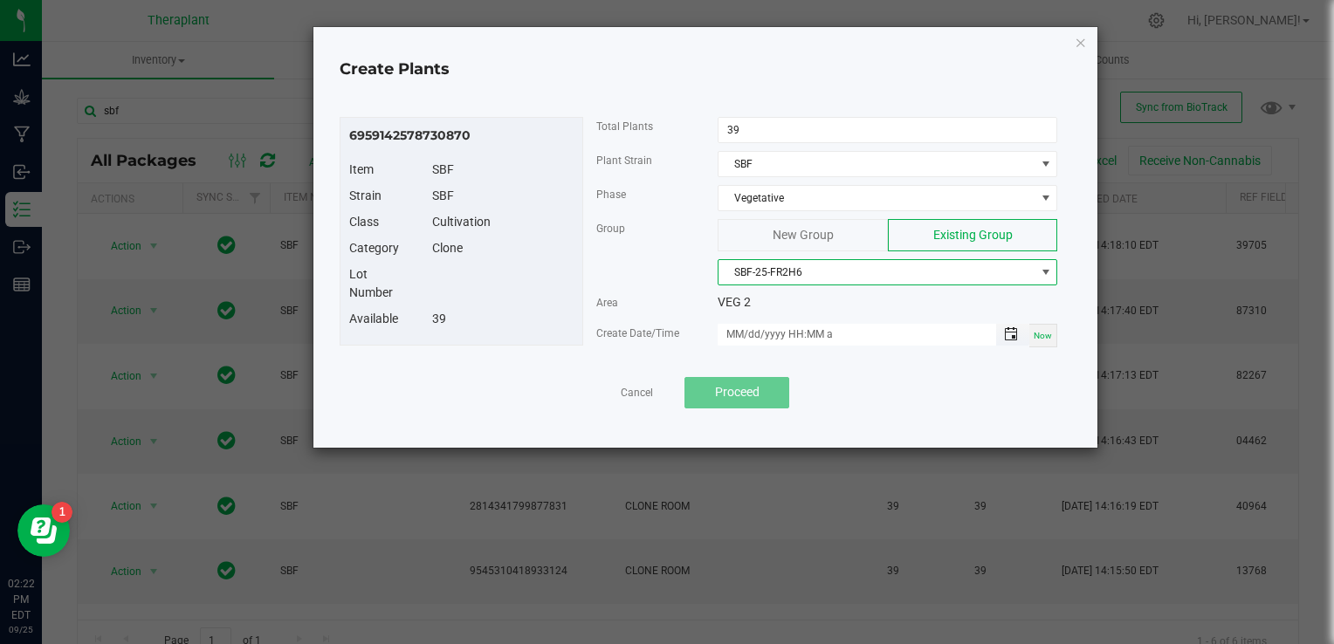
click at [1018, 332] on span "Toggle popup" at bounding box center [1011, 334] width 14 height 14
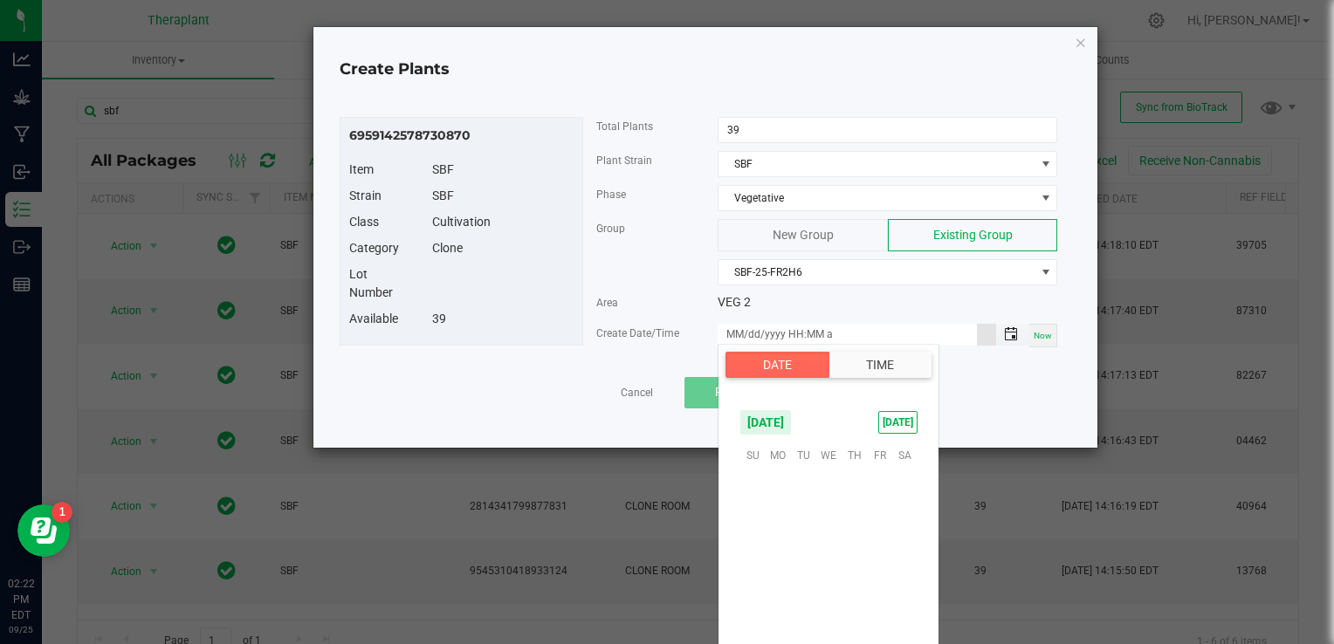
scroll to position [283271, 0]
click at [876, 557] on span "26" at bounding box center [879, 562] width 25 height 27
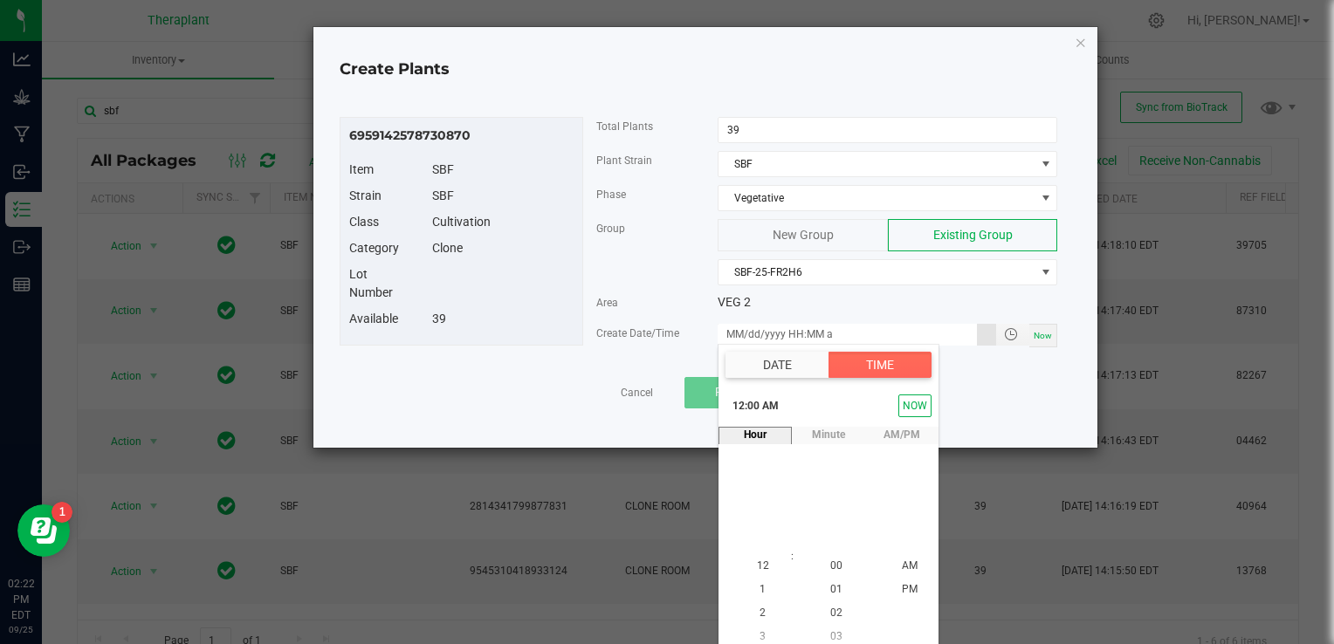
scroll to position [8, 0]
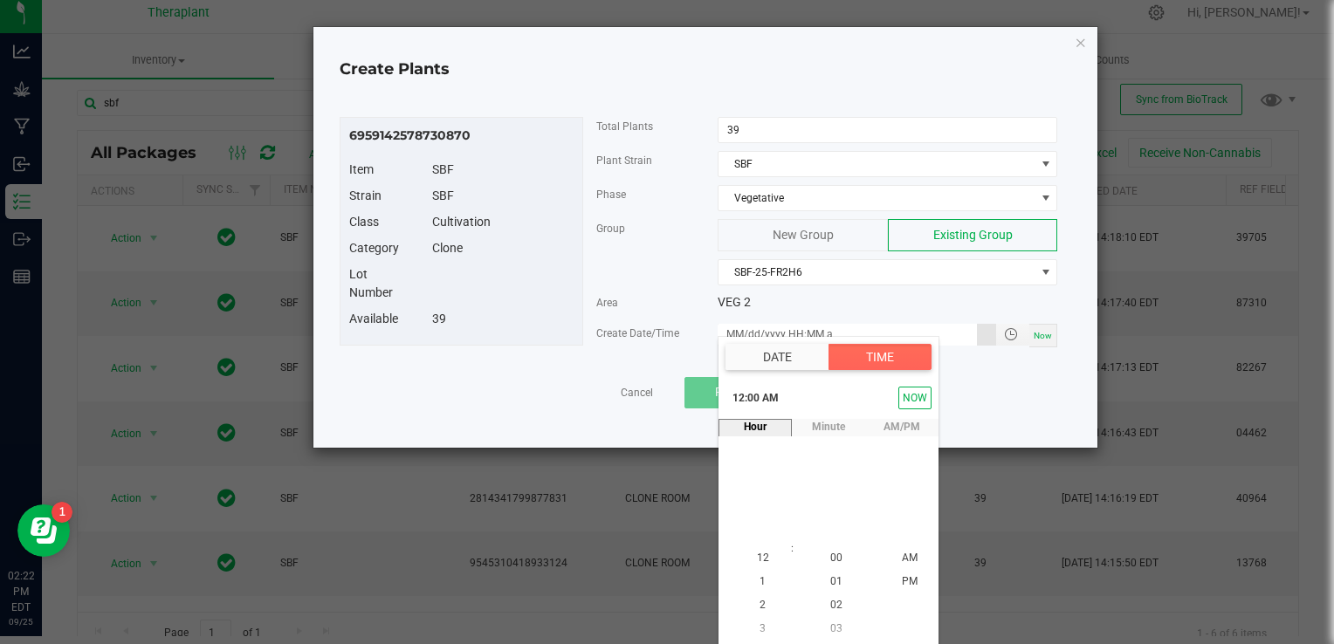
click at [876, 557] on div "hour 12 1 2 3 4 5 6 7 8 9 10 11 12 1 2 3 4 5 6 7 8 9 10 11 : minute 00 01 02 03…" at bounding box center [829, 541] width 220 height 245
type input "[DATE] 12:00 AM"
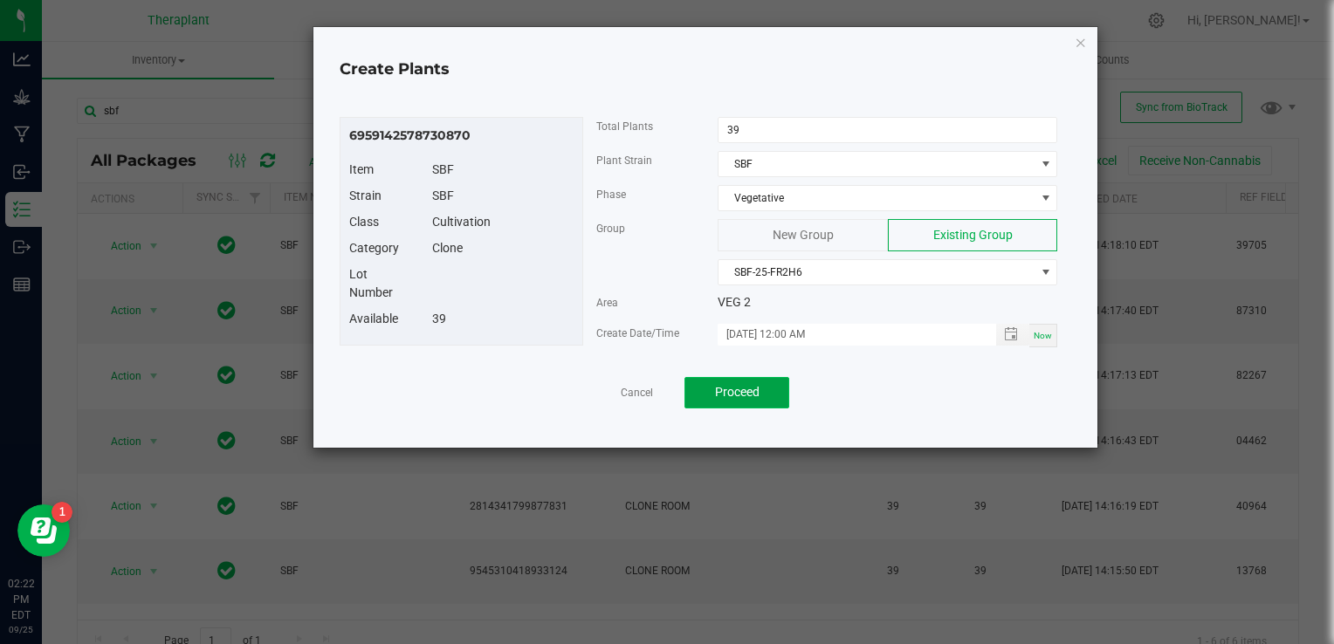
click at [741, 378] on button "Proceed" at bounding box center [737, 392] width 105 height 31
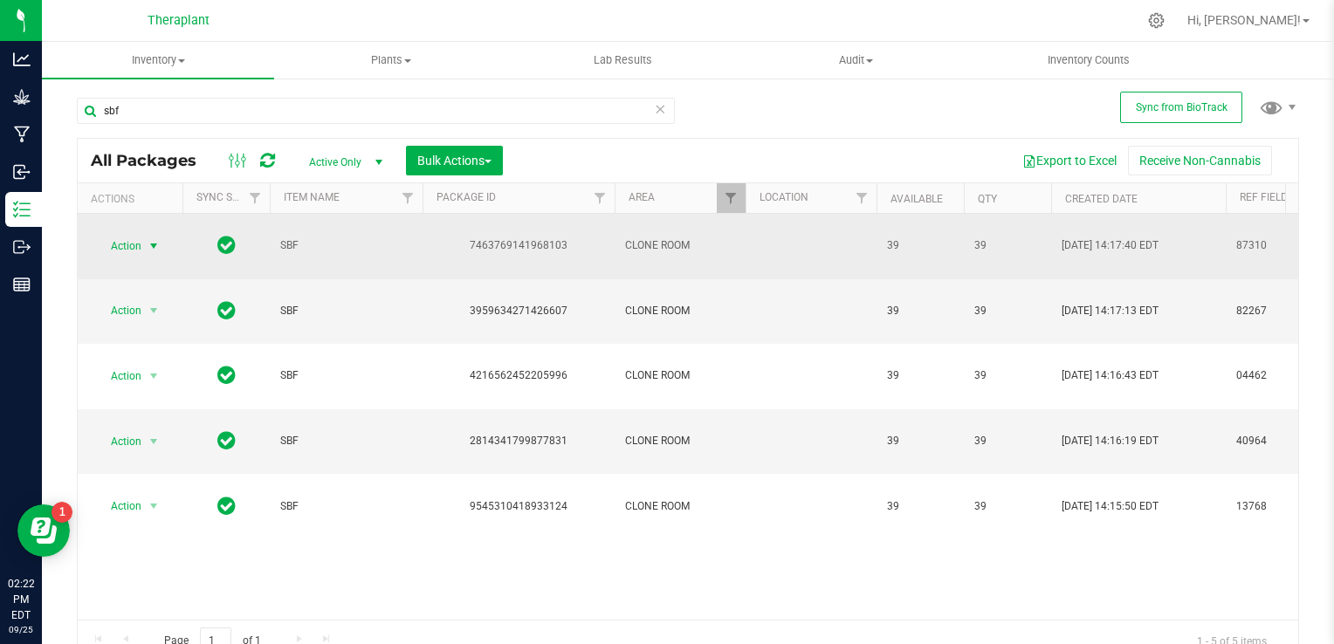
click at [162, 234] on span "select" at bounding box center [154, 246] width 22 height 24
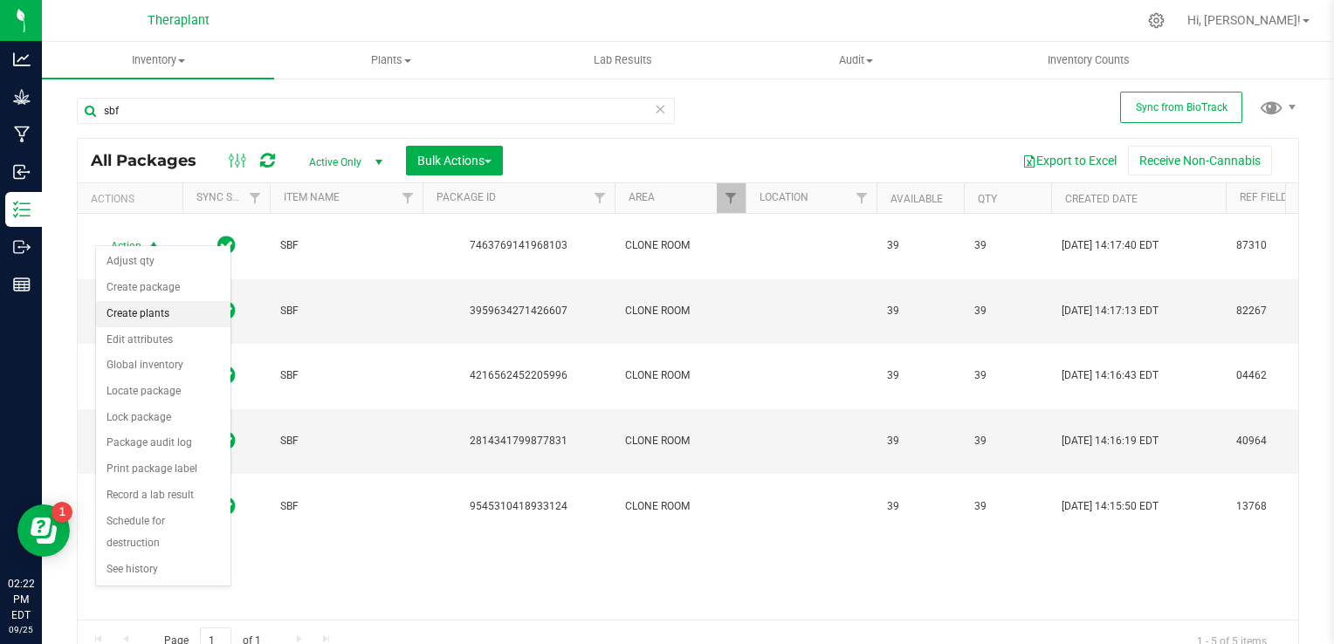
click at [162, 313] on li "Create plants" at bounding box center [163, 314] width 134 height 26
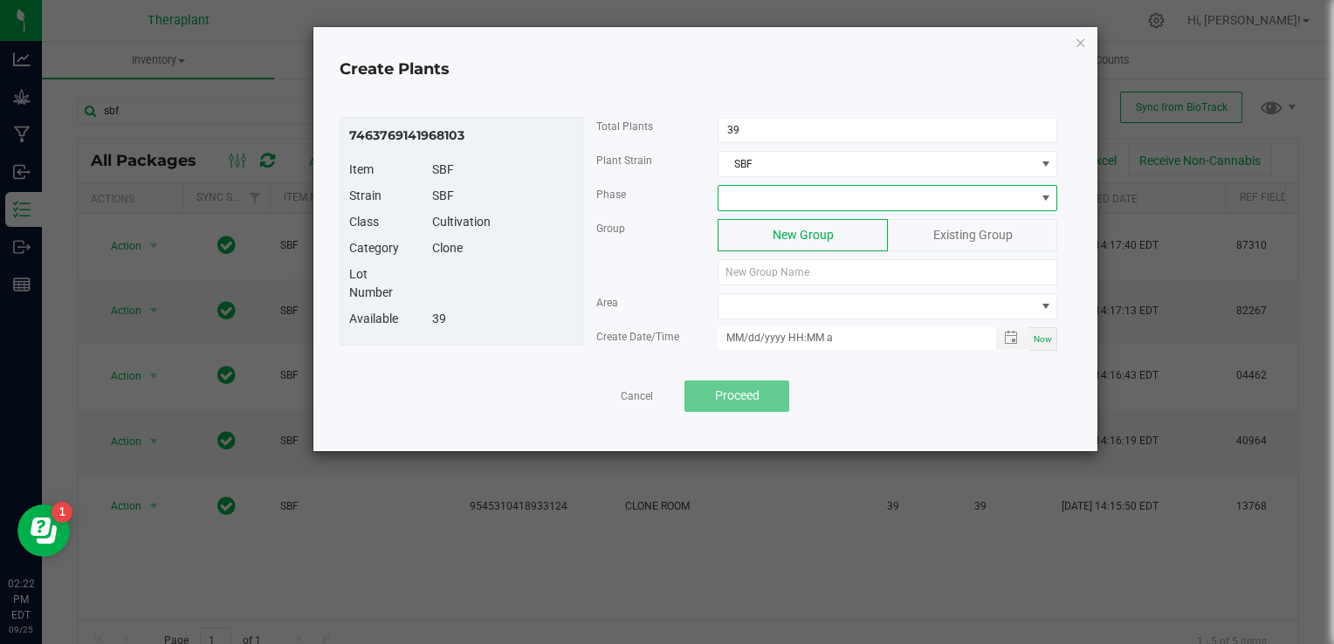
click at [800, 196] on span at bounding box center [877, 198] width 316 height 24
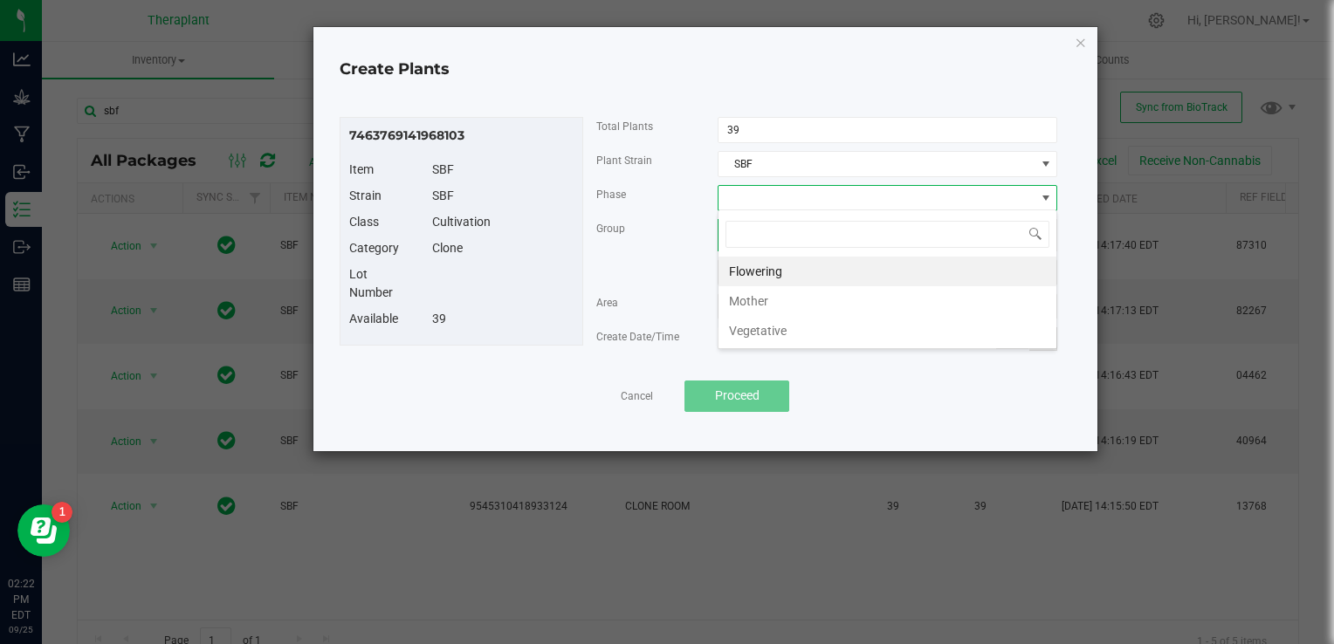
scroll to position [25, 340]
click at [807, 327] on li "Vegetative" at bounding box center [888, 331] width 338 height 30
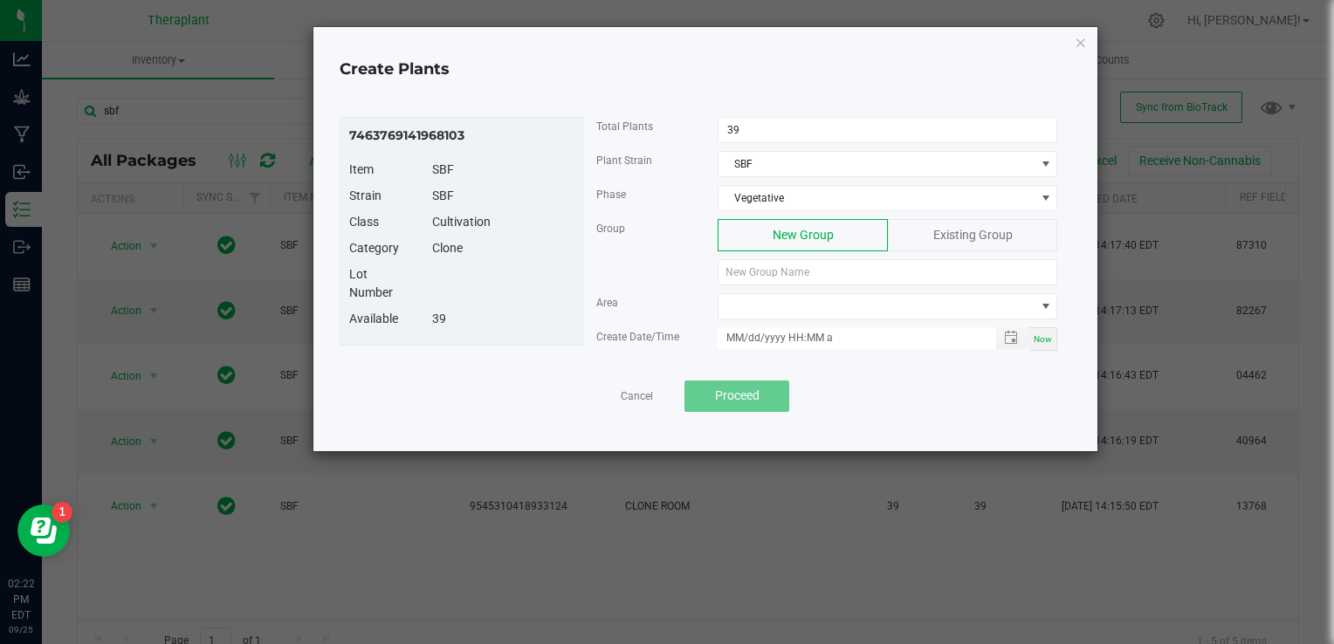
click at [961, 231] on span "Existing Group" at bounding box center [973, 235] width 79 height 14
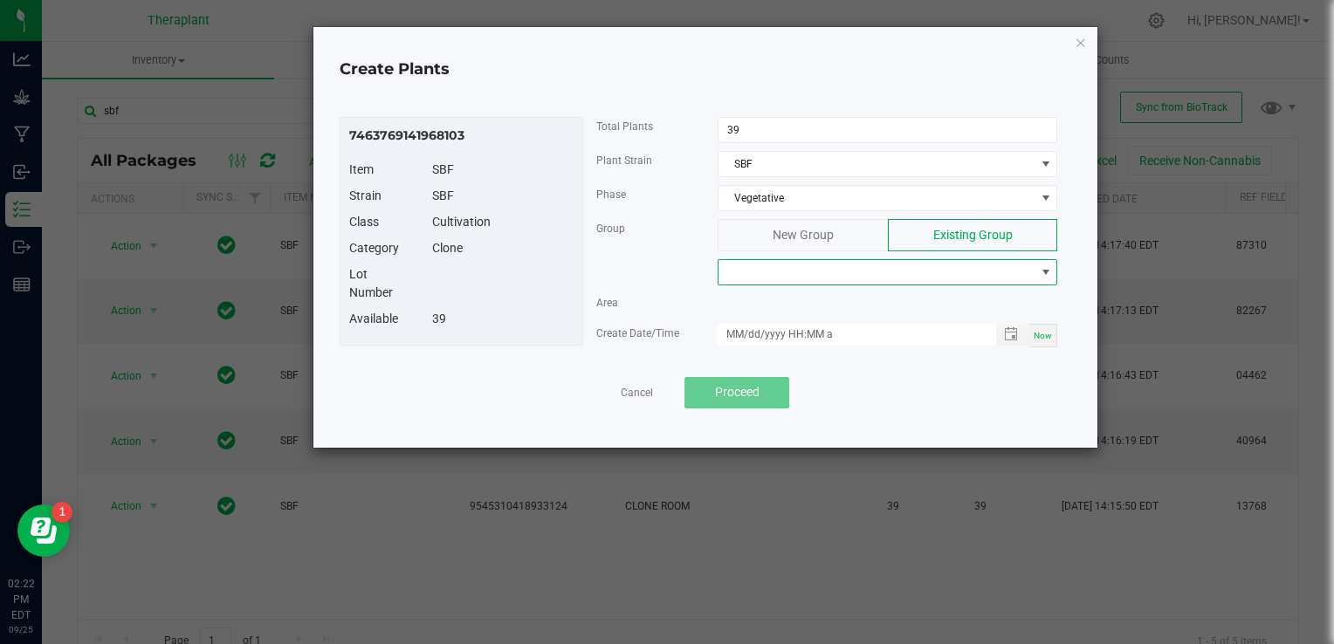
click at [803, 272] on span at bounding box center [877, 272] width 316 height 24
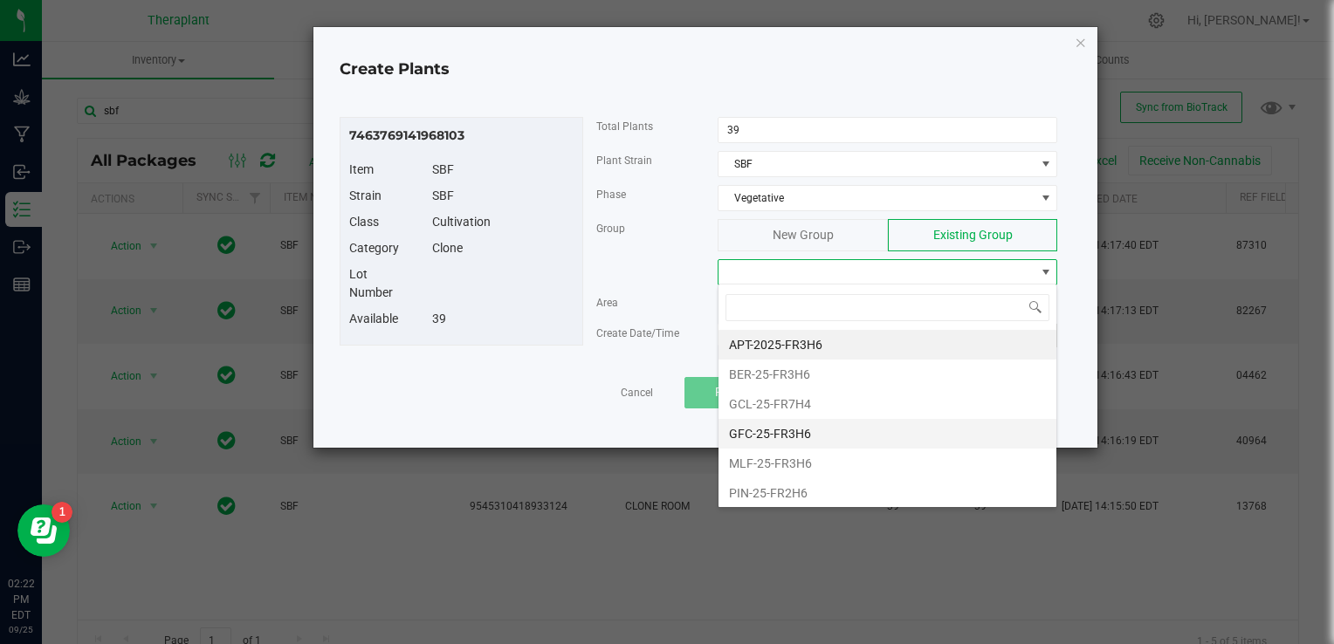
scroll to position [132, 0]
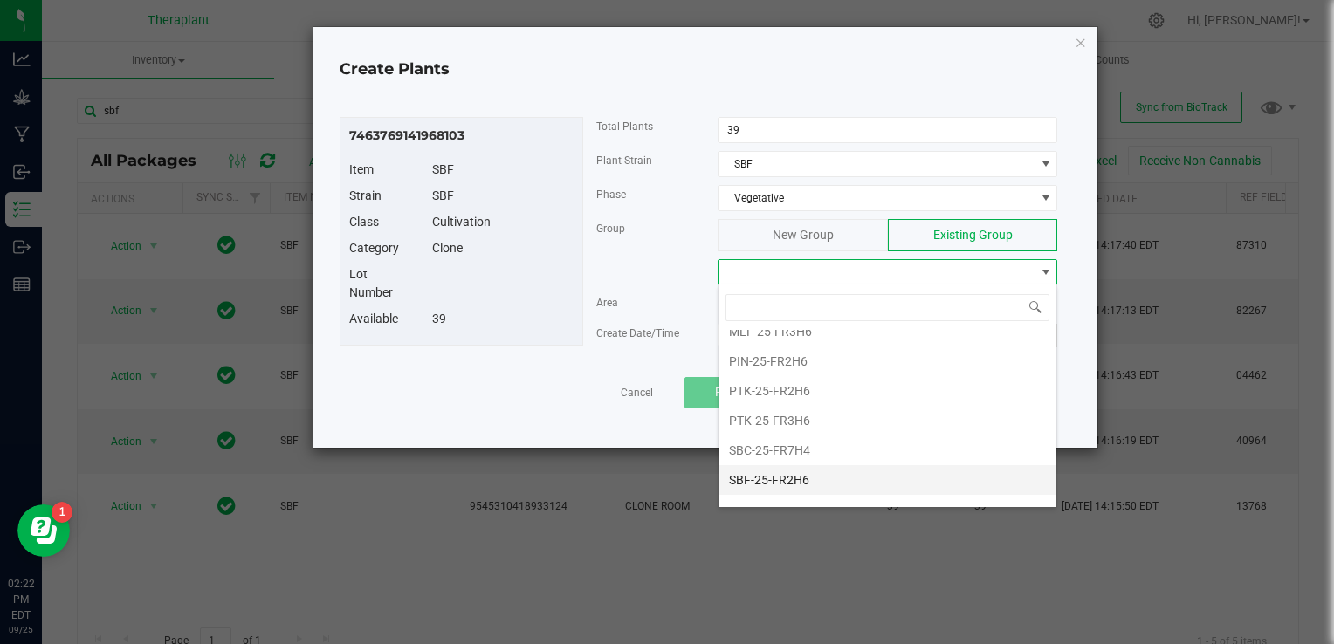
click at [765, 479] on li "SBF-25-FR2H6" at bounding box center [888, 480] width 338 height 30
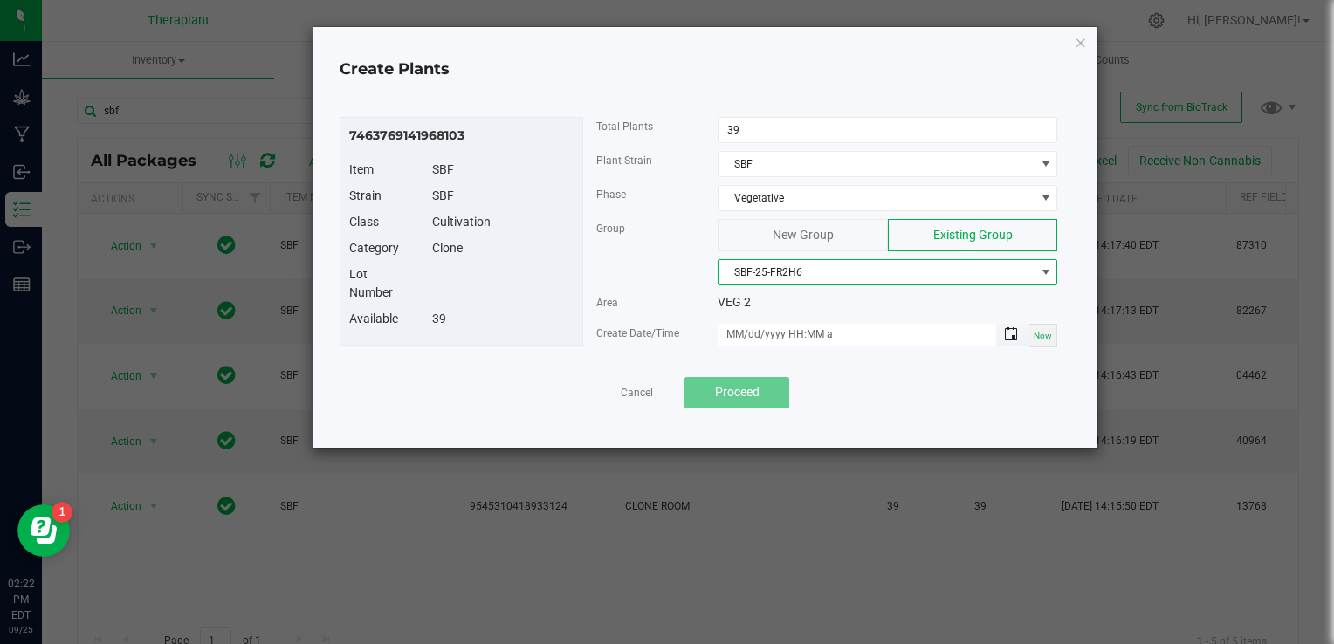
click at [1013, 336] on span "Toggle popup" at bounding box center [1011, 334] width 14 height 14
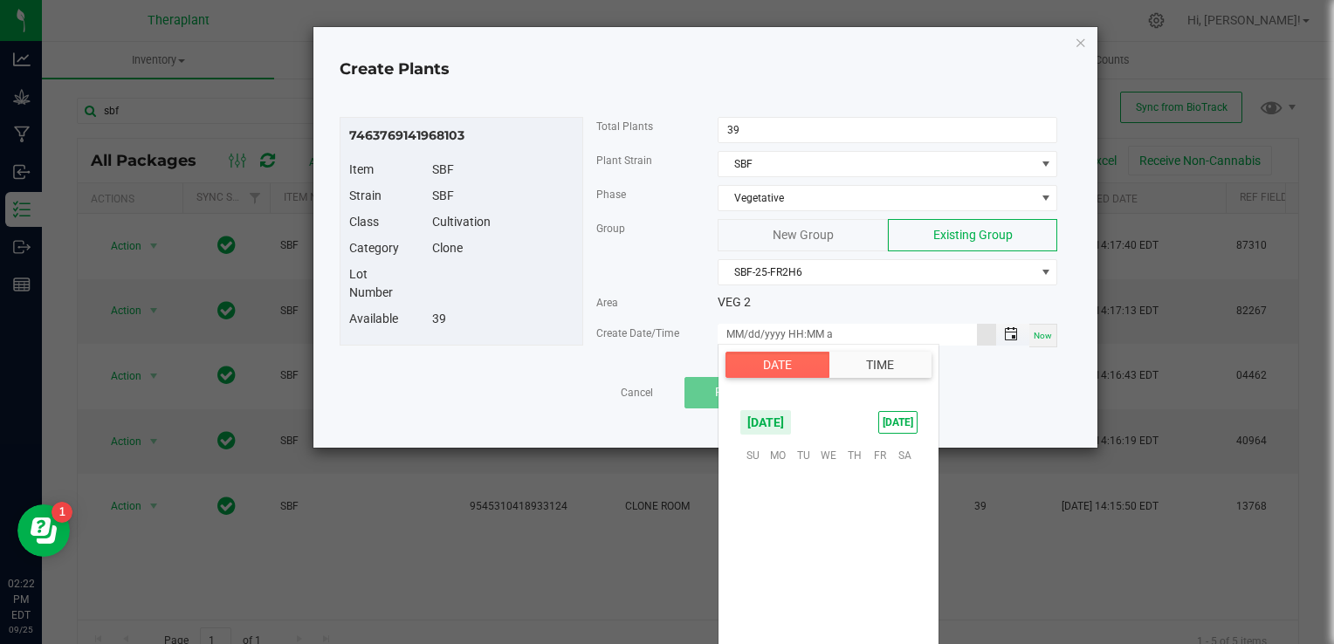
scroll to position [283271, 0]
click at [875, 552] on span "26" at bounding box center [879, 562] width 25 height 27
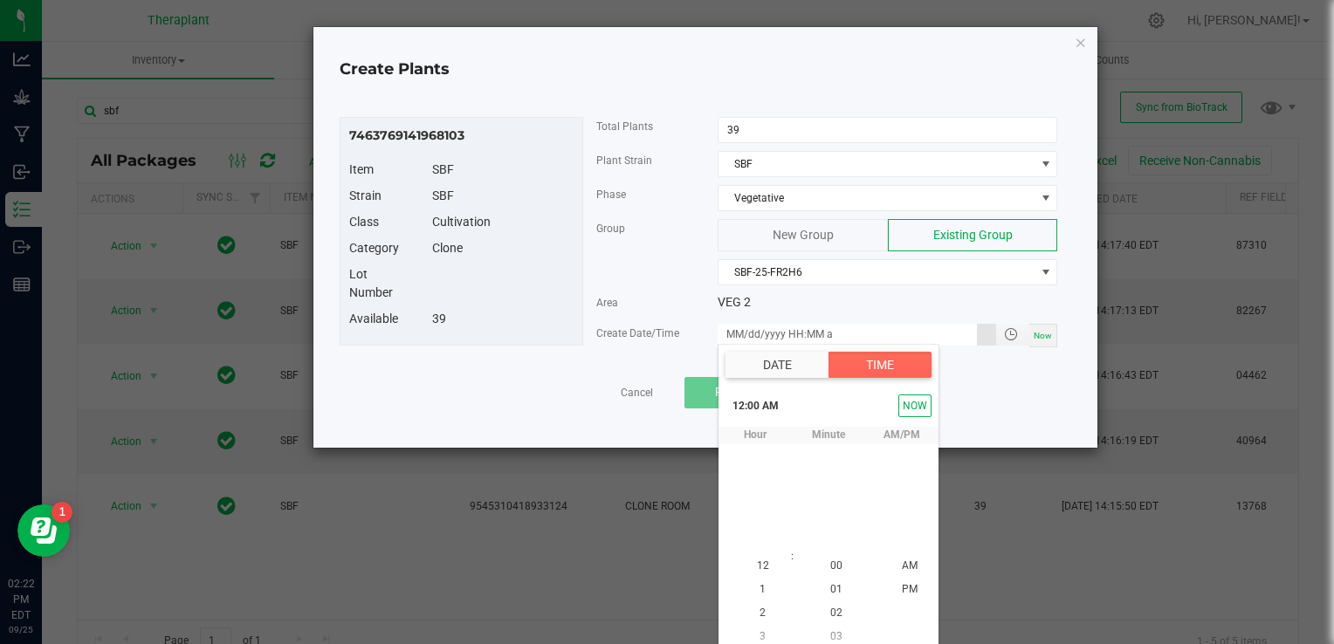
scroll to position [8, 0]
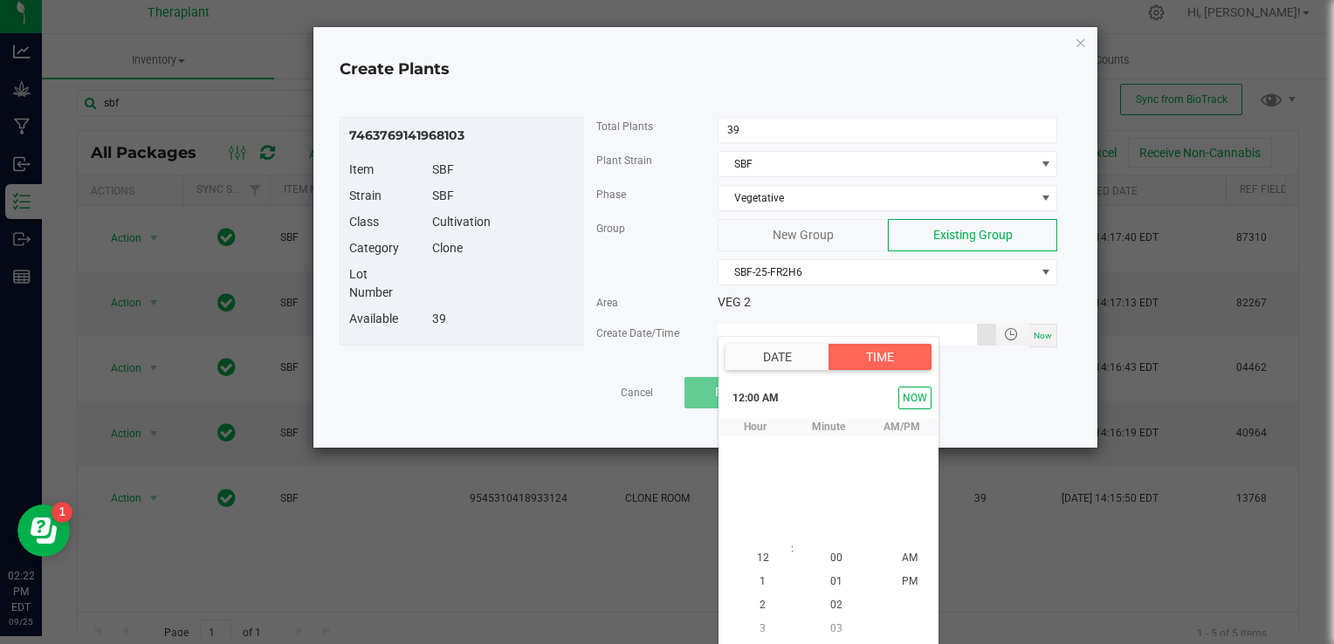
type input "[DATE] 12:00 AM"
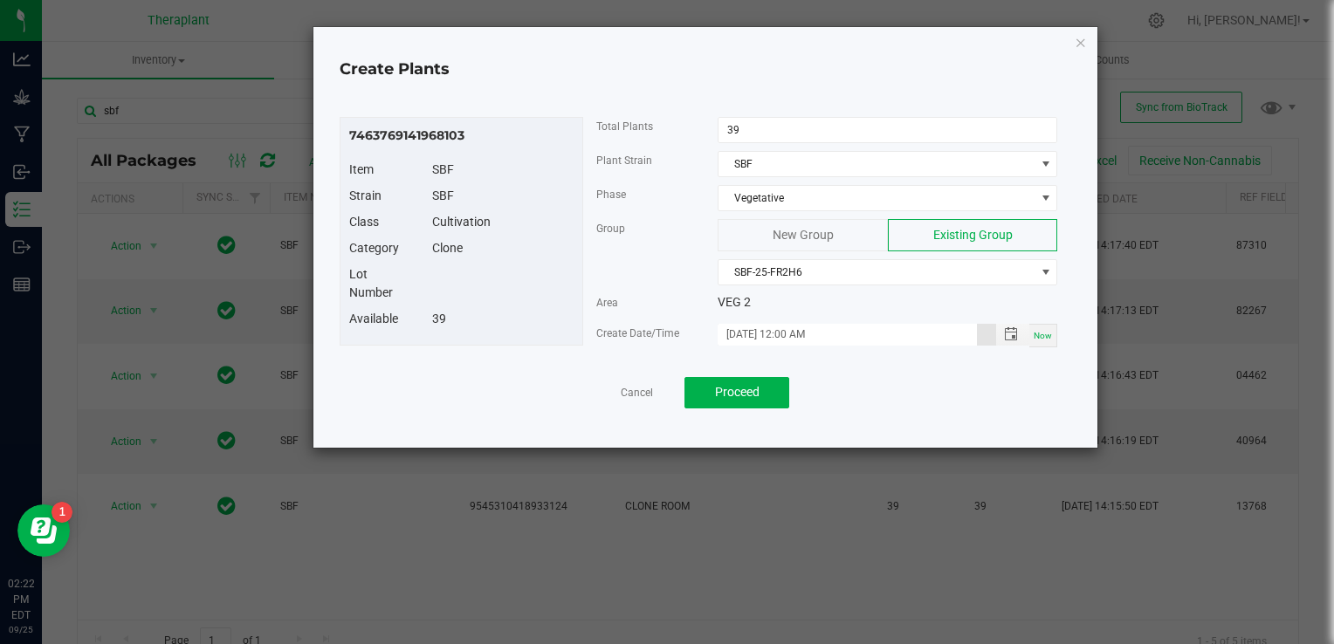
scroll to position [0, 0]
click at [727, 399] on button "Proceed" at bounding box center [737, 392] width 105 height 31
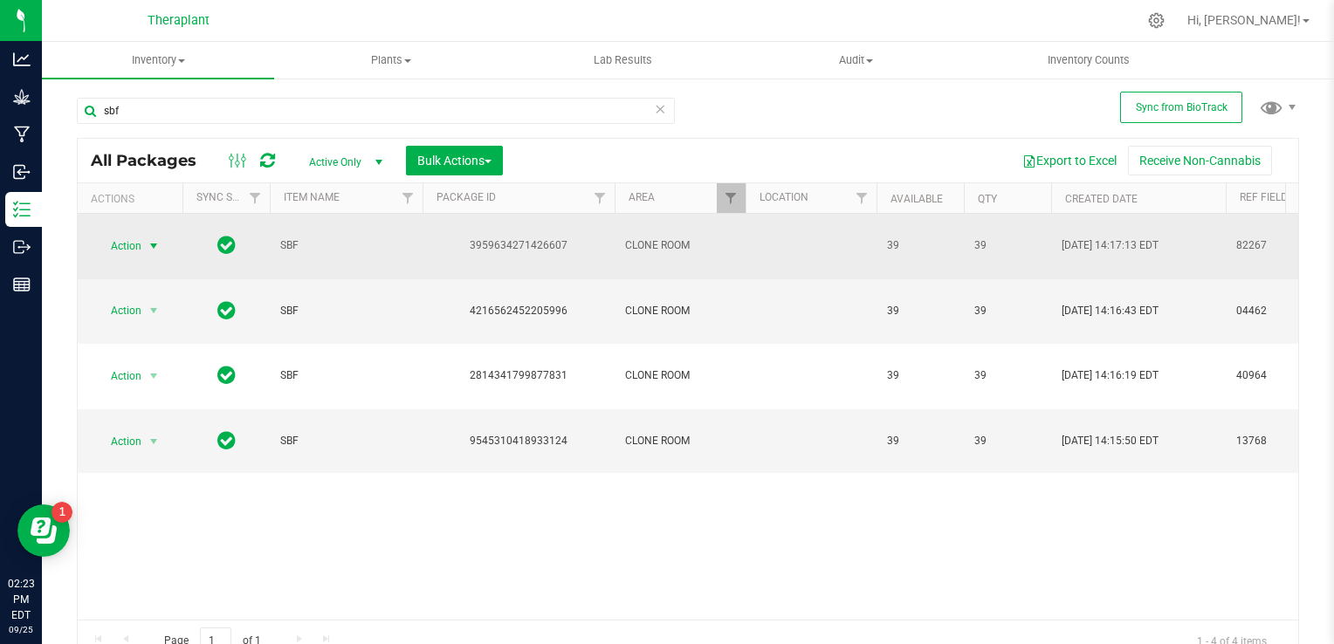
click at [156, 234] on span "select" at bounding box center [154, 246] width 22 height 24
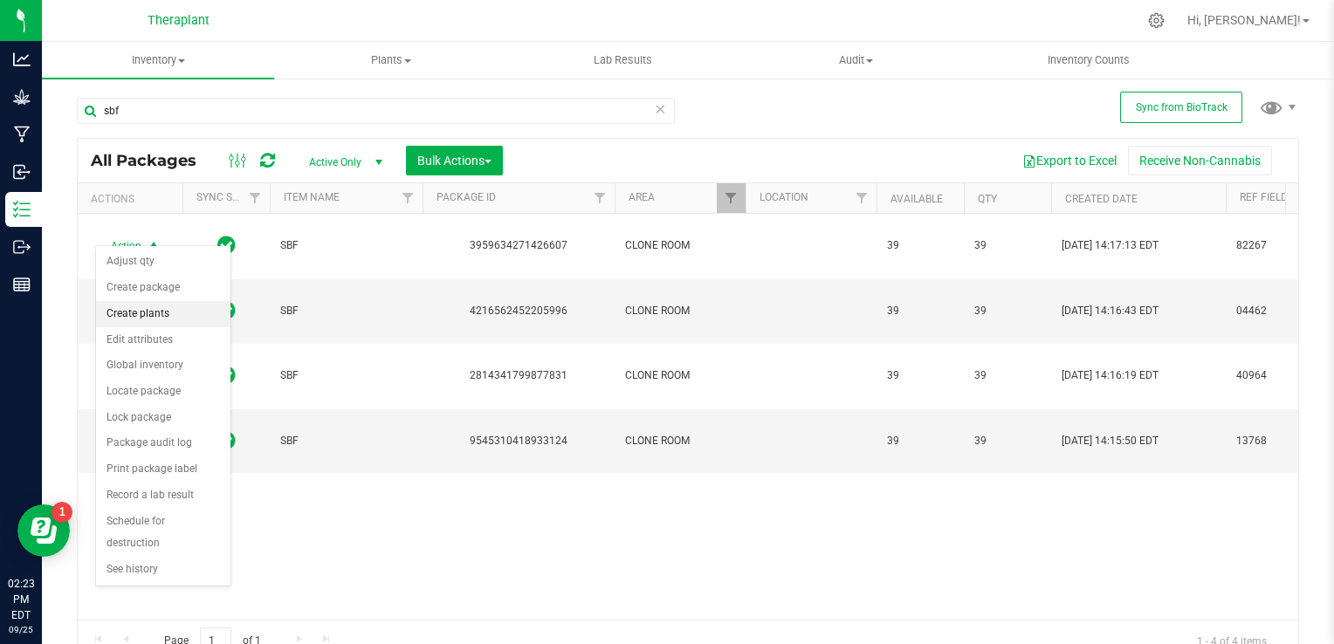
click at [160, 323] on li "Create plants" at bounding box center [163, 314] width 134 height 26
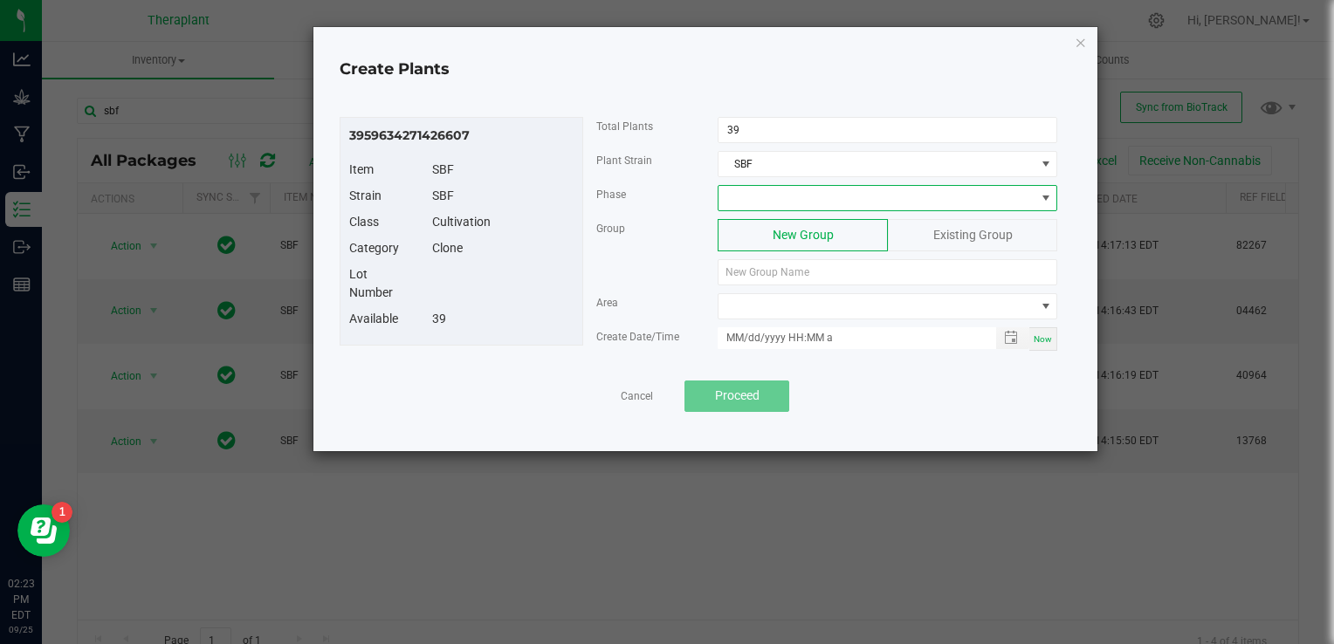
click at [769, 201] on span at bounding box center [877, 198] width 316 height 24
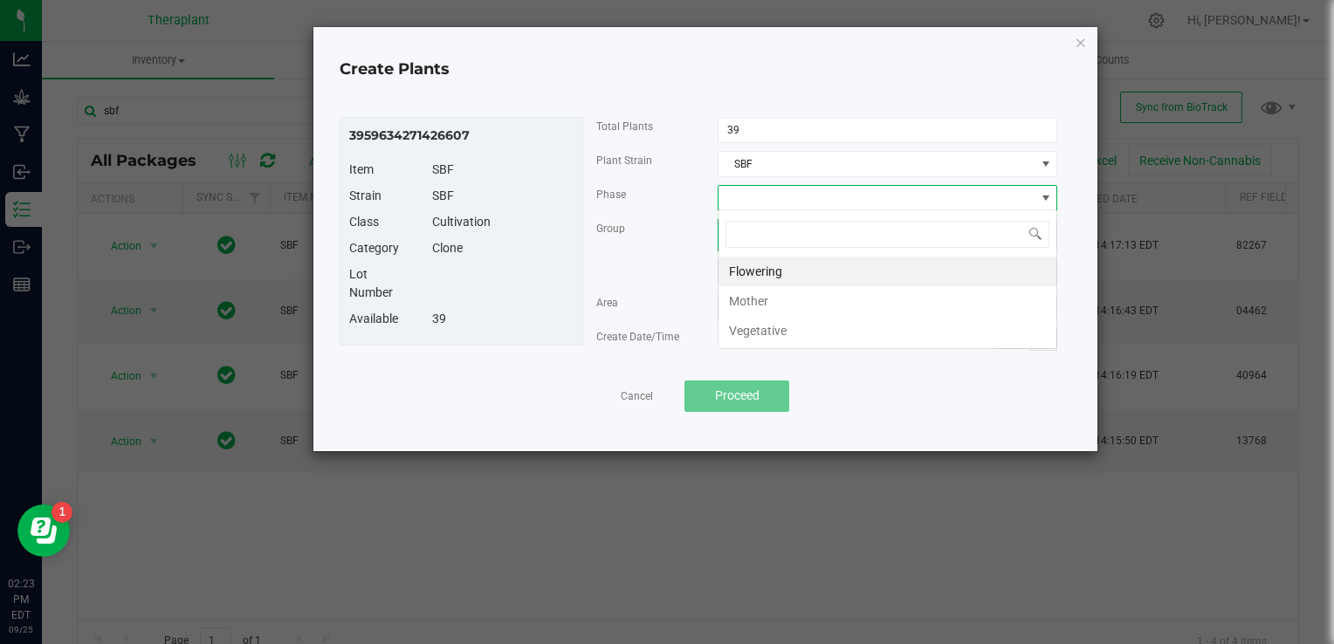
scroll to position [25, 340]
click at [762, 331] on li "Vegetative" at bounding box center [888, 331] width 338 height 30
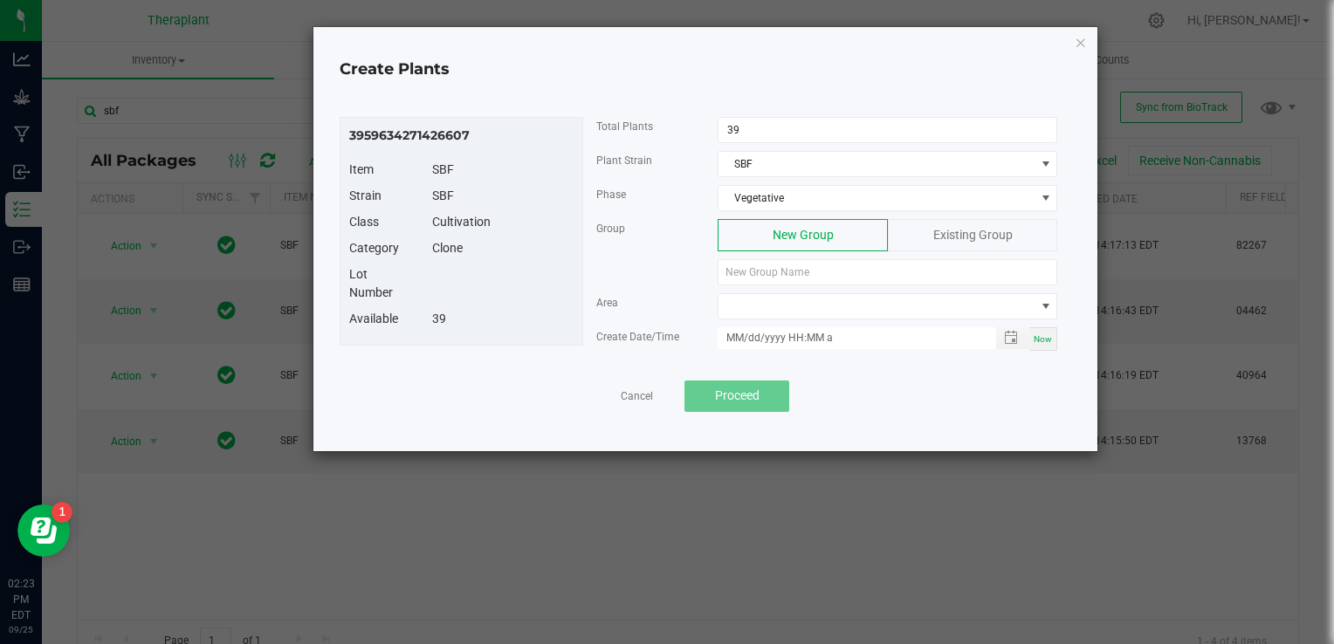
click at [976, 222] on div "Existing Group" at bounding box center [972, 235] width 169 height 32
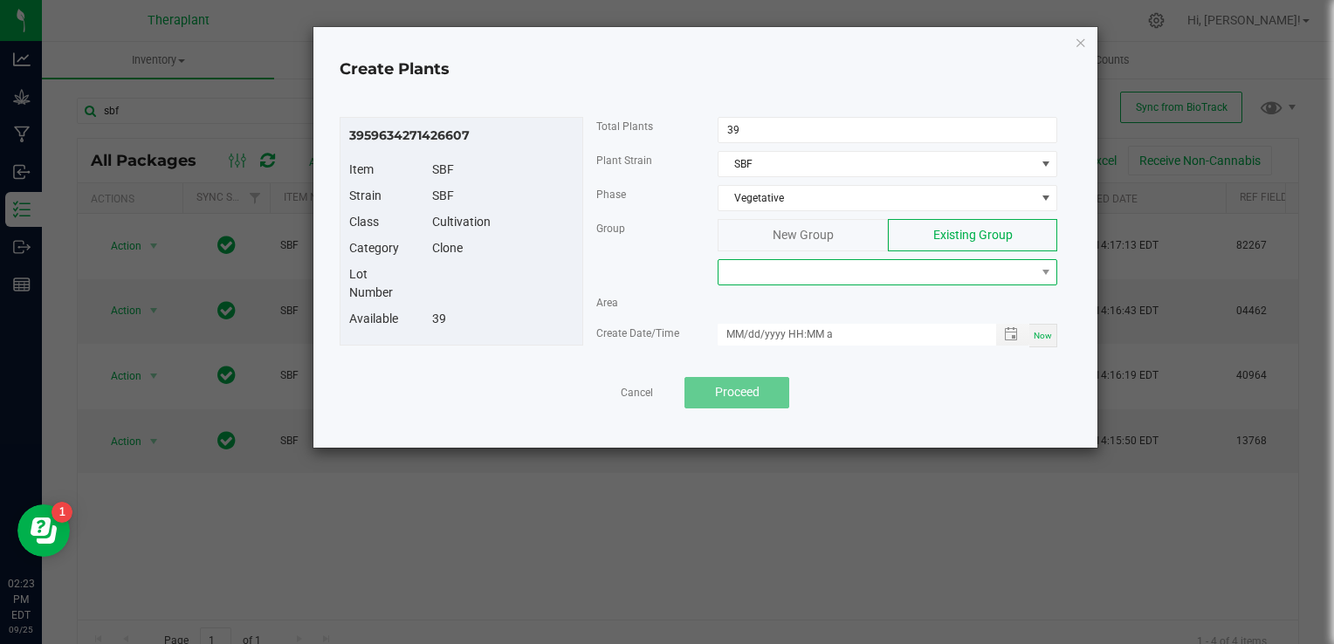
click at [845, 277] on span at bounding box center [877, 272] width 316 height 24
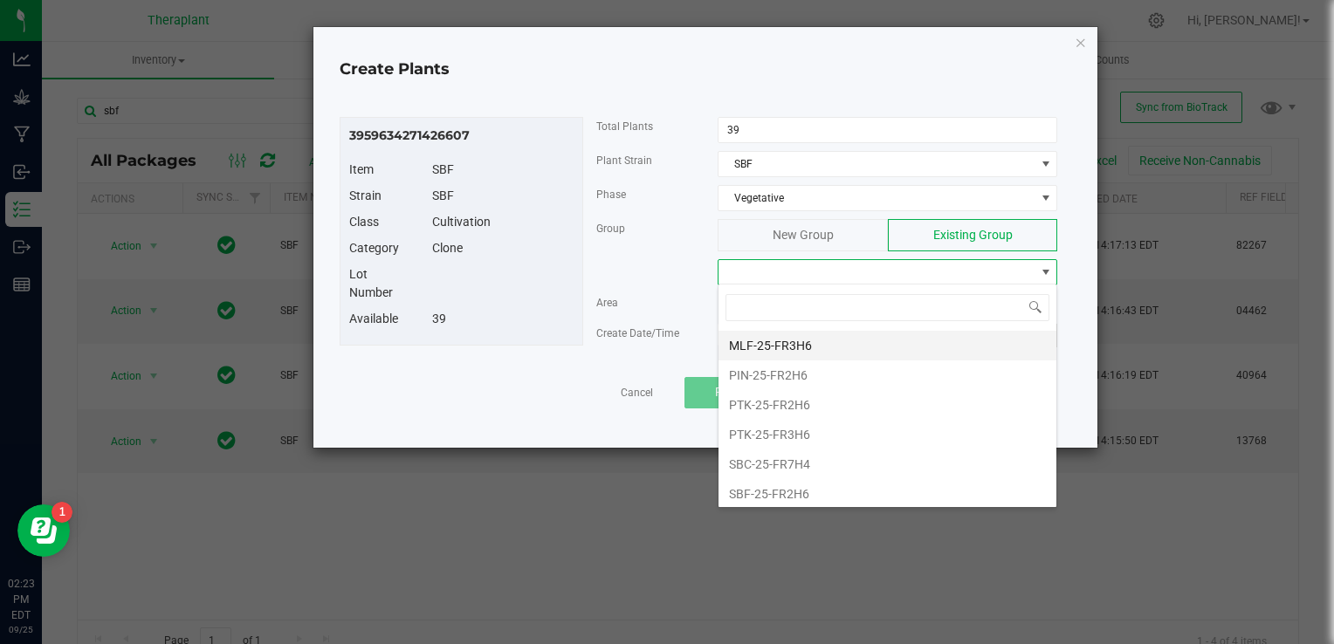
scroll to position [126, 0]
click at [757, 472] on li "SBF-25-FR2H6" at bounding box center [888, 487] width 338 height 30
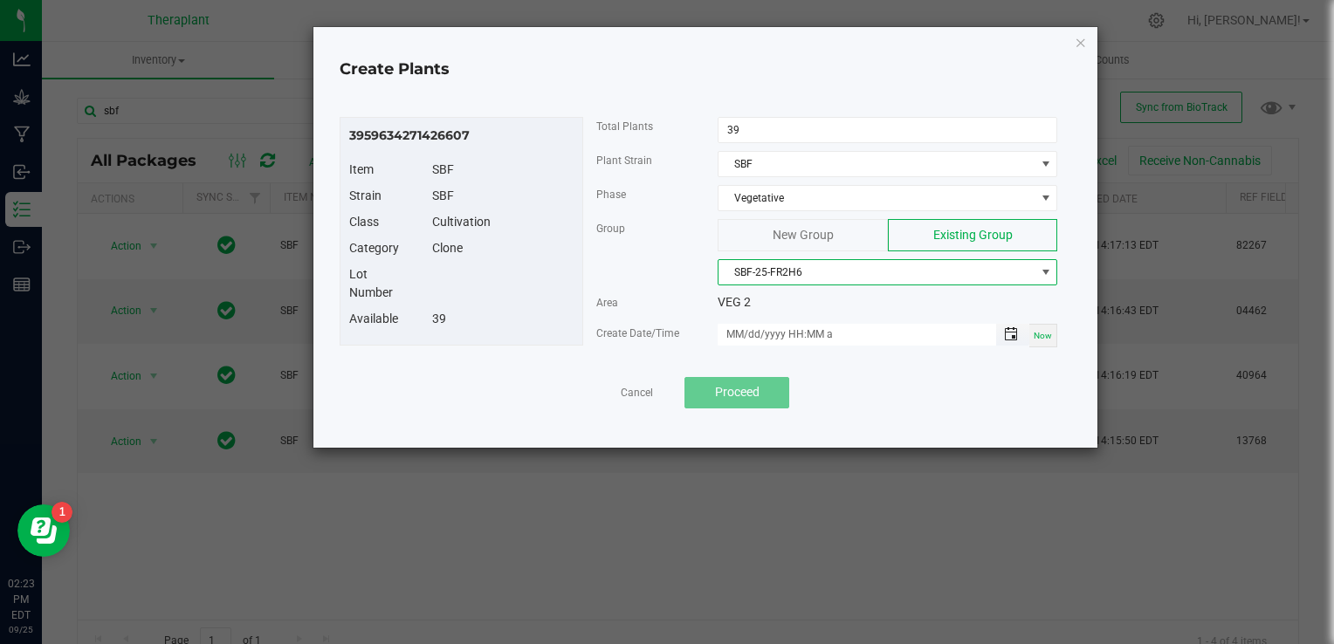
click at [1017, 338] on span "Toggle popup" at bounding box center [1011, 334] width 14 height 14
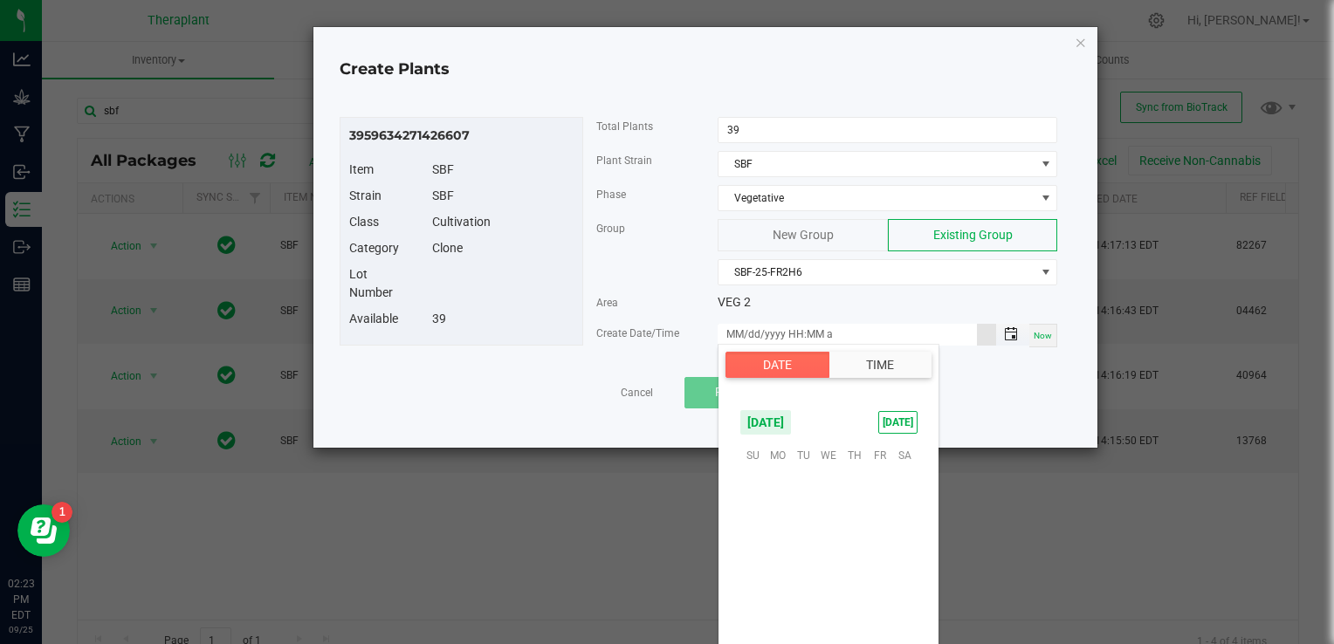
scroll to position [283271, 0]
click at [870, 563] on span "26" at bounding box center [879, 562] width 25 height 27
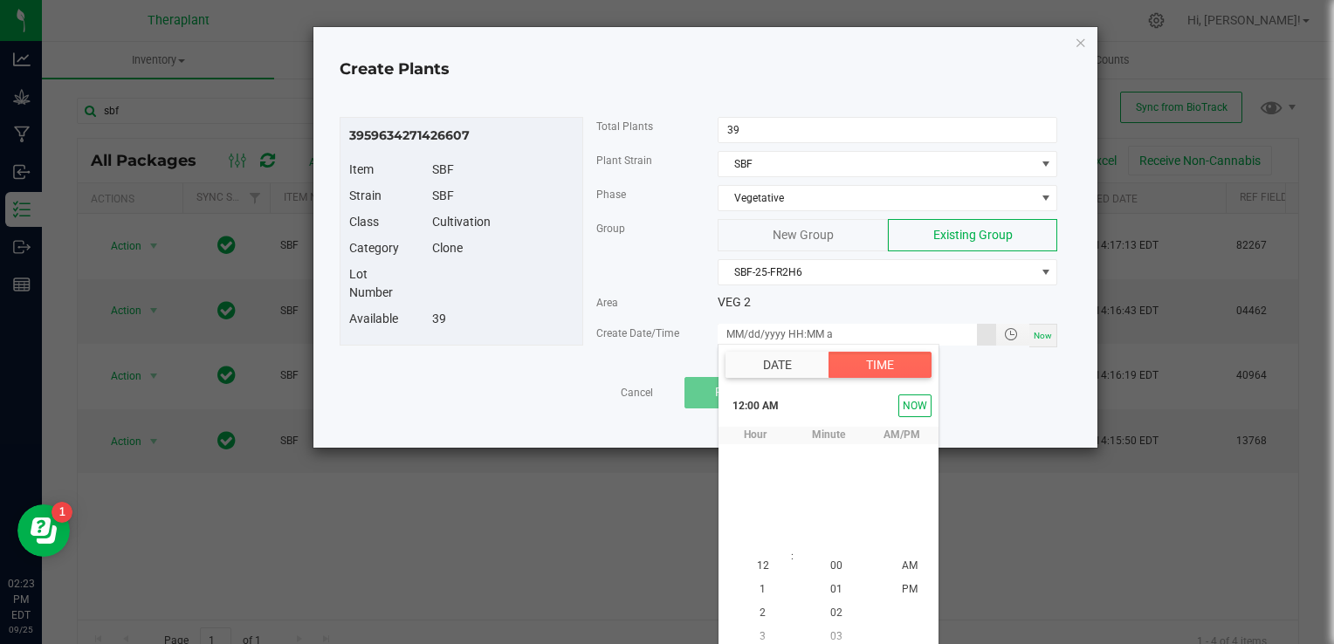
scroll to position [8, 0]
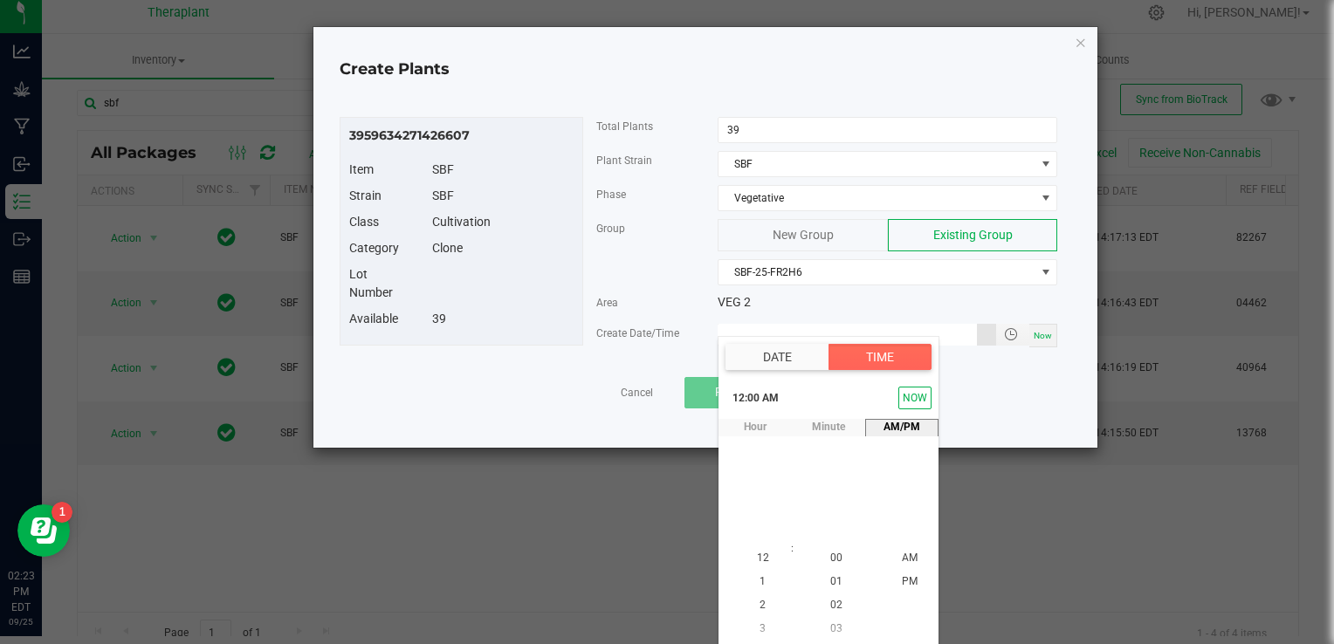
type input "[DATE] 12:00 AM"
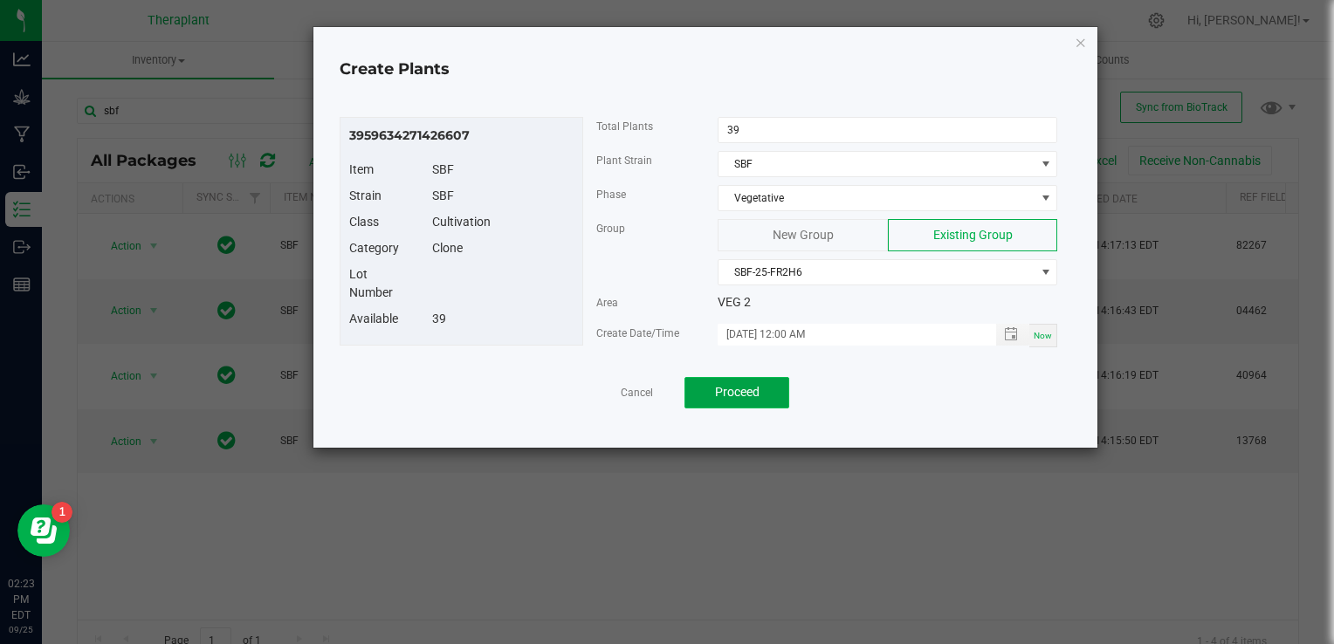
click at [736, 390] on span "Proceed" at bounding box center [737, 392] width 45 height 14
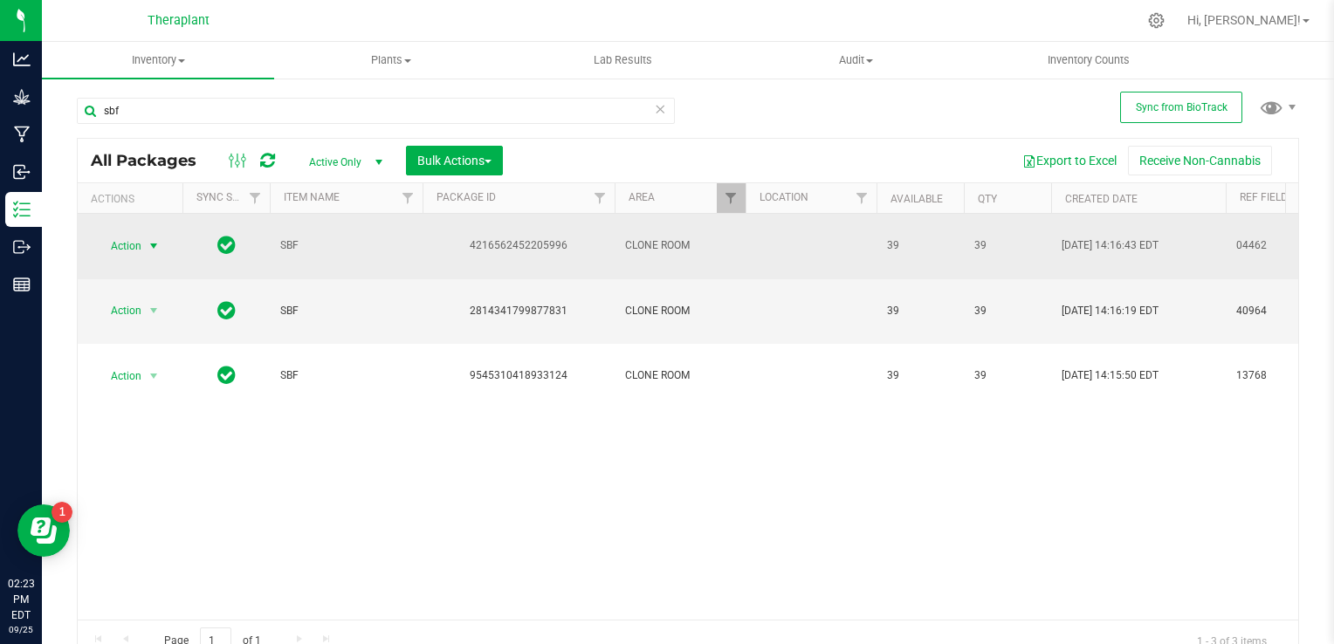
click at [150, 239] on span "select" at bounding box center [154, 246] width 14 height 14
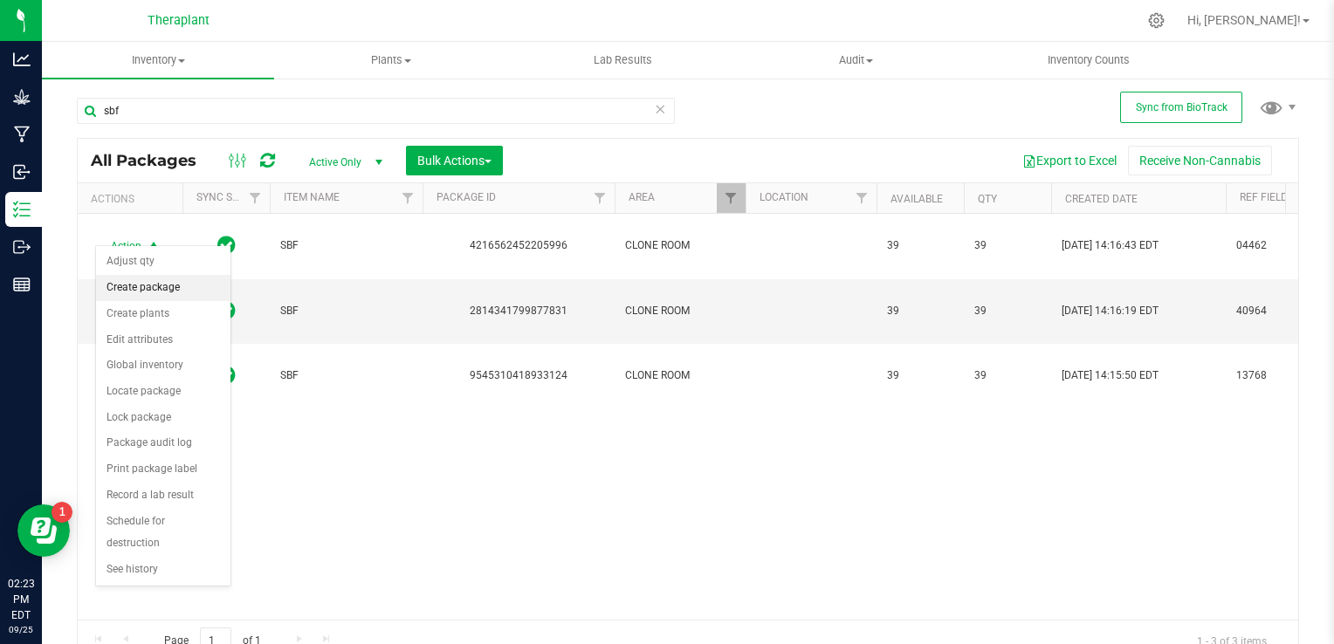
click at [148, 279] on li "Create package" at bounding box center [163, 288] width 134 height 26
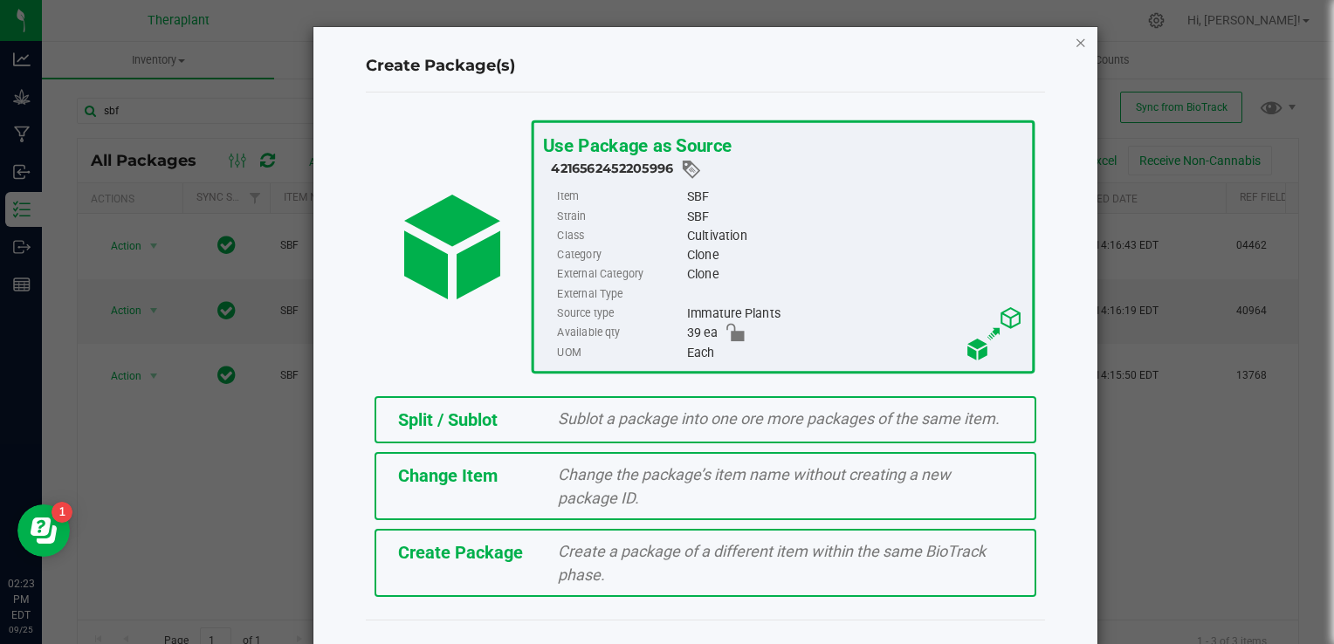
click at [1078, 40] on icon "button" at bounding box center [1081, 41] width 12 height 21
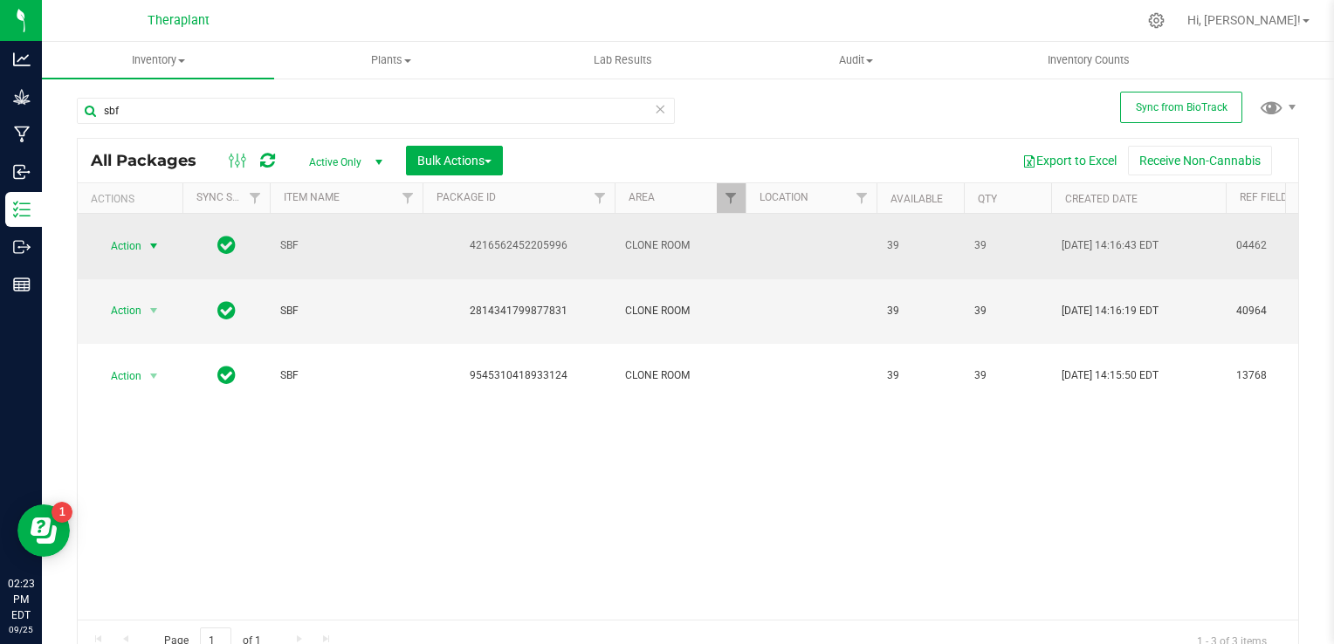
click at [154, 239] on span "select" at bounding box center [154, 246] width 14 height 14
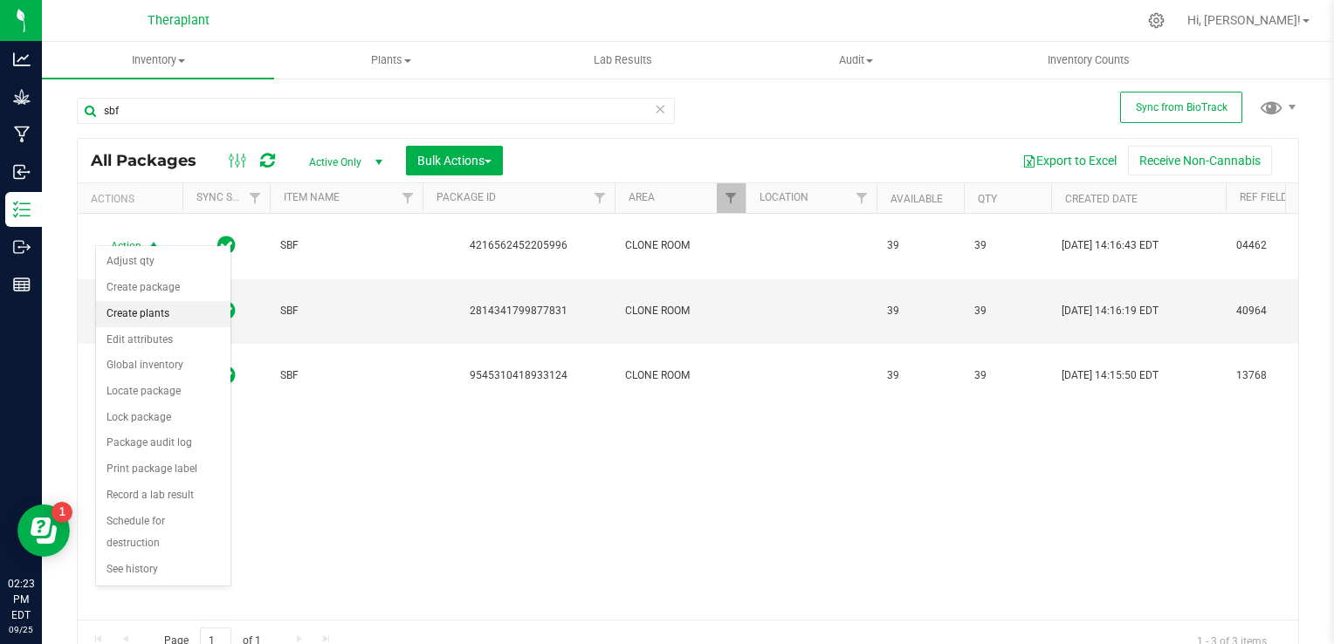
click at [125, 304] on li "Create plants" at bounding box center [163, 314] width 134 height 26
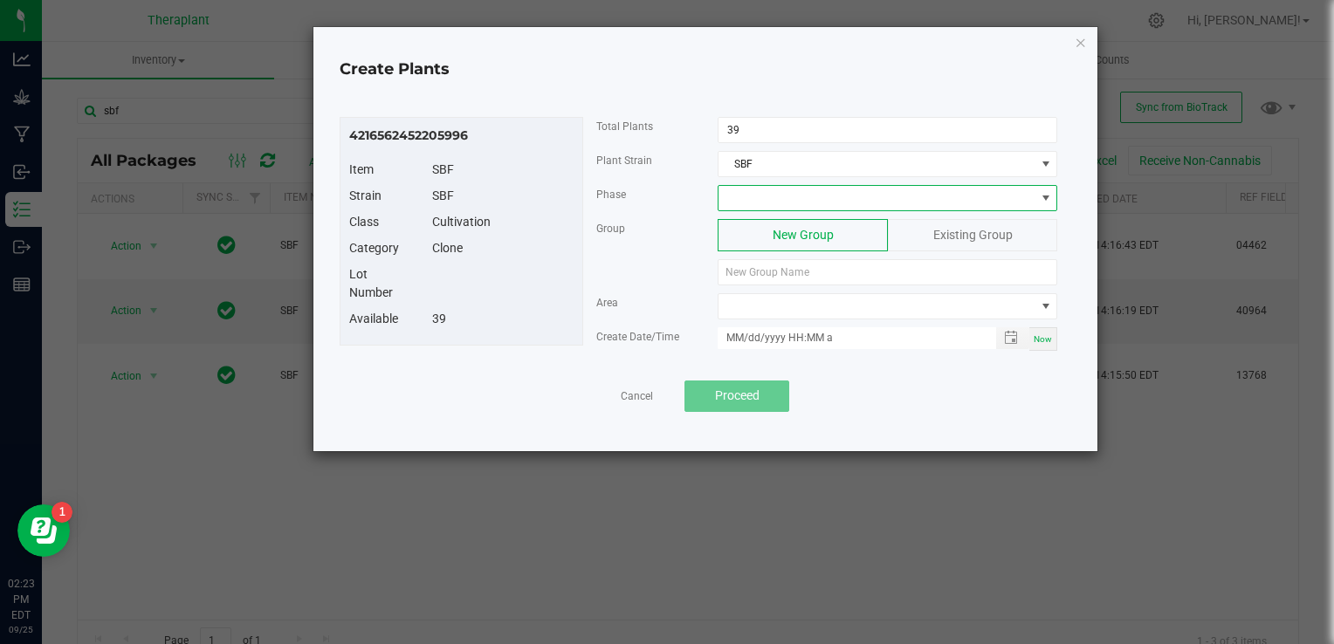
click at [750, 201] on span at bounding box center [877, 198] width 316 height 24
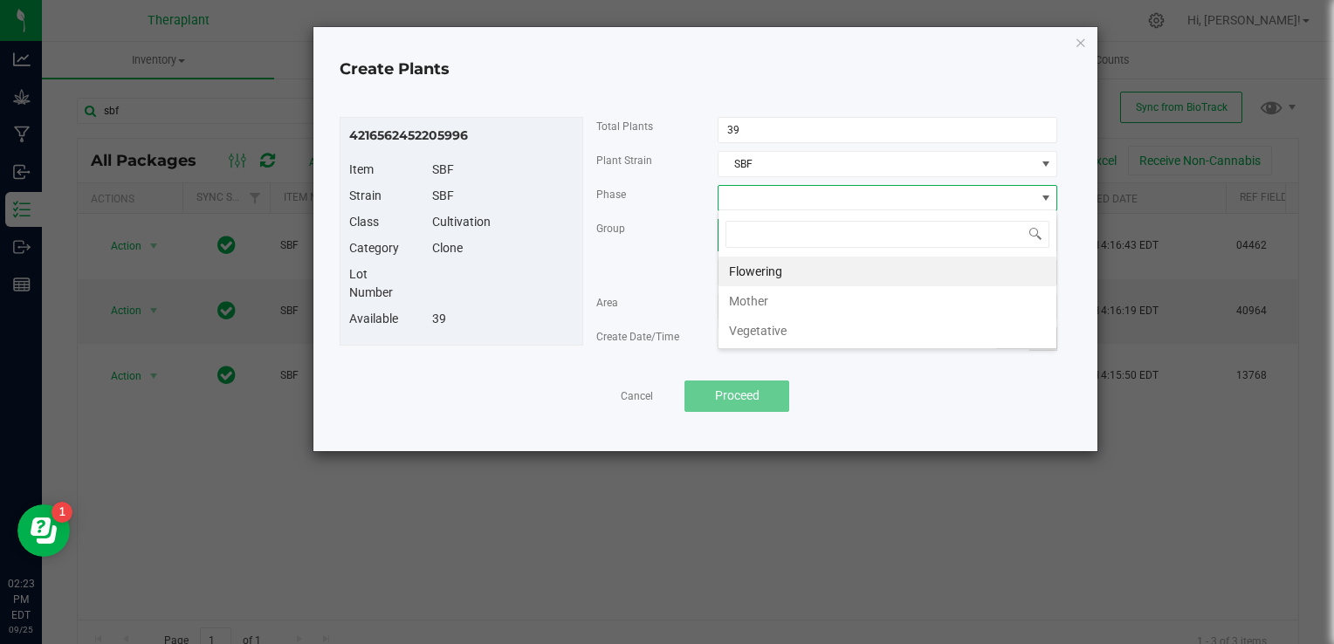
scroll to position [25, 340]
click at [761, 330] on li "Vegetative" at bounding box center [888, 331] width 338 height 30
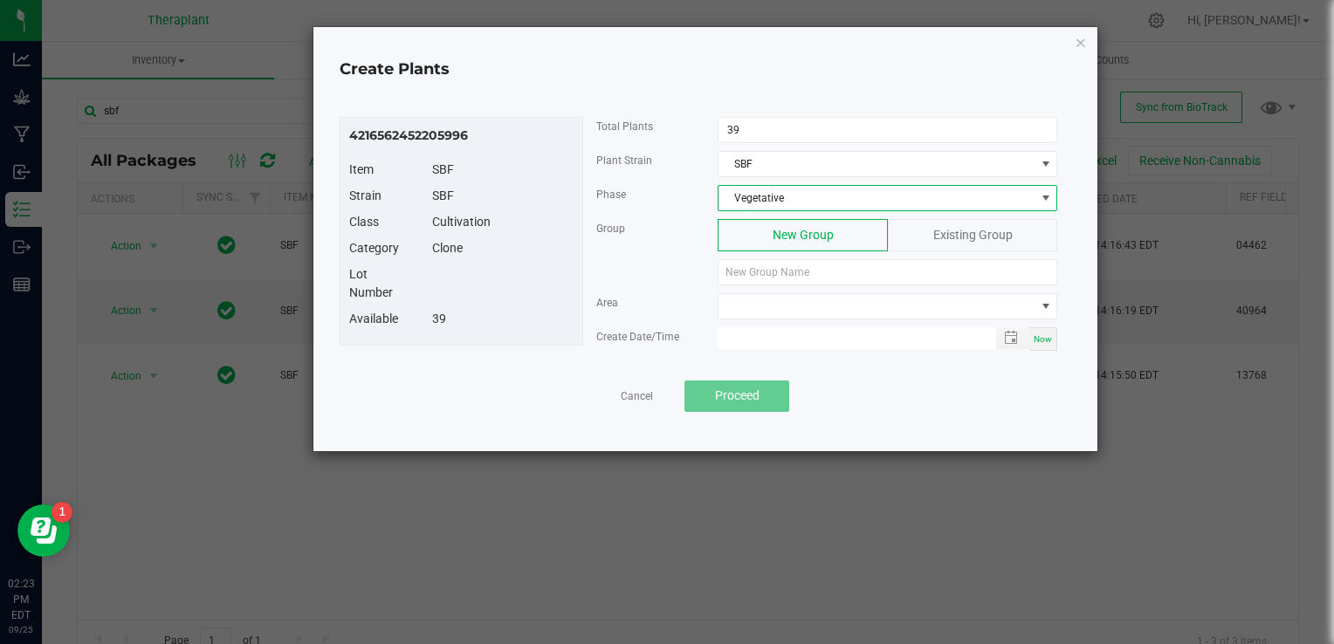
type input "month/day/year hour:minute AM"
drag, startPoint x: 761, startPoint y: 330, endPoint x: 948, endPoint y: 237, distance: 208.9
click at [948, 237] on span "Existing Group" at bounding box center [973, 235] width 79 height 14
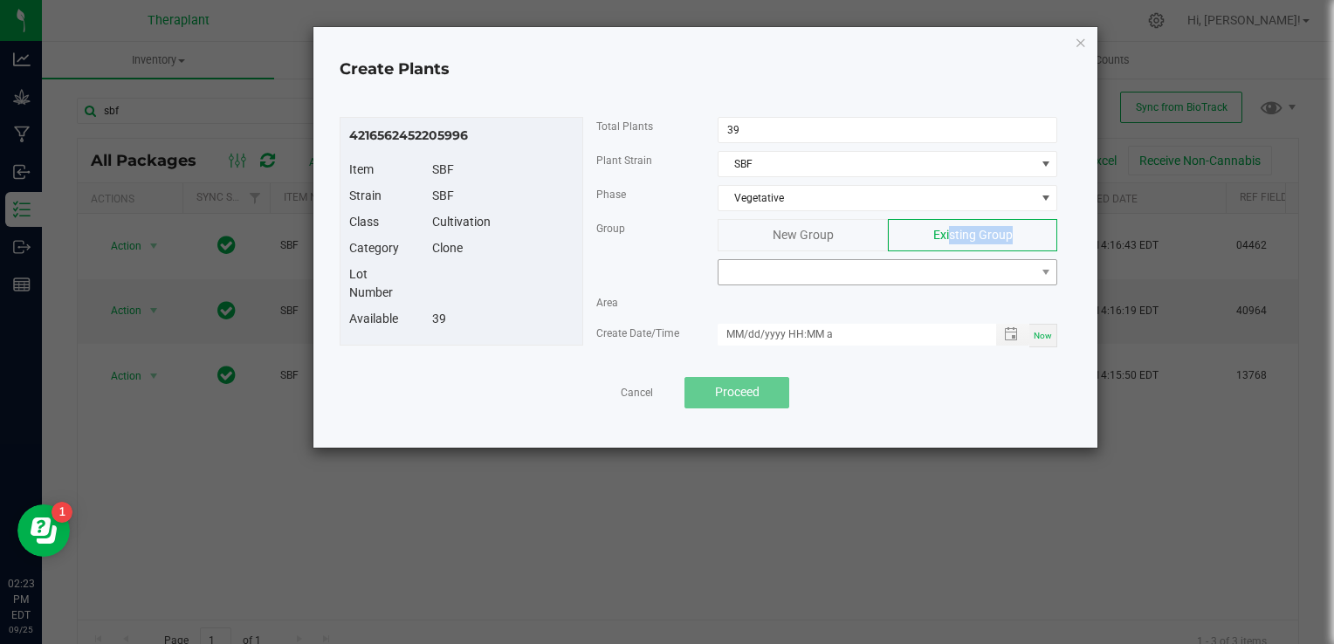
drag, startPoint x: 948, startPoint y: 237, endPoint x: 896, endPoint y: 274, distance: 63.8
click at [896, 274] on div "New Group Existing Group" at bounding box center [888, 252] width 366 height 66
click at [896, 274] on span at bounding box center [877, 272] width 316 height 24
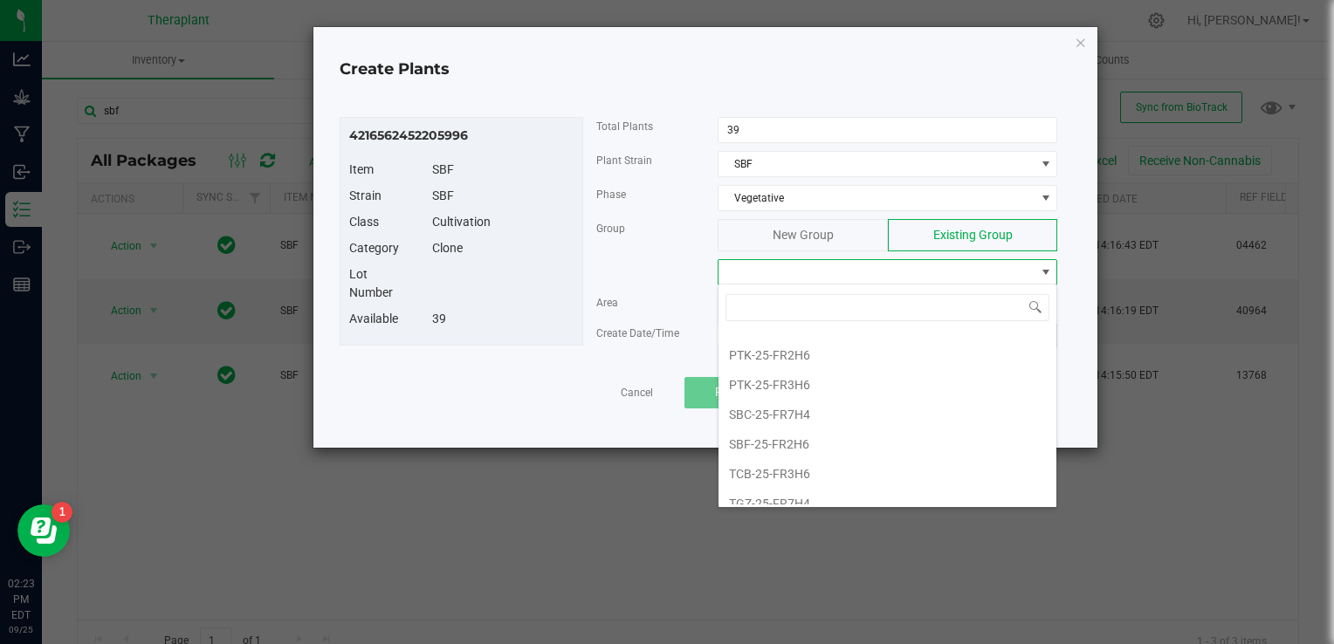
scroll to position [201, 0]
click at [815, 397] on li "SBF-25-FR2H6" at bounding box center [888, 411] width 338 height 30
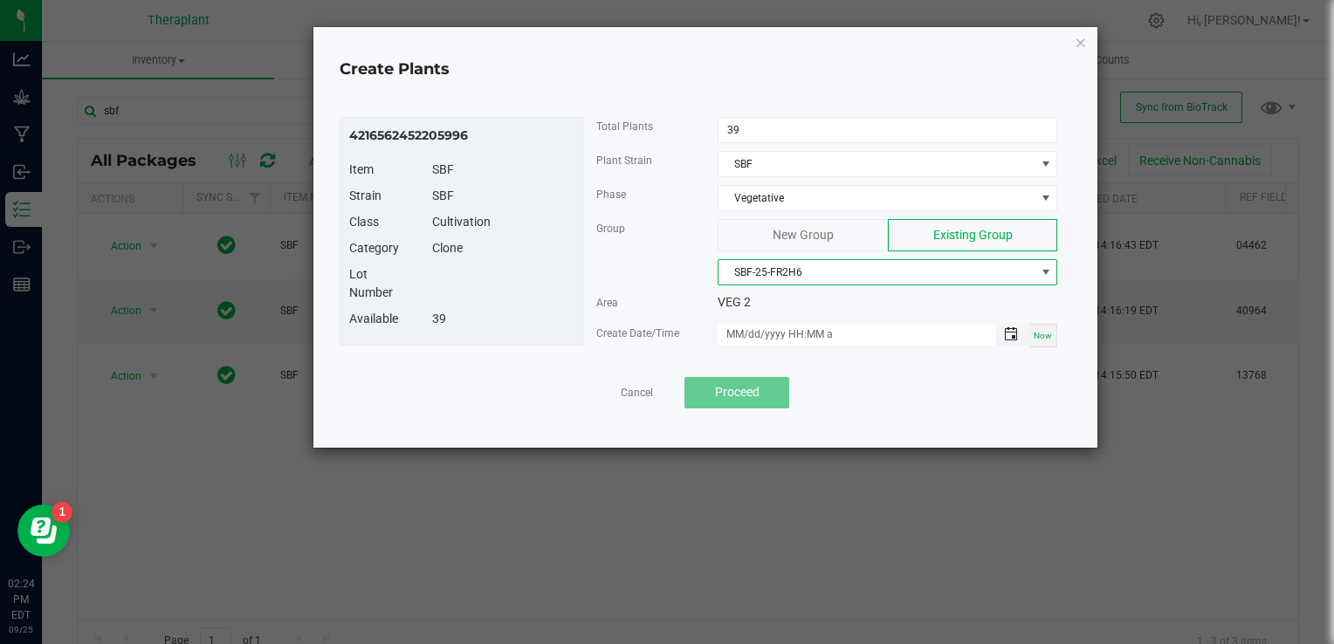
click at [1017, 327] on span "Toggle popup" at bounding box center [1011, 334] width 14 height 14
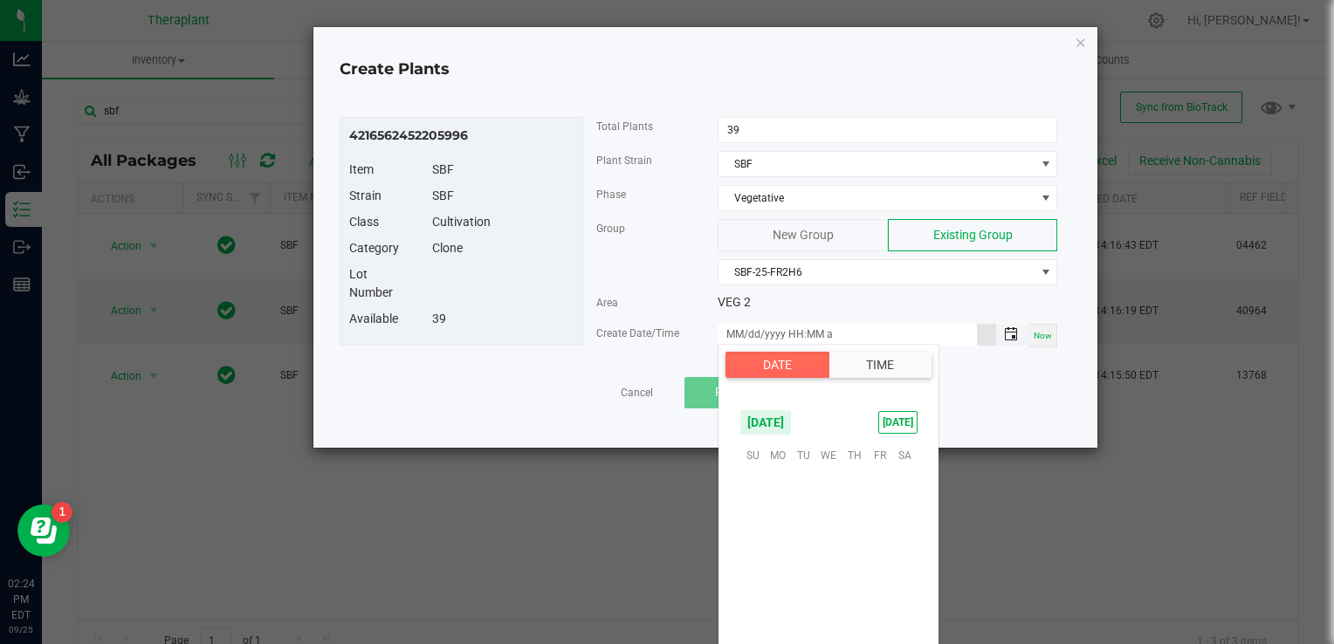
scroll to position [283271, 0]
click at [868, 555] on span "26" at bounding box center [879, 562] width 25 height 27
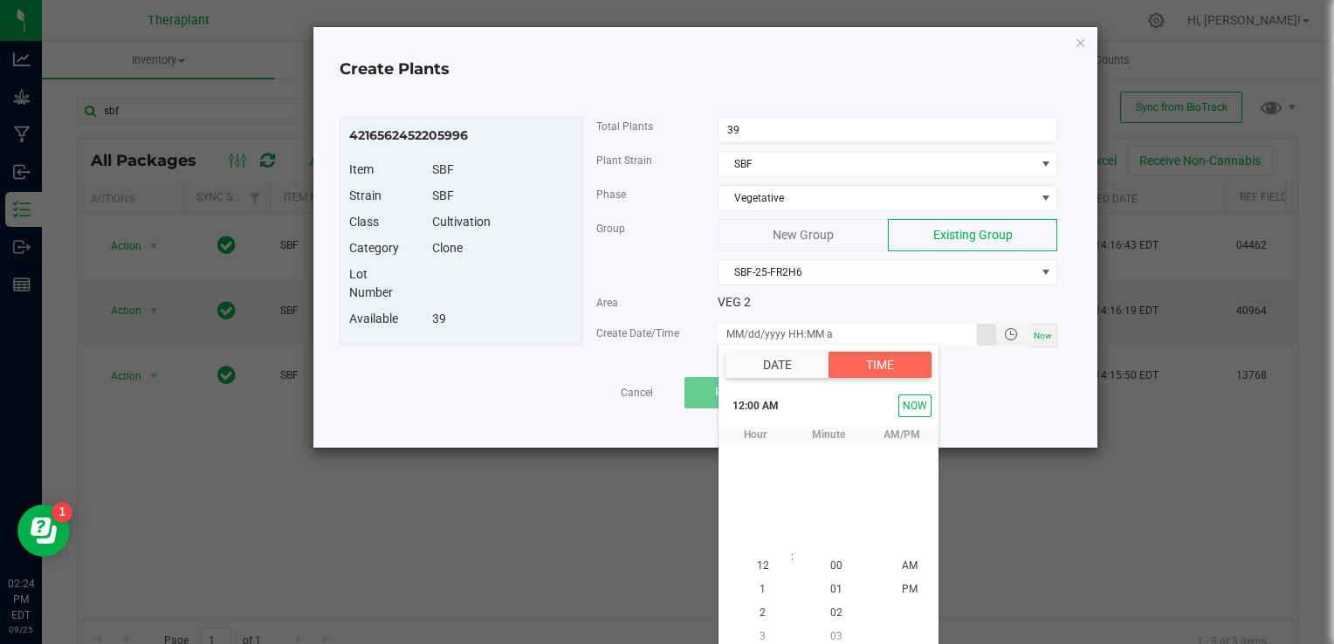
scroll to position [8, 0]
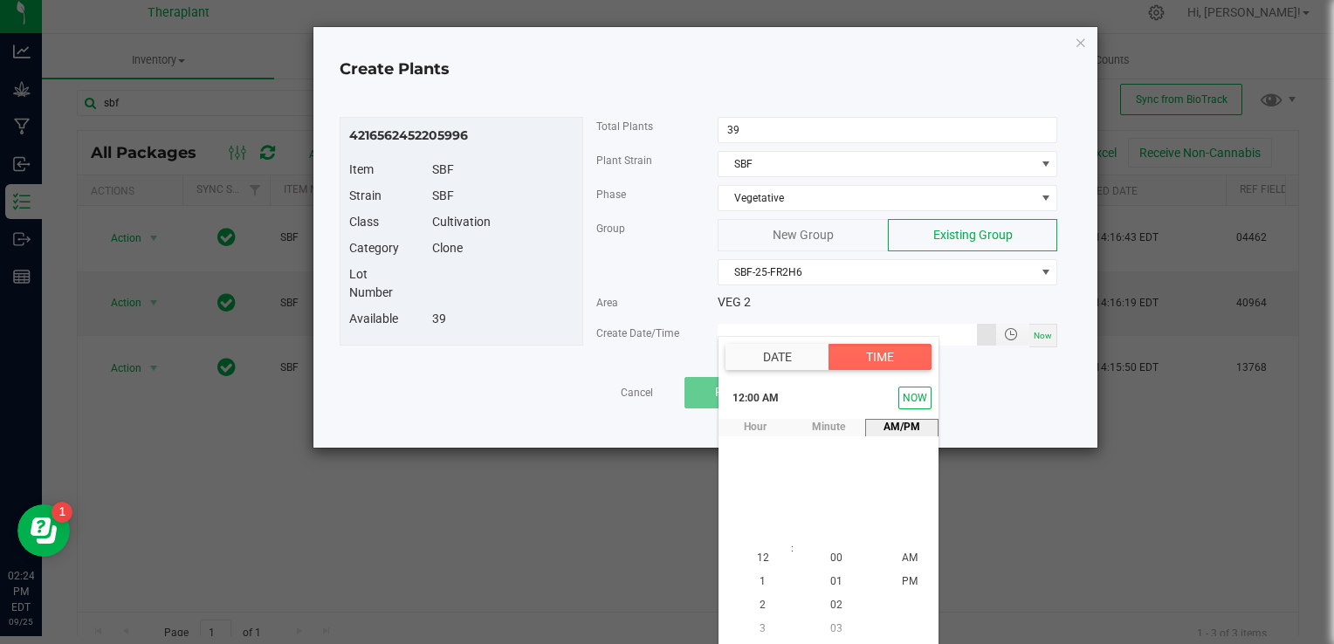
type input "[DATE] 12:00 AM"
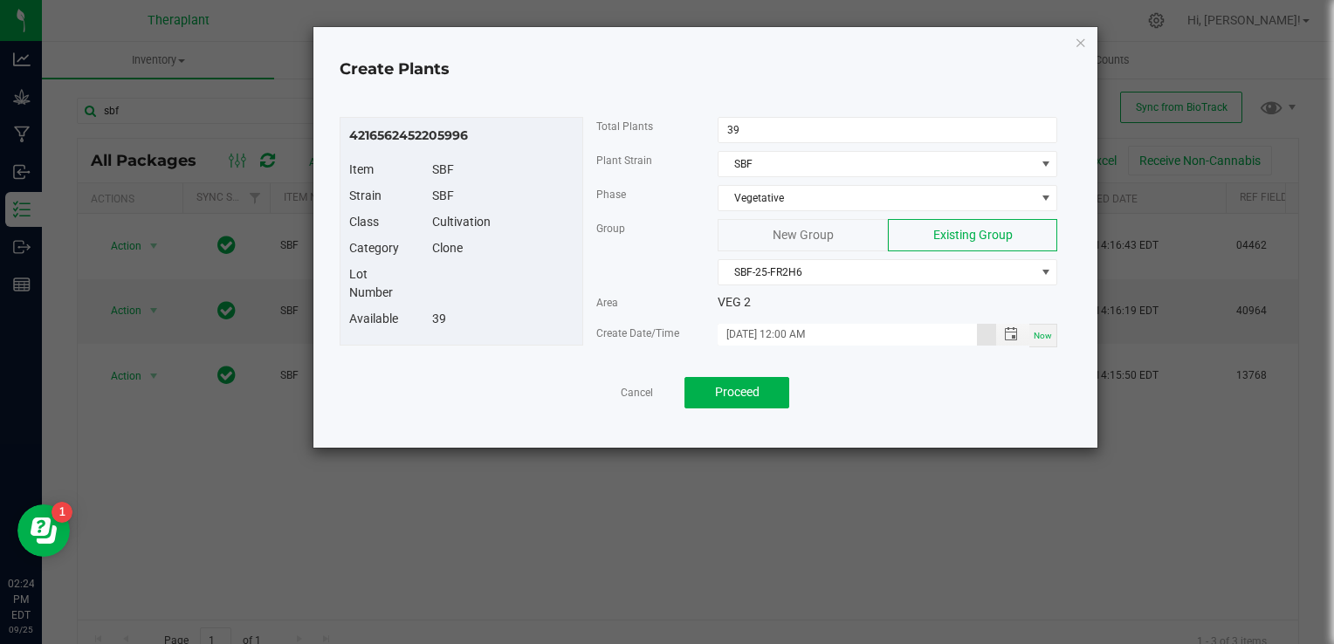
scroll to position [0, 0]
click at [722, 403] on button "Proceed" at bounding box center [737, 392] width 105 height 31
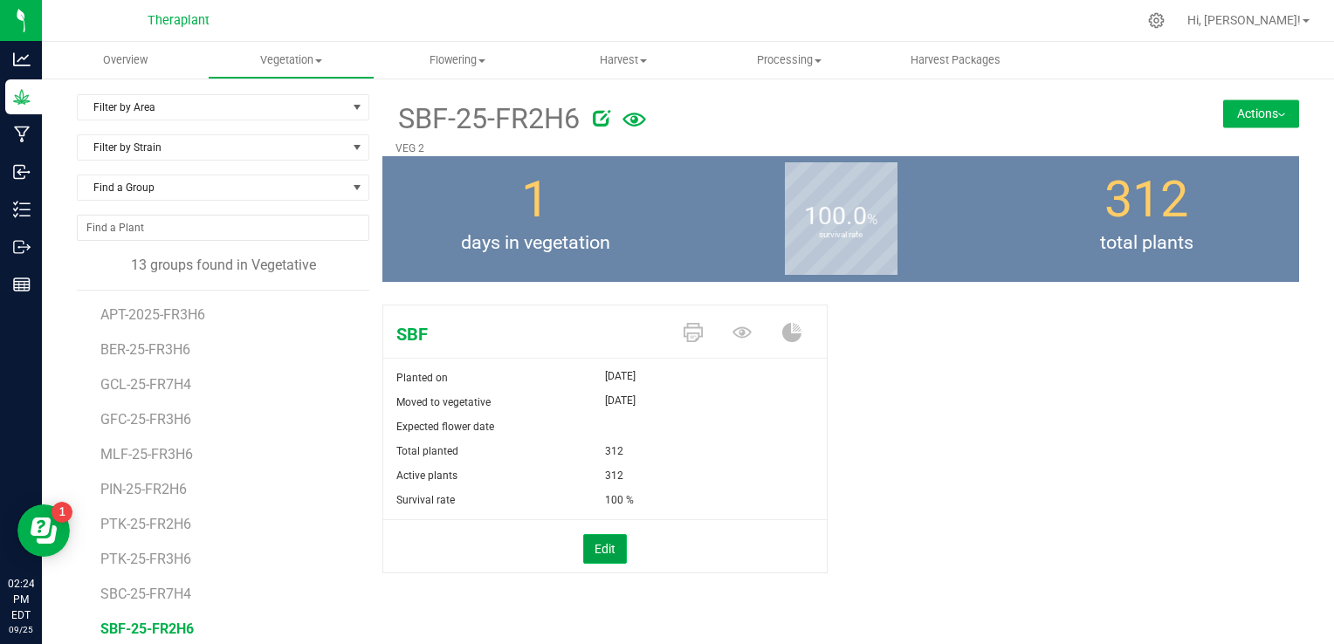
click at [599, 545] on button "Edit" at bounding box center [605, 549] width 44 height 30
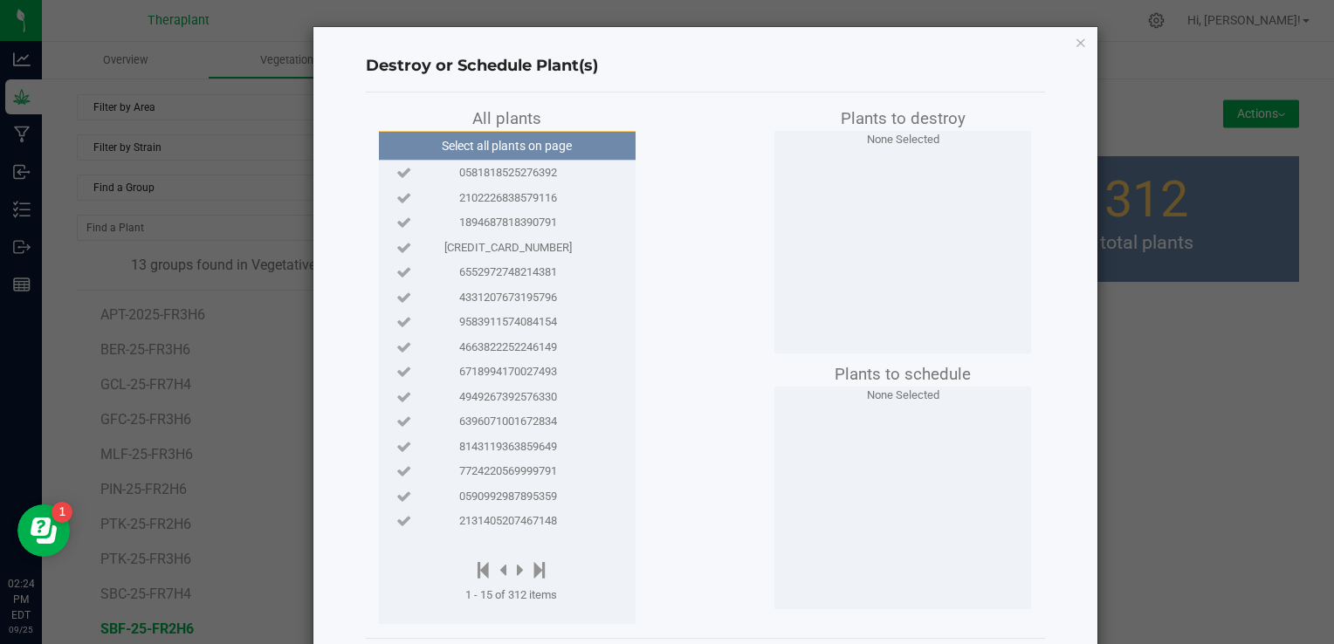
click at [548, 169] on span "0581818525276392" at bounding box center [508, 172] width 98 height 17
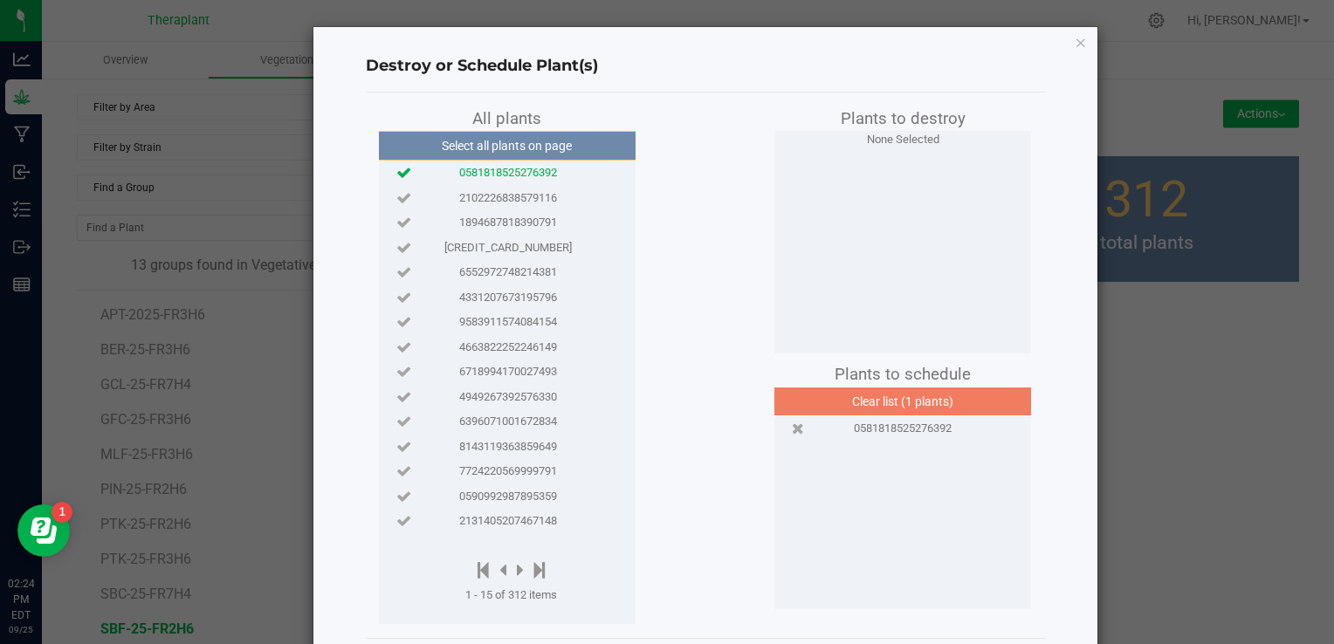
click at [534, 203] on span "2102226838579116" at bounding box center [508, 198] width 98 height 17
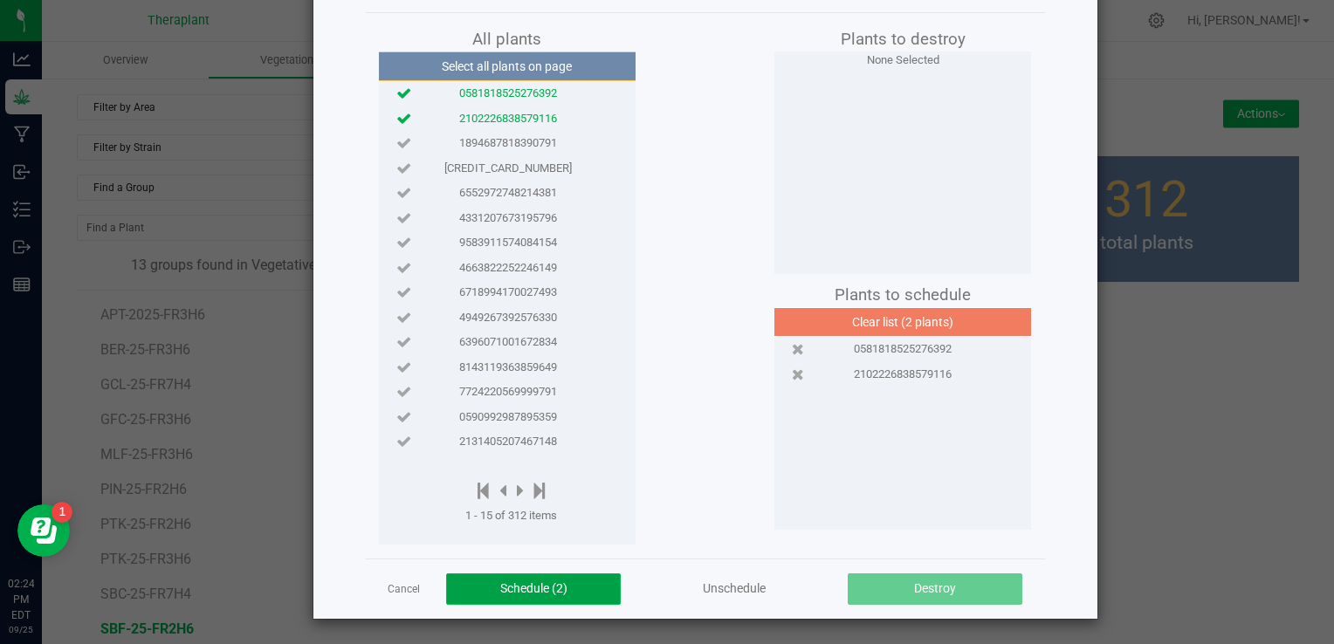
click at [495, 603] on button "Schedule (2)" at bounding box center [533, 589] width 175 height 31
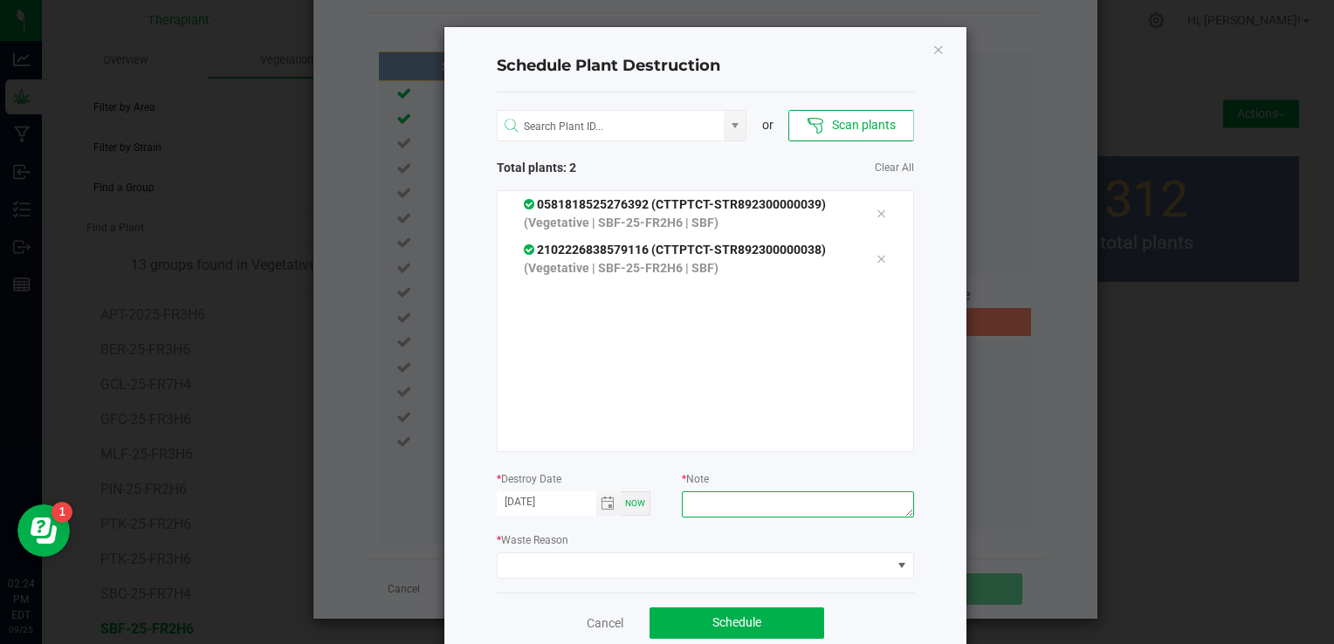
click at [732, 501] on textarea at bounding box center [797, 505] width 231 height 26
type textarea "created in error"
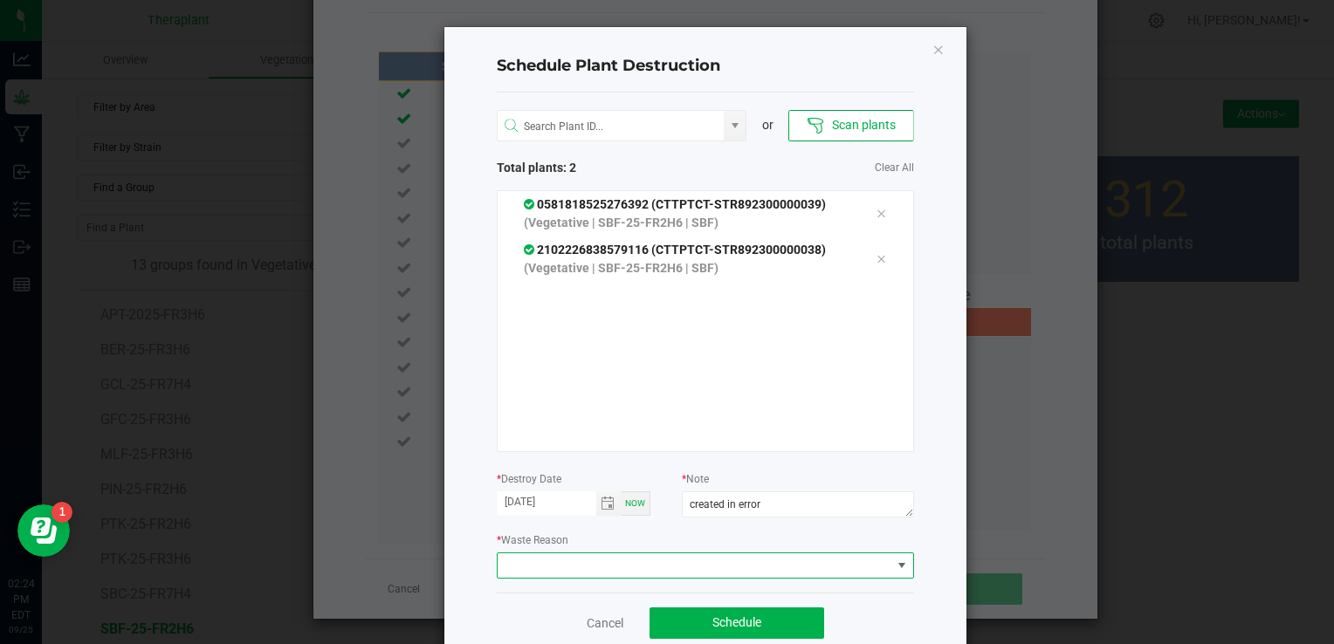
click at [719, 563] on span at bounding box center [695, 566] width 394 height 24
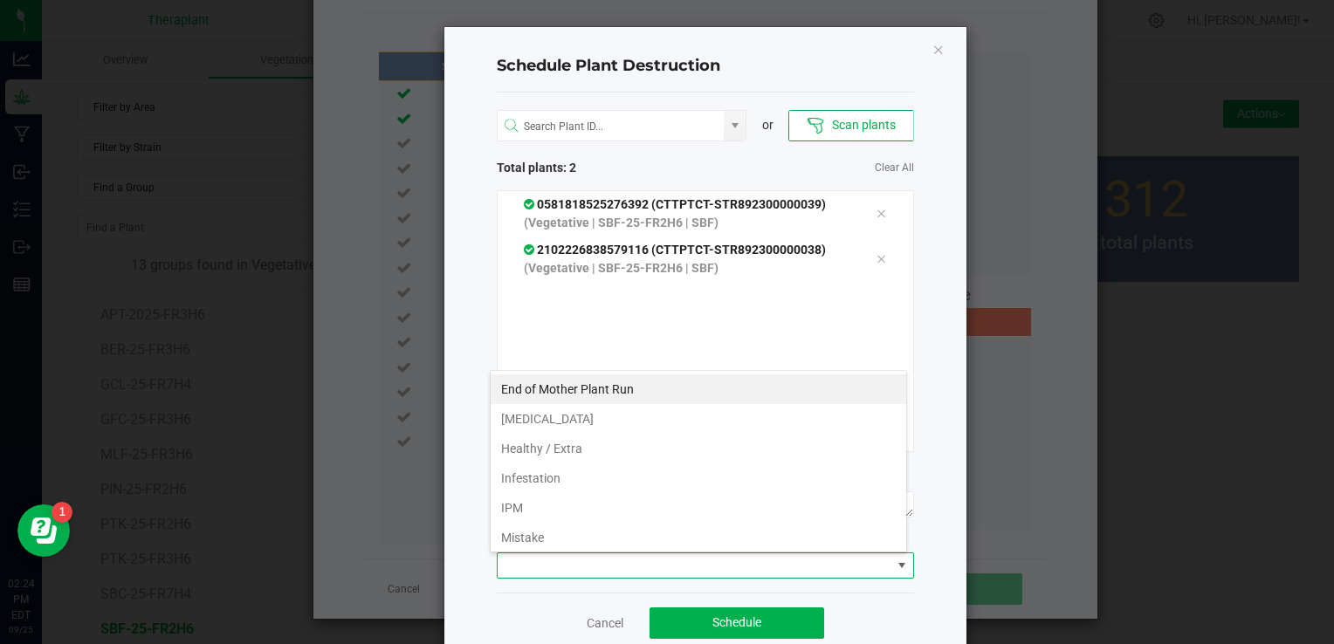
scroll to position [25, 417]
click at [650, 523] on li "Mistake" at bounding box center [699, 538] width 416 height 30
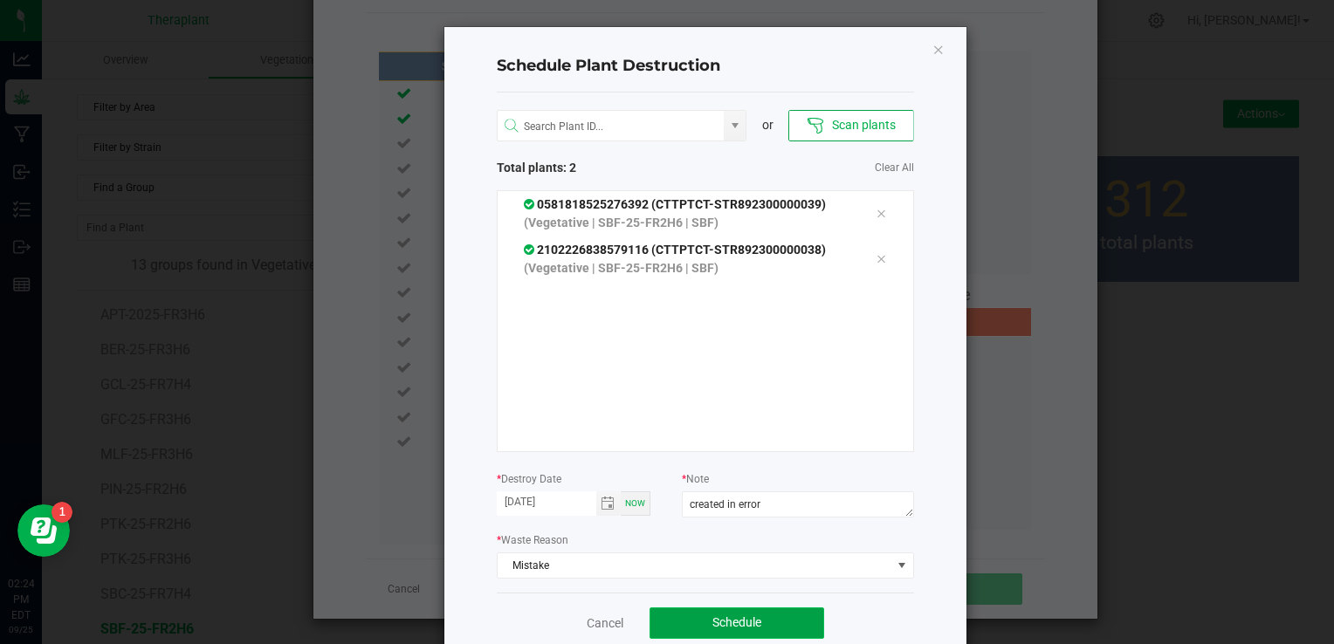
click at [723, 608] on button "Schedule" at bounding box center [737, 623] width 175 height 31
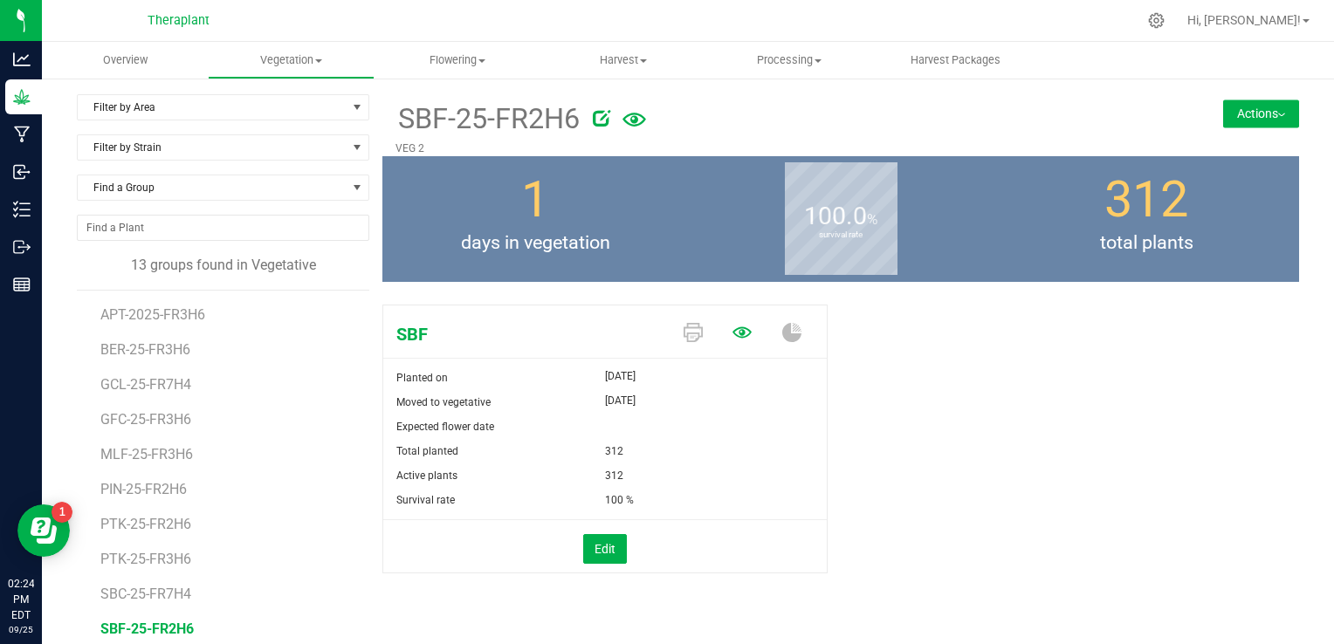
click at [740, 330] on icon at bounding box center [742, 332] width 19 height 19
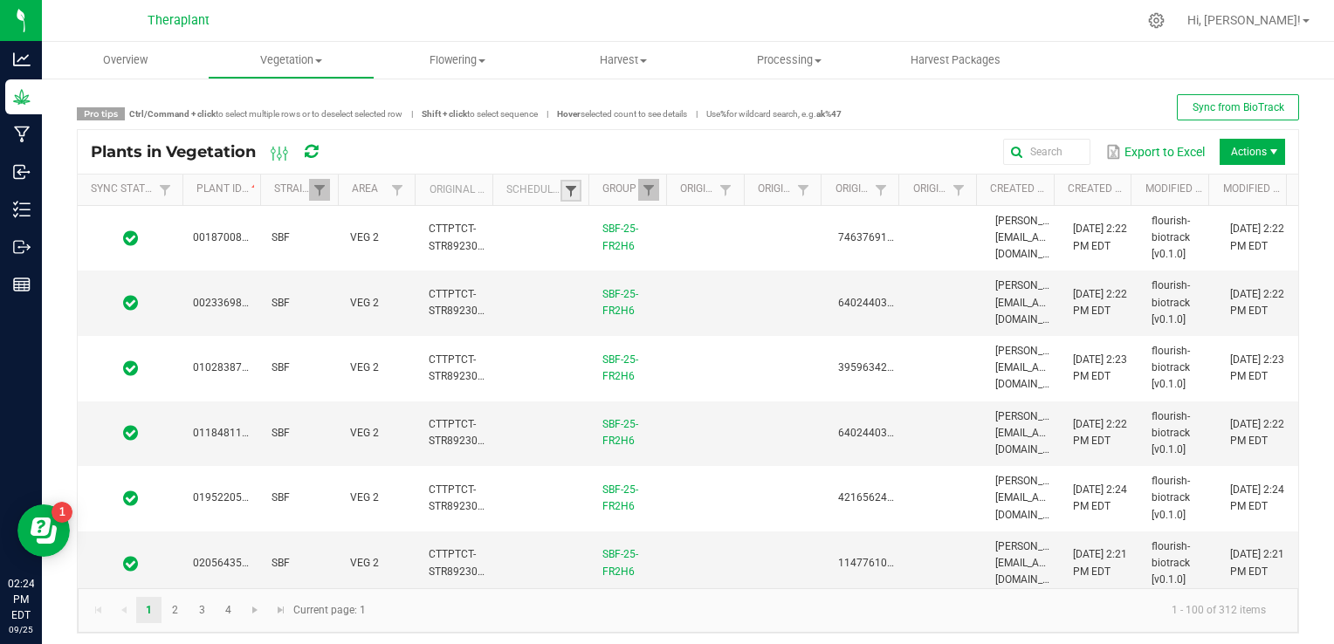
click at [571, 190] on span at bounding box center [571, 191] width 14 height 14
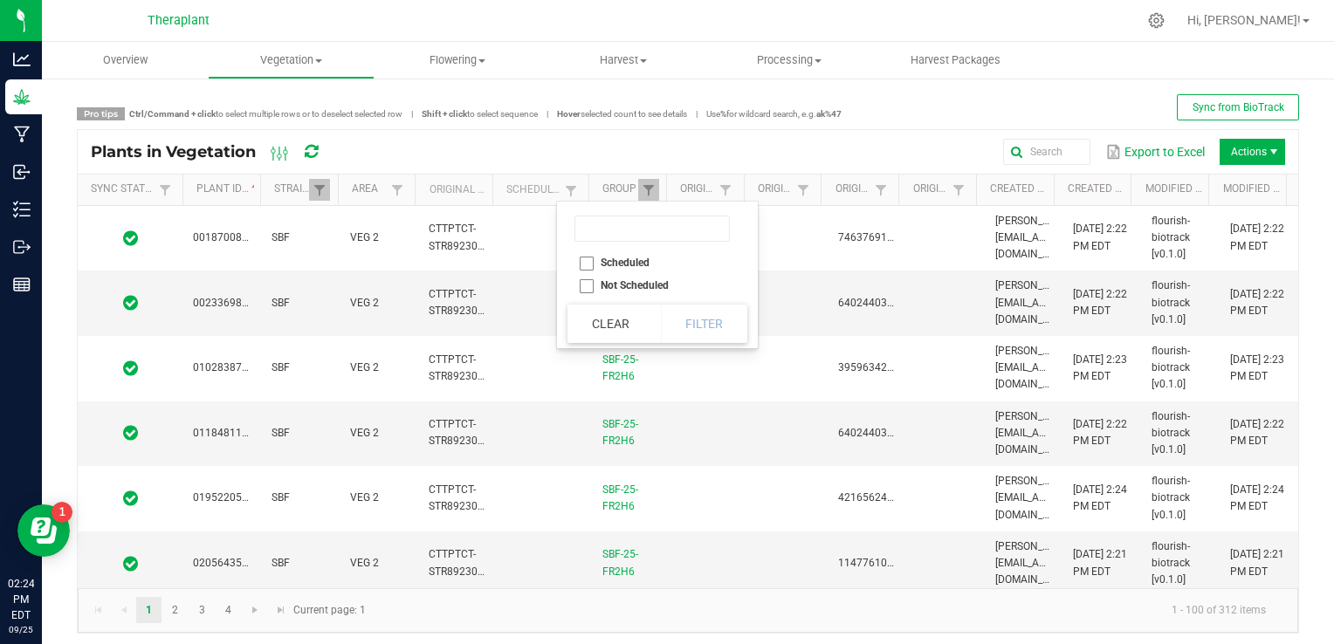
click at [586, 264] on li "Scheduled" at bounding box center [652, 263] width 169 height 23
checkbox input "true"
click at [711, 341] on button "Filter" at bounding box center [704, 324] width 87 height 38
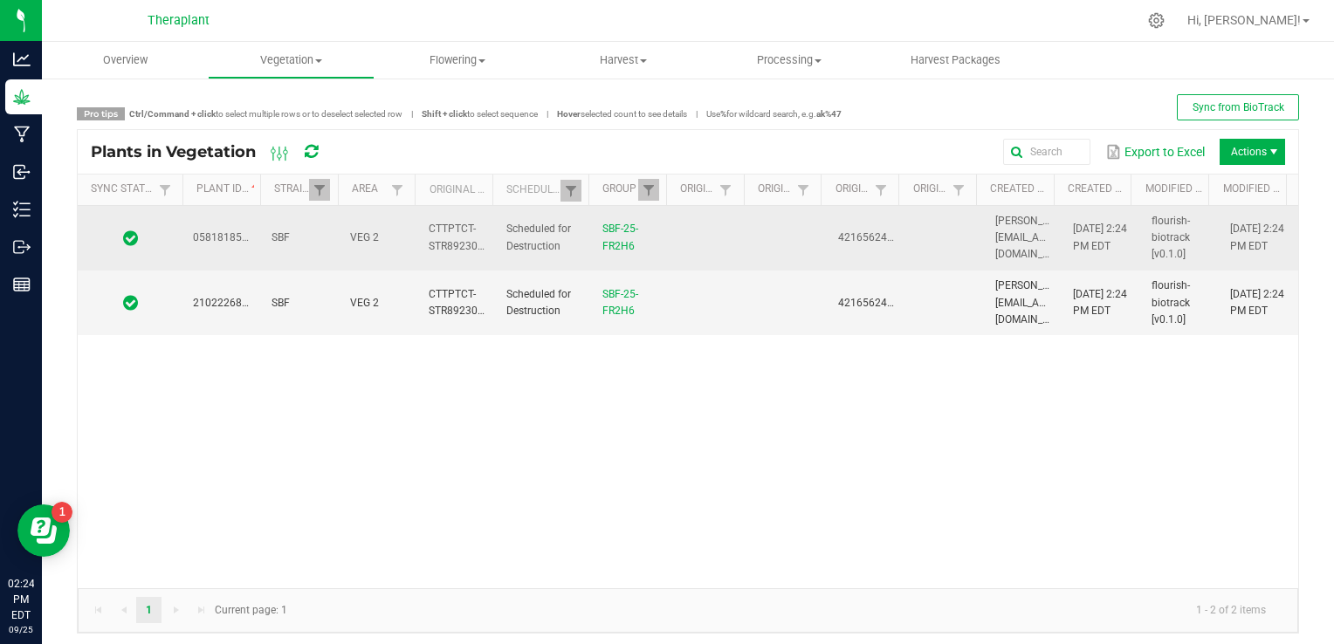
click at [721, 252] on td at bounding box center [710, 238] width 79 height 65
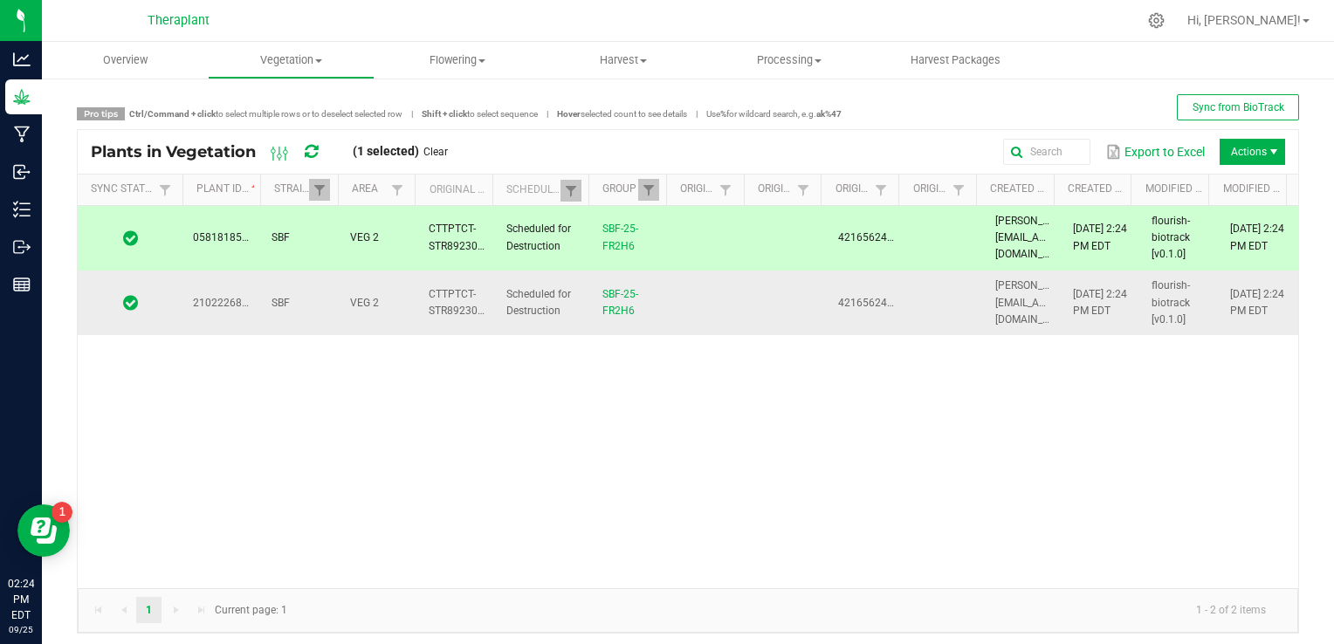
click at [714, 288] on td at bounding box center [710, 303] width 79 height 65
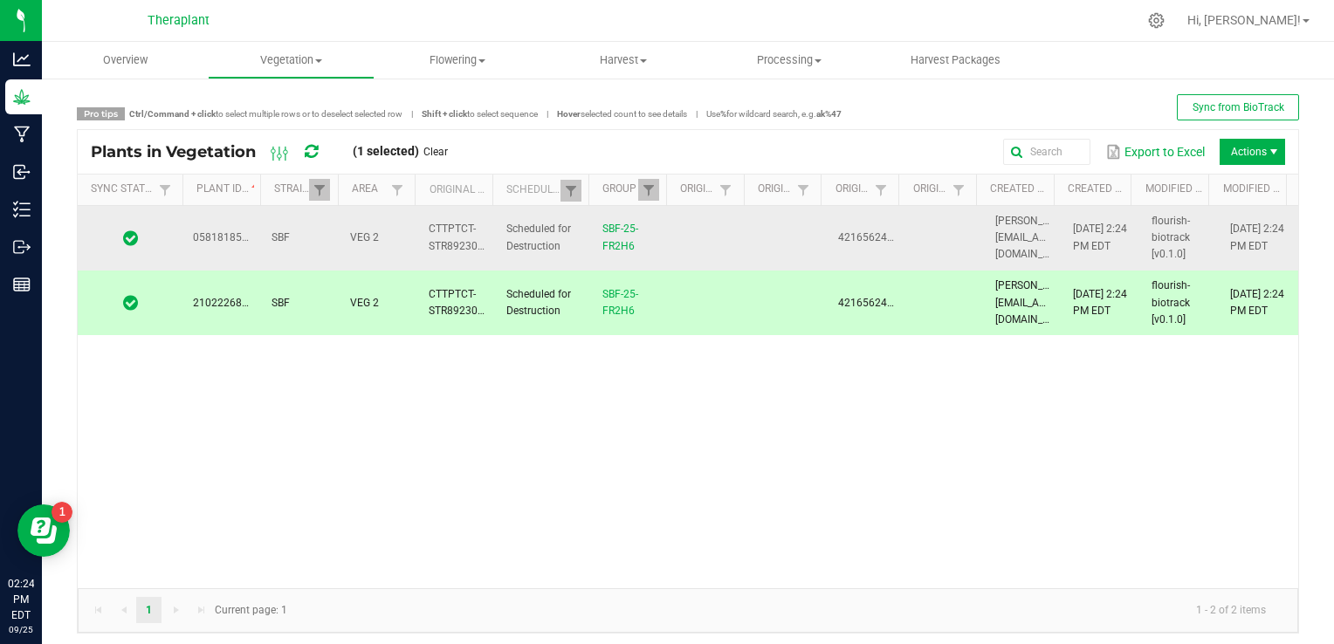
click at [727, 237] on td at bounding box center [710, 238] width 79 height 65
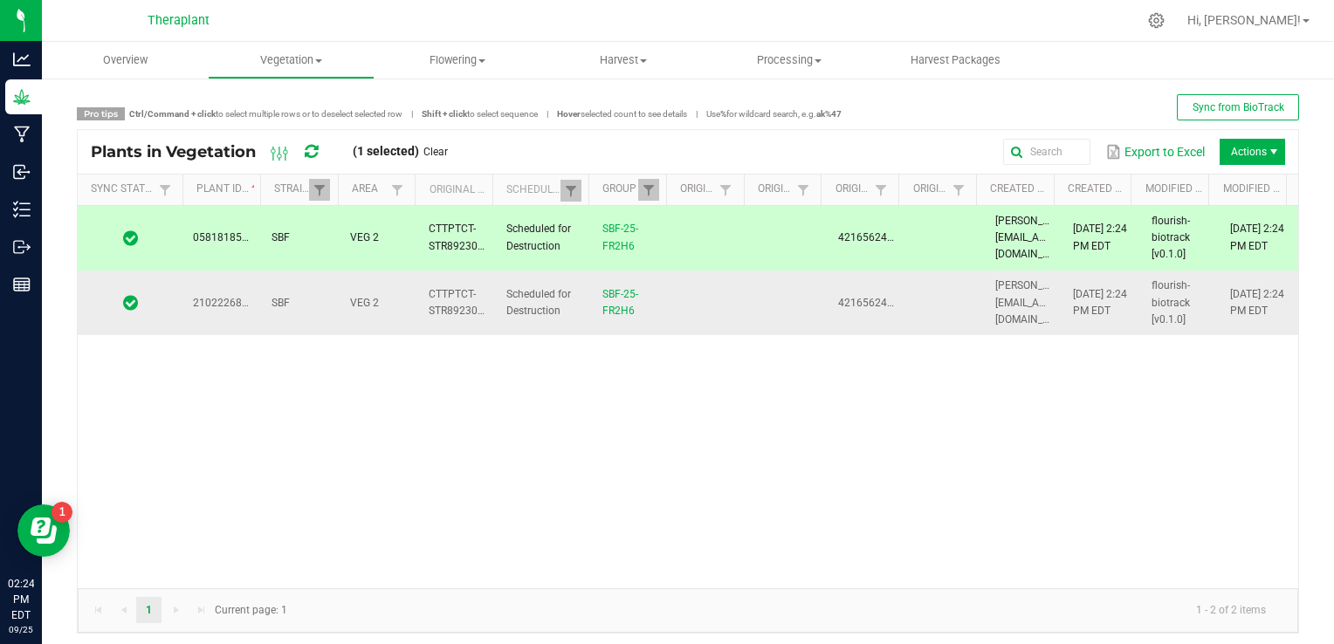
click at [707, 289] on td at bounding box center [710, 303] width 79 height 65
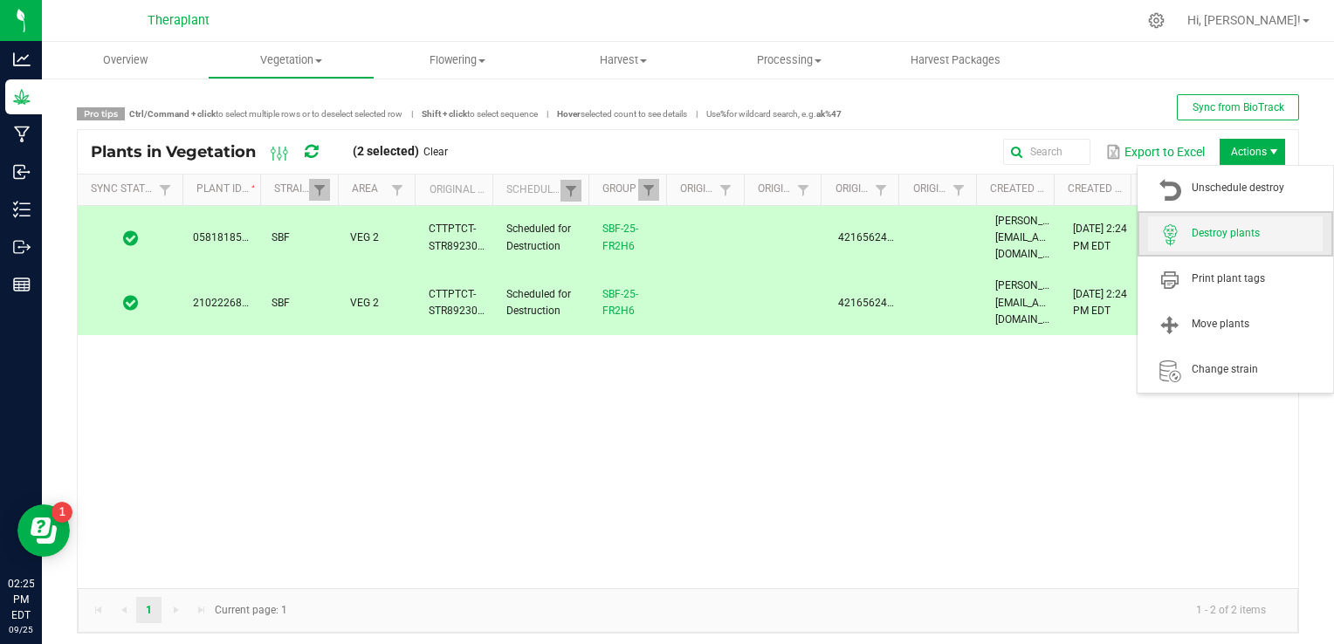
click at [1214, 229] on span "Destroy plants" at bounding box center [1257, 233] width 131 height 15
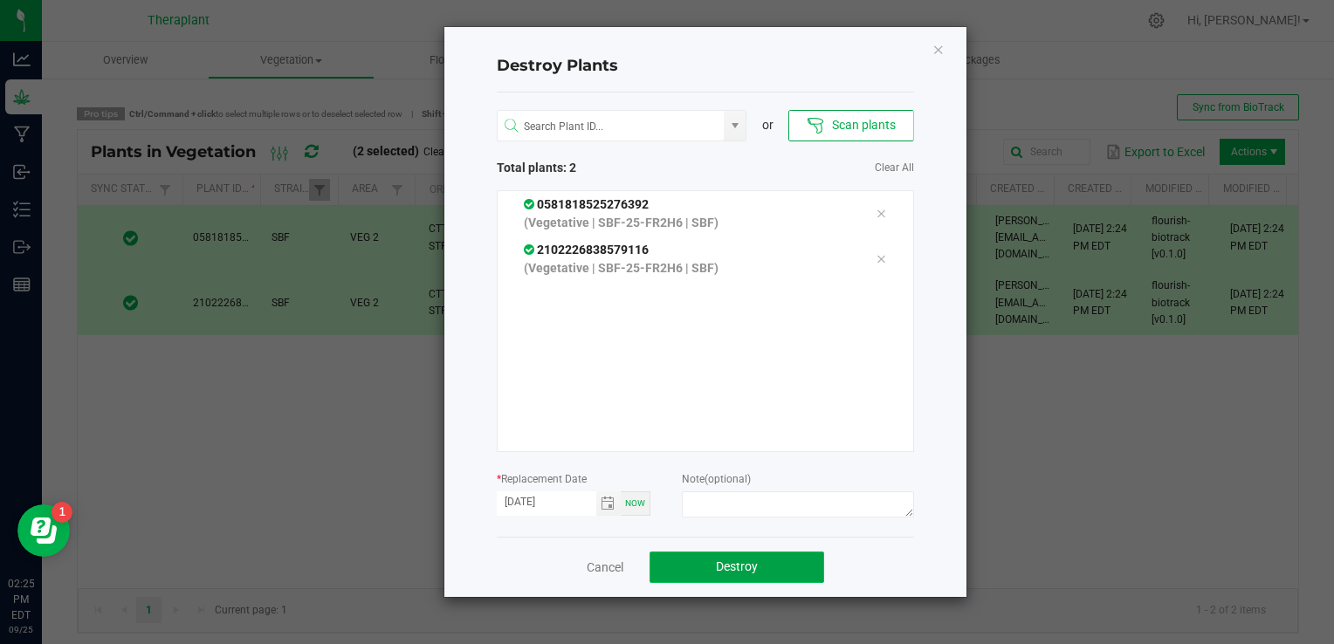
click at [778, 568] on button "Destroy" at bounding box center [737, 567] width 175 height 31
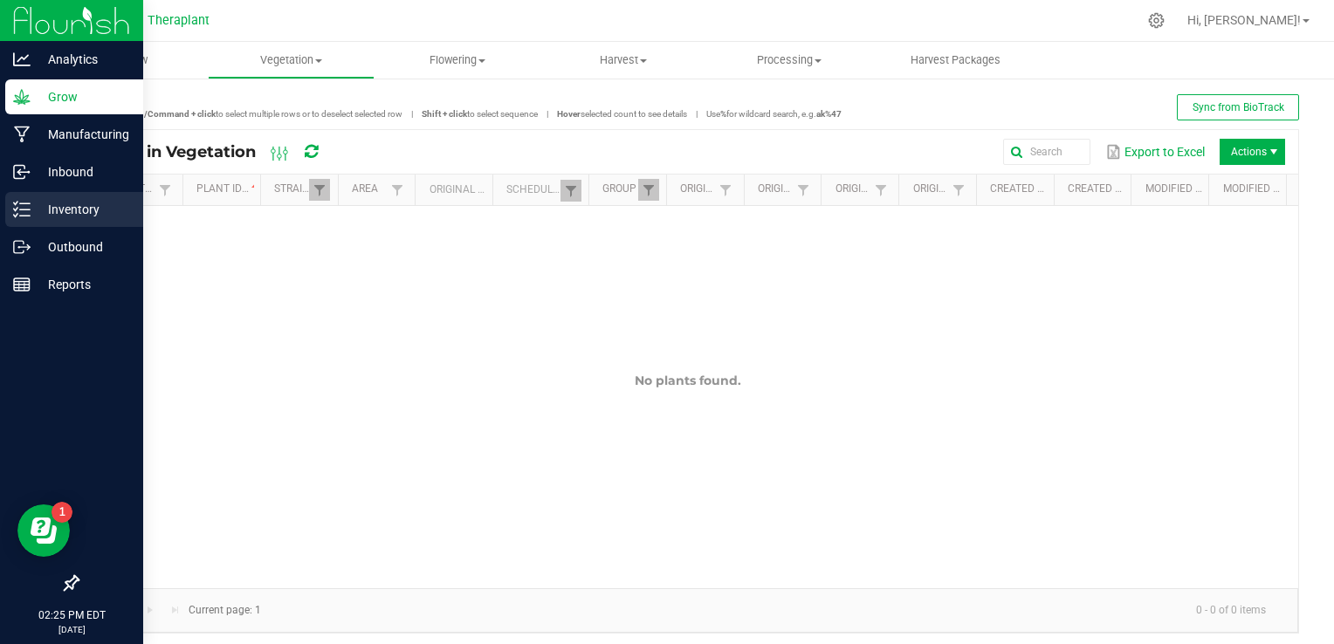
click at [34, 211] on p "Inventory" at bounding box center [83, 209] width 105 height 21
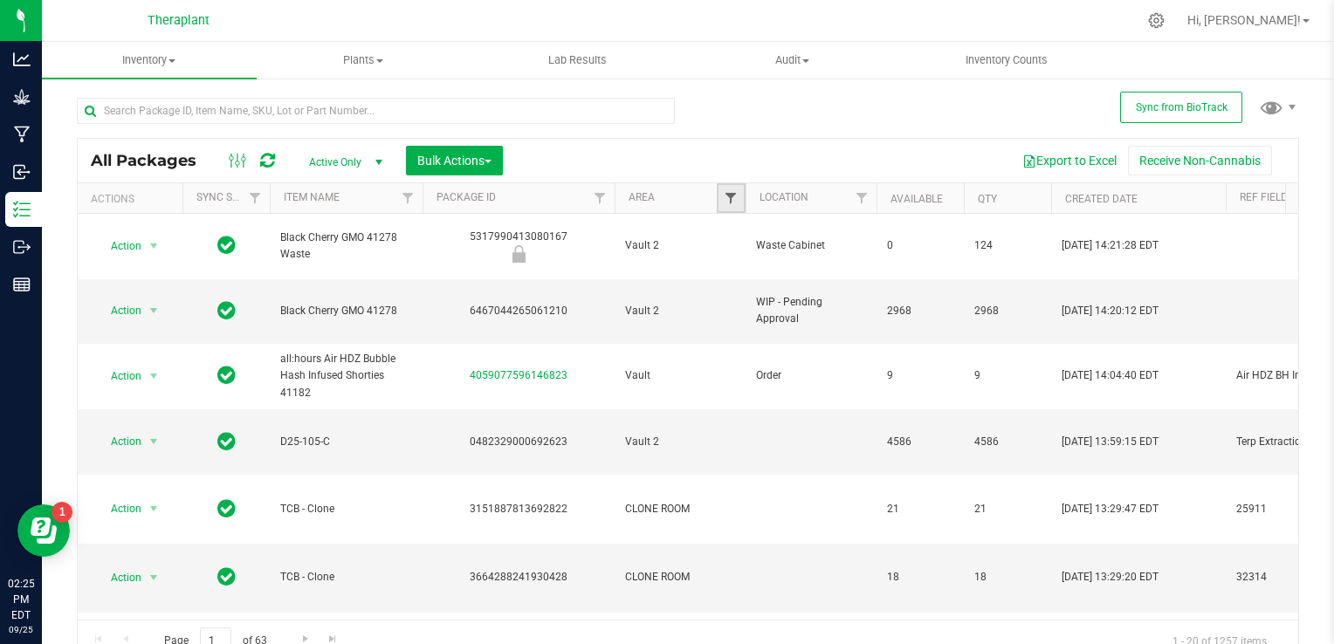
click at [724, 196] on span "Filter" at bounding box center [731, 198] width 14 height 14
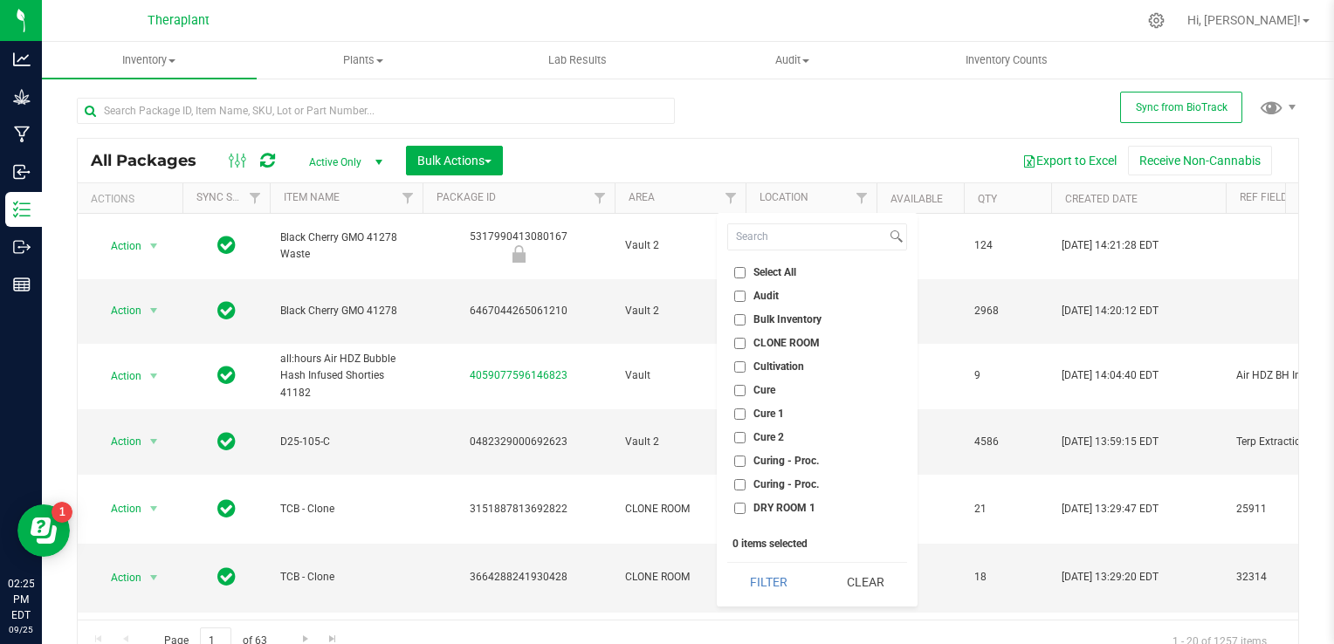
click at [741, 341] on input "CLONE ROOM" at bounding box center [739, 343] width 11 height 11
checkbox input "true"
click at [763, 589] on button "Filter" at bounding box center [769, 582] width 84 height 38
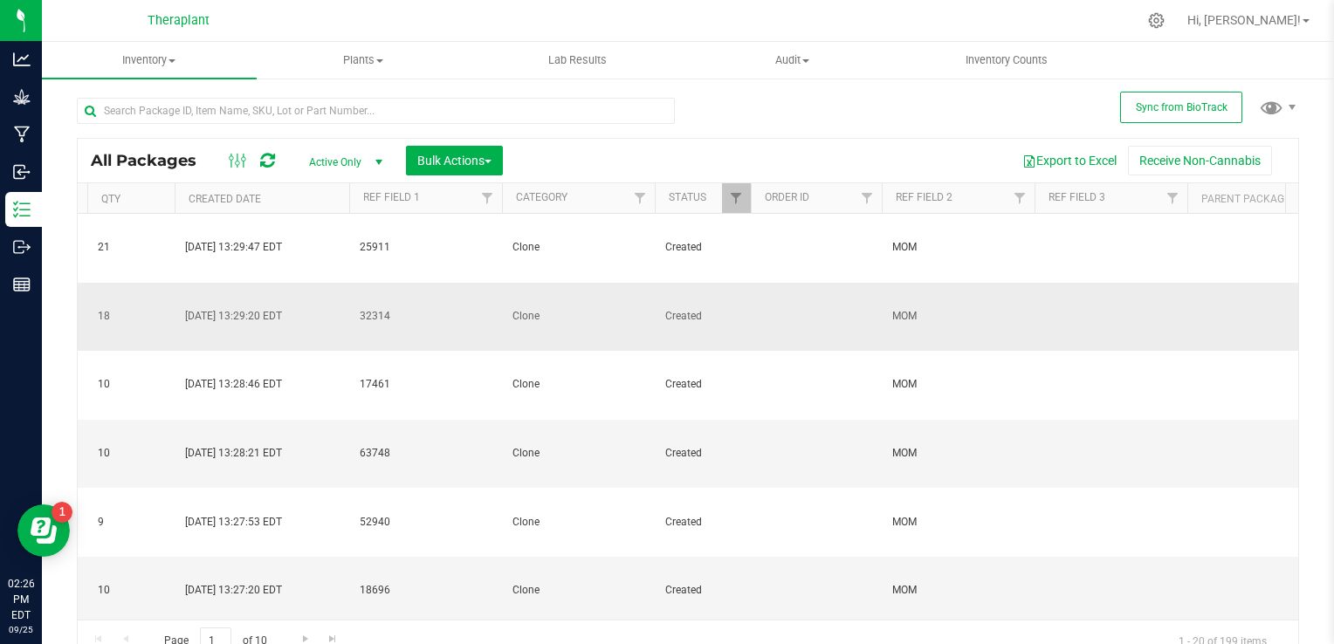
scroll to position [0, 877]
click at [1022, 191] on span "Filter" at bounding box center [1020, 198] width 14 height 14
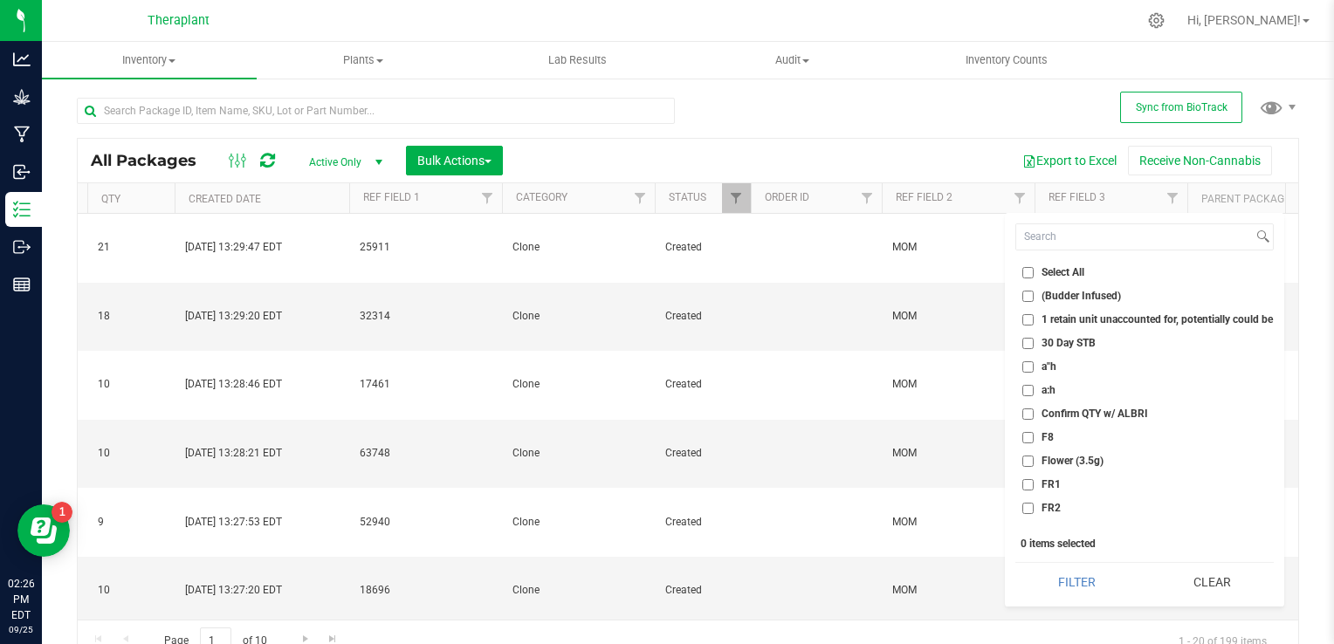
click at [1025, 503] on input "FR2" at bounding box center [1028, 508] width 11 height 11
checkbox input "true"
click at [1095, 581] on button "Filter" at bounding box center [1077, 582] width 123 height 38
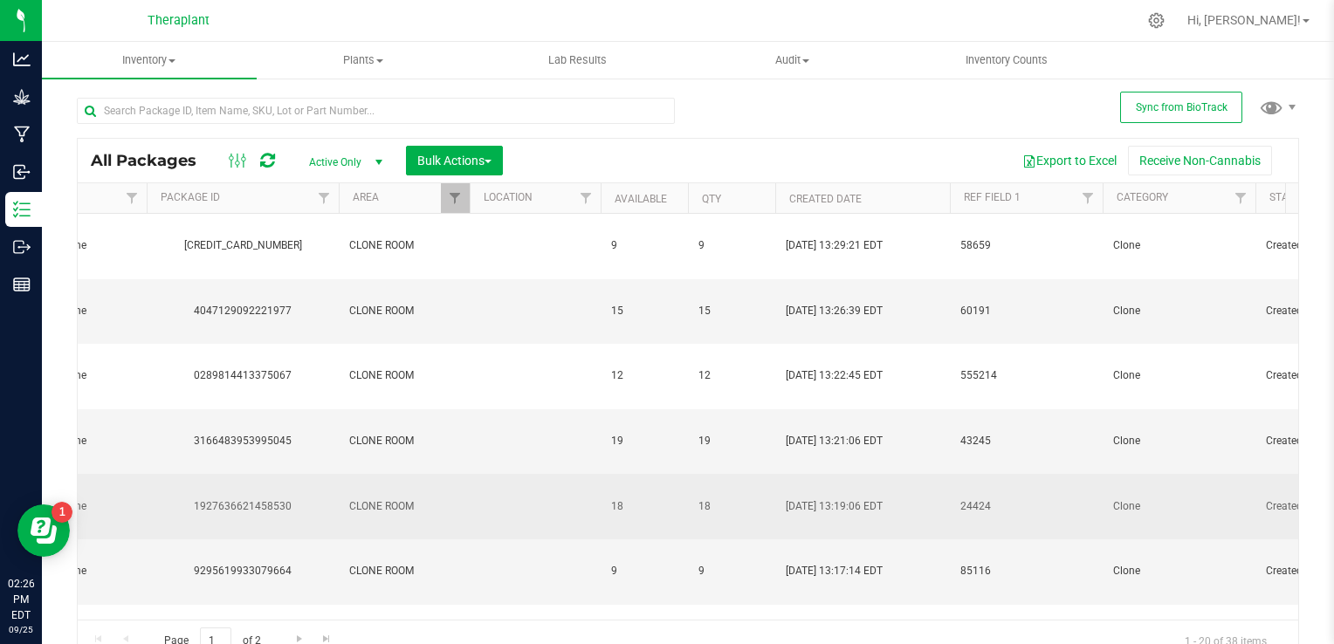
scroll to position [0, 255]
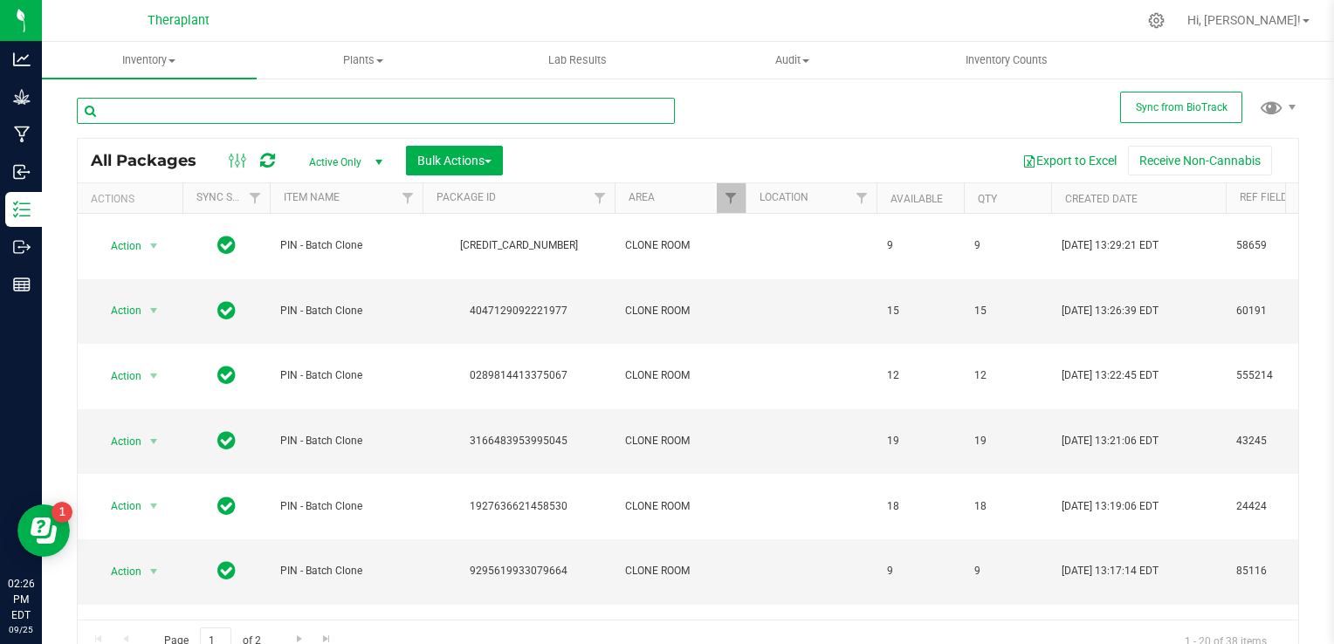
click at [165, 111] on input "text" at bounding box center [376, 111] width 598 height 26
type input "ggh"
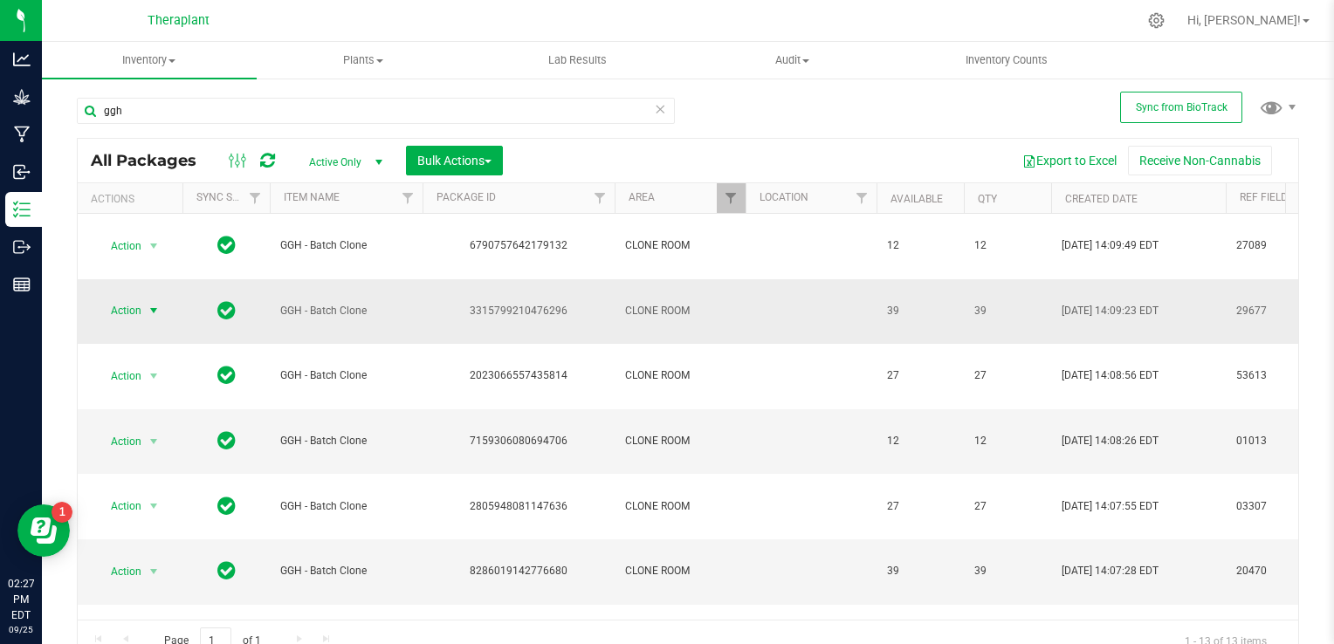
click at [161, 304] on span "select" at bounding box center [154, 311] width 14 height 14
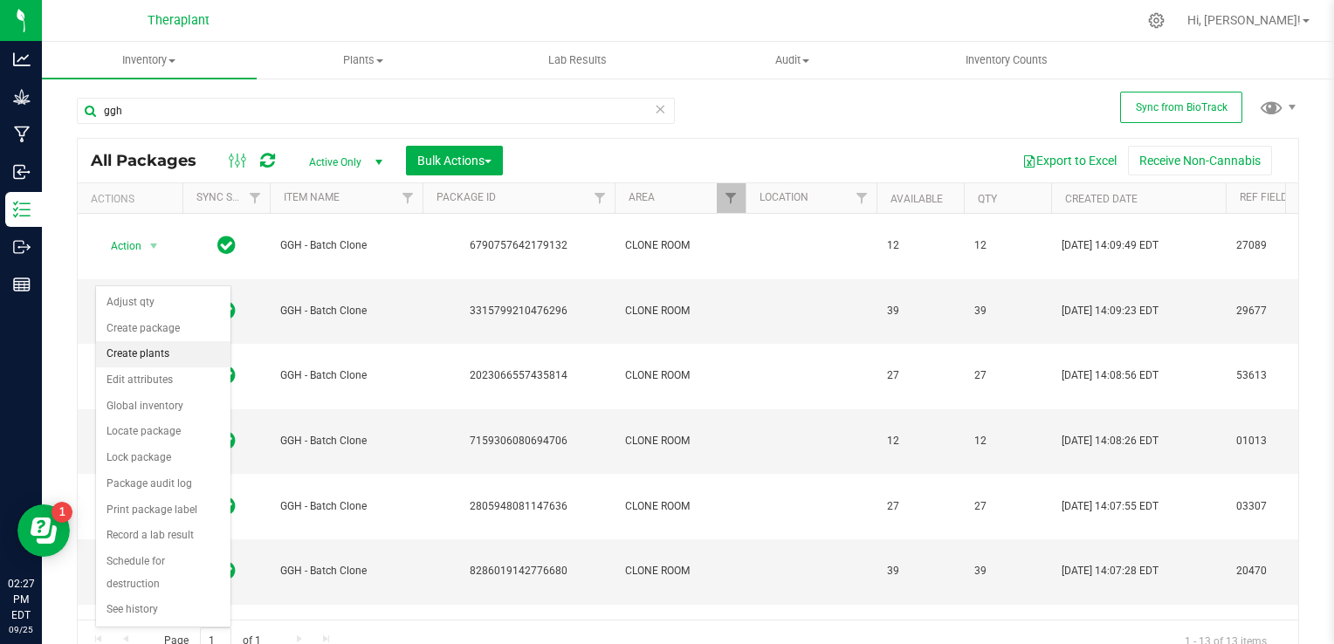
click at [157, 345] on li "Create plants" at bounding box center [163, 354] width 134 height 26
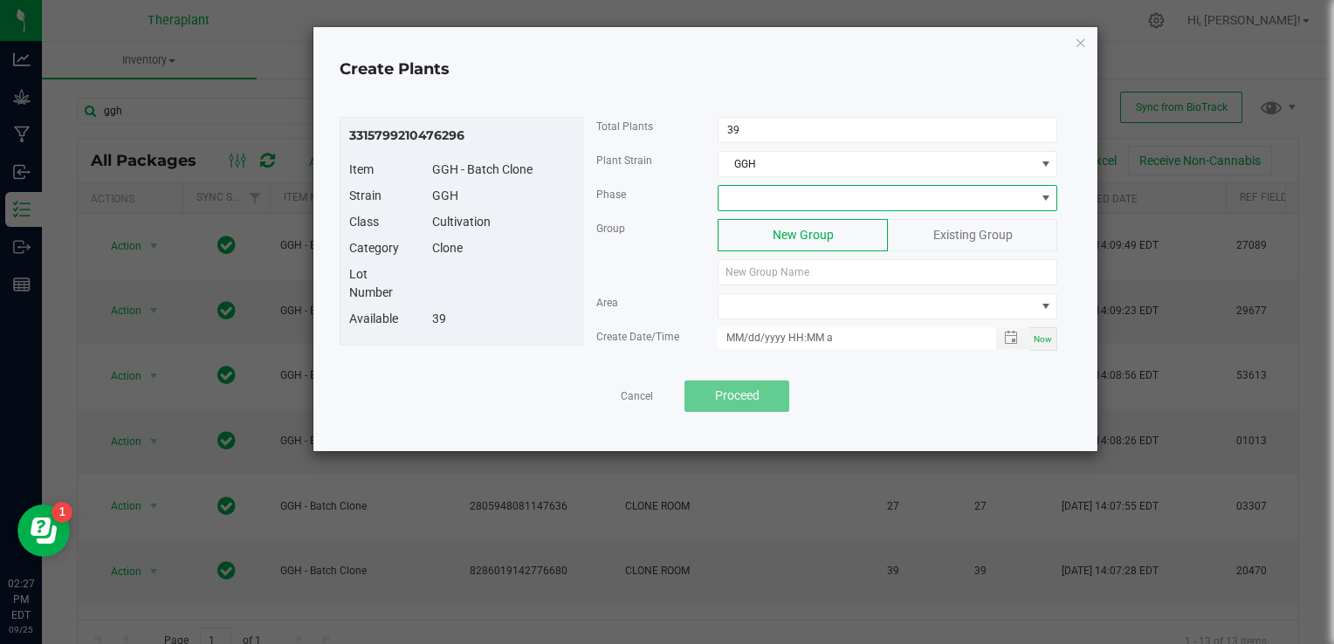
click at [871, 186] on span at bounding box center [877, 198] width 316 height 24
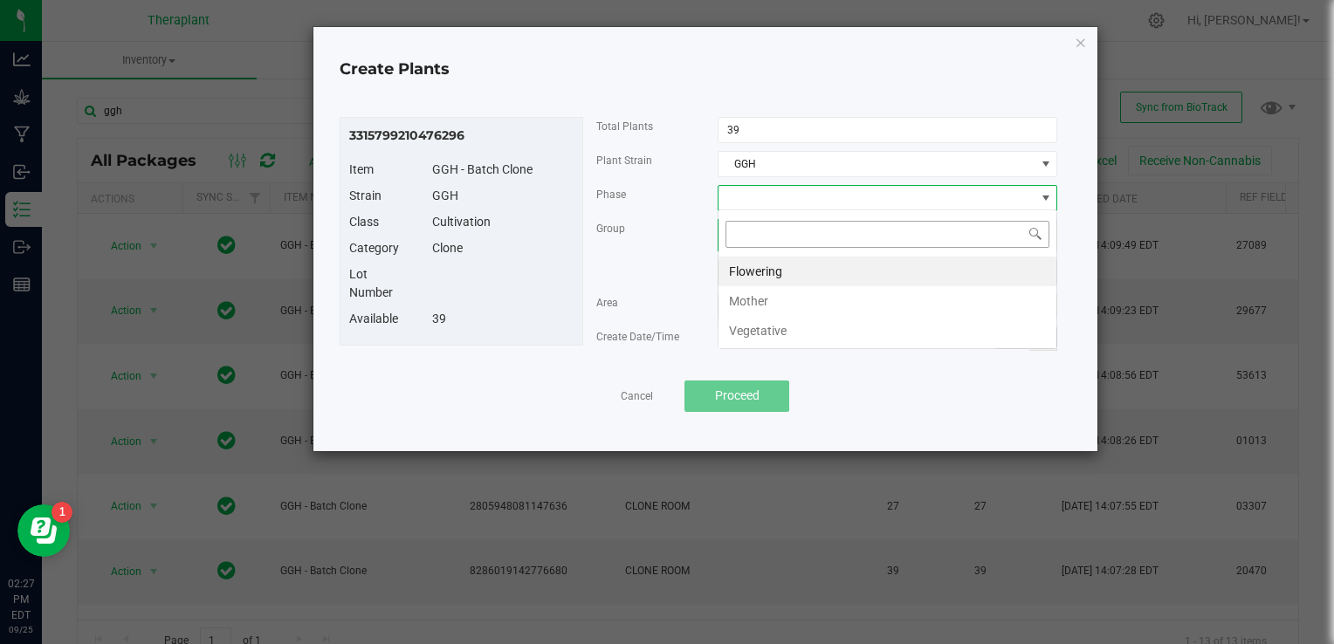
scroll to position [25, 340]
click at [796, 331] on li "Vegetative" at bounding box center [888, 331] width 338 height 30
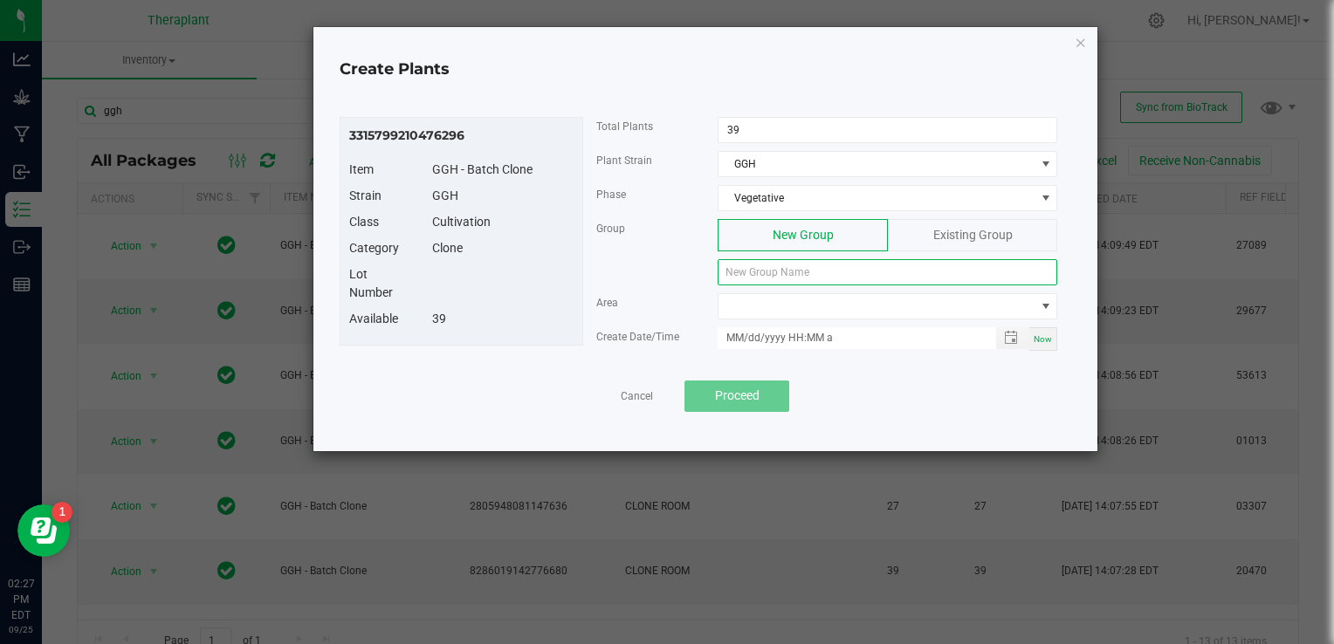
click at [800, 280] on input at bounding box center [888, 272] width 340 height 26
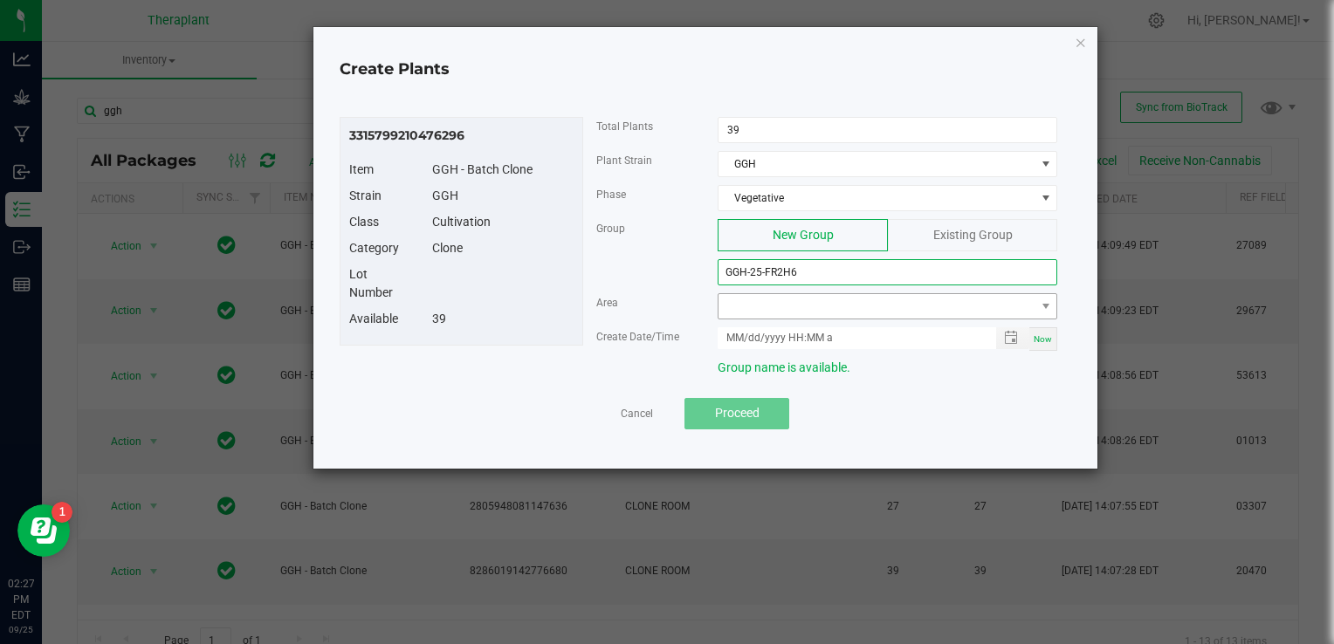
type input "GGH-25-FR2H6"
click at [814, 305] on span at bounding box center [877, 306] width 316 height 24
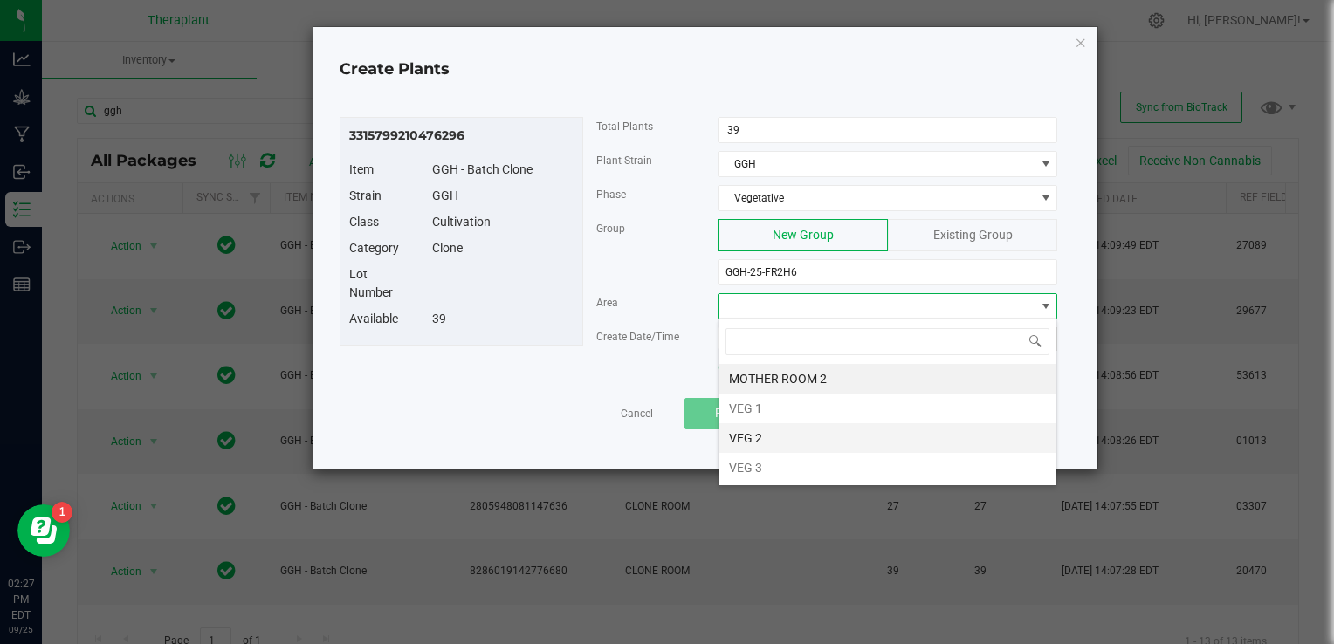
click at [789, 438] on li "VEG 2" at bounding box center [888, 439] width 338 height 30
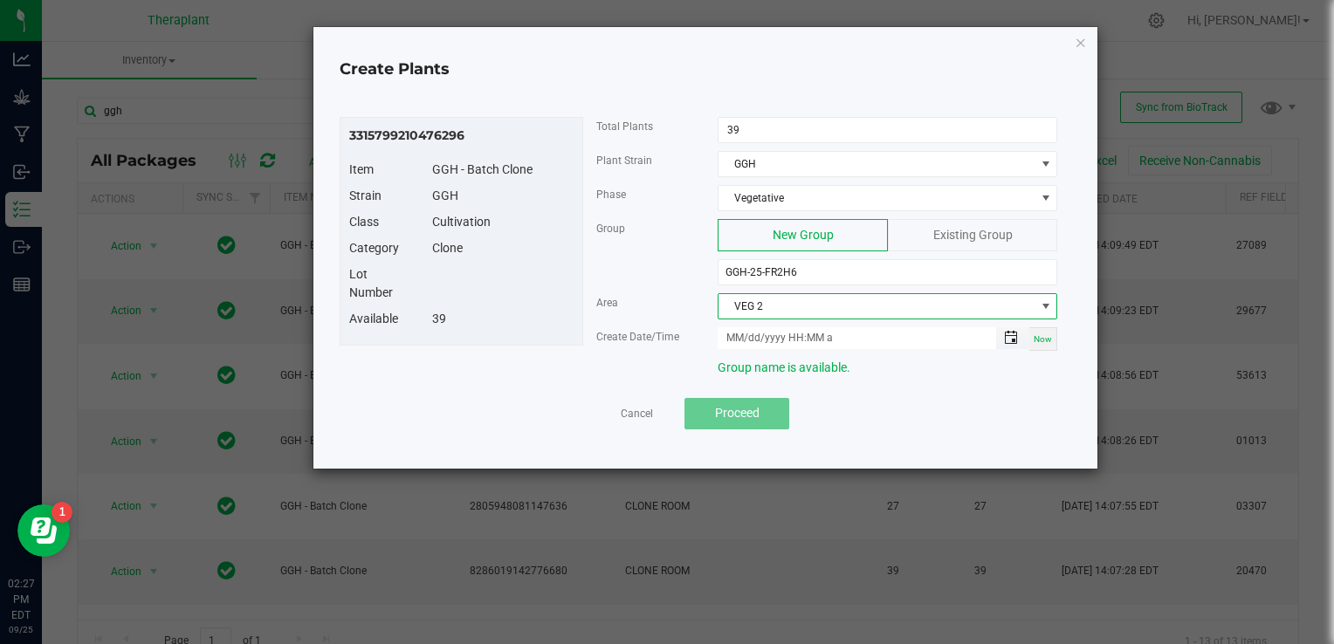
click at [1010, 331] on span "Toggle popup" at bounding box center [1011, 338] width 14 height 14
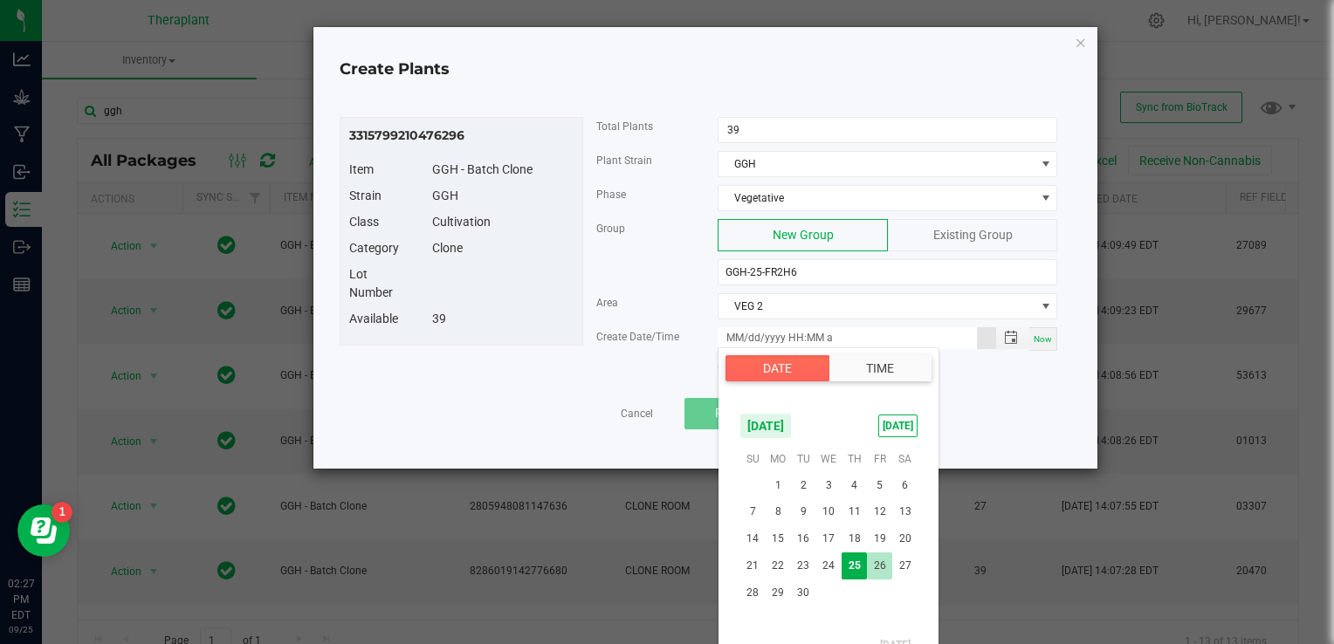
click at [890, 554] on span "26" at bounding box center [879, 566] width 25 height 27
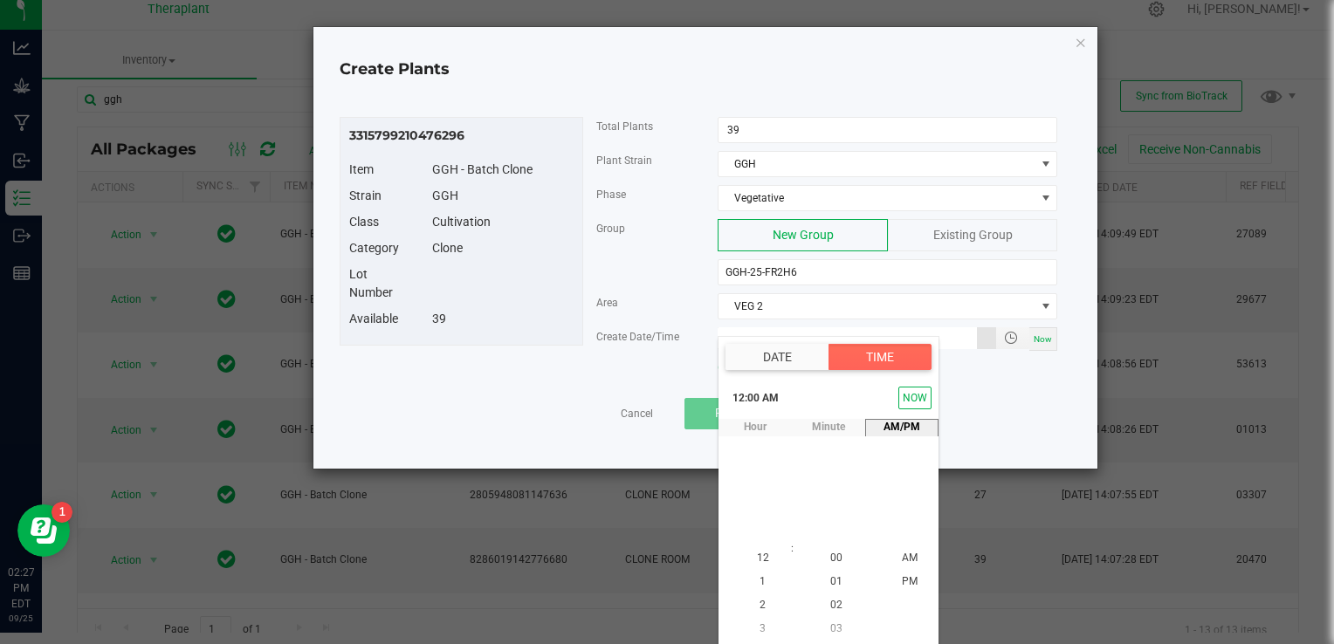
type input "[DATE] 12:00 AM"
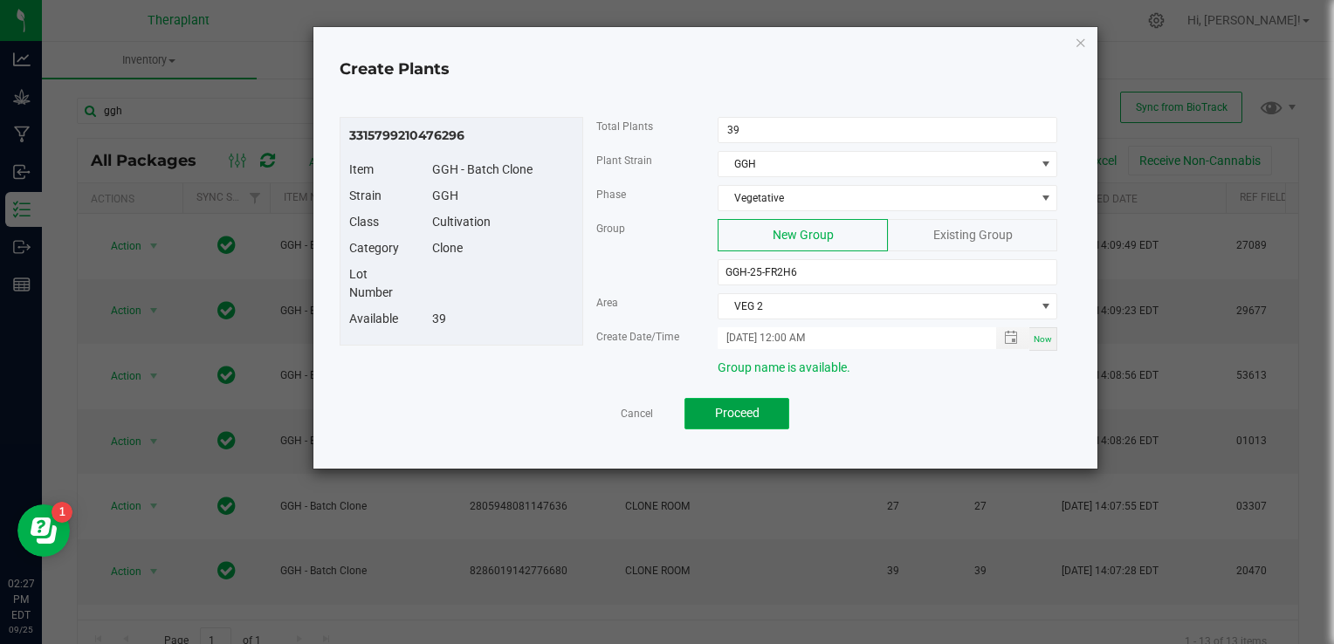
click at [727, 406] on span "Proceed" at bounding box center [737, 413] width 45 height 14
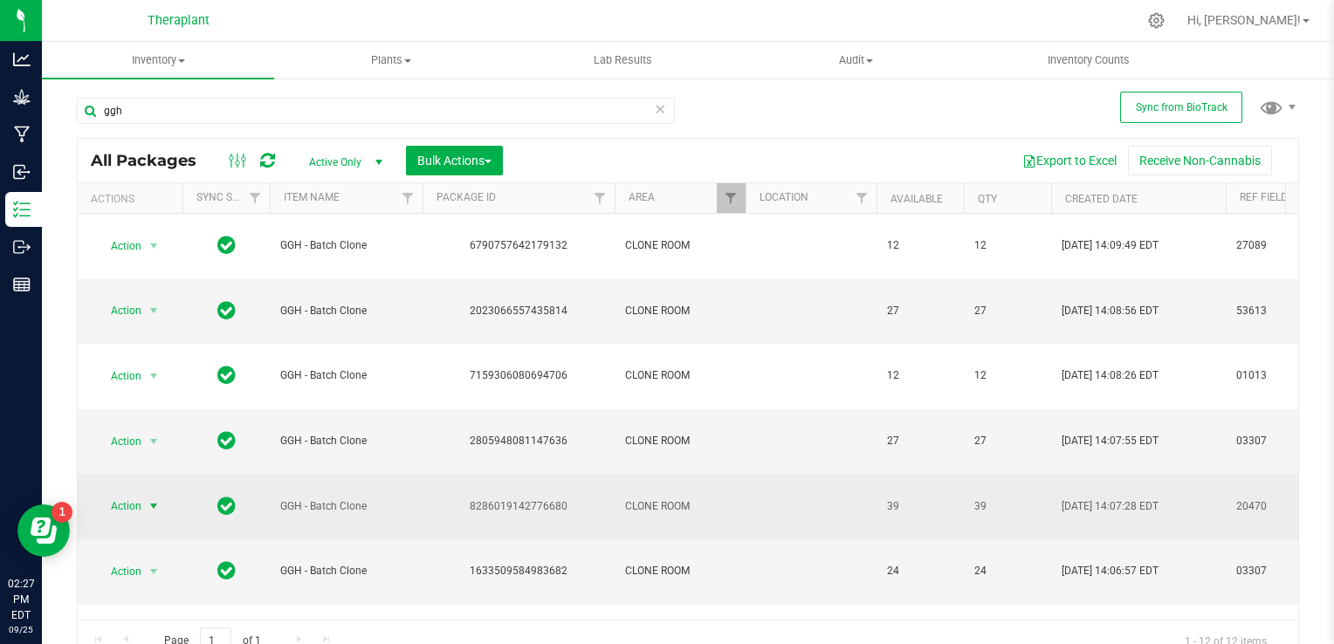
click at [157, 500] on span "select" at bounding box center [154, 507] width 14 height 14
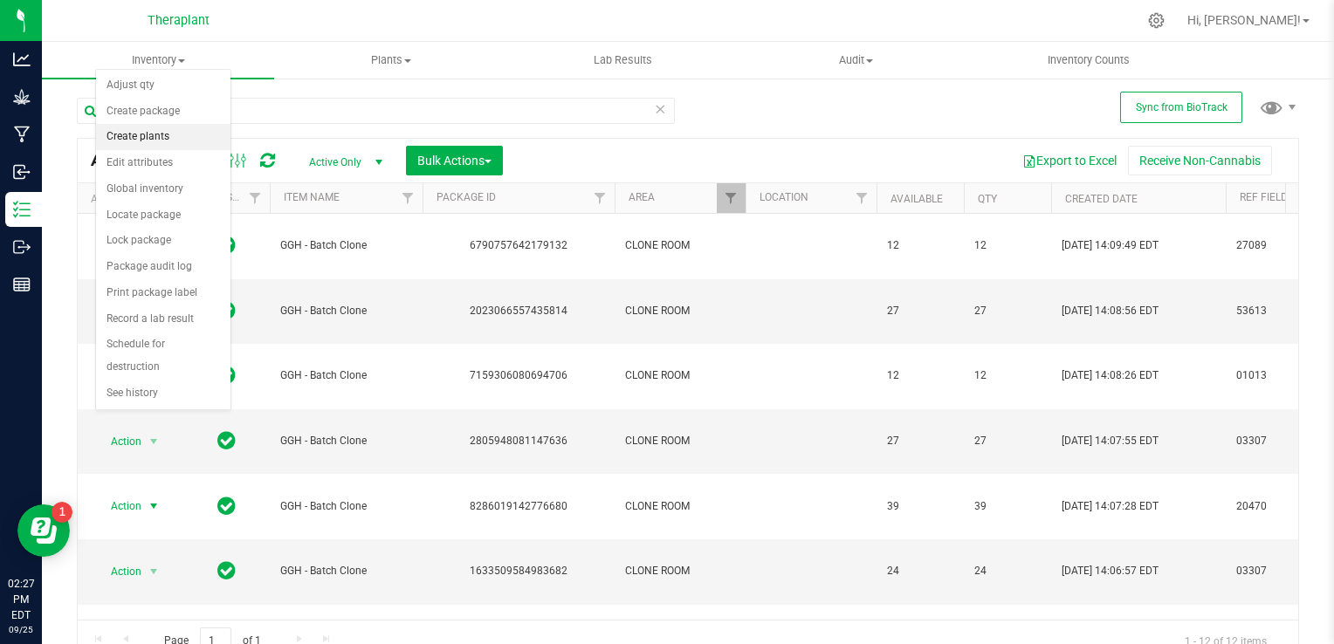
click at [126, 134] on li "Create plants" at bounding box center [163, 137] width 134 height 26
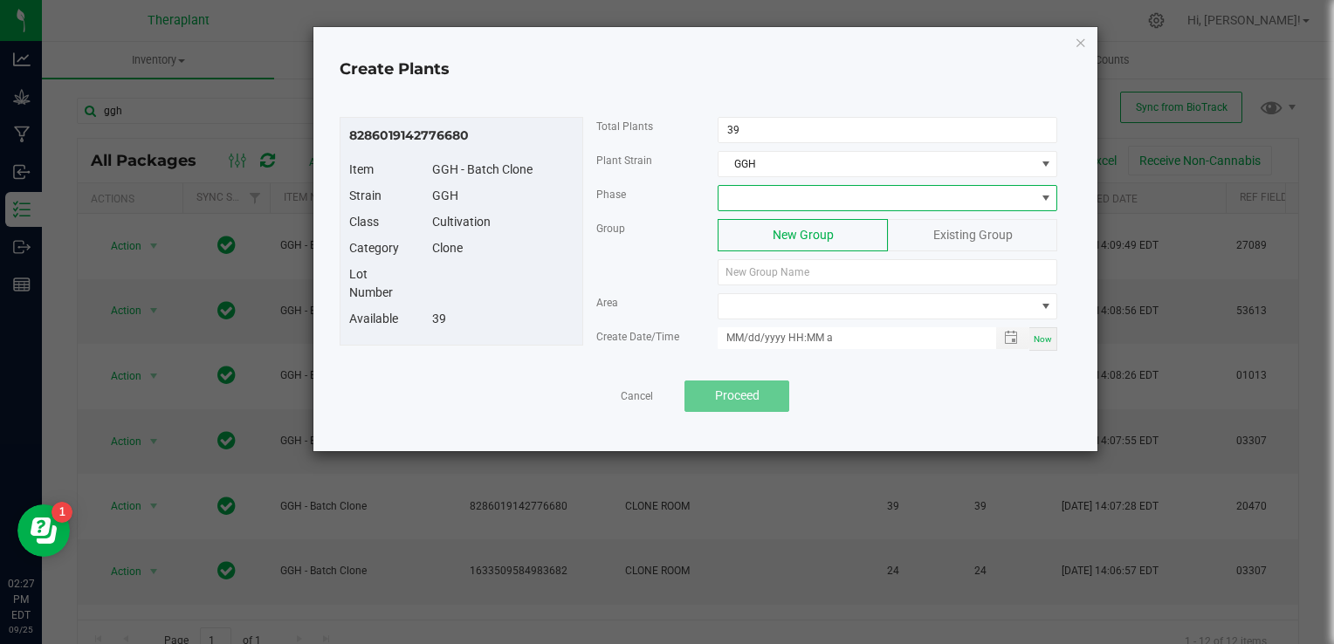
click at [732, 192] on span at bounding box center [877, 198] width 316 height 24
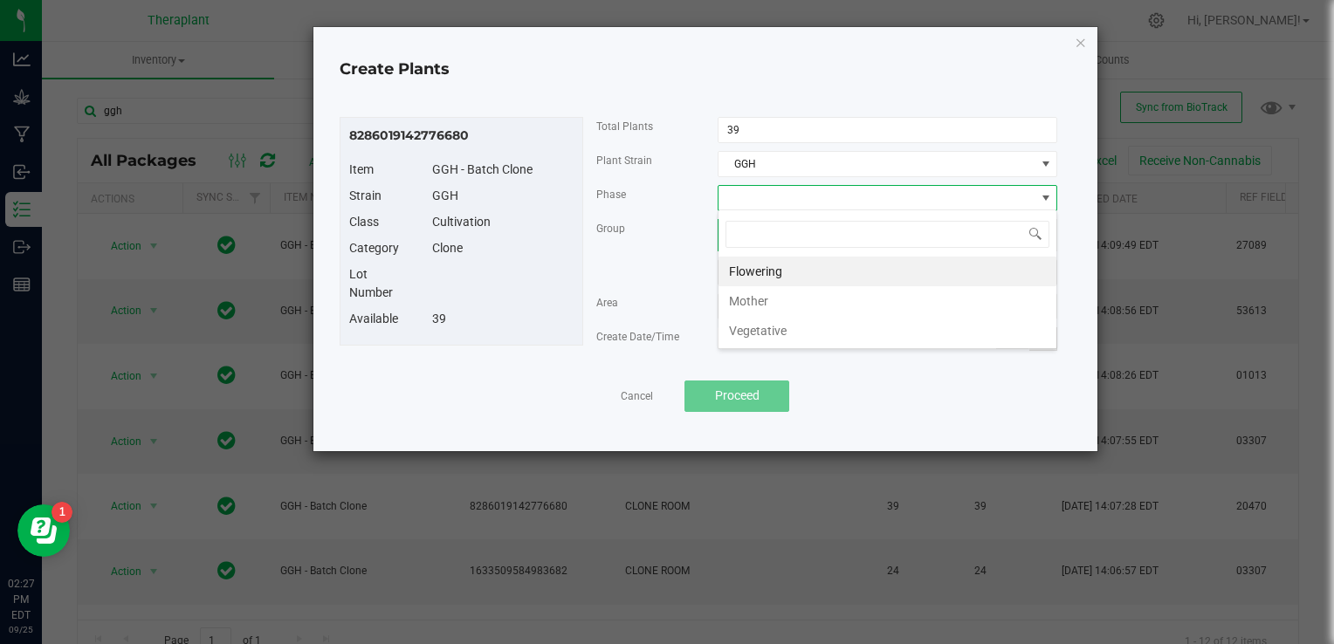
scroll to position [25, 340]
click at [748, 325] on li "Vegetative" at bounding box center [888, 331] width 338 height 30
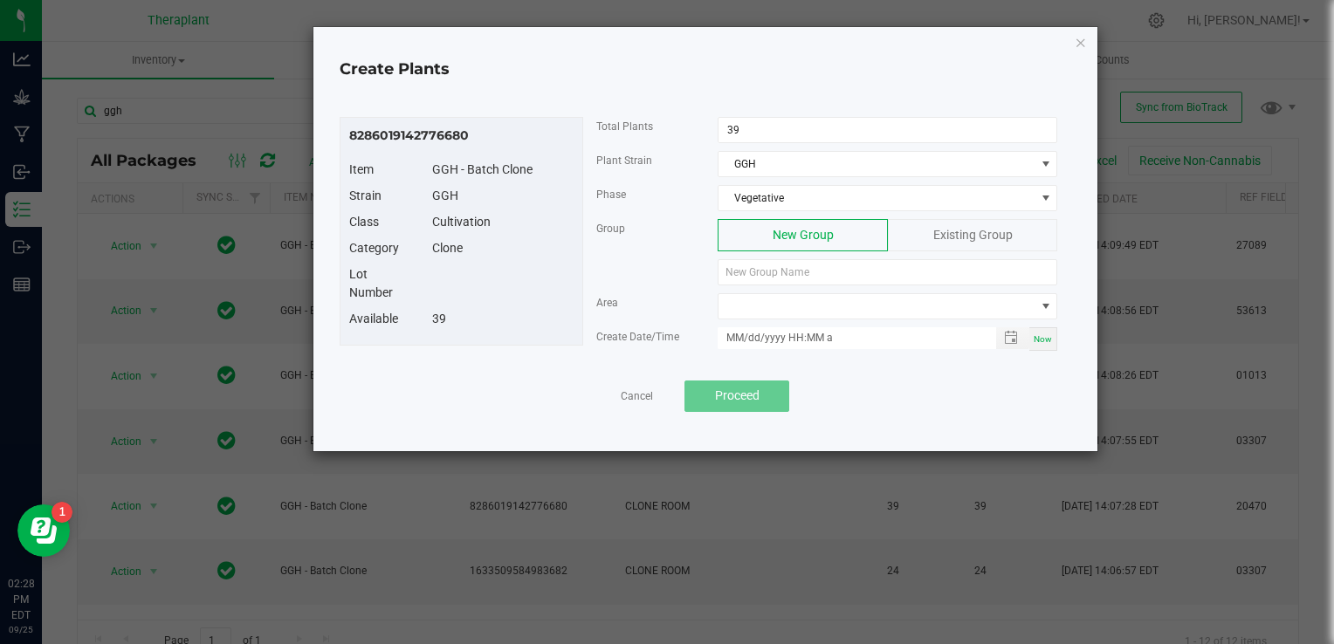
click at [982, 232] on span "Existing Group" at bounding box center [973, 235] width 79 height 14
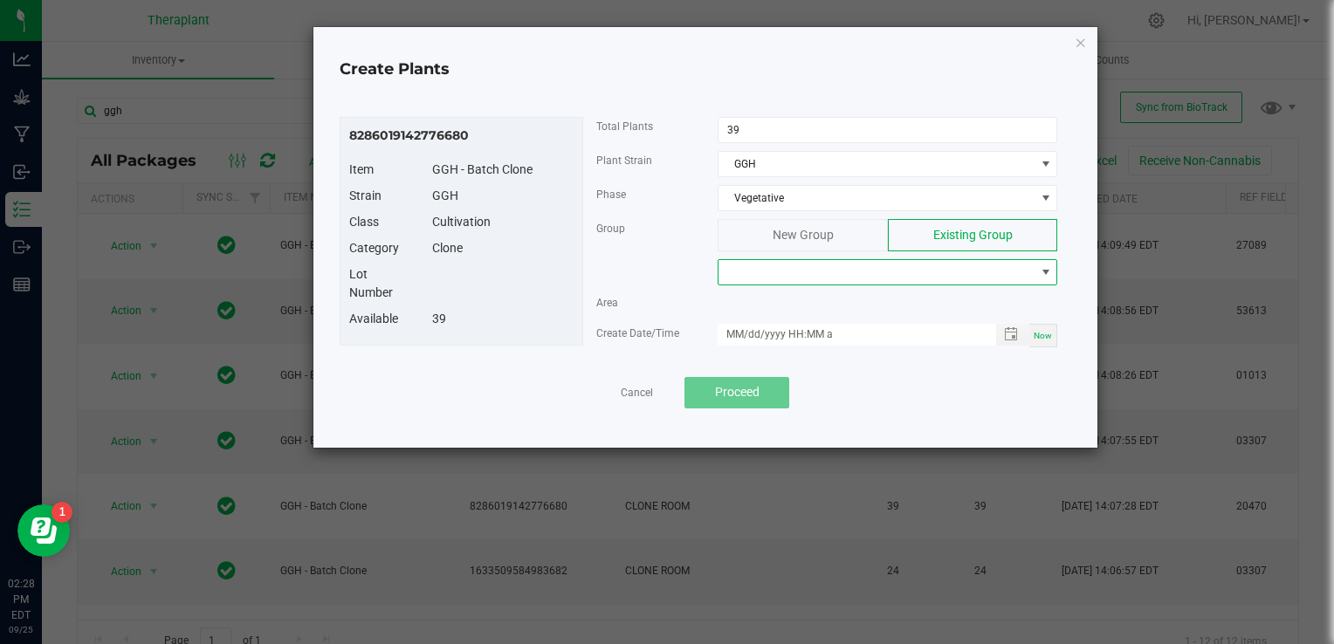
click at [814, 271] on span at bounding box center [877, 272] width 316 height 24
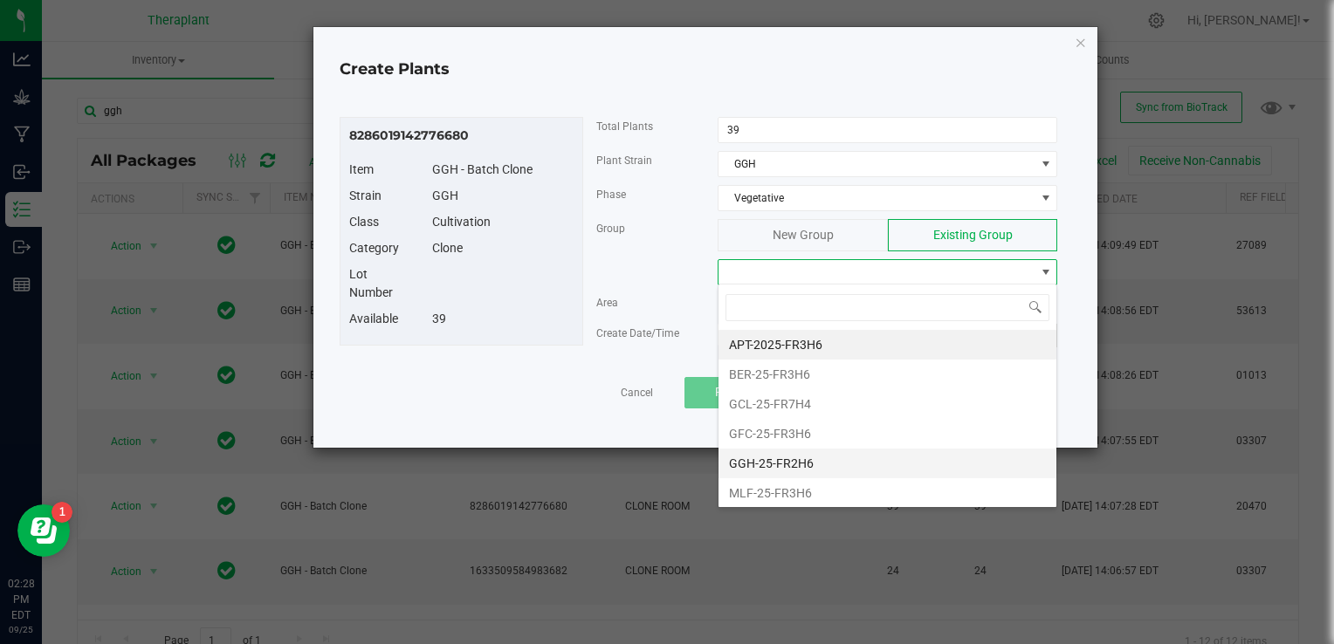
click at [786, 452] on li "GGH-25-FR2H6" at bounding box center [888, 464] width 338 height 30
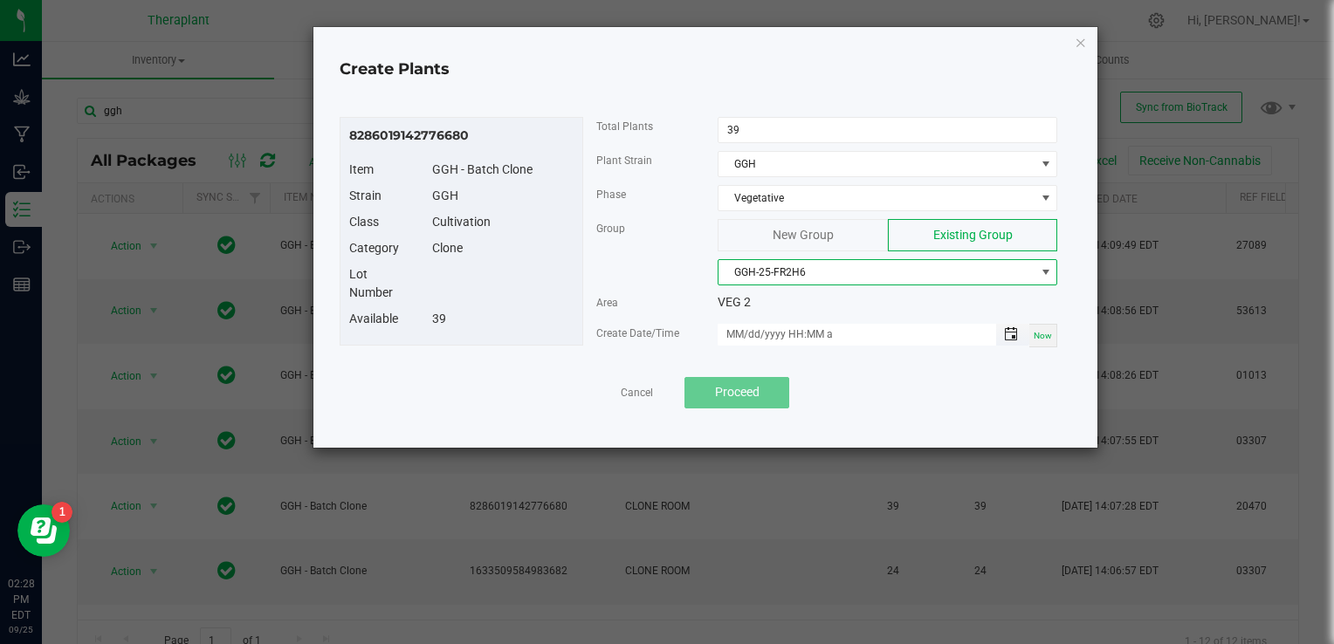
click at [1010, 330] on span "Toggle popup" at bounding box center [1011, 334] width 14 height 14
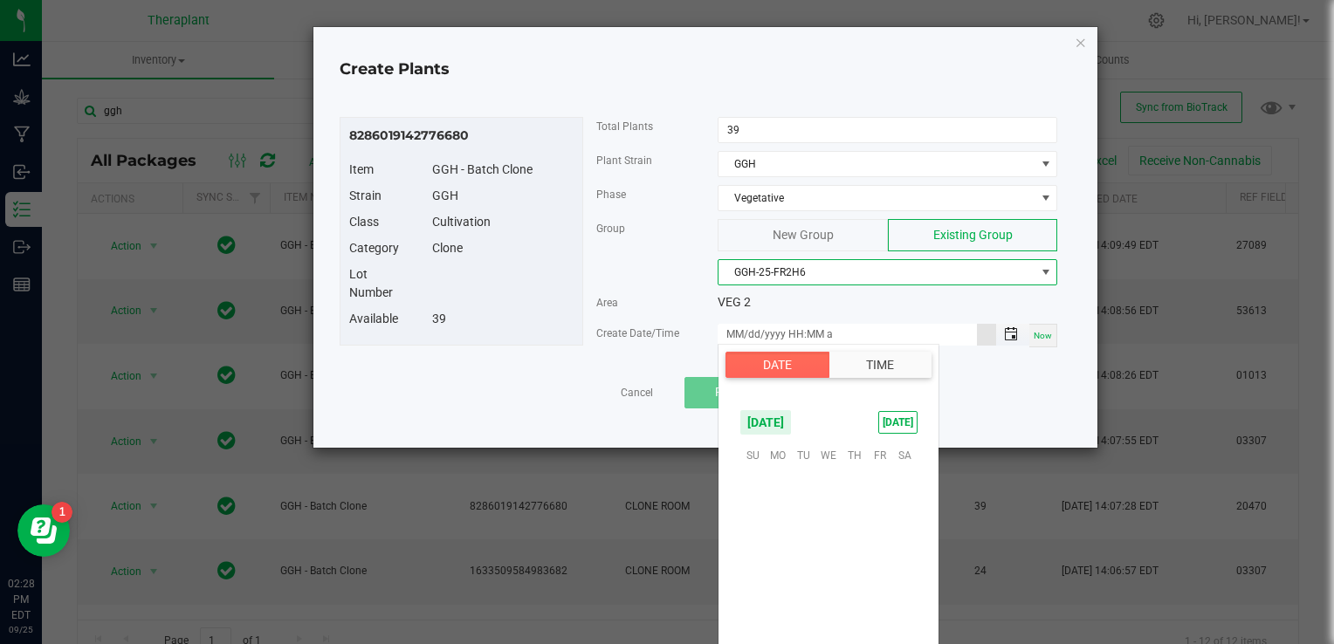
scroll to position [283271, 0]
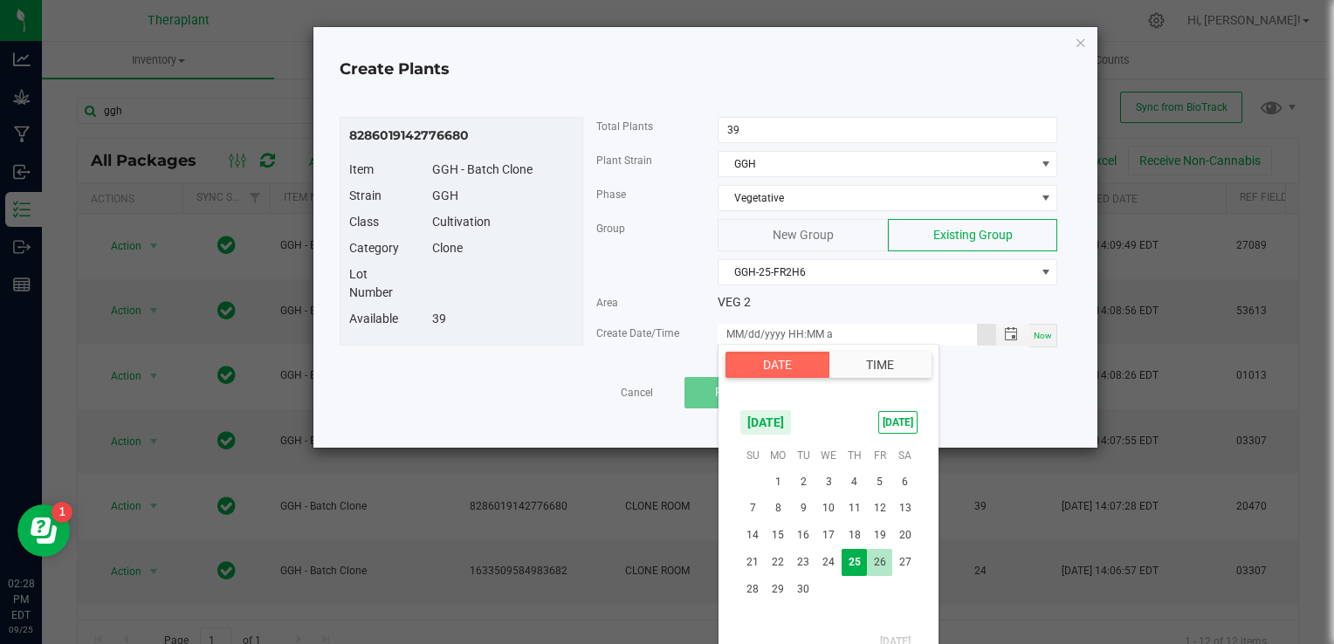
click at [881, 565] on span "26" at bounding box center [879, 562] width 25 height 27
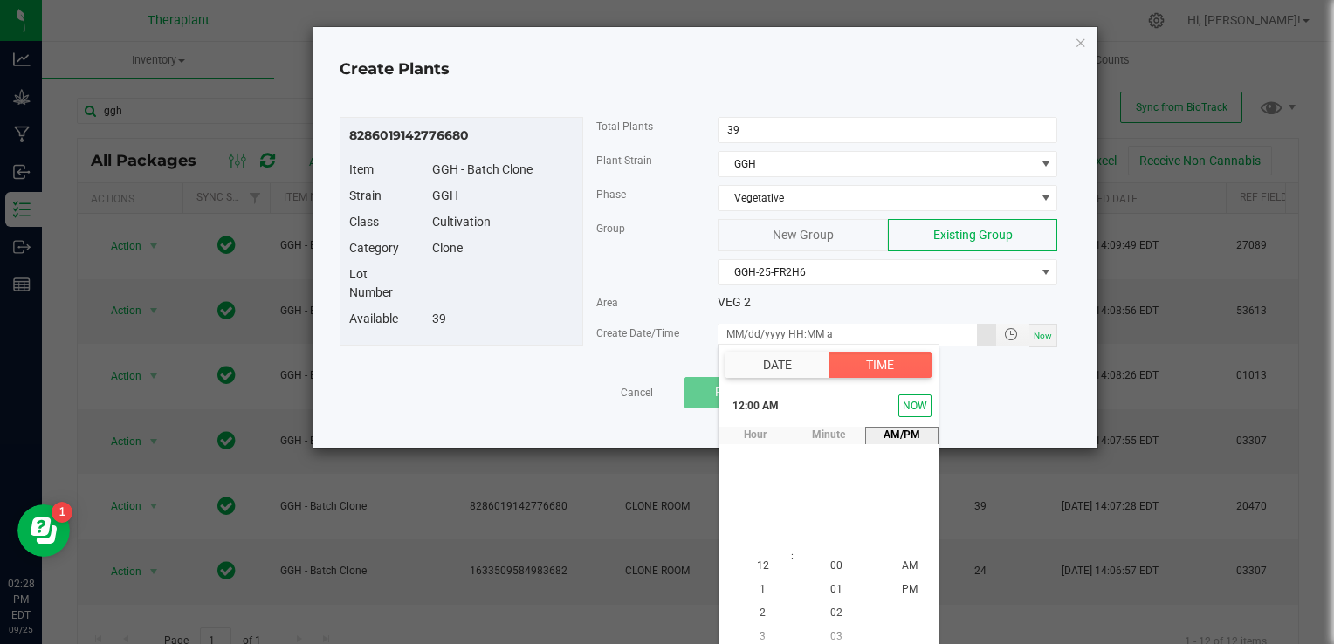
scroll to position [8, 0]
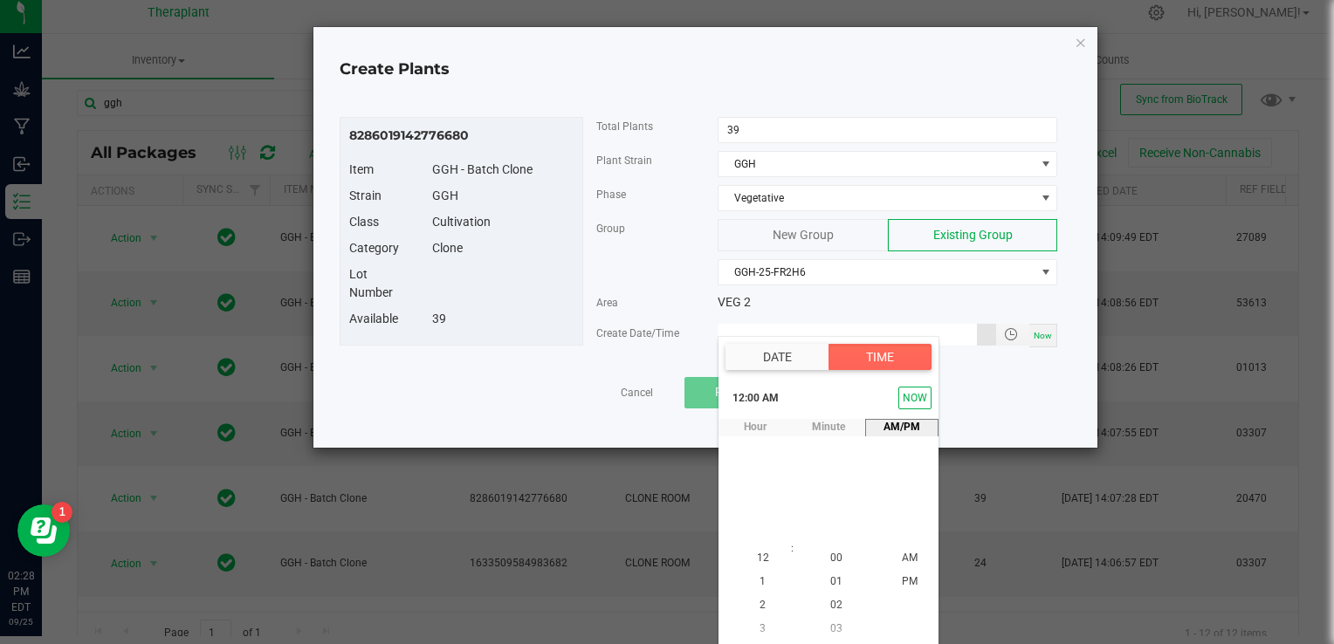
type input "[DATE] 12:00 AM"
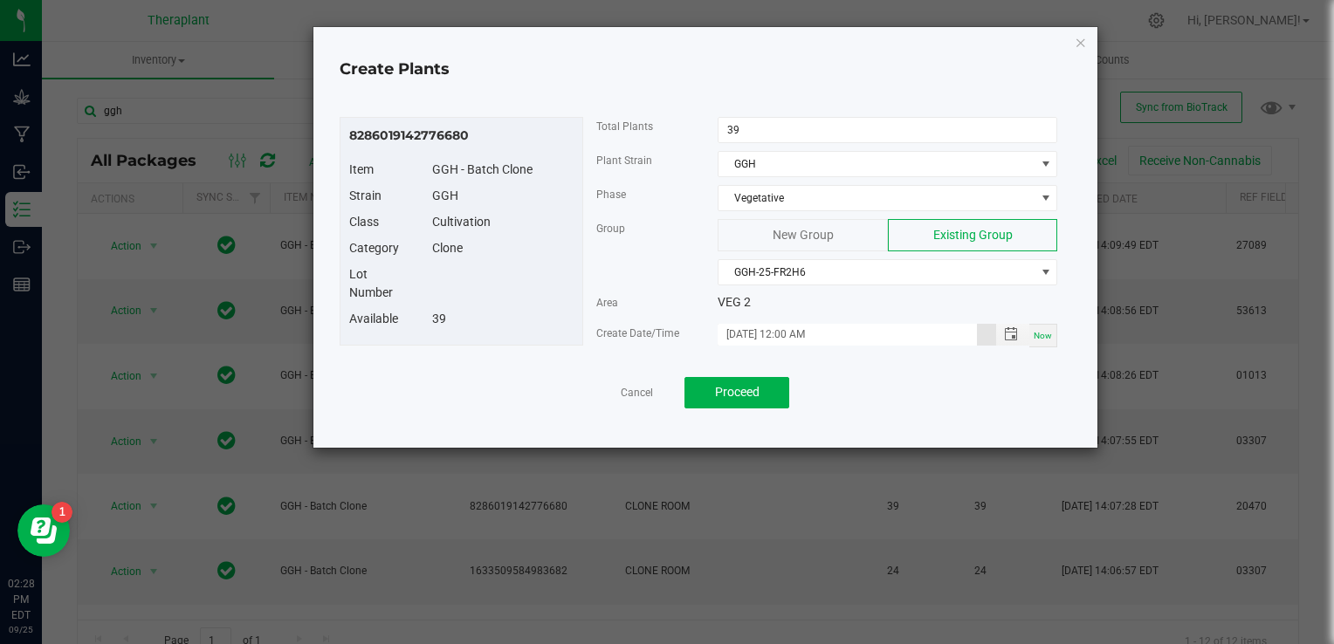
scroll to position [0, 0]
click at [725, 388] on span "Proceed" at bounding box center [737, 392] width 45 height 14
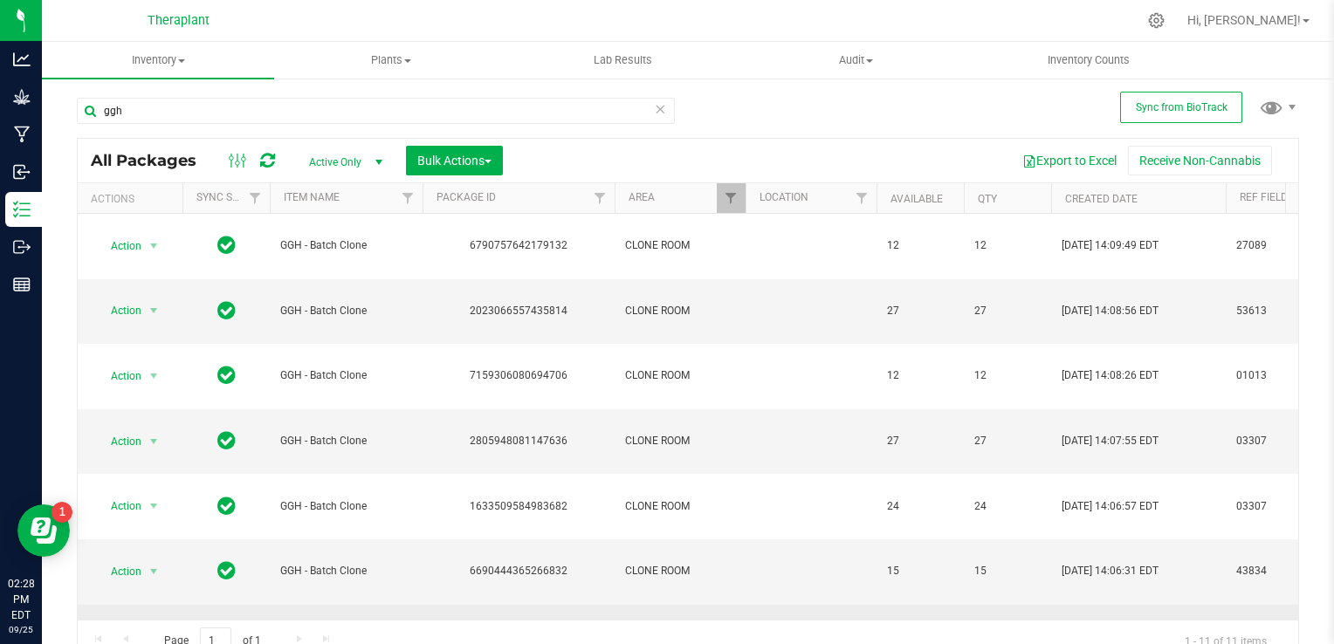
click at [155, 630] on span "select" at bounding box center [154, 637] width 14 height 14
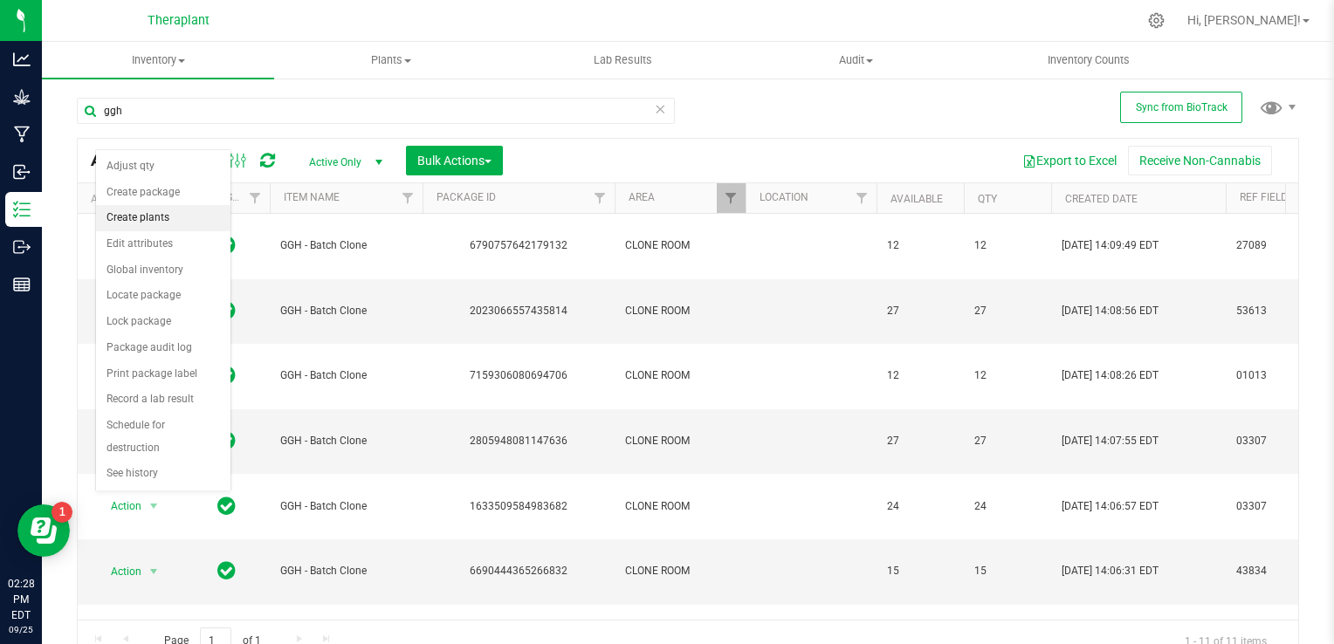
click at [144, 217] on li "Create plants" at bounding box center [163, 218] width 134 height 26
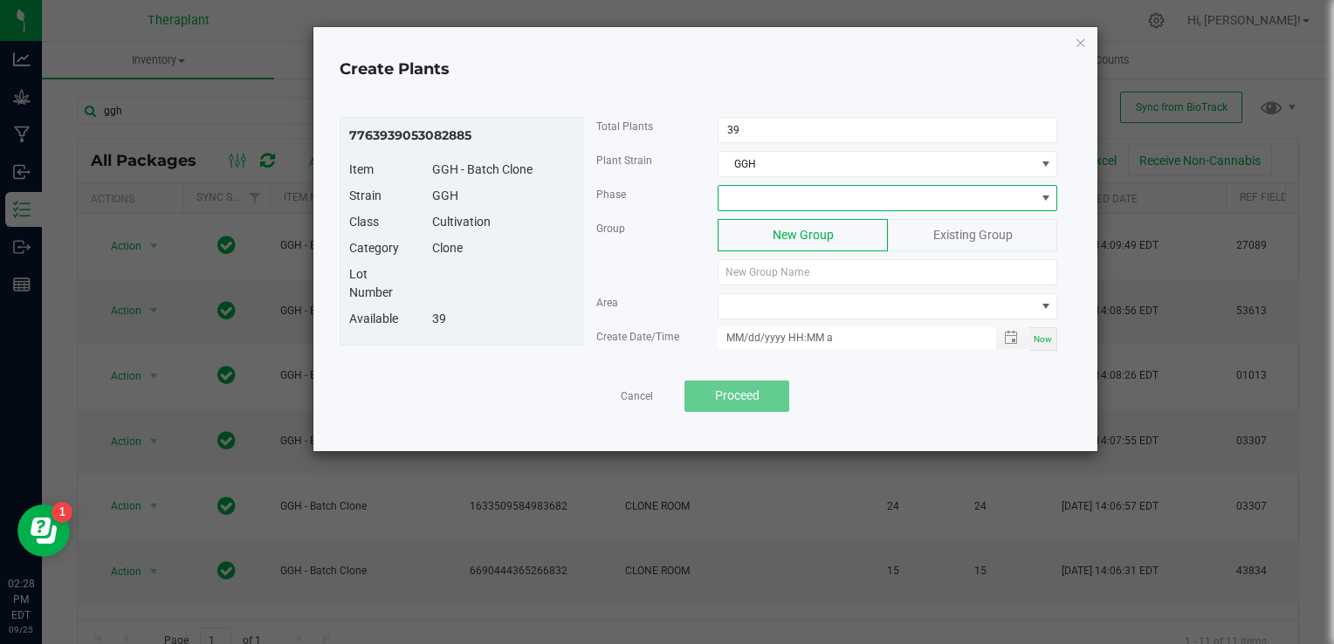
click at [770, 193] on span at bounding box center [877, 198] width 316 height 24
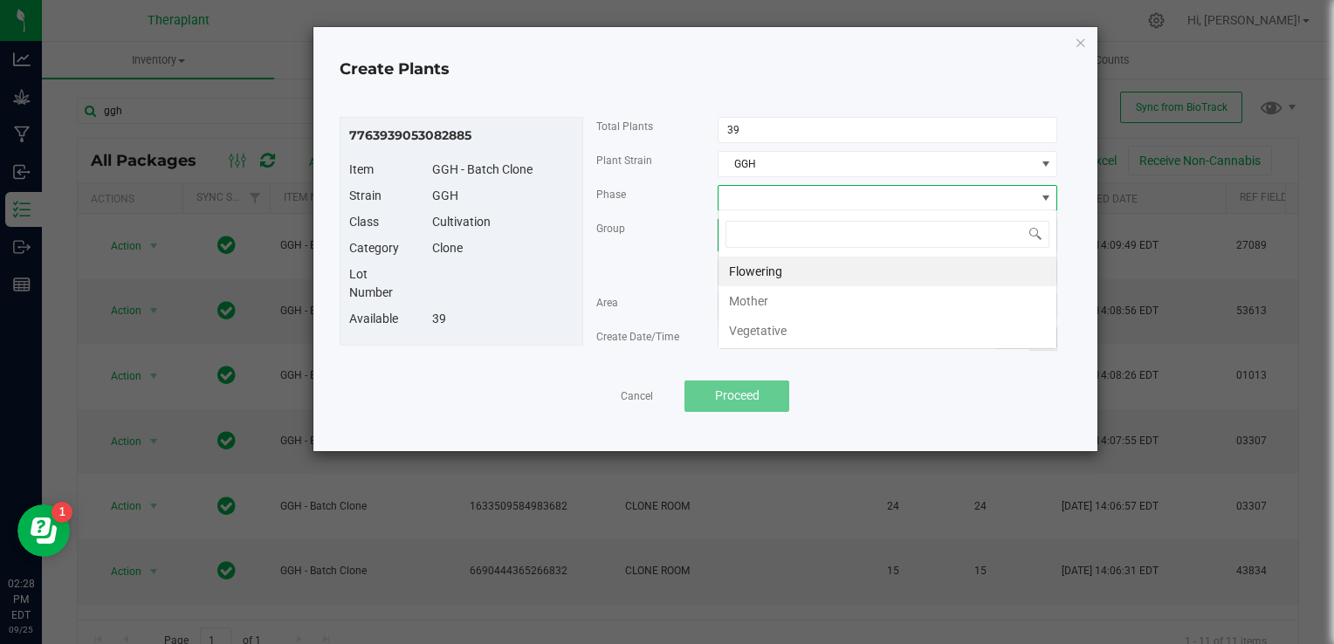
scroll to position [25, 340]
click at [755, 323] on li "Vegetative" at bounding box center [888, 331] width 338 height 30
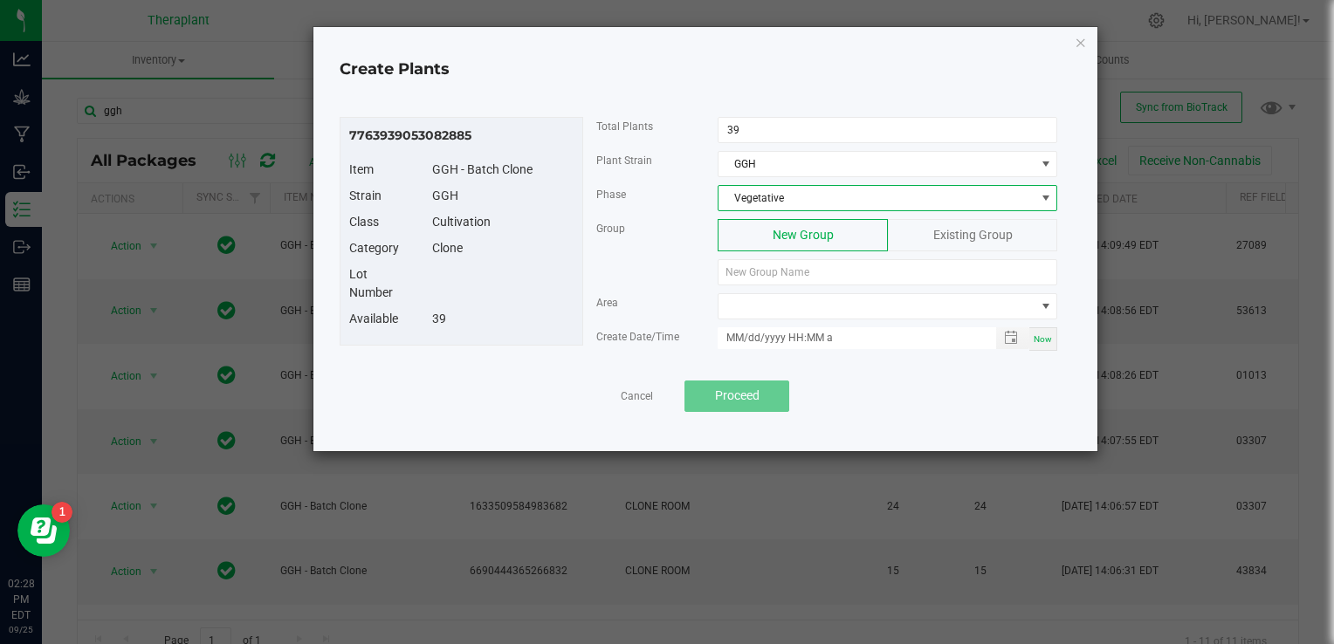
click at [964, 228] on span "Existing Group" at bounding box center [973, 235] width 79 height 14
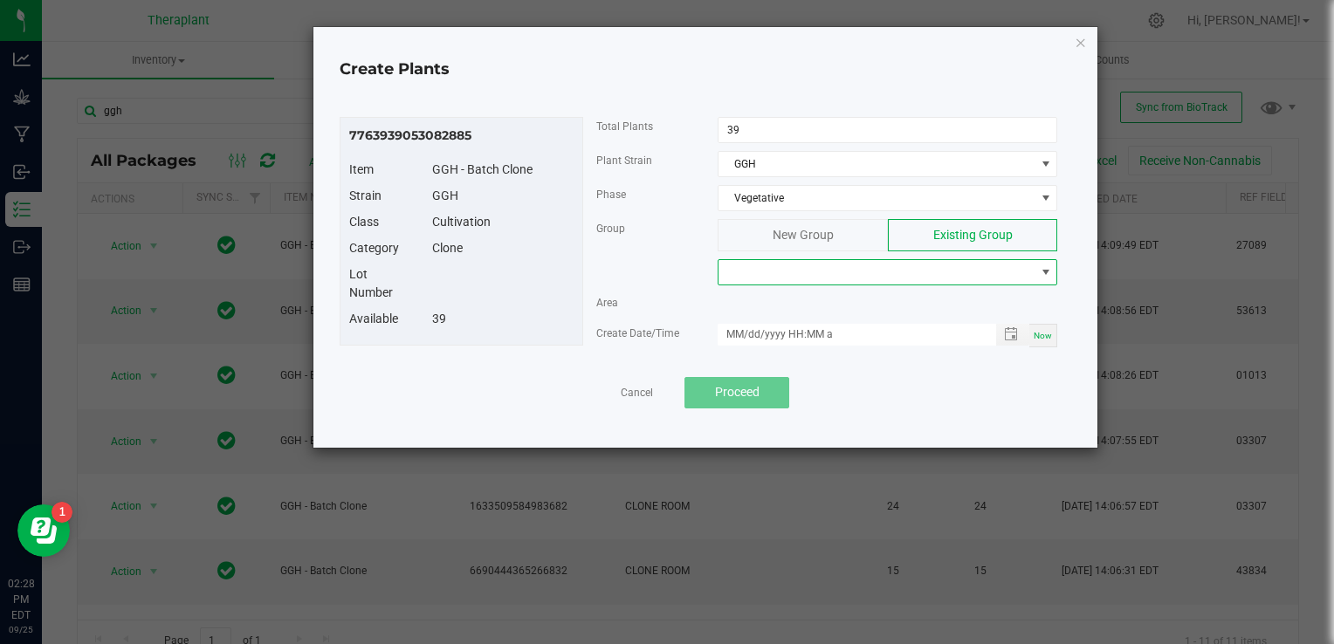
click at [842, 272] on span at bounding box center [877, 272] width 316 height 24
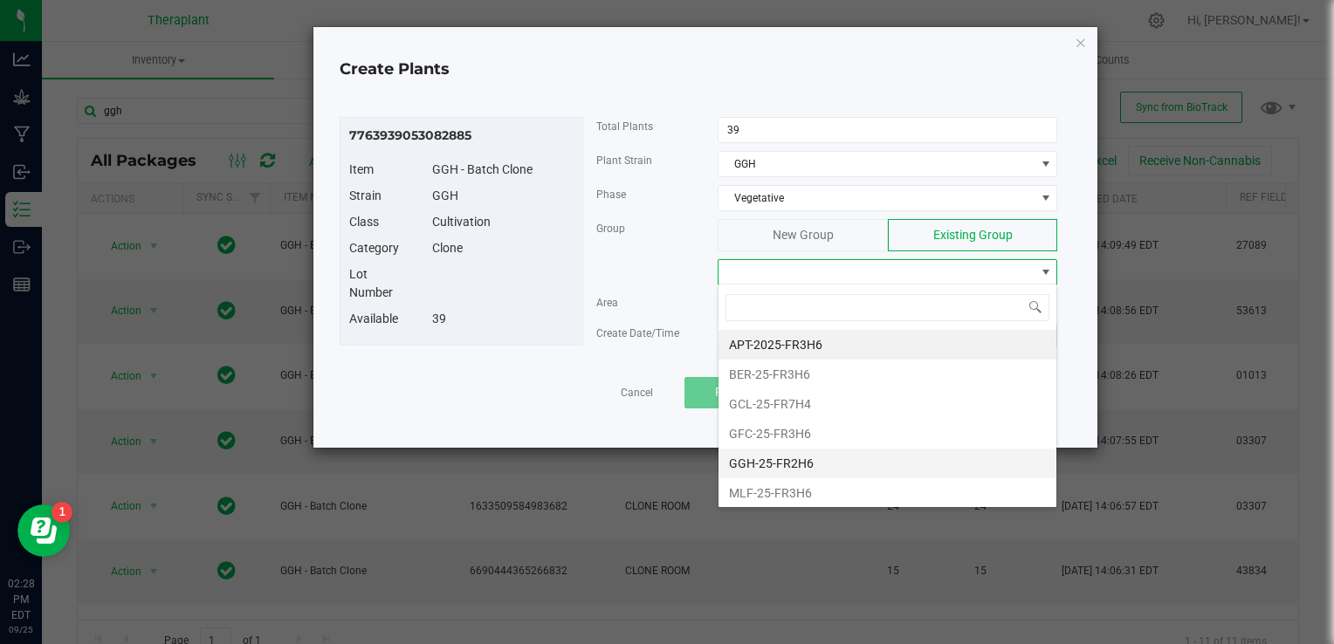
click at [803, 464] on li "GGH-25-FR2H6" at bounding box center [888, 464] width 338 height 30
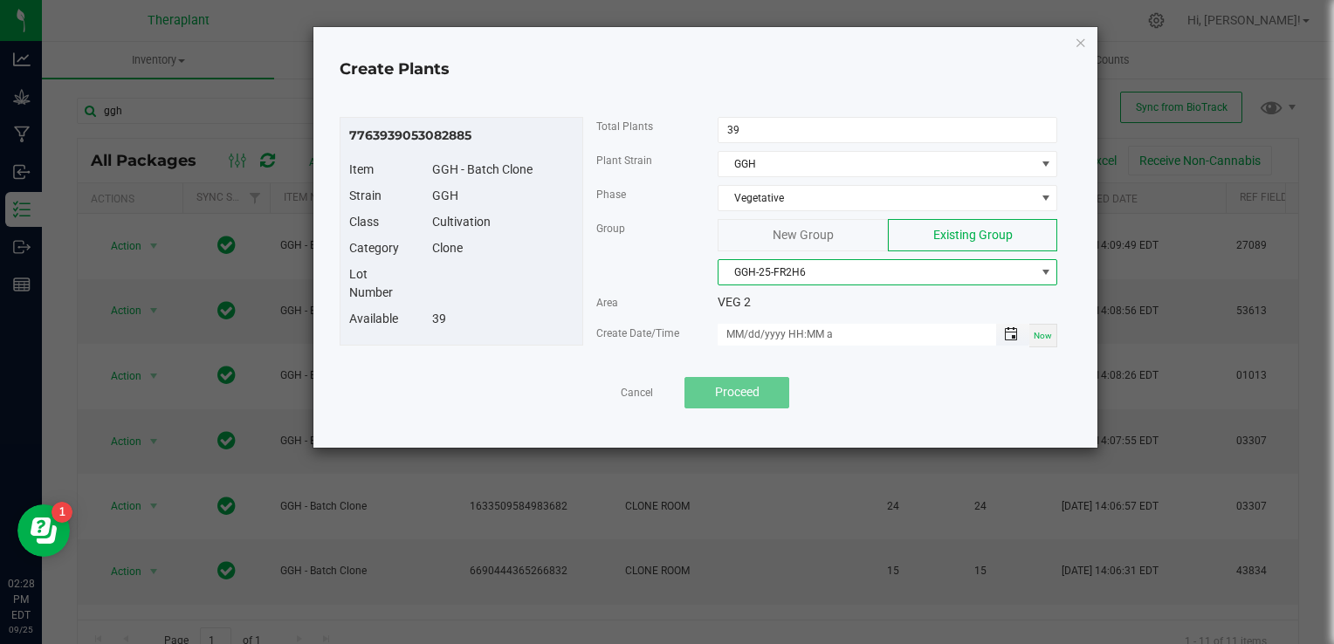
click at [1012, 334] on span "Toggle popup" at bounding box center [1011, 334] width 14 height 14
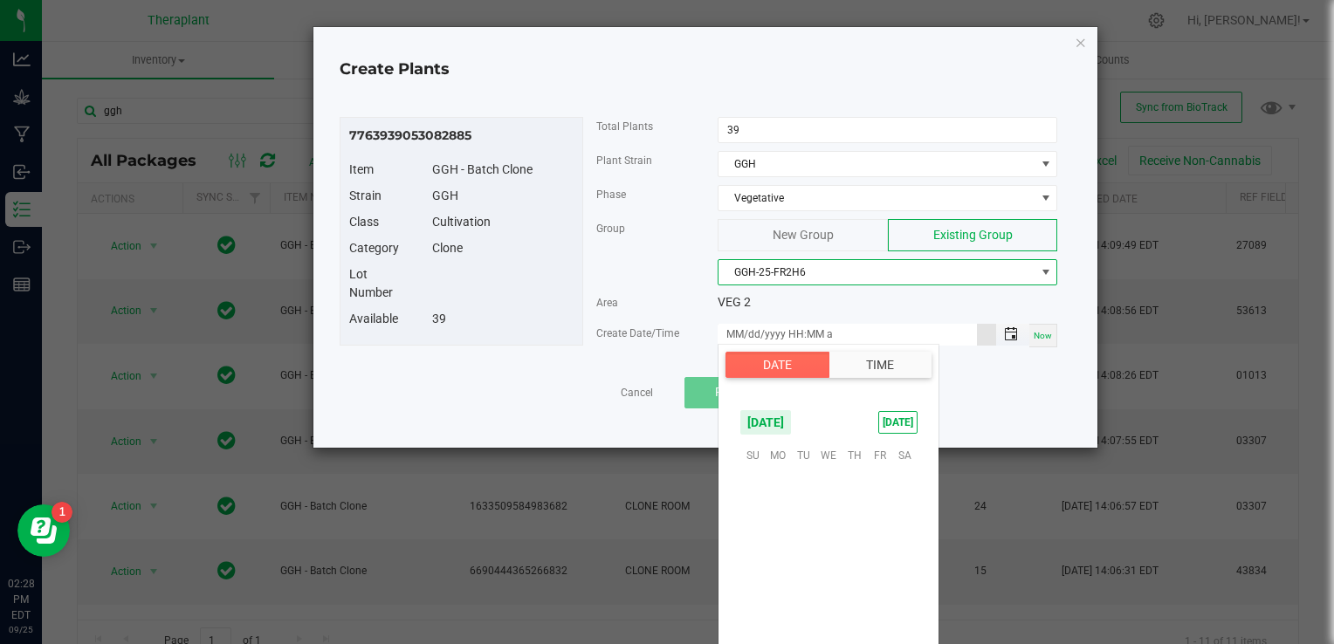
scroll to position [283271, 0]
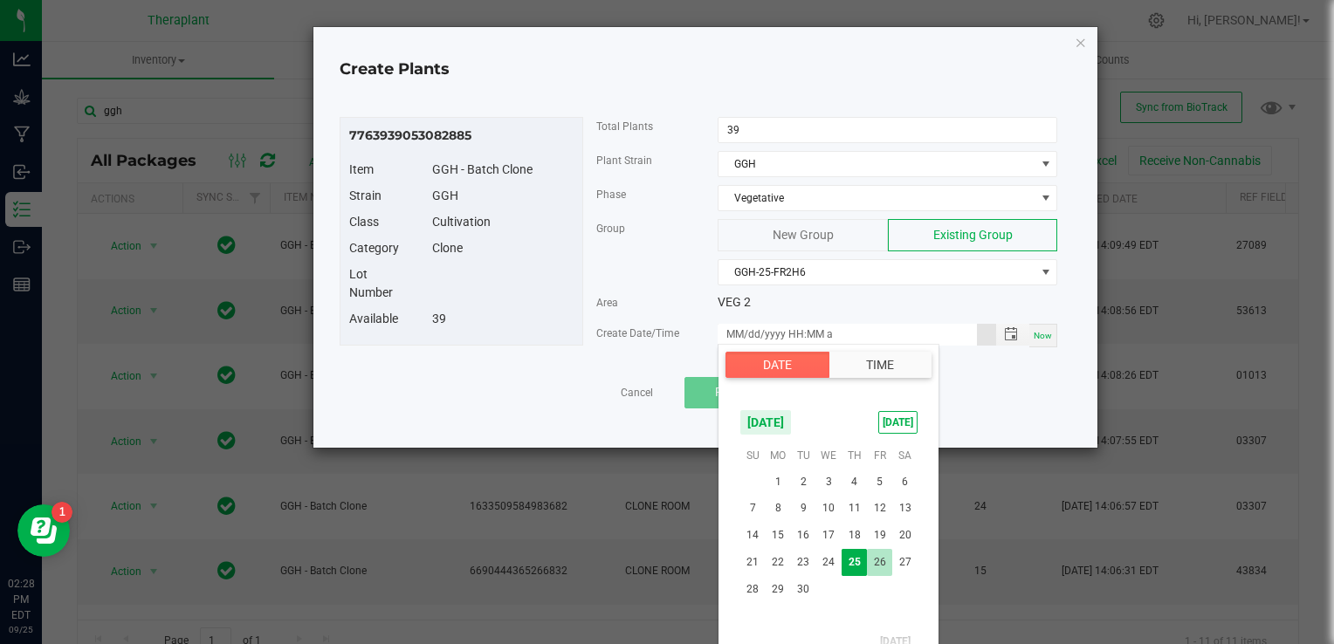
click at [884, 563] on span "26" at bounding box center [879, 562] width 25 height 27
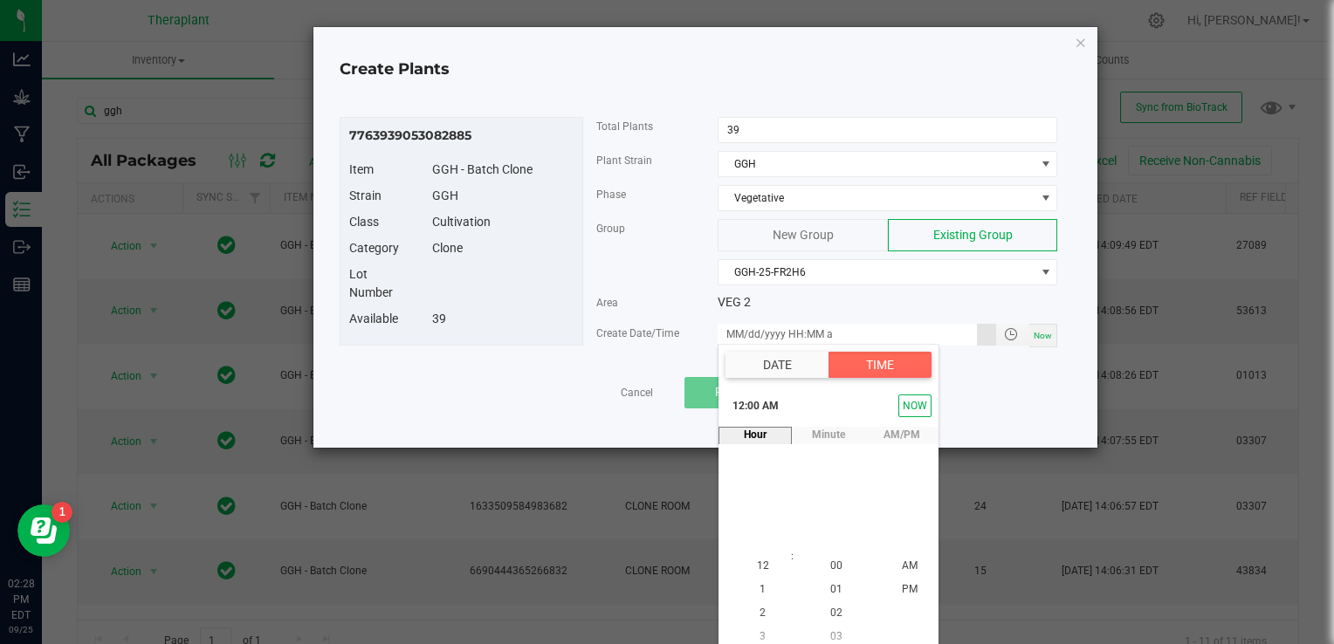
scroll to position [8, 0]
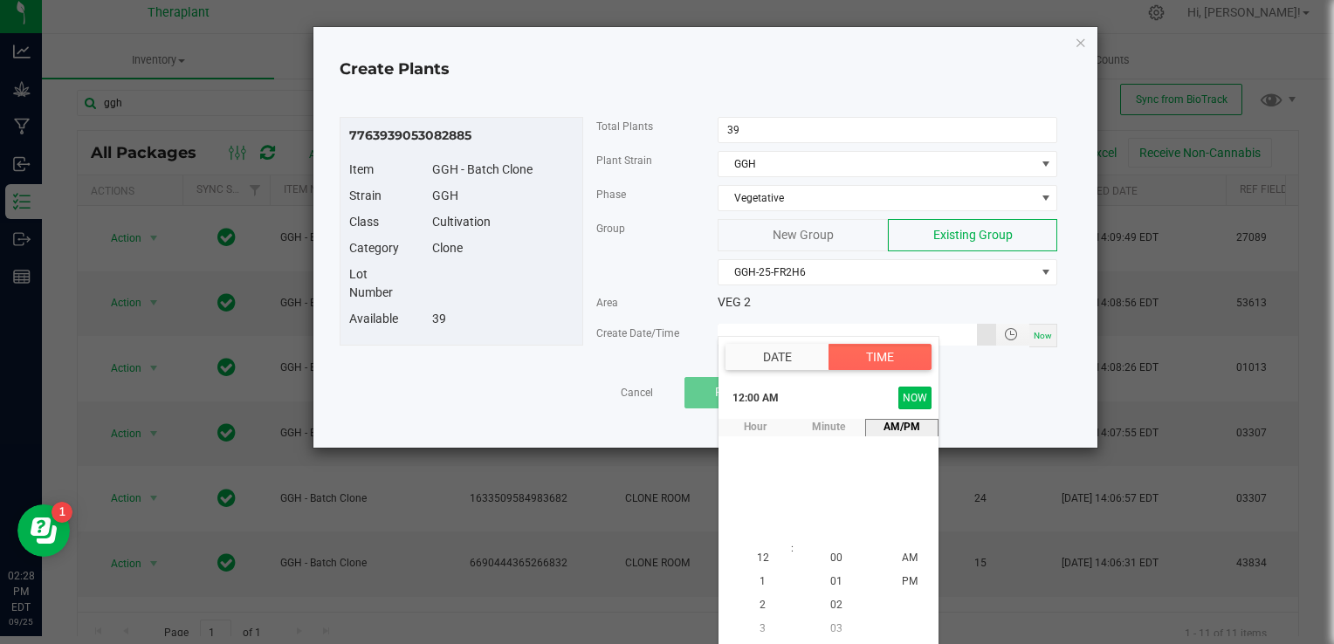
type input "[DATE] 12:00 AM"
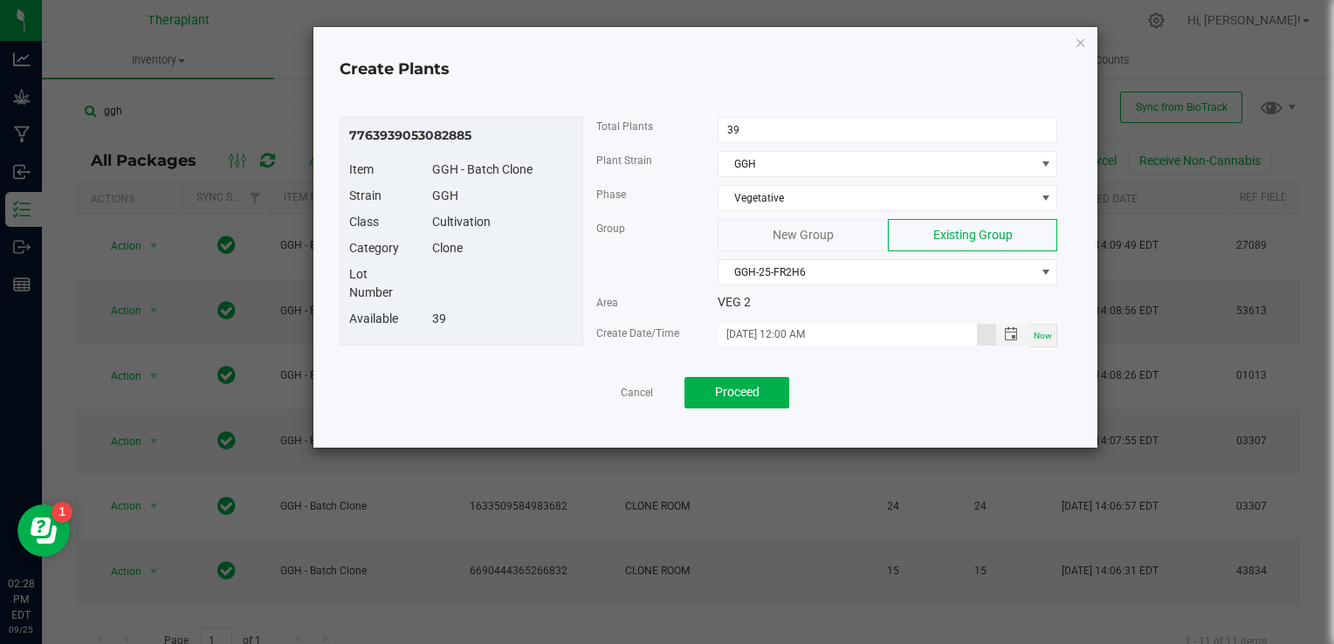
scroll to position [0, 0]
click at [768, 391] on button "Proceed" at bounding box center [737, 392] width 105 height 31
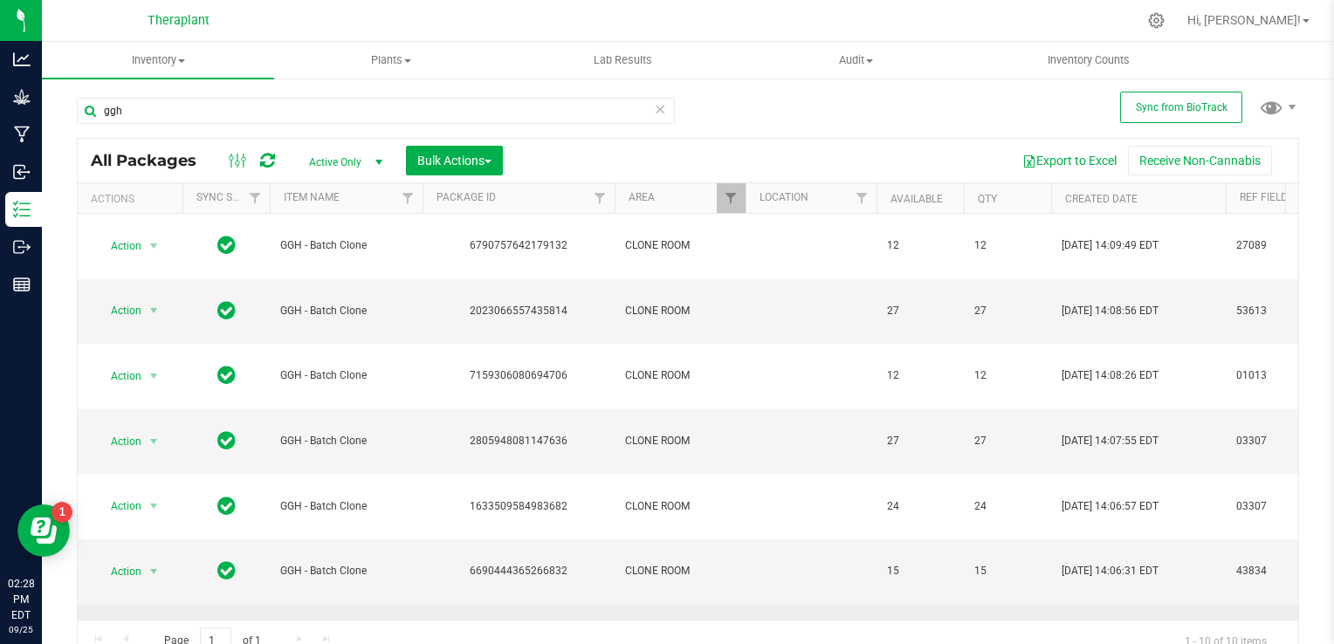
click at [157, 630] on span "select" at bounding box center [154, 637] width 14 height 14
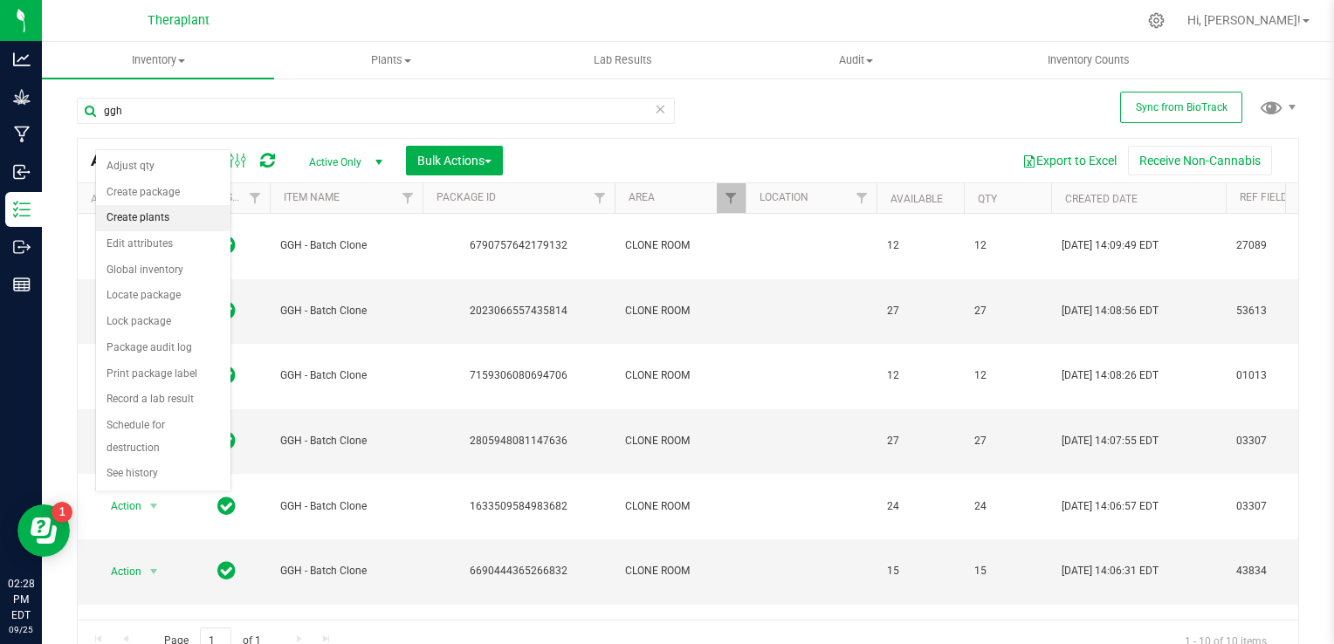
click at [167, 222] on li "Create plants" at bounding box center [163, 218] width 134 height 26
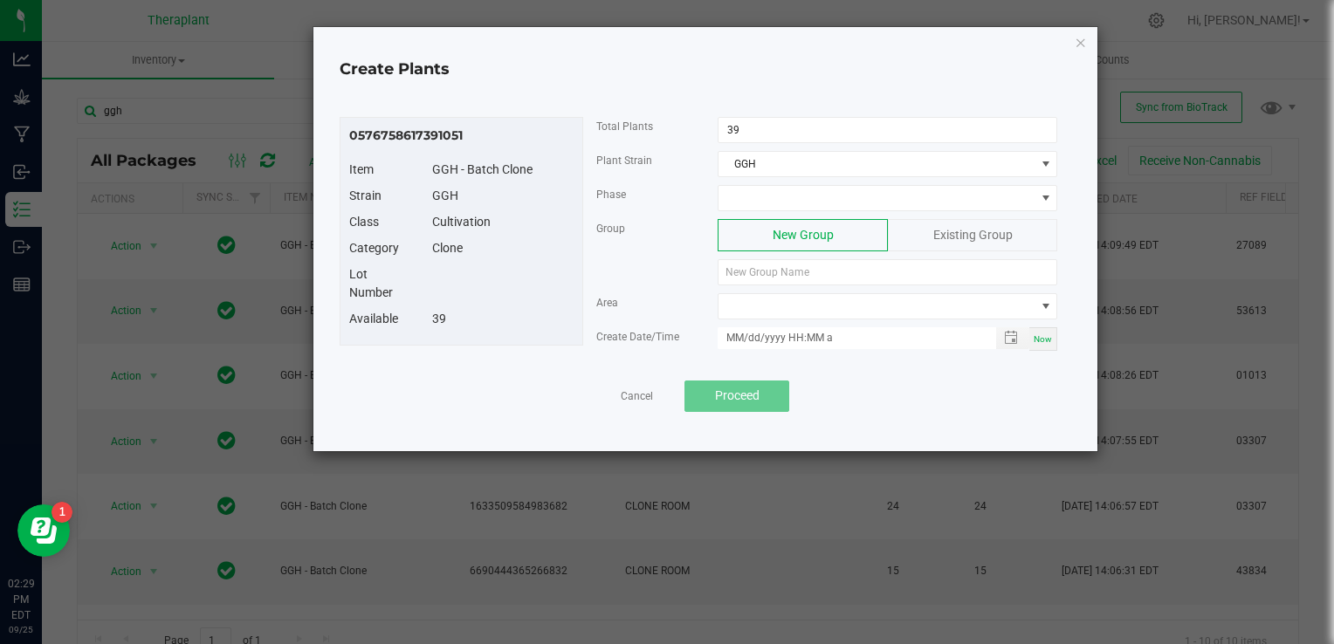
click at [794, 213] on div "Phase" at bounding box center [827, 202] width 488 height 34
click at [801, 200] on span at bounding box center [877, 198] width 316 height 24
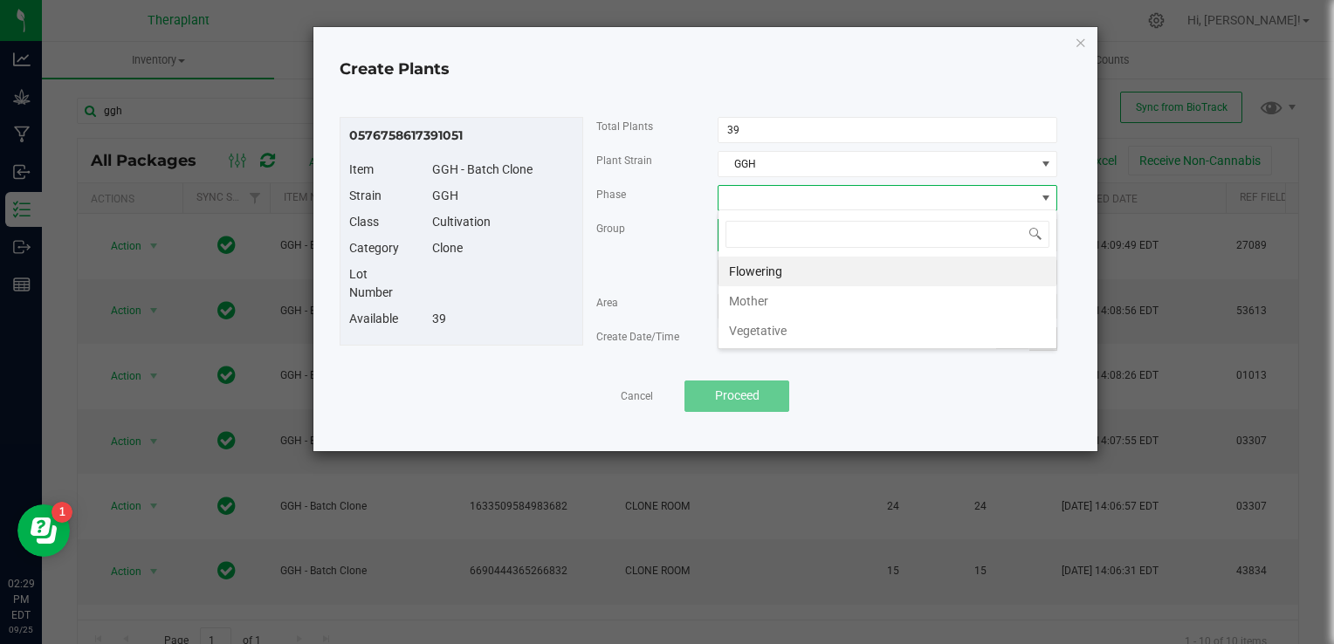
scroll to position [25, 340]
click at [789, 337] on li "Vegetative" at bounding box center [888, 331] width 338 height 30
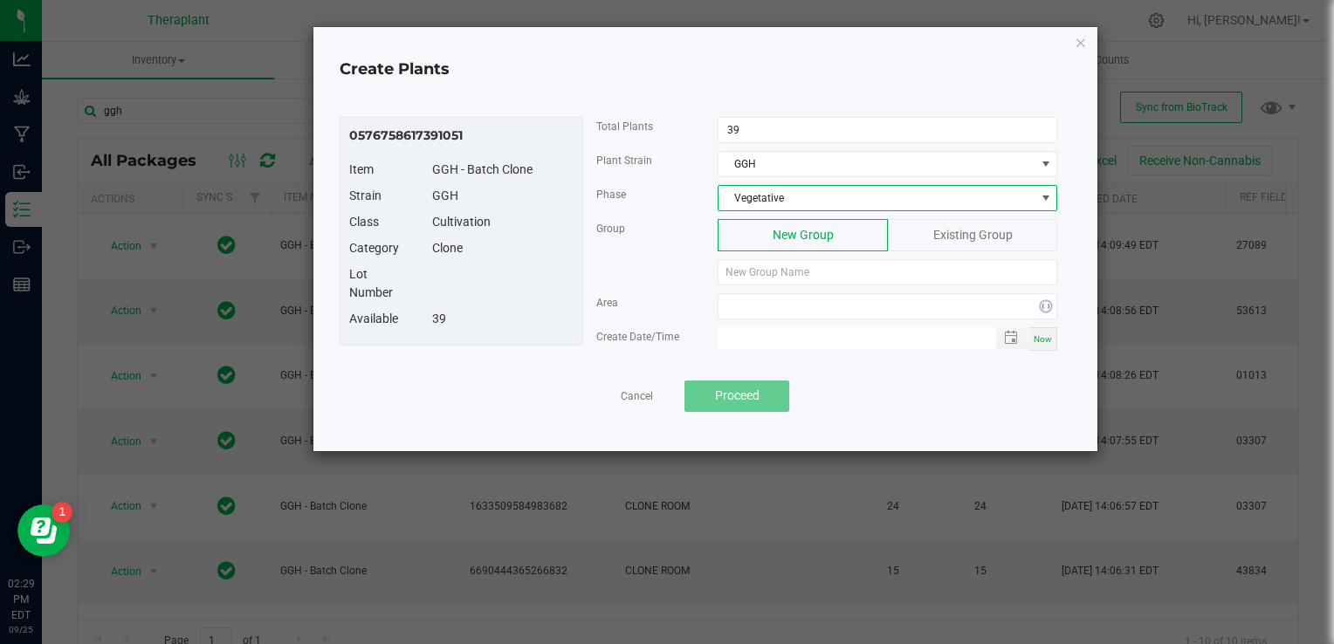
type input "month/day/year hour:minute AM"
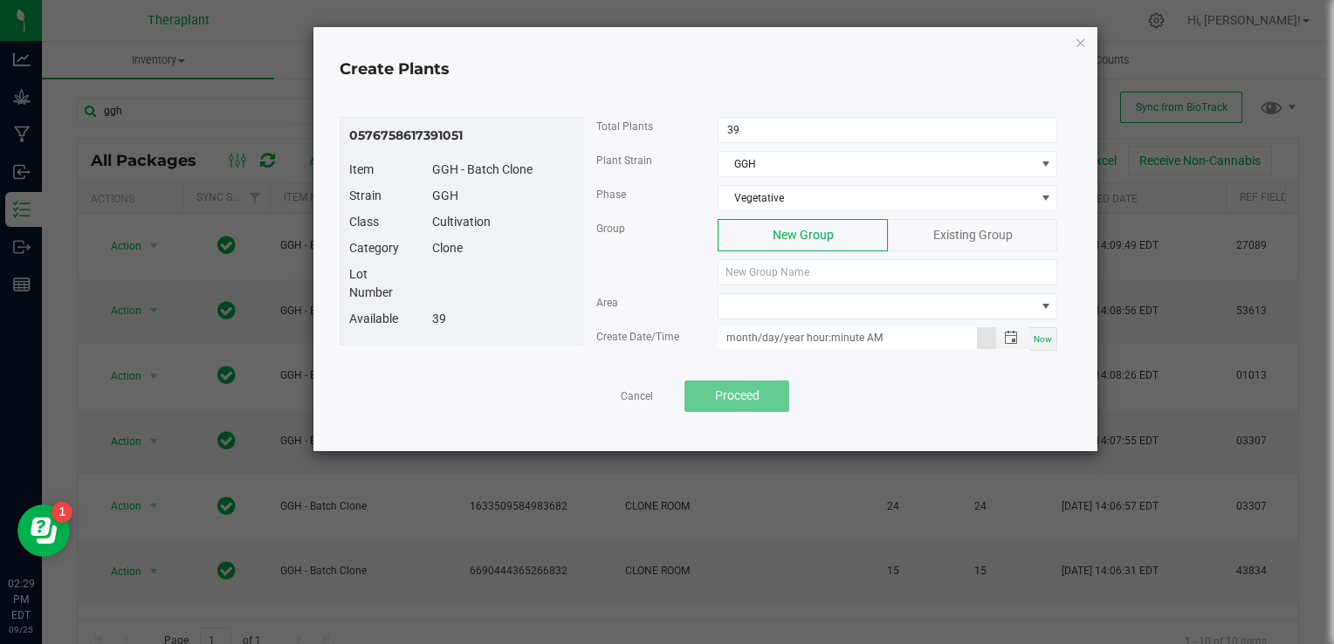
click at [789, 337] on input "month/day/year hour:minute AM" at bounding box center [847, 338] width 259 height 22
click at [964, 243] on div "Existing Group" at bounding box center [972, 235] width 169 height 32
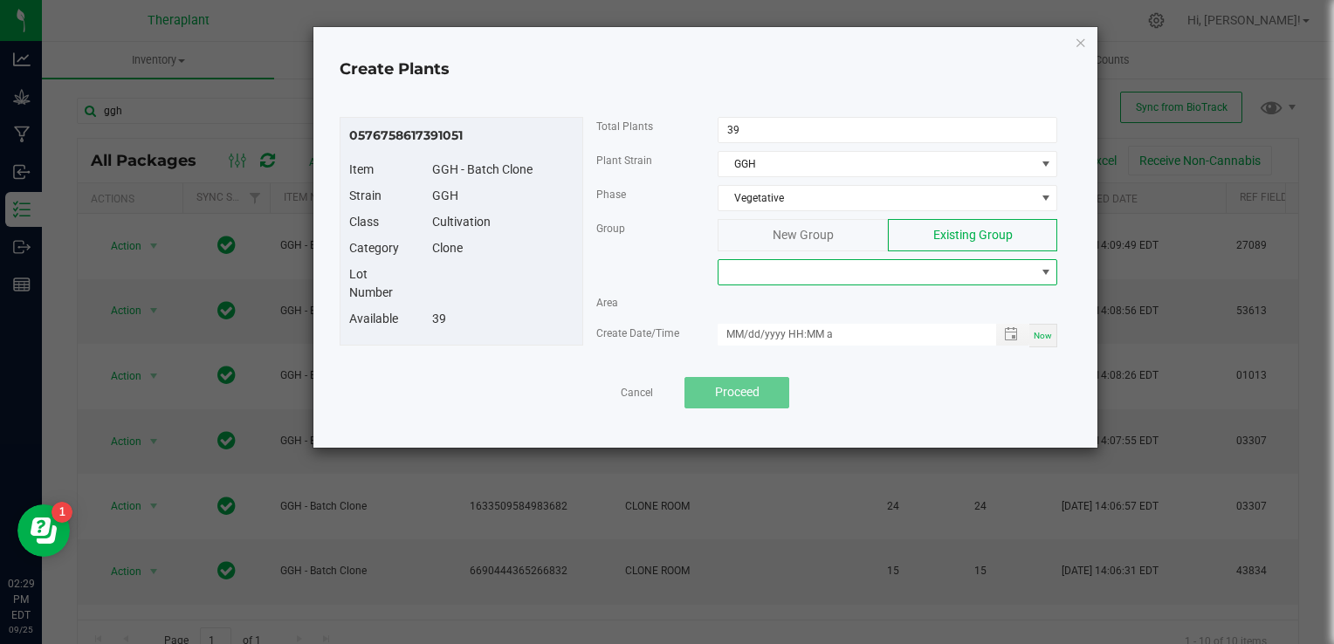
click at [849, 276] on span at bounding box center [877, 272] width 316 height 24
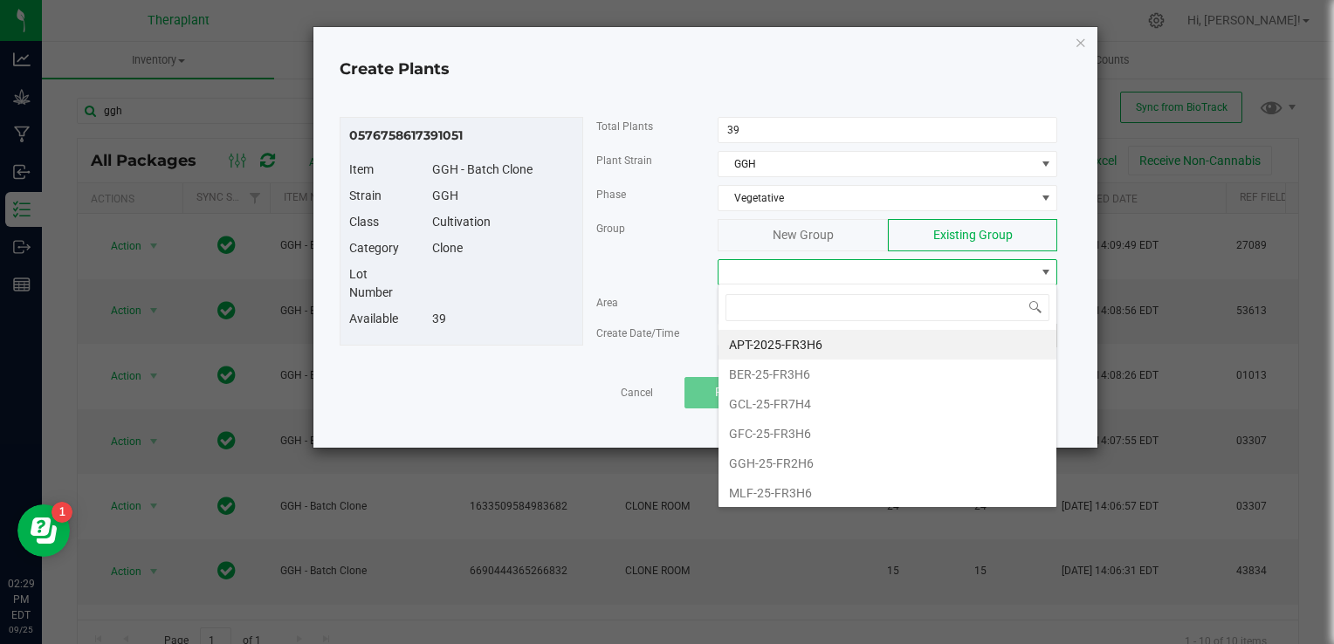
click at [849, 276] on span at bounding box center [877, 272] width 316 height 24
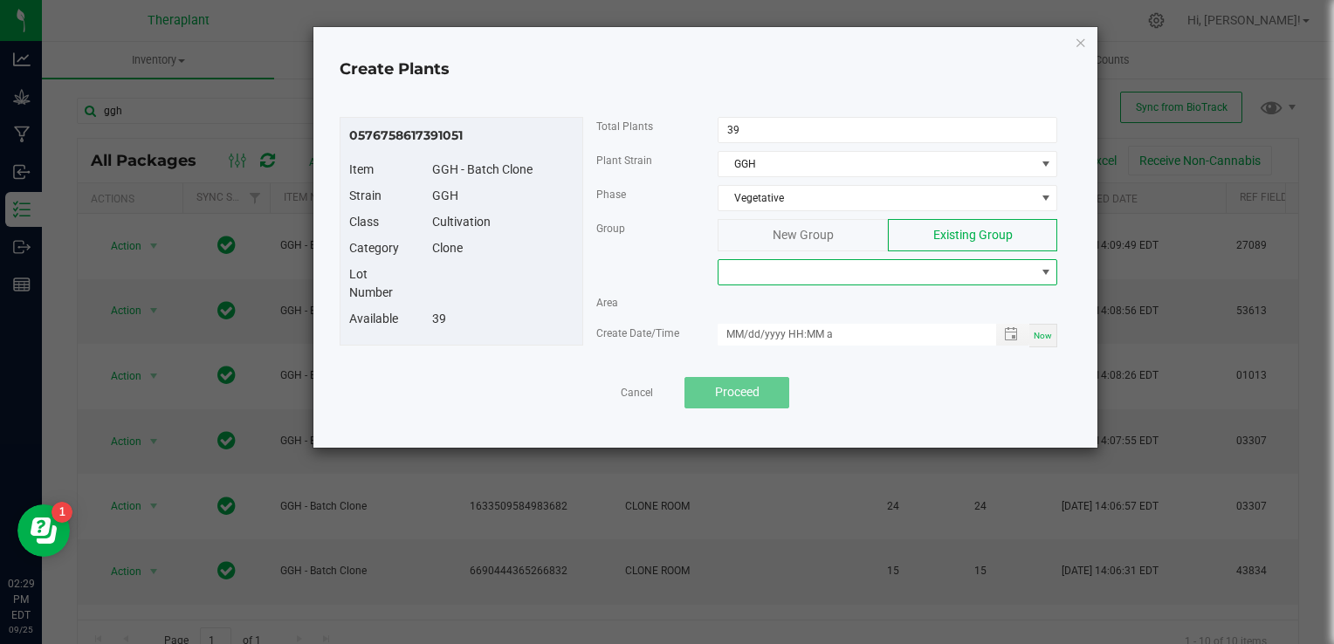
click at [849, 276] on span at bounding box center [877, 272] width 316 height 24
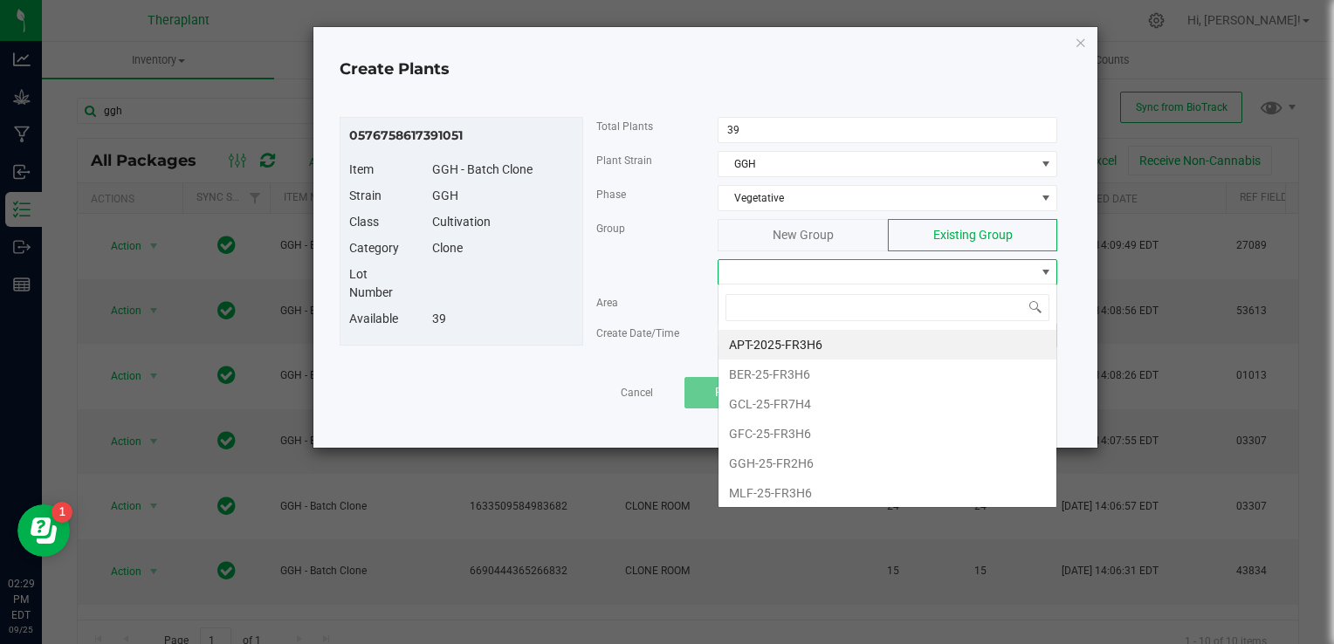
click at [849, 276] on span at bounding box center [877, 272] width 316 height 24
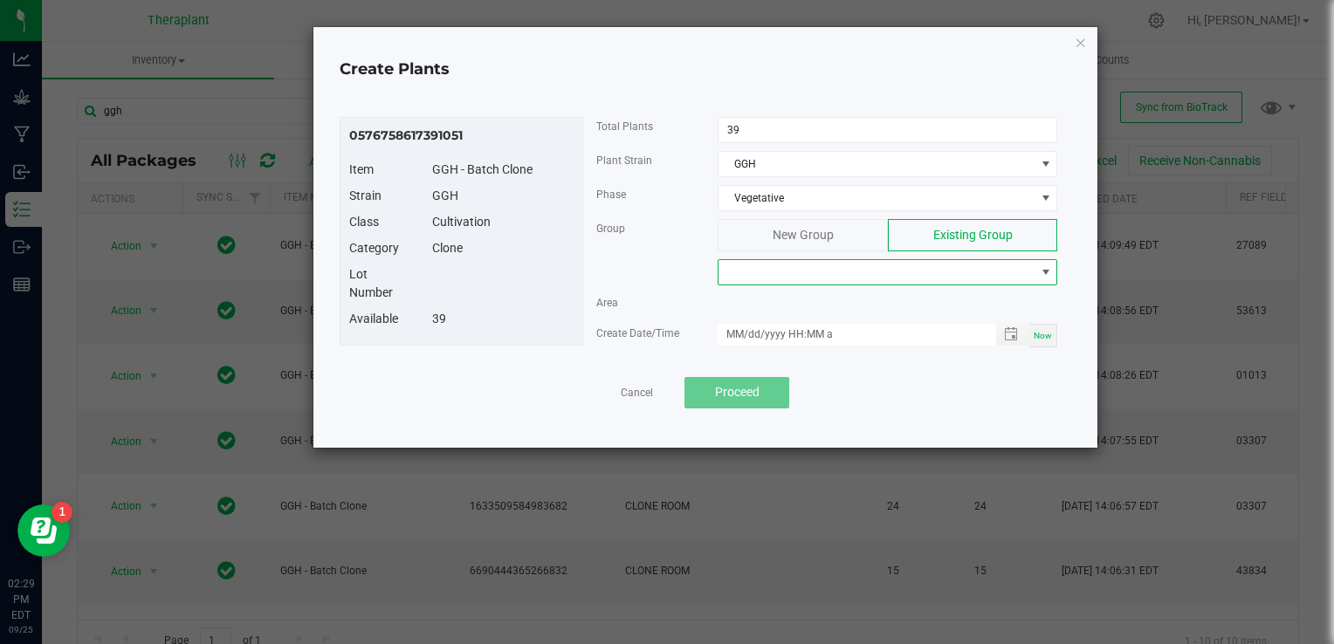
click at [849, 276] on span at bounding box center [877, 272] width 316 height 24
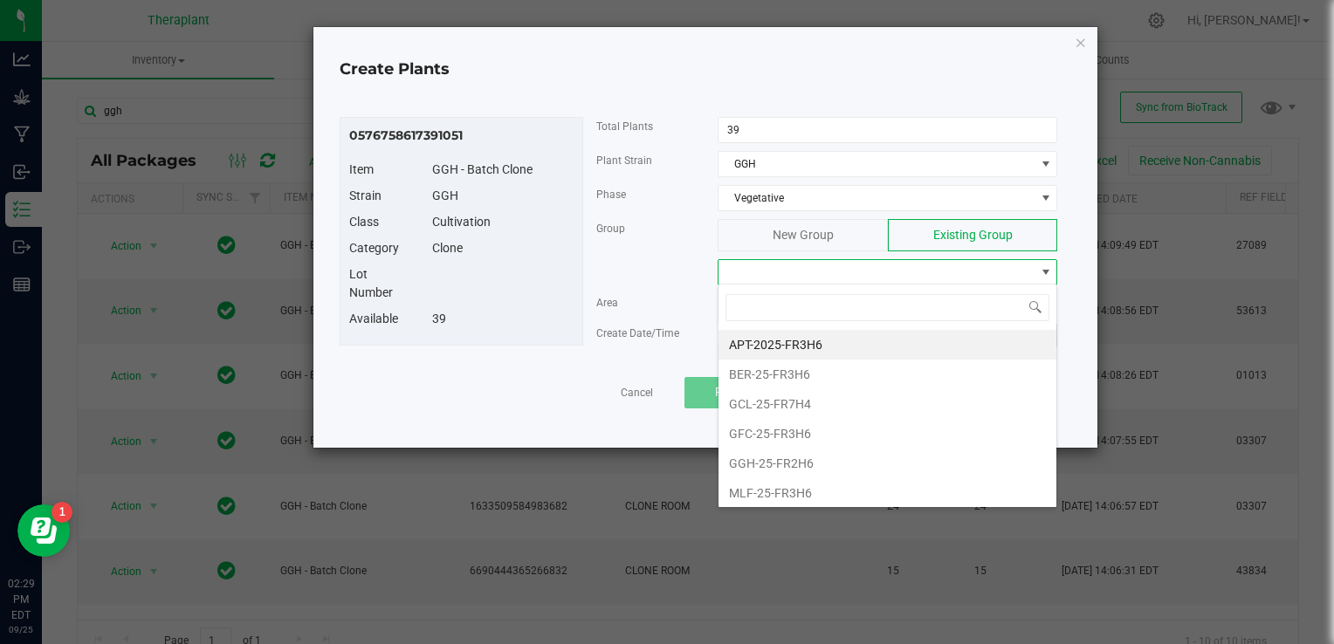
scroll to position [25, 340]
click at [782, 455] on li "GGH-25-FR2H6" at bounding box center [888, 464] width 338 height 30
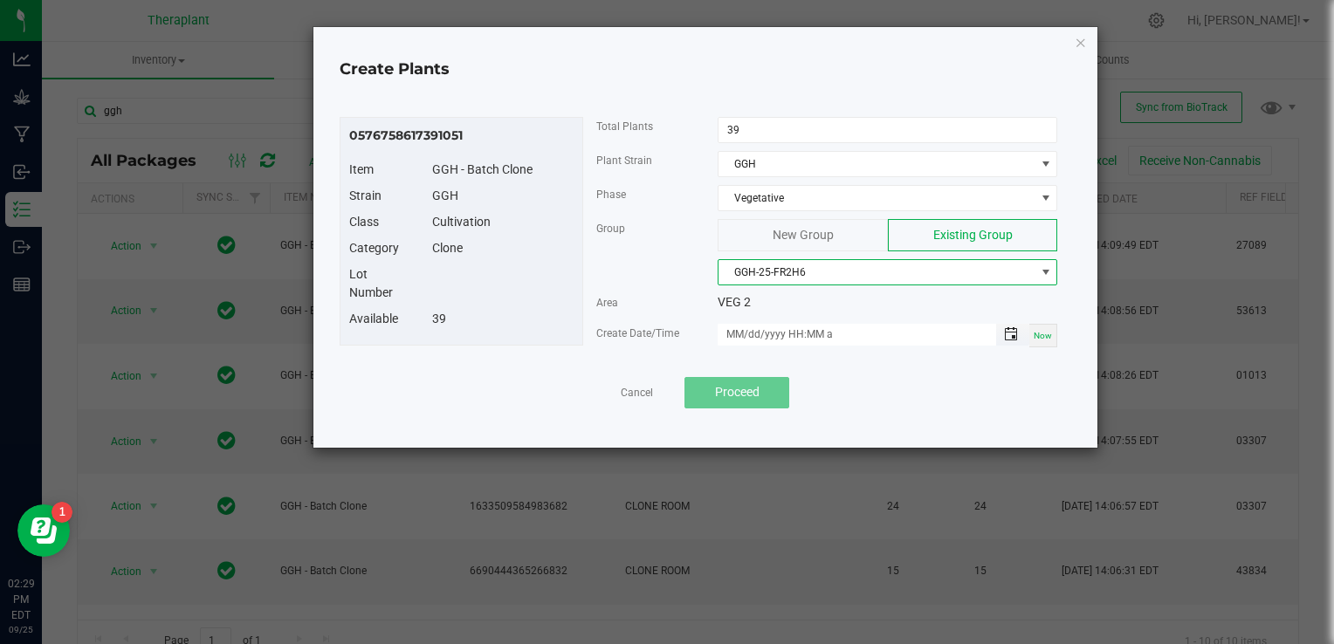
click at [1012, 334] on span "Toggle popup" at bounding box center [1011, 334] width 14 height 14
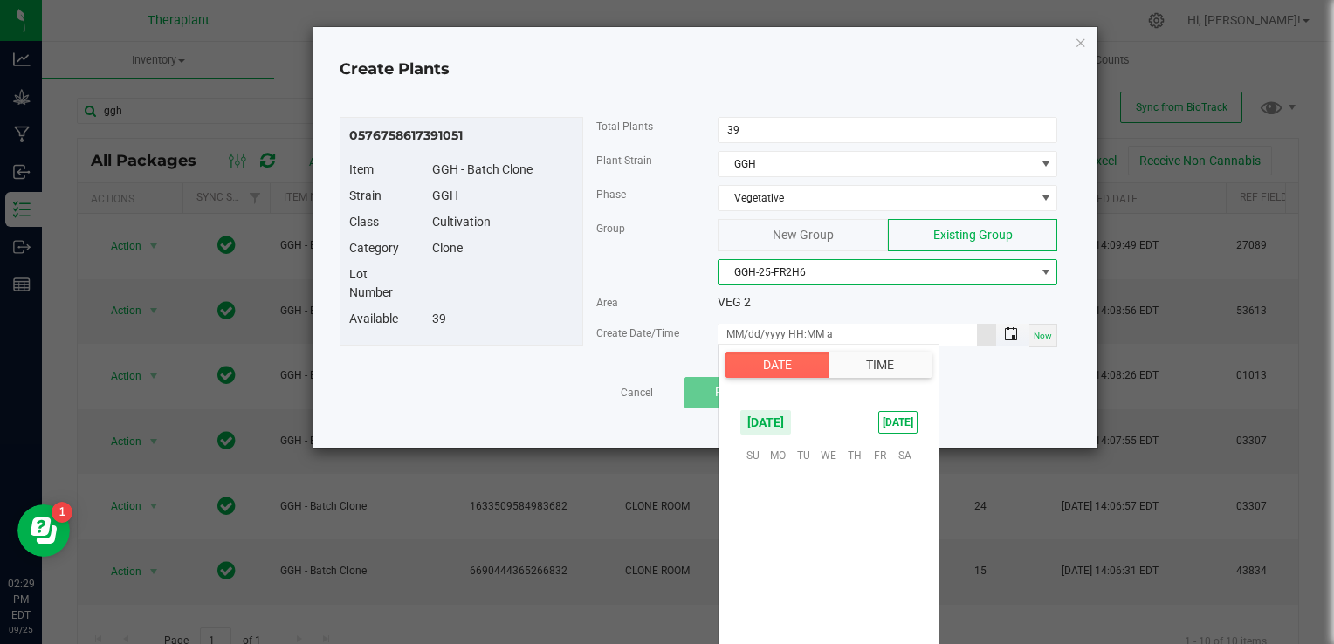
scroll to position [283271, 0]
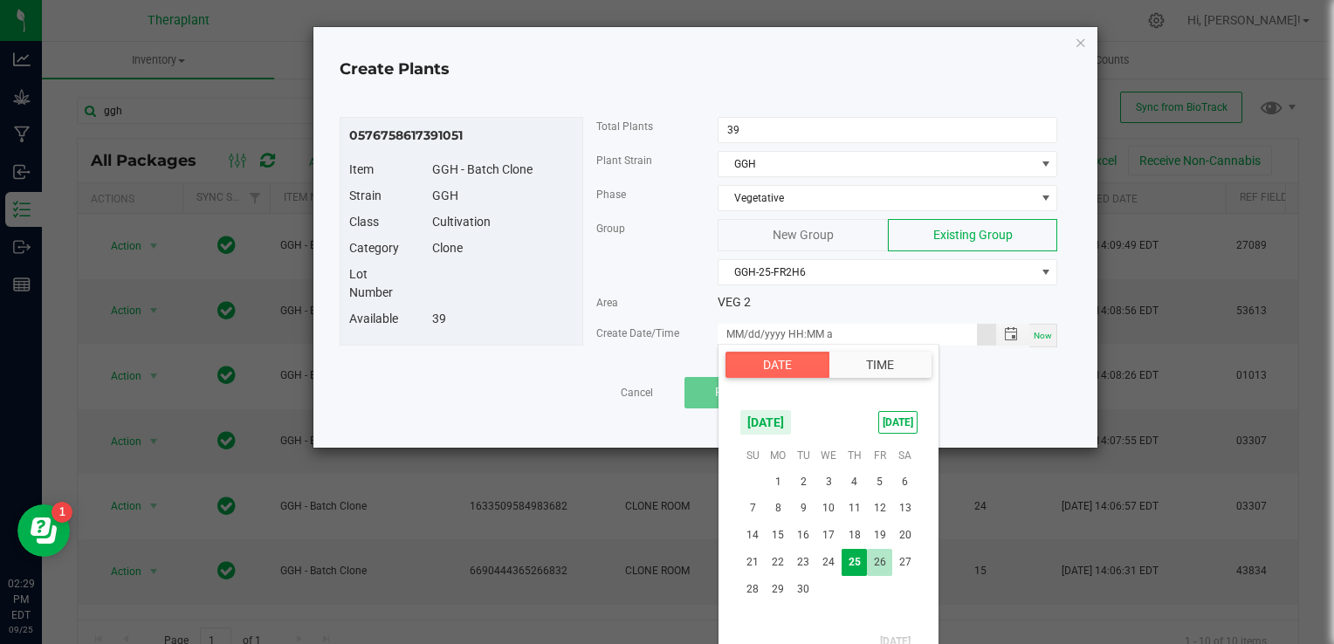
click at [875, 569] on span "26" at bounding box center [879, 562] width 25 height 27
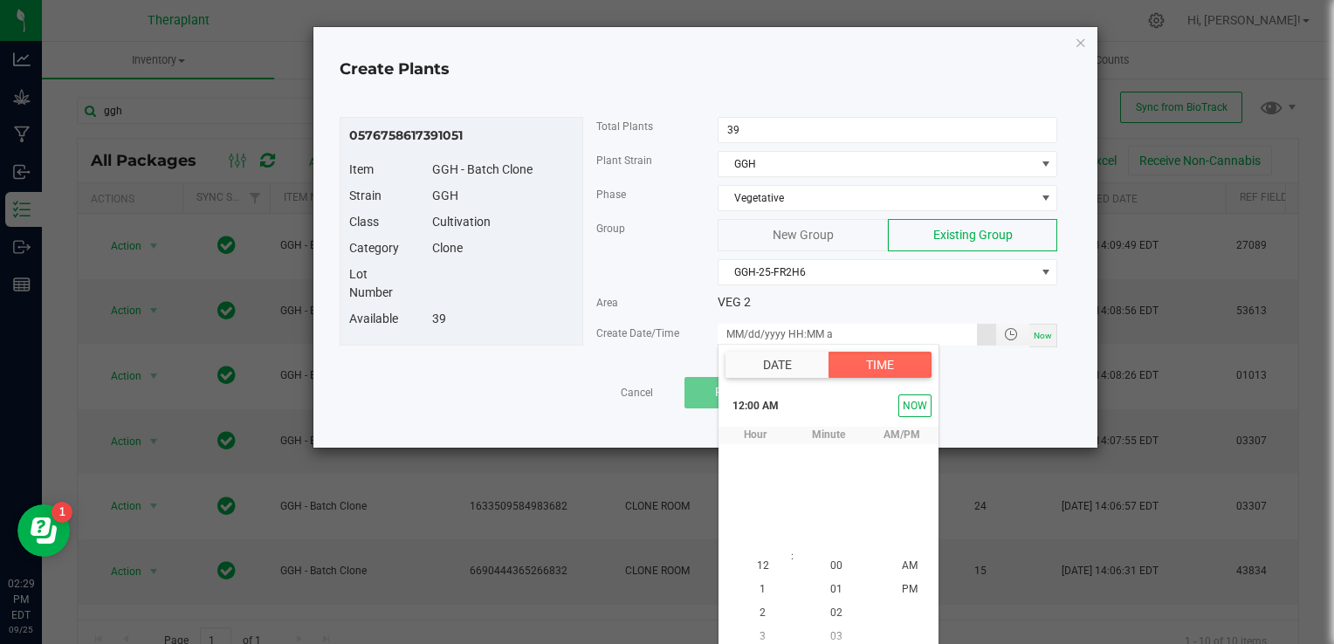
scroll to position [8, 0]
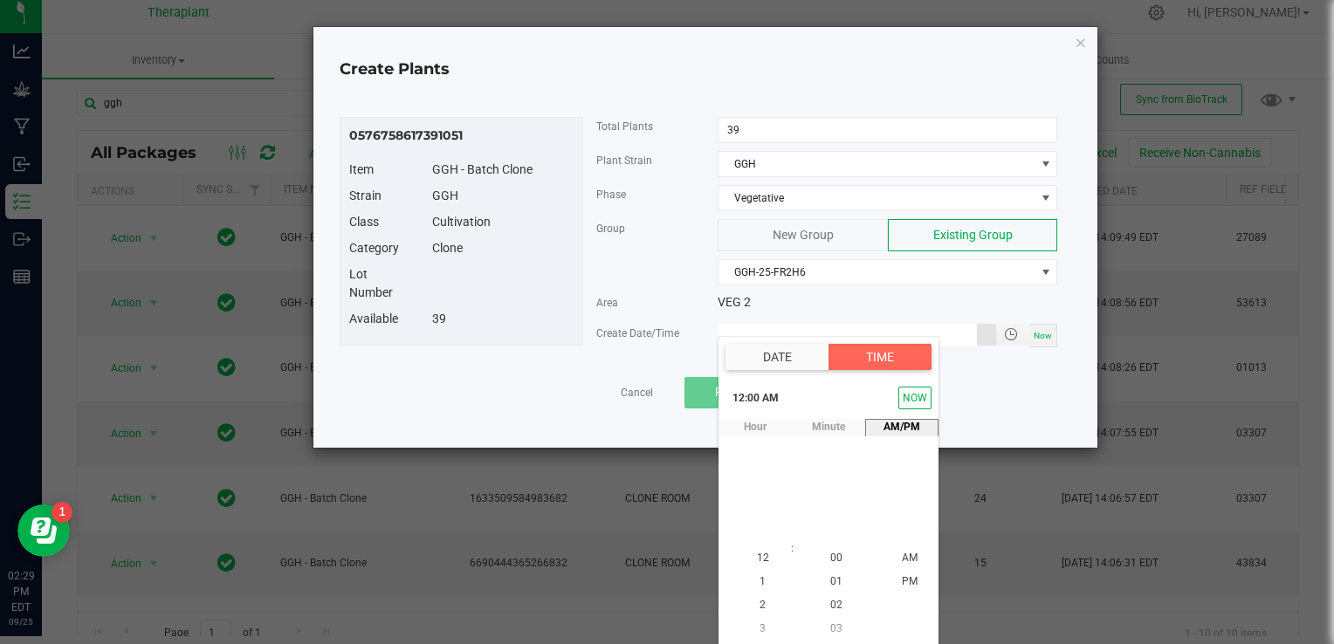
type input "[DATE] 12:00 AM"
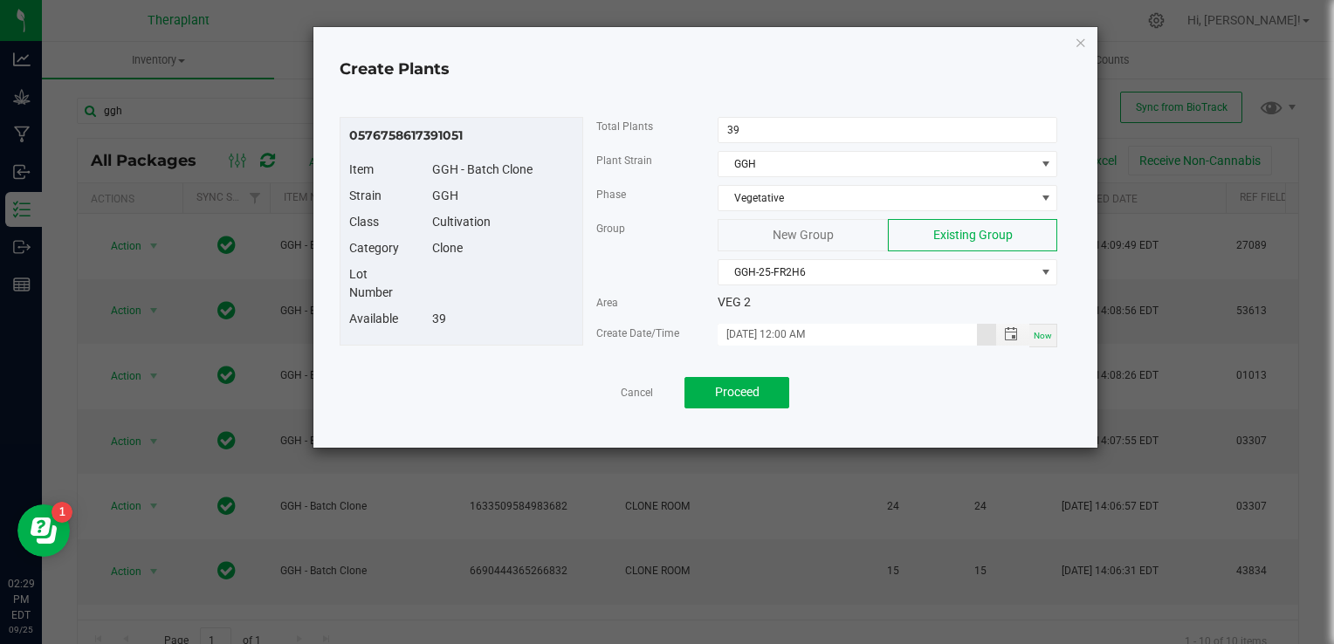
scroll to position [0, 0]
click at [734, 392] on span "Proceed" at bounding box center [737, 392] width 45 height 14
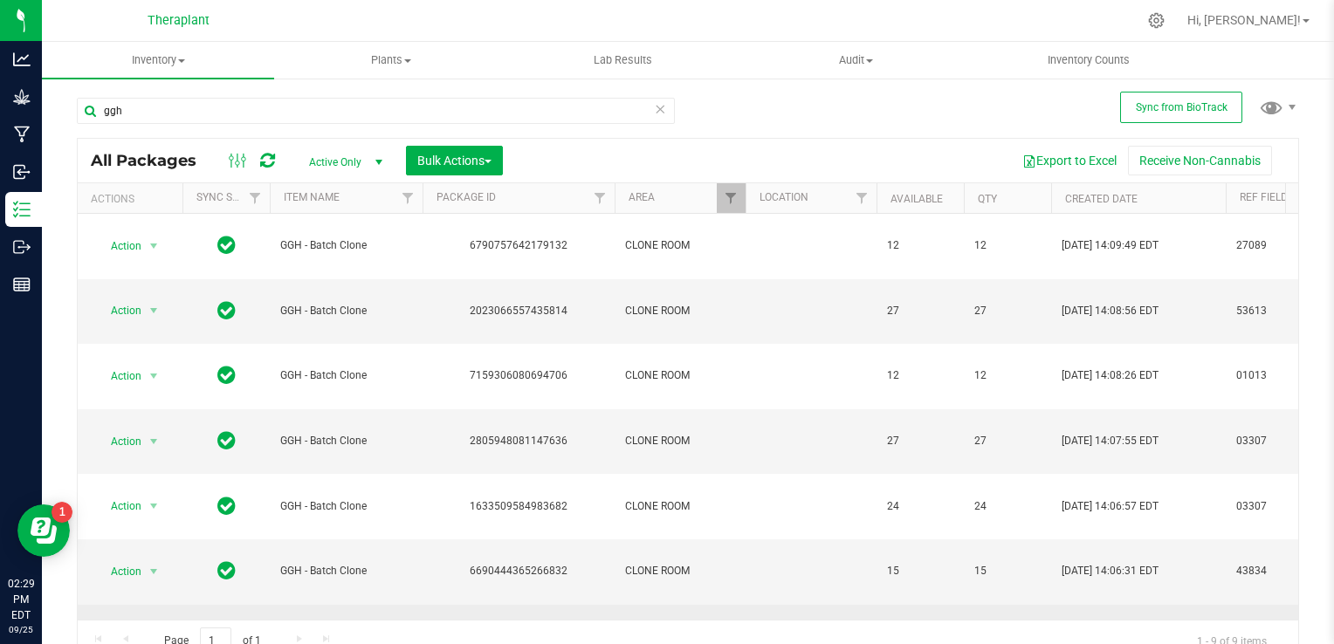
click at [154, 630] on span "select" at bounding box center [154, 637] width 14 height 14
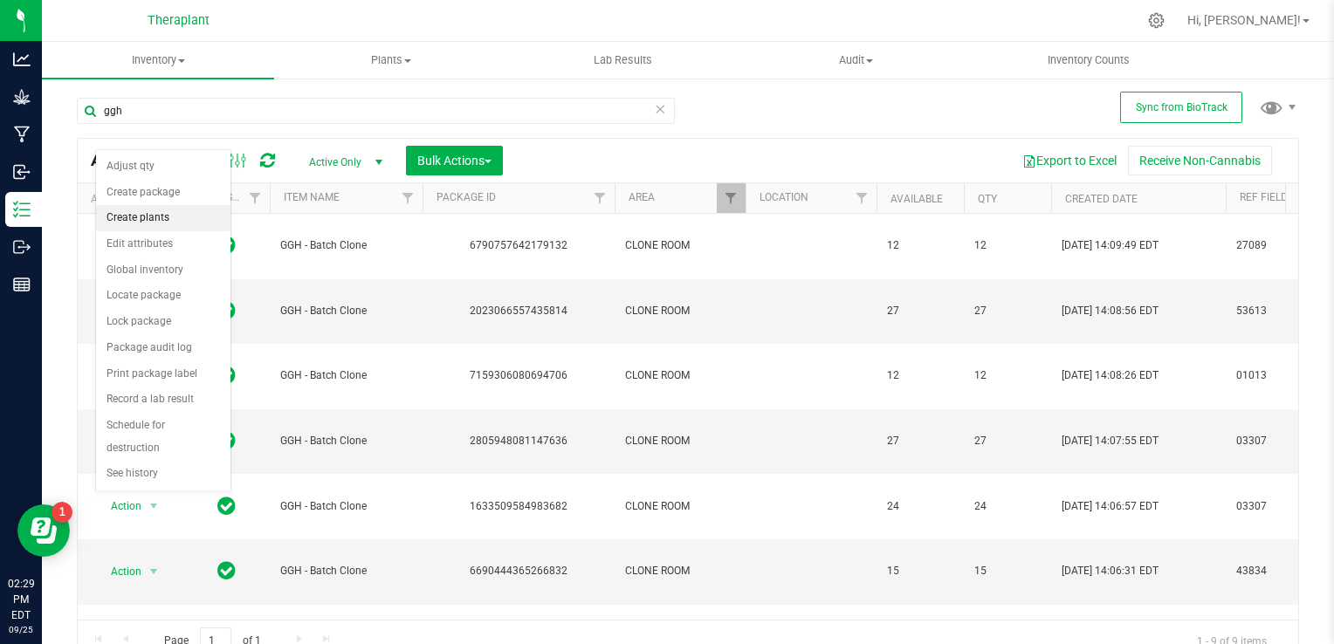
click at [159, 225] on li "Create plants" at bounding box center [163, 218] width 134 height 26
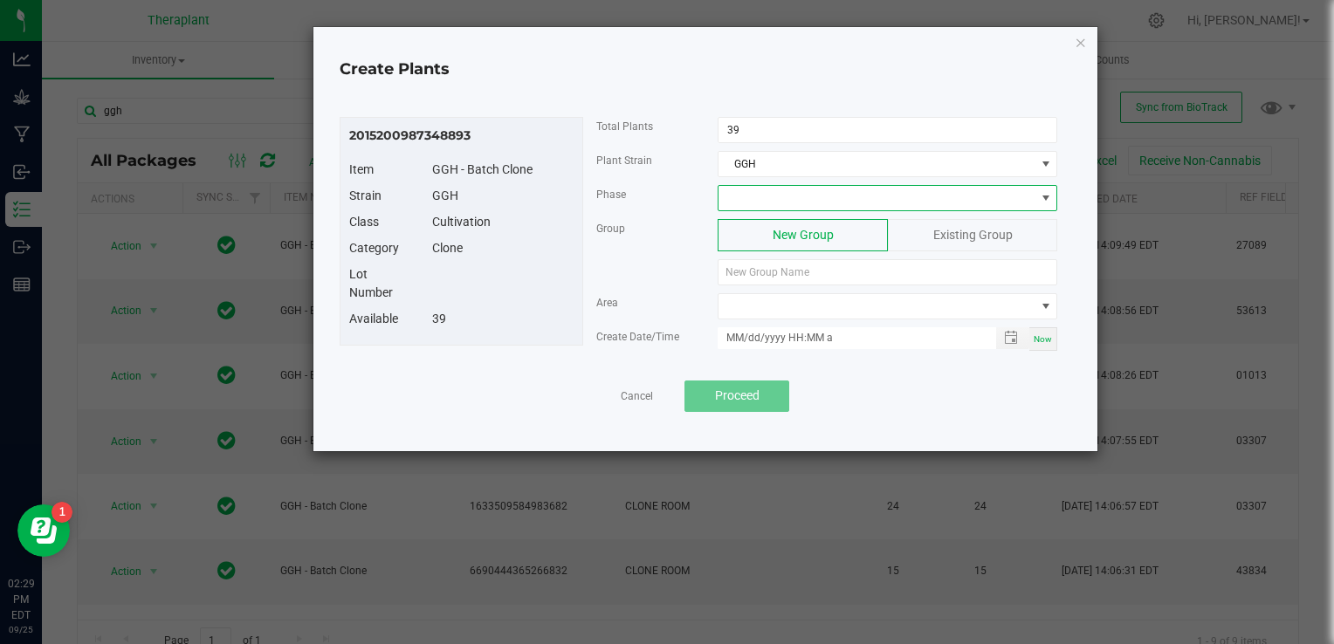
click at [786, 200] on span at bounding box center [877, 198] width 316 height 24
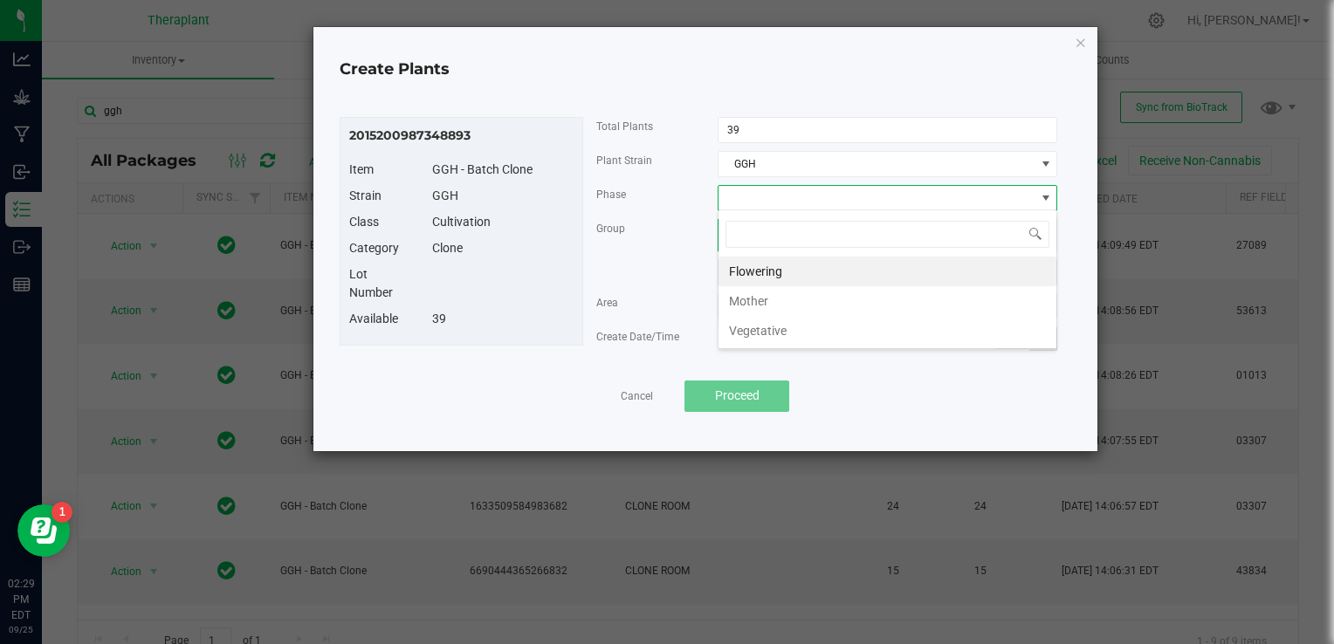
scroll to position [25, 340]
click at [778, 329] on li "Vegetative" at bounding box center [888, 331] width 338 height 30
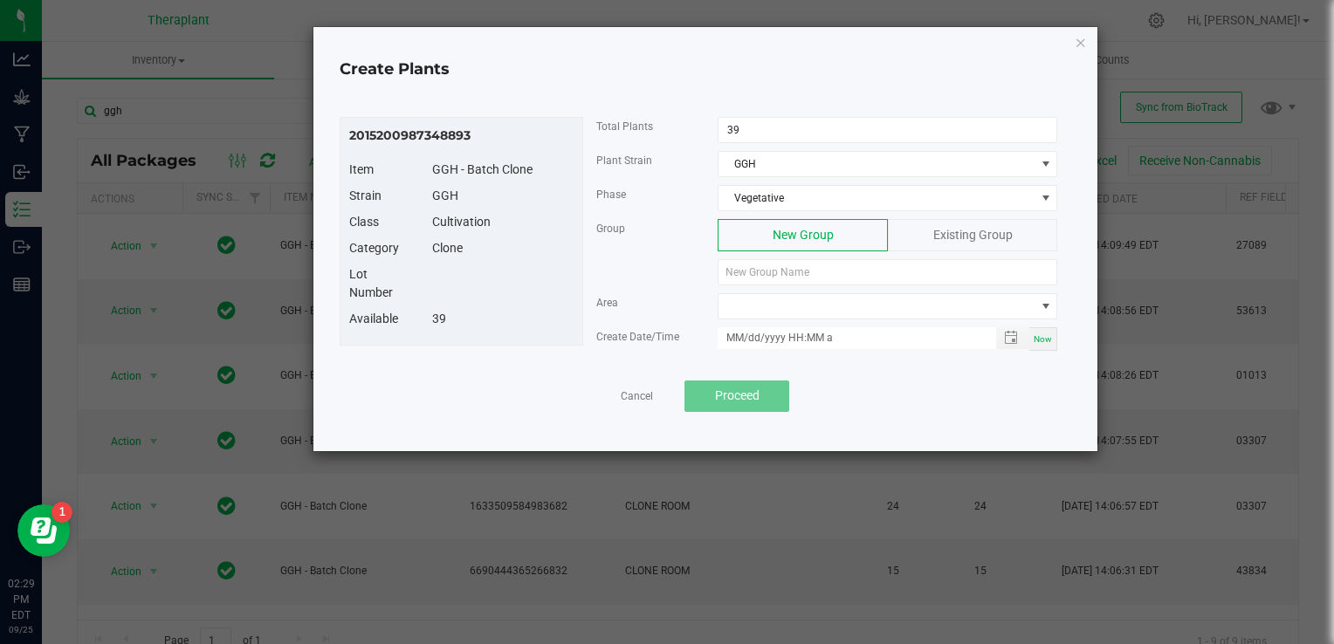
click at [978, 240] on div "Existing Group" at bounding box center [972, 235] width 169 height 32
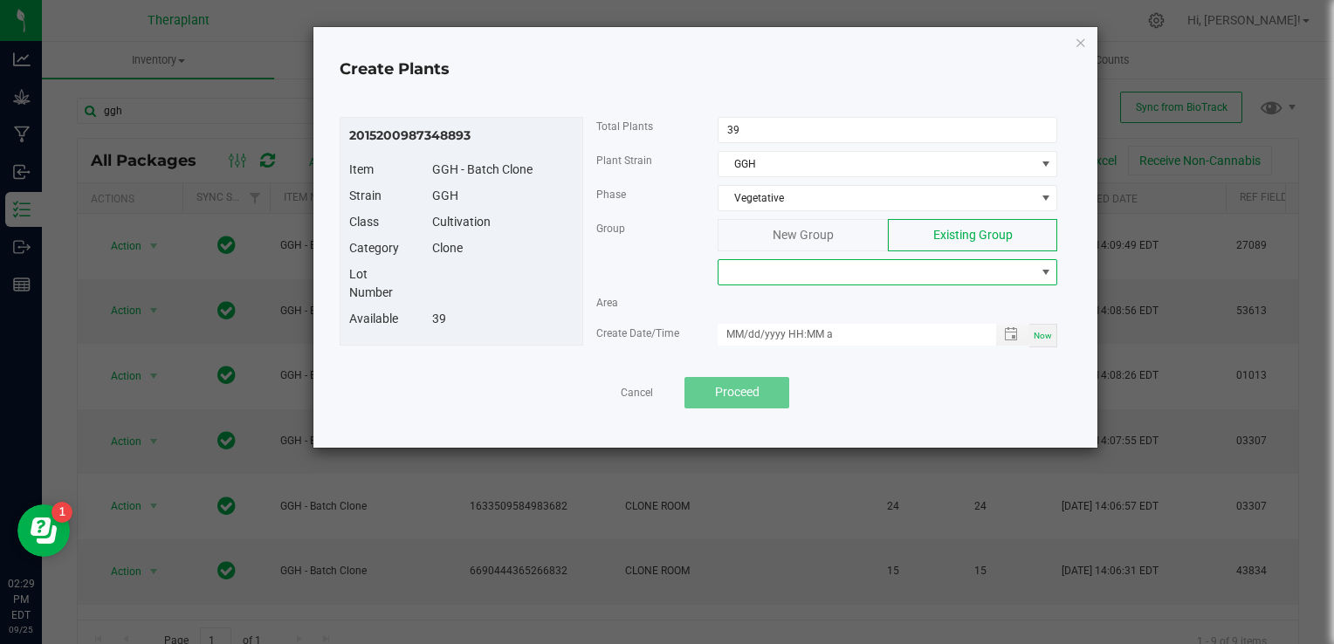
click at [855, 281] on span at bounding box center [877, 272] width 316 height 24
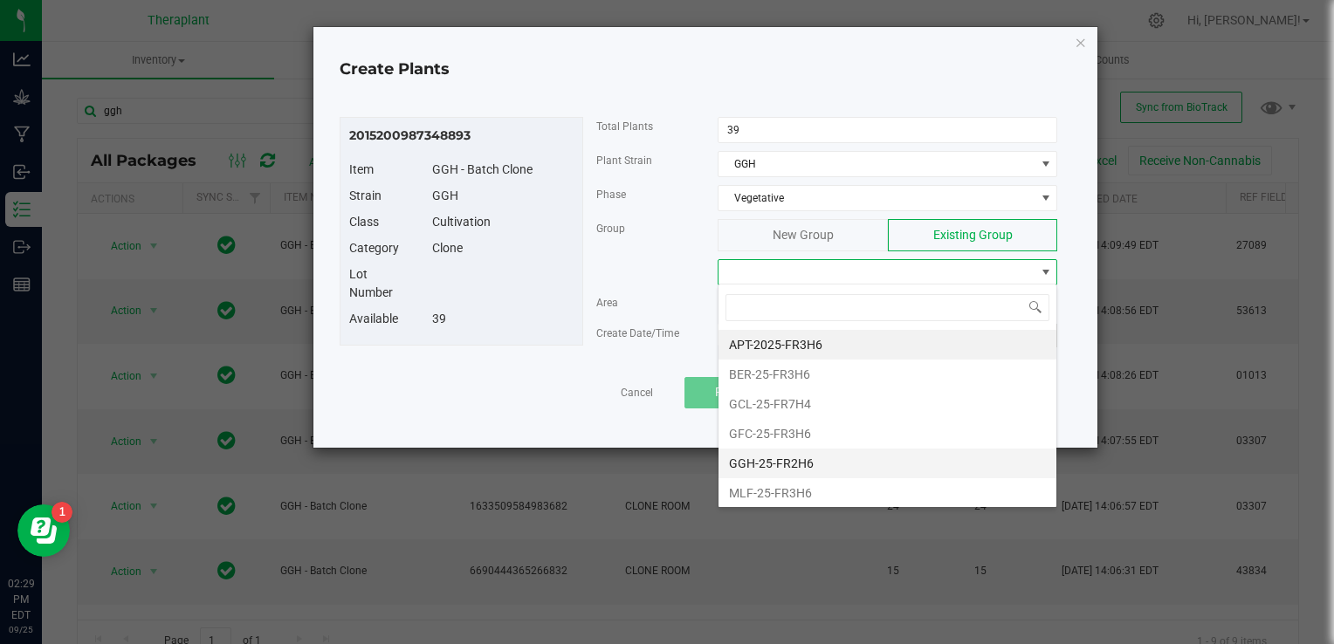
click at [771, 451] on li "GGH-25-FR2H6" at bounding box center [888, 464] width 338 height 30
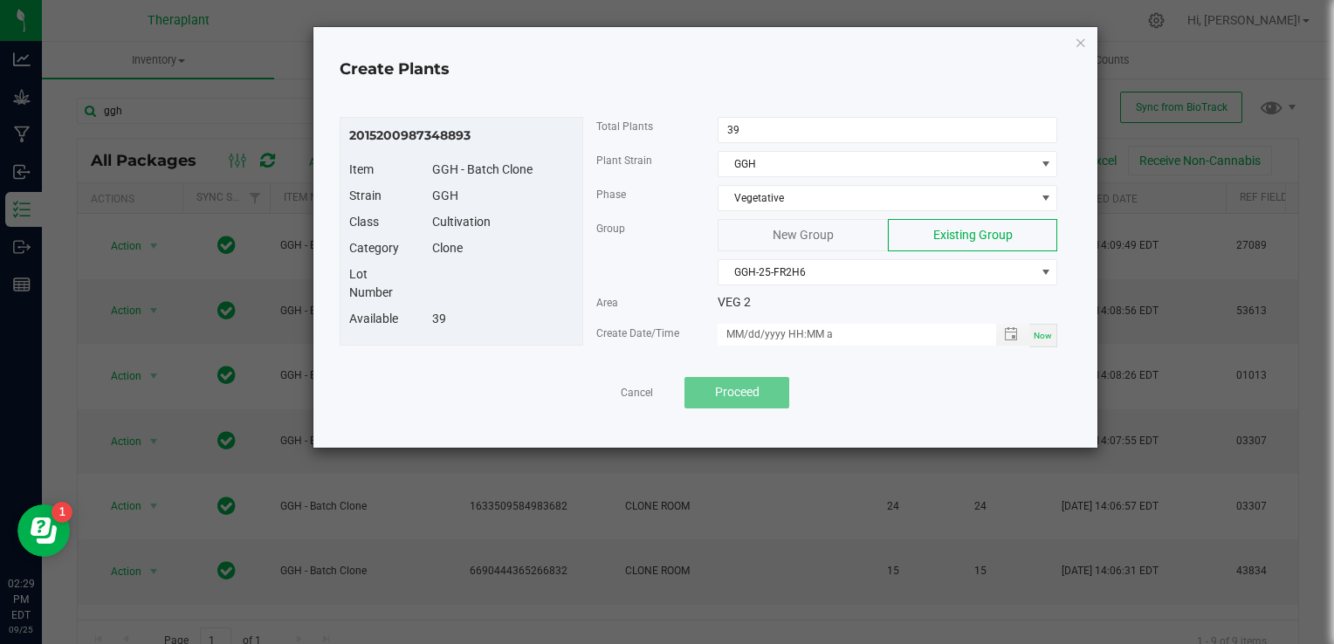
click at [1047, 339] on div "Now" at bounding box center [1044, 336] width 28 height 24
click at [1022, 338] on span "Toggle popup" at bounding box center [1011, 334] width 30 height 14
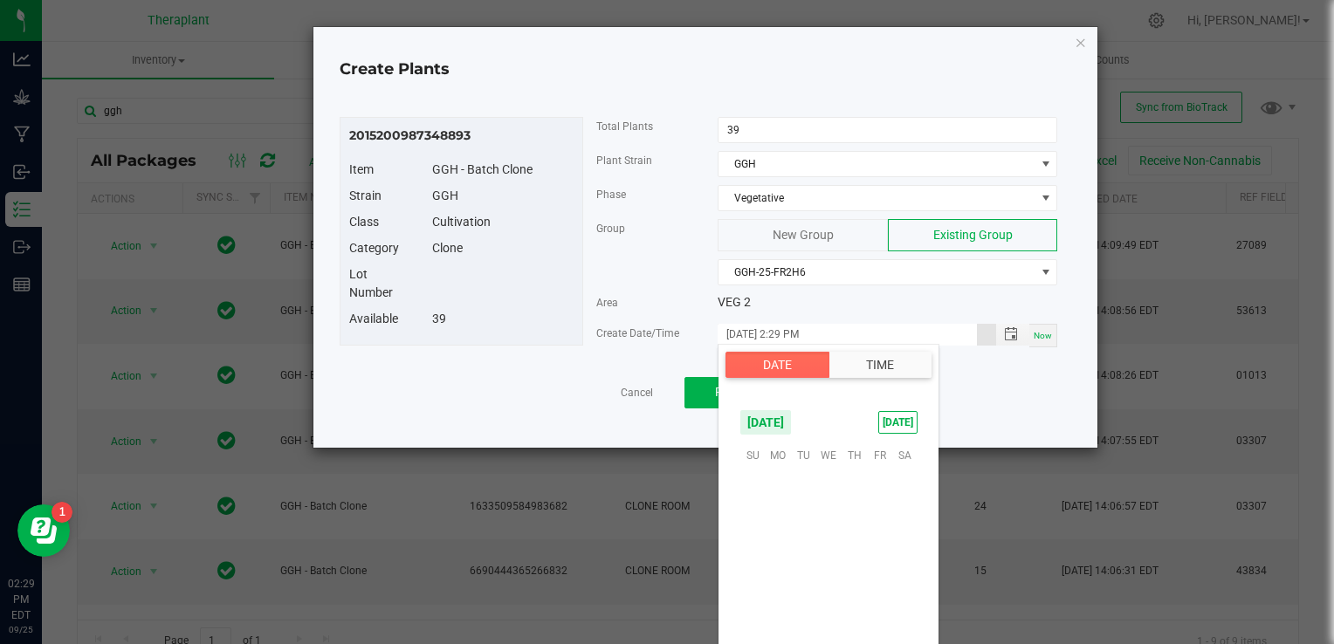
scroll to position [24, 0]
click at [884, 552] on span "26" at bounding box center [879, 562] width 25 height 27
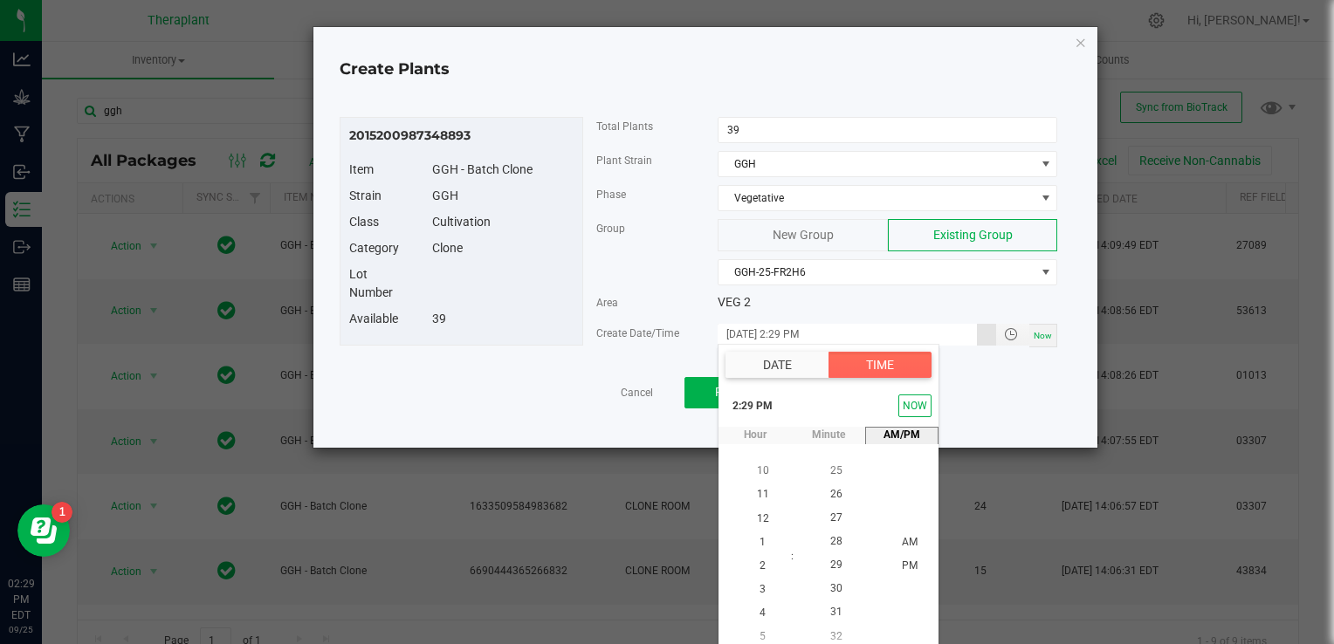
scroll to position [8, 0]
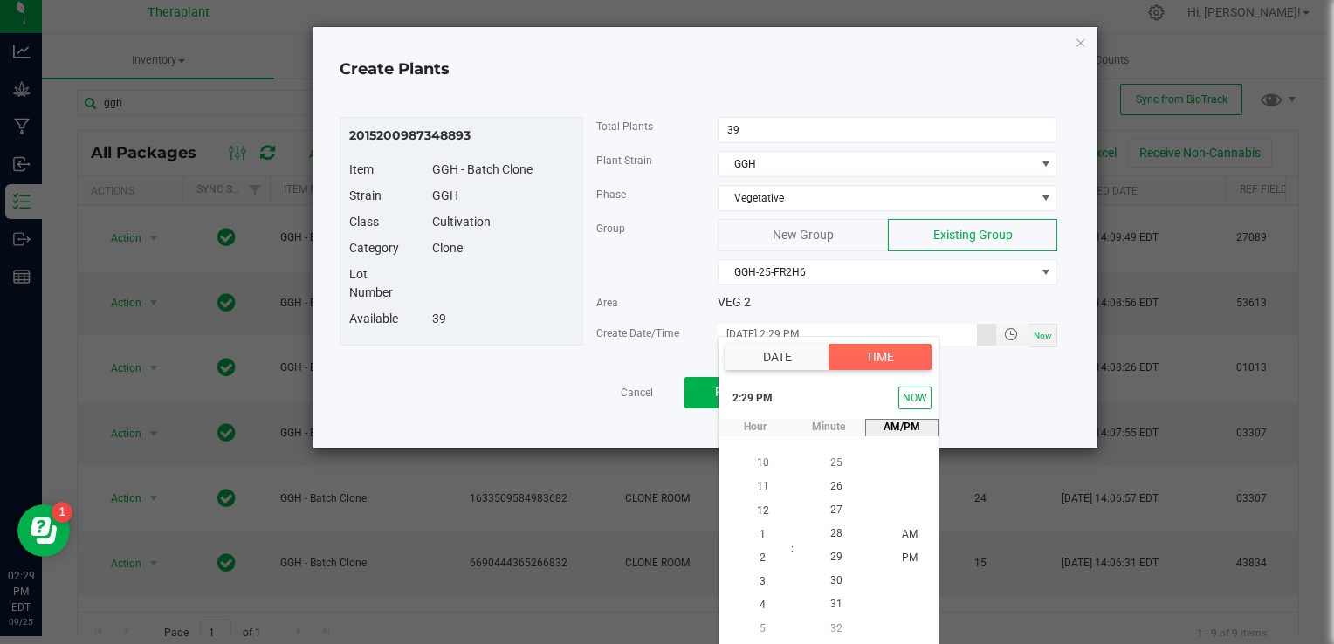
type input "[DATE] 2:29 PM"
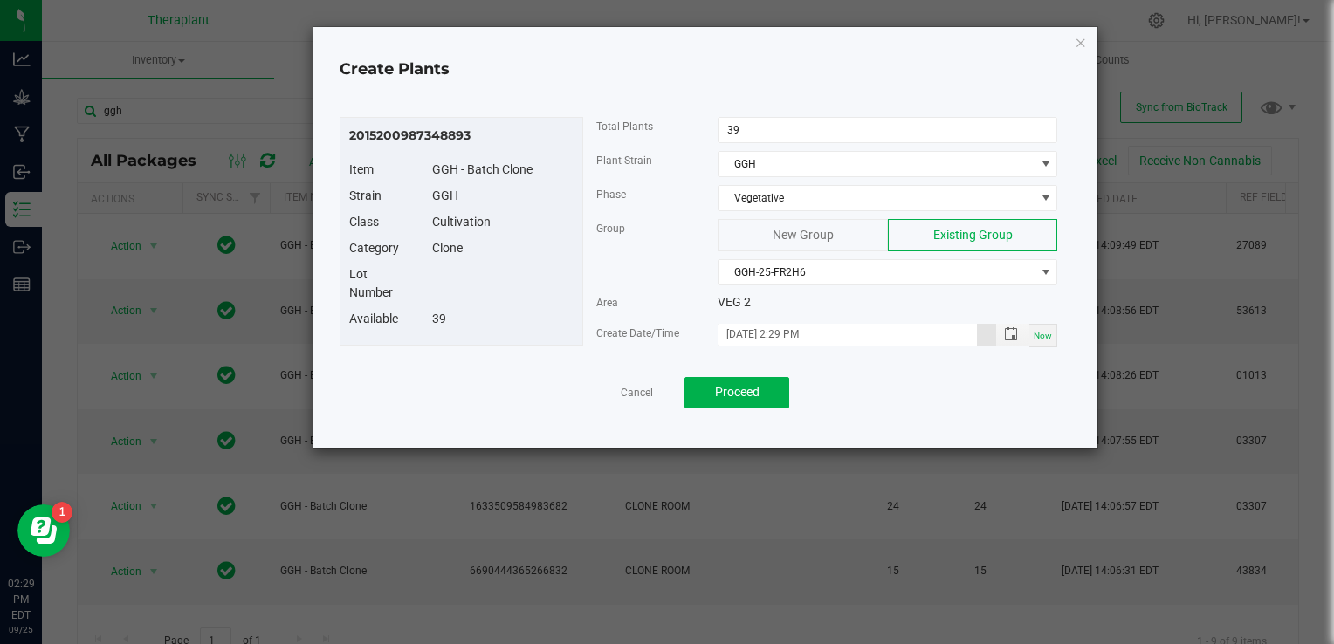
scroll to position [0, 0]
click at [720, 379] on button "Proceed" at bounding box center [737, 392] width 105 height 31
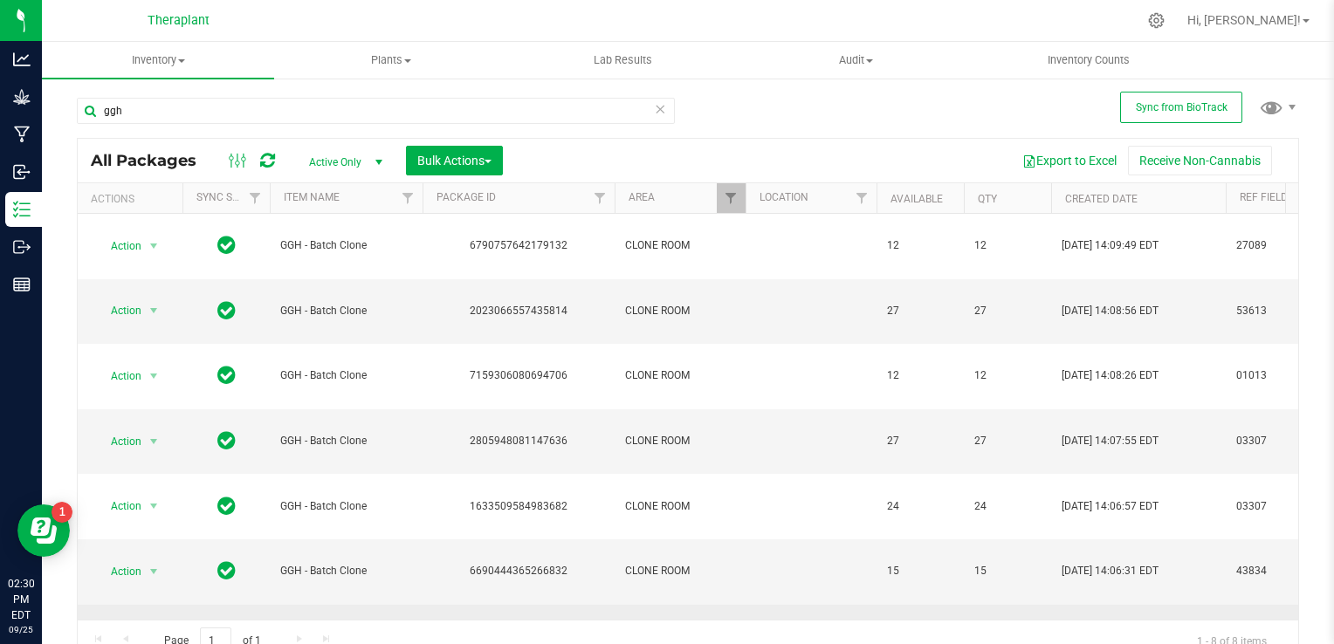
click at [160, 630] on span "select" at bounding box center [154, 637] width 14 height 14
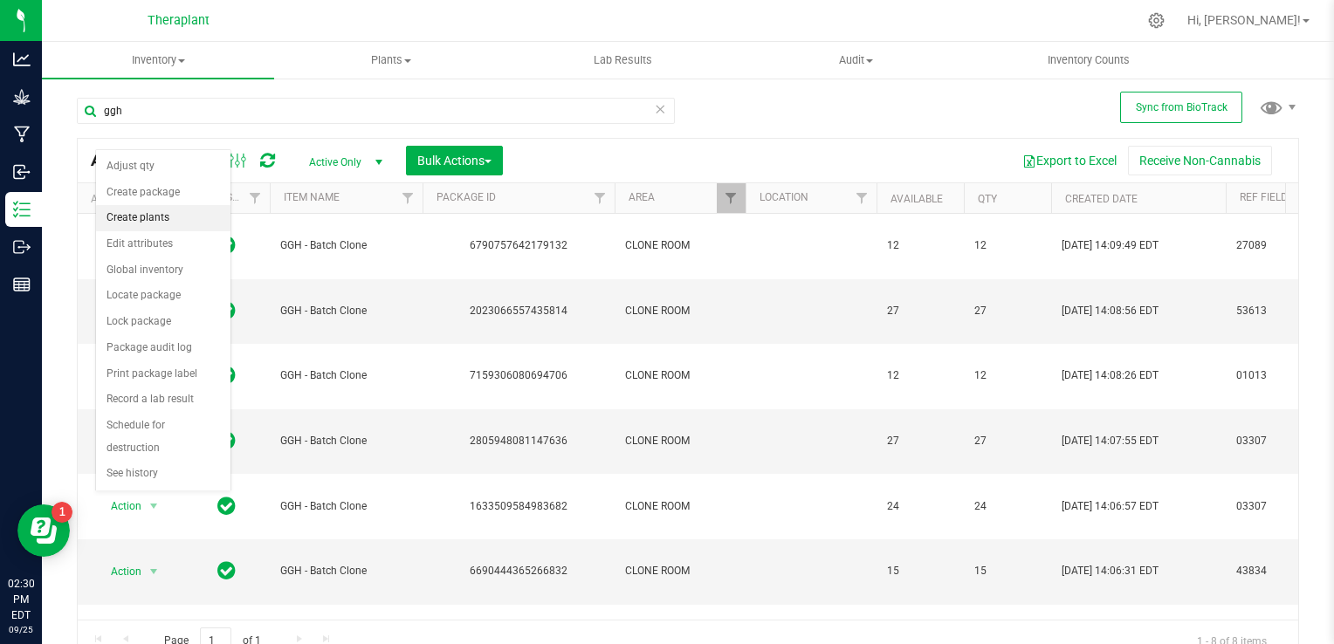
click at [147, 206] on li "Create plants" at bounding box center [163, 218] width 134 height 26
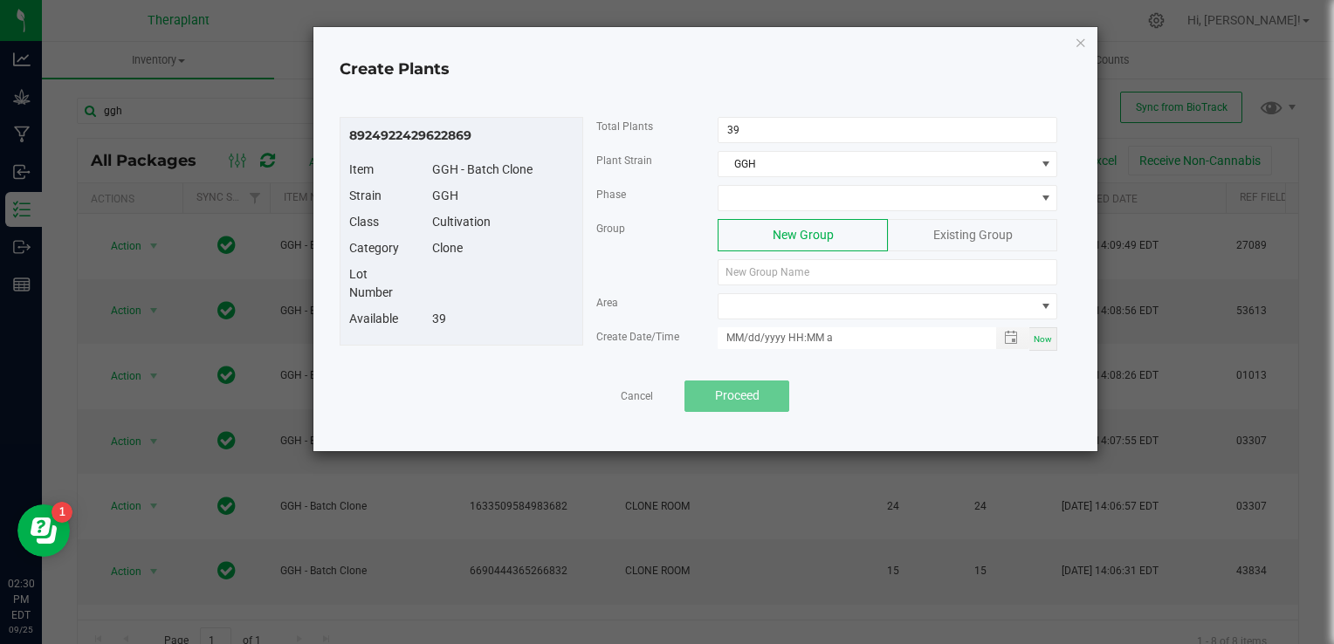
click at [147, 206] on ngb-modal-window "Create Plants 8924922429622869 Item GGH - Batch Clone Strain GGH Class Cultivat…" at bounding box center [673, 322] width 1347 height 644
click at [818, 201] on span at bounding box center [877, 198] width 316 height 24
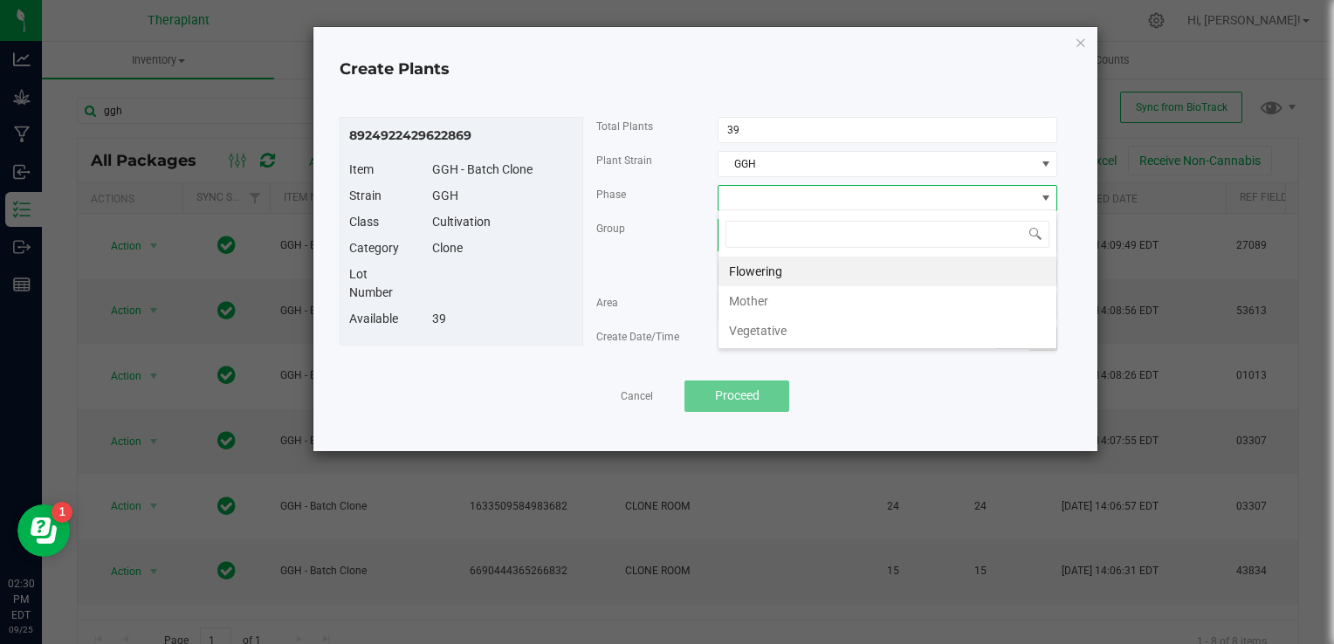
scroll to position [25, 340]
click at [789, 322] on li "Vegetative" at bounding box center [888, 331] width 338 height 30
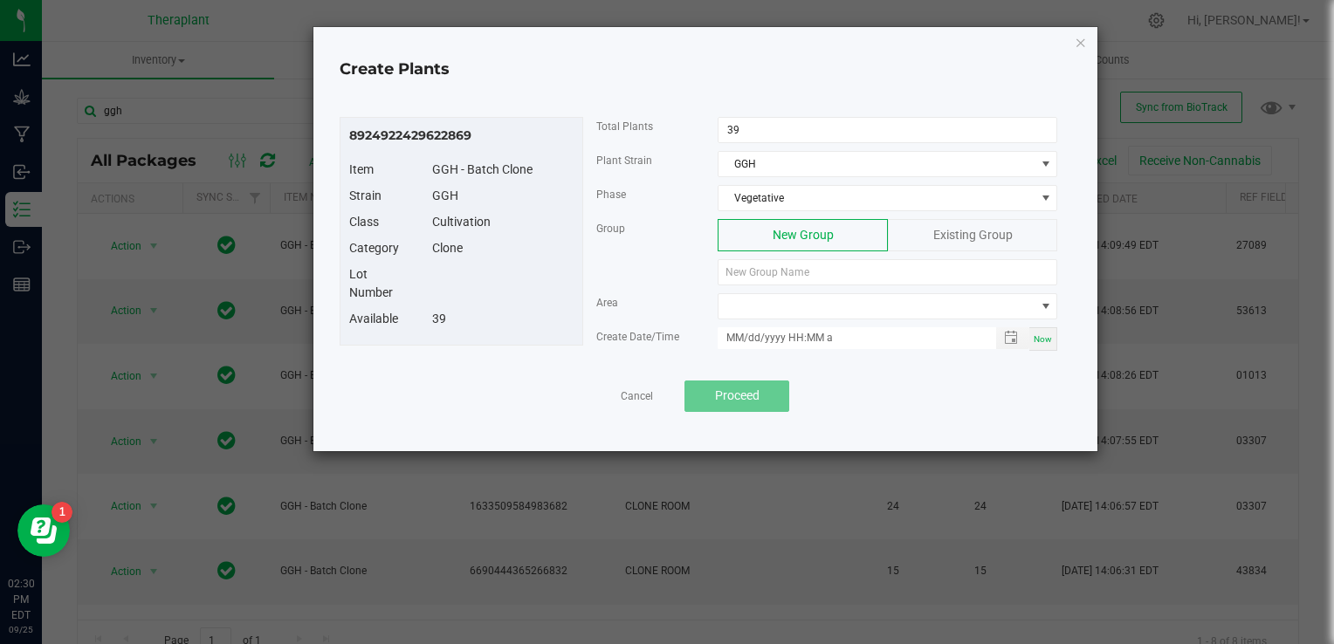
click at [947, 234] on span "Existing Group" at bounding box center [973, 235] width 79 height 14
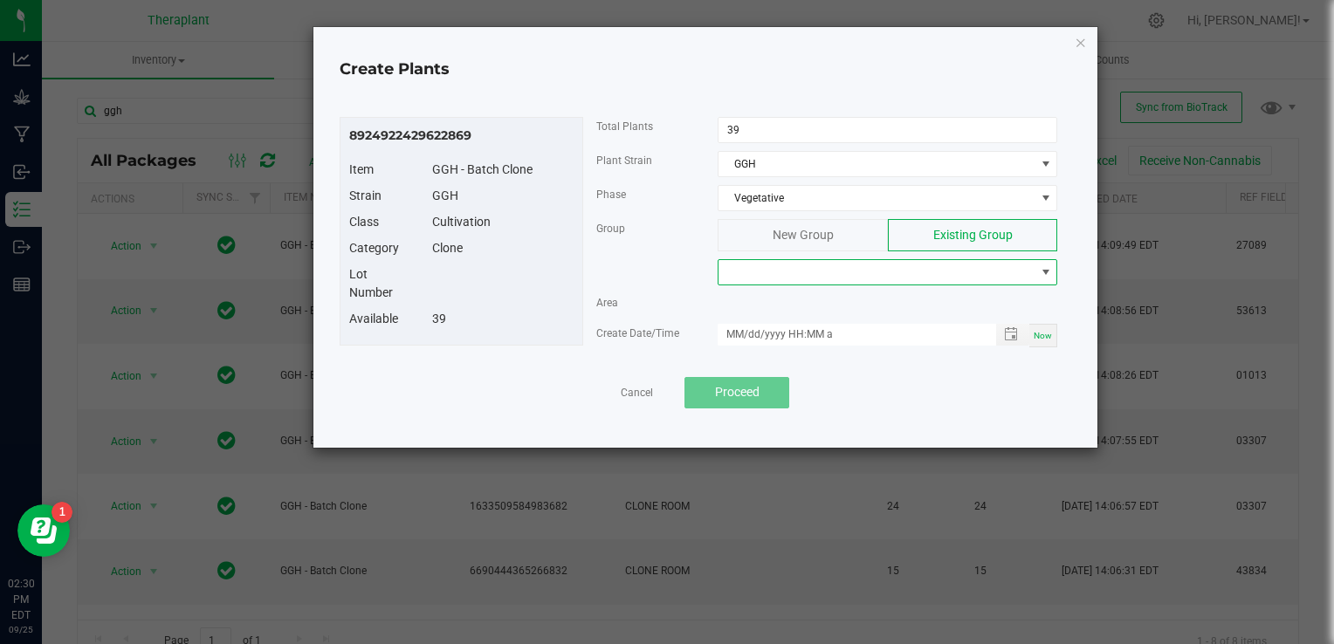
click at [916, 279] on span at bounding box center [877, 272] width 316 height 24
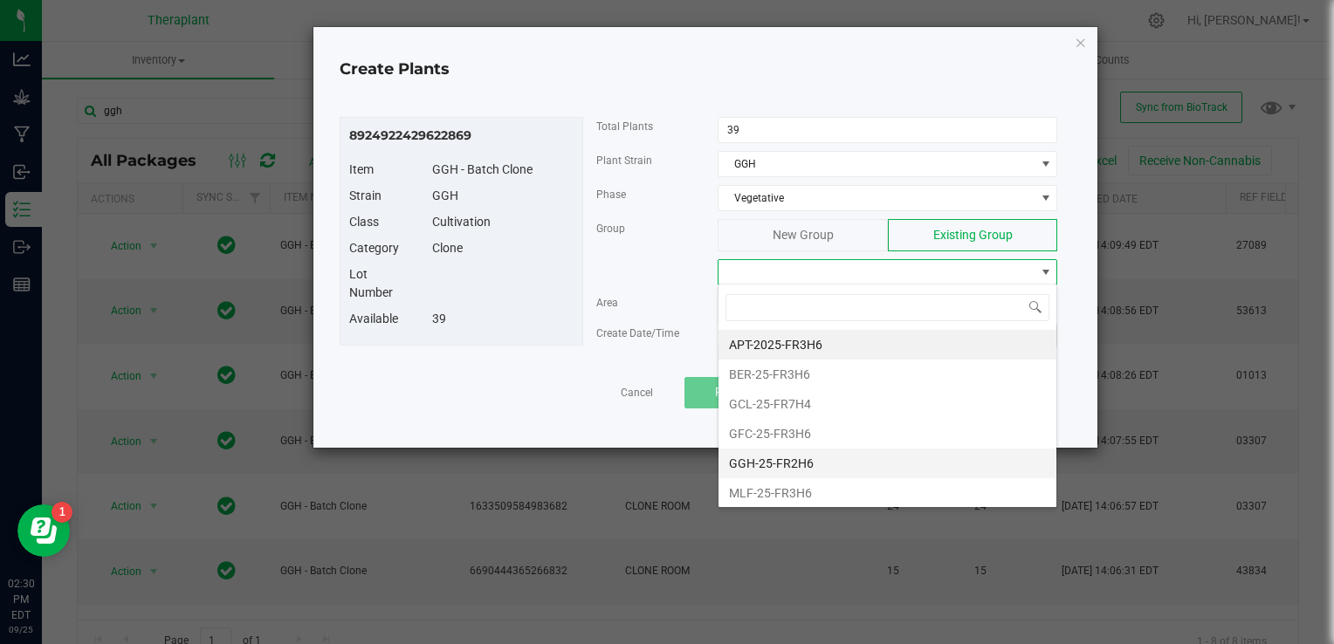
click at [798, 465] on li "GGH-25-FR2H6" at bounding box center [888, 464] width 338 height 30
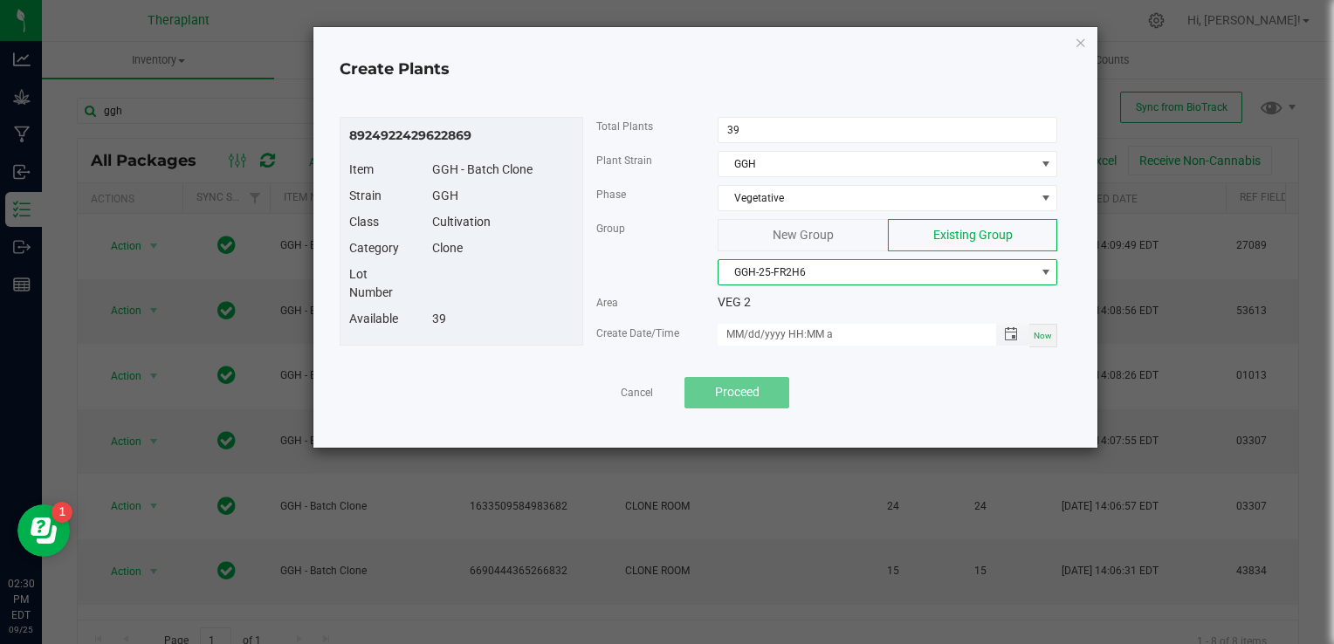
click at [1003, 335] on span "Toggle popup" at bounding box center [1011, 334] width 30 height 14
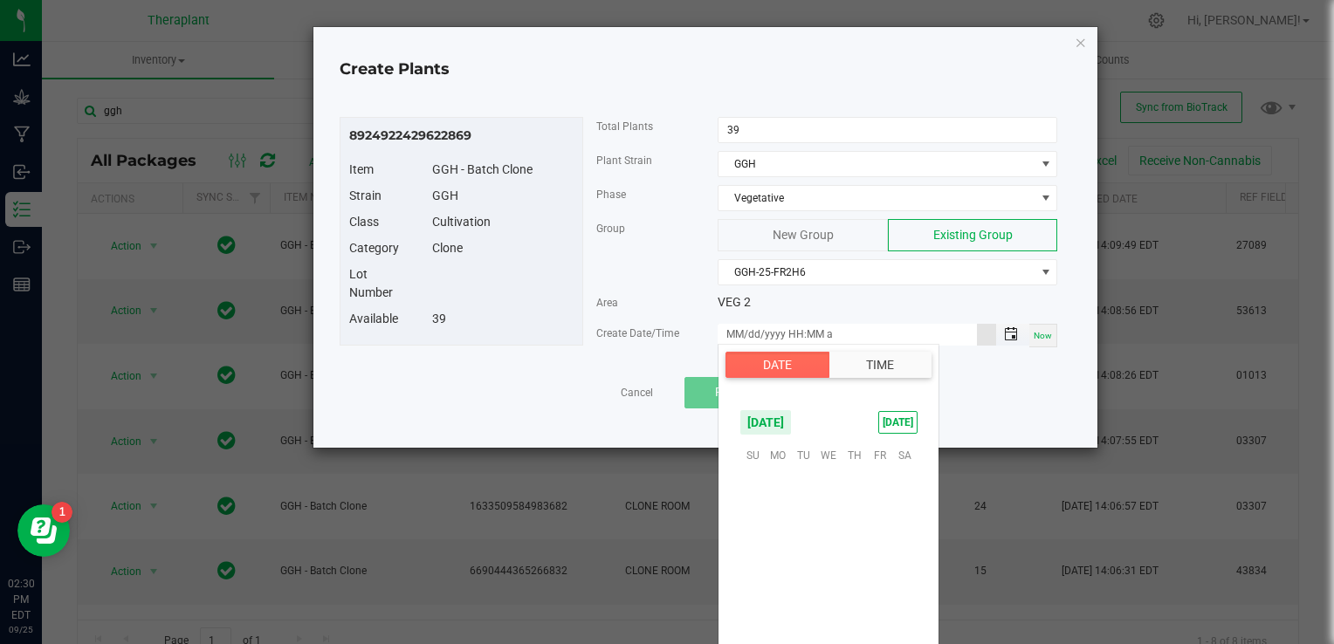
scroll to position [283271, 0]
click at [887, 562] on span "26" at bounding box center [879, 562] width 25 height 27
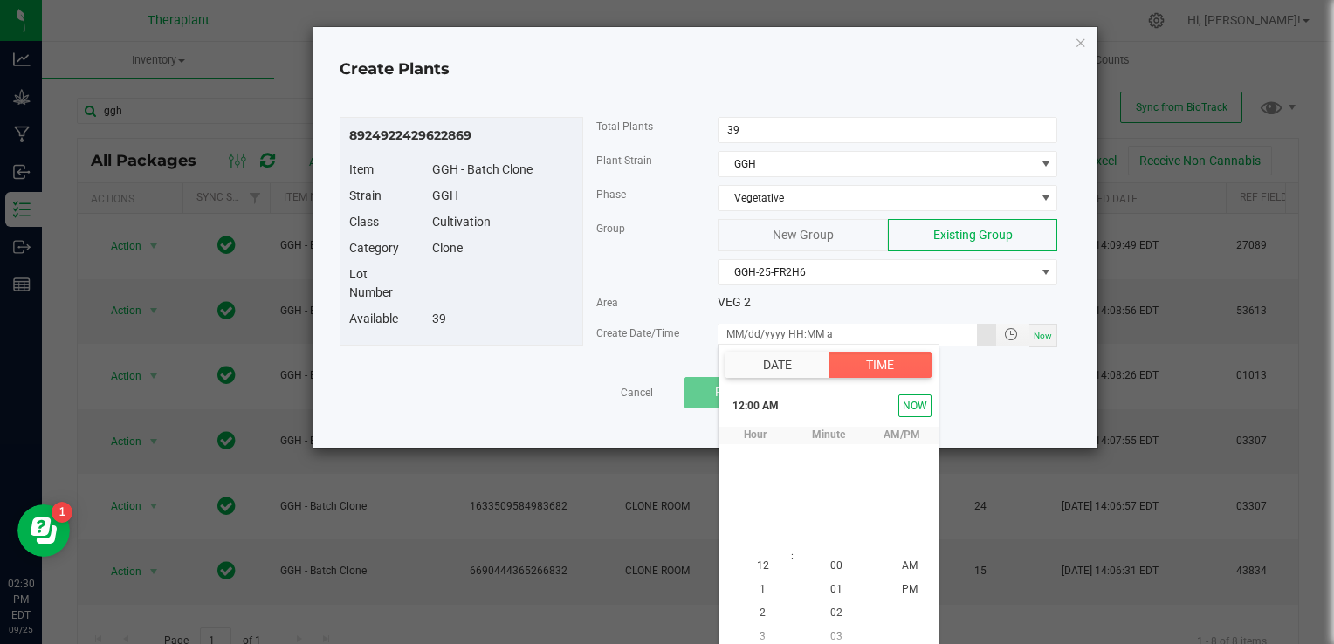
scroll to position [8, 0]
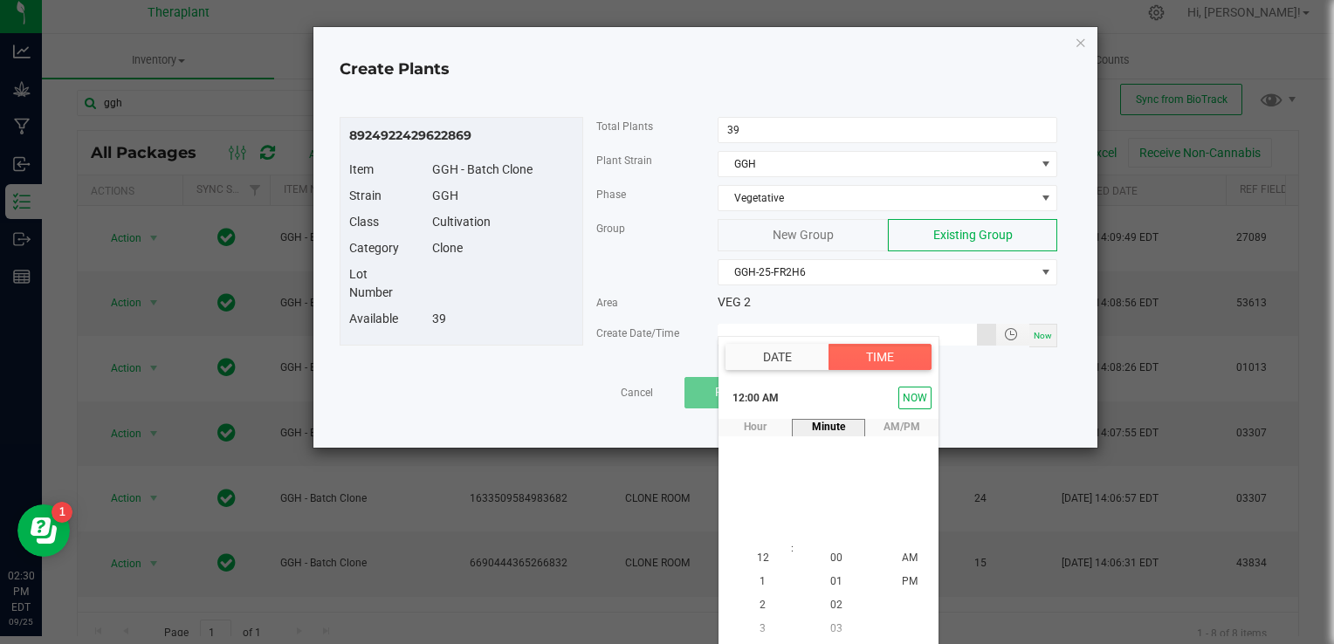
type input "[DATE] 12:00 AM"
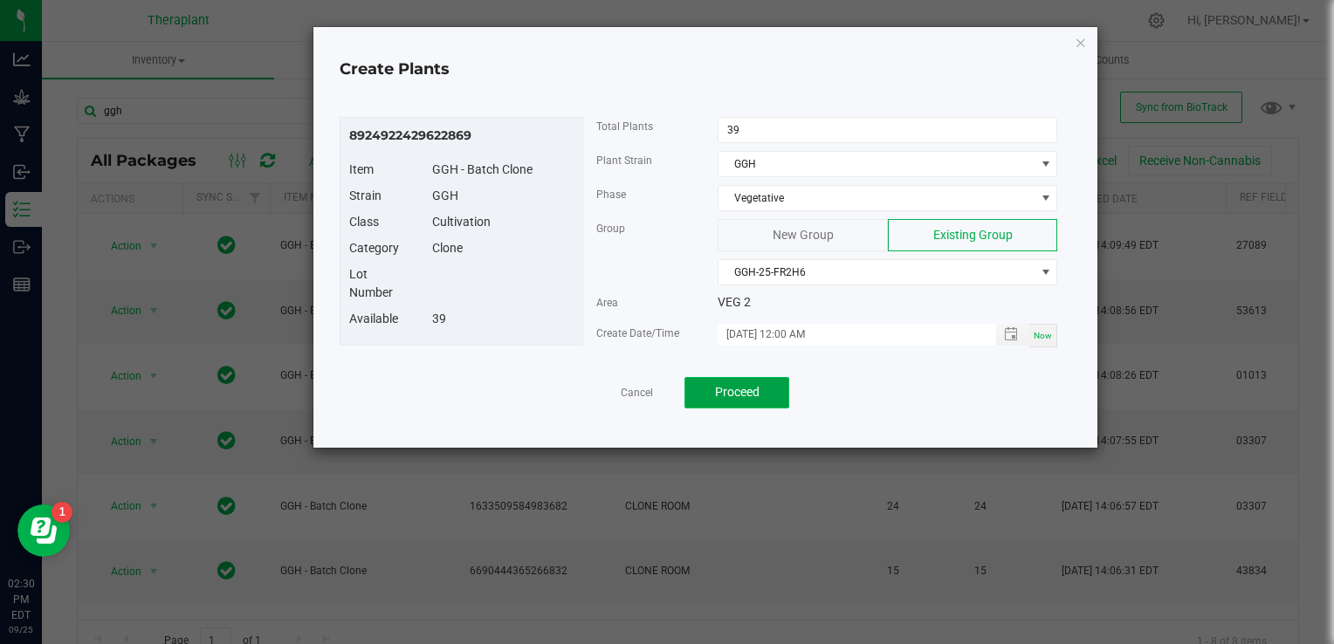
click at [747, 399] on button "Proceed" at bounding box center [737, 392] width 105 height 31
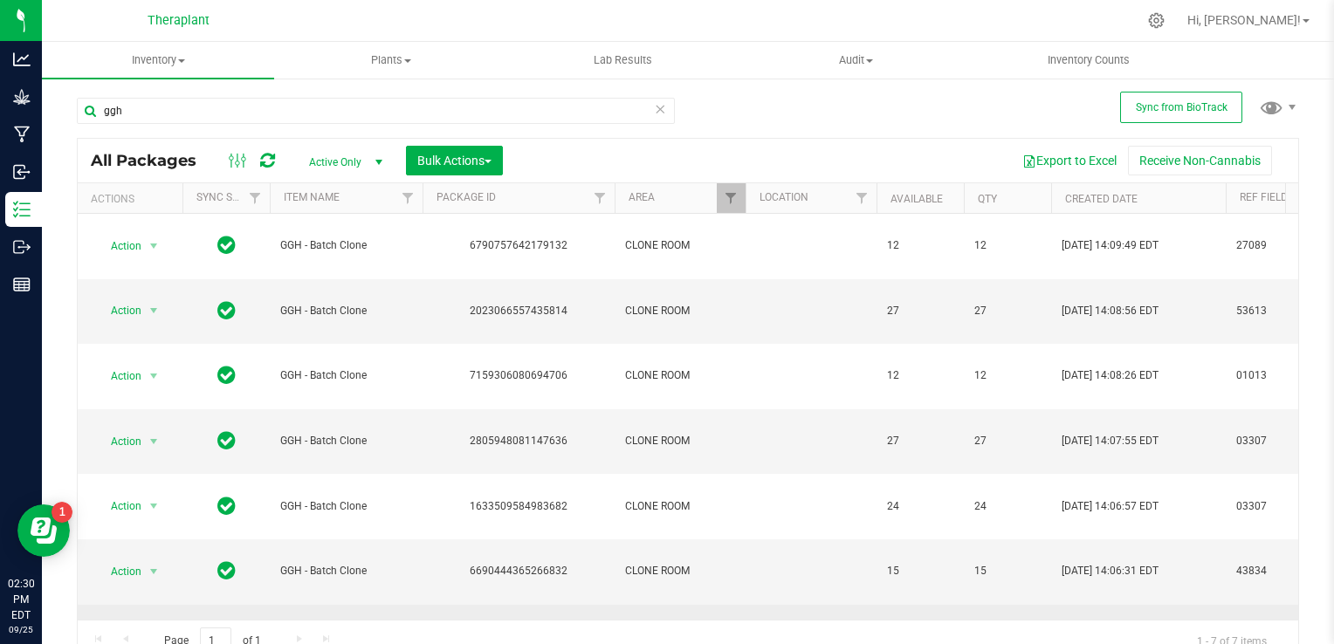
click at [156, 630] on span "select" at bounding box center [154, 637] width 14 height 14
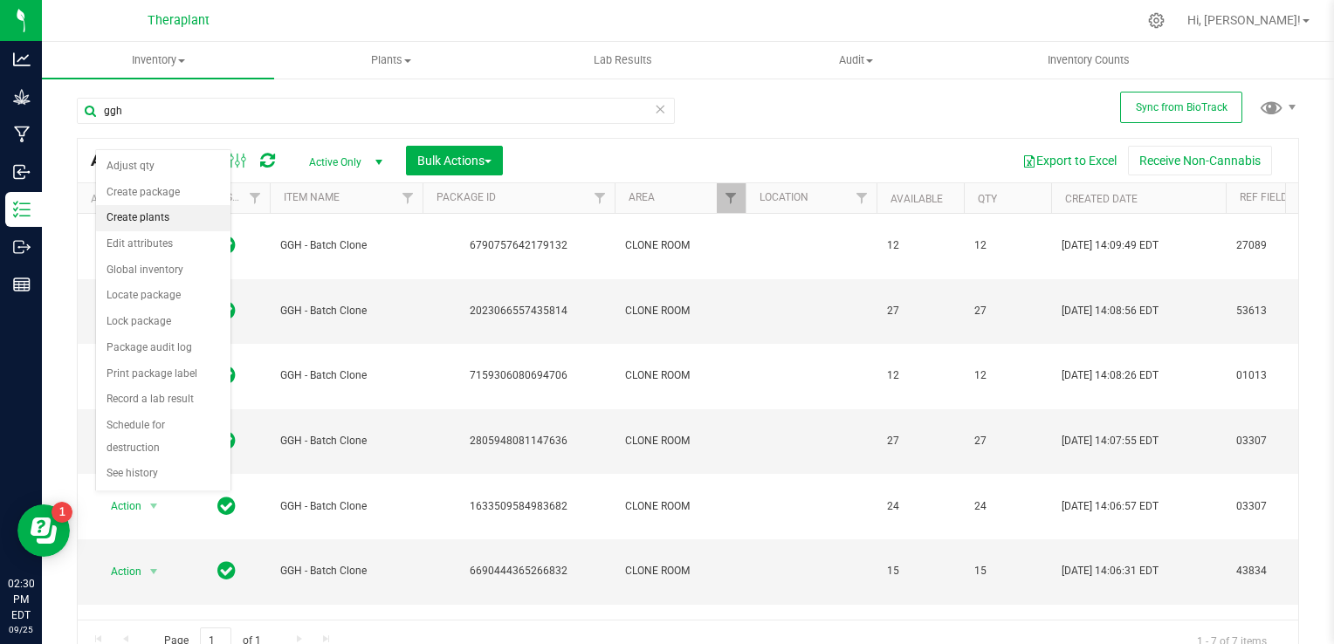
click at [139, 207] on li "Create plants" at bounding box center [163, 218] width 134 height 26
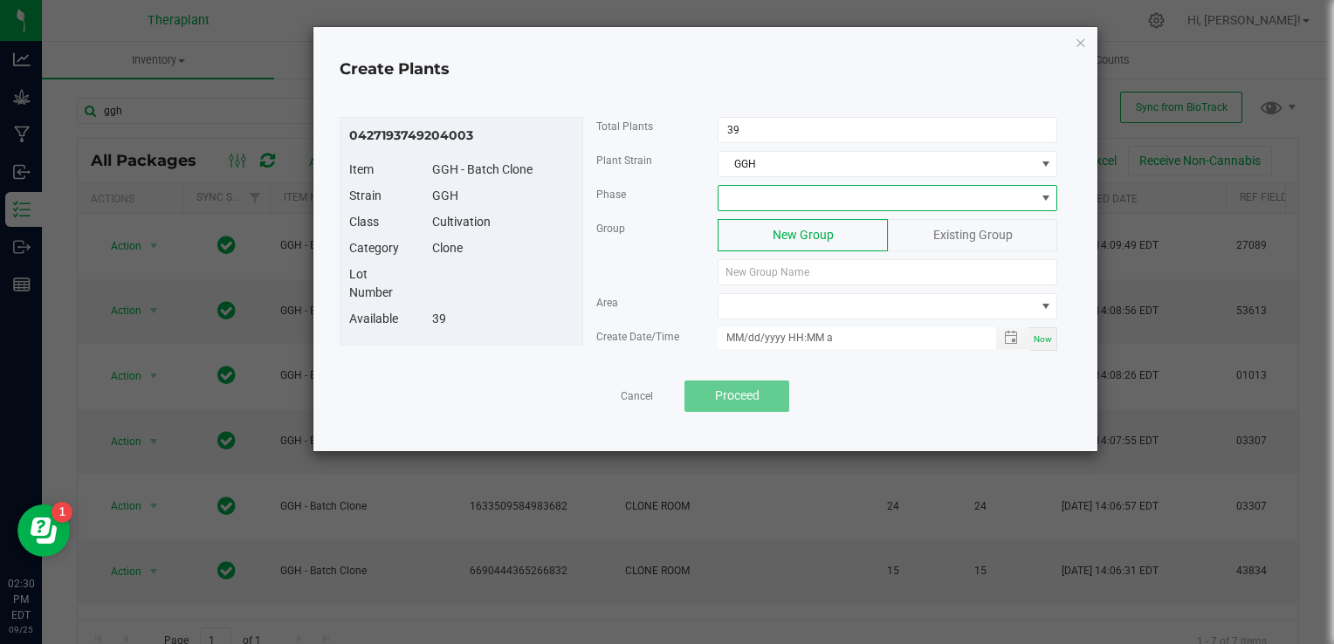
click at [802, 206] on span at bounding box center [877, 198] width 316 height 24
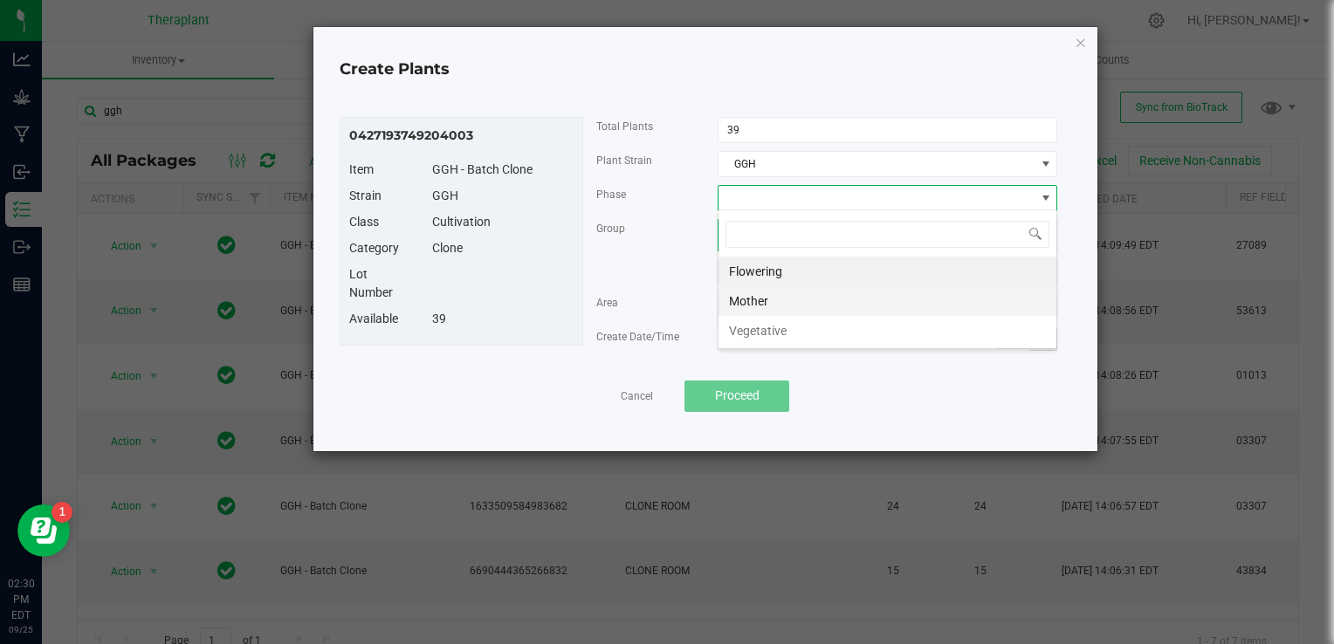
scroll to position [25, 340]
click at [775, 337] on li "Vegetative" at bounding box center [888, 331] width 338 height 30
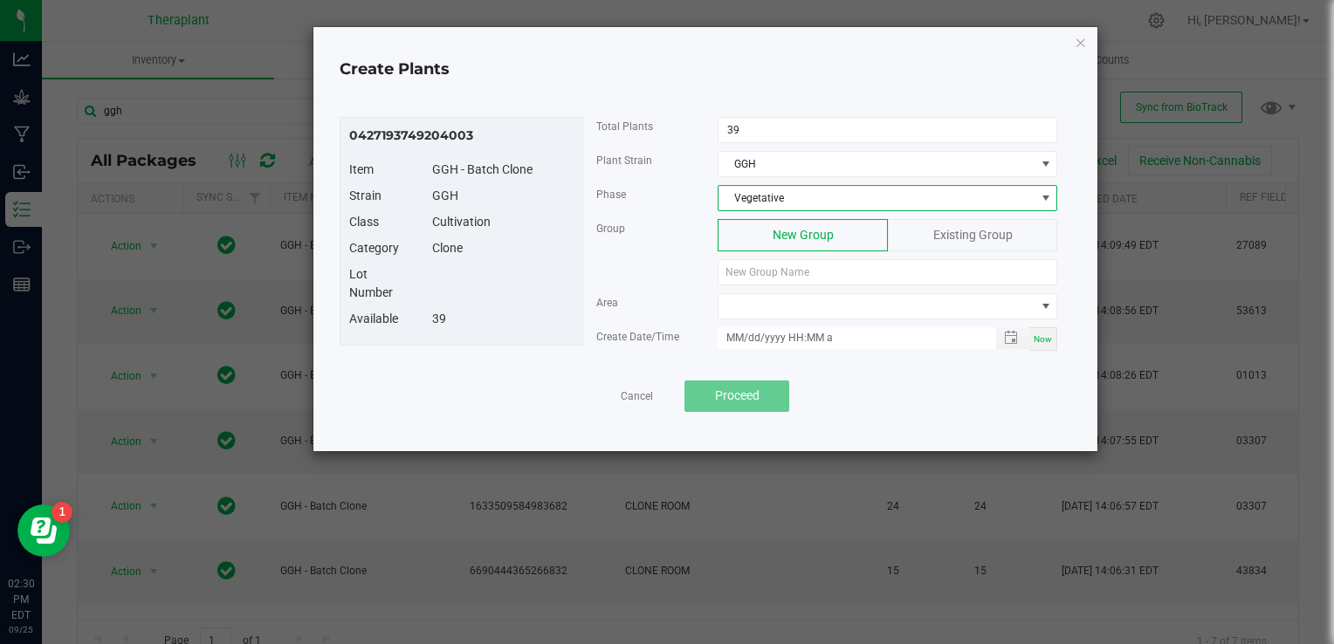
click at [982, 235] on span "Existing Group" at bounding box center [973, 235] width 79 height 14
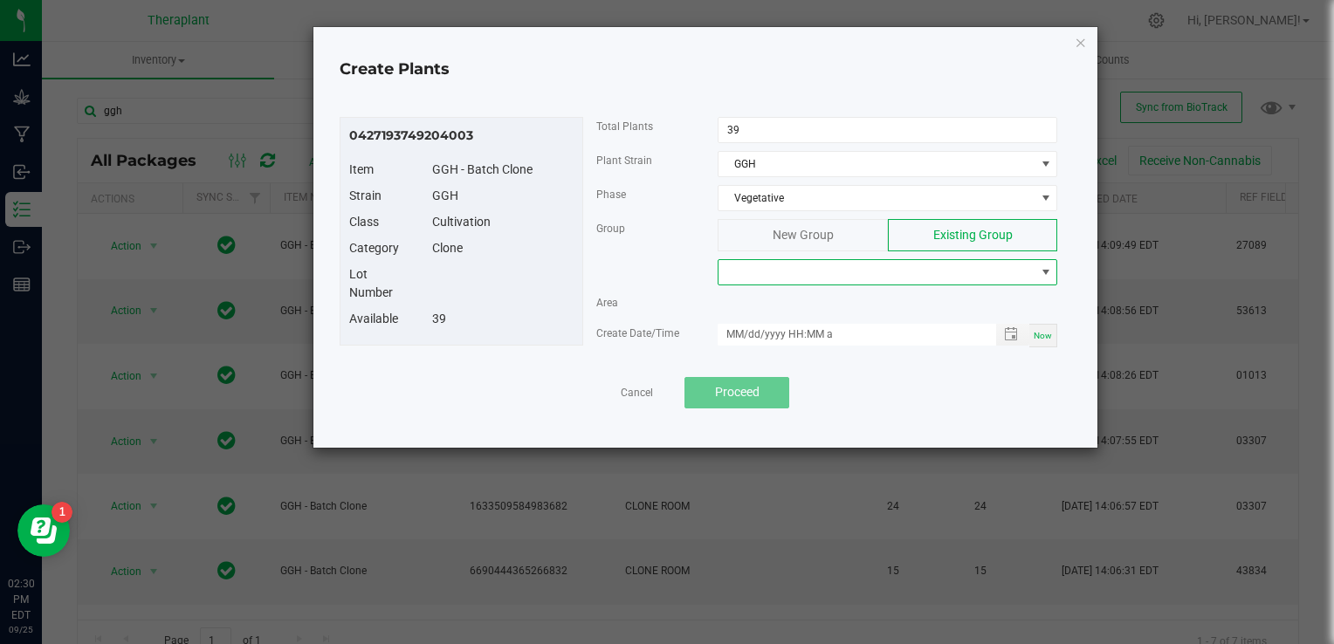
click at [872, 271] on span at bounding box center [877, 272] width 316 height 24
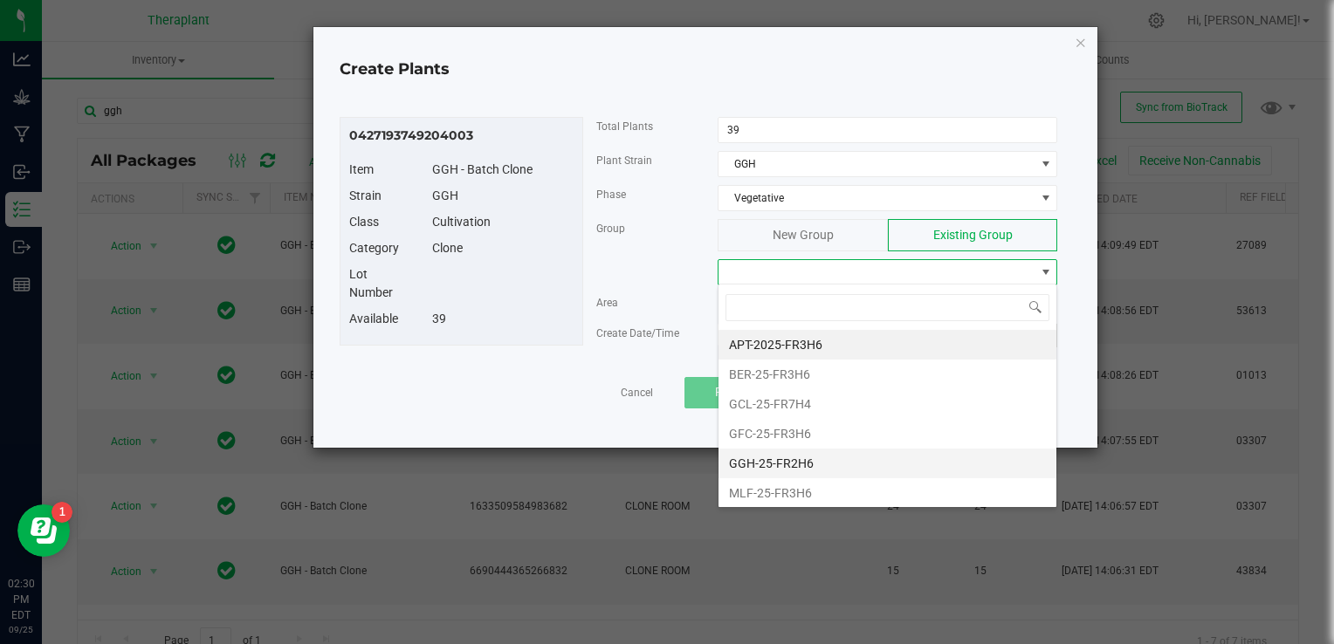
click at [797, 458] on li "GGH-25-FR2H6" at bounding box center [888, 464] width 338 height 30
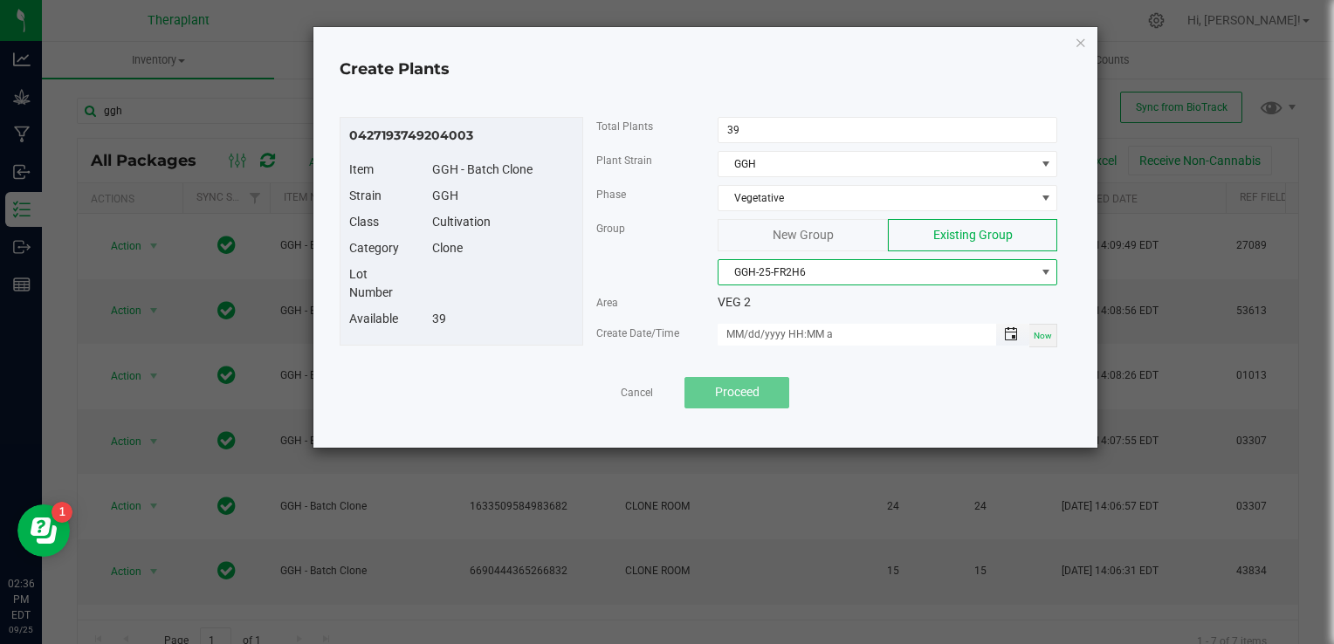
click at [1015, 333] on span "Toggle popup" at bounding box center [1011, 334] width 14 height 14
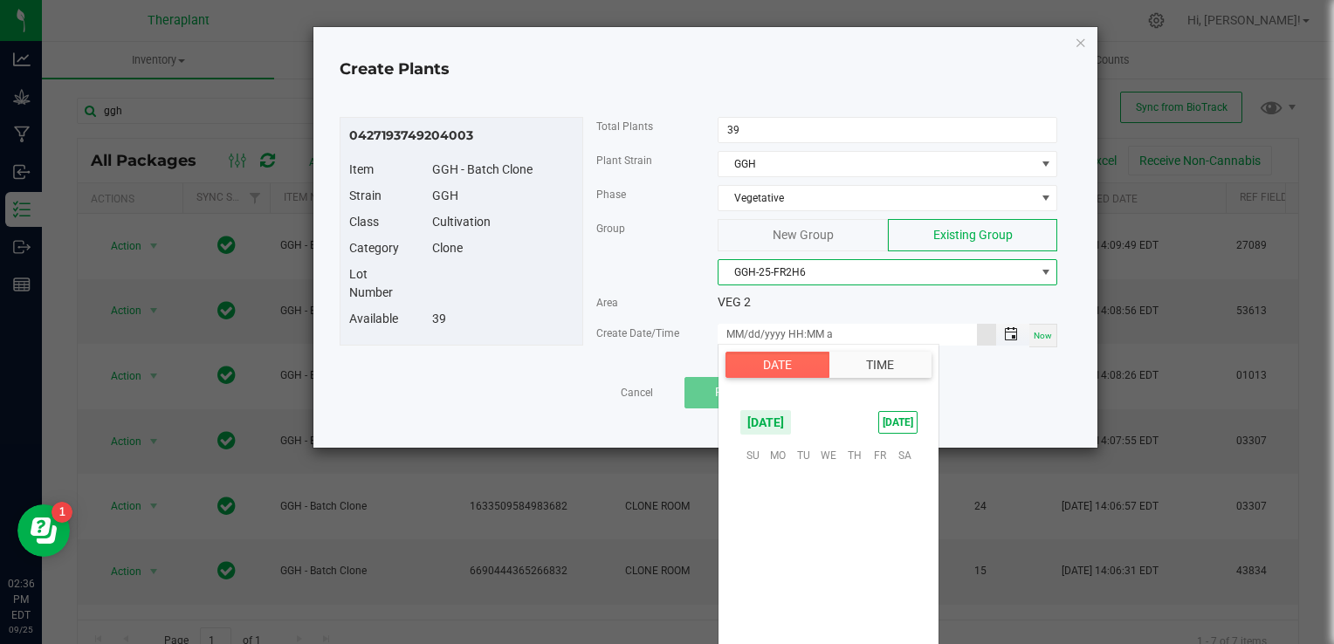
scroll to position [283271, 0]
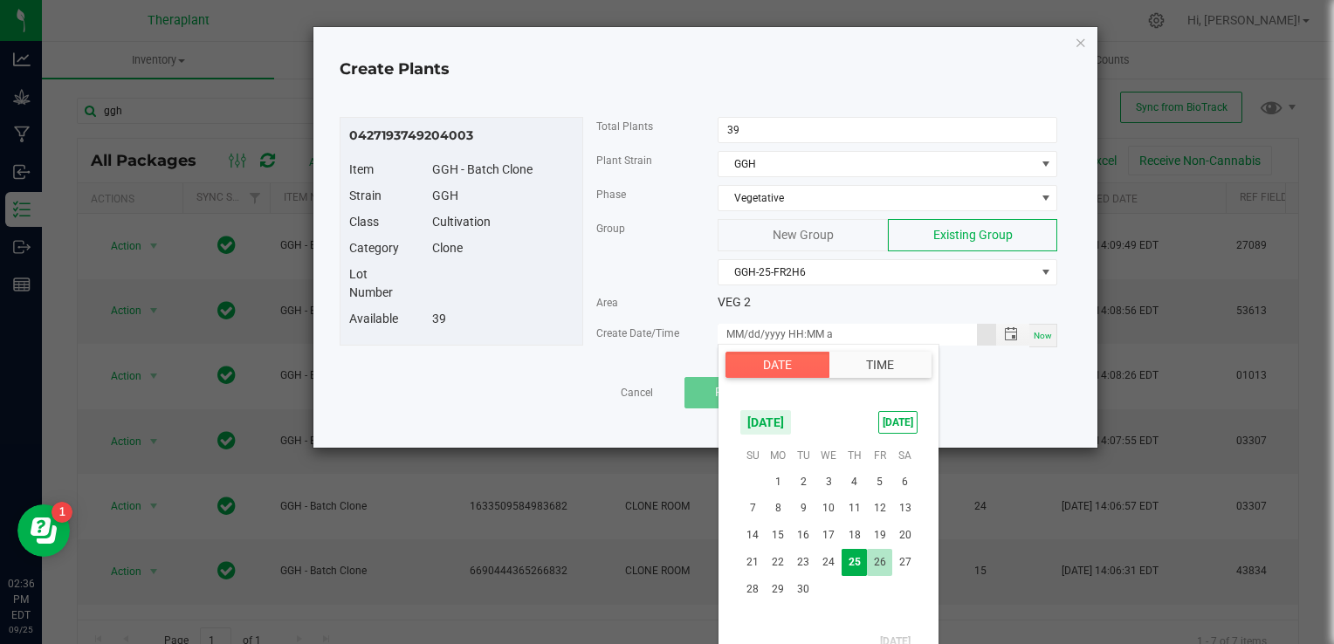
click at [880, 564] on span "26" at bounding box center [879, 562] width 25 height 27
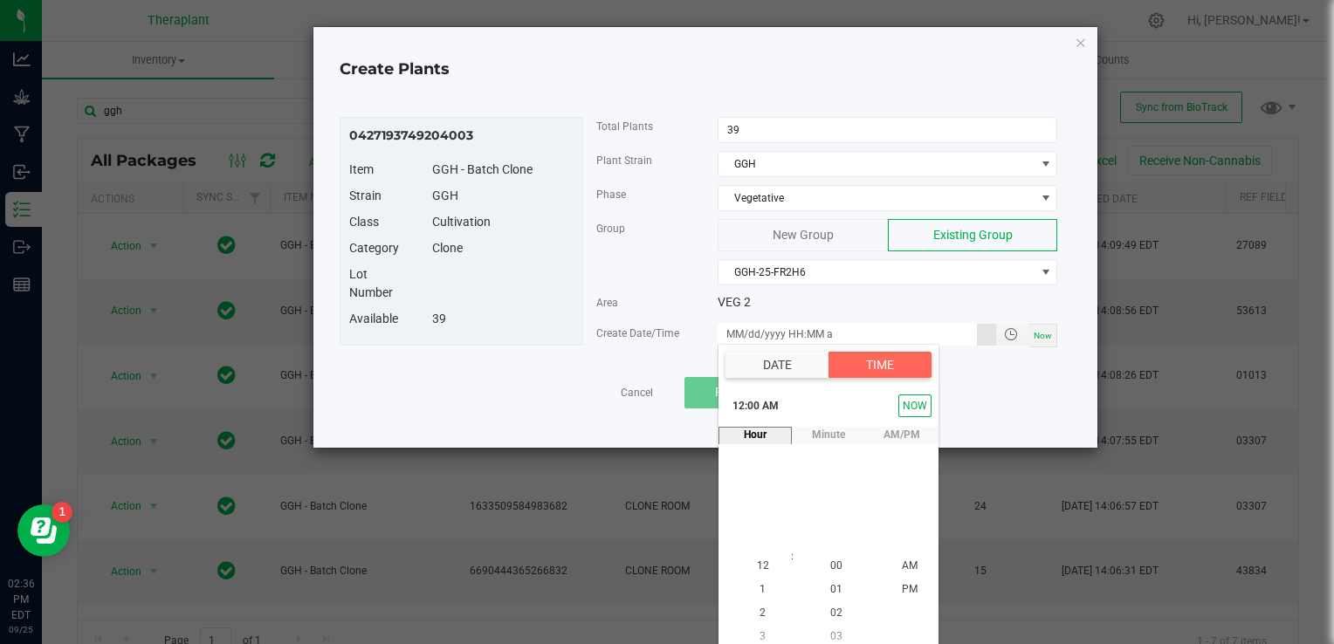
scroll to position [8, 0]
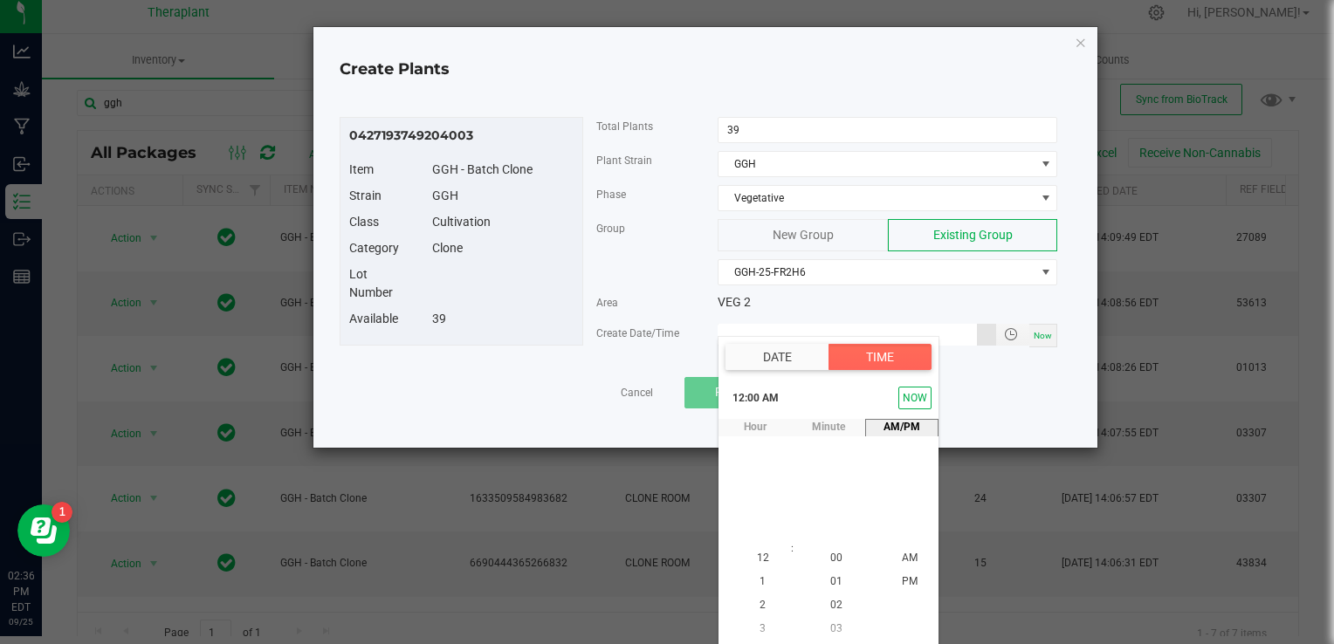
type input "[DATE] 12:00 AM"
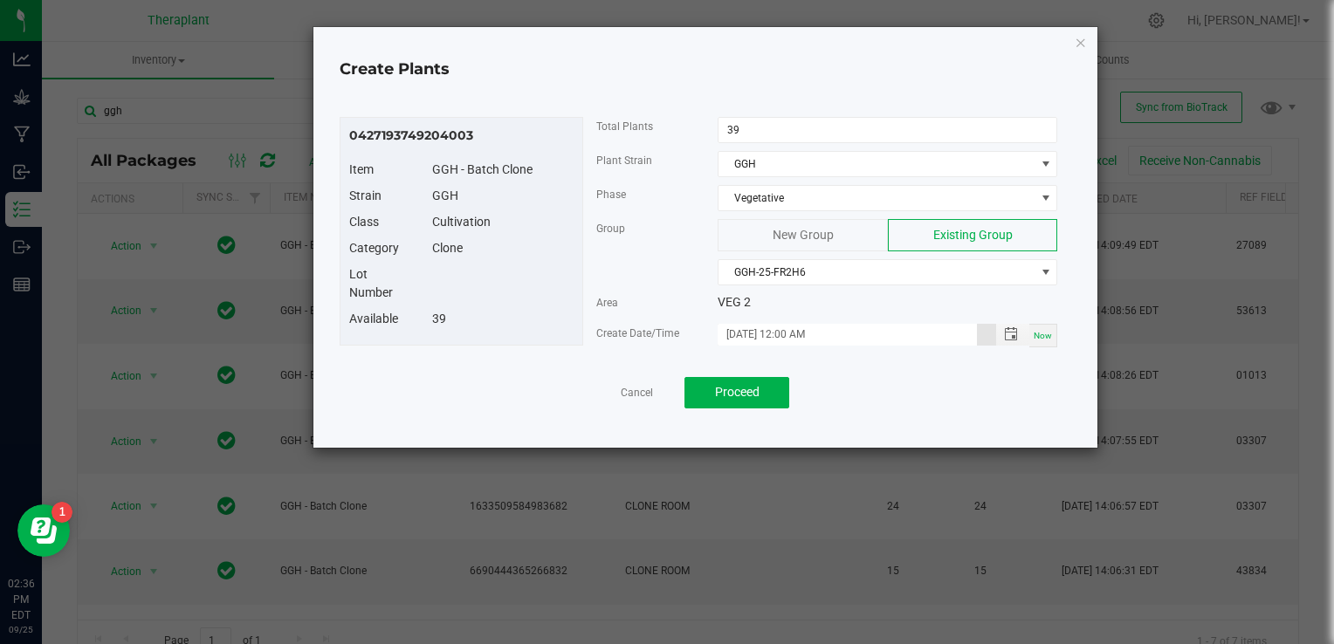
scroll to position [0, 0]
click at [721, 393] on span "Proceed" at bounding box center [737, 392] width 45 height 14
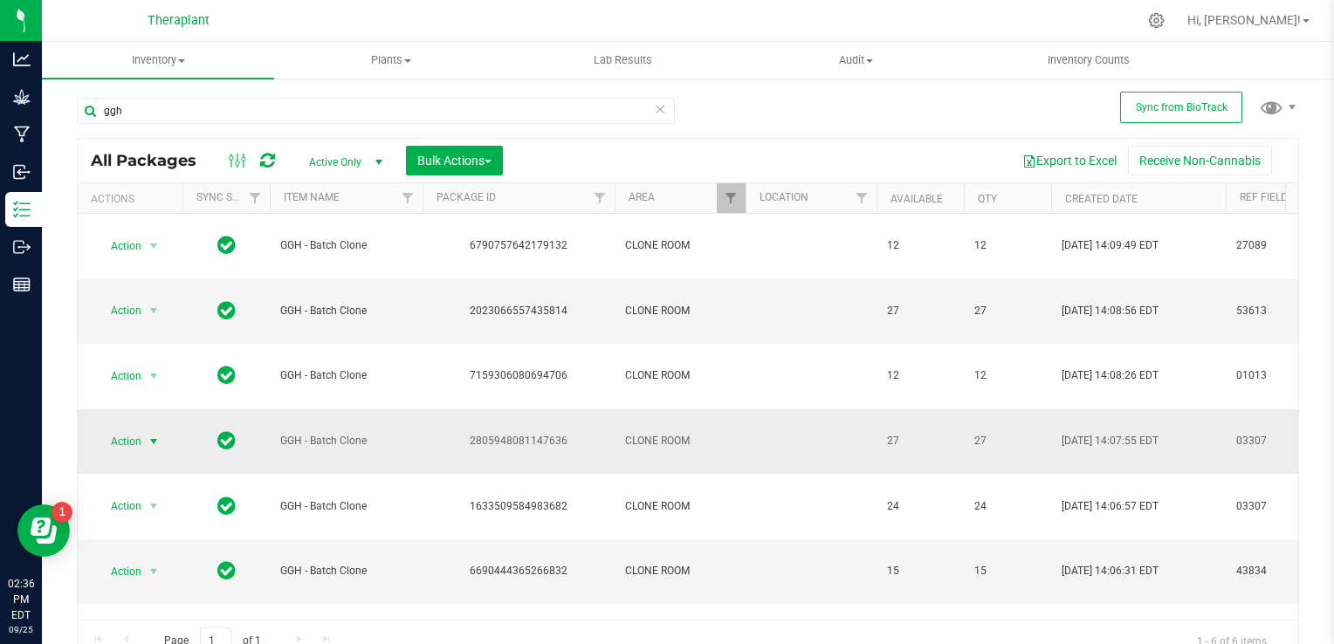
click at [153, 435] on span "select" at bounding box center [154, 442] width 14 height 14
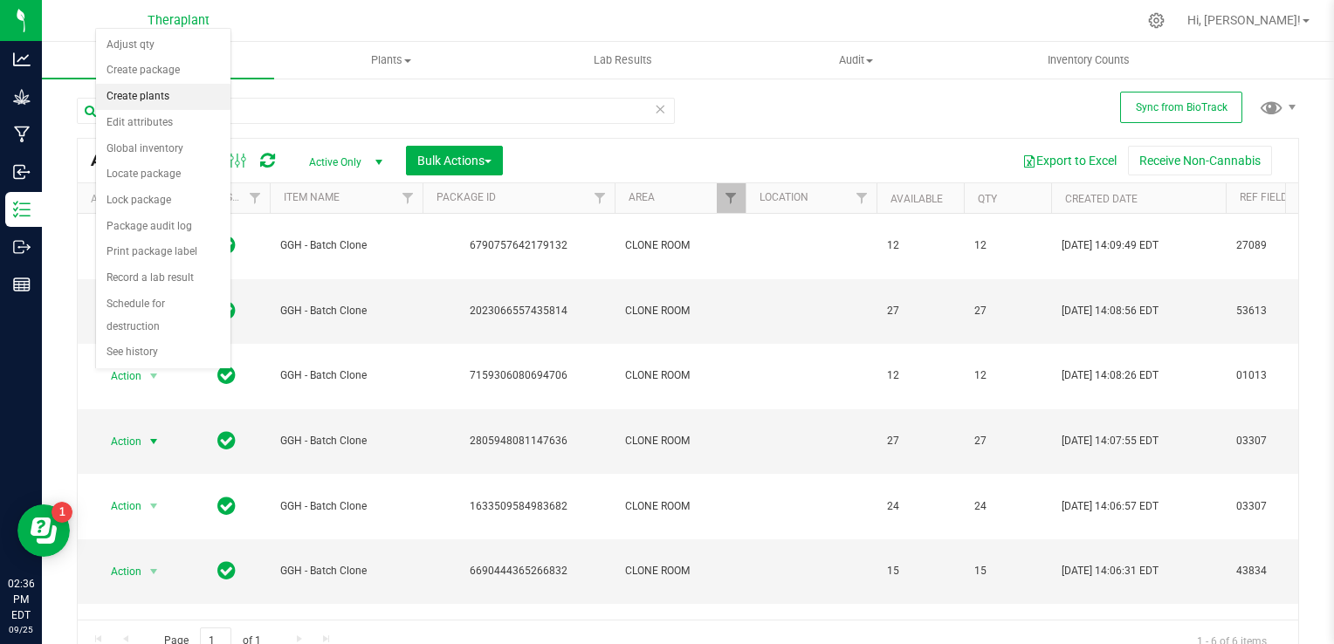
click at [150, 97] on li "Create plants" at bounding box center [163, 97] width 134 height 26
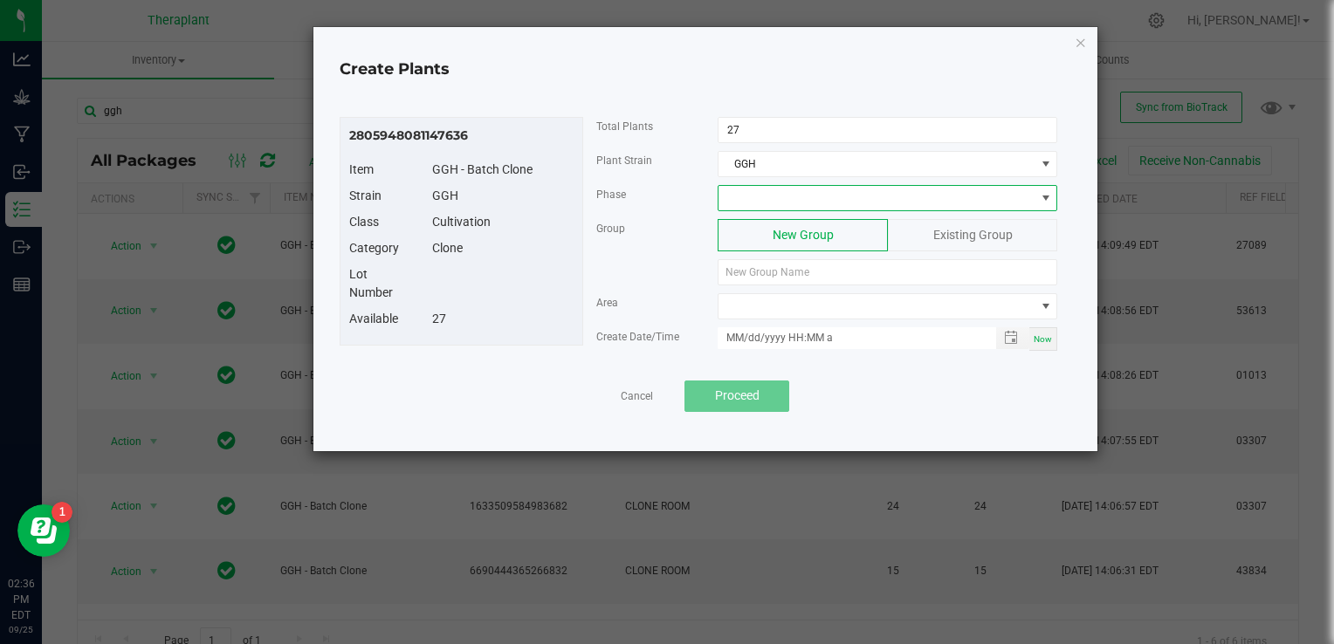
click at [779, 194] on span at bounding box center [877, 198] width 316 height 24
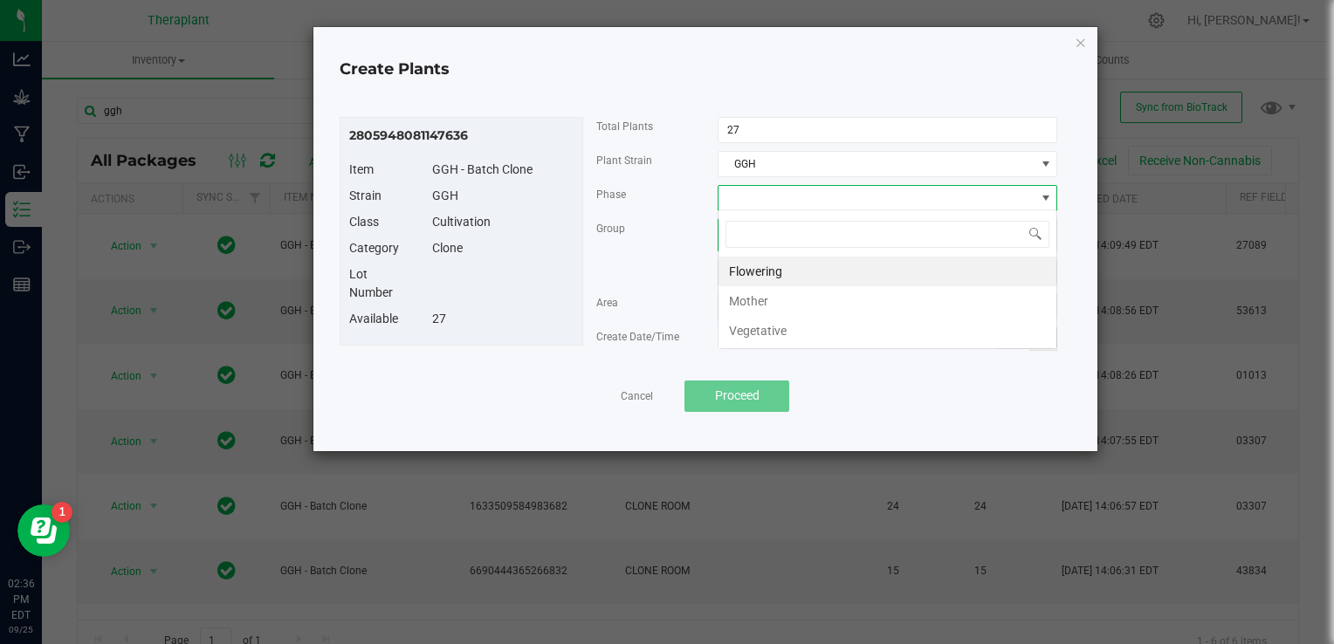
scroll to position [25, 340]
click at [790, 323] on li "Vegetative" at bounding box center [888, 331] width 338 height 30
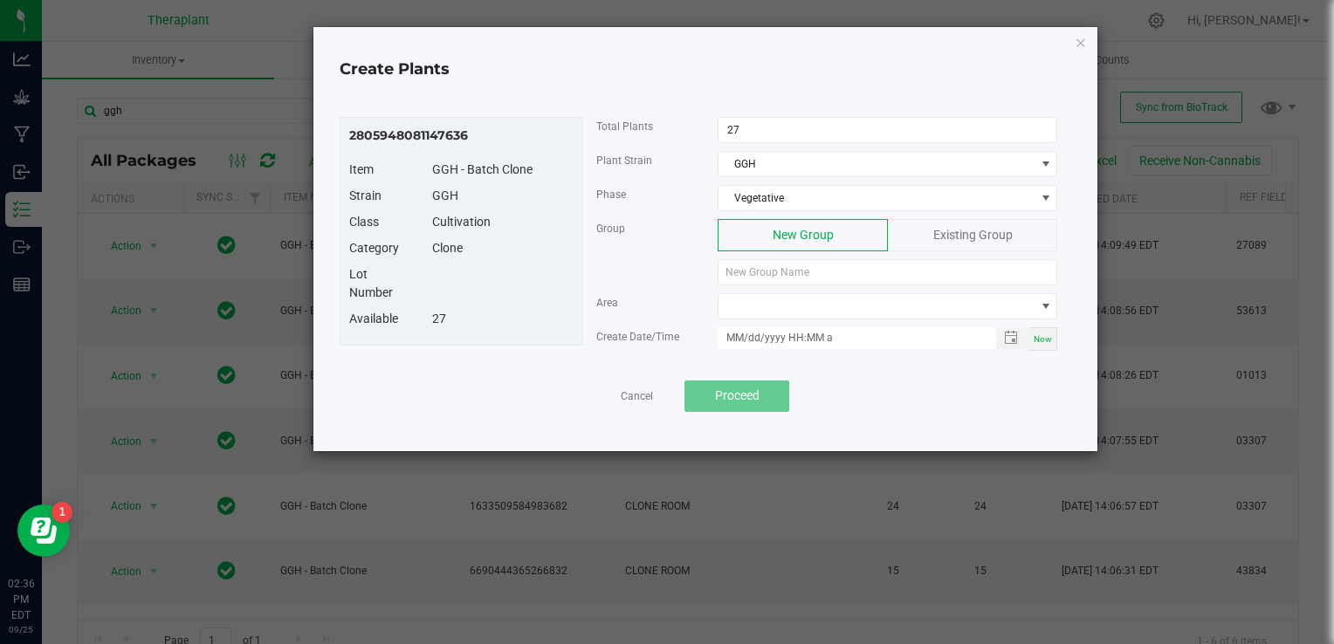
click at [993, 236] on span "Existing Group" at bounding box center [973, 235] width 79 height 14
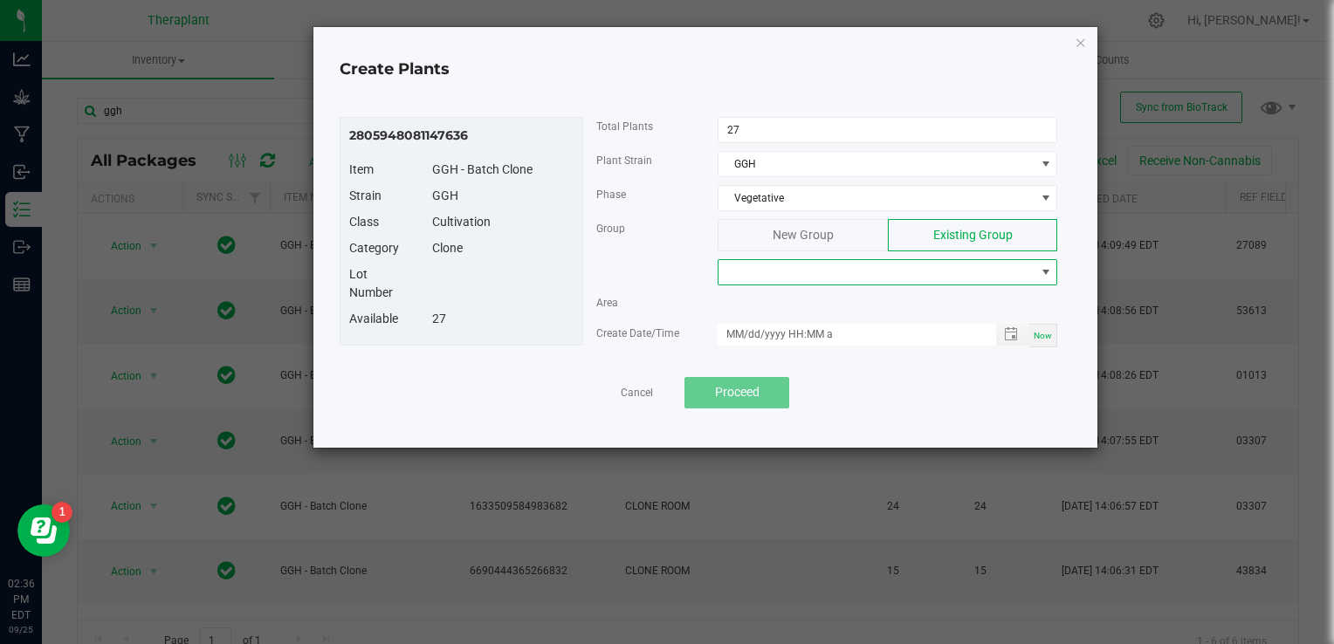
click at [892, 279] on span at bounding box center [877, 272] width 316 height 24
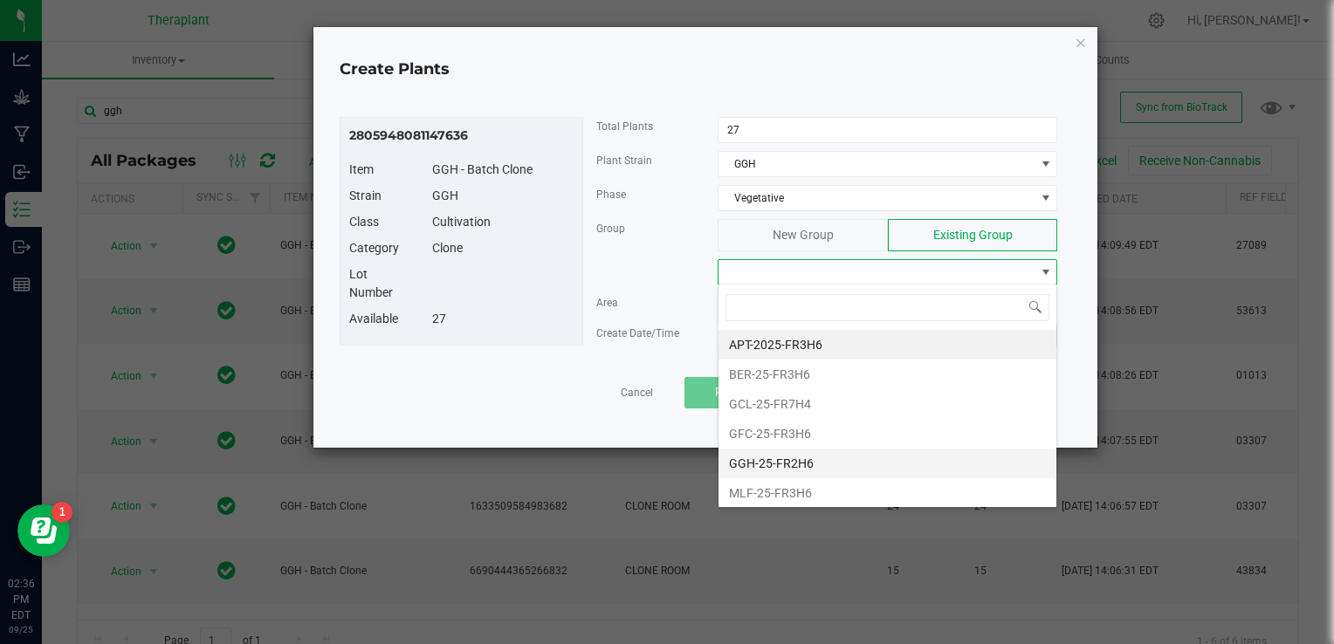
click at [791, 459] on li "GGH-25-FR2H6" at bounding box center [888, 464] width 338 height 30
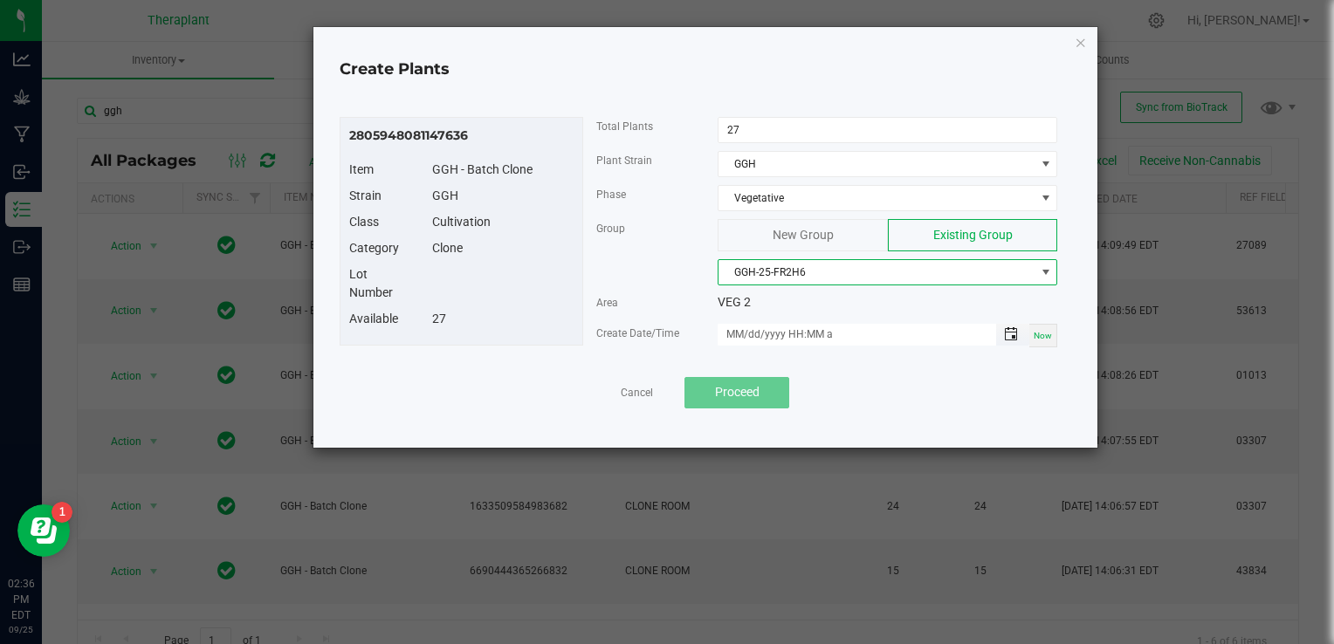
click at [1016, 336] on span "Toggle popup" at bounding box center [1011, 334] width 14 height 14
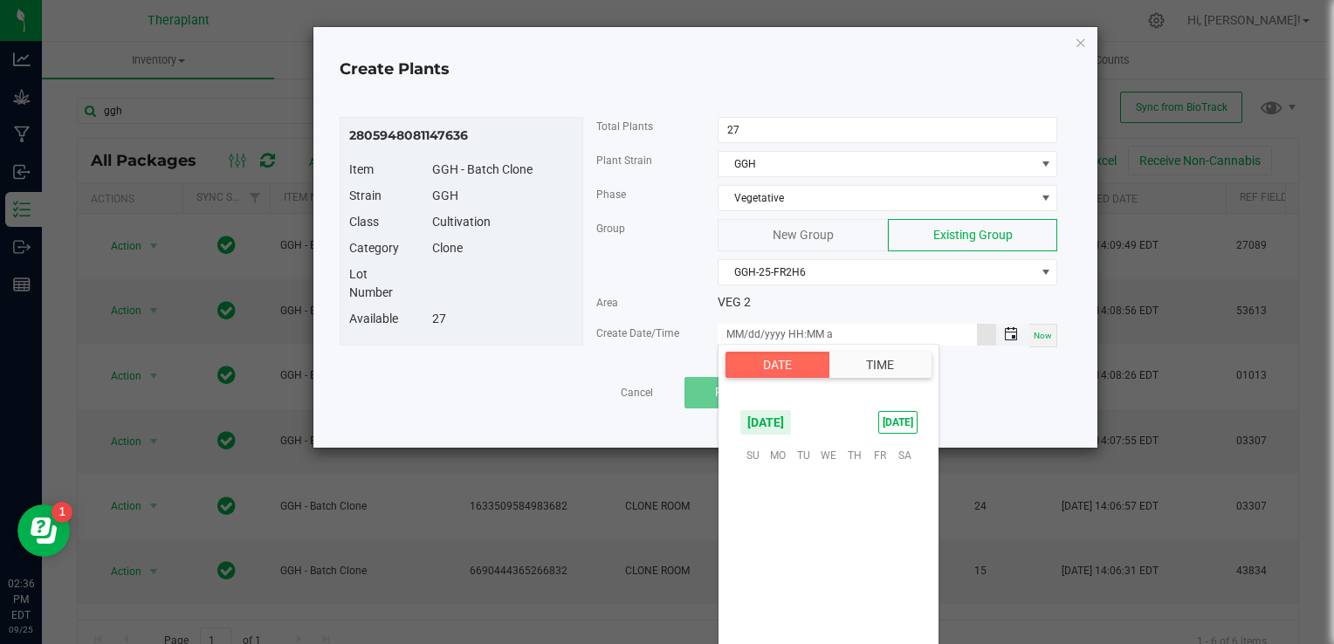
scroll to position [283271, 0]
click at [886, 557] on span "26" at bounding box center [879, 562] width 25 height 27
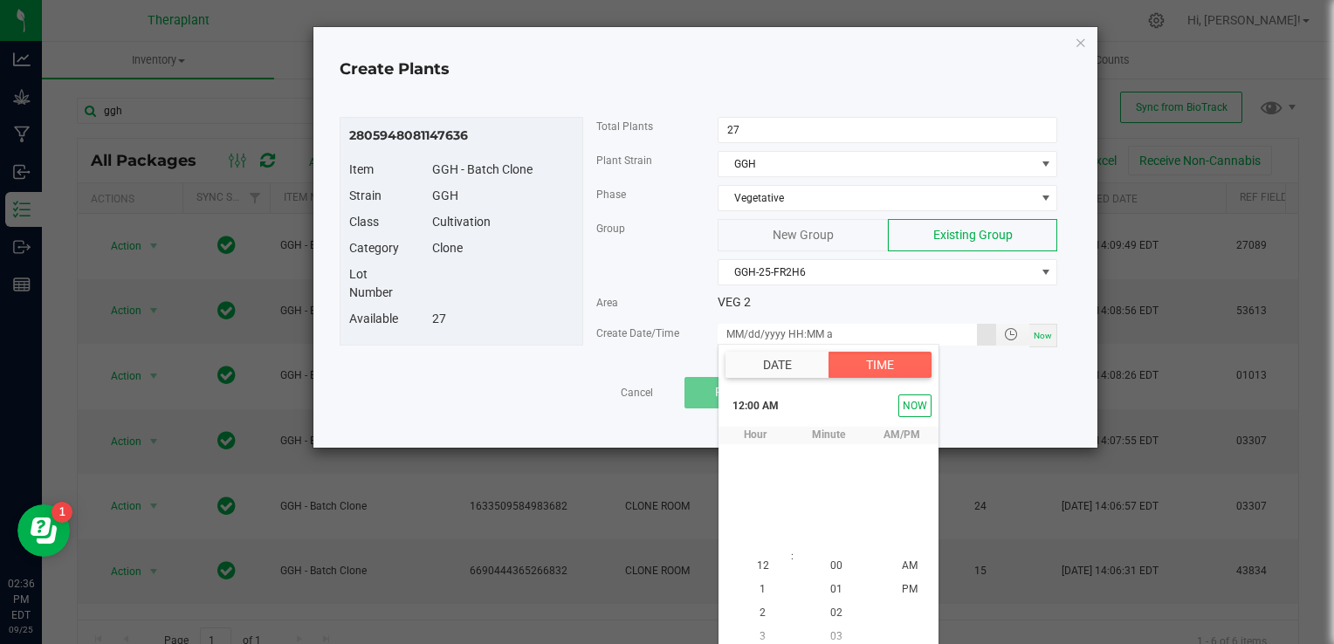
scroll to position [8, 0]
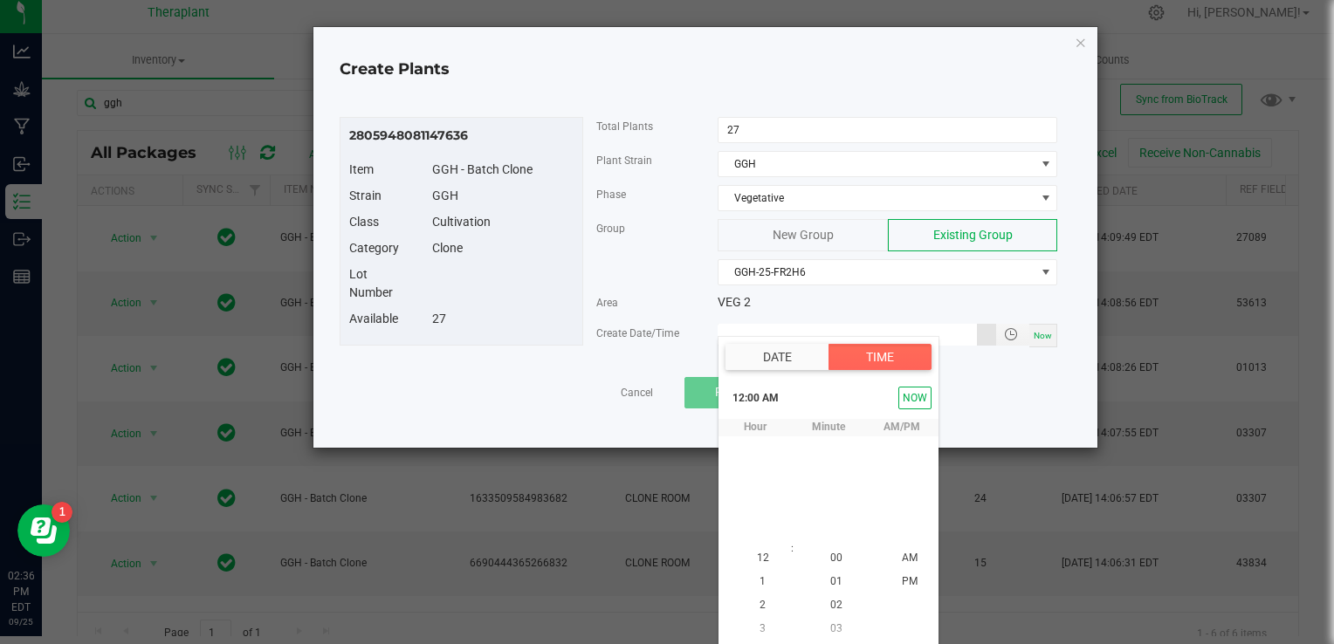
type input "[DATE] 12:00 AM"
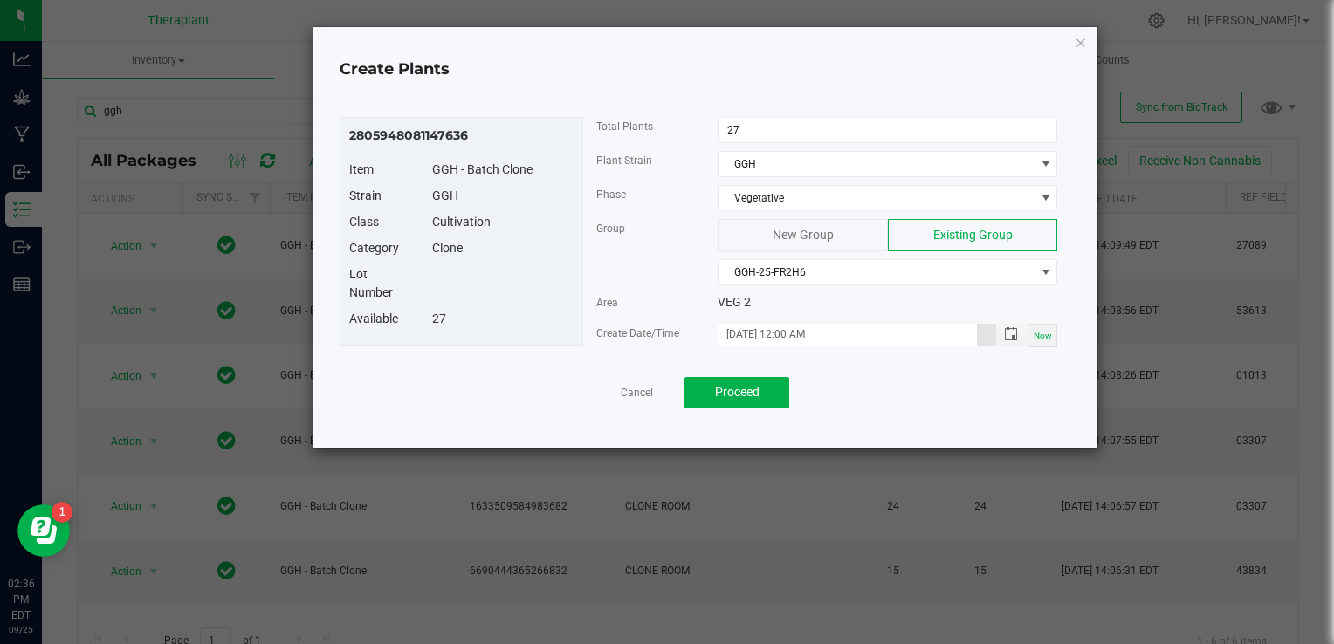
scroll to position [0, 0]
click at [762, 399] on button "Proceed" at bounding box center [737, 392] width 105 height 31
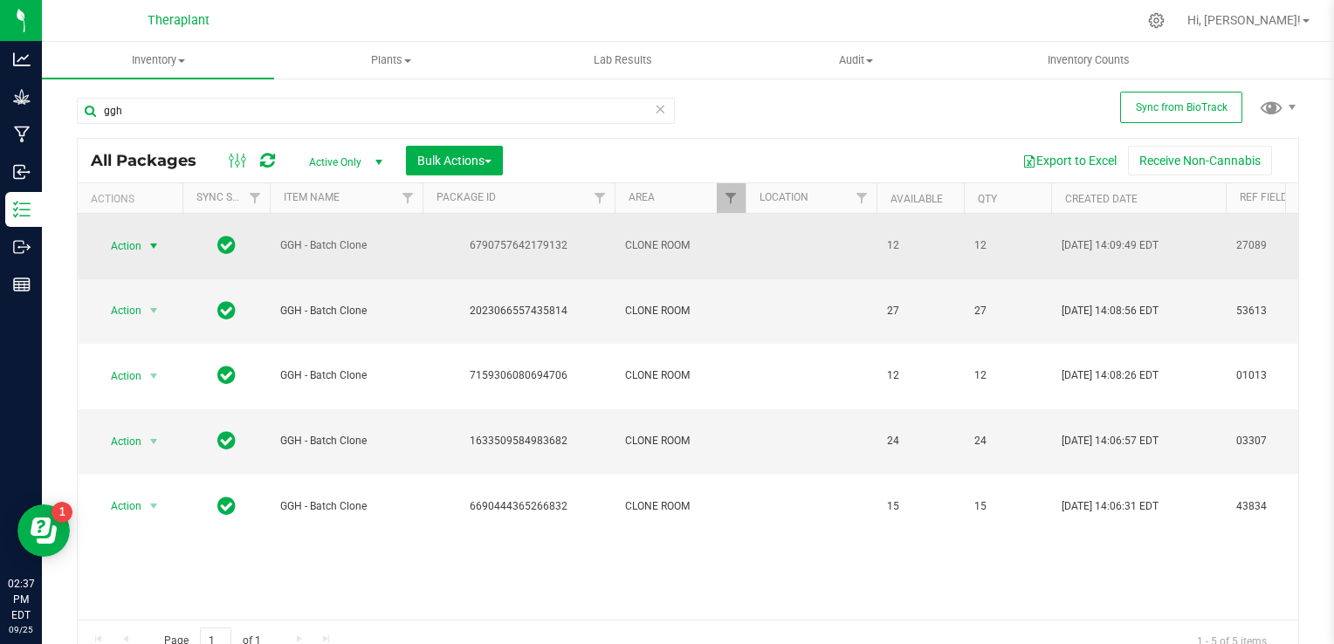
click at [150, 239] on span "select" at bounding box center [154, 246] width 14 height 14
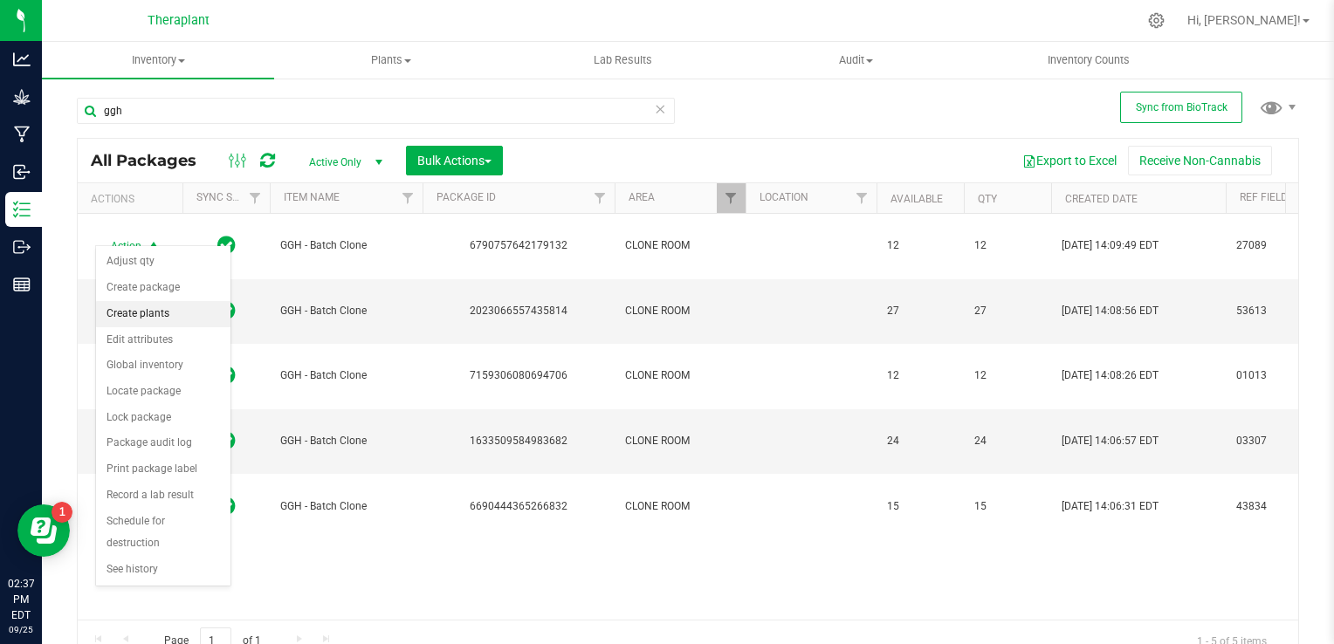
click at [152, 310] on li "Create plants" at bounding box center [163, 314] width 134 height 26
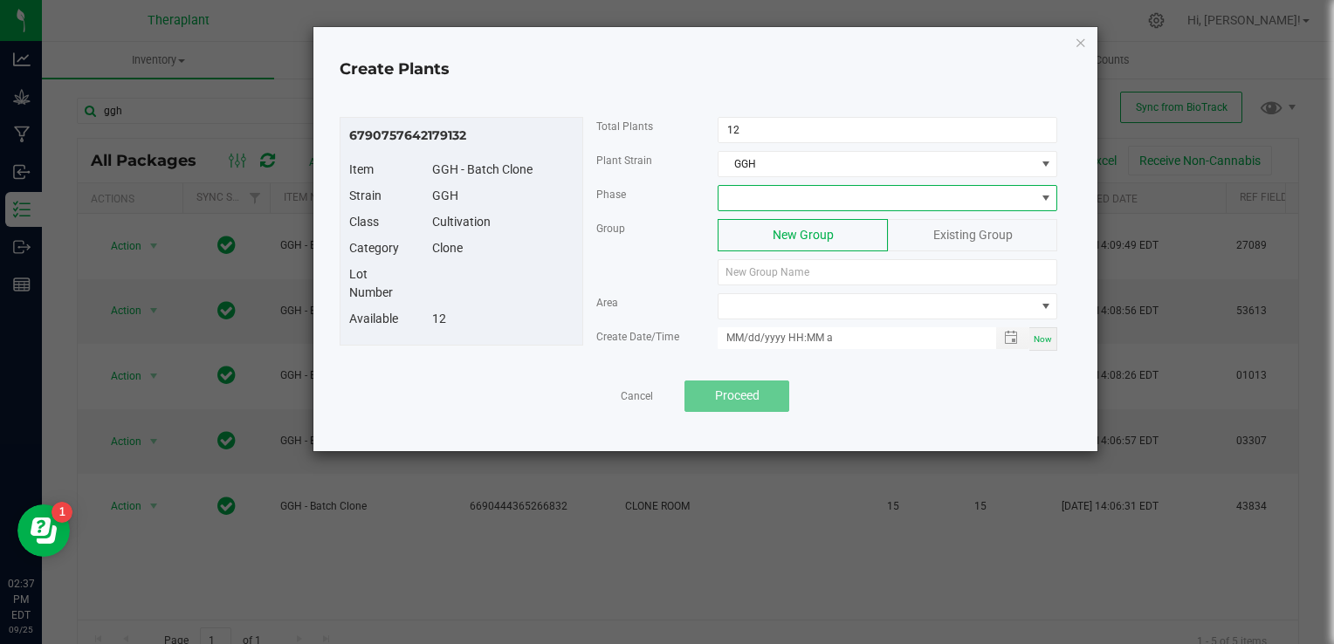
click at [913, 189] on span at bounding box center [877, 198] width 316 height 24
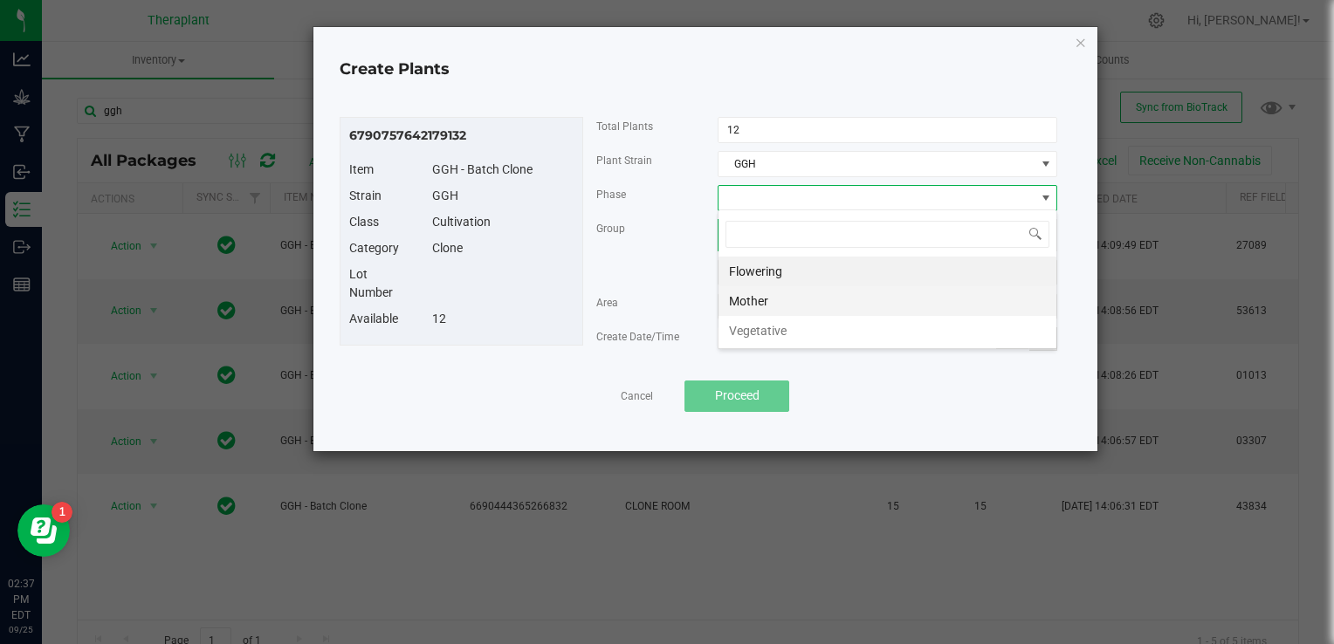
scroll to position [25, 340]
click at [795, 327] on li "Vegetative" at bounding box center [888, 331] width 338 height 30
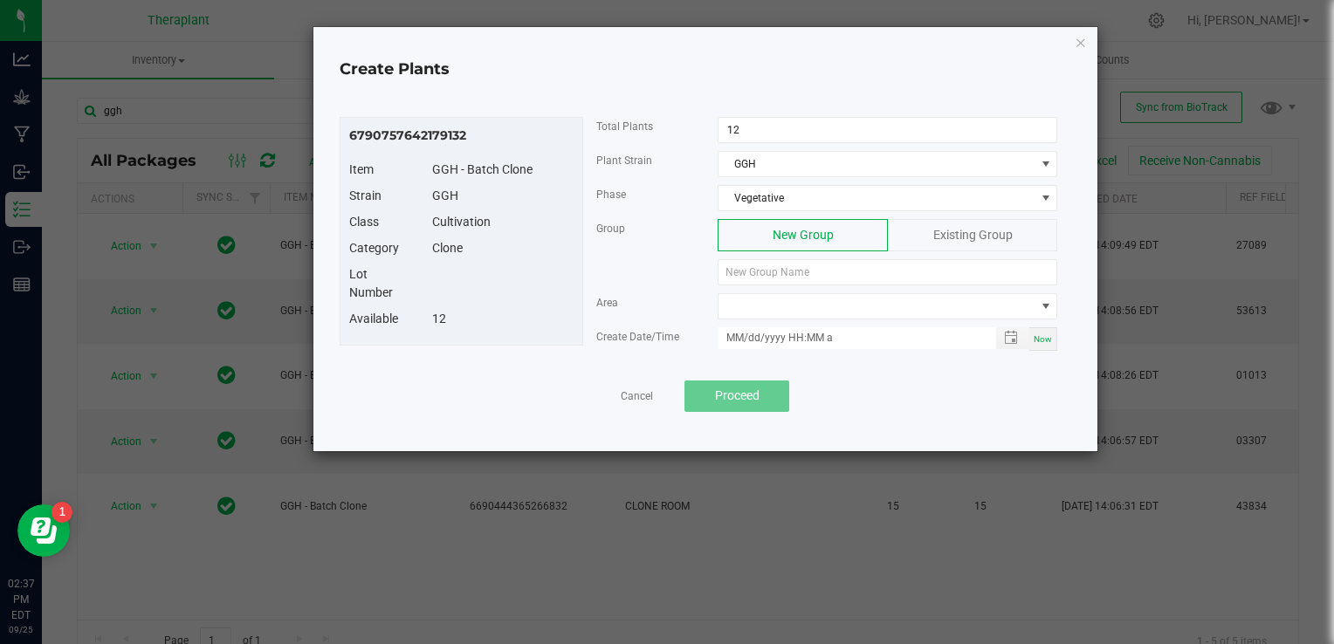
click at [950, 242] on div "Existing Group" at bounding box center [972, 235] width 169 height 32
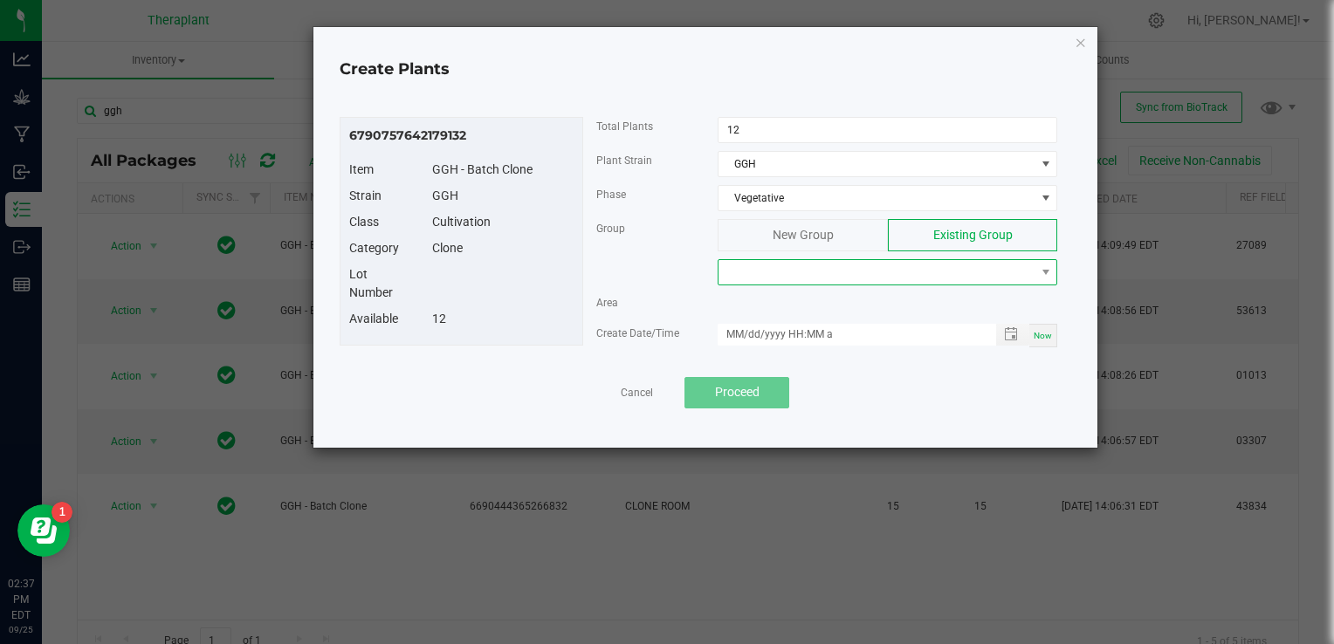
click at [904, 273] on span at bounding box center [877, 272] width 316 height 24
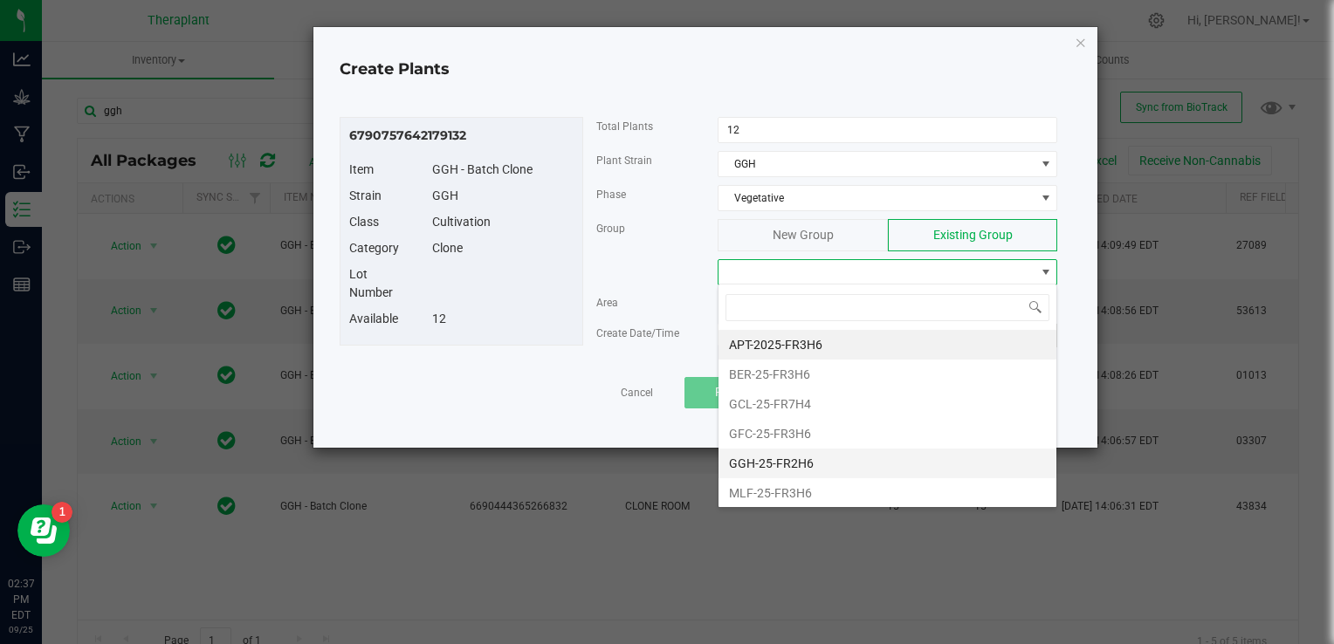
click at [786, 463] on li "GGH-25-FR2H6" at bounding box center [888, 464] width 338 height 30
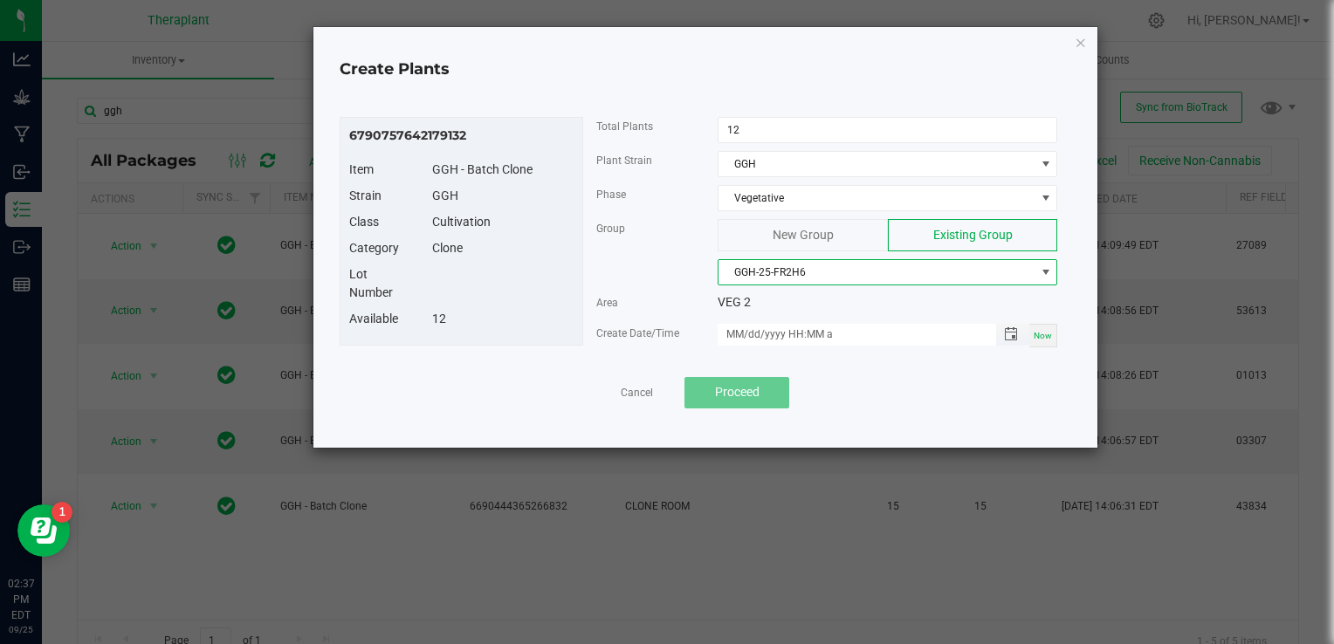
click at [1004, 330] on span "Toggle popup" at bounding box center [1011, 334] width 30 height 14
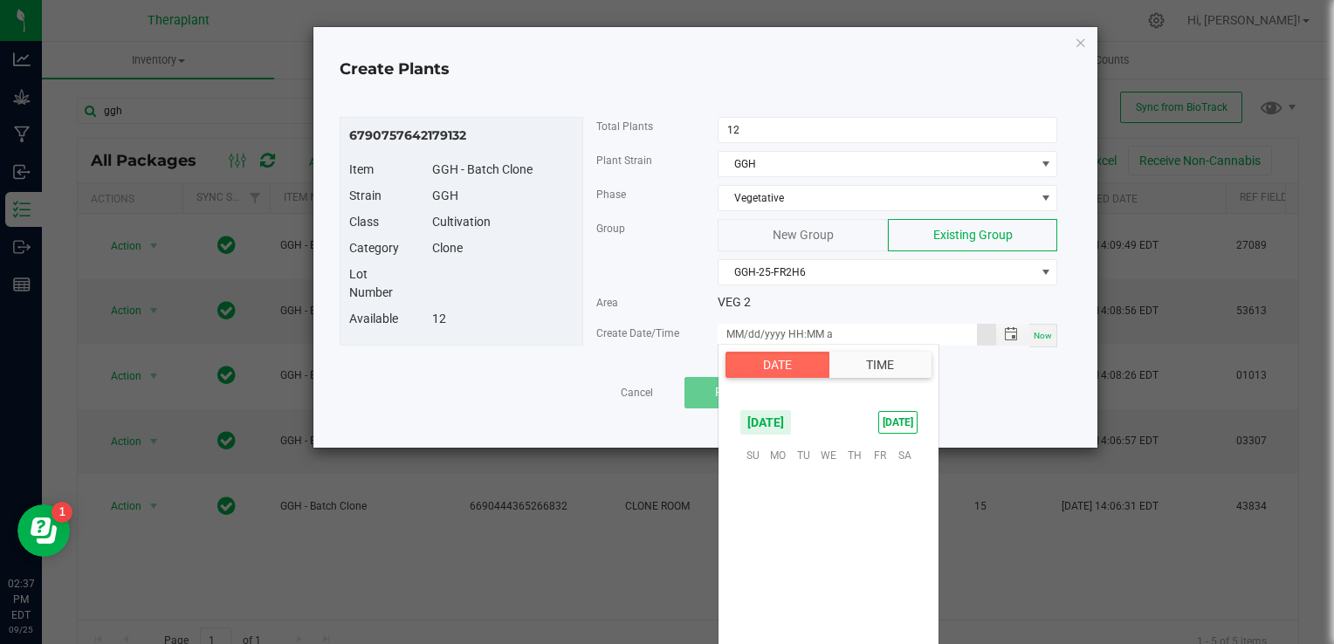
scroll to position [283271, 0]
click at [880, 554] on span "26" at bounding box center [879, 562] width 25 height 27
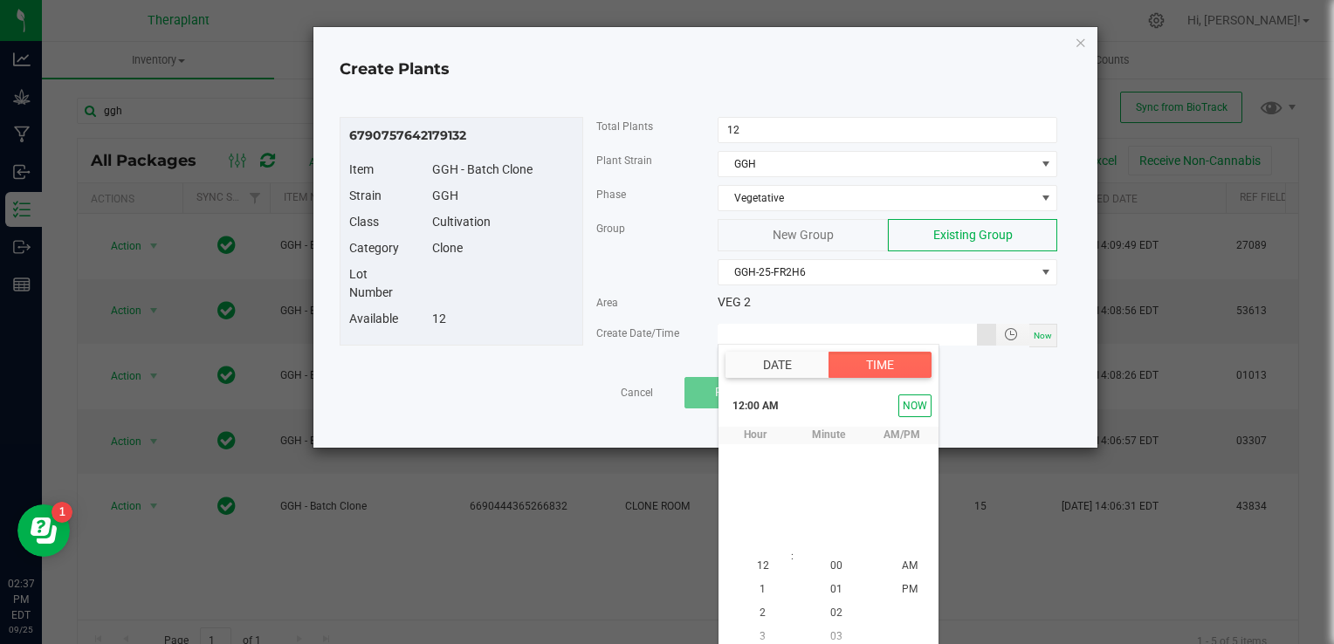
type input "[DATE] 12:00 AM"
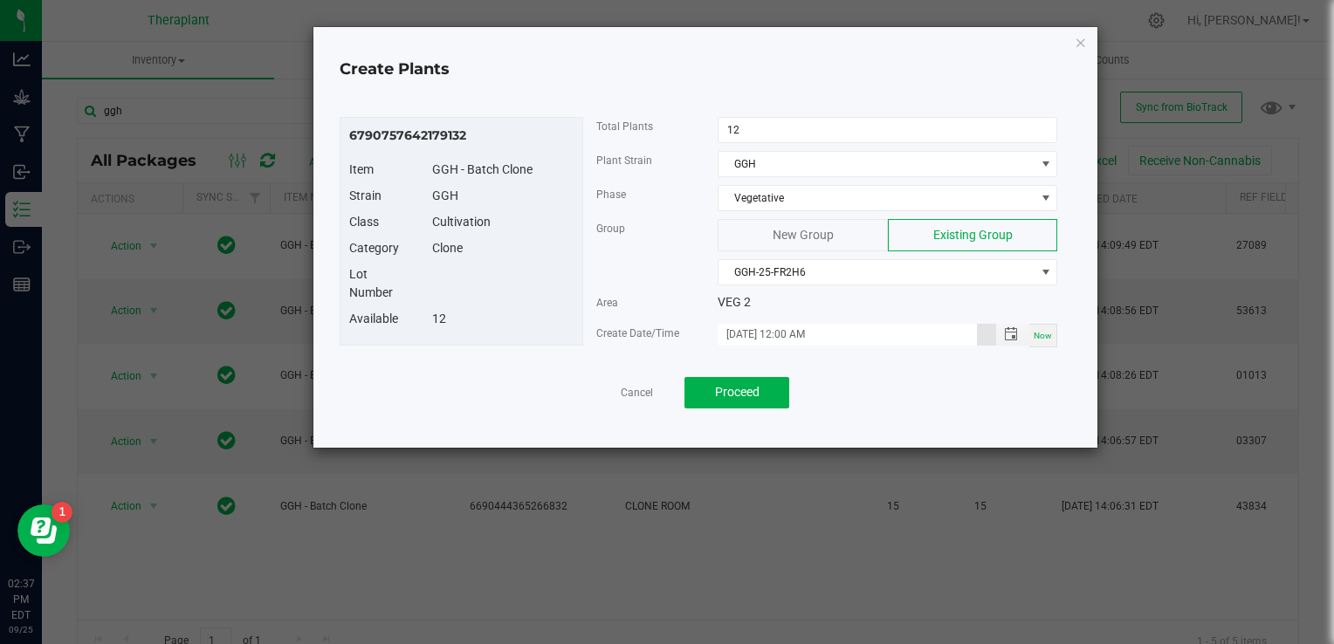
scroll to position [0, 0]
click at [781, 118] on input "12" at bounding box center [888, 130] width 338 height 24
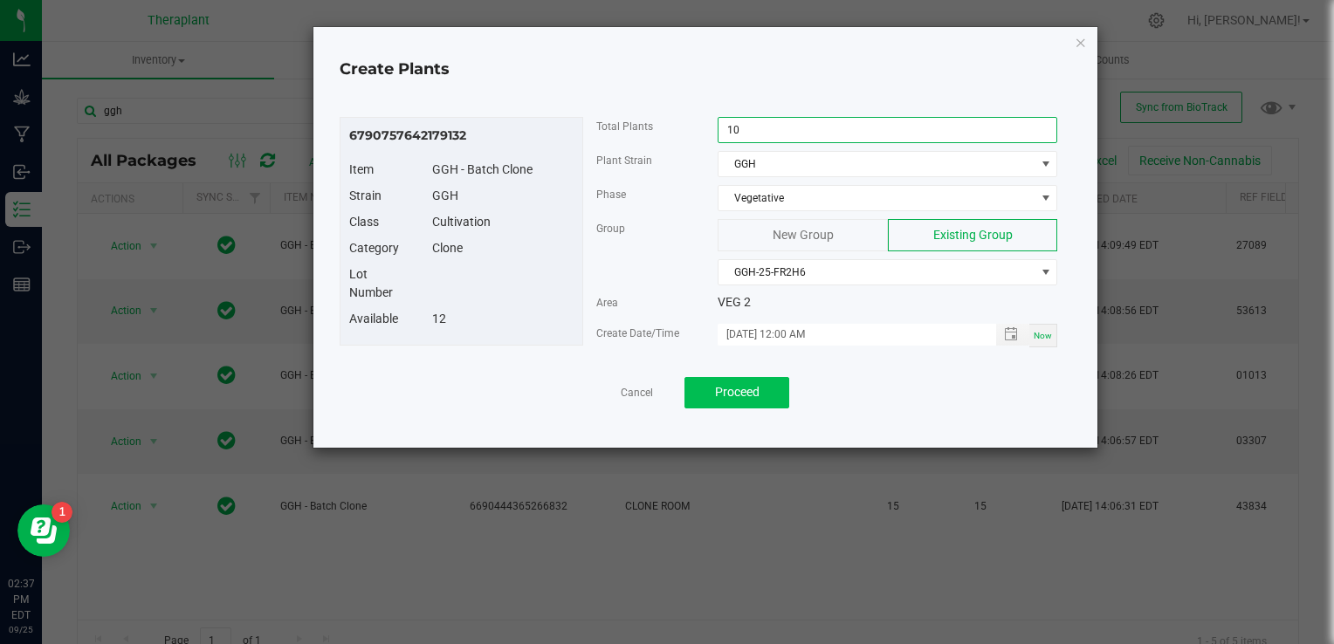
type input "10"
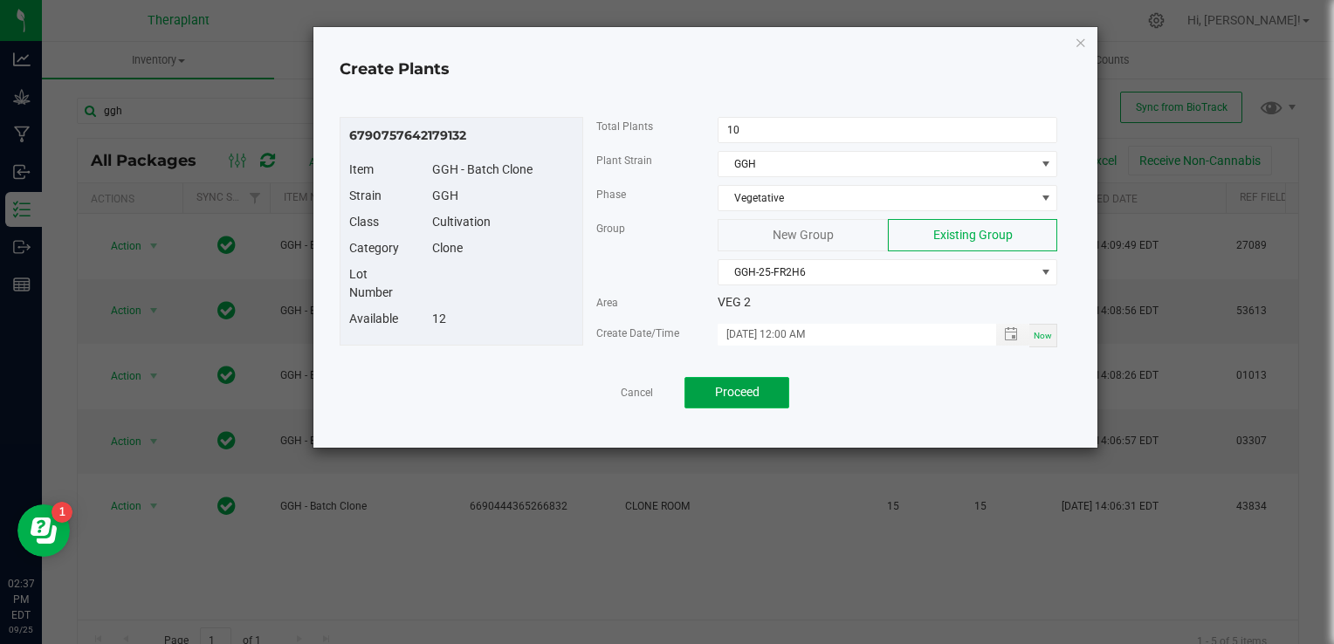
click at [727, 396] on span "Proceed" at bounding box center [737, 392] width 45 height 14
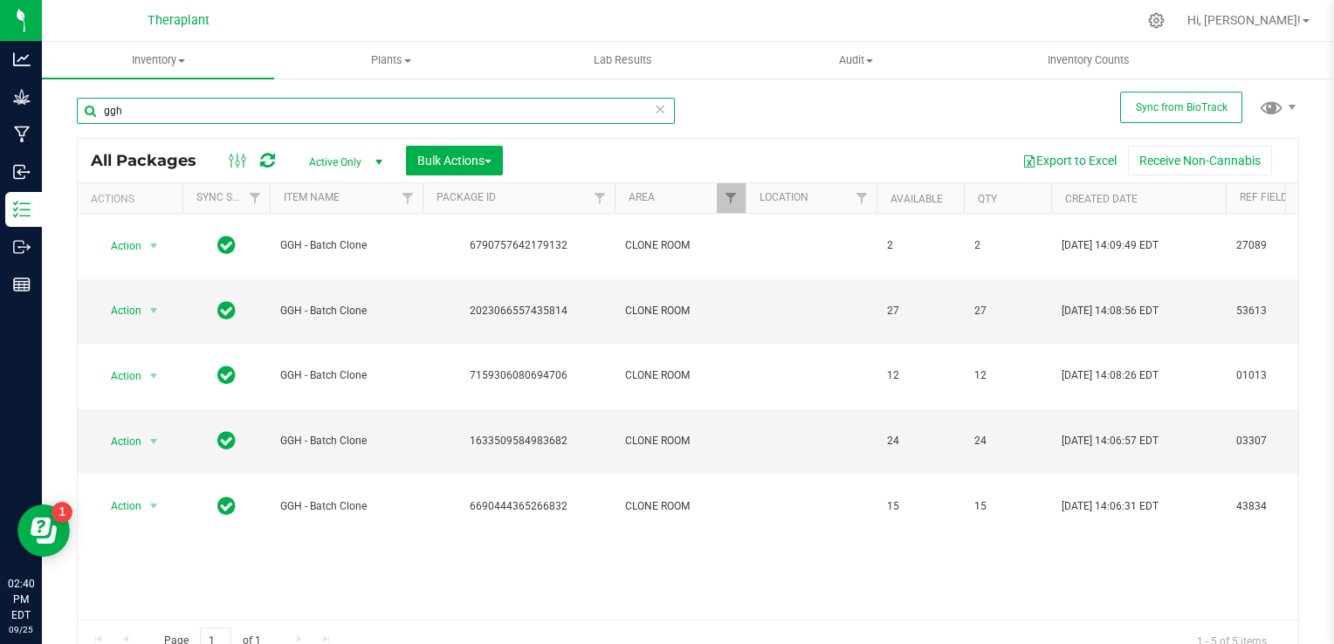
click at [136, 112] on input "ggh" at bounding box center [376, 111] width 598 height 26
type input "g"
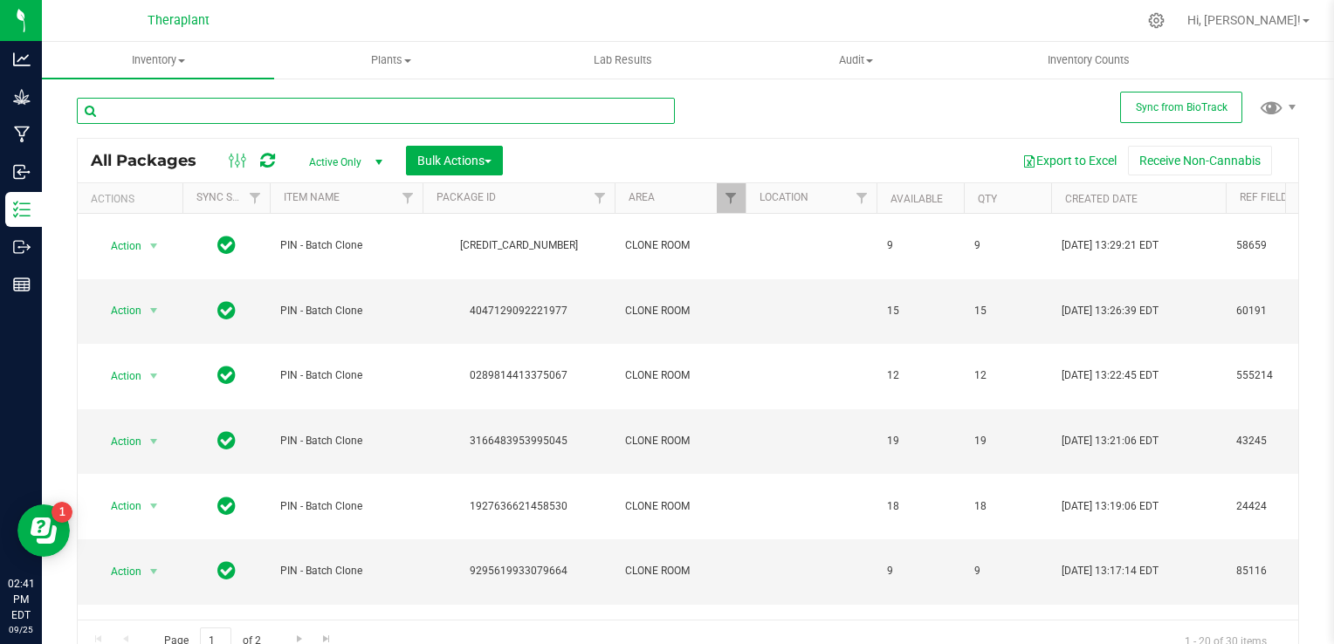
click at [150, 112] on input "text" at bounding box center [376, 111] width 598 height 26
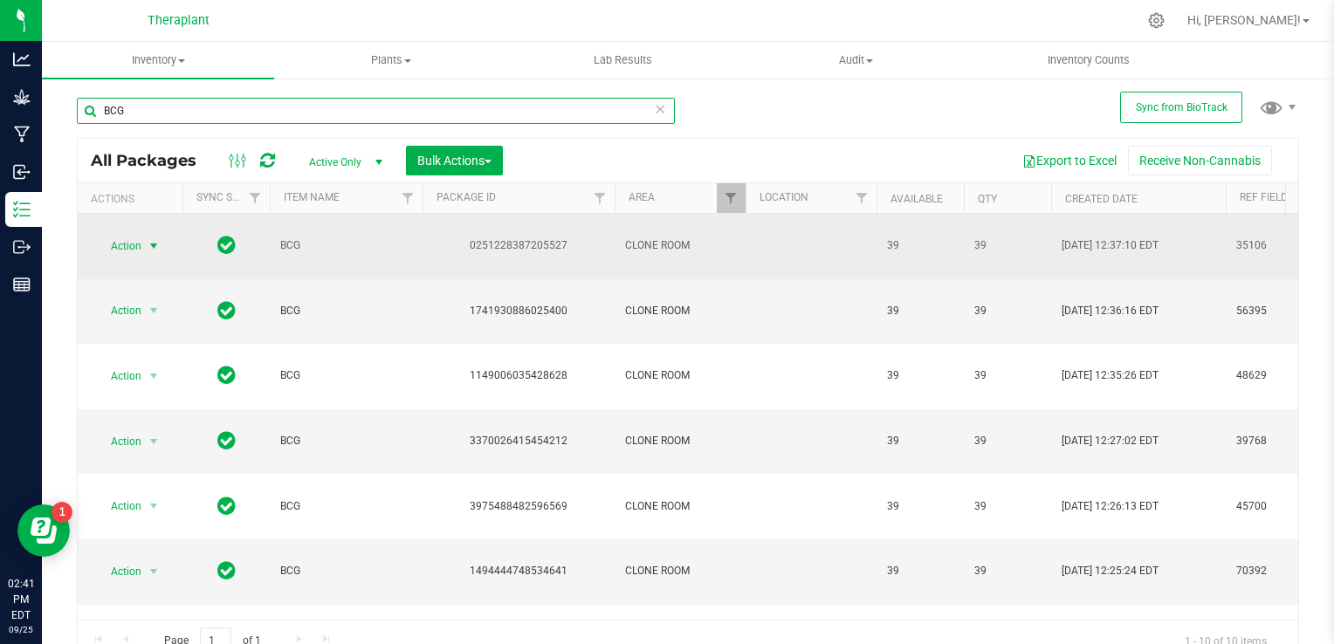
type input "BCG"
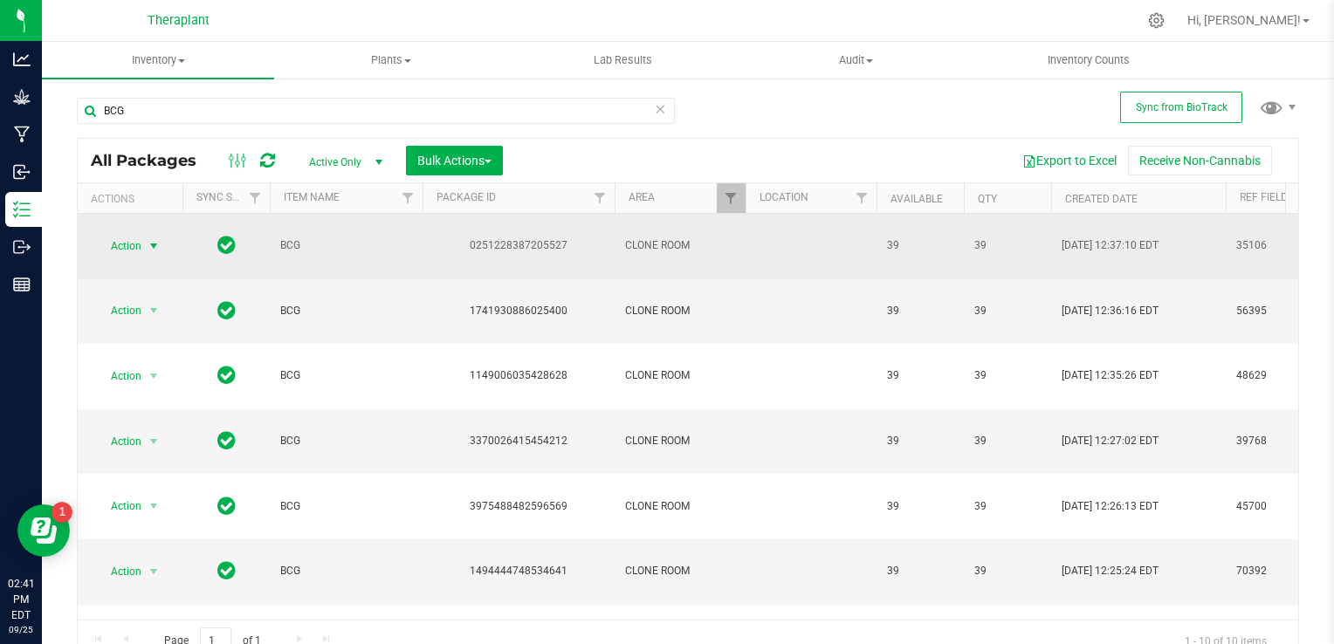
click at [155, 239] on span "select" at bounding box center [154, 246] width 14 height 14
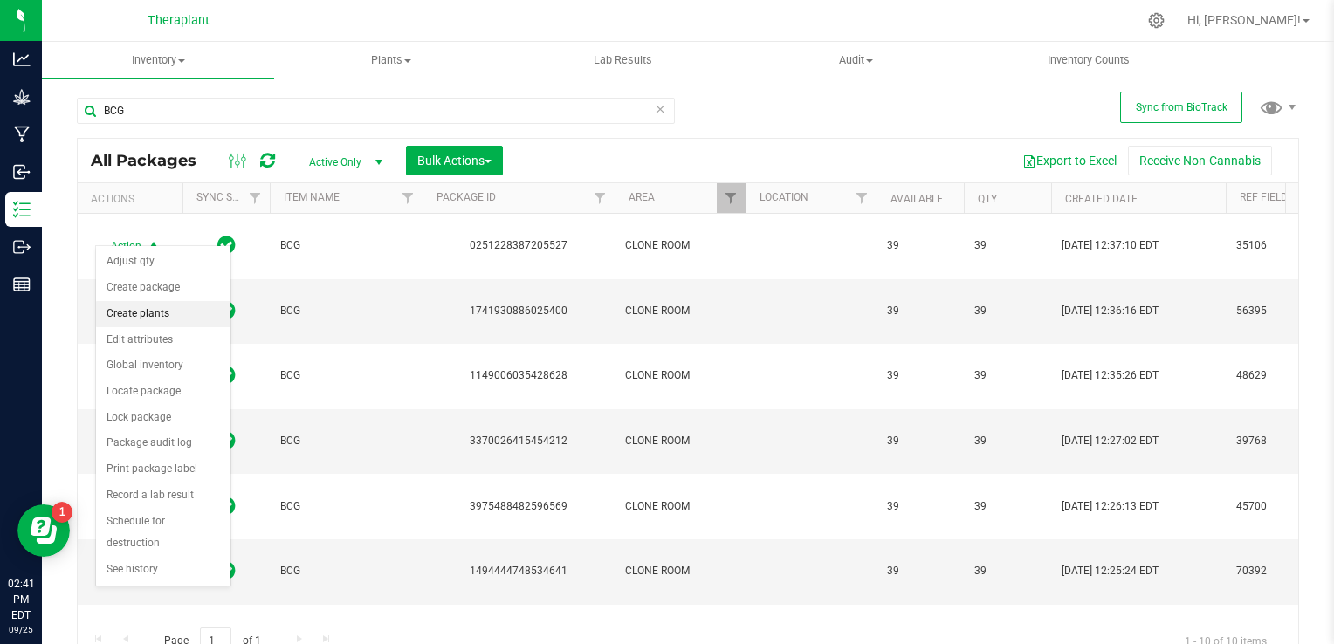
click at [178, 318] on li "Create plants" at bounding box center [163, 314] width 134 height 26
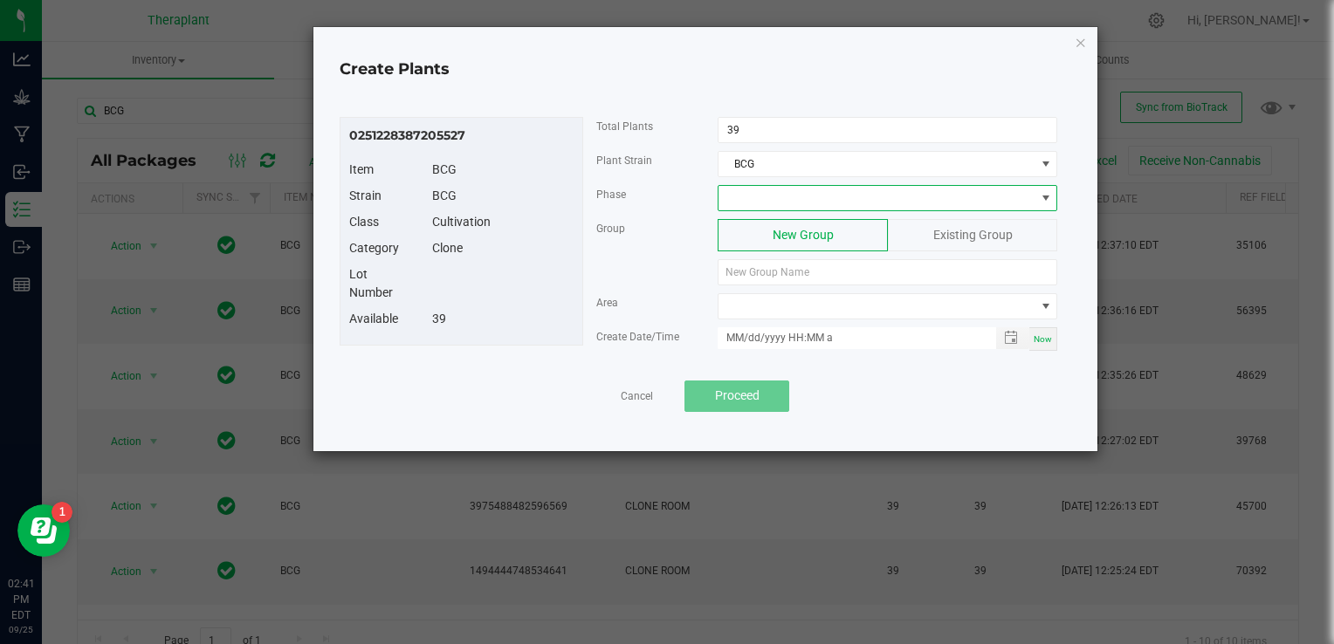
click at [730, 204] on span at bounding box center [877, 198] width 316 height 24
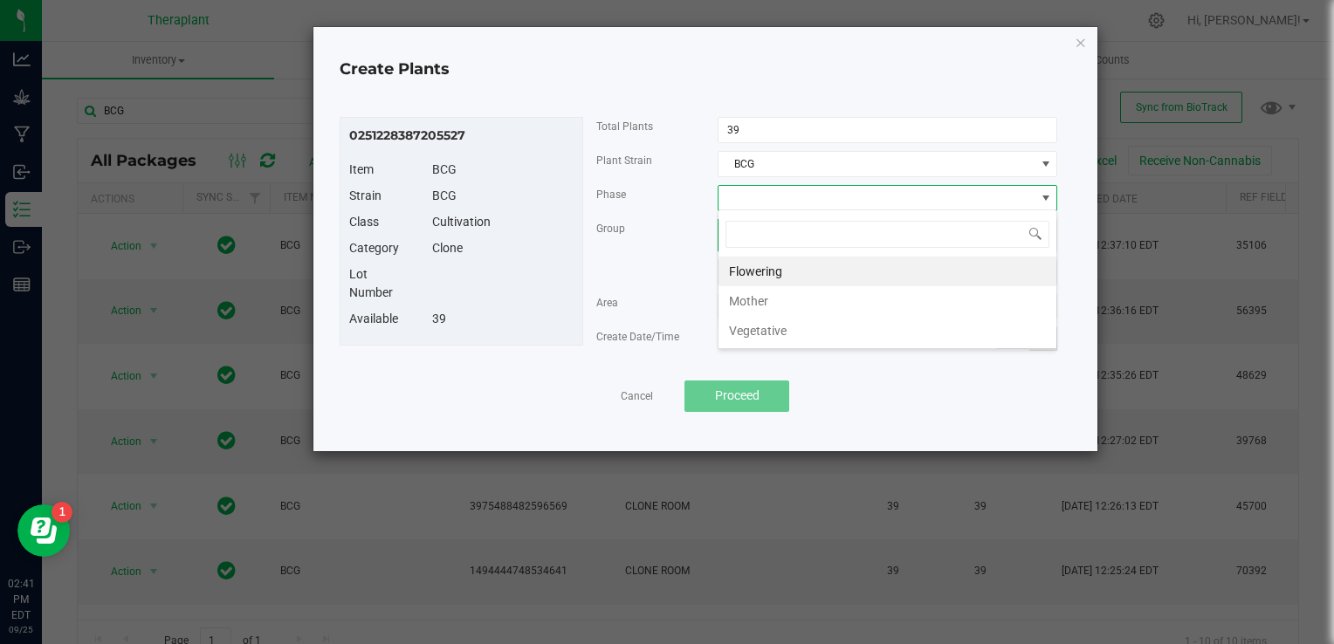
scroll to position [25, 340]
click at [758, 333] on li "Vegetative" at bounding box center [888, 331] width 338 height 30
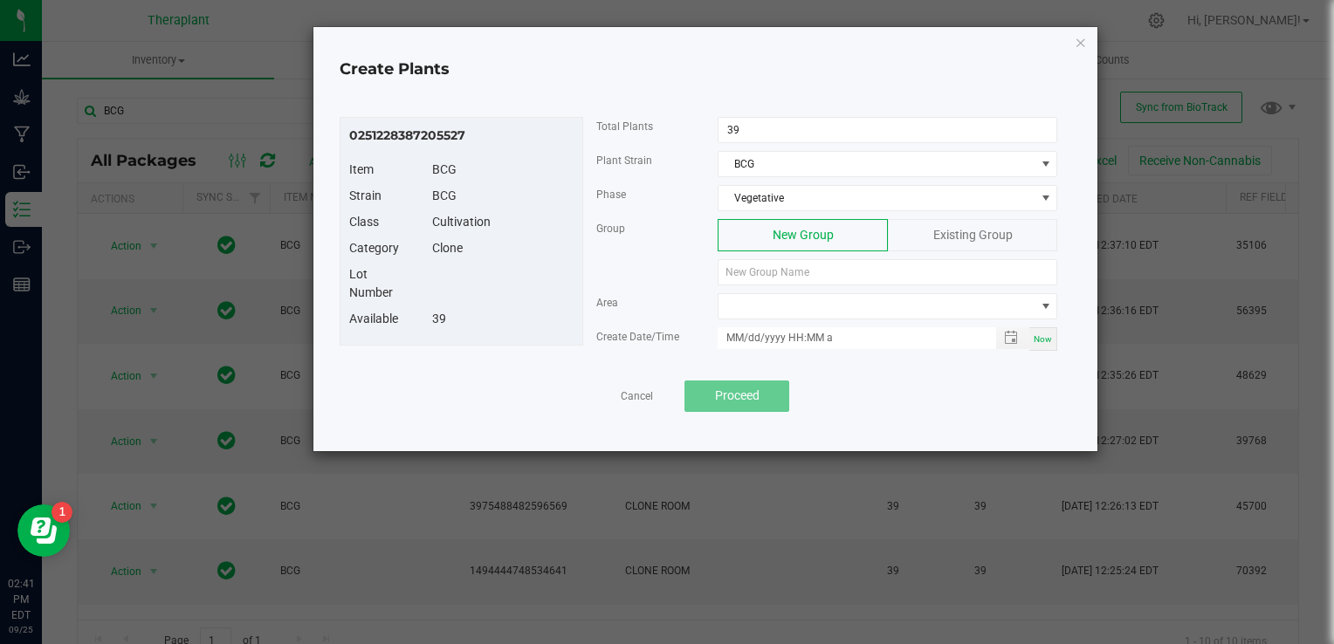
click at [969, 244] on div "Existing Group" at bounding box center [972, 235] width 169 height 32
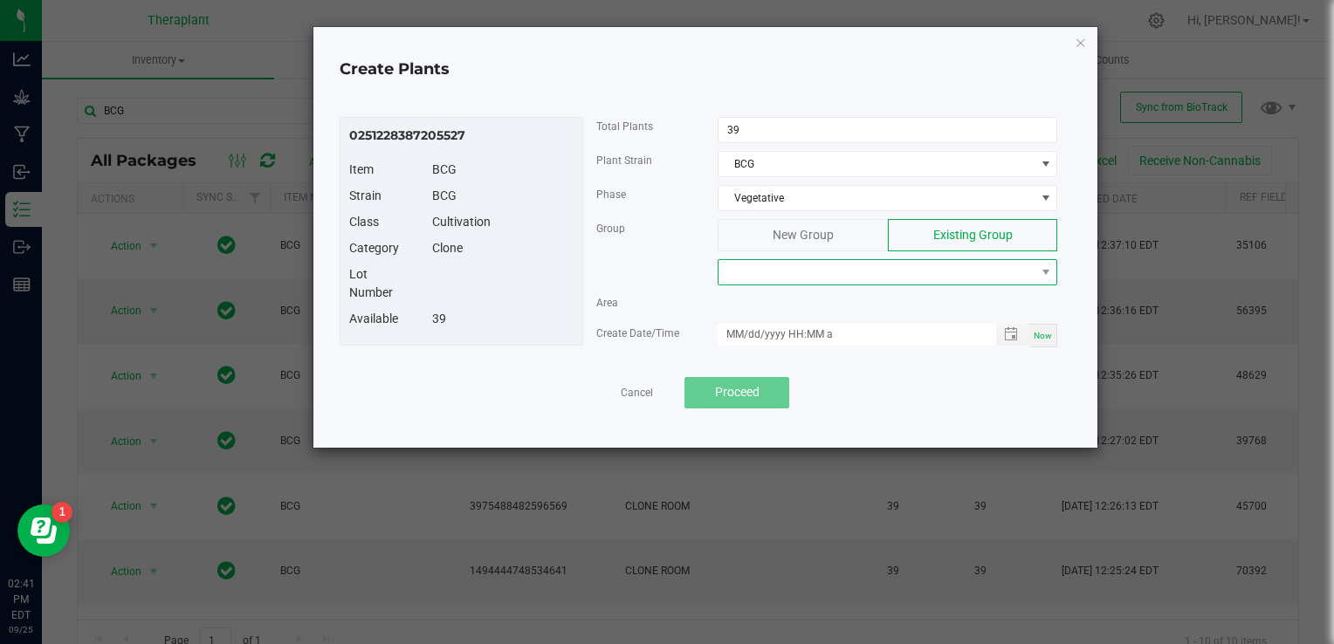
click at [860, 278] on span at bounding box center [877, 272] width 316 height 24
click at [835, 229] on div "New Group" at bounding box center [802, 235] width 169 height 32
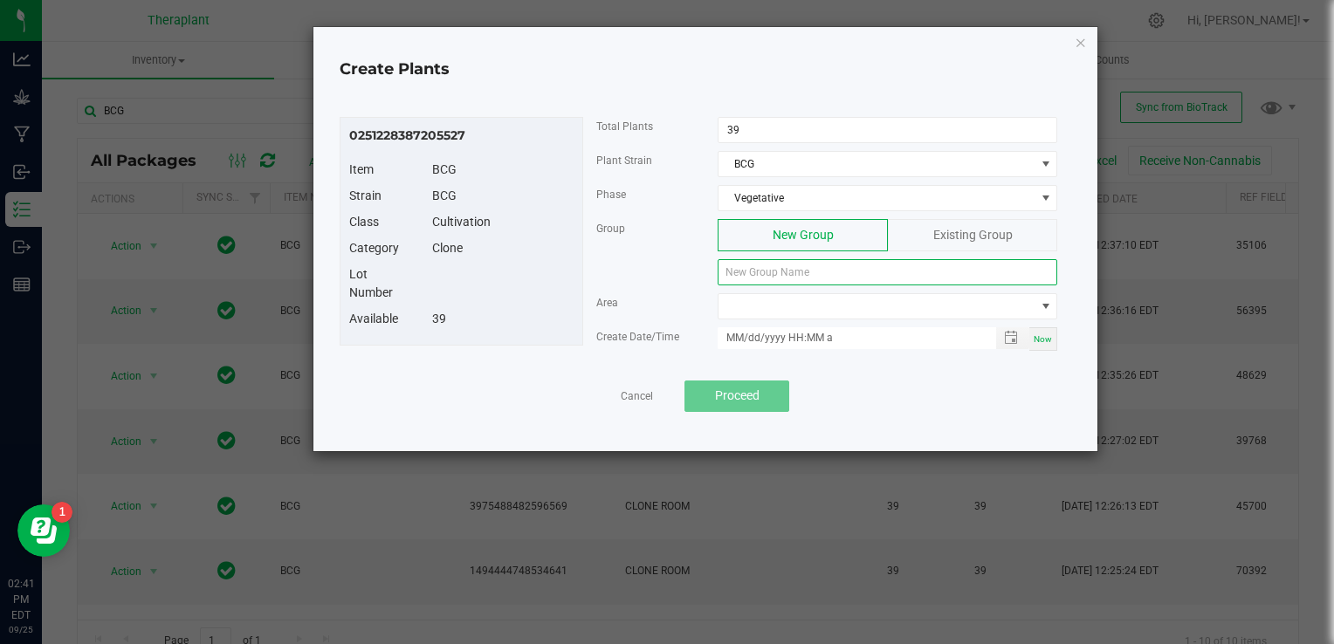
click at [796, 269] on input at bounding box center [888, 272] width 340 height 26
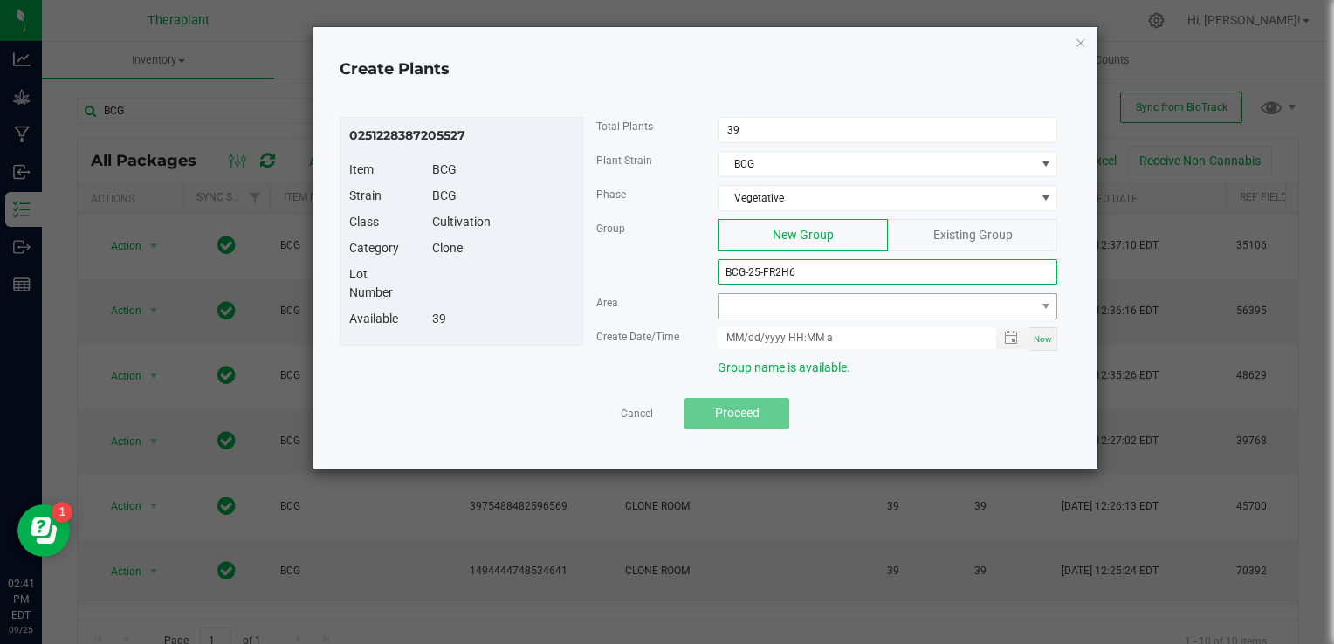
type input "BCG-25-FR2H6"
click at [818, 306] on span at bounding box center [877, 306] width 316 height 24
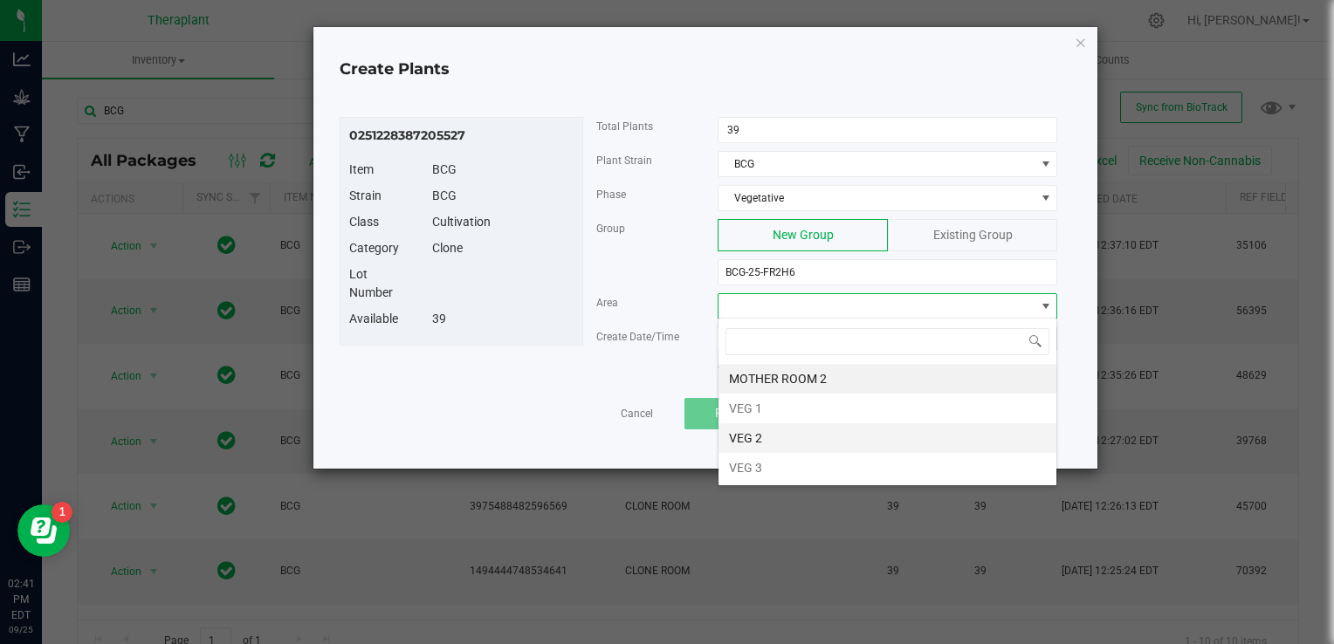
click at [782, 440] on li "VEG 2" at bounding box center [888, 439] width 338 height 30
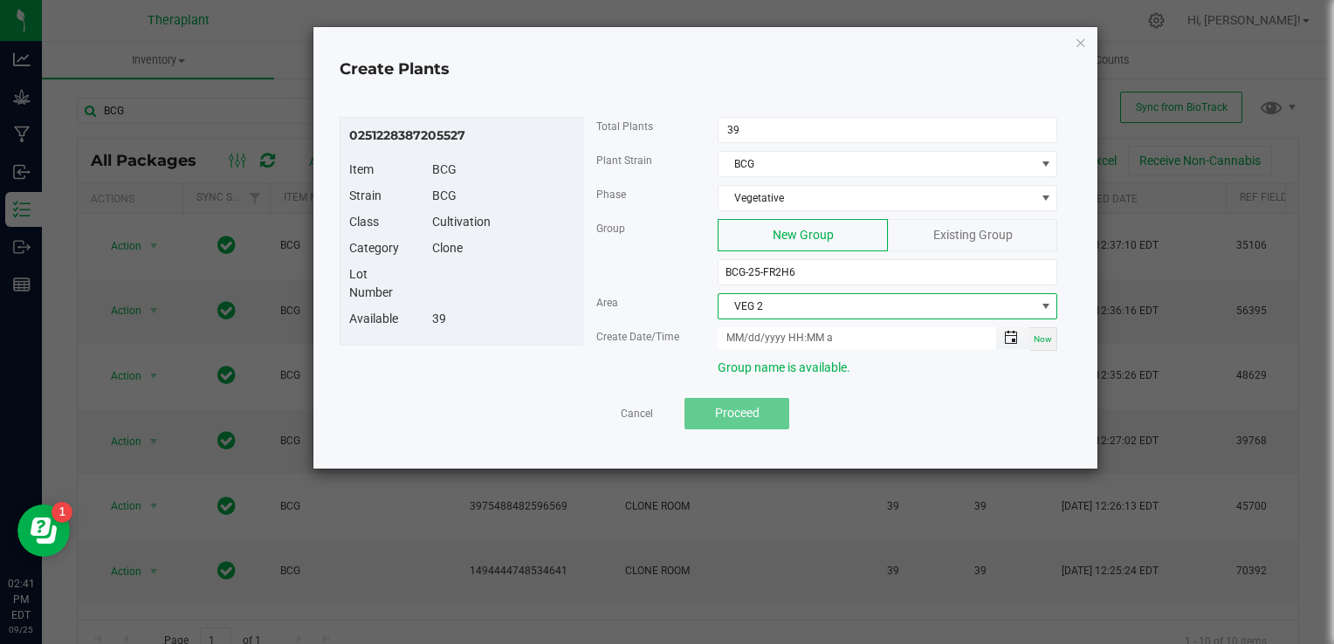
click at [1017, 339] on span "Toggle popup" at bounding box center [1011, 338] width 14 height 14
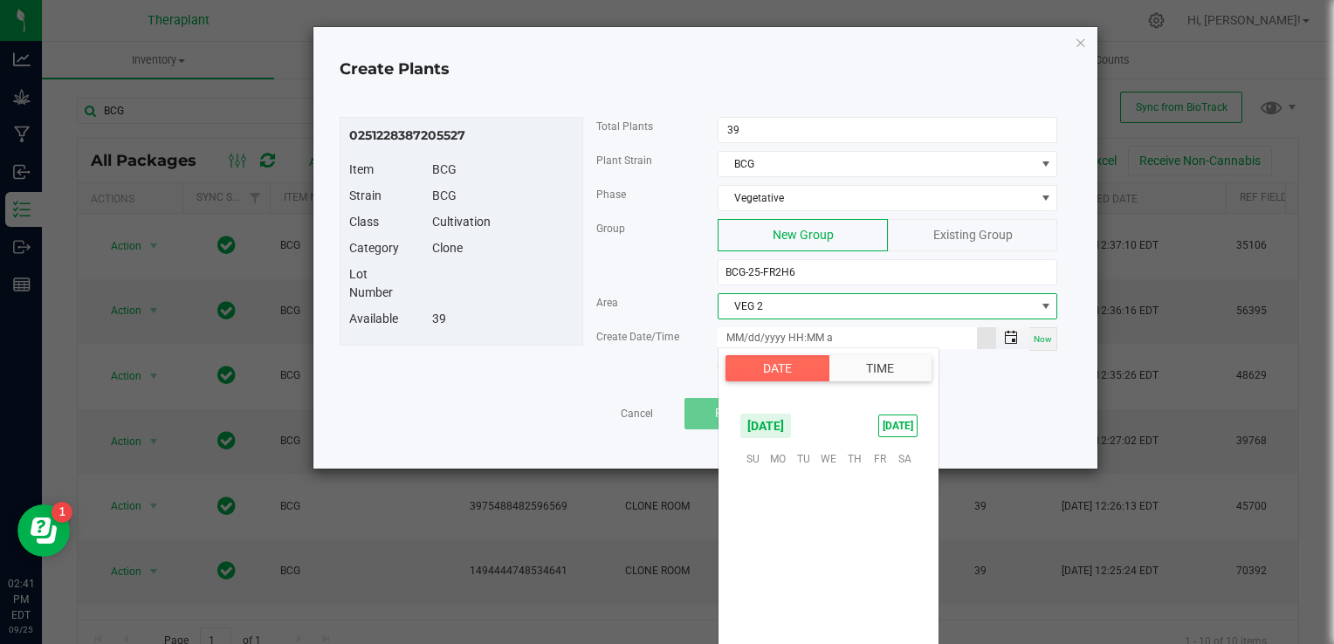
scroll to position [283271, 0]
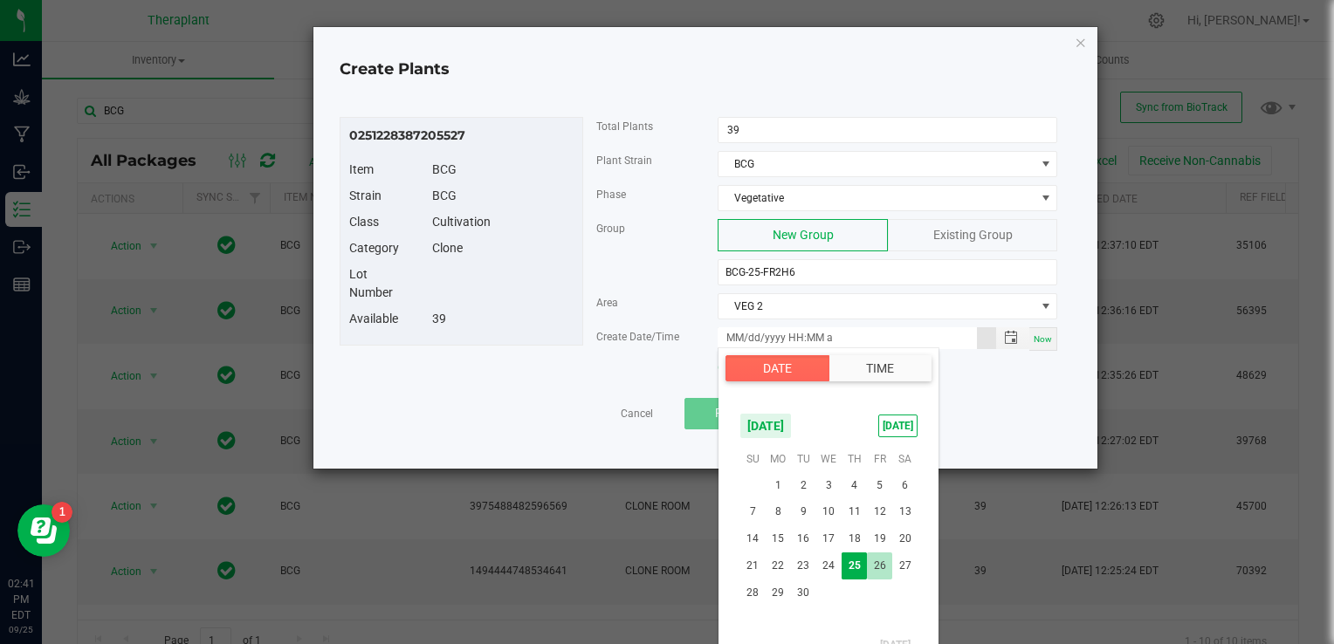
click at [886, 568] on span "26" at bounding box center [879, 566] width 25 height 27
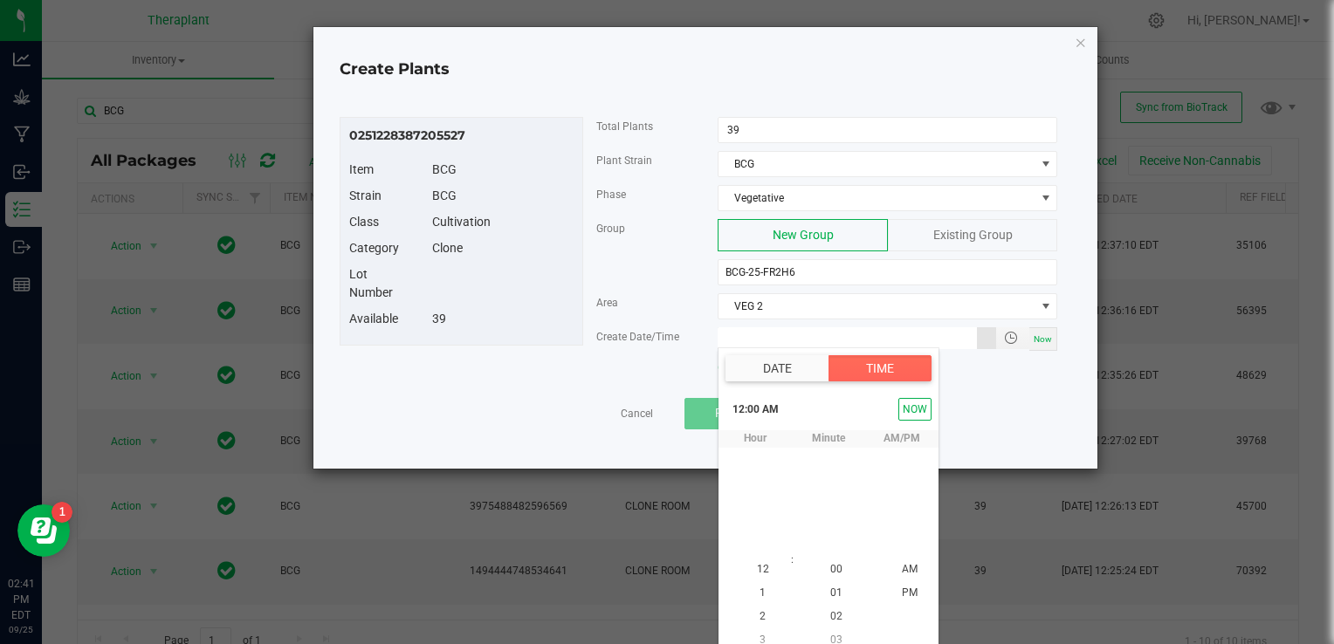
type input "[DATE] 12:00 AM"
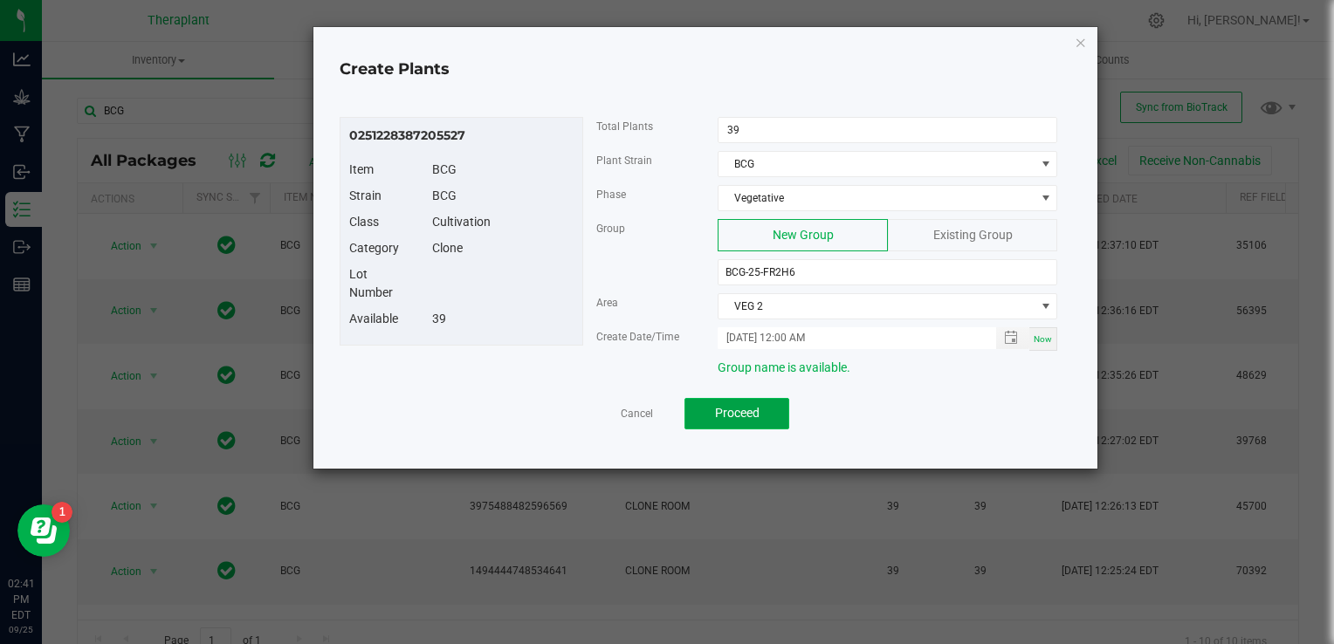
click at [737, 421] on button "Proceed" at bounding box center [737, 413] width 105 height 31
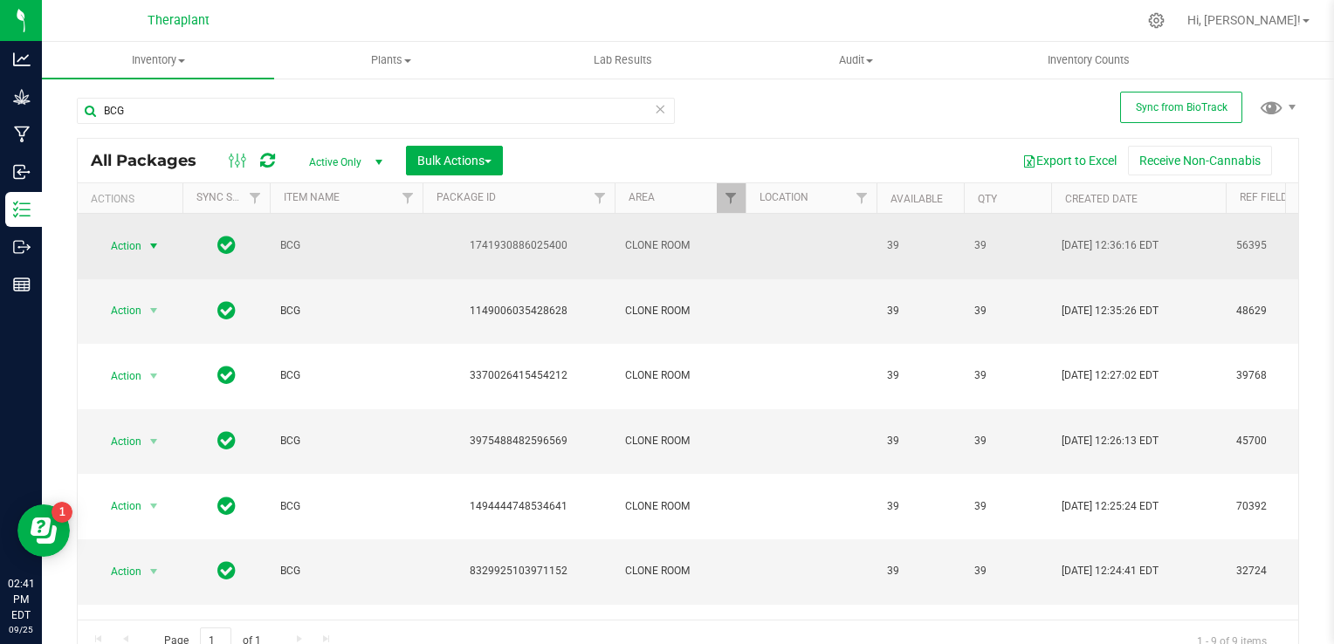
click at [154, 239] on span "select" at bounding box center [154, 246] width 14 height 14
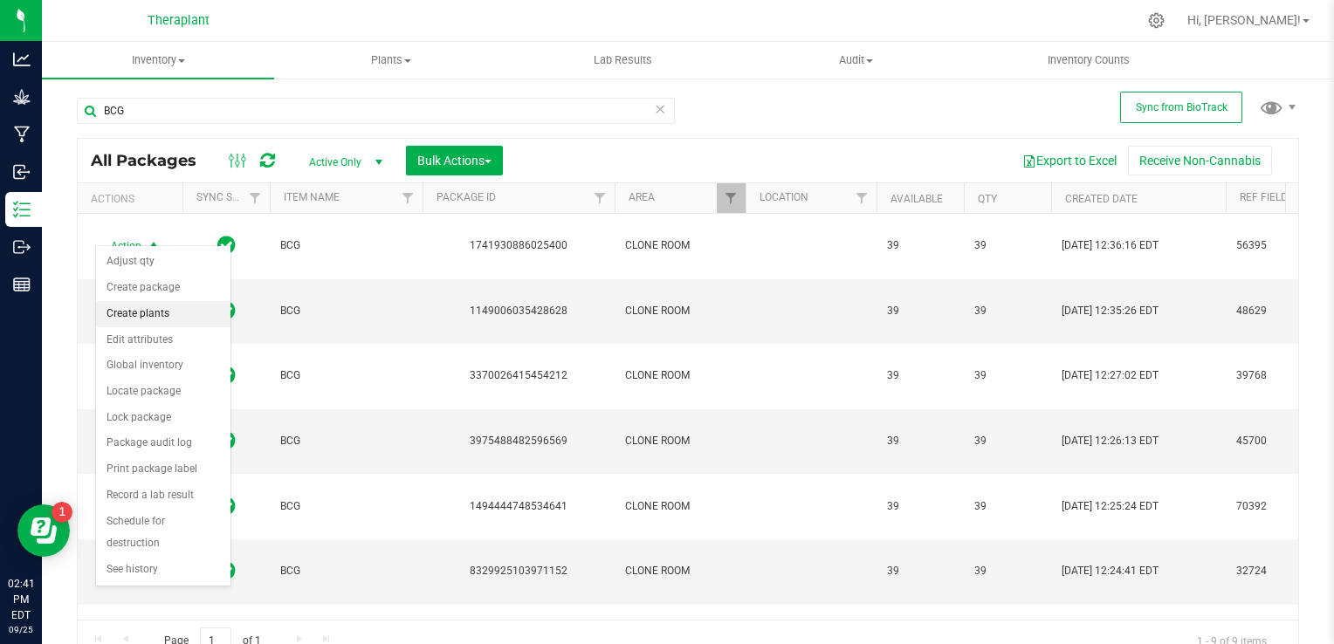
click at [153, 316] on li "Create plants" at bounding box center [163, 314] width 134 height 26
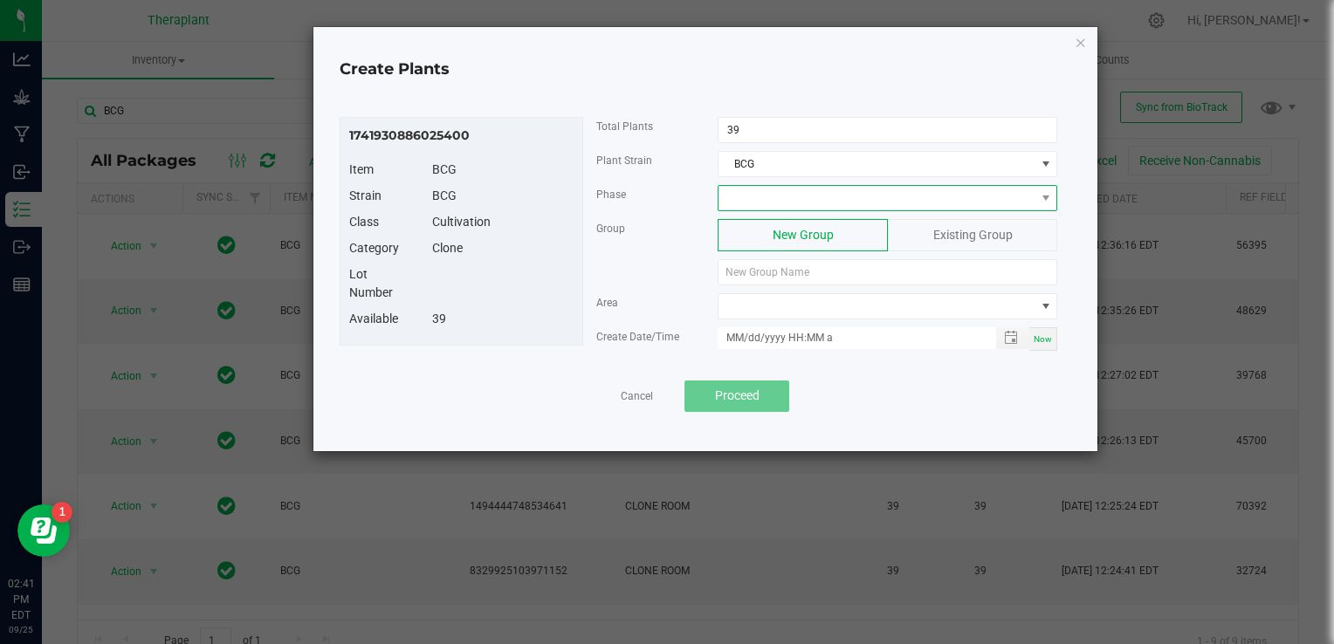
click at [778, 196] on span at bounding box center [877, 198] width 316 height 24
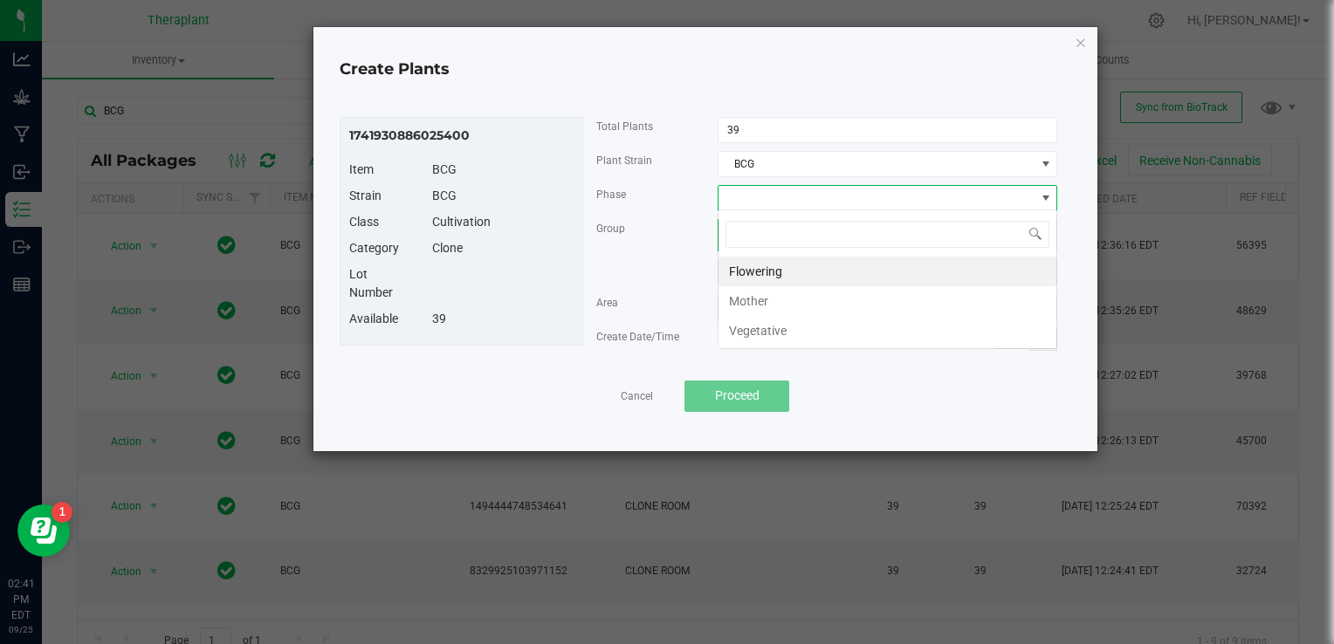
scroll to position [25, 340]
click at [744, 330] on li "Vegetative" at bounding box center [888, 331] width 338 height 30
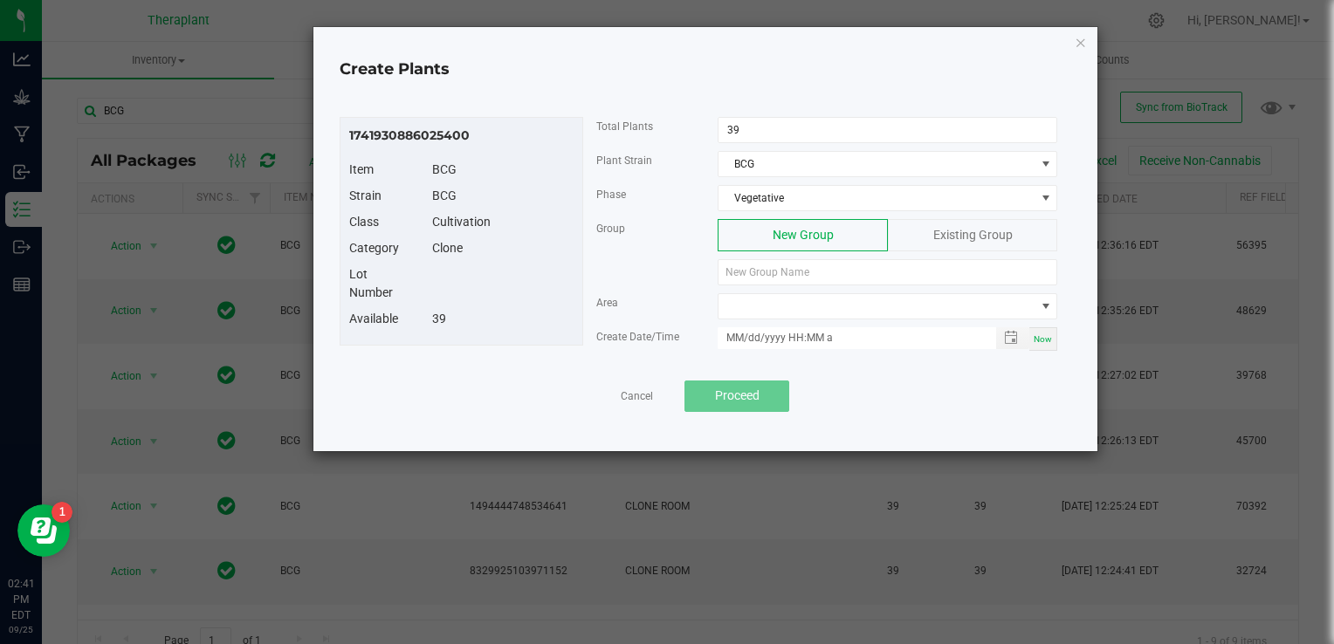
click at [943, 234] on span "Existing Group" at bounding box center [973, 235] width 79 height 14
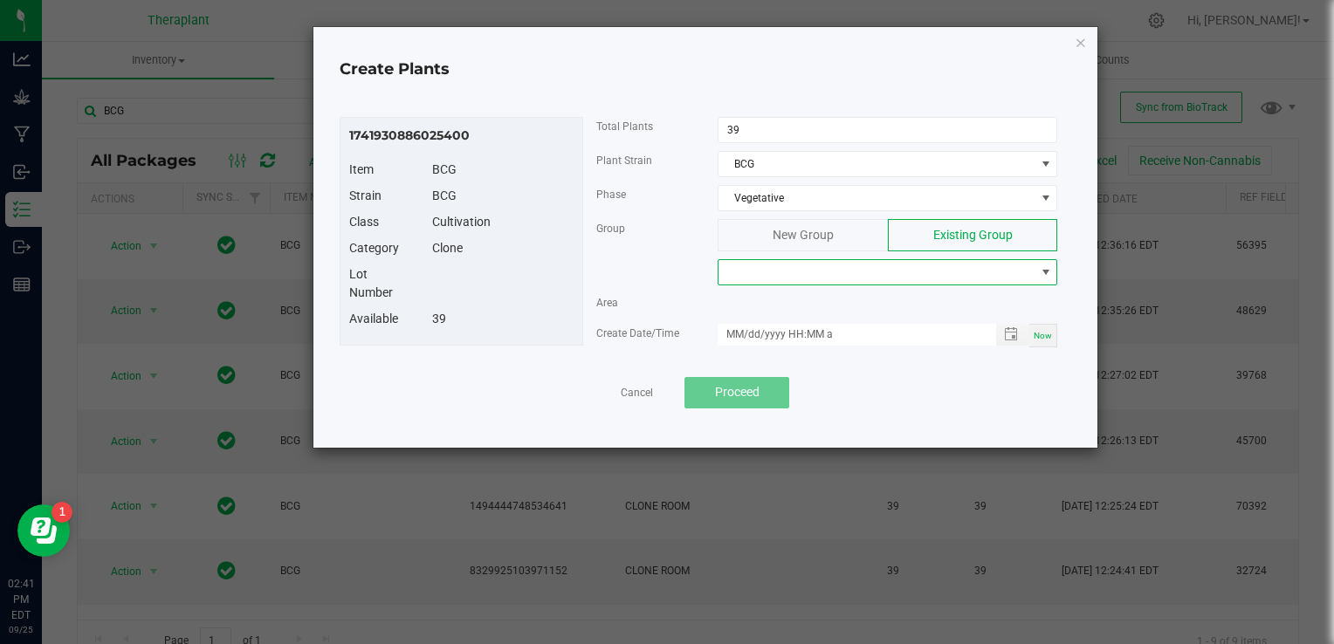
click at [851, 268] on span at bounding box center [877, 272] width 316 height 24
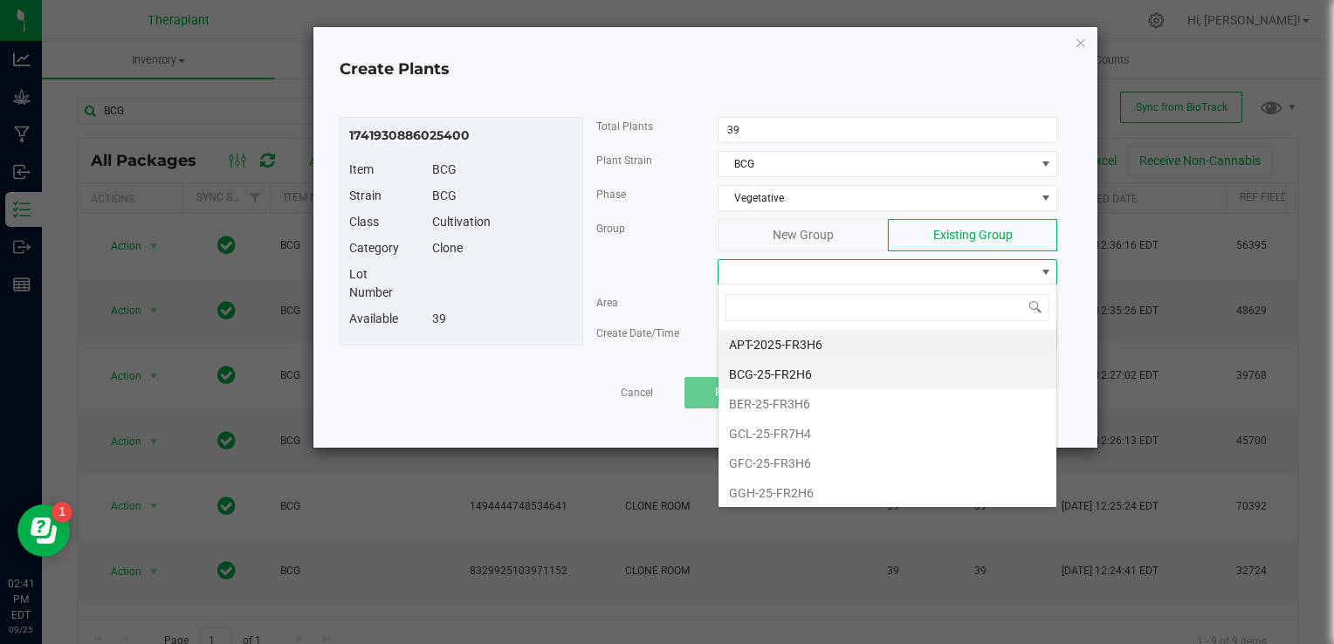
click at [801, 383] on li "BCG-25-FR2H6" at bounding box center [888, 375] width 338 height 30
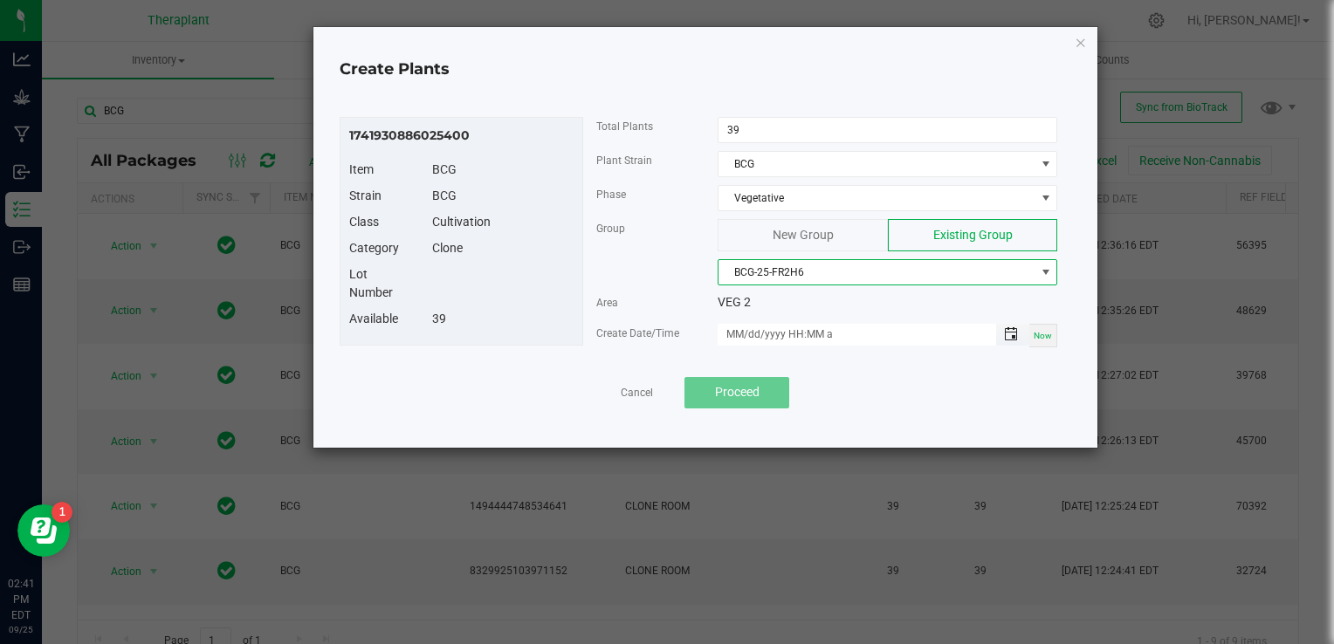
click at [1008, 334] on span "Toggle popup" at bounding box center [1011, 334] width 14 height 14
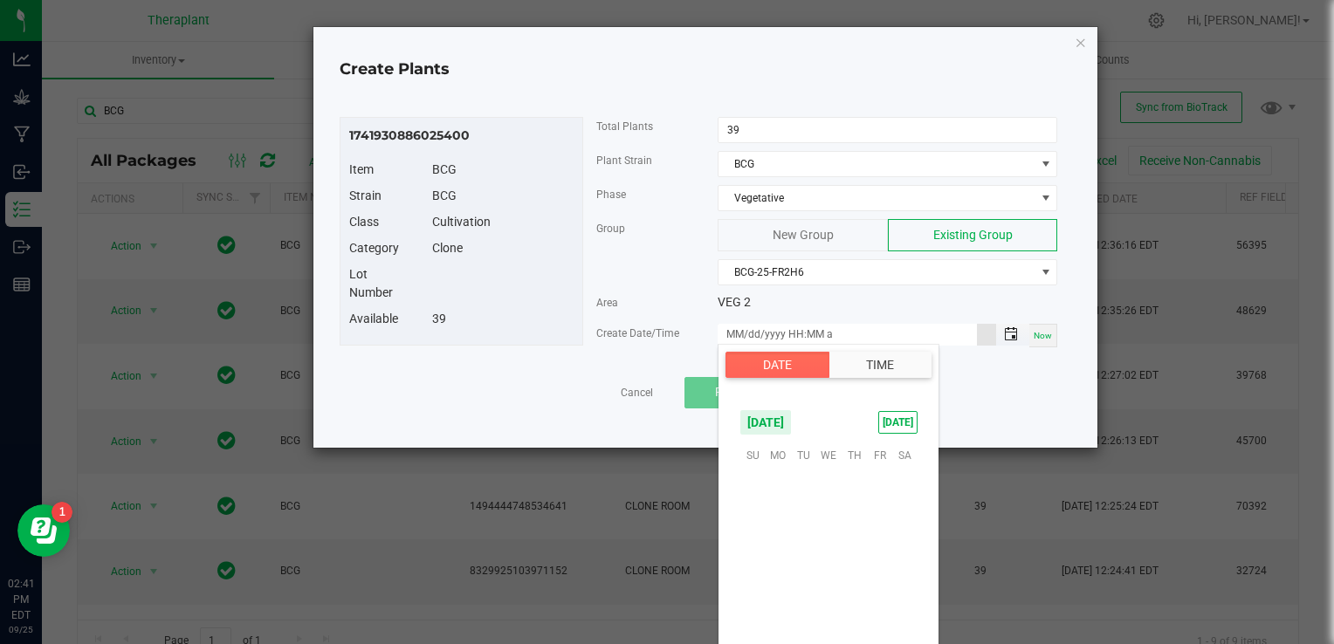
scroll to position [283271, 0]
click at [888, 561] on span "26" at bounding box center [879, 562] width 25 height 27
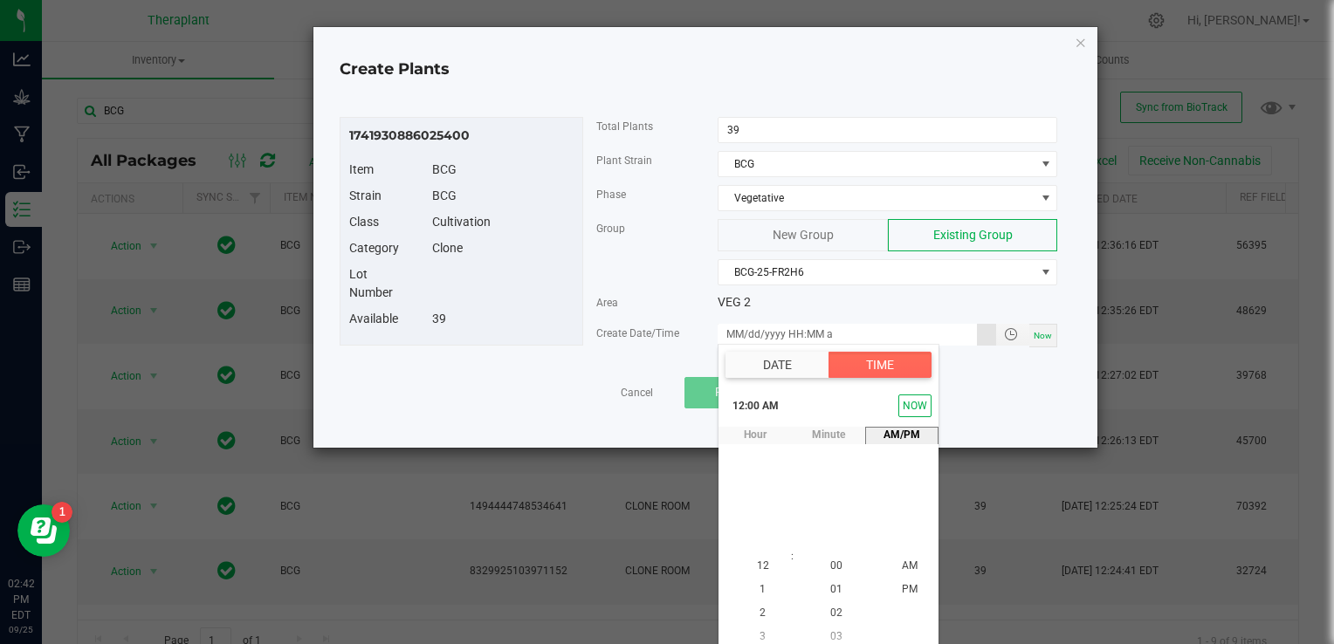
scroll to position [8, 0]
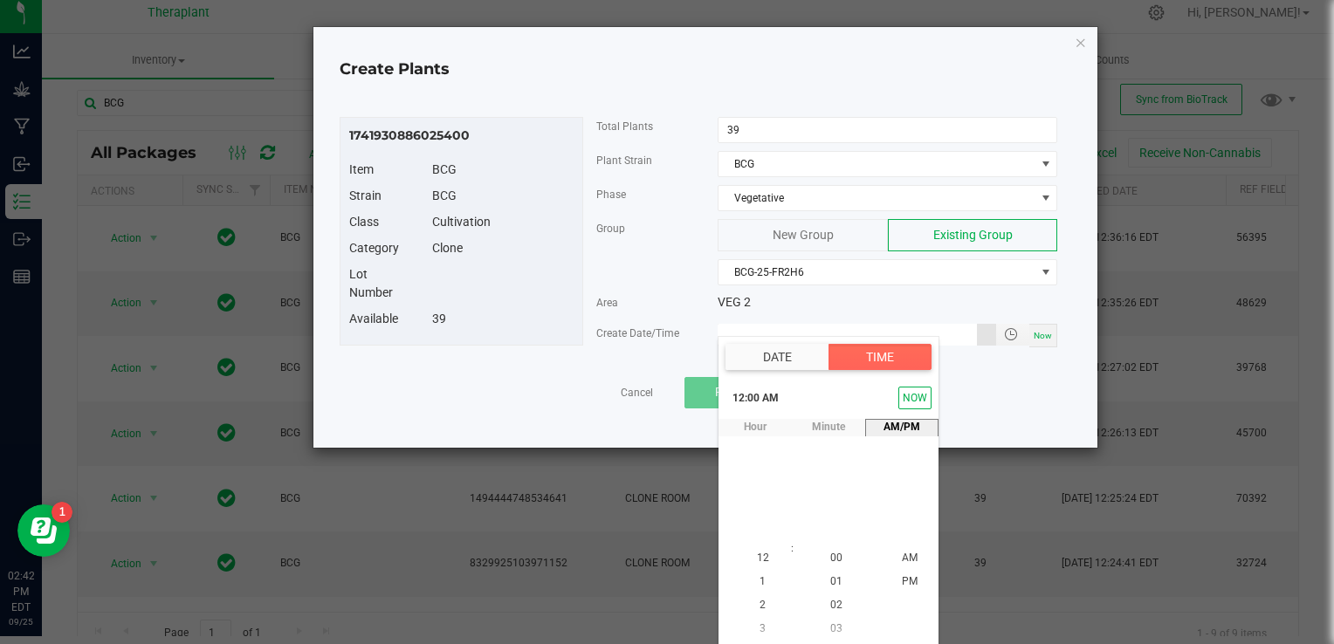
type input "[DATE] 12:00 AM"
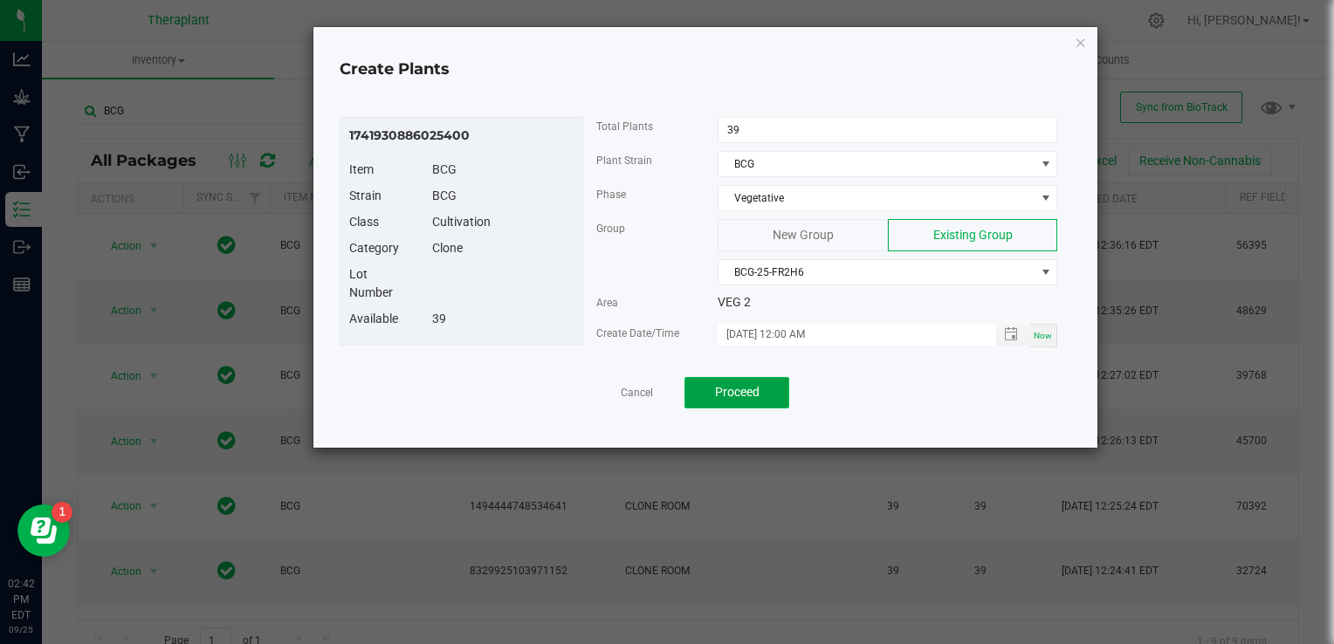
click at [748, 396] on span "Proceed" at bounding box center [737, 392] width 45 height 14
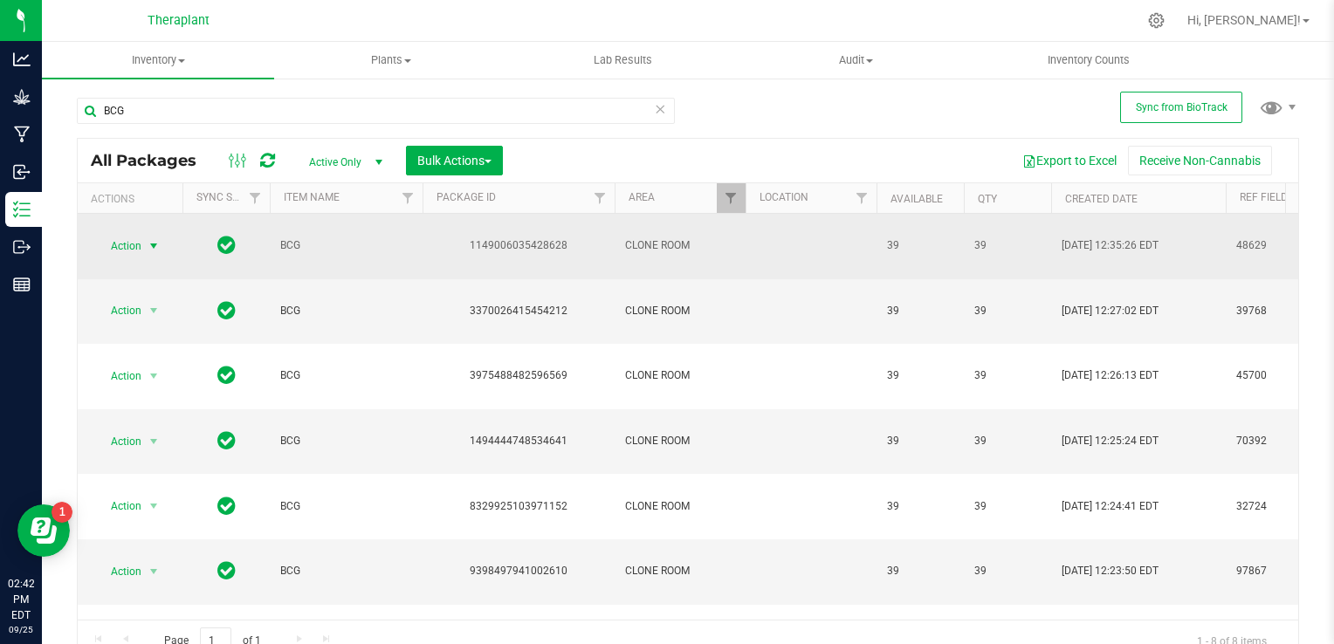
click at [155, 239] on span "select" at bounding box center [154, 246] width 14 height 14
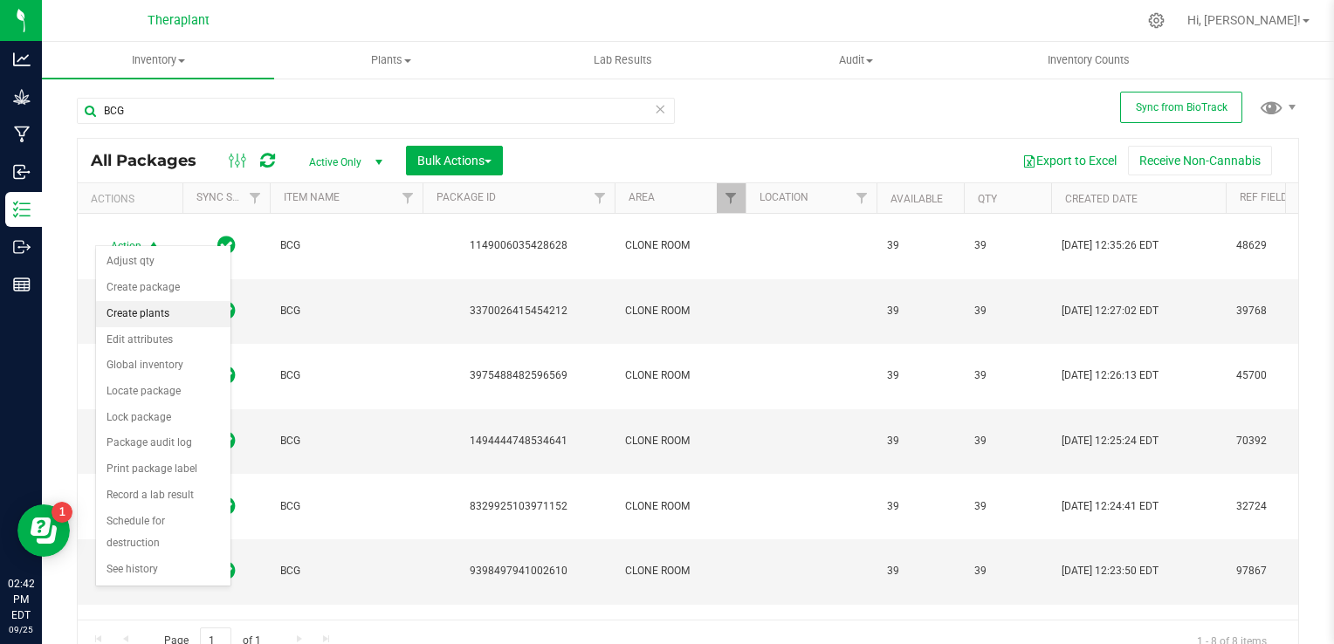
click at [168, 318] on li "Create plants" at bounding box center [163, 314] width 134 height 26
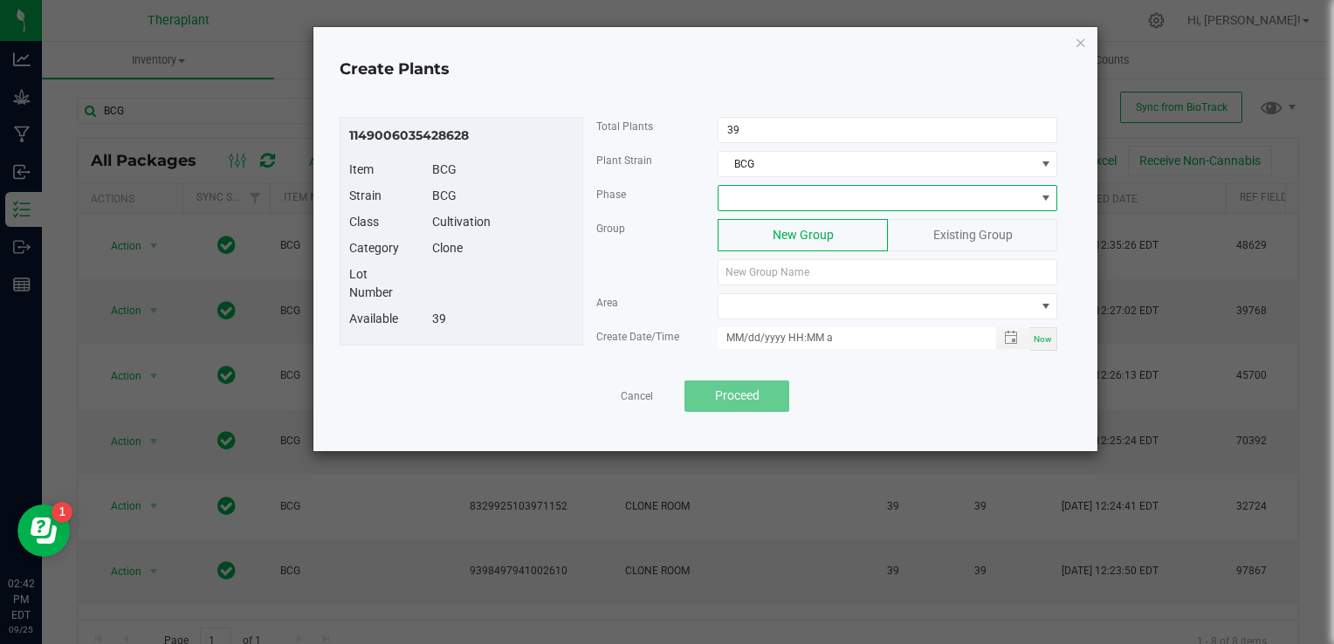
click at [825, 197] on span at bounding box center [877, 198] width 316 height 24
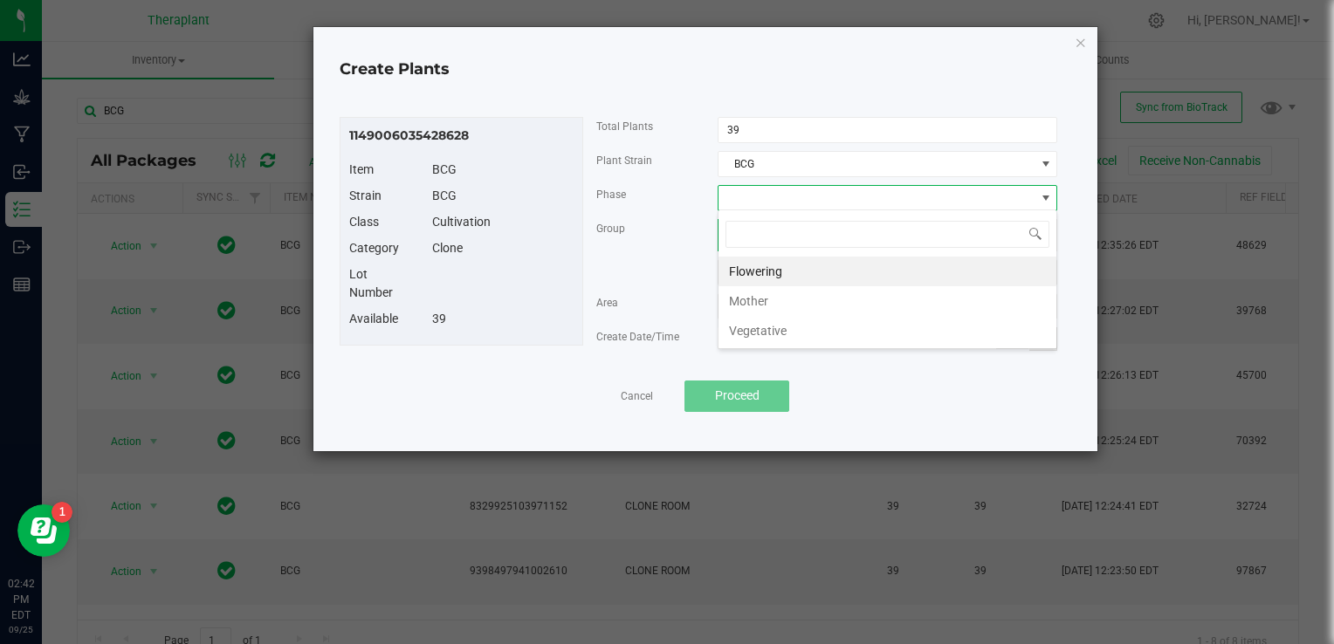
scroll to position [25, 340]
click at [765, 328] on li "Vegetative" at bounding box center [888, 331] width 338 height 30
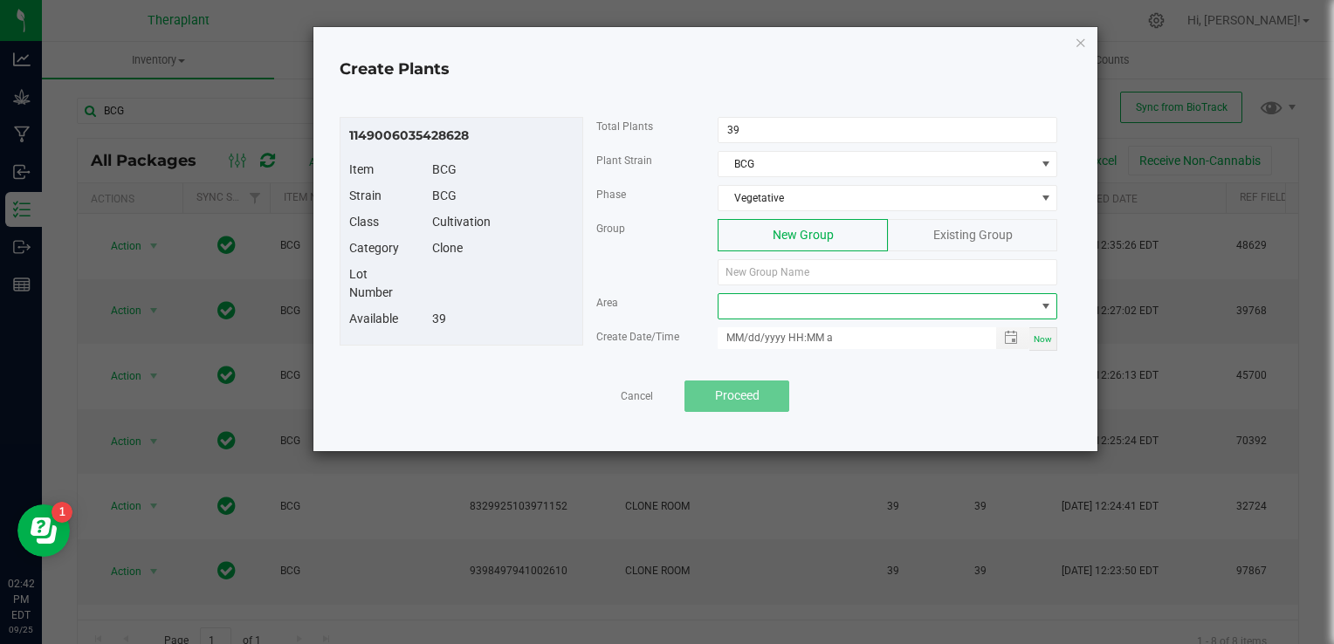
click at [834, 301] on span at bounding box center [877, 306] width 316 height 24
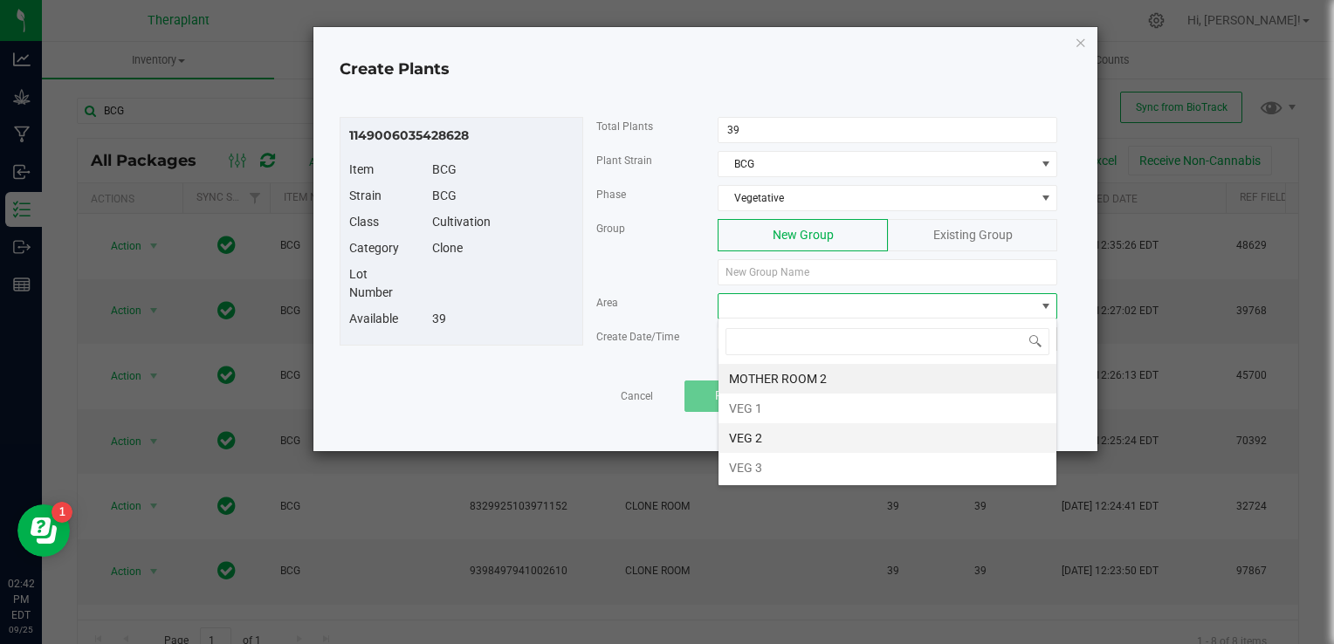
click at [751, 437] on li "VEG 2" at bounding box center [888, 439] width 338 height 30
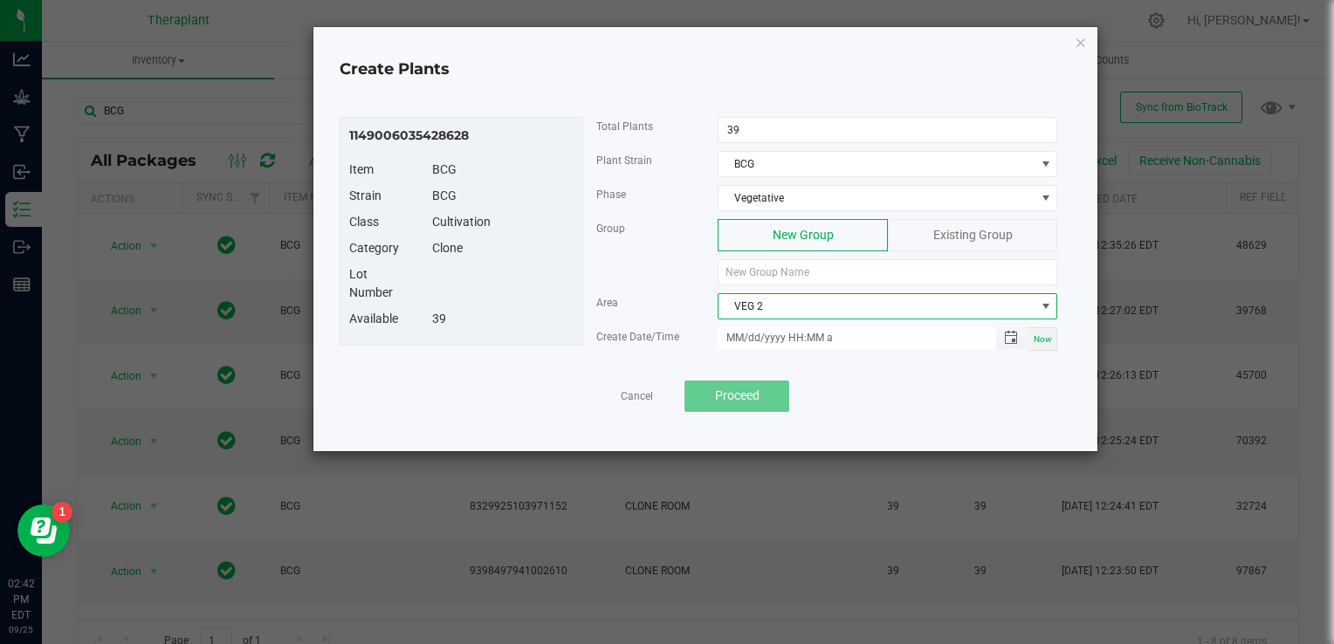
click at [1003, 335] on span "Toggle popup" at bounding box center [1011, 338] width 30 height 14
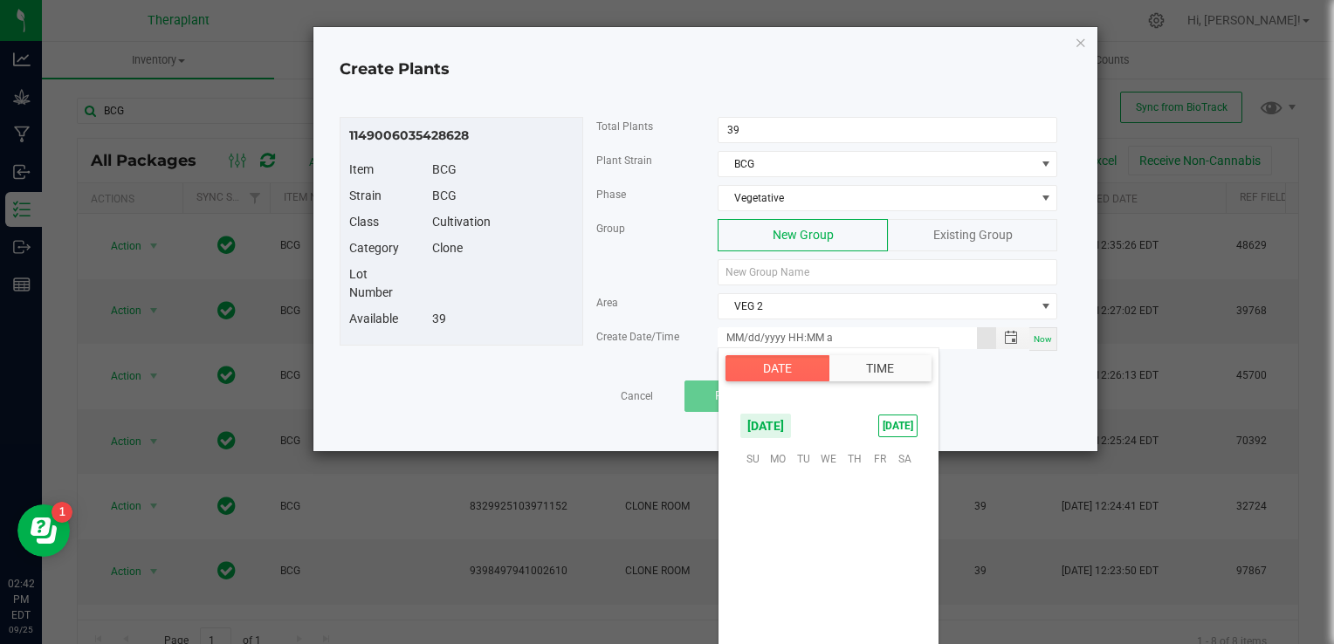
scroll to position [283271, 0]
click at [884, 565] on span "26" at bounding box center [879, 566] width 25 height 27
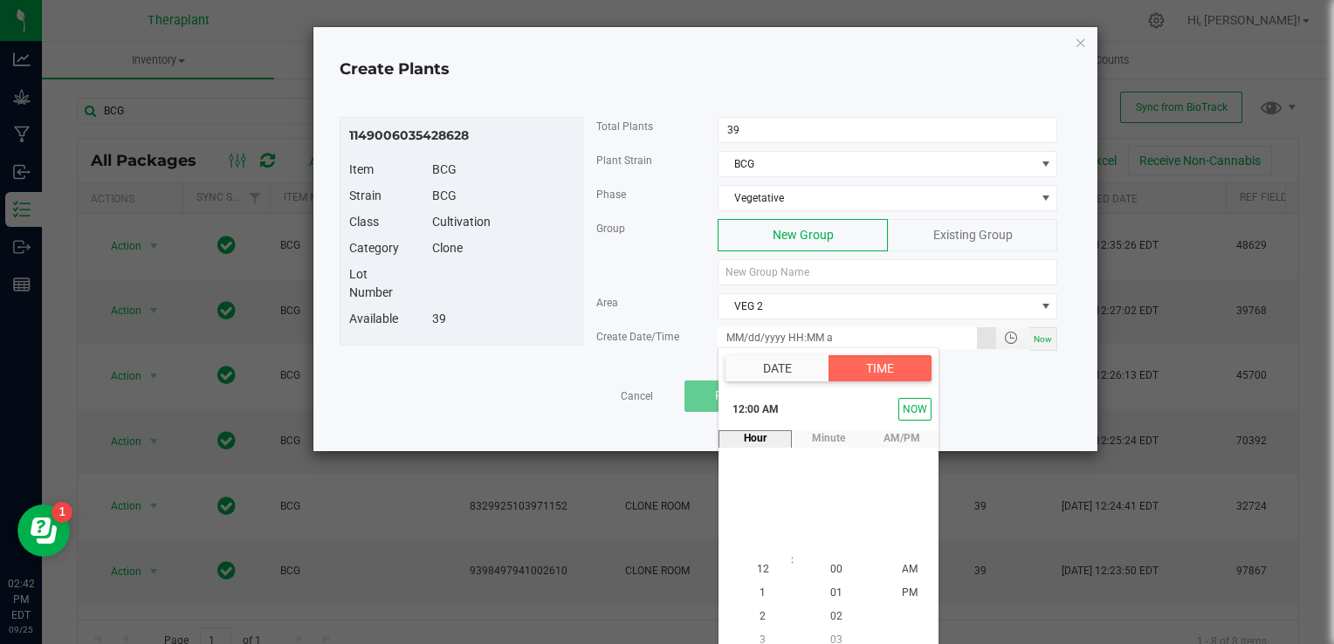
scroll to position [0, 0]
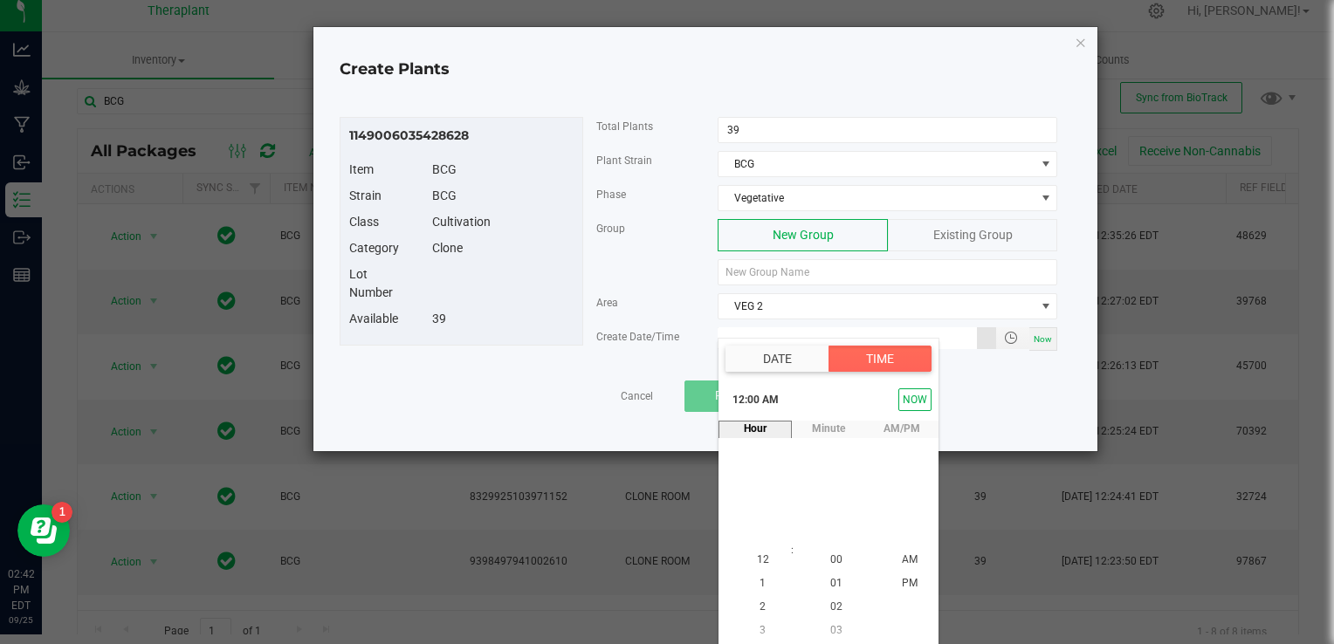
type input "[DATE] 12:00 AM"
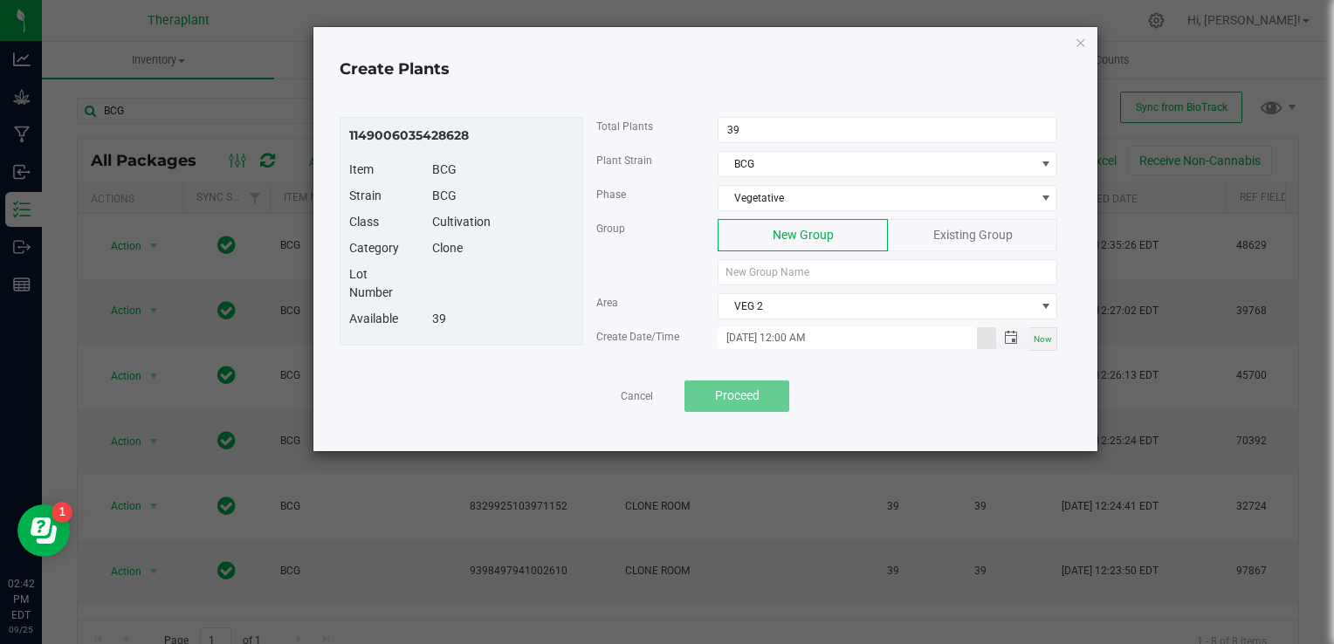
click at [877, 330] on input "[DATE] 12:00 AM" at bounding box center [847, 338] width 259 height 22
click at [956, 234] on span "Existing Group" at bounding box center [973, 235] width 79 height 14
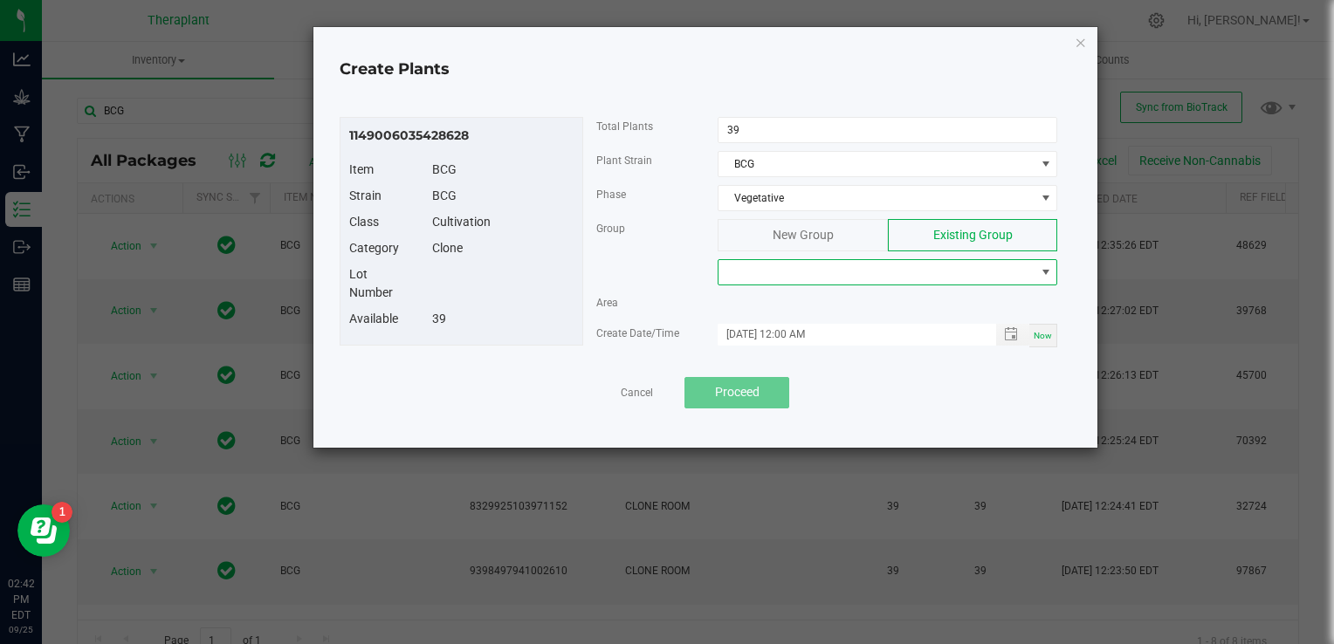
click at [873, 267] on span at bounding box center [877, 272] width 316 height 24
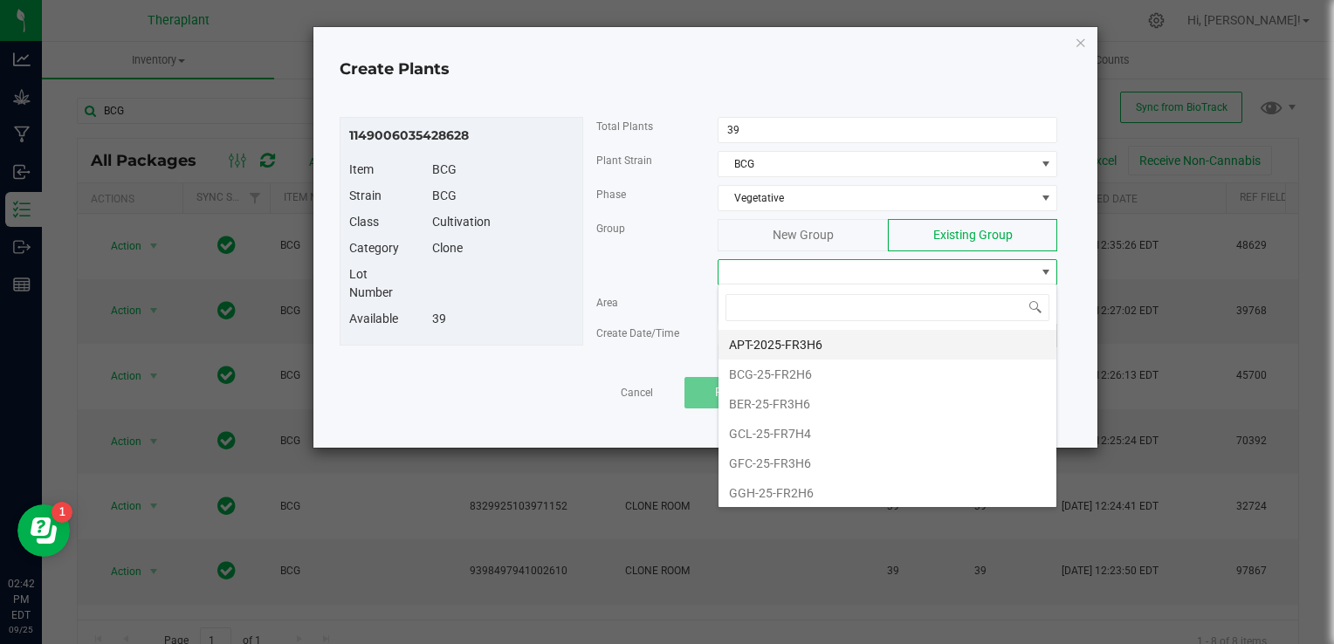
scroll to position [25, 340]
click at [775, 381] on li "BCG-25-FR2H6" at bounding box center [888, 375] width 338 height 30
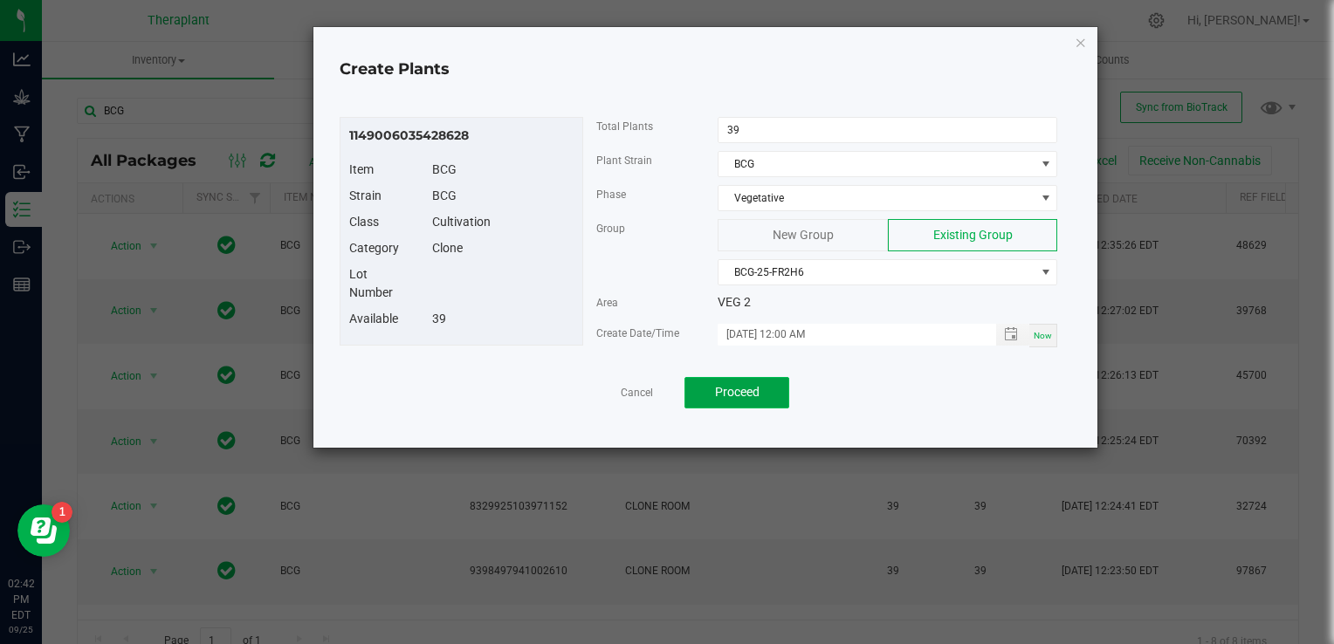
click at [746, 392] on span "Proceed" at bounding box center [737, 392] width 45 height 14
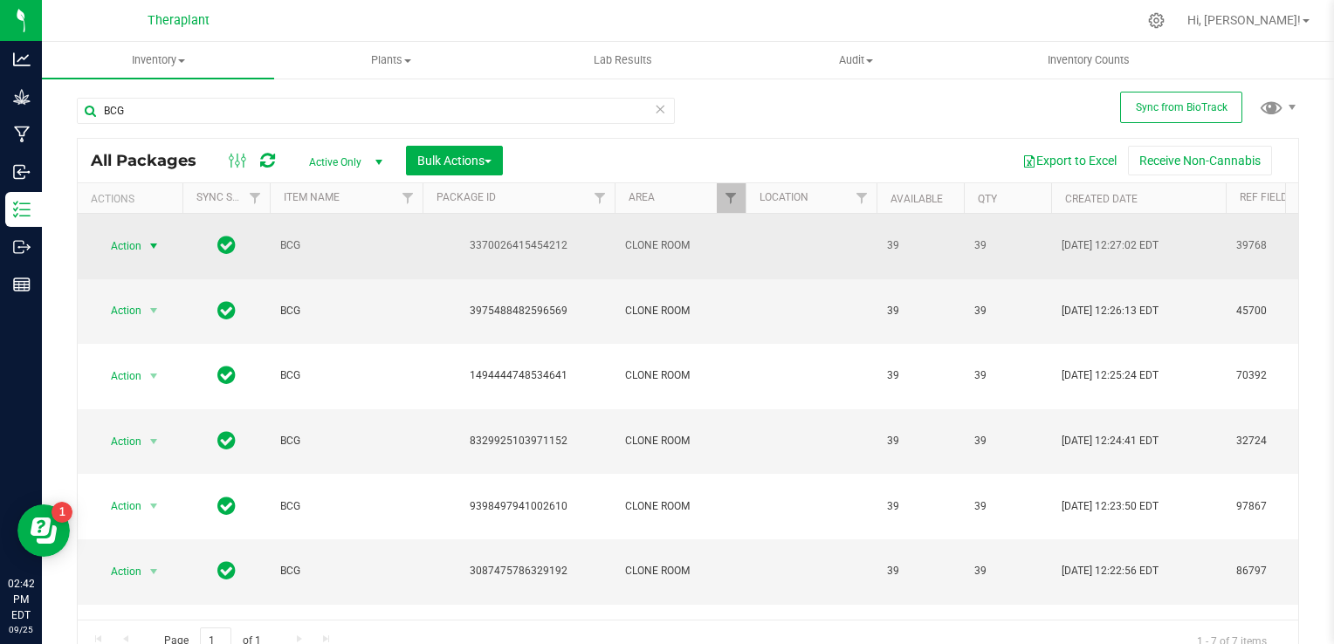
click at [152, 239] on span "select" at bounding box center [154, 246] width 14 height 14
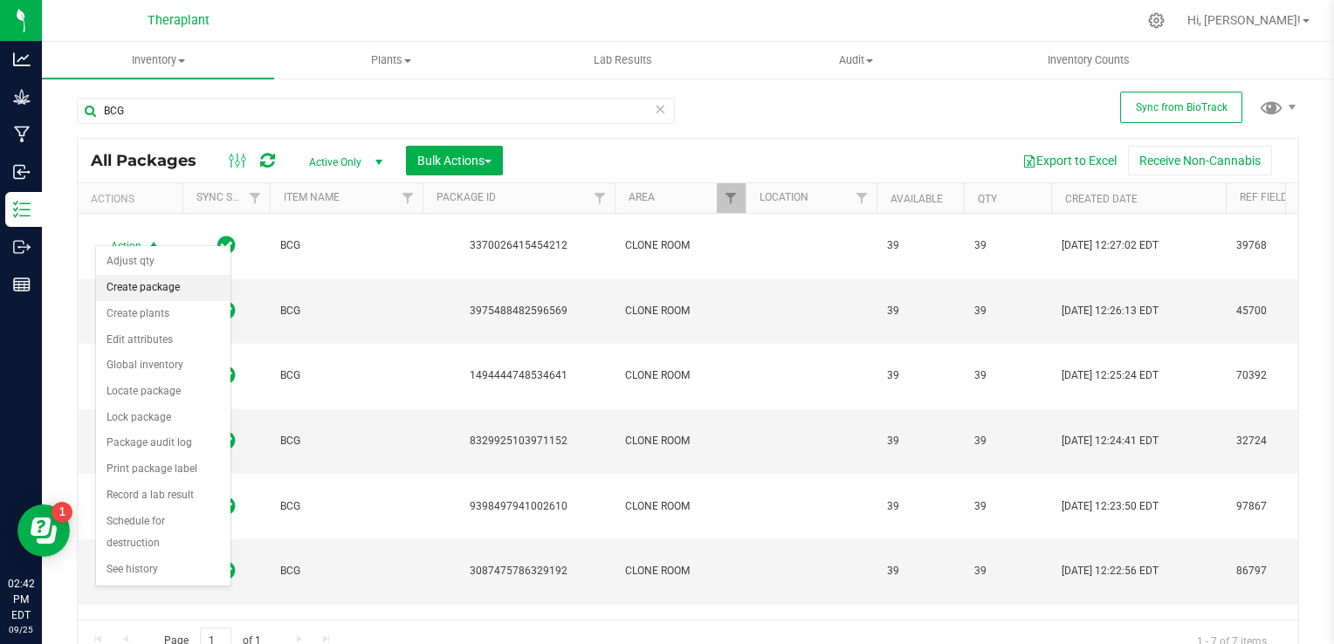
click at [151, 295] on li "Create package" at bounding box center [163, 288] width 134 height 26
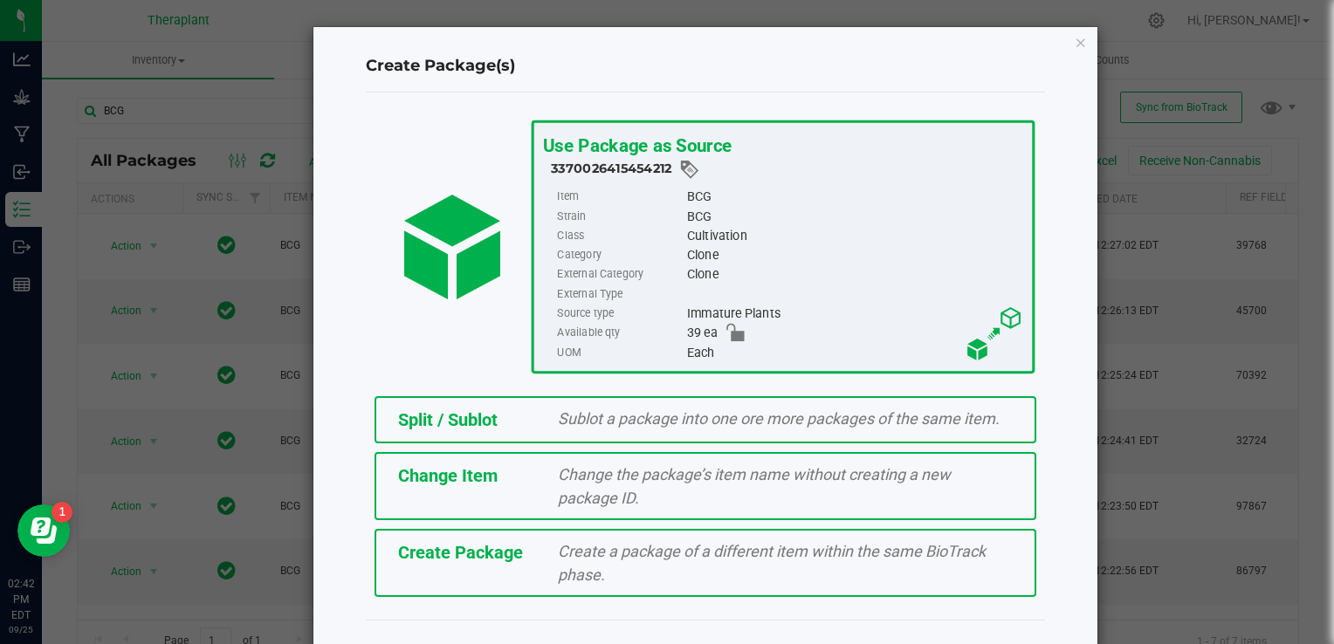
click at [1067, 42] on div "Create Package(s) Use Package as Source 3370026415454212 Item BCG Strain BCG Cl…" at bounding box center [706, 338] width 784 height 622
click at [1076, 41] on icon "button" at bounding box center [1081, 41] width 12 height 21
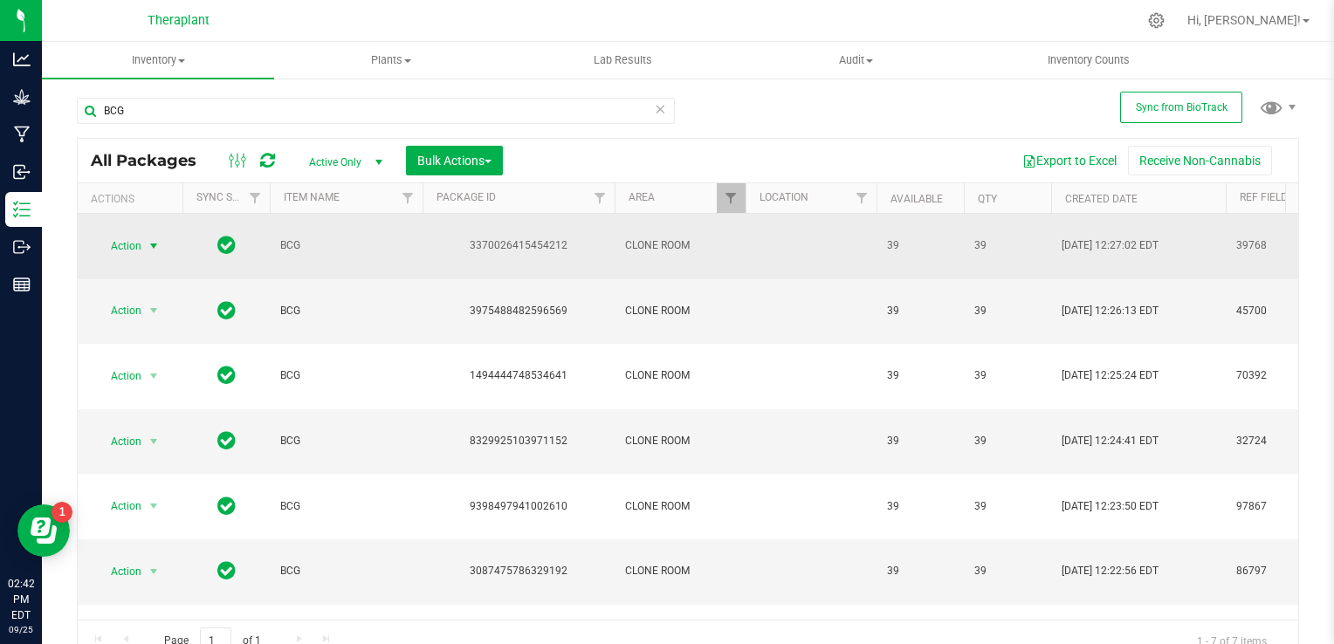
click at [152, 239] on span "select" at bounding box center [154, 246] width 14 height 14
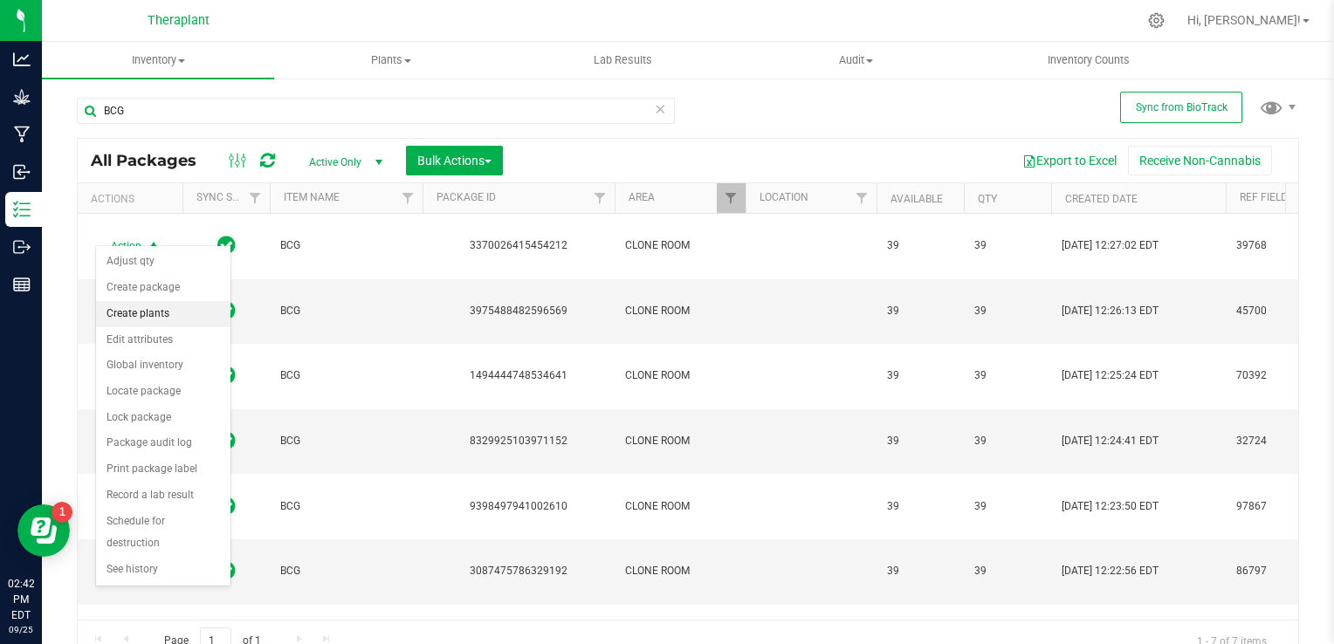
click at [135, 320] on li "Create plants" at bounding box center [163, 314] width 134 height 26
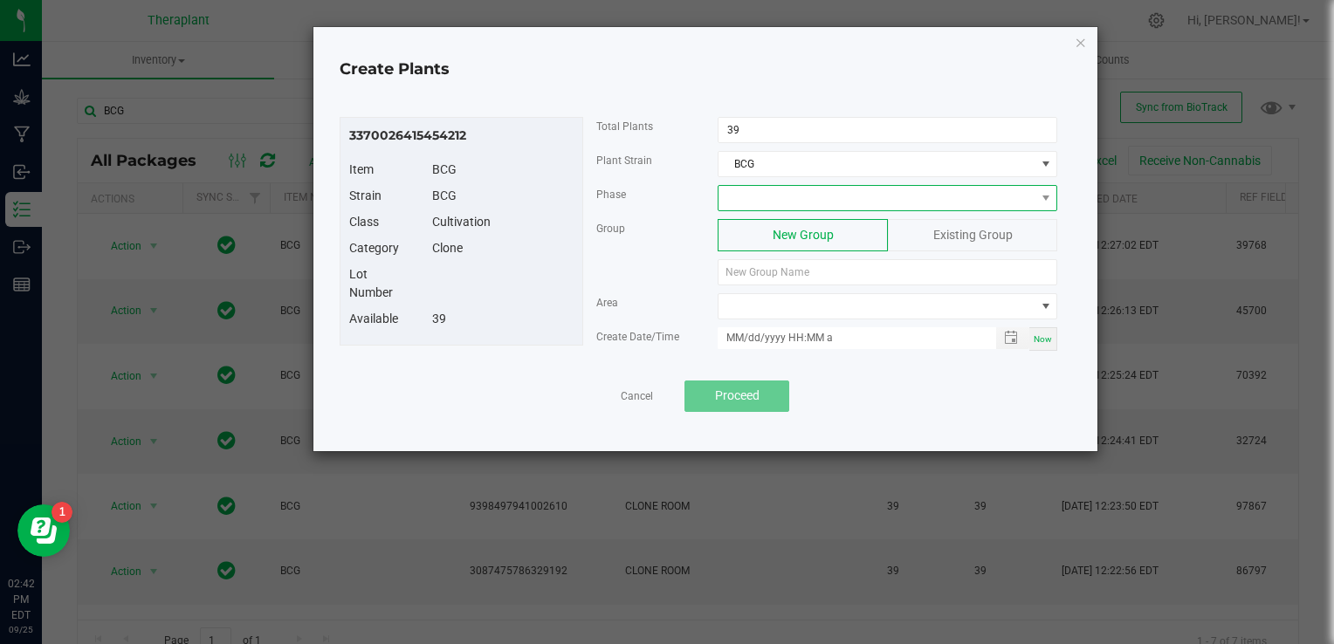
click at [786, 196] on span at bounding box center [877, 198] width 316 height 24
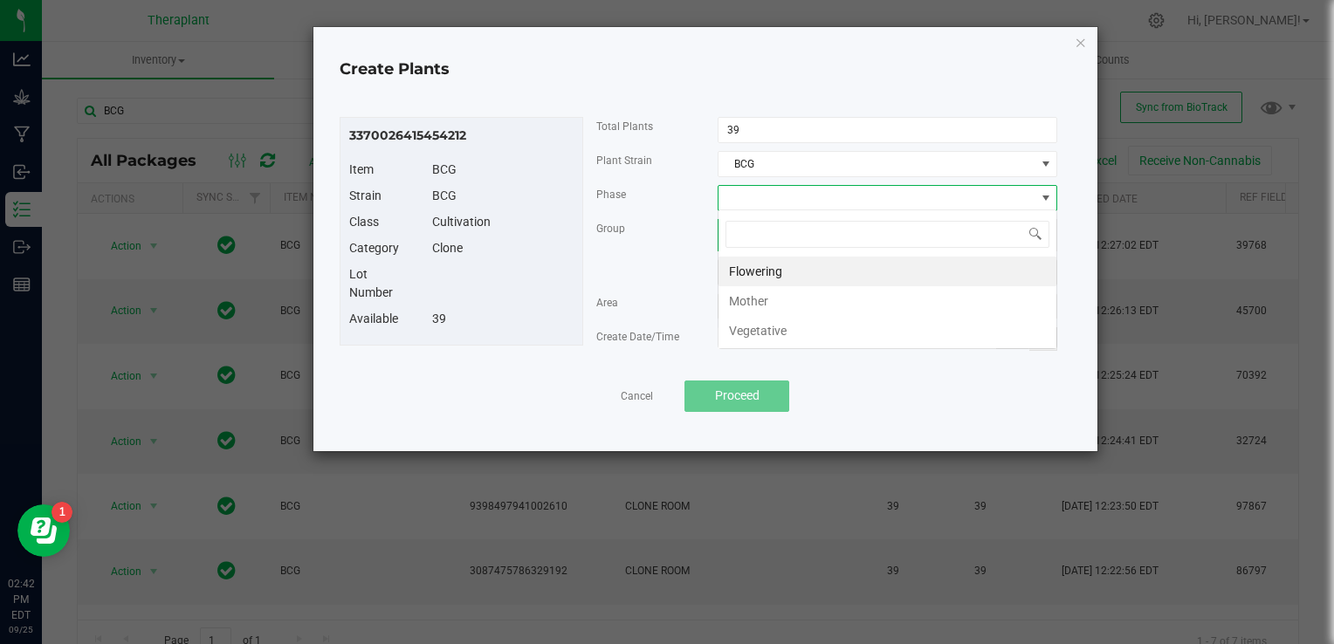
scroll to position [25, 340]
click at [775, 332] on li "Vegetative" at bounding box center [888, 331] width 338 height 30
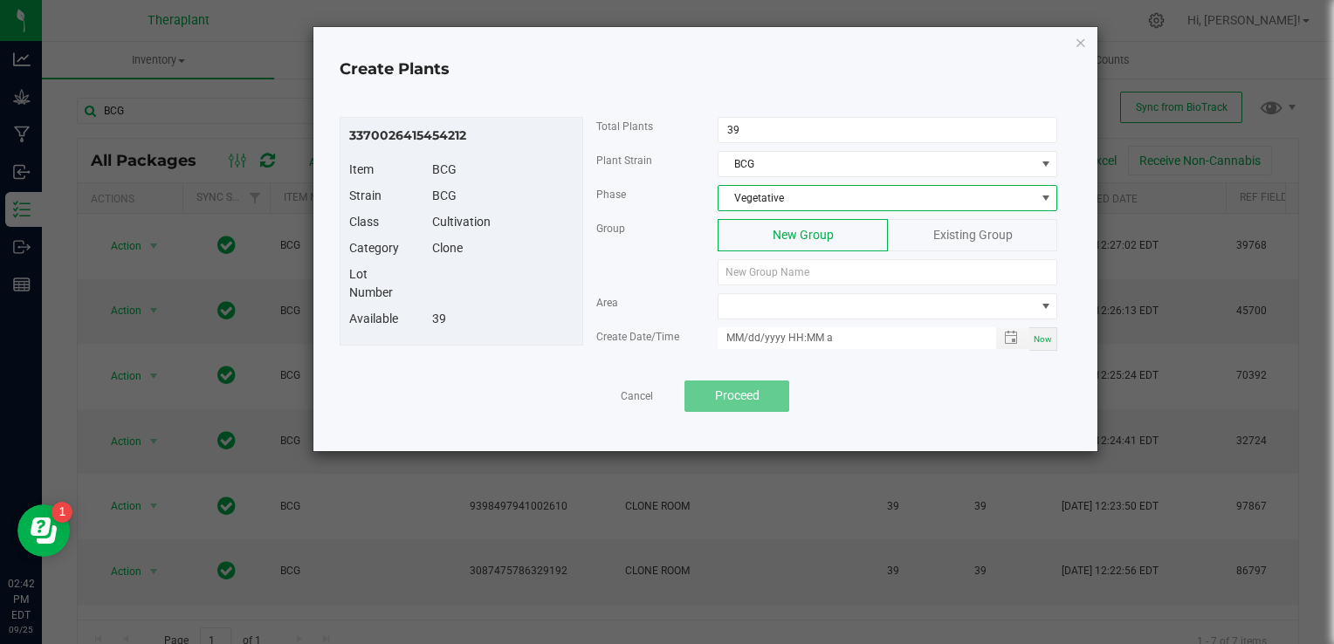
click at [968, 229] on span "Existing Group" at bounding box center [973, 235] width 79 height 14
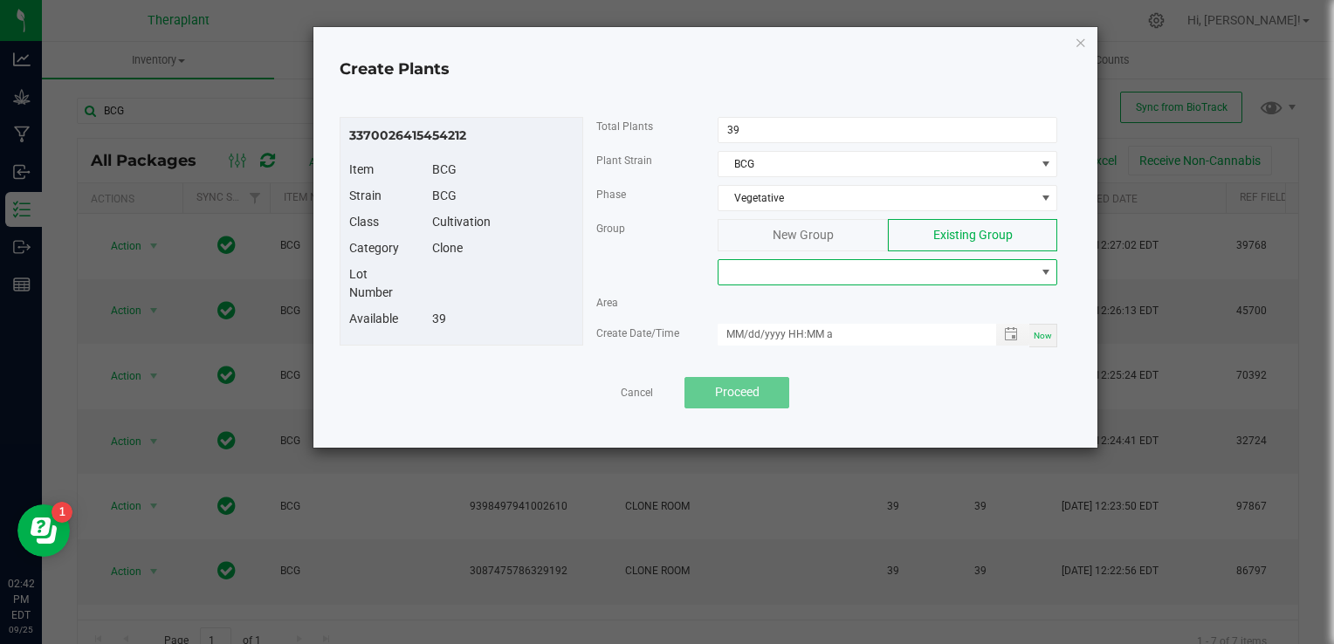
click at [926, 271] on span at bounding box center [877, 272] width 316 height 24
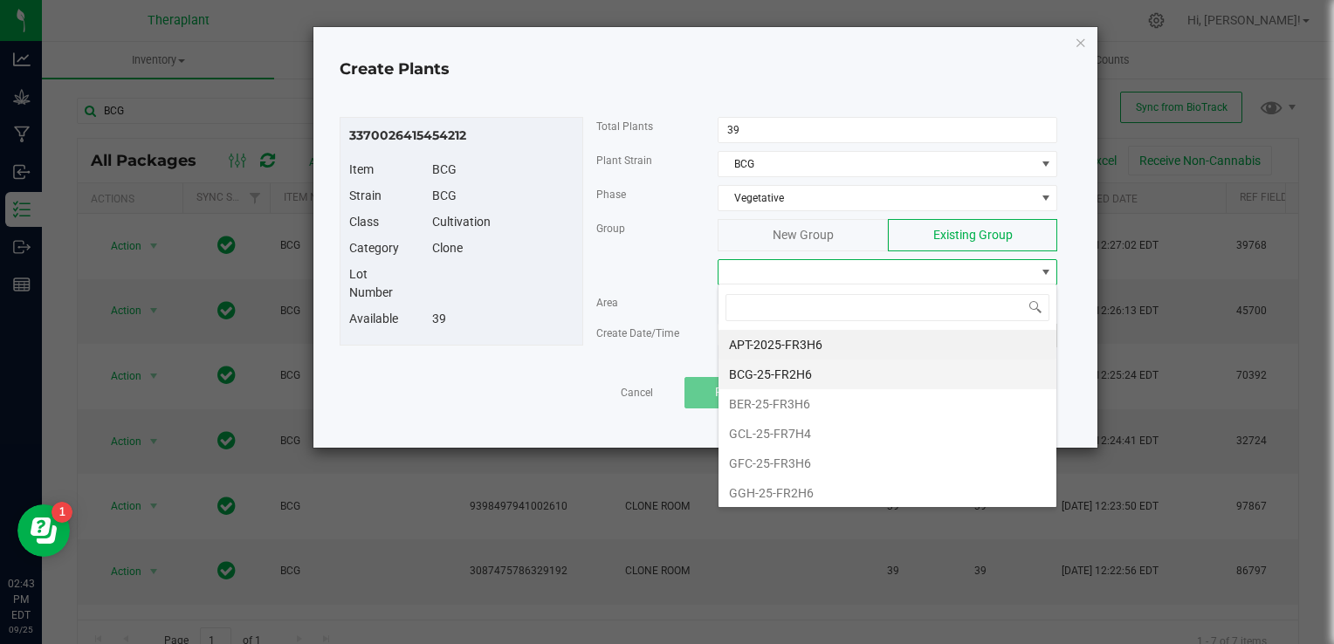
click at [783, 375] on li "BCG-25-FR2H6" at bounding box center [888, 375] width 338 height 30
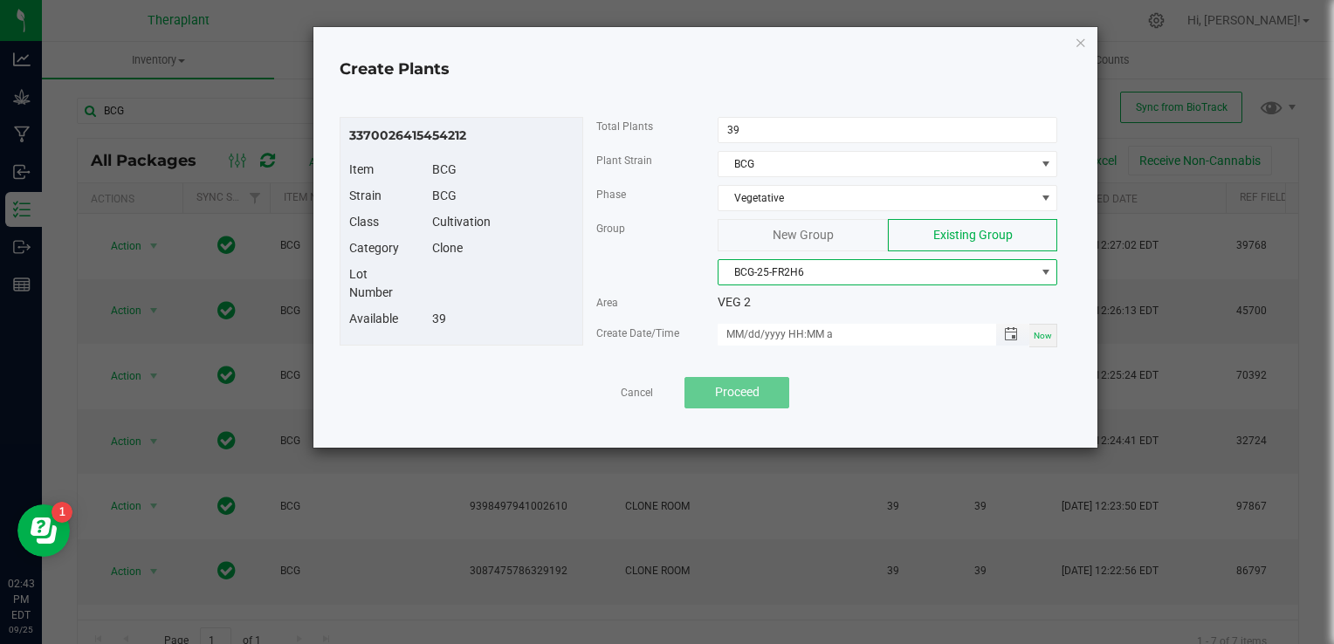
click at [1021, 333] on span "Toggle popup" at bounding box center [1011, 334] width 30 height 14
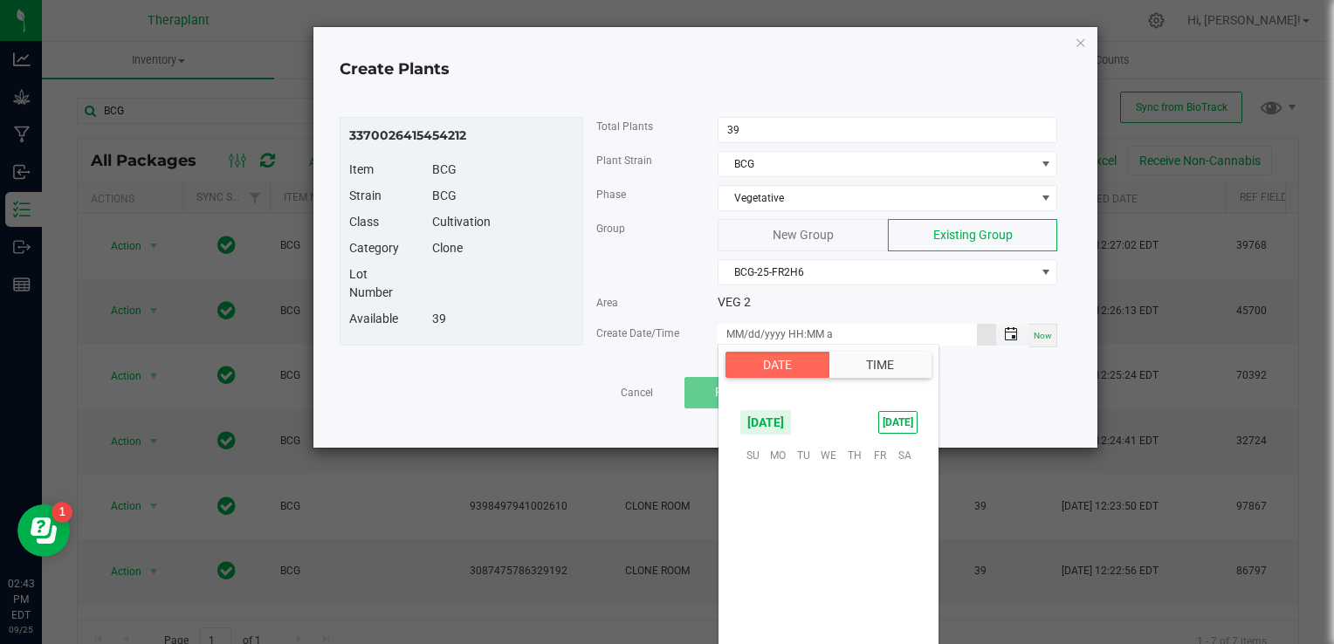
scroll to position [283271, 0]
click at [887, 557] on span "26" at bounding box center [879, 562] width 25 height 27
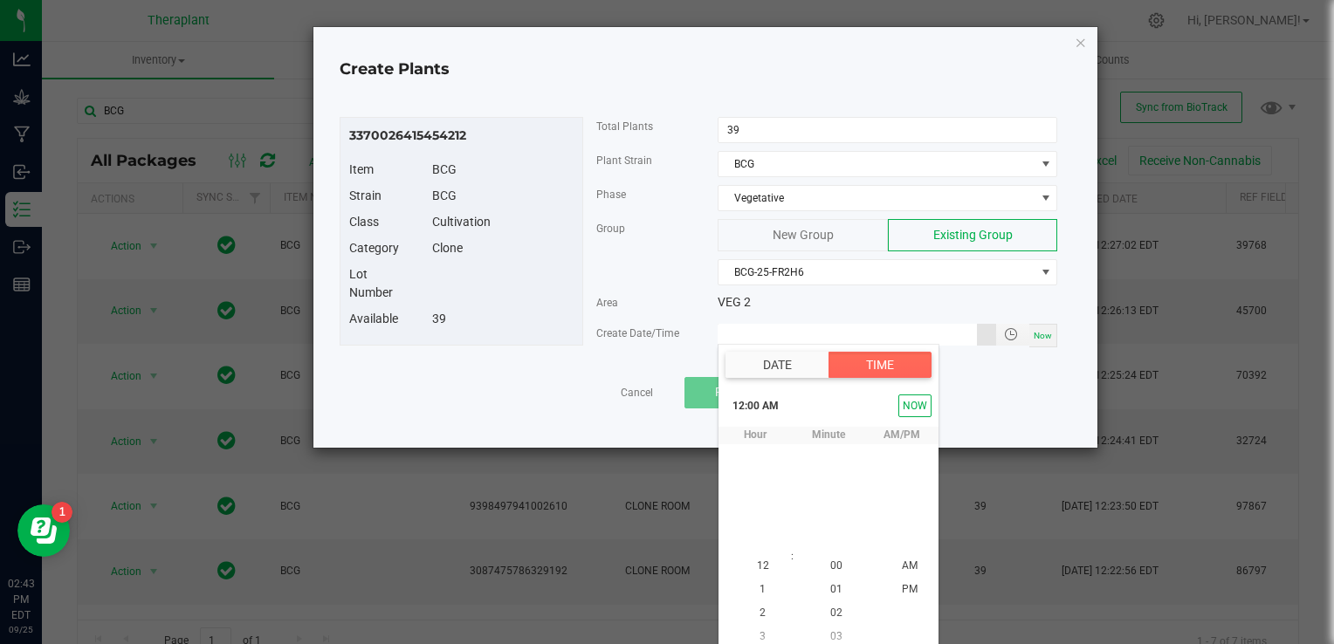
type input "[DATE] 12:00 AM"
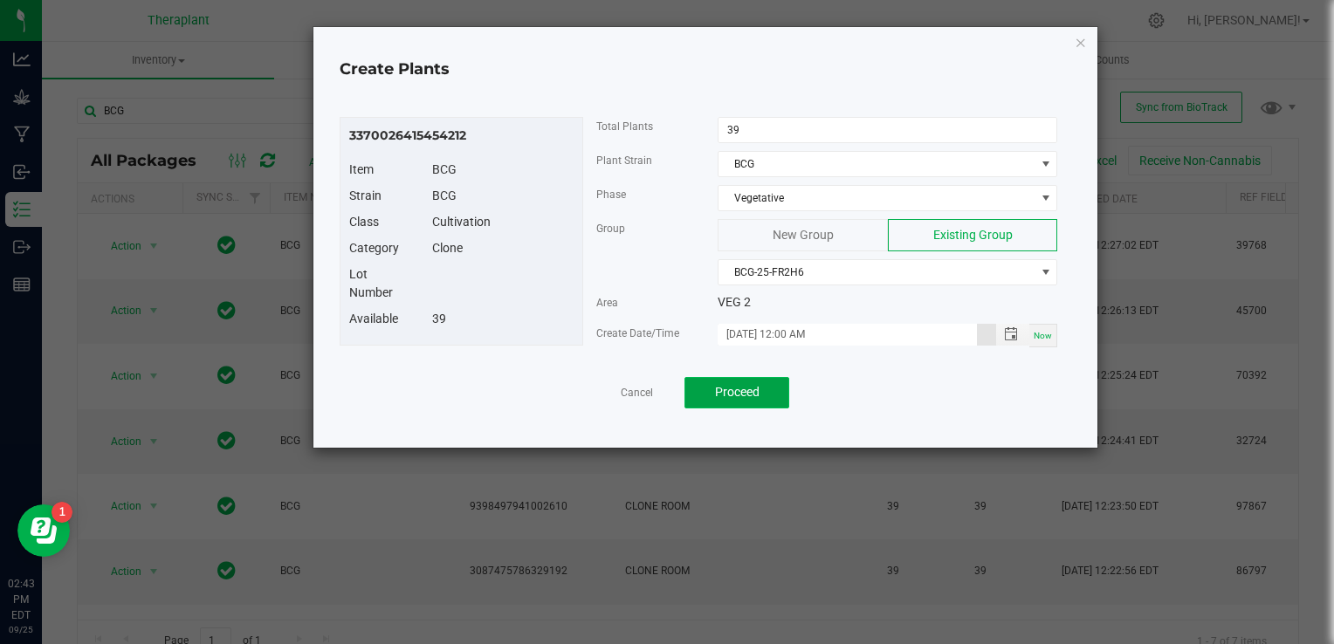
click at [742, 393] on span "Proceed" at bounding box center [737, 392] width 45 height 14
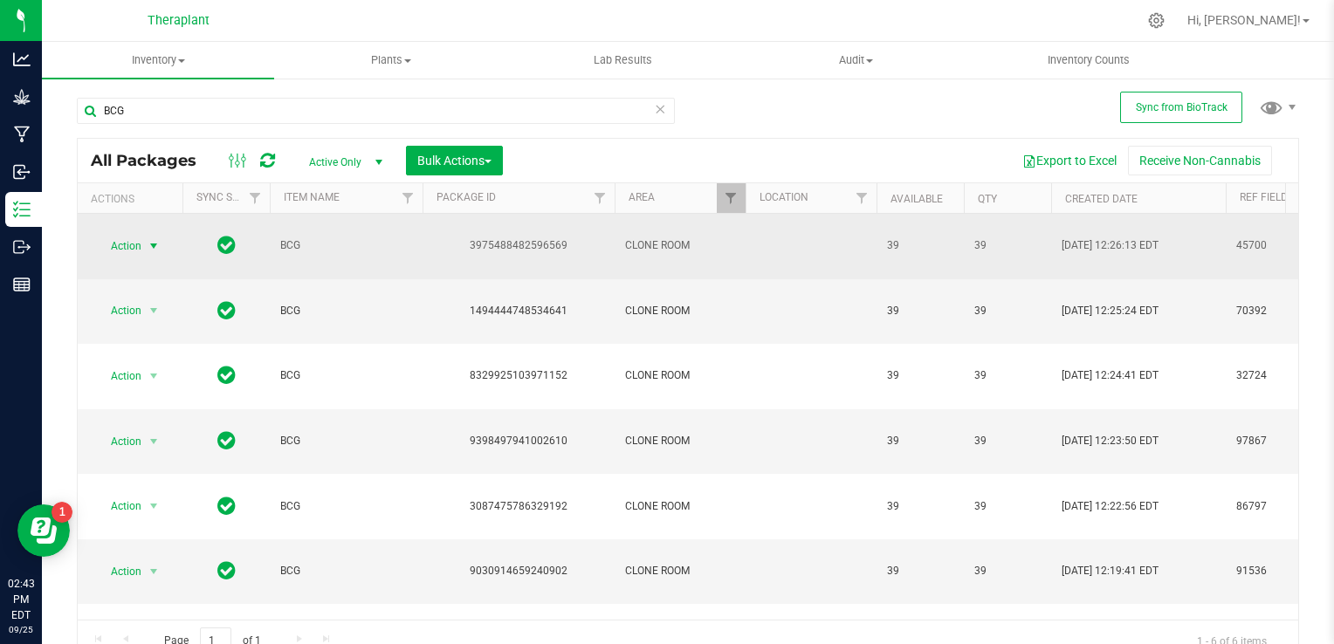
click at [157, 239] on span "select" at bounding box center [154, 246] width 14 height 14
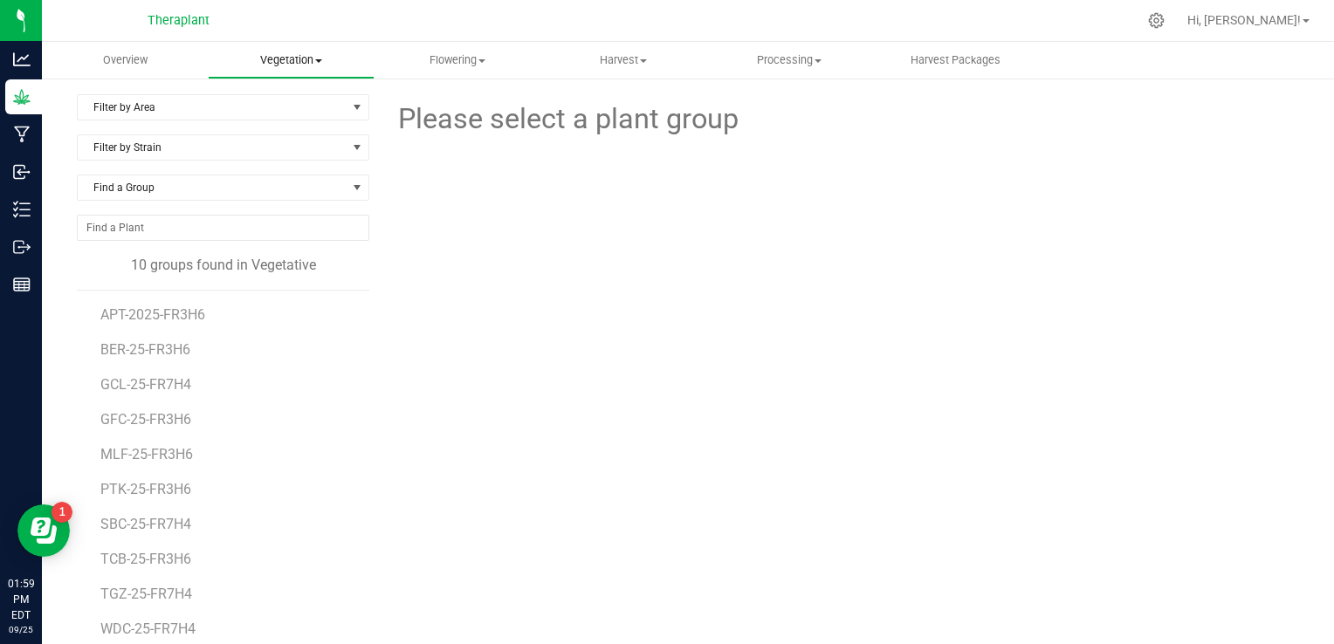
click at [325, 65] on span "Vegetation" at bounding box center [291, 60] width 164 height 16
click at [302, 110] on span "Veg groups" at bounding box center [263, 105] width 111 height 15
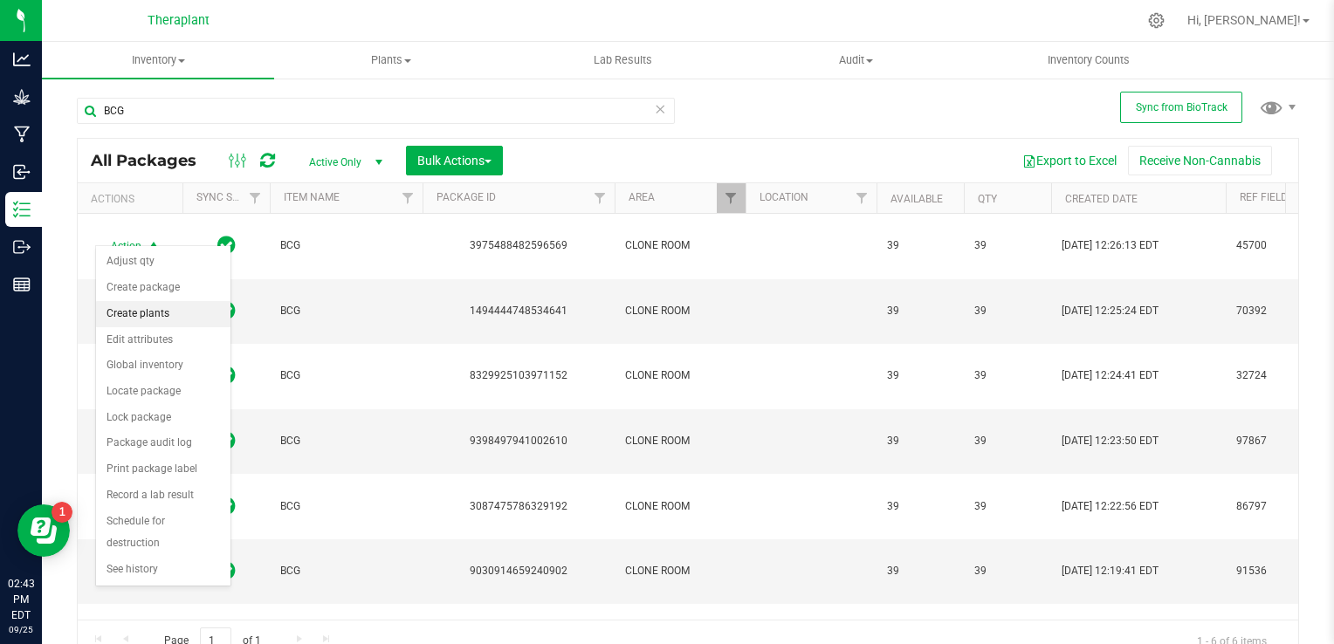
click at [176, 310] on li "Create plants" at bounding box center [163, 314] width 134 height 26
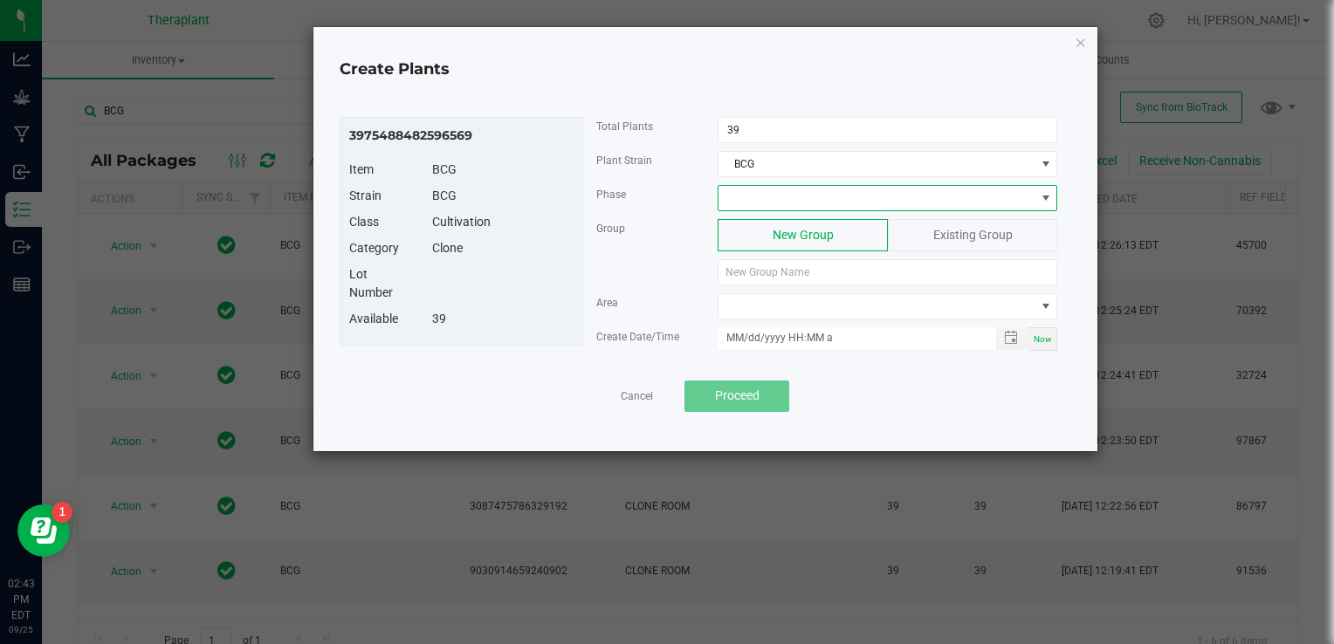
click at [811, 201] on span at bounding box center [877, 198] width 316 height 24
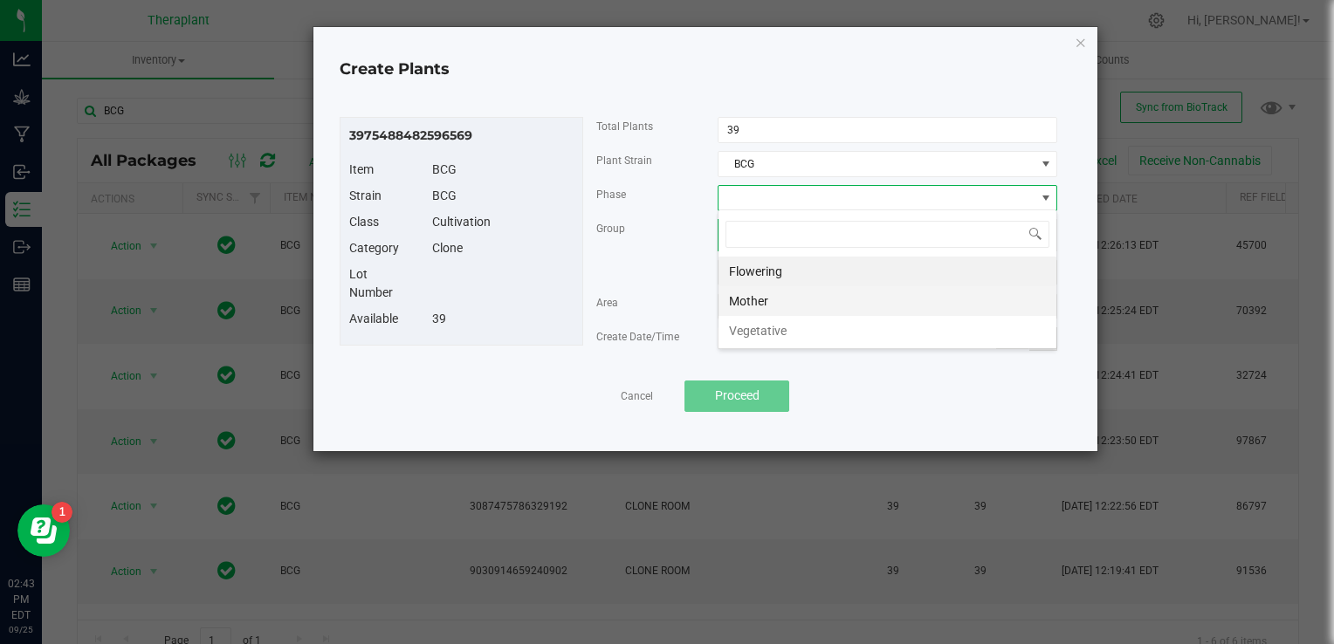
scroll to position [25, 340]
click at [788, 331] on li "Vegetative" at bounding box center [888, 331] width 338 height 30
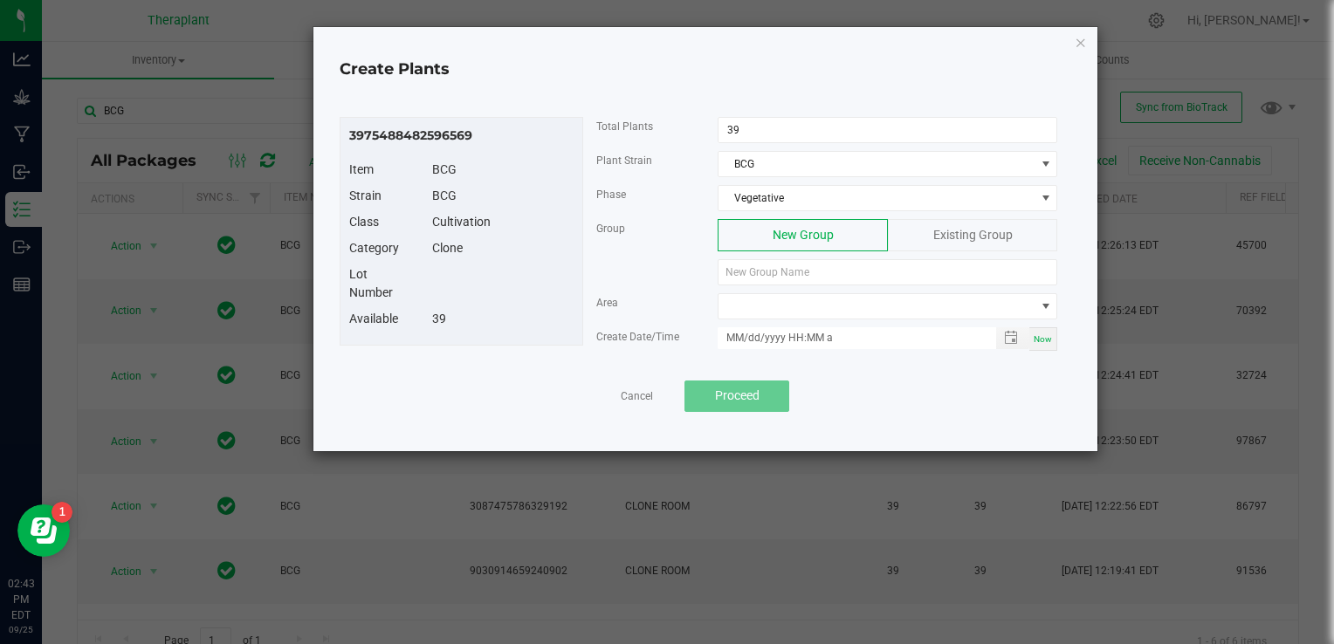
click at [972, 228] on span "Existing Group" at bounding box center [973, 235] width 79 height 14
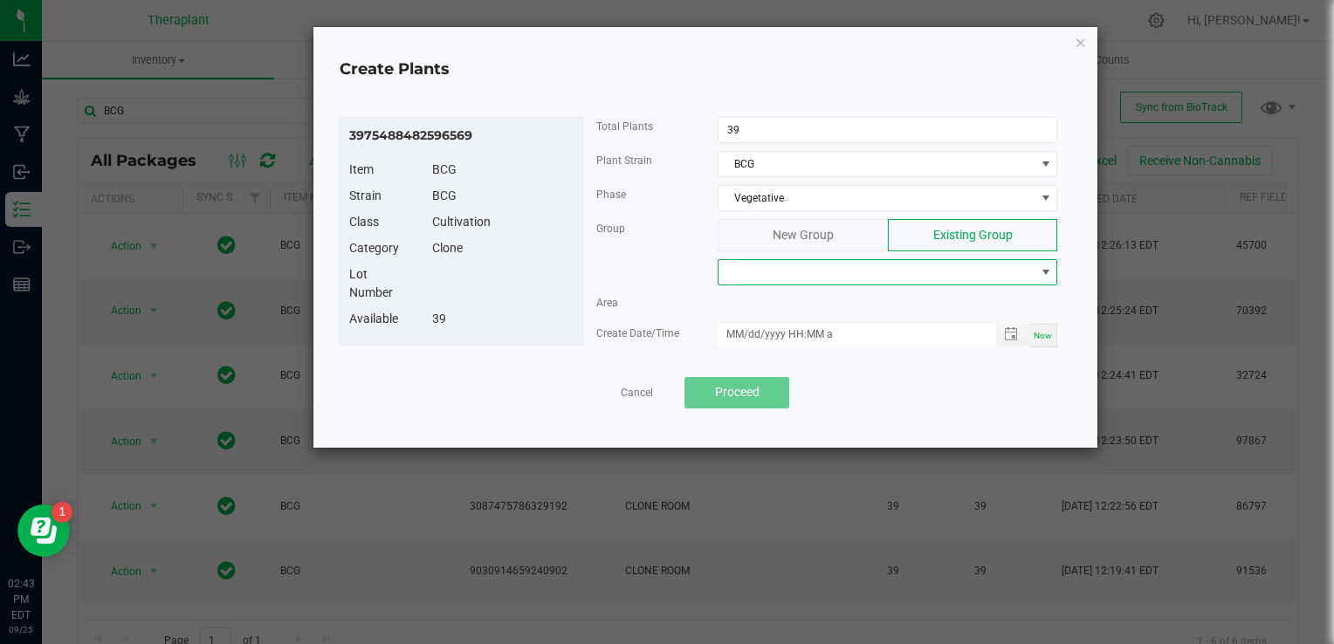
click at [865, 268] on span at bounding box center [877, 272] width 316 height 24
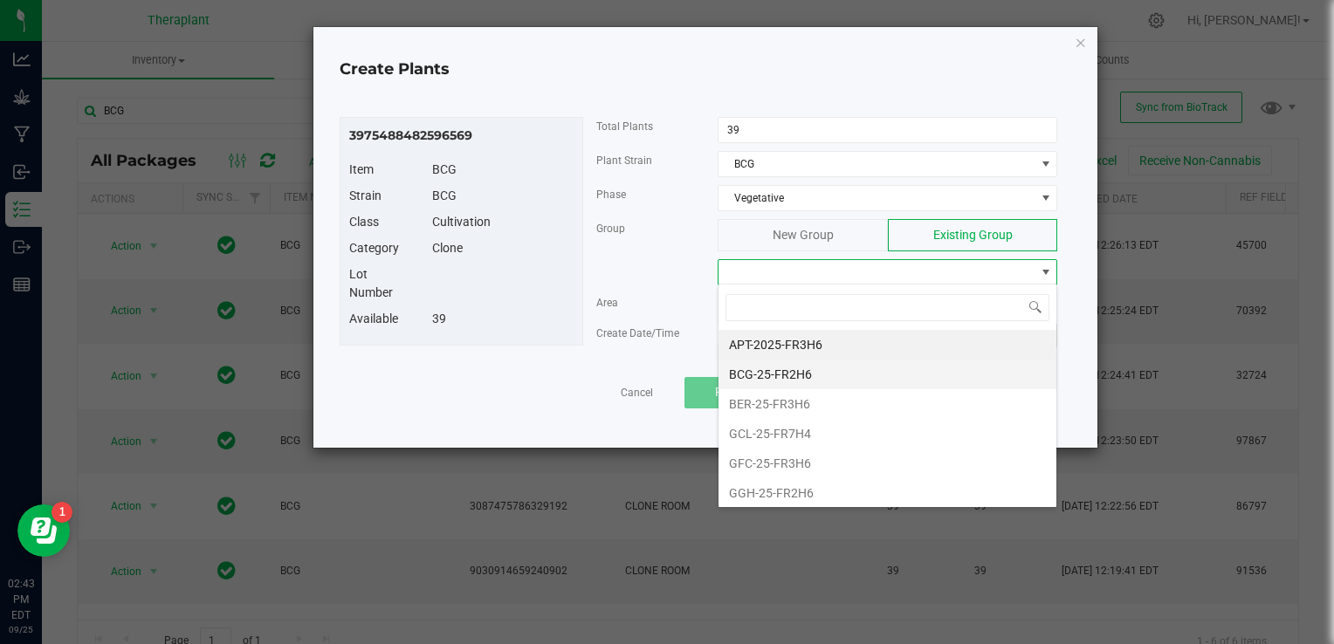
click at [773, 376] on li "BCG-25-FR2H6" at bounding box center [888, 375] width 338 height 30
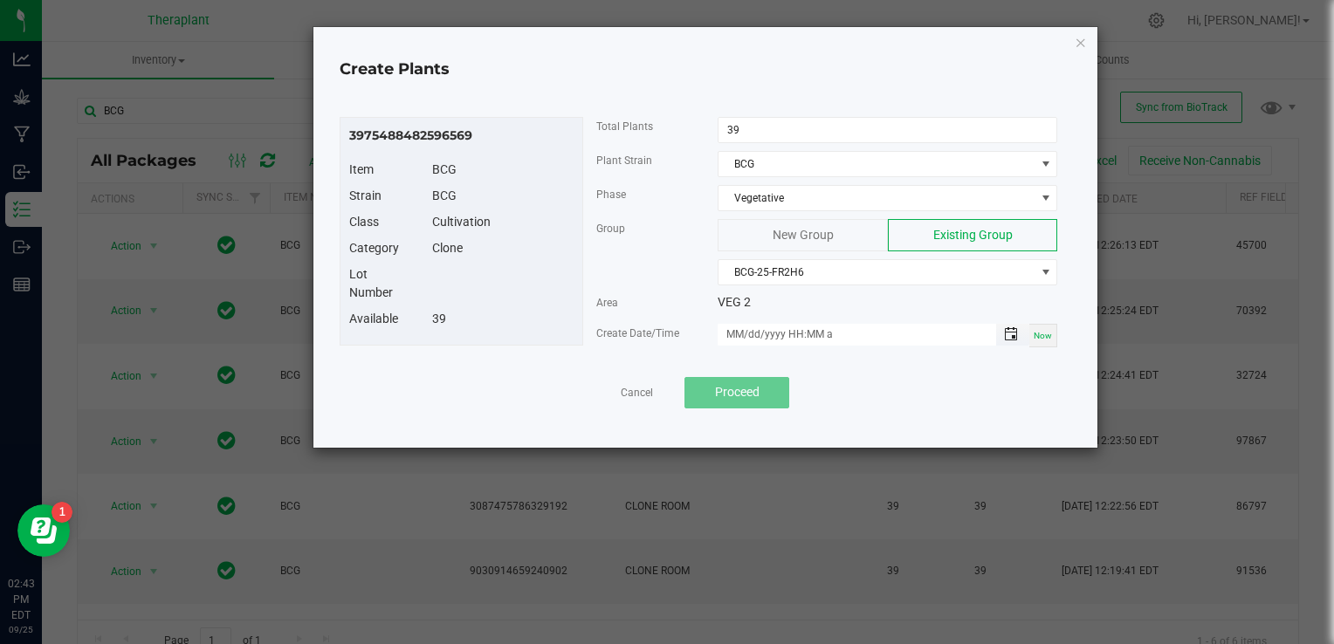
click at [1016, 328] on span "Toggle popup" at bounding box center [1011, 334] width 14 height 14
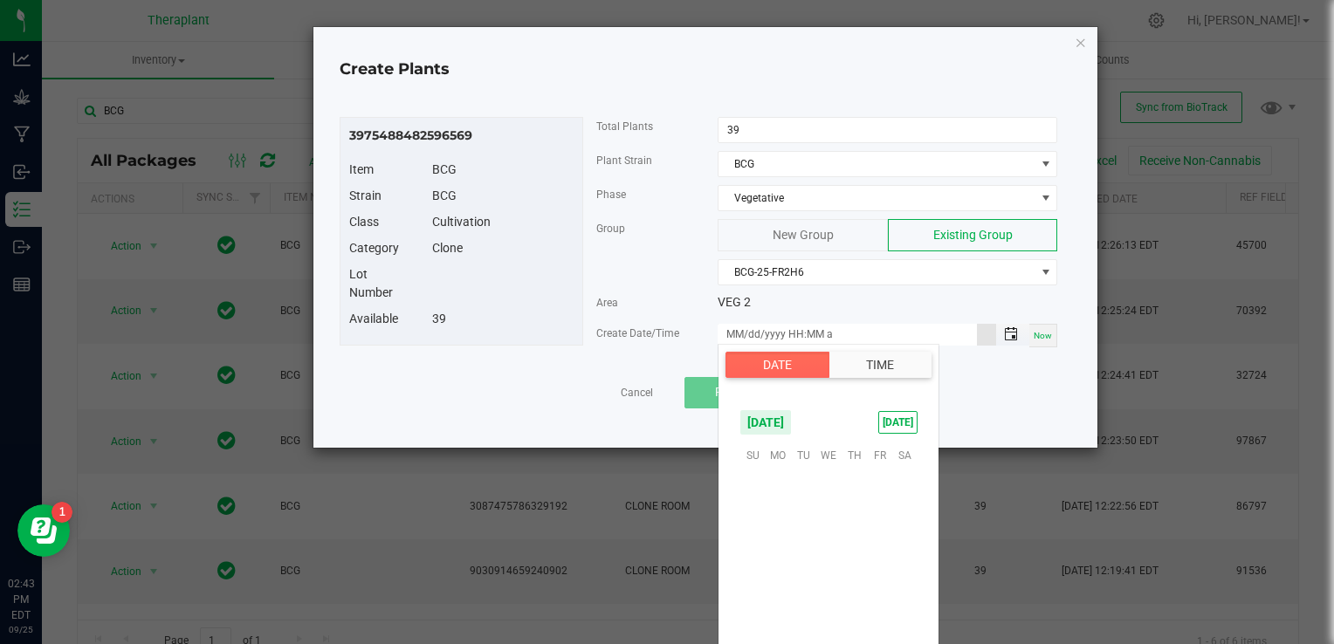
scroll to position [283271, 0]
click at [879, 569] on span "26" at bounding box center [879, 562] width 25 height 27
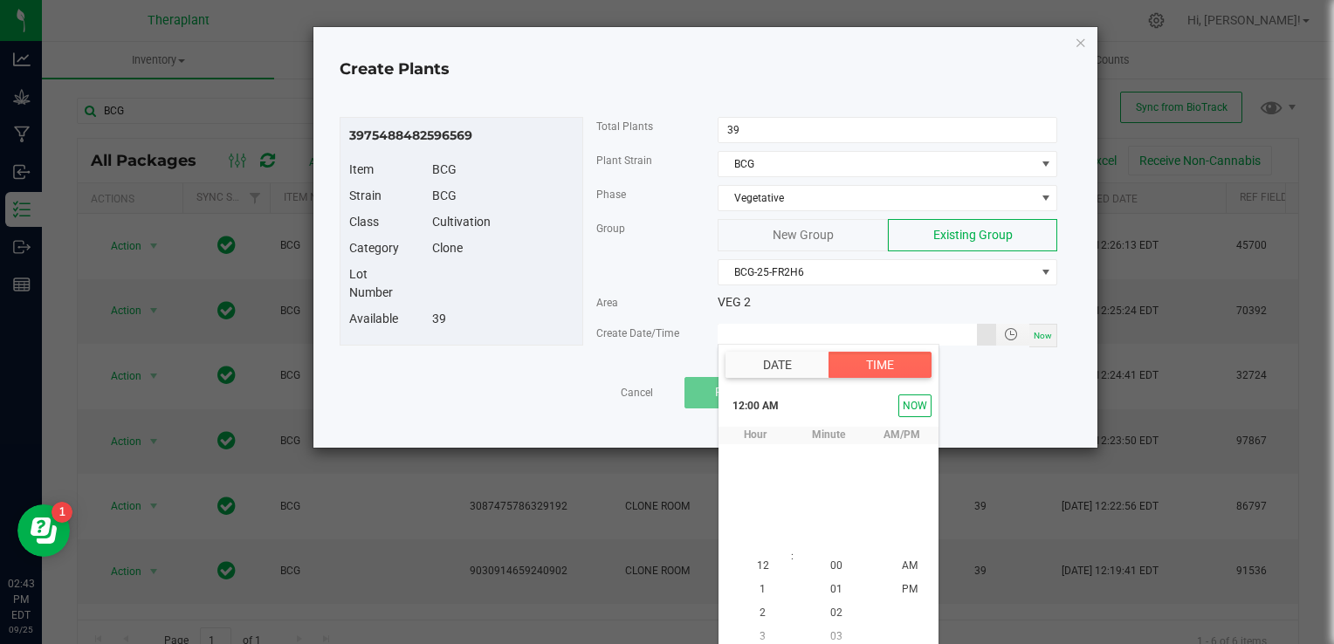
type input "[DATE] 12:00 AM"
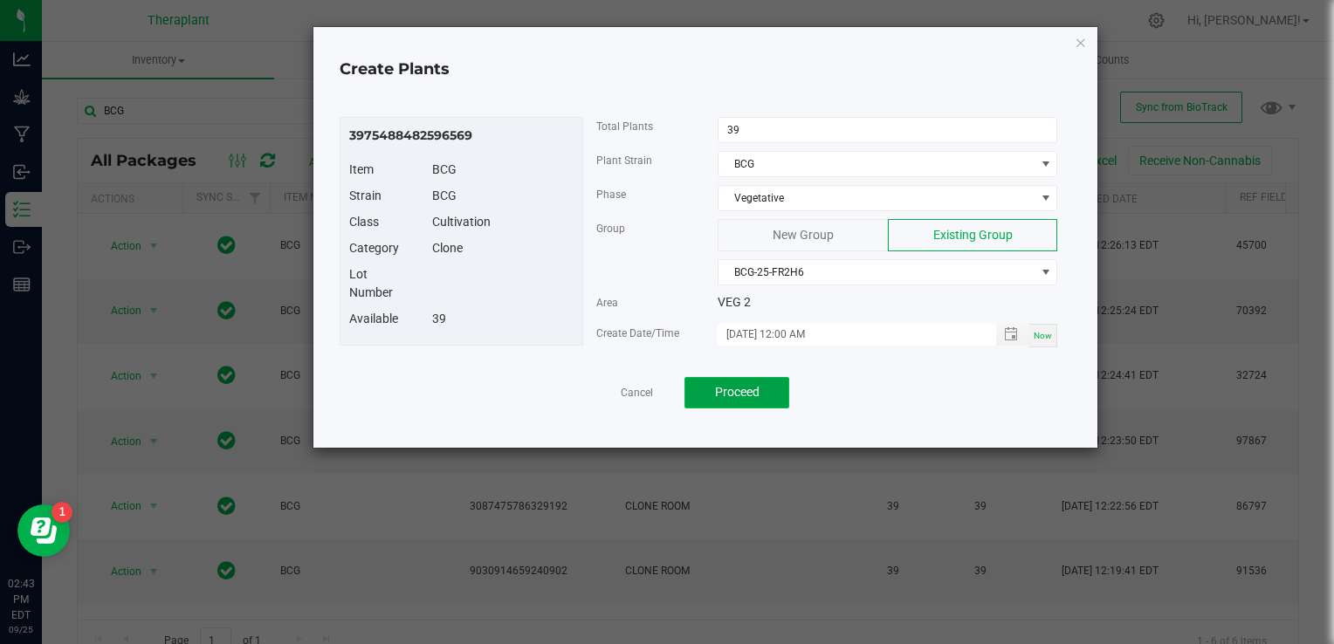
click at [725, 387] on span "Proceed" at bounding box center [737, 392] width 45 height 14
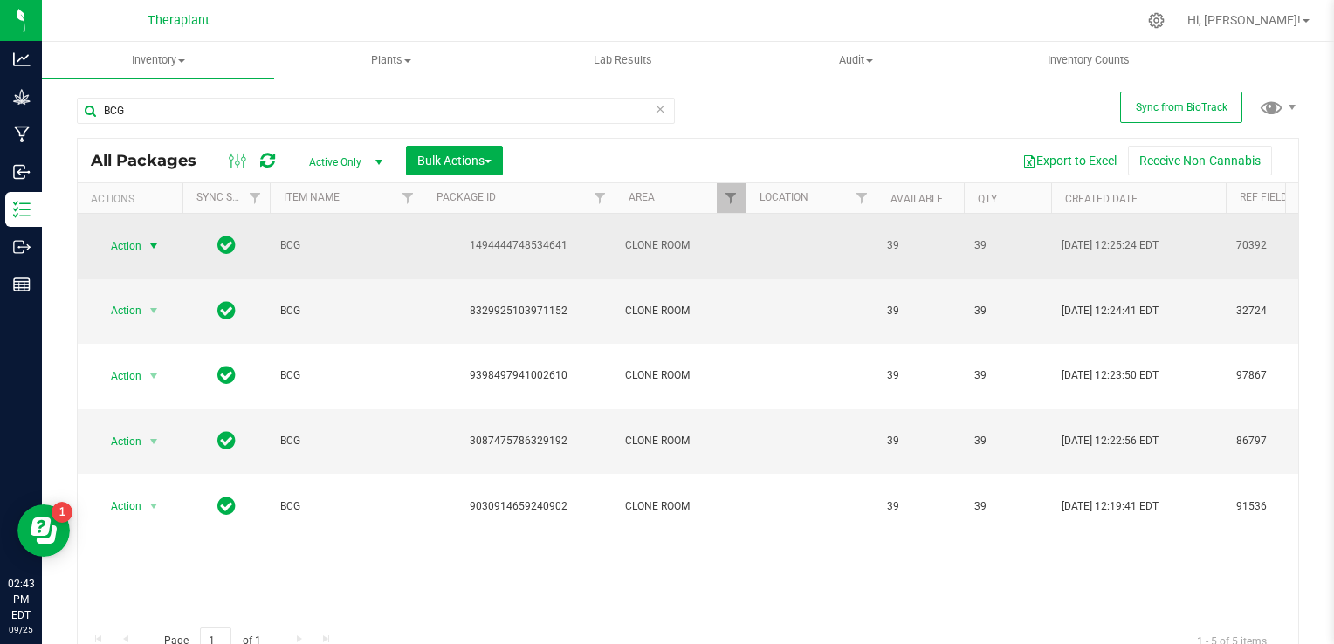
click at [154, 239] on span "select" at bounding box center [154, 246] width 14 height 14
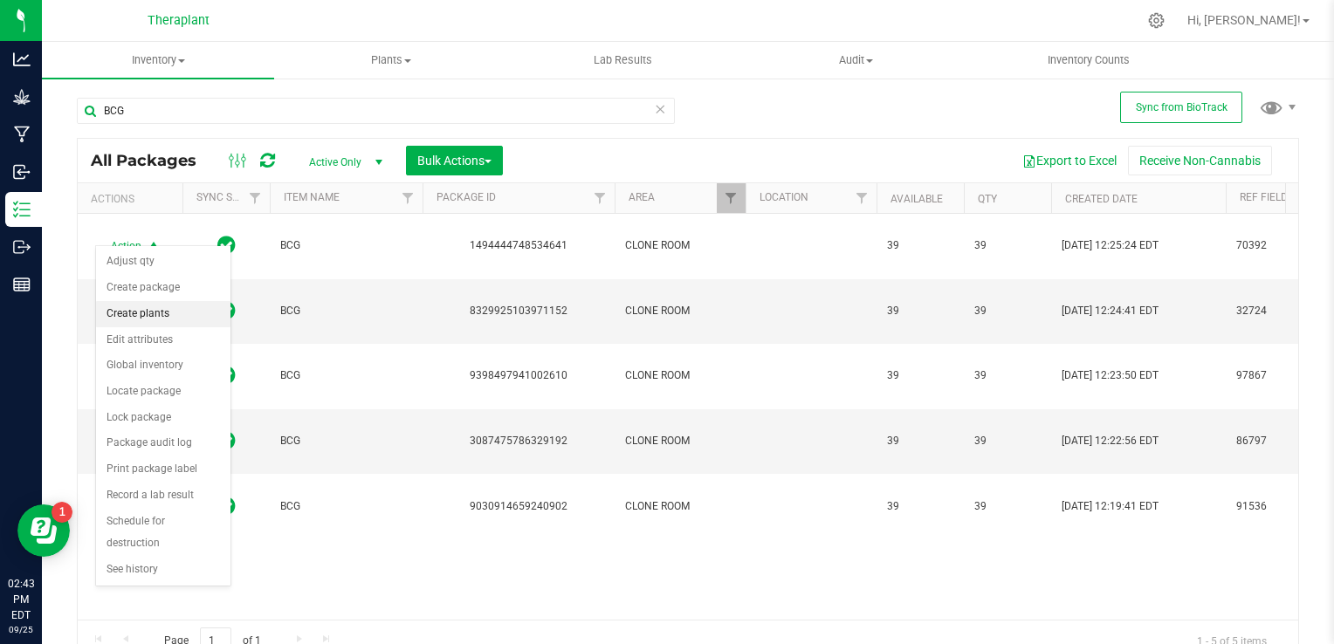
click at [154, 316] on li "Create plants" at bounding box center [163, 314] width 134 height 26
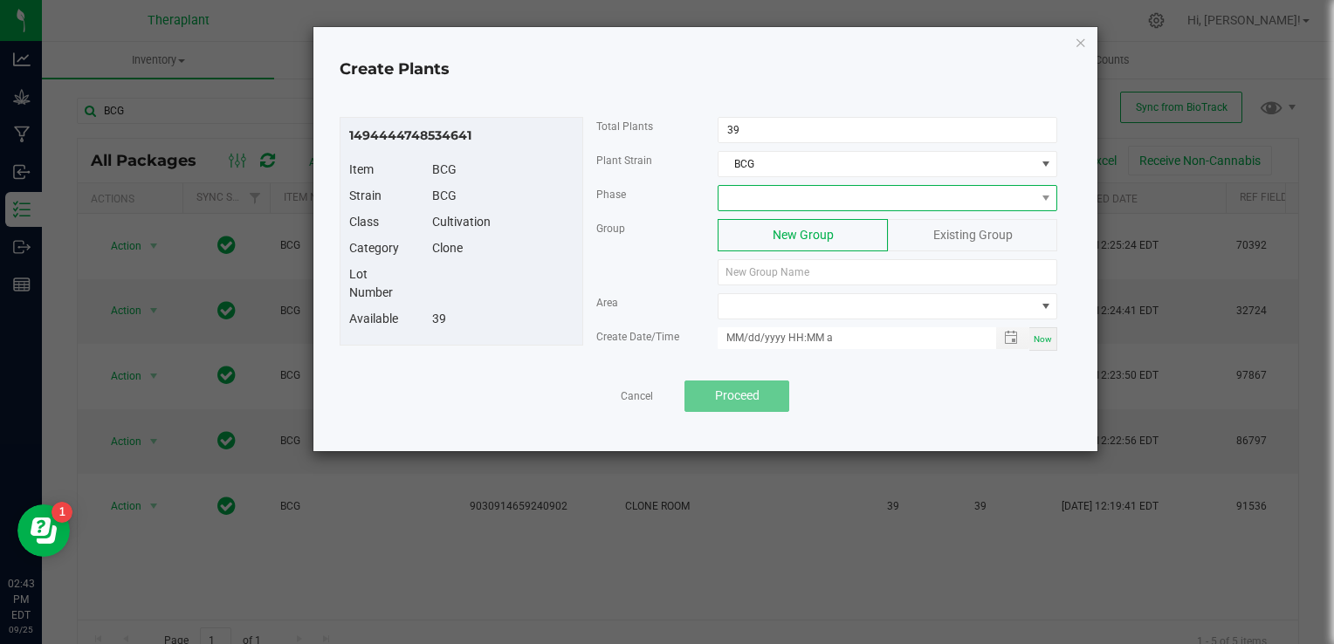
click at [755, 197] on span at bounding box center [877, 198] width 316 height 24
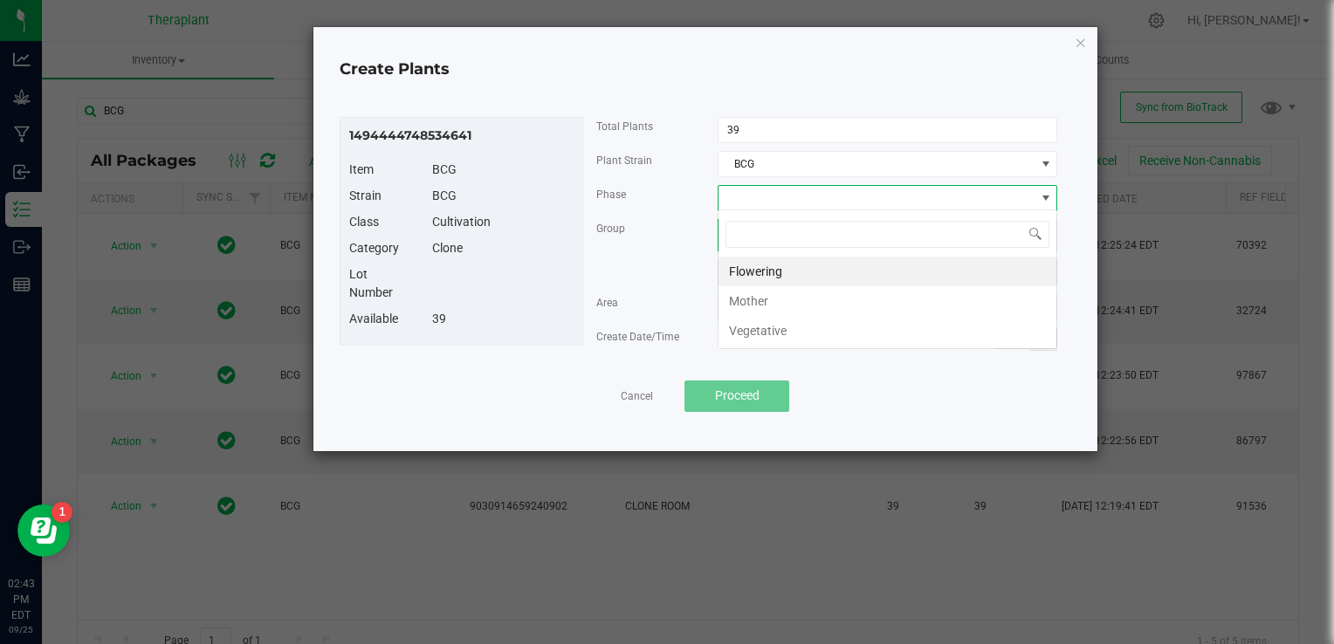
scroll to position [25, 340]
click at [755, 335] on li "Vegetative" at bounding box center [888, 331] width 338 height 30
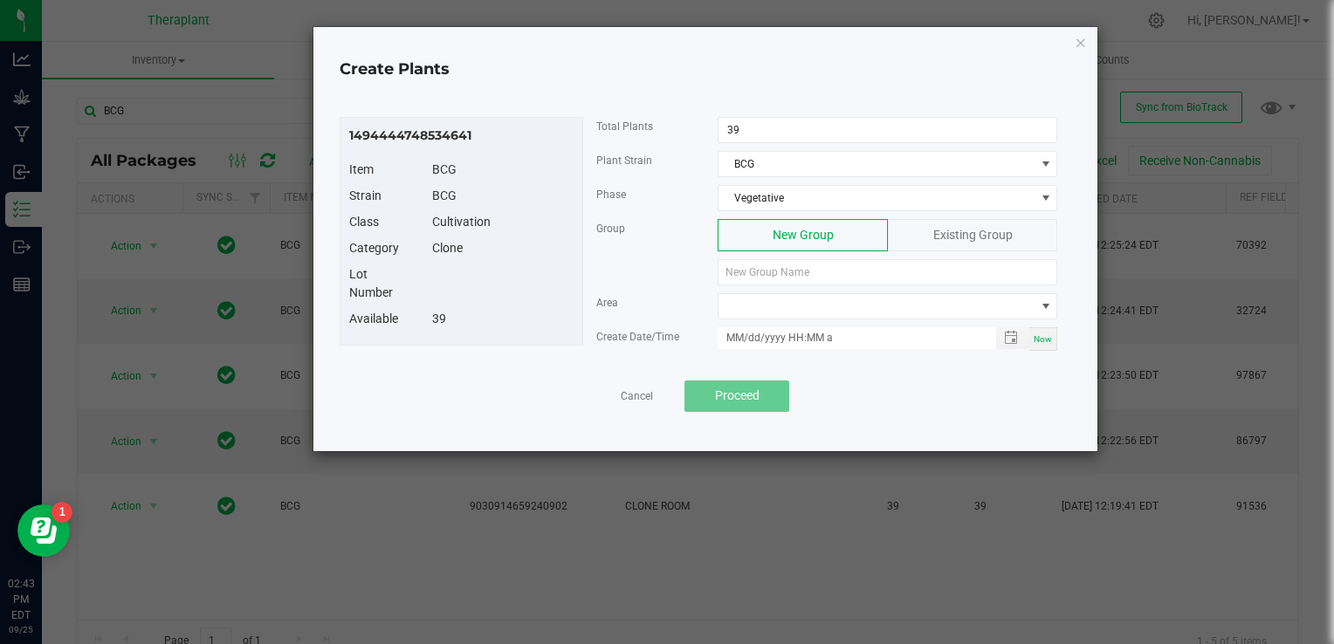
click at [978, 222] on div "Existing Group" at bounding box center [972, 235] width 169 height 32
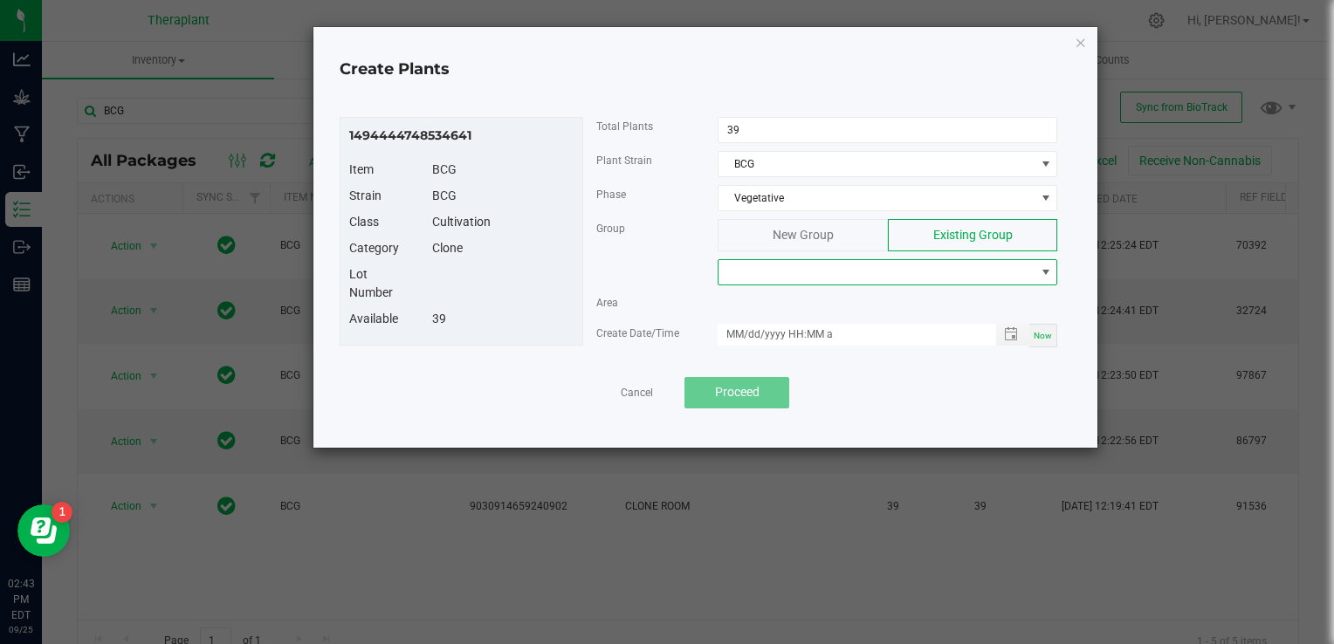
click at [922, 273] on span at bounding box center [877, 272] width 316 height 24
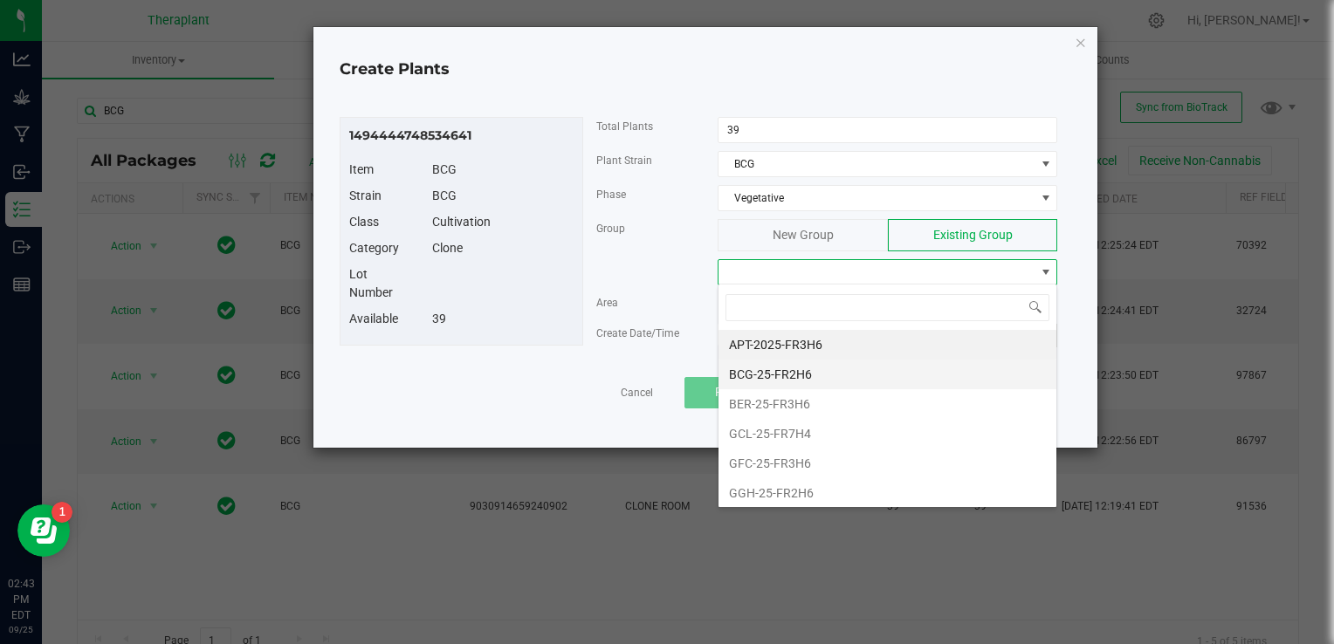
click at [797, 379] on li "BCG-25-FR2H6" at bounding box center [888, 375] width 338 height 30
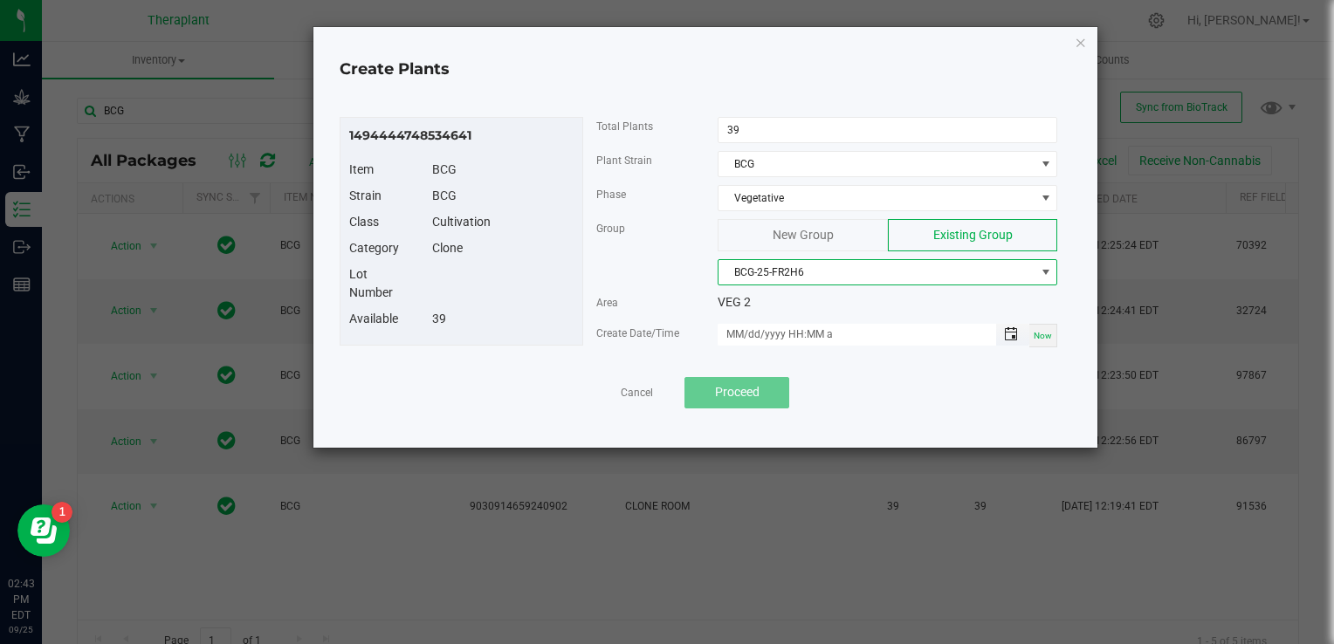
click at [1016, 327] on span "Toggle popup" at bounding box center [1011, 334] width 14 height 14
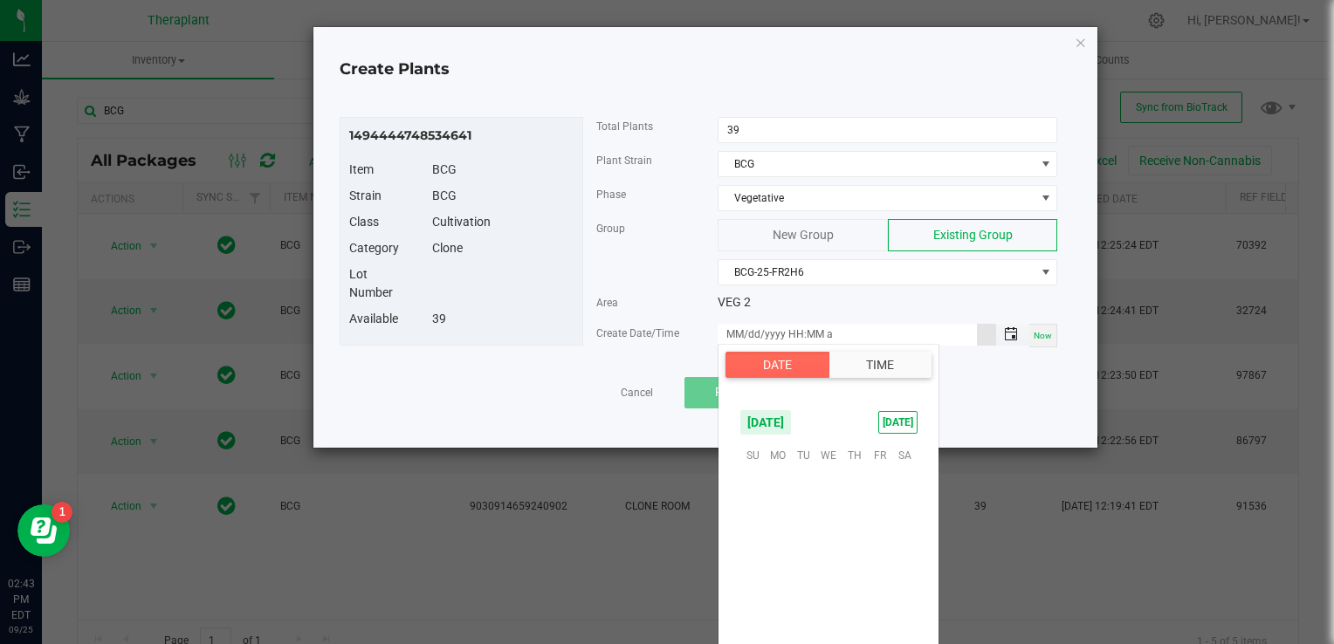
scroll to position [283271, 0]
click at [883, 556] on span "26" at bounding box center [879, 562] width 25 height 27
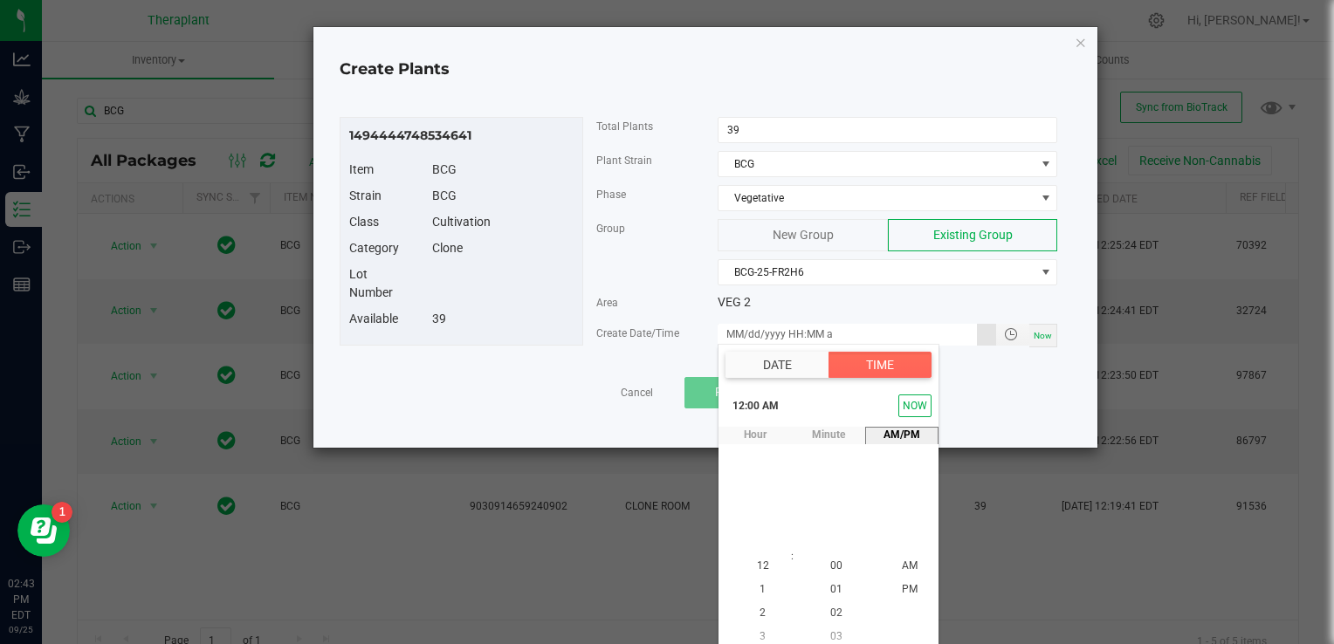
scroll to position [8, 0]
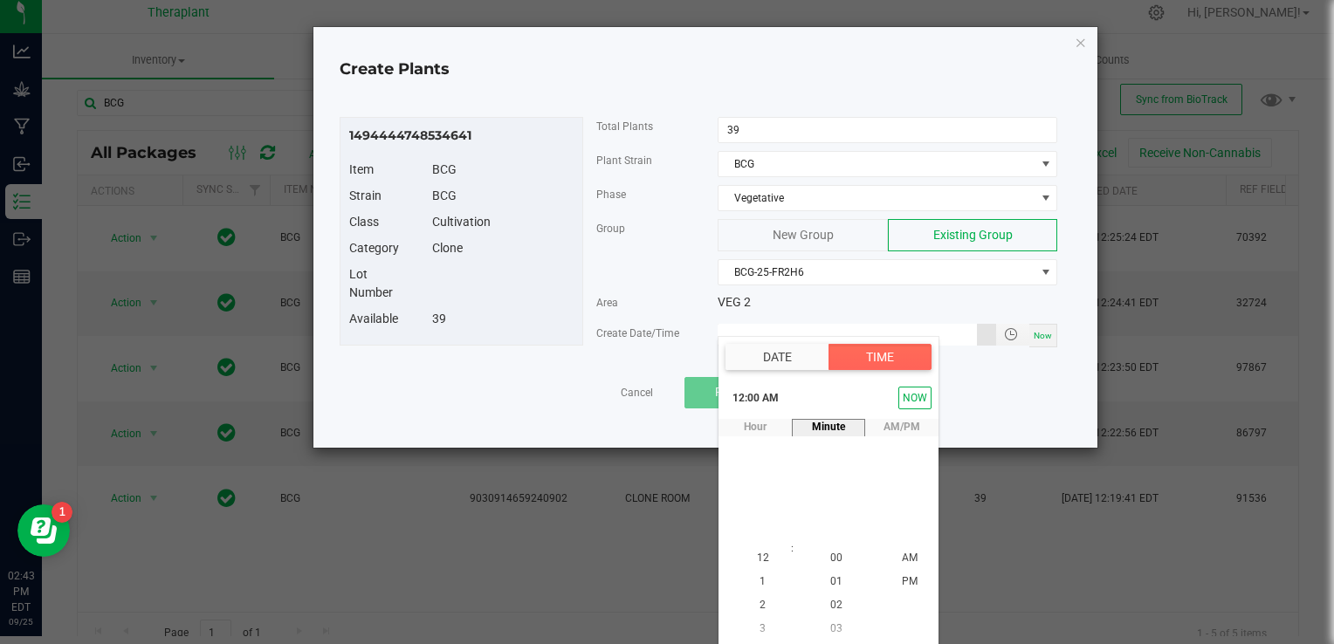
type input "[DATE] 12:00 AM"
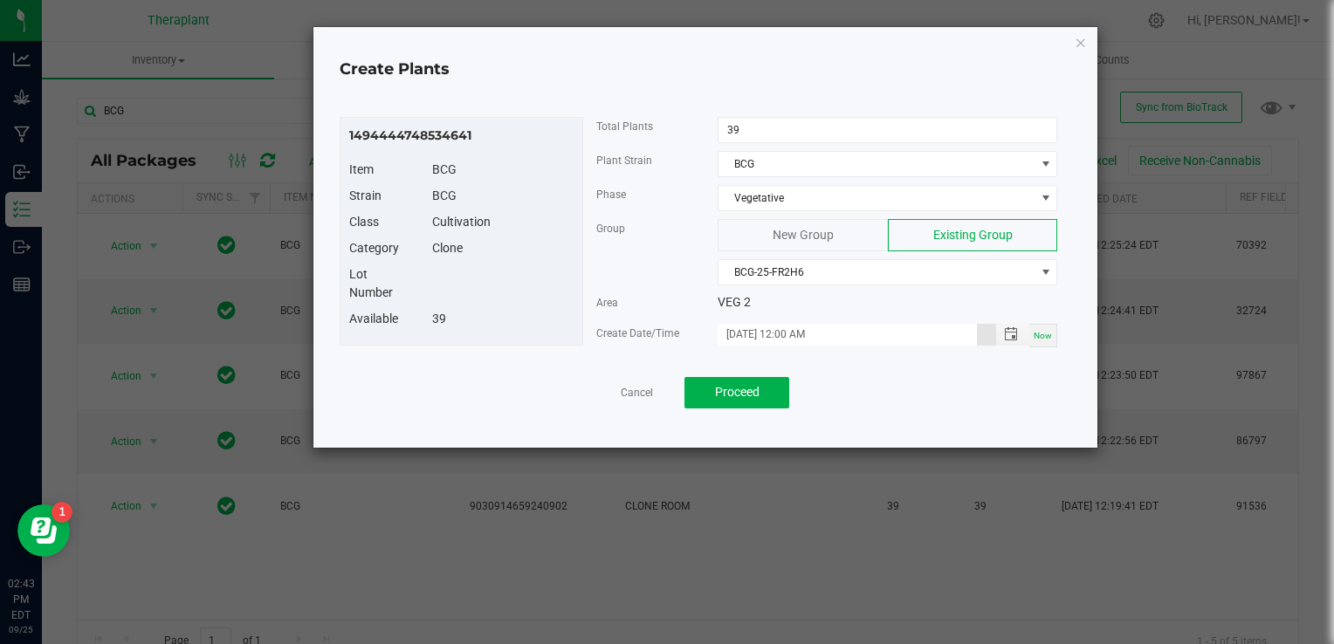
scroll to position [0, 0]
click at [727, 385] on span "Proceed" at bounding box center [737, 392] width 45 height 14
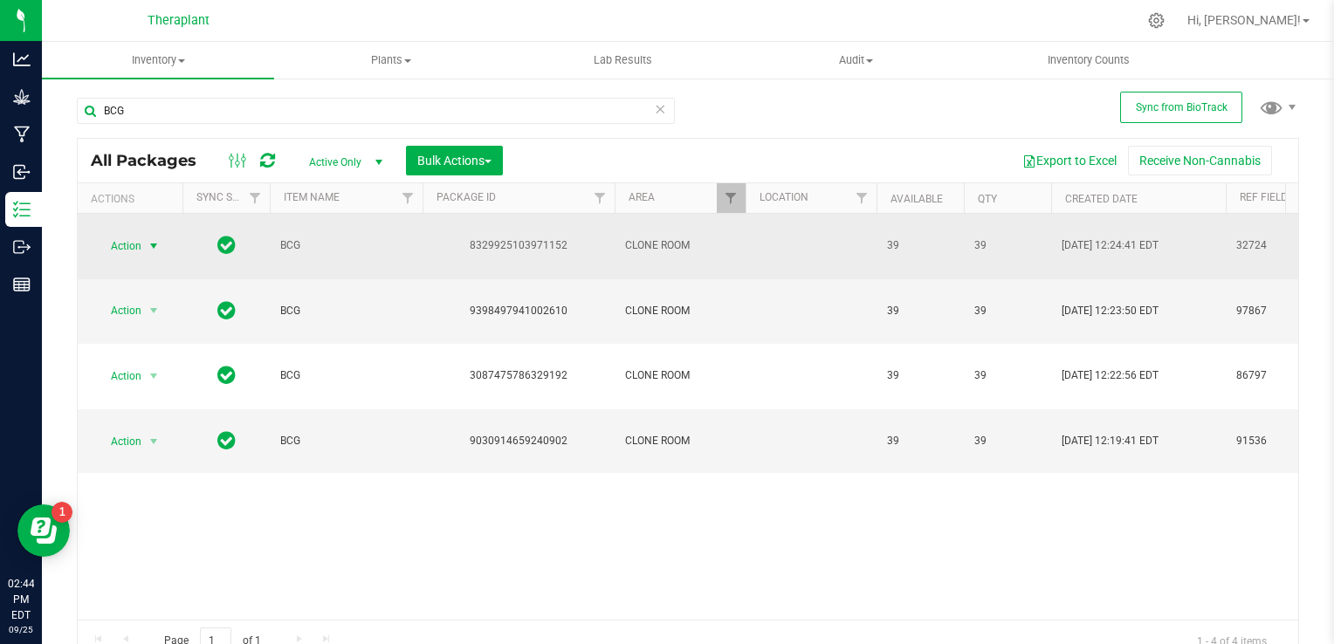
click at [143, 240] on span "select" at bounding box center [154, 246] width 22 height 24
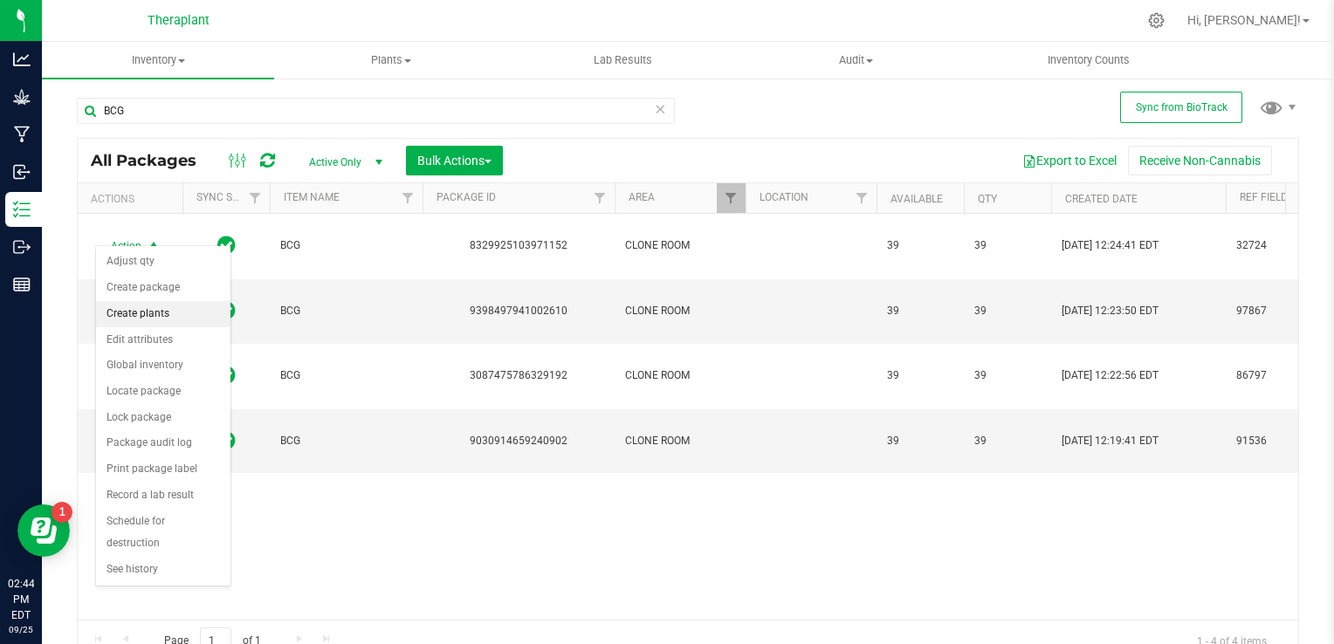
click at [133, 323] on li "Create plants" at bounding box center [163, 314] width 134 height 26
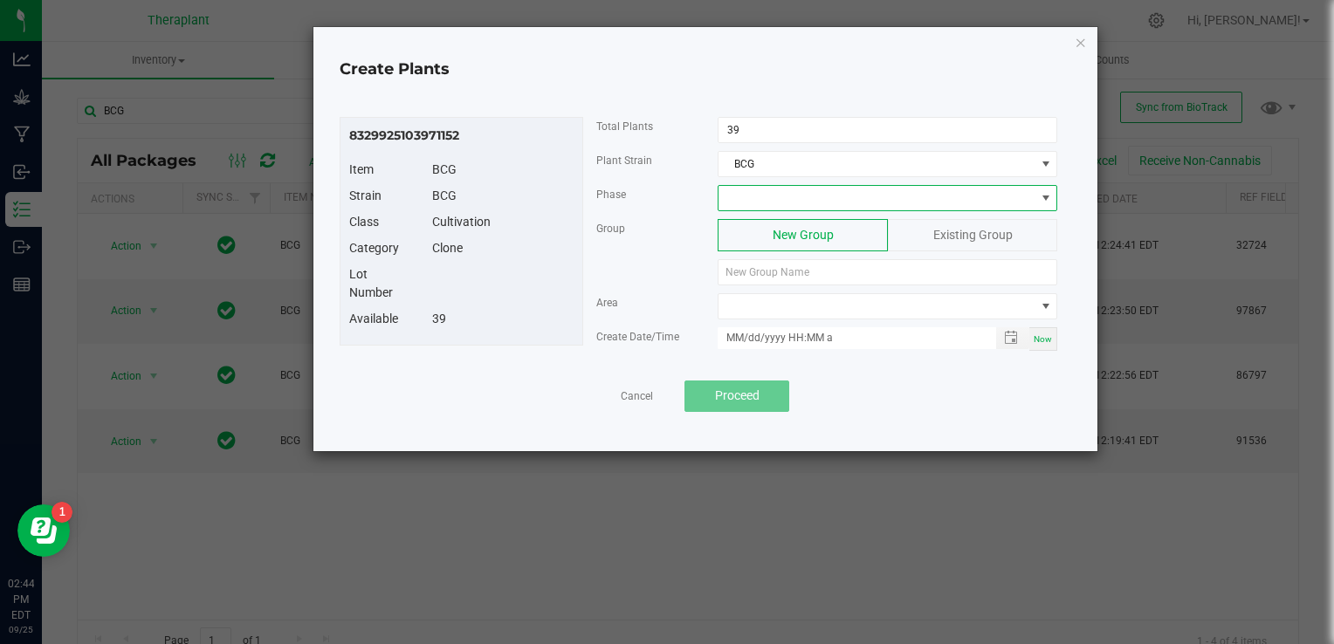
click at [796, 202] on span at bounding box center [877, 198] width 316 height 24
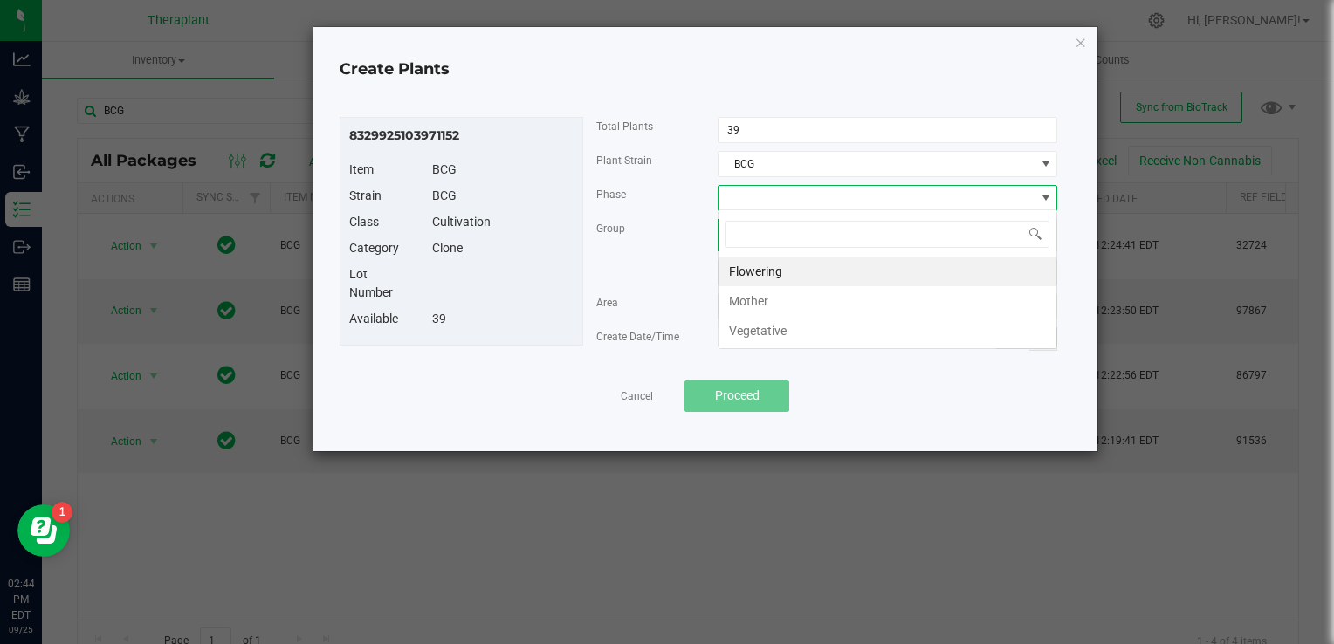
scroll to position [25, 340]
click at [786, 337] on li "Vegetative" at bounding box center [888, 331] width 338 height 30
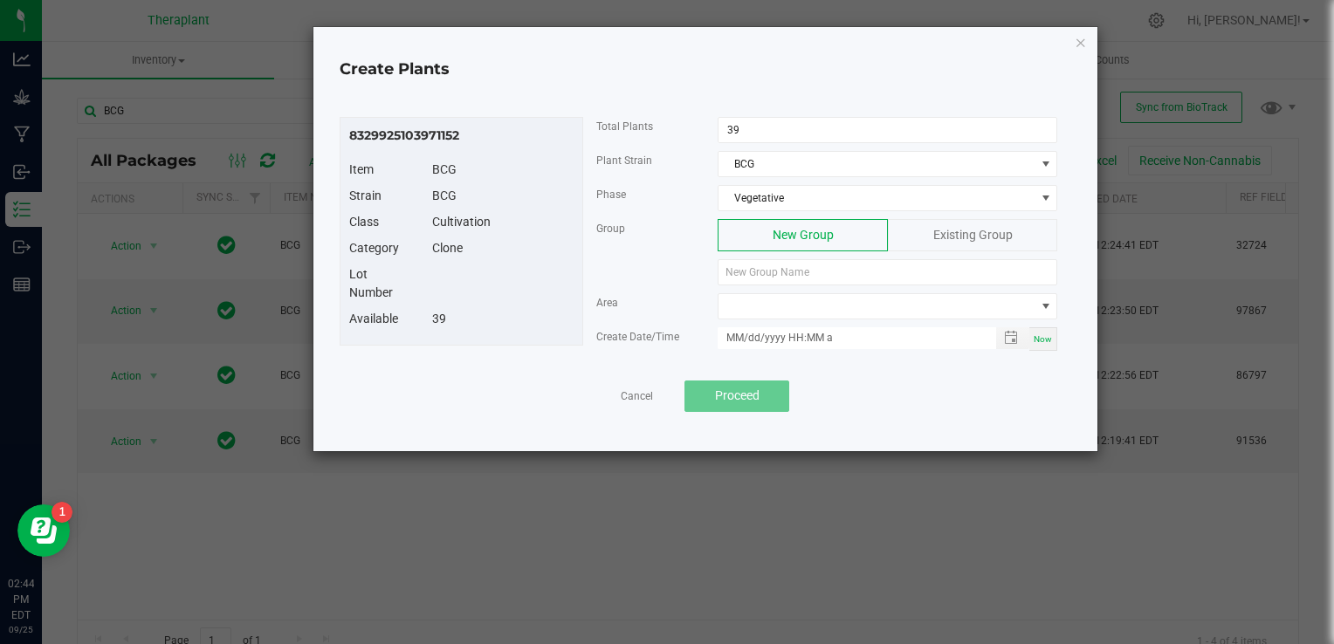
click at [989, 231] on span "Existing Group" at bounding box center [973, 235] width 79 height 14
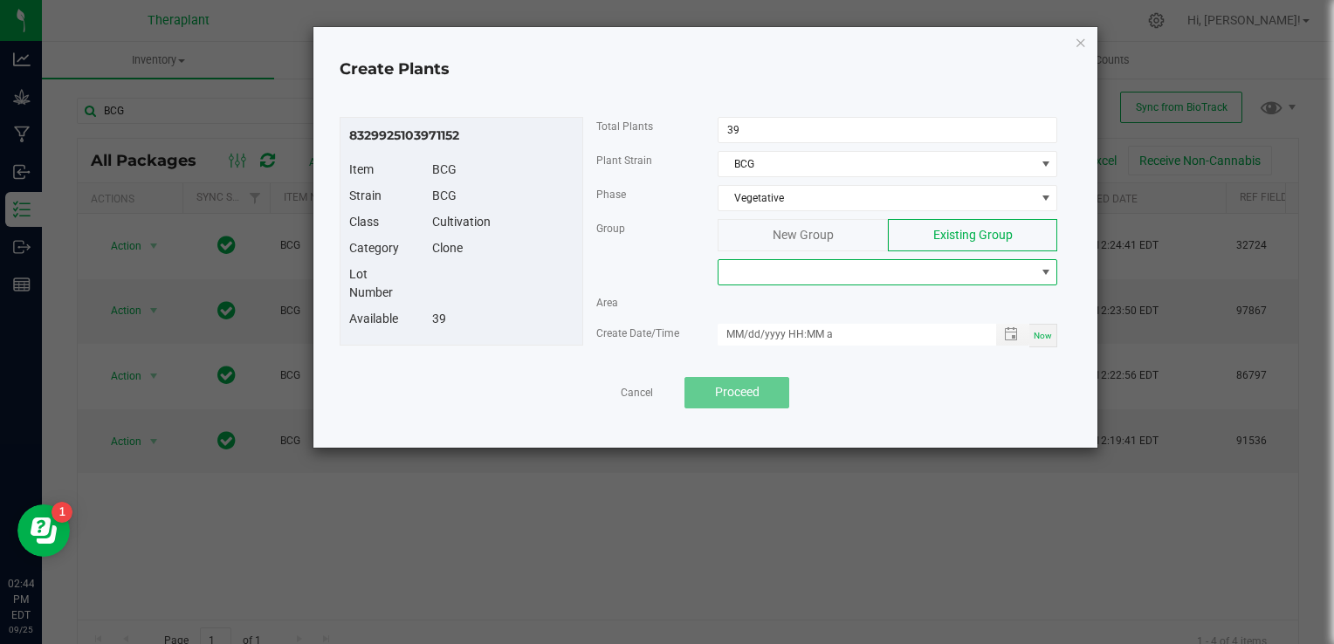
click at [872, 271] on span at bounding box center [877, 272] width 316 height 24
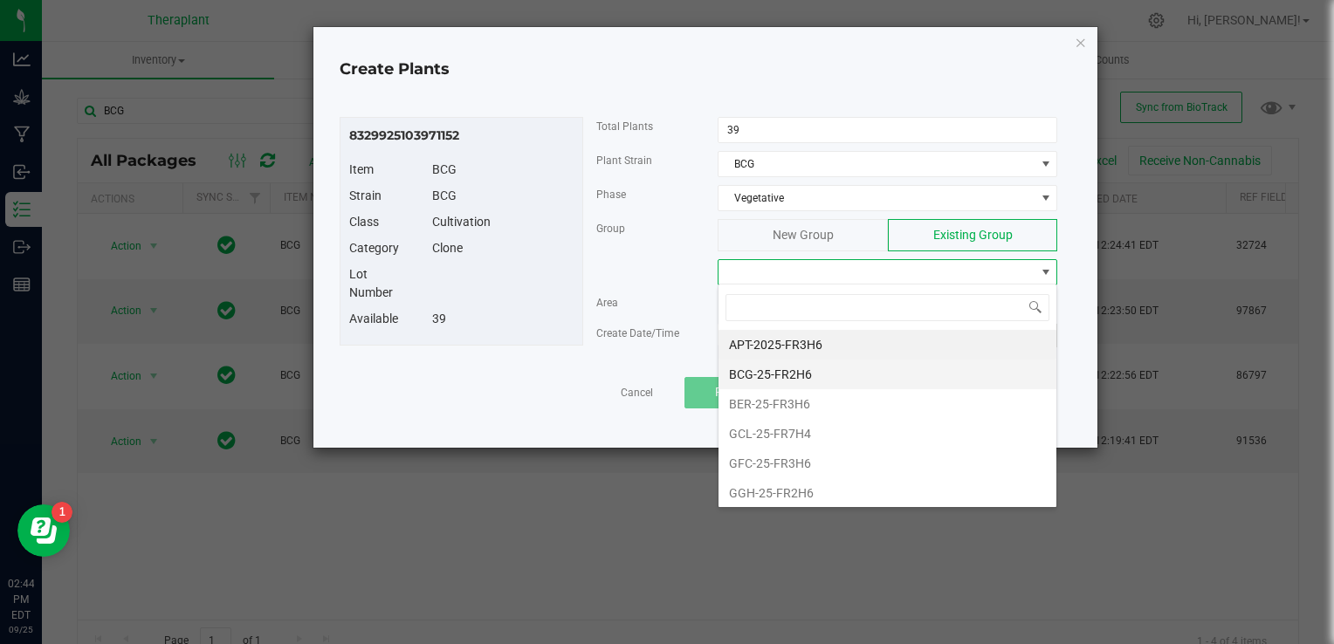
click at [751, 374] on li "BCG-25-FR2H6" at bounding box center [888, 375] width 338 height 30
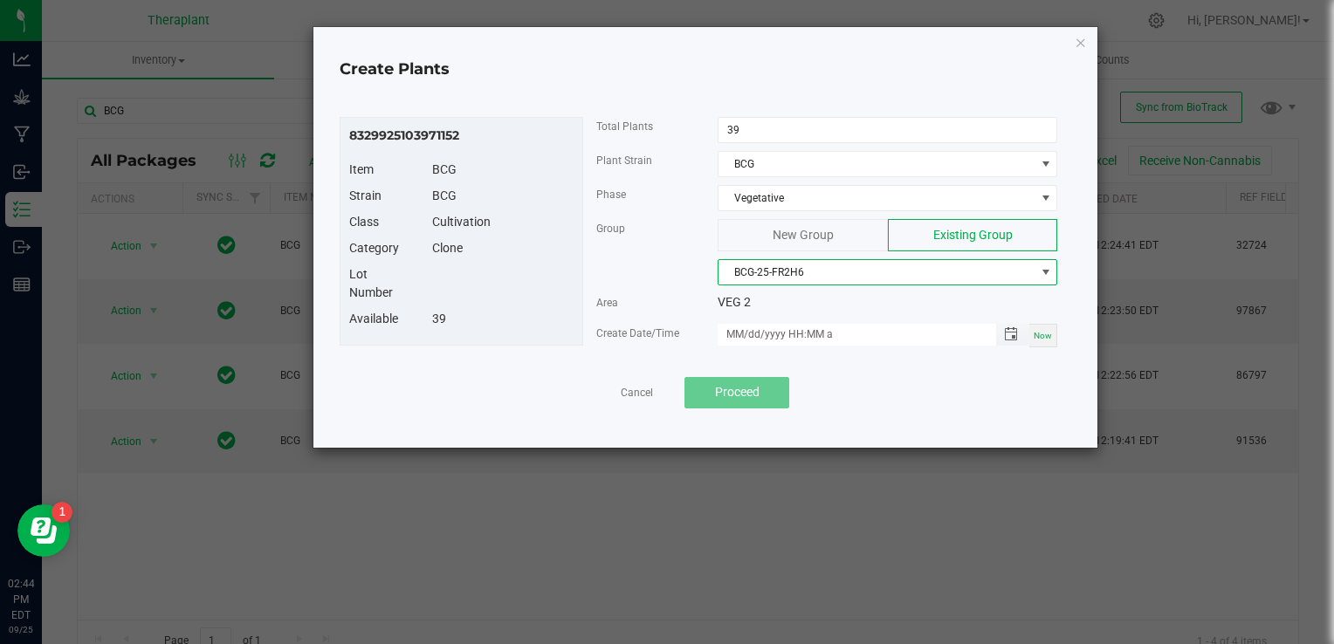
click at [1020, 329] on span "Toggle popup" at bounding box center [1011, 334] width 30 height 14
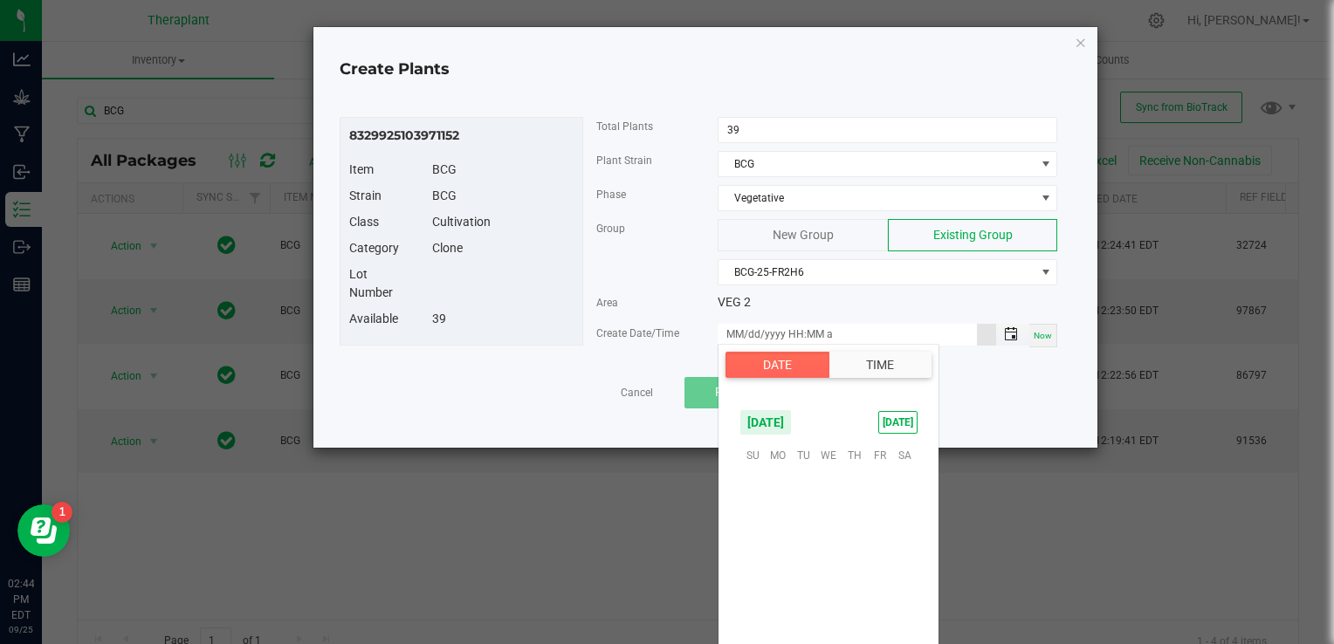
scroll to position [283271, 0]
click at [872, 571] on span "26" at bounding box center [879, 562] width 25 height 27
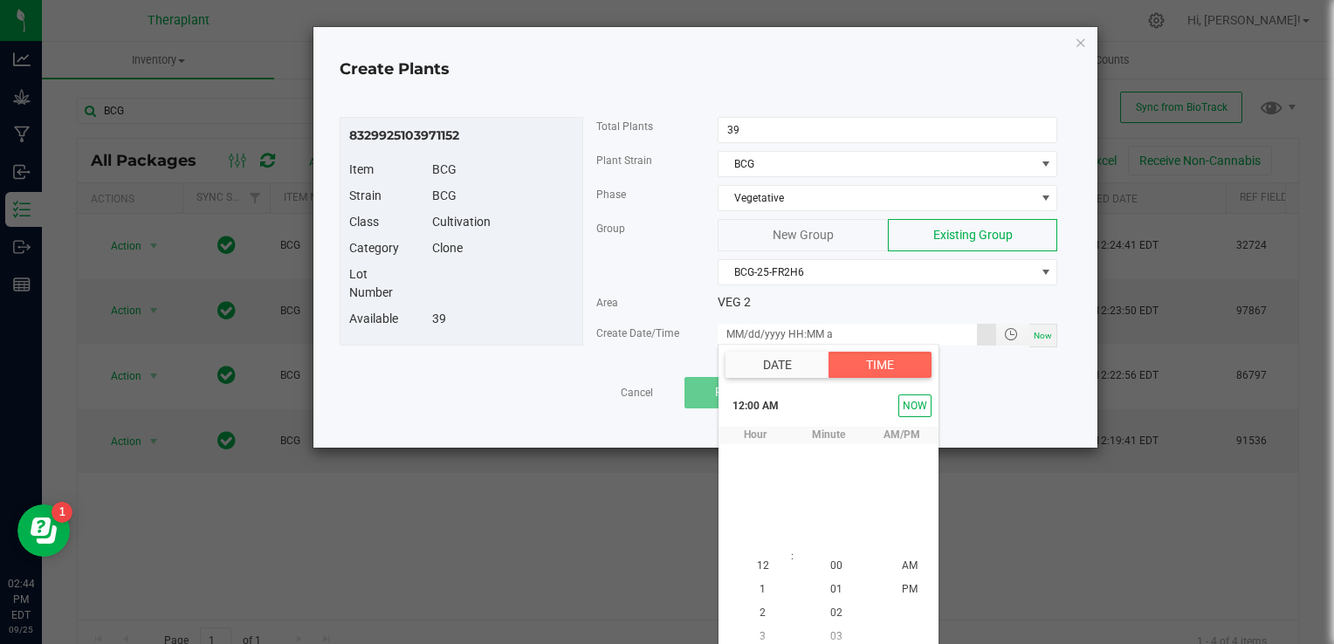
scroll to position [8, 0]
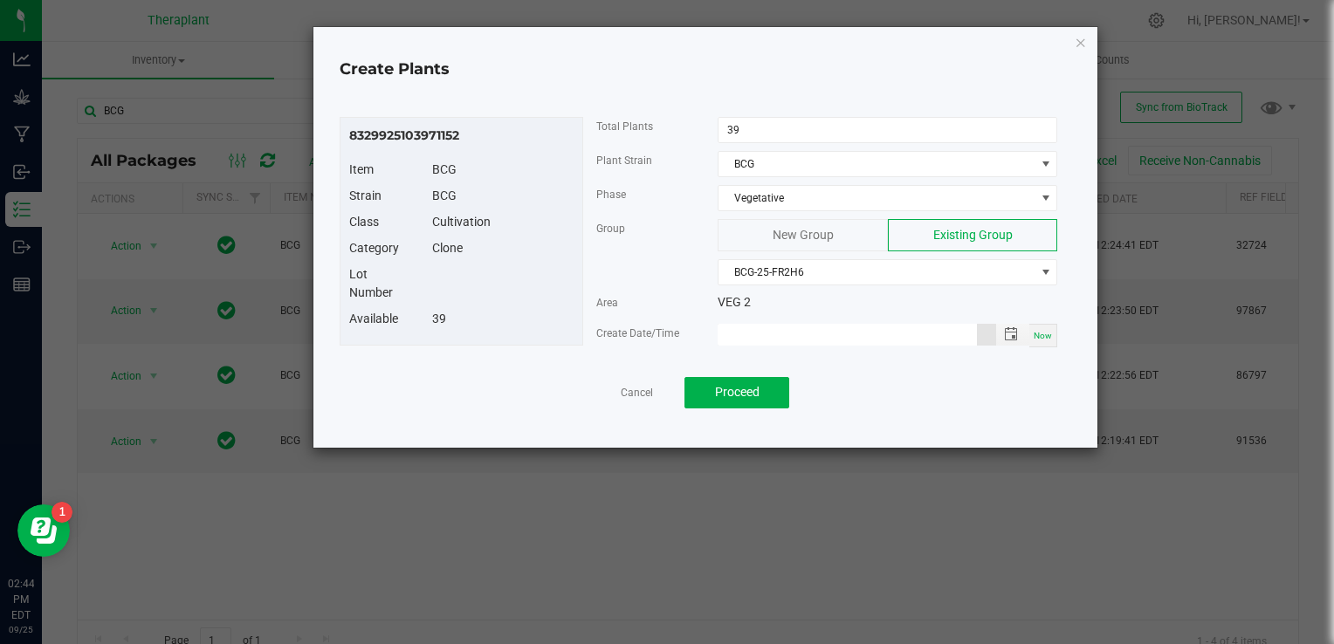
type input "[DATE] 12:00 AM"
click at [722, 400] on button "Proceed" at bounding box center [737, 392] width 105 height 31
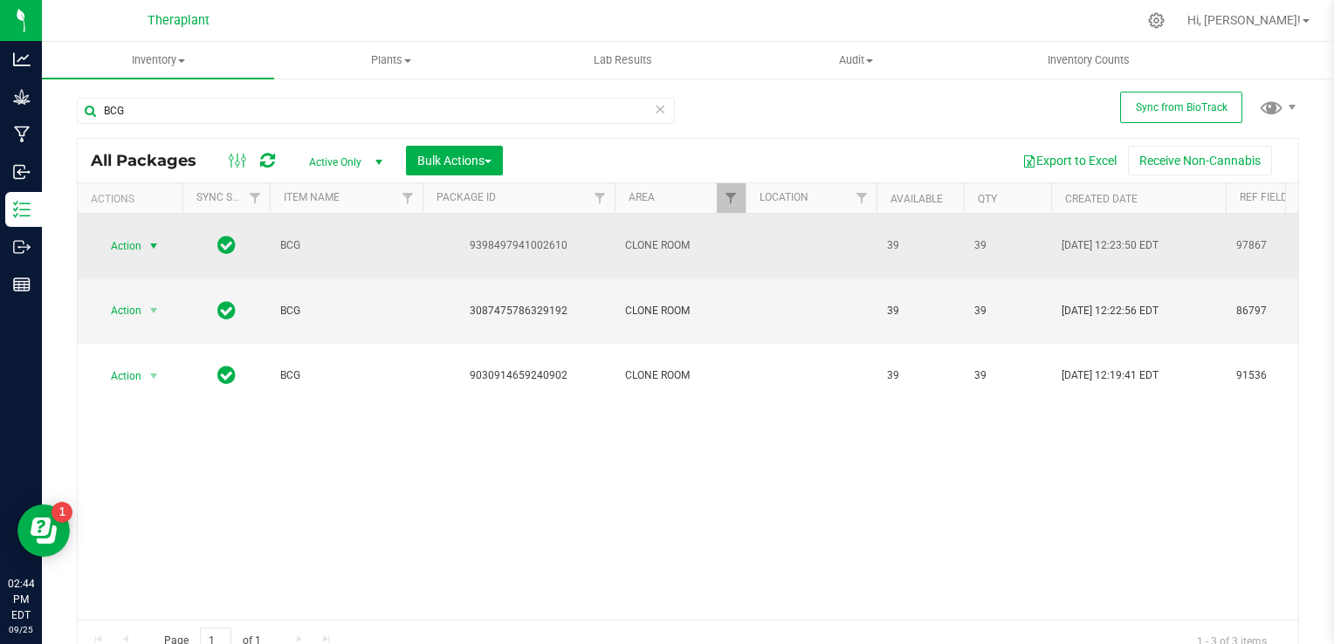
click at [152, 239] on span "select" at bounding box center [154, 246] width 14 height 14
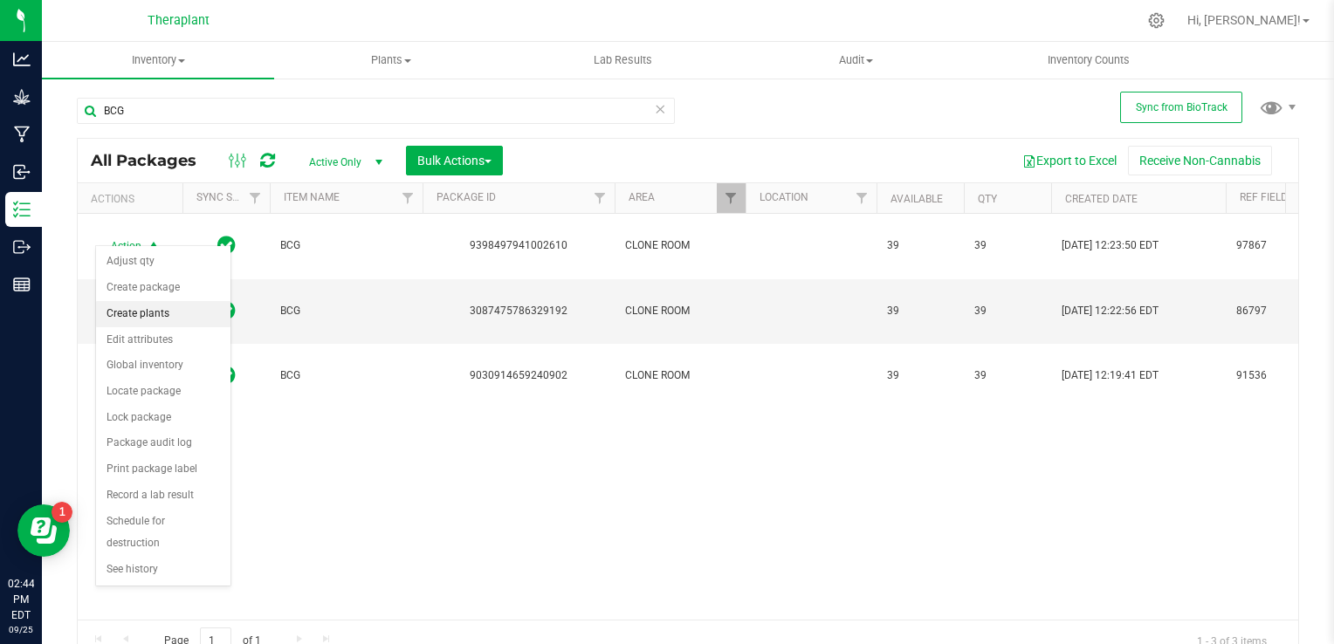
drag, startPoint x: 170, startPoint y: 326, endPoint x: 174, endPoint y: 312, distance: 14.4
click at [174, 312] on ul "Adjust qty Create package Create plants Edit attributes Global inventory Locate…" at bounding box center [163, 416] width 134 height 334
click at [174, 312] on li "Create plants" at bounding box center [163, 314] width 134 height 26
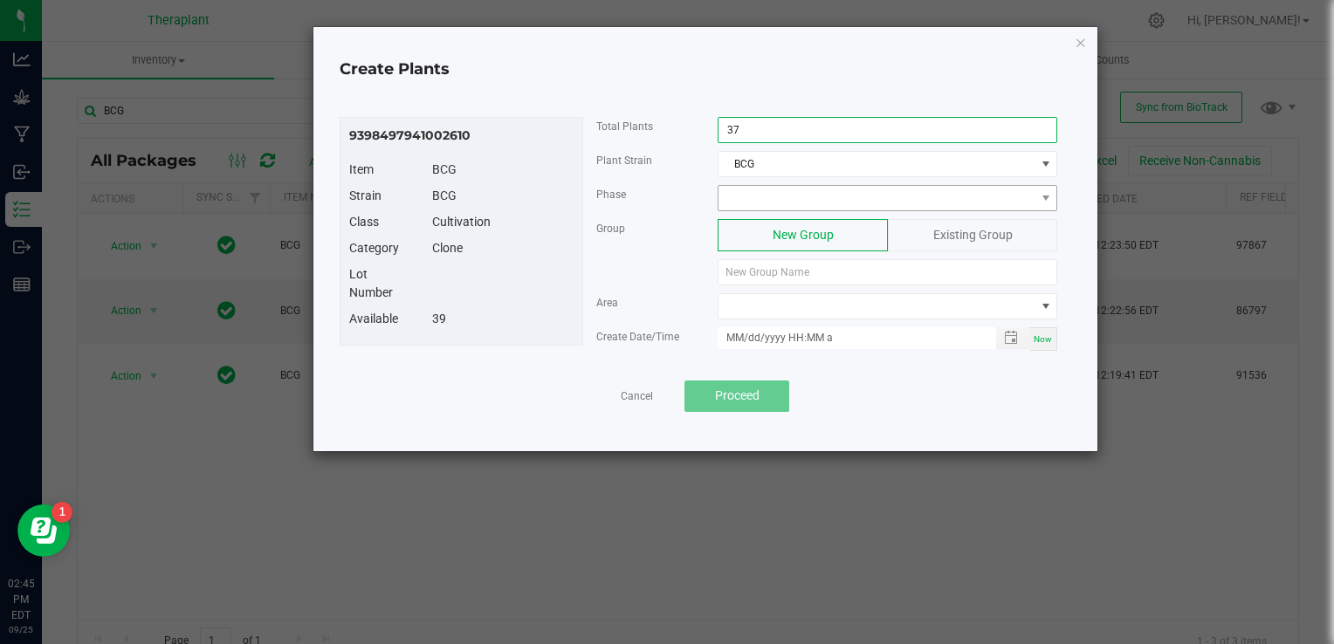
type input "37"
click at [810, 187] on span at bounding box center [877, 198] width 316 height 24
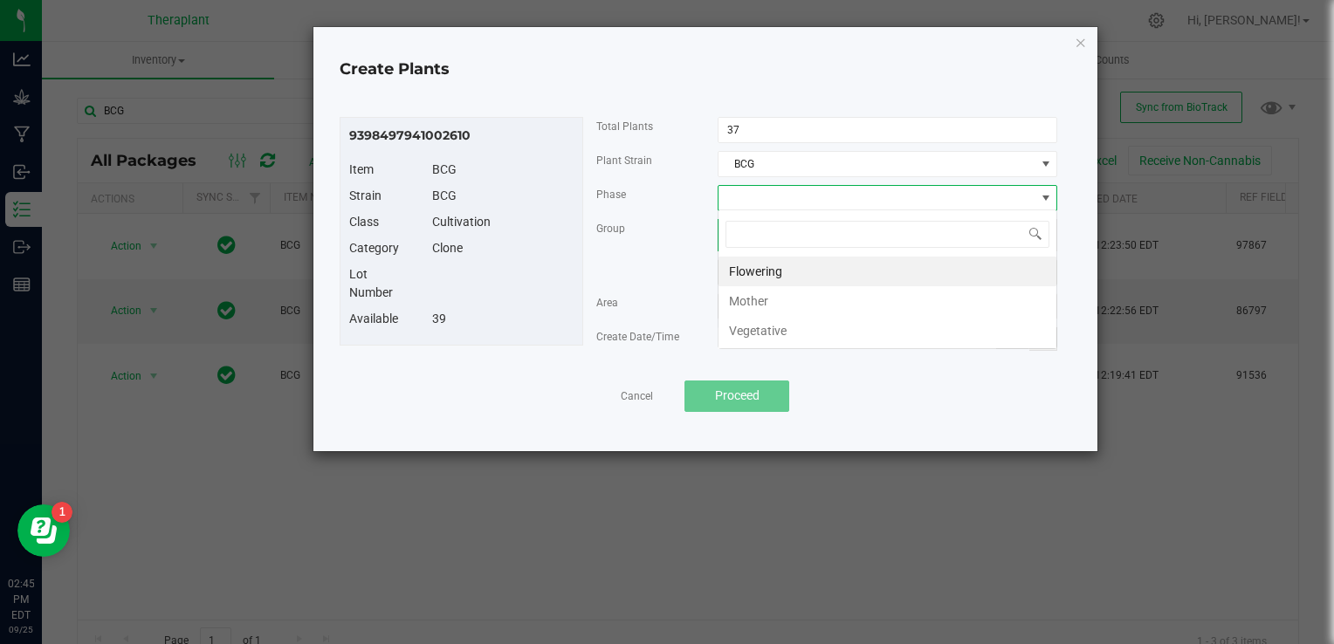
scroll to position [25, 340]
click at [779, 324] on li "Vegetative" at bounding box center [888, 331] width 338 height 30
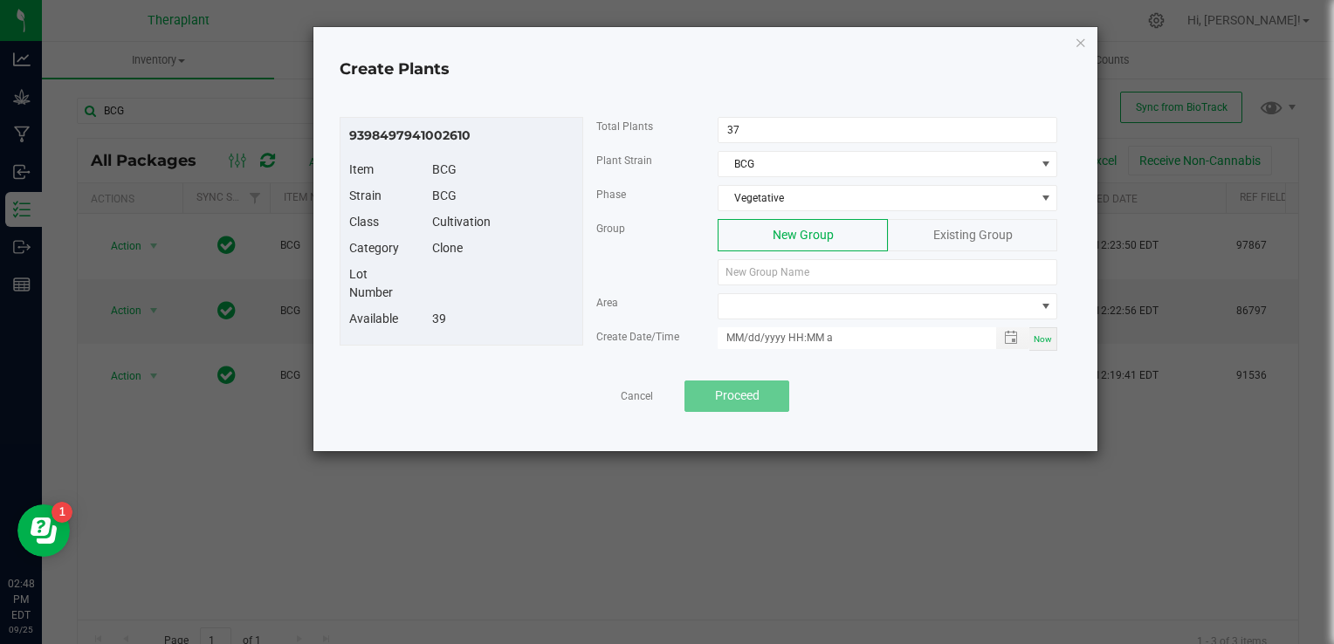
click at [908, 230] on div "Existing Group" at bounding box center [972, 235] width 169 height 32
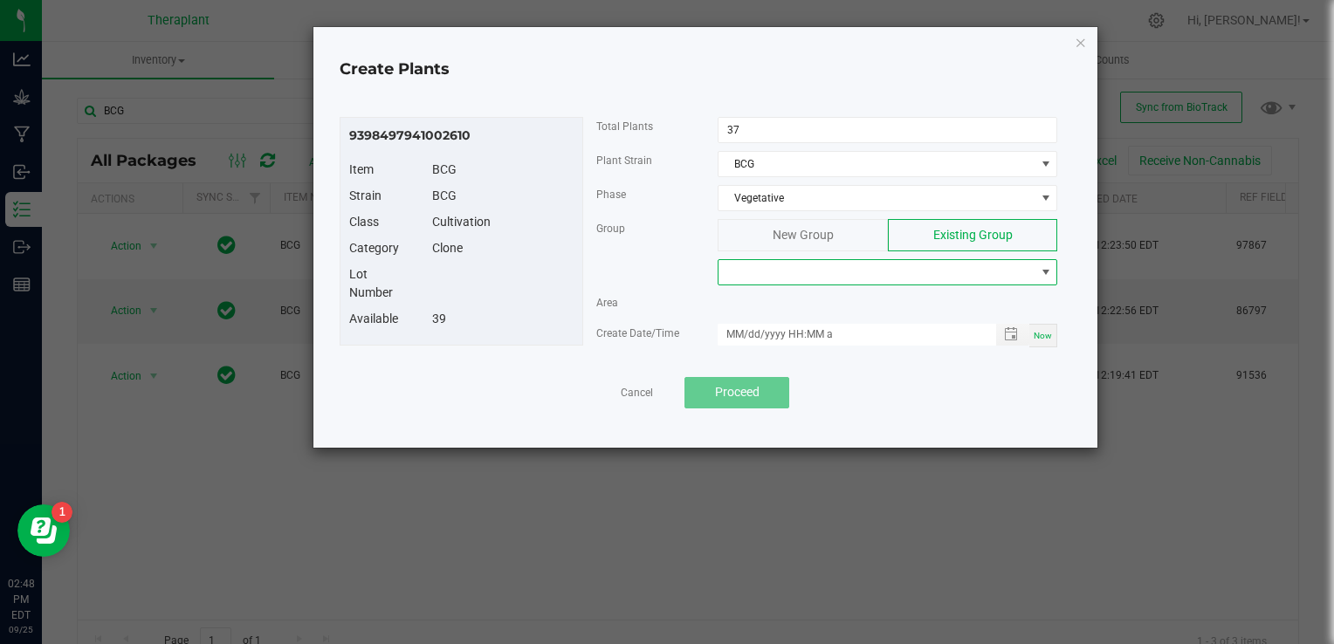
click at [860, 278] on span at bounding box center [877, 272] width 316 height 24
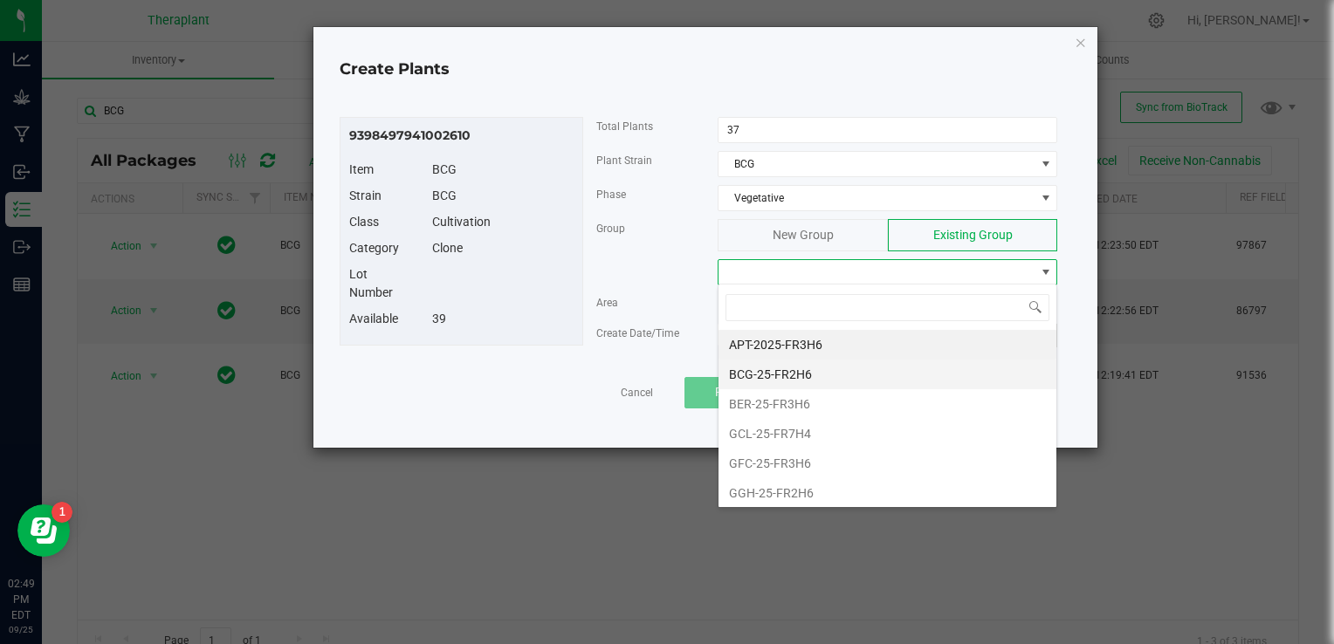
click at [828, 372] on li "BCG-25-FR2H6" at bounding box center [888, 375] width 338 height 30
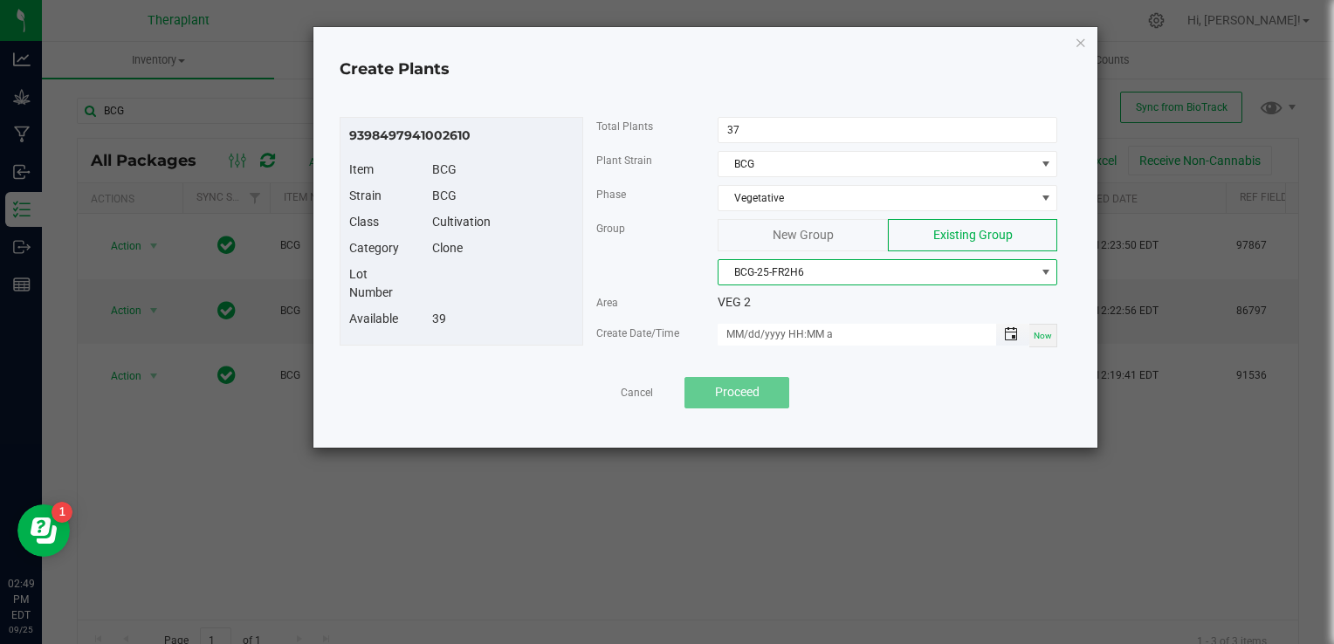
click at [1017, 336] on span "Toggle popup" at bounding box center [1011, 334] width 14 height 14
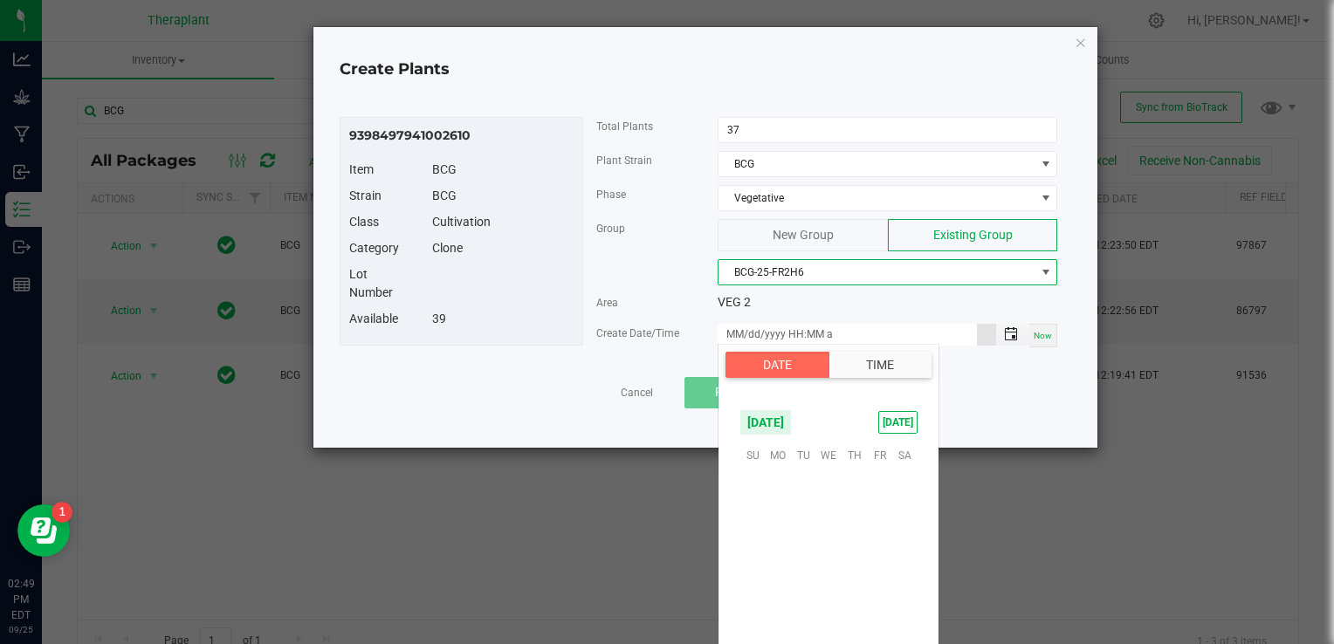
scroll to position [283271, 0]
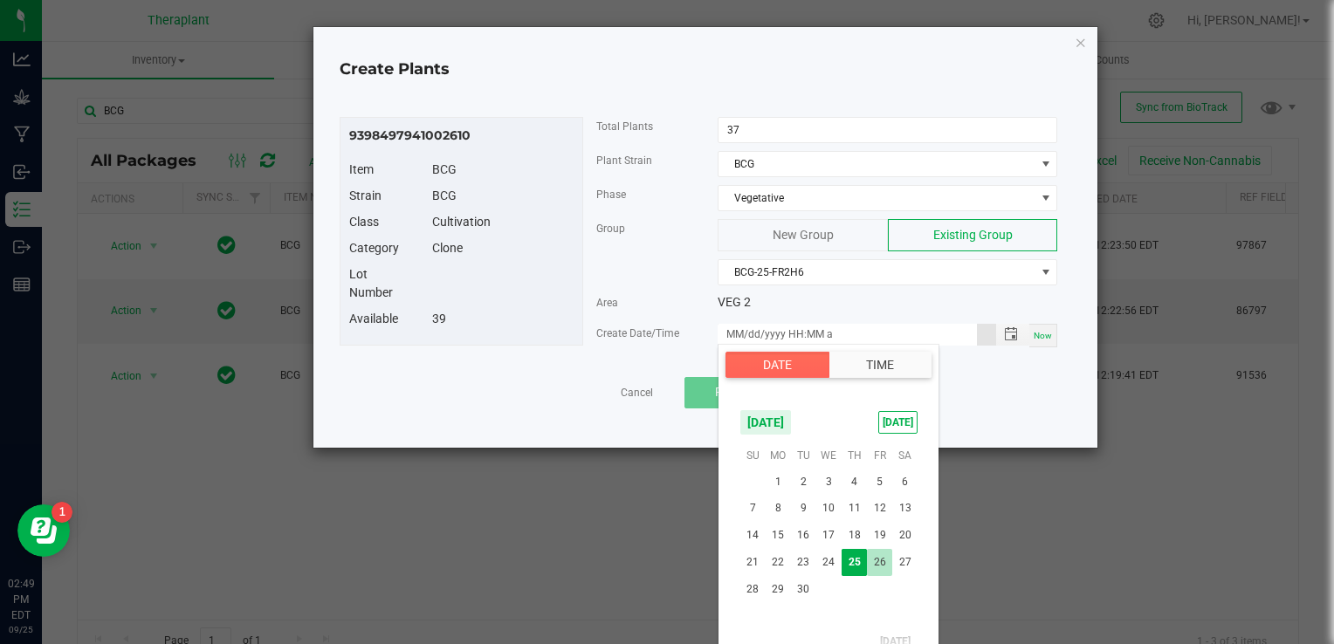
click at [880, 569] on span "26" at bounding box center [879, 562] width 25 height 27
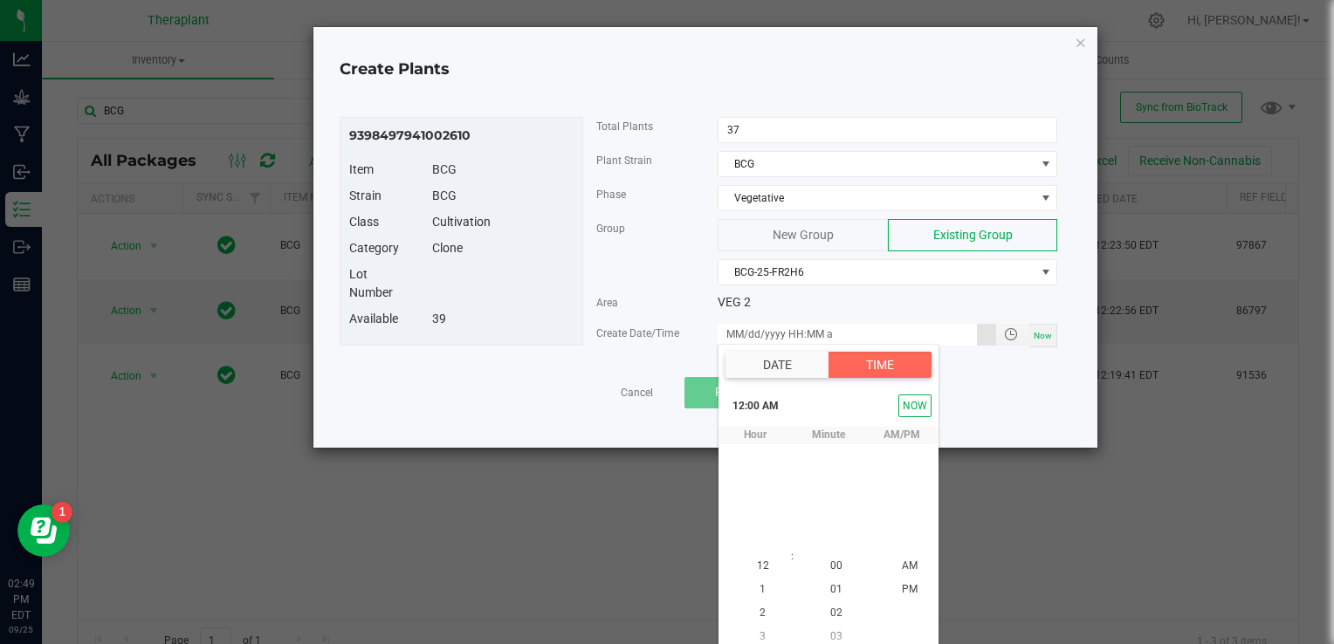
scroll to position [8, 0]
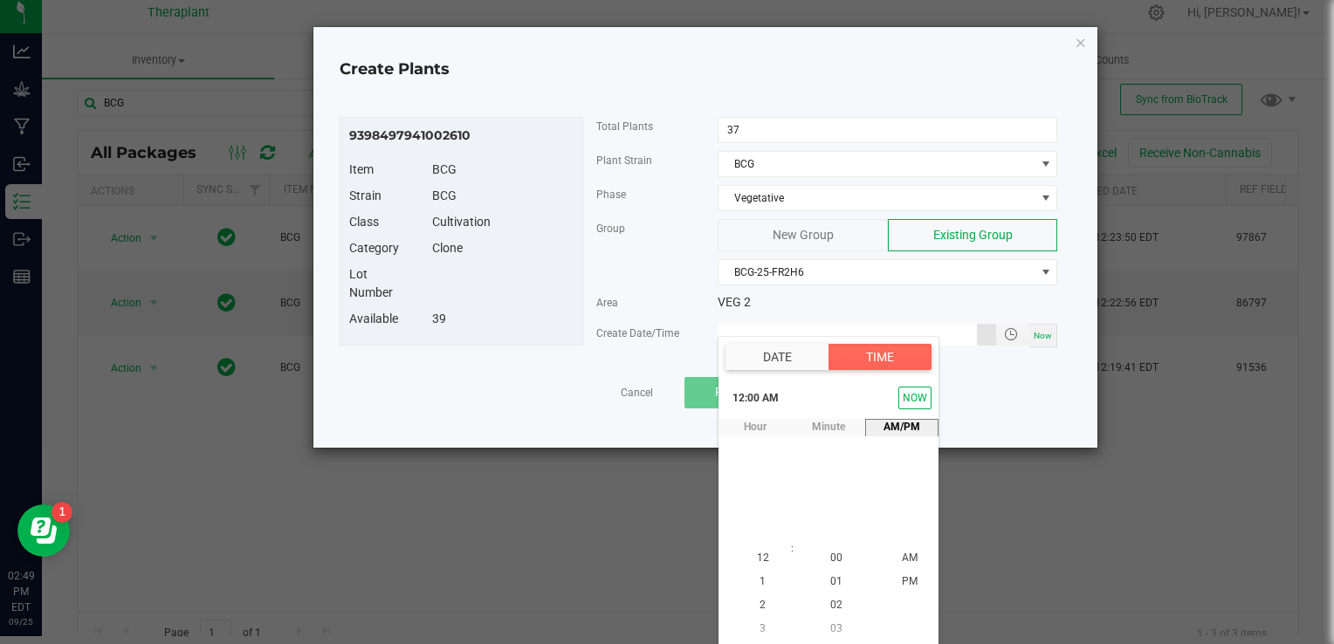
type input "[DATE] 12:00 AM"
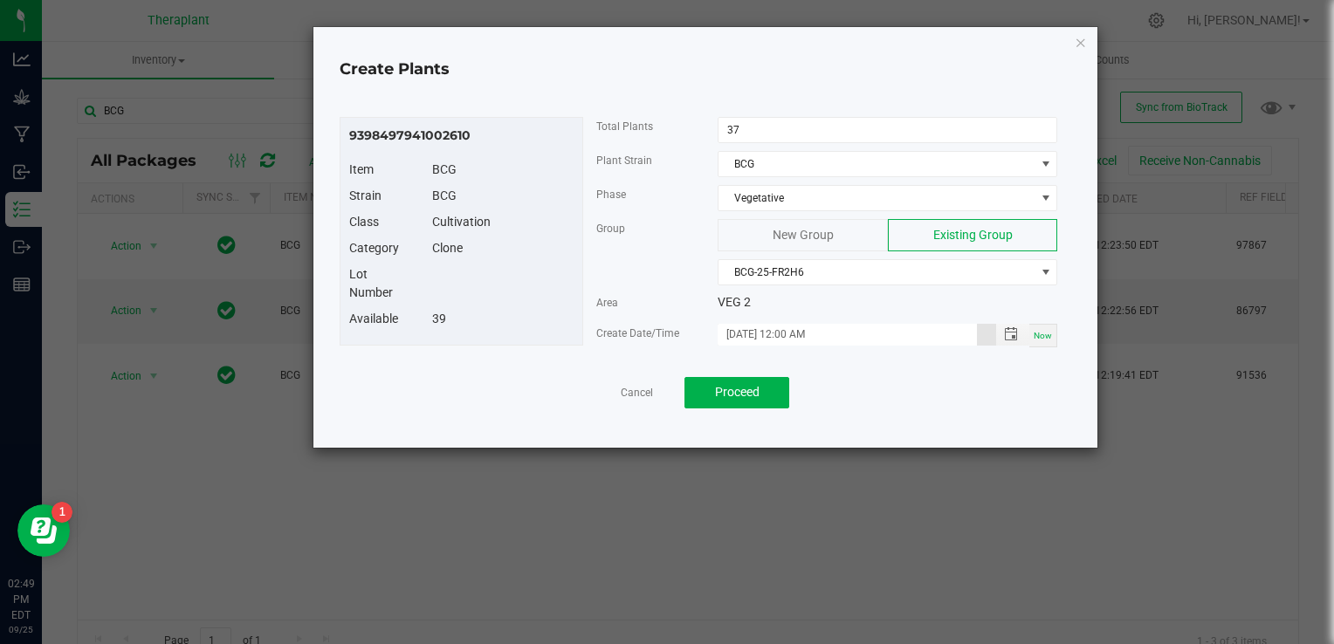
scroll to position [0, 0]
click at [716, 390] on span "Proceed" at bounding box center [737, 392] width 45 height 14
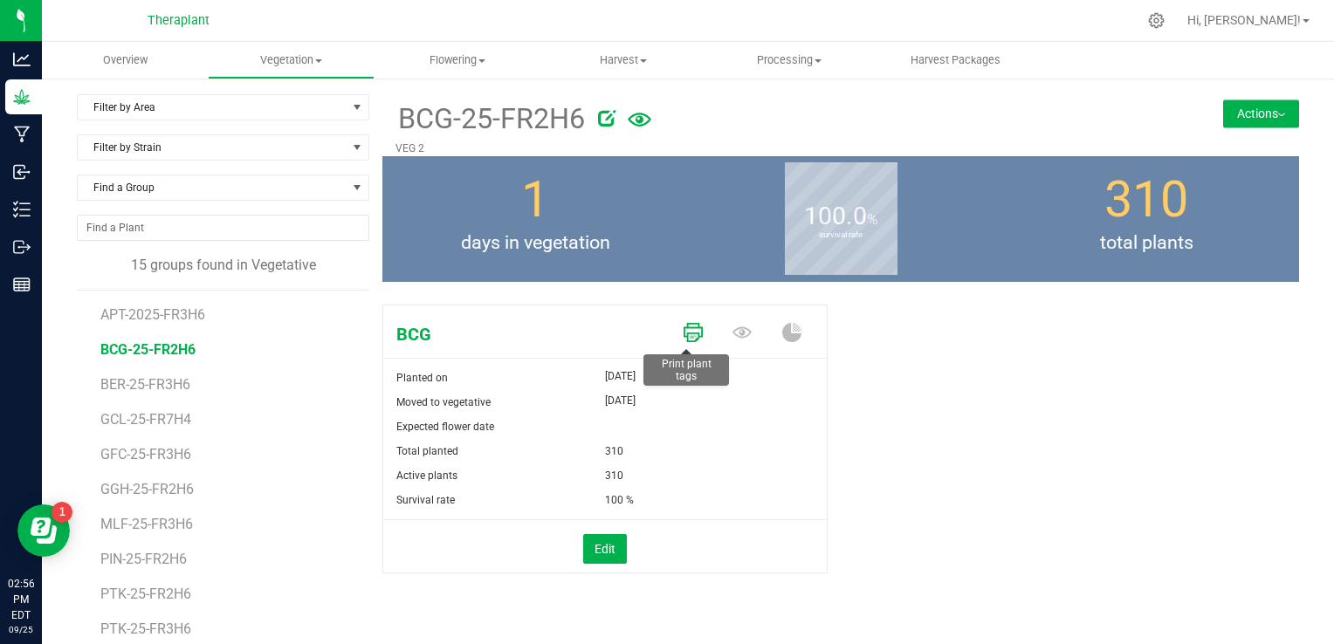
click at [684, 334] on icon at bounding box center [693, 332] width 19 height 19
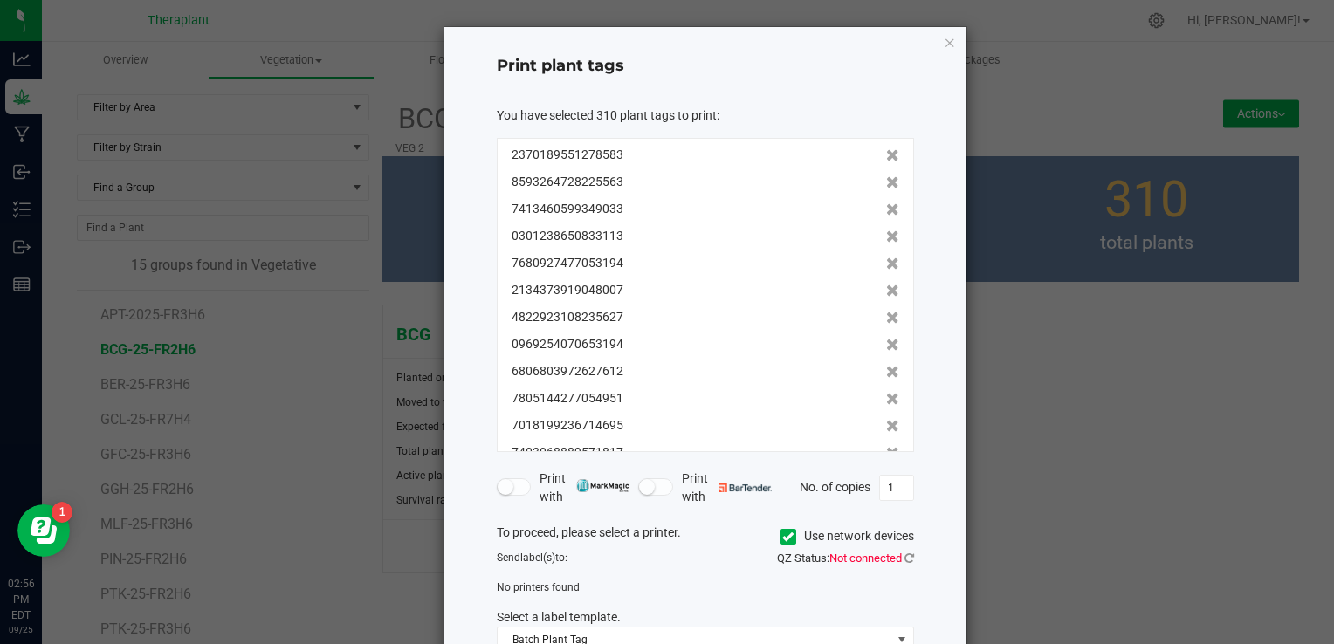
click at [782, 537] on icon at bounding box center [787, 537] width 11 height 0
click at [0, 0] on input "Use network devices" at bounding box center [0, 0] width 0 height 0
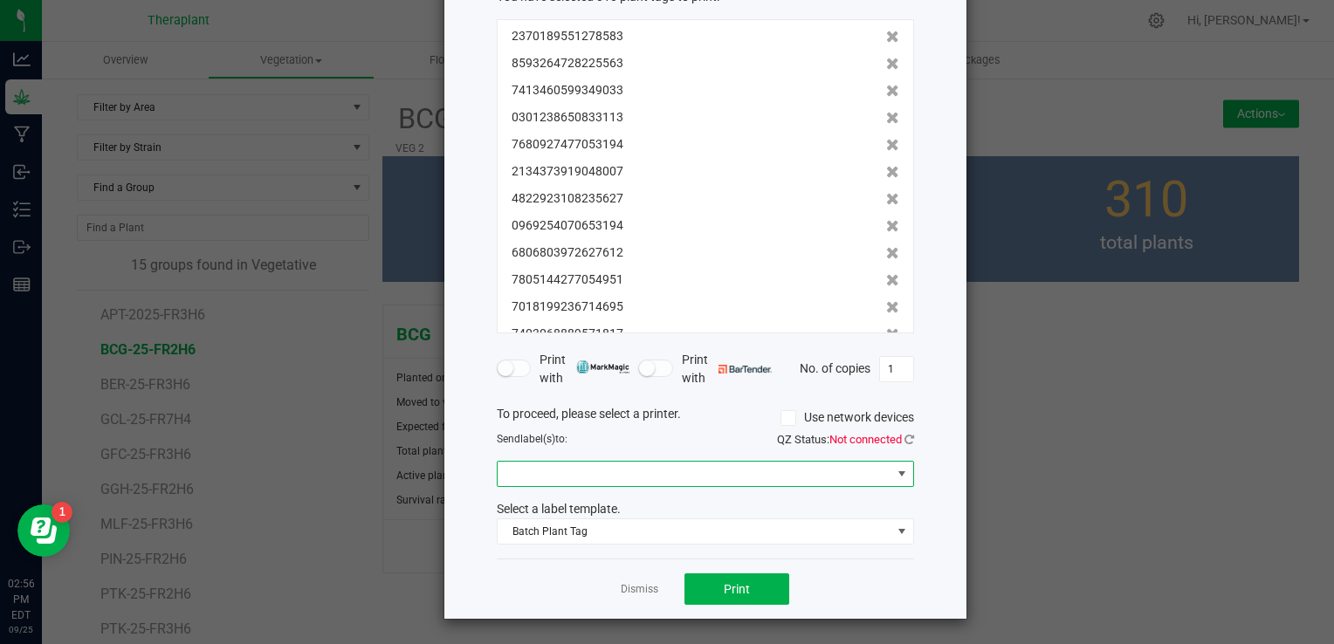
click at [789, 471] on span at bounding box center [695, 474] width 394 height 24
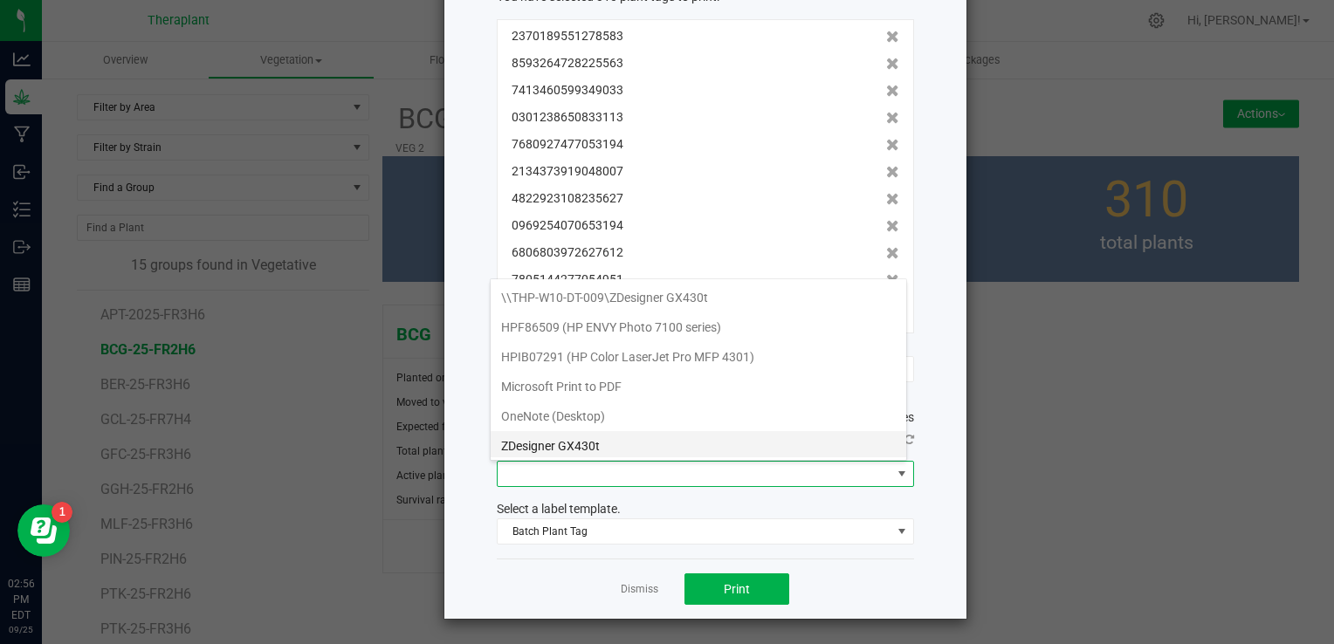
click at [721, 451] on GX430t "ZDesigner GX430t" at bounding box center [699, 446] width 416 height 30
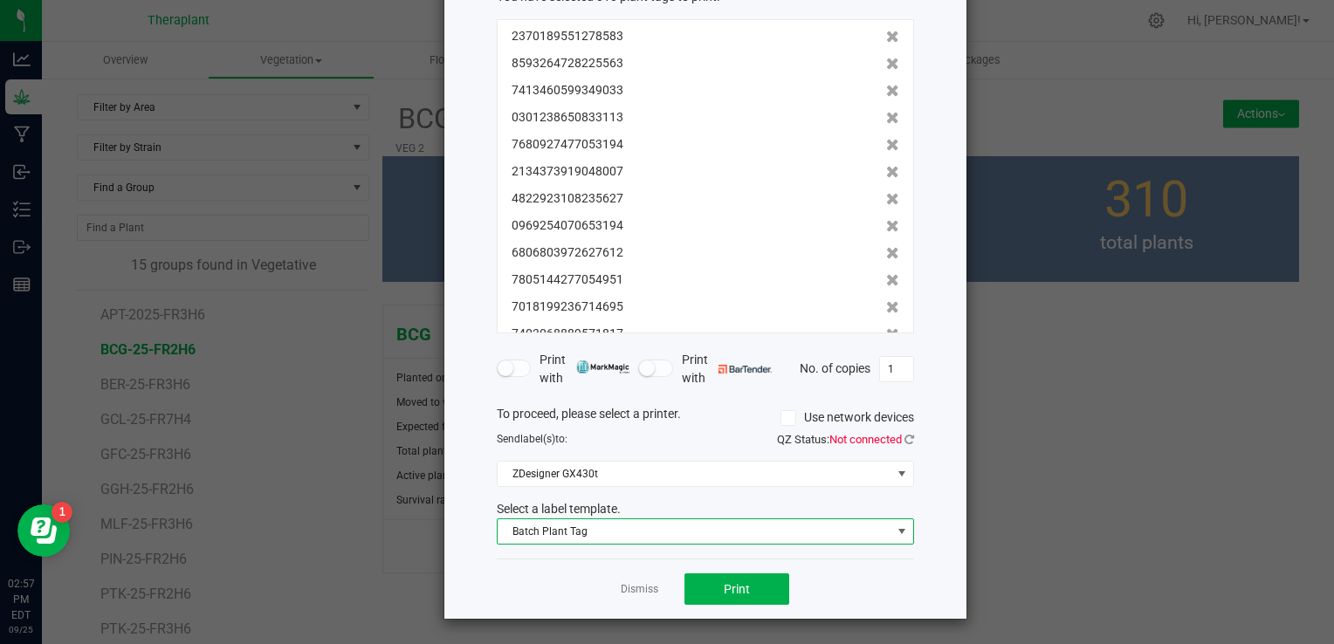
click at [699, 541] on span "Batch Plant Tag" at bounding box center [695, 532] width 394 height 24
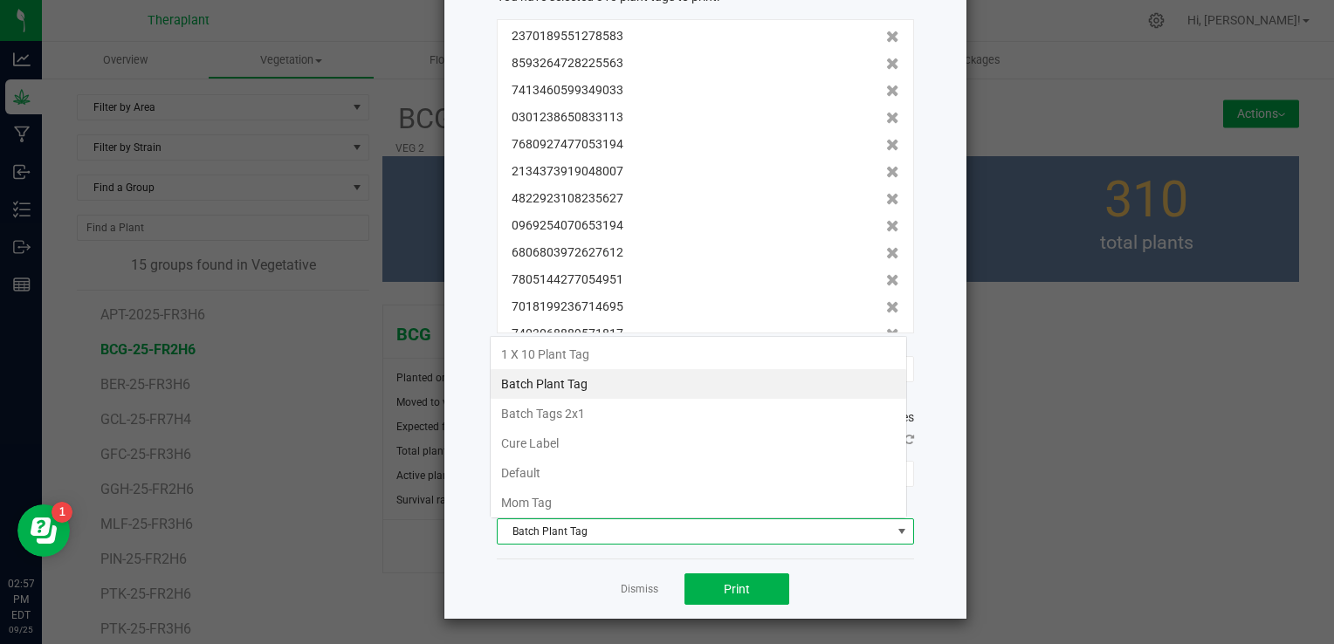
scroll to position [25, 417]
click at [705, 415] on li "Batch Tags 2x1" at bounding box center [699, 414] width 416 height 30
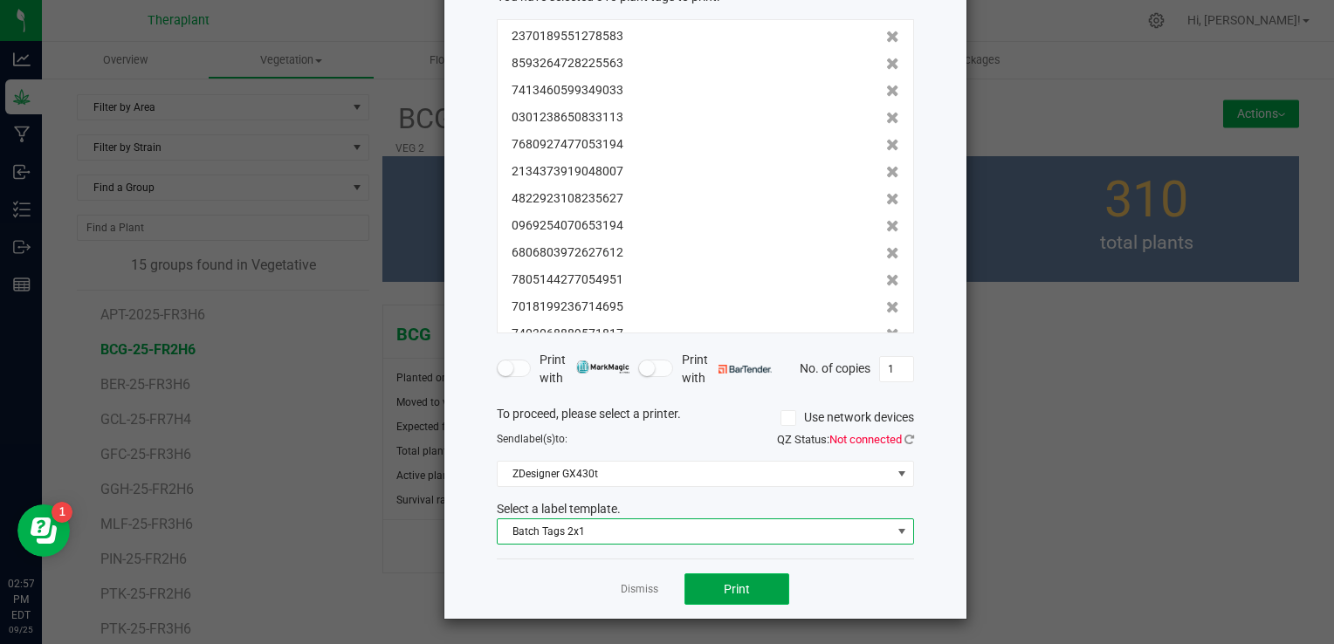
click at [753, 594] on button "Print" at bounding box center [737, 589] width 105 height 31
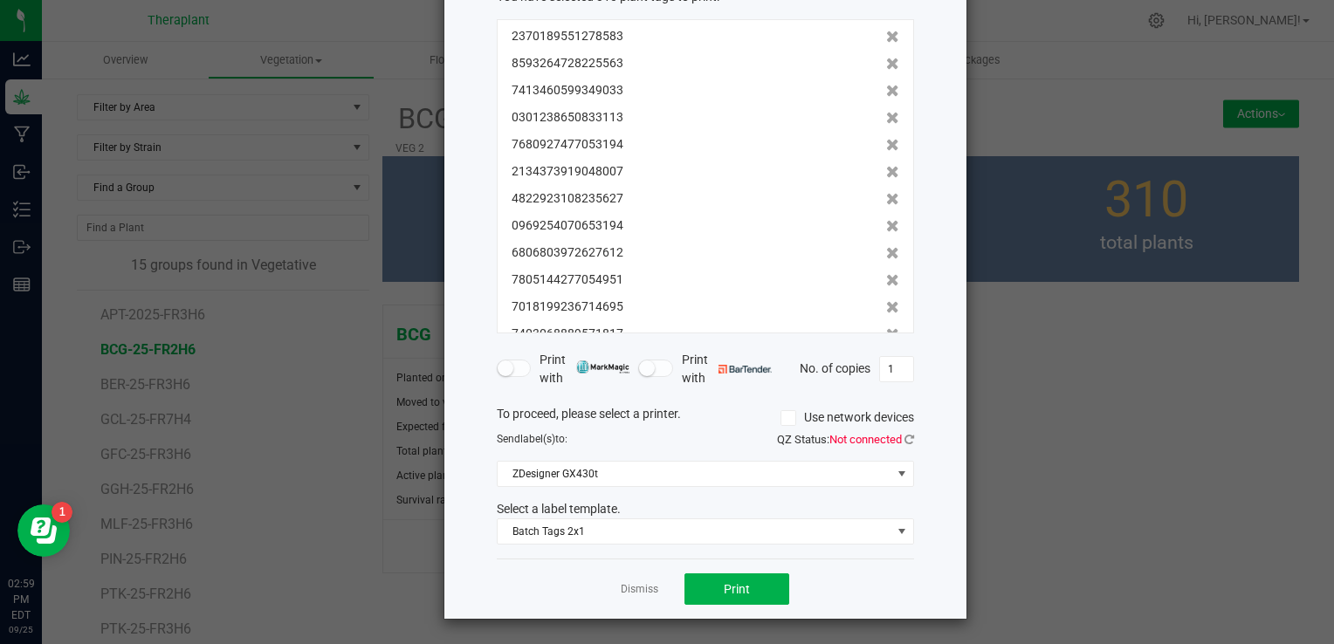
click at [1065, 108] on ngb-modal-window "Print plant tags You have selected 310 plant tags to print : 2370189551278583 8…" at bounding box center [673, 322] width 1347 height 644
click at [637, 589] on link "Dismiss" at bounding box center [640, 589] width 38 height 15
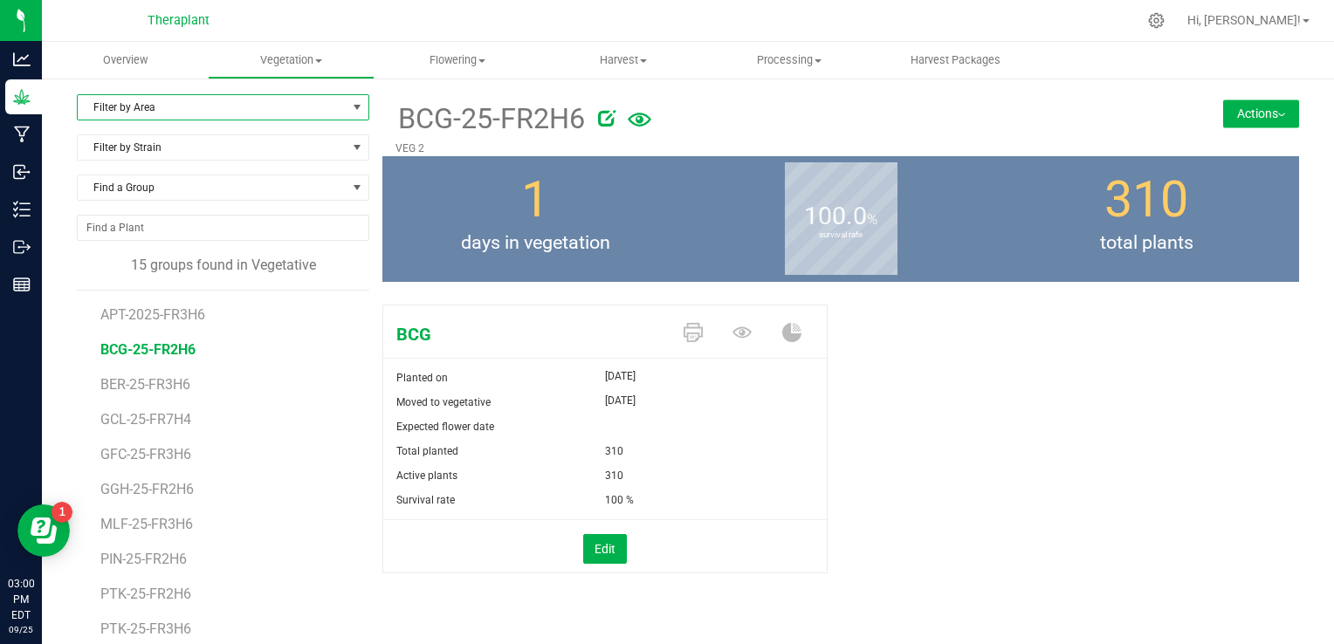
click at [195, 113] on span "Filter by Area" at bounding box center [212, 107] width 269 height 24
click at [143, 217] on li "VEG 2" at bounding box center [221, 216] width 287 height 26
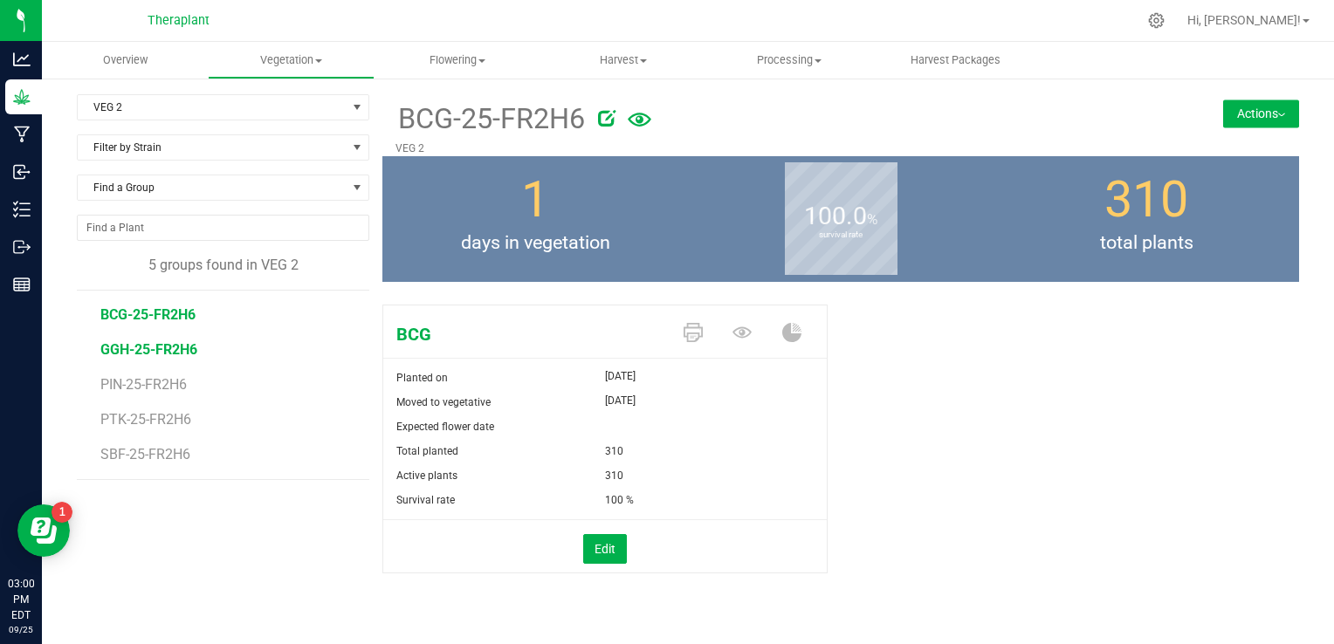
click at [161, 342] on span "GGH-25-FR2H6" at bounding box center [148, 349] width 97 height 17
click at [699, 330] on icon at bounding box center [693, 332] width 19 height 19
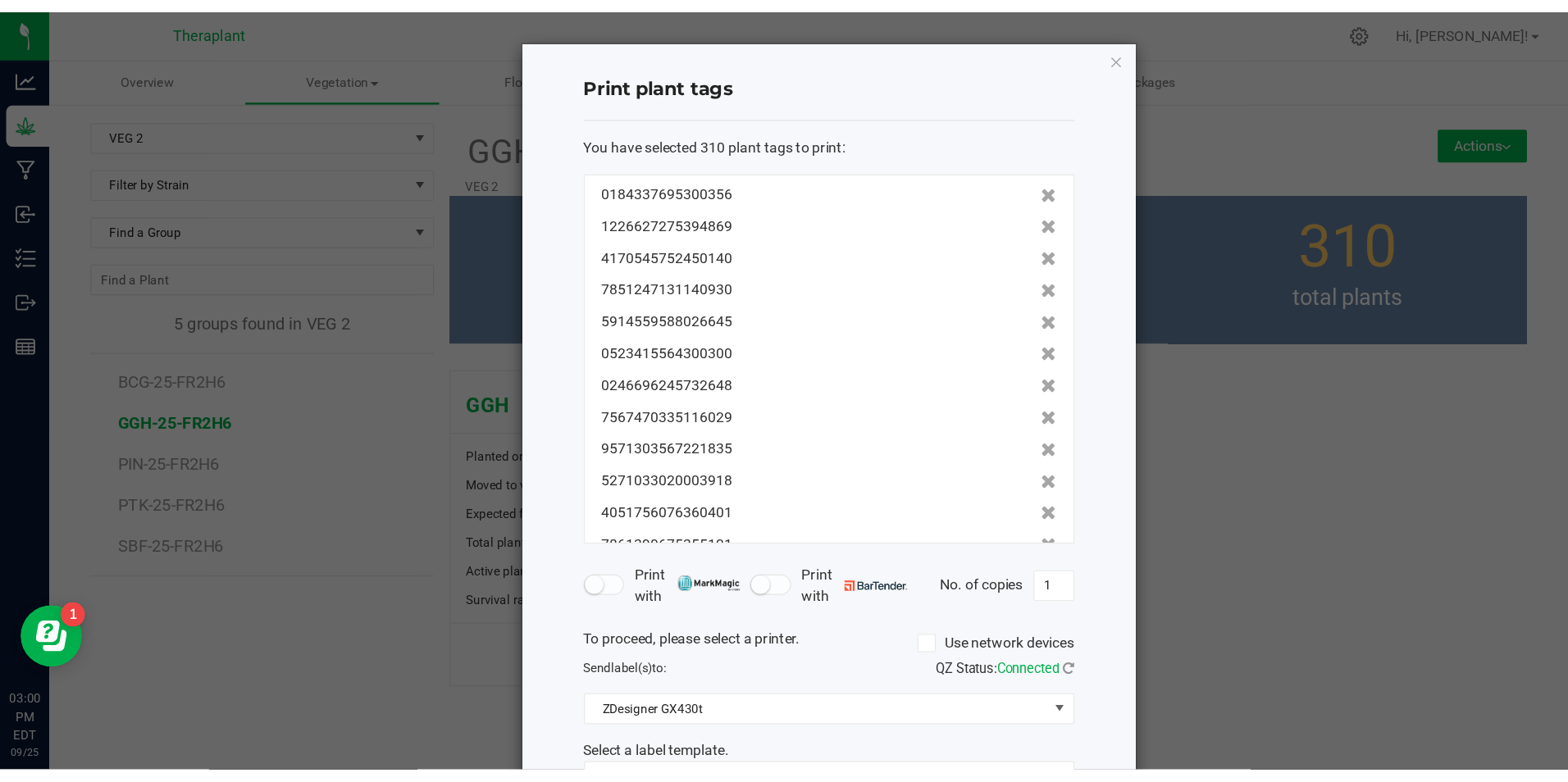
scroll to position [112, 0]
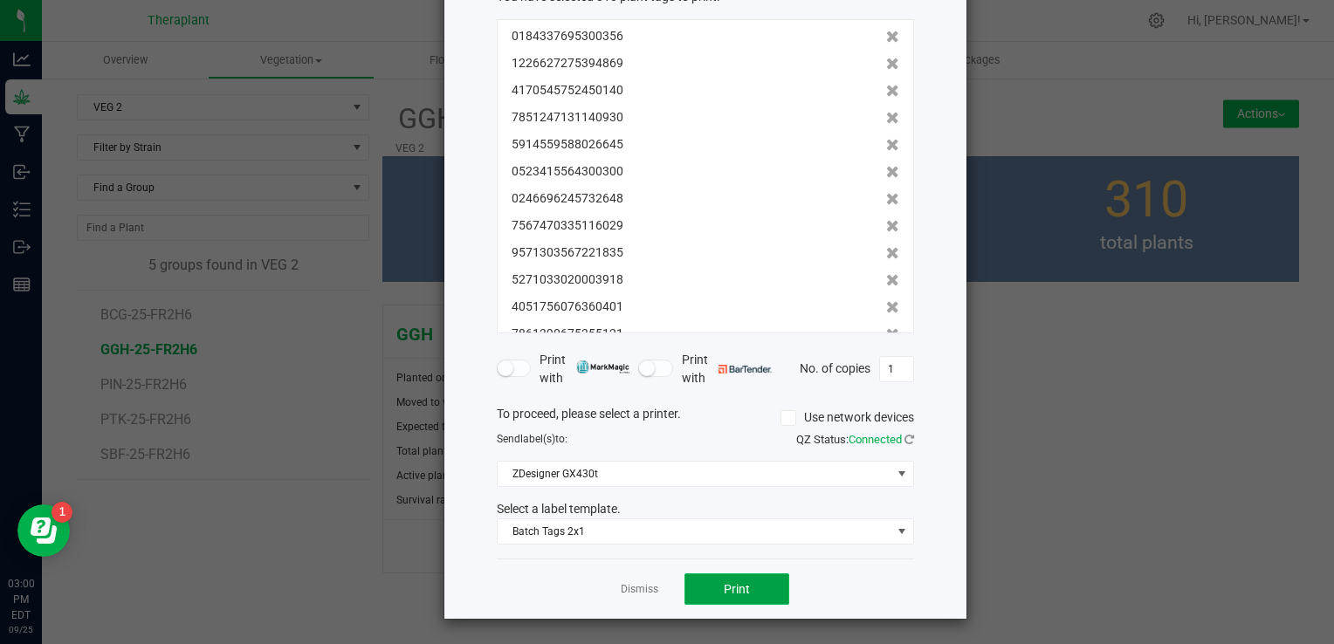
click at [705, 585] on button "Print" at bounding box center [737, 589] width 105 height 31
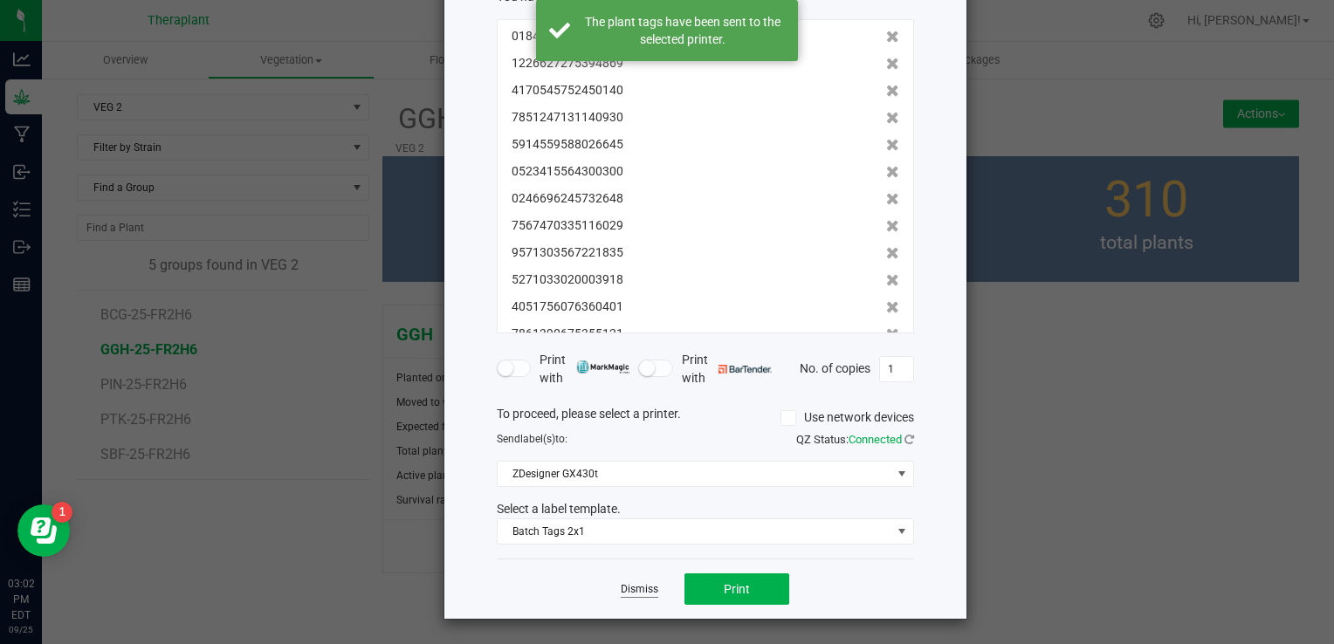
click at [632, 588] on link "Dismiss" at bounding box center [640, 589] width 38 height 15
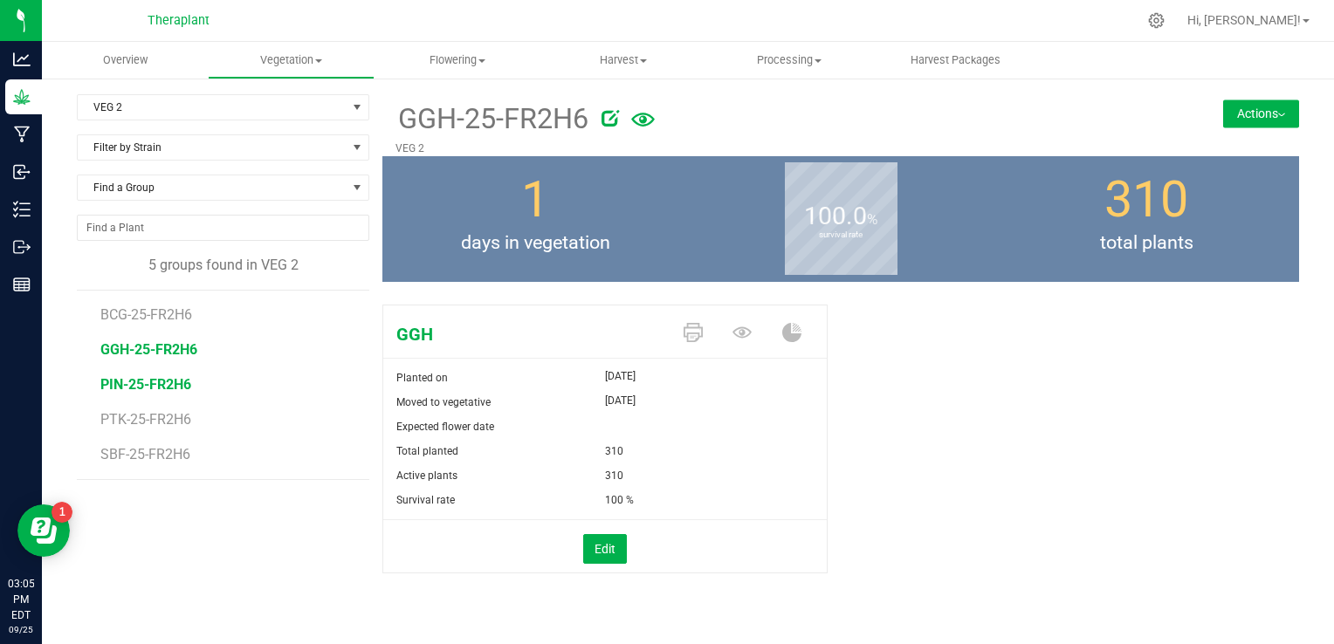
click at [157, 380] on span "PIN-25-FR2H6" at bounding box center [145, 384] width 91 height 17
drag, startPoint x: 845, startPoint y: 592, endPoint x: 818, endPoint y: 639, distance: 54.4
click at [818, 639] on div "Overview Vegetation Veg groups Veg plants Mother groups Mother plants Apply to …" at bounding box center [688, 343] width 1292 height 603
drag, startPoint x: 818, startPoint y: 639, endPoint x: 1002, endPoint y: 448, distance: 265.0
click at [1002, 448] on div "Pinyatti Planted on Sep 26, 2025 Moved to vegetative Sep 26, 2025 Expected flow…" at bounding box center [841, 458] width 917 height 320
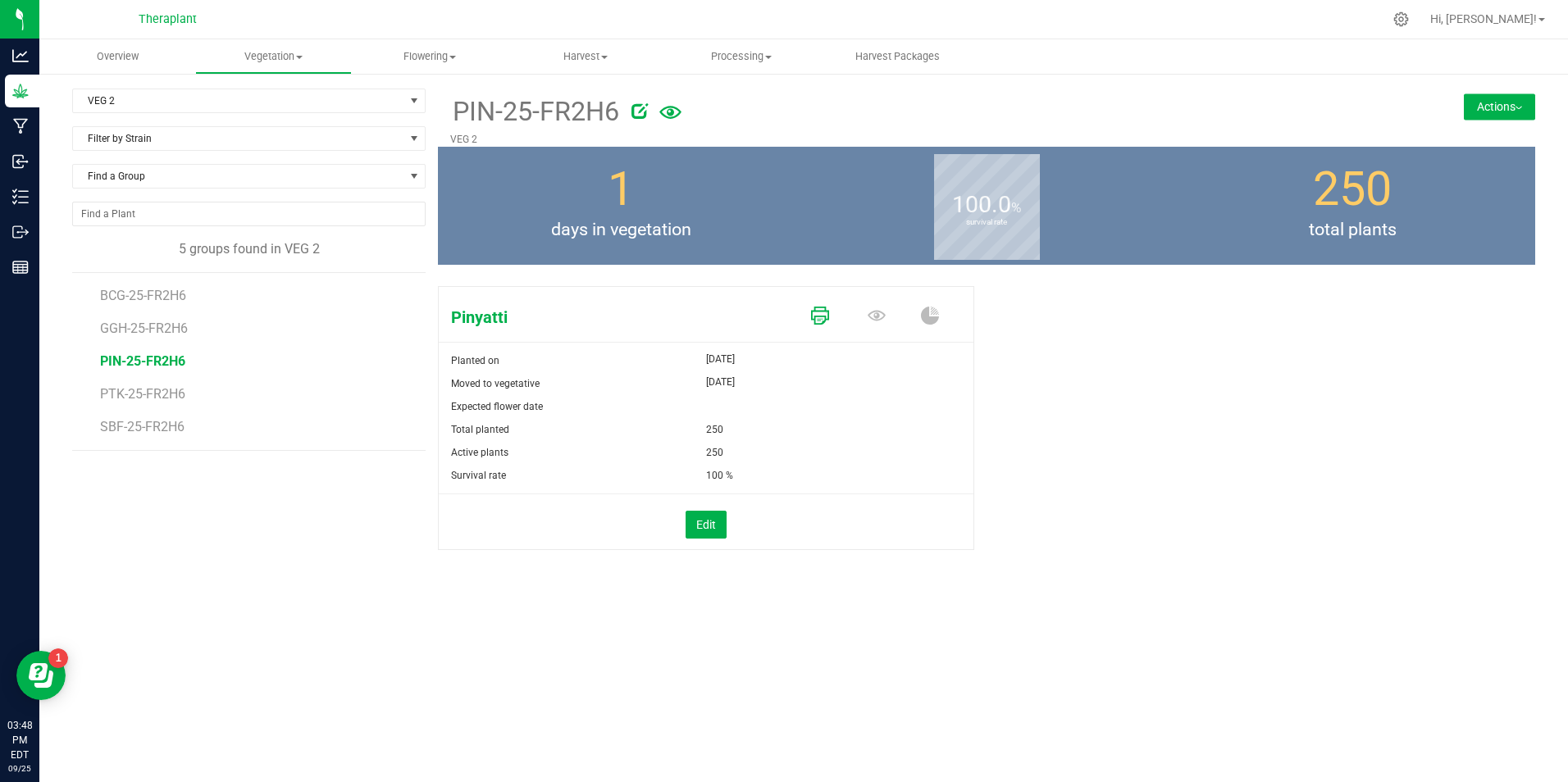
click at [825, 310] on icon at bounding box center [820, 315] width 18 height 18
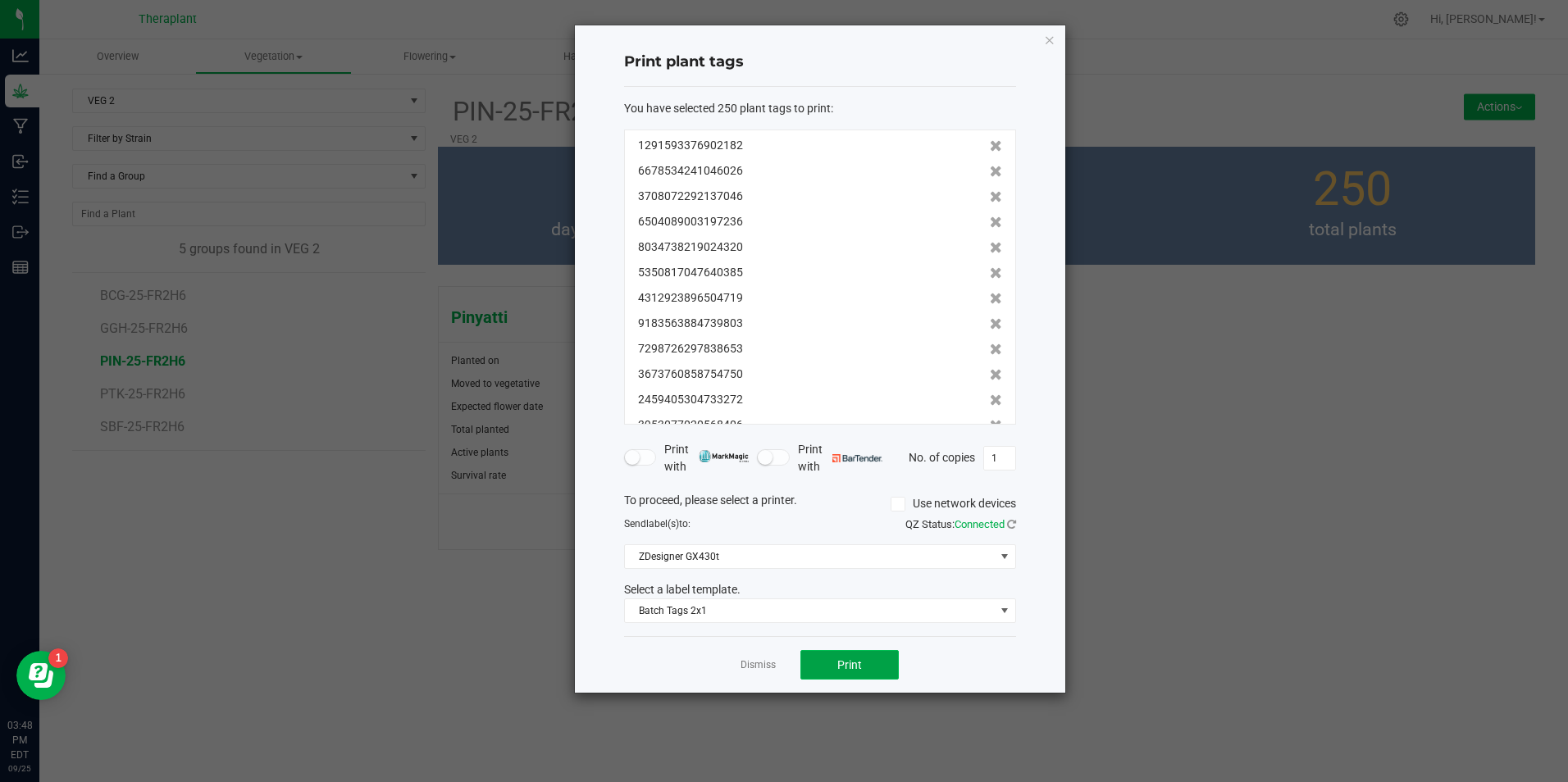
click at [855, 605] on button "Print" at bounding box center [849, 665] width 99 height 29
click at [1048, 43] on icon "button" at bounding box center [1050, 38] width 11 height 20
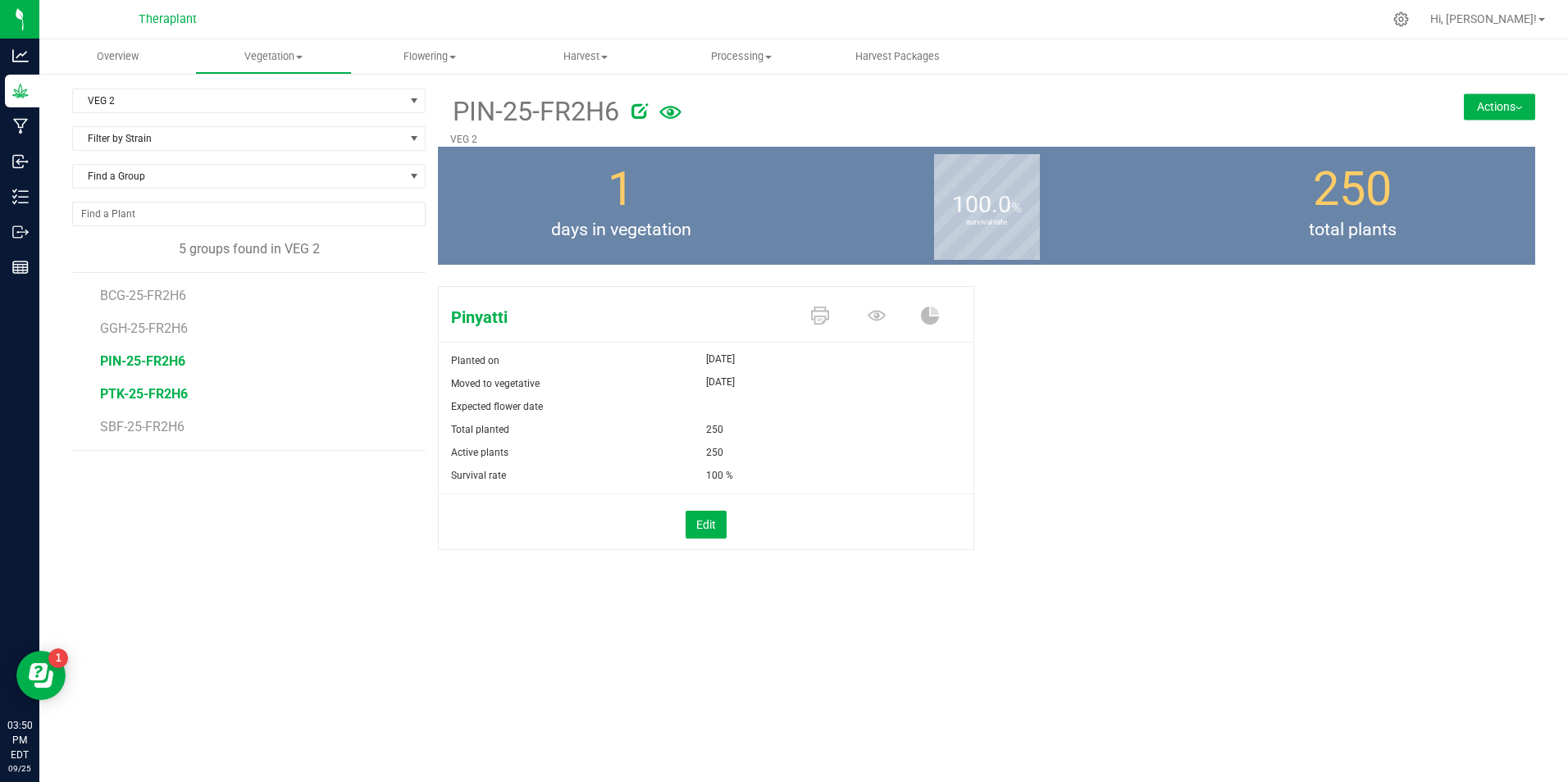
click at [146, 395] on span "PTK-25-FR2H6" at bounding box center [144, 393] width 87 height 16
click at [825, 313] on icon at bounding box center [820, 315] width 18 height 18
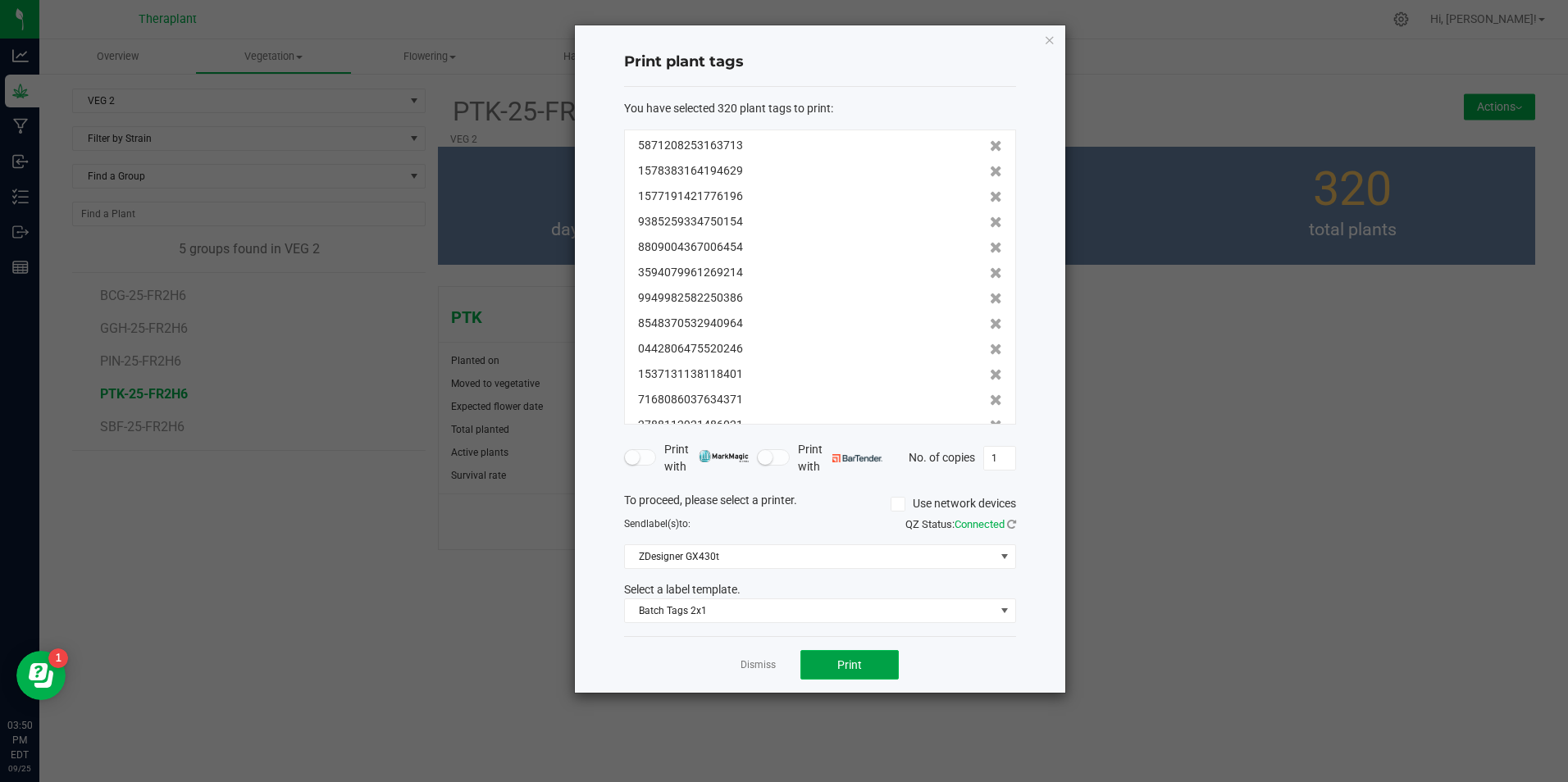
click at [830, 605] on button "Print" at bounding box center [849, 665] width 99 height 29
click at [847, 53] on h4 "Print plant tags" at bounding box center [820, 62] width 392 height 22
click at [1049, 38] on icon "button" at bounding box center [1050, 38] width 11 height 20
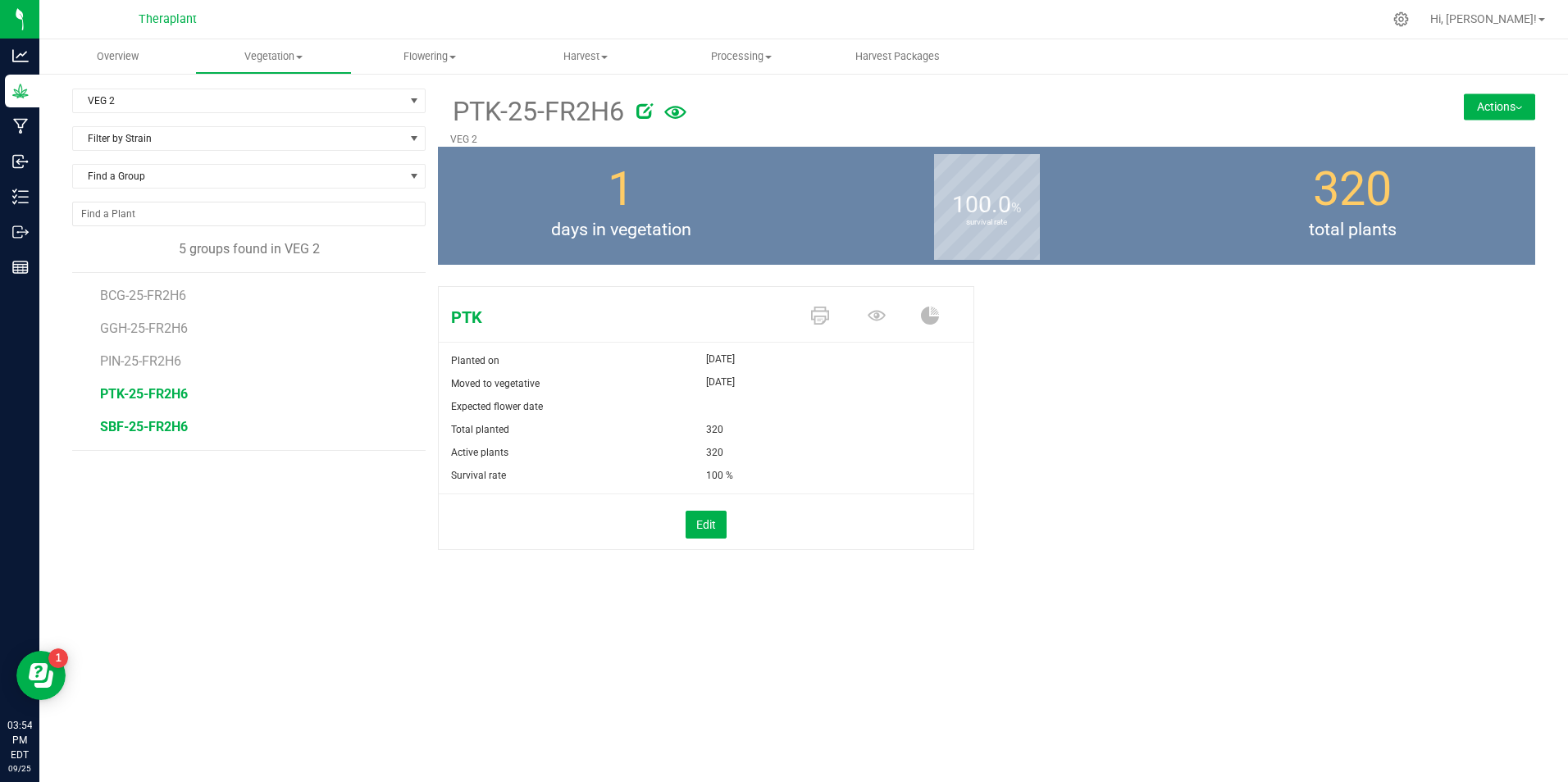
click at [146, 423] on span "SBF-25-FR2H6" at bounding box center [144, 426] width 87 height 16
click at [823, 308] on icon at bounding box center [820, 315] width 18 height 18
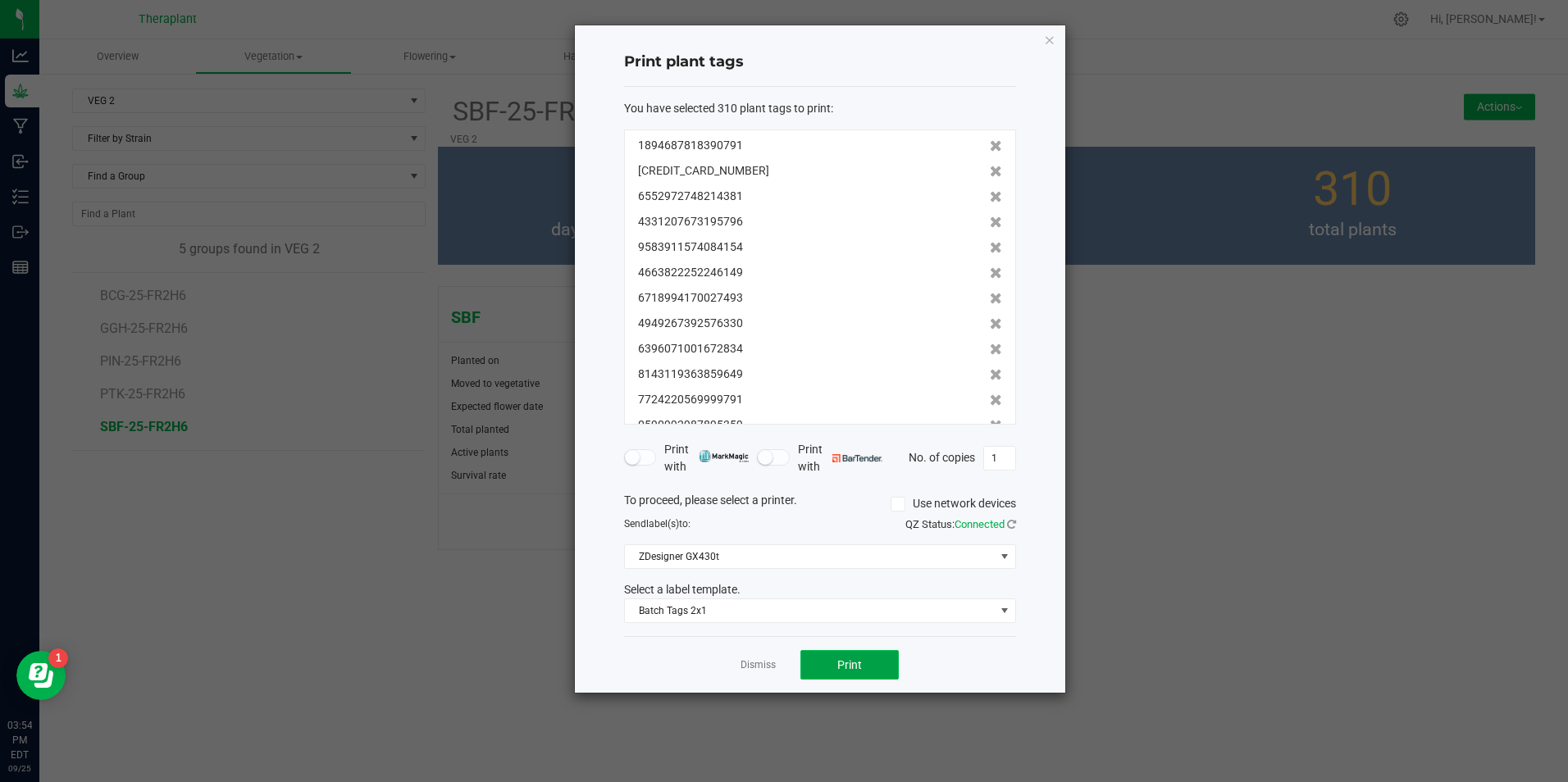
click at [853, 605] on span "Print" at bounding box center [850, 665] width 24 height 13
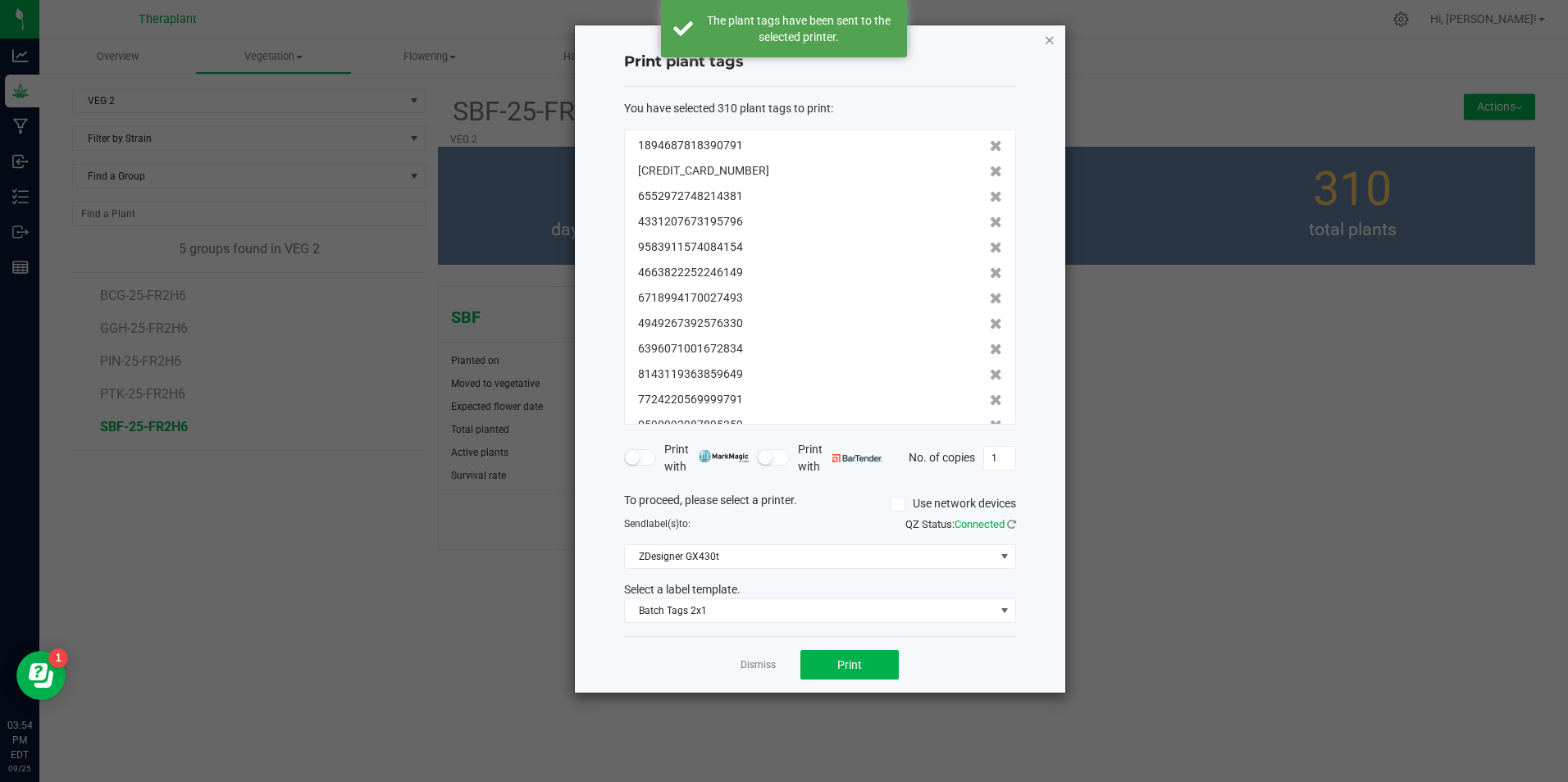
click at [1049, 40] on icon "button" at bounding box center [1050, 38] width 11 height 20
